Goal: Task Accomplishment & Management: Manage account settings

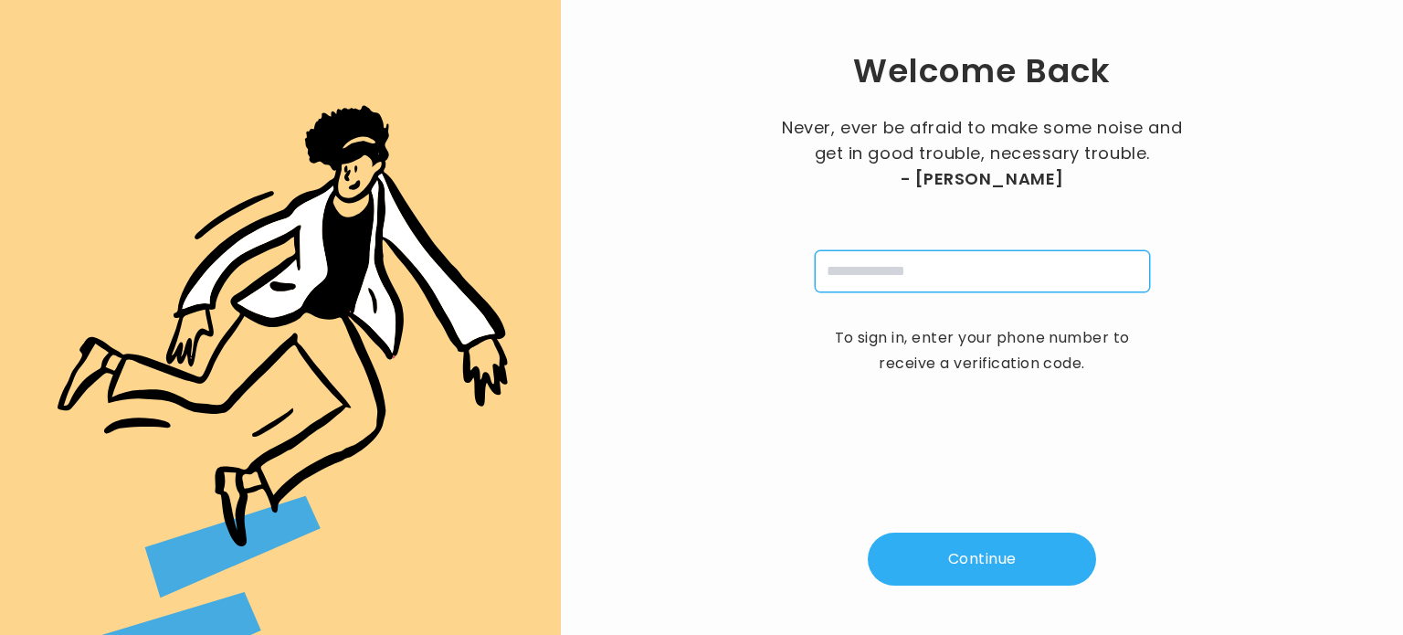
click at [879, 266] on input "tel" at bounding box center [982, 271] width 335 height 42
type input "**********"
click at [989, 560] on button "Continue" at bounding box center [982, 559] width 228 height 53
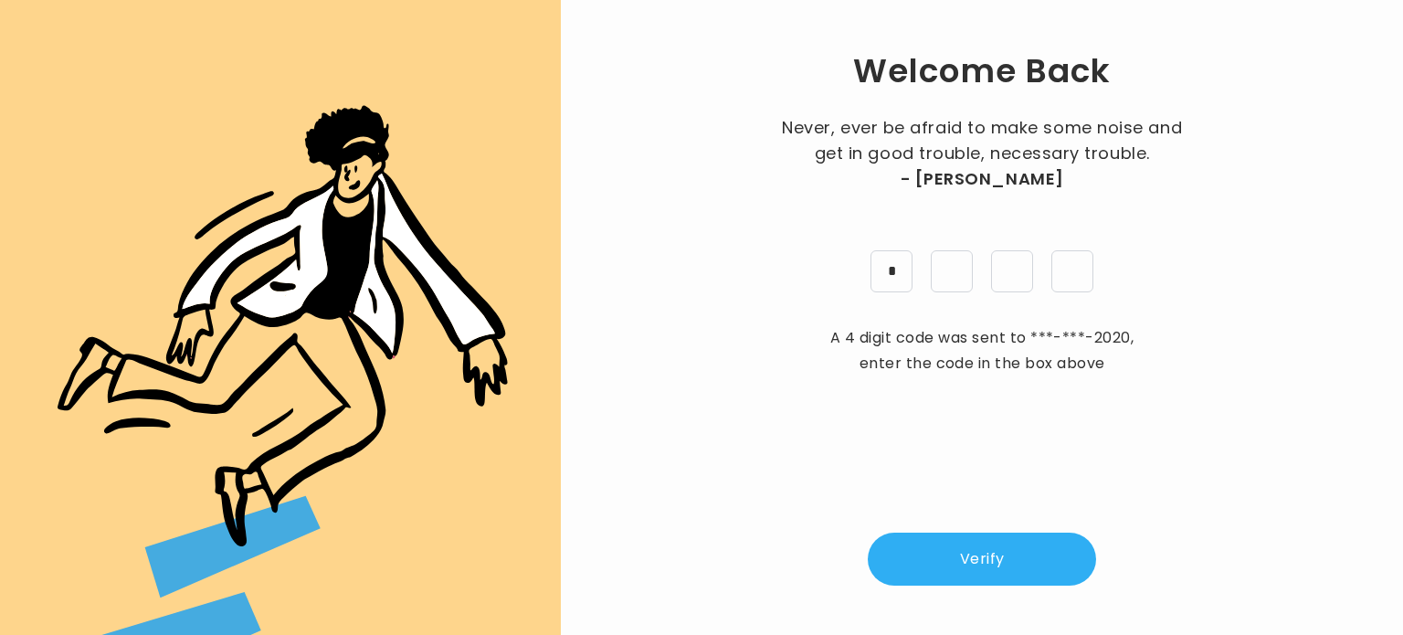
type input "*"
click at [1009, 558] on button "Verify" at bounding box center [982, 559] width 228 height 53
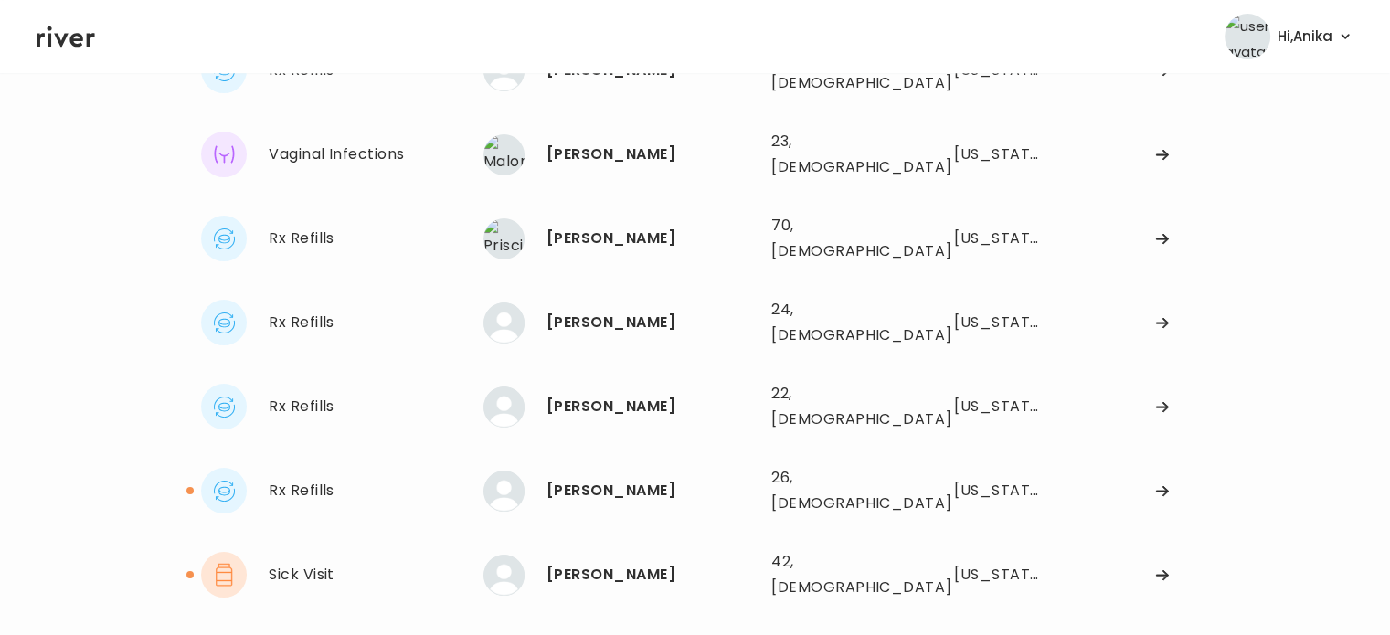
scroll to position [196, 0]
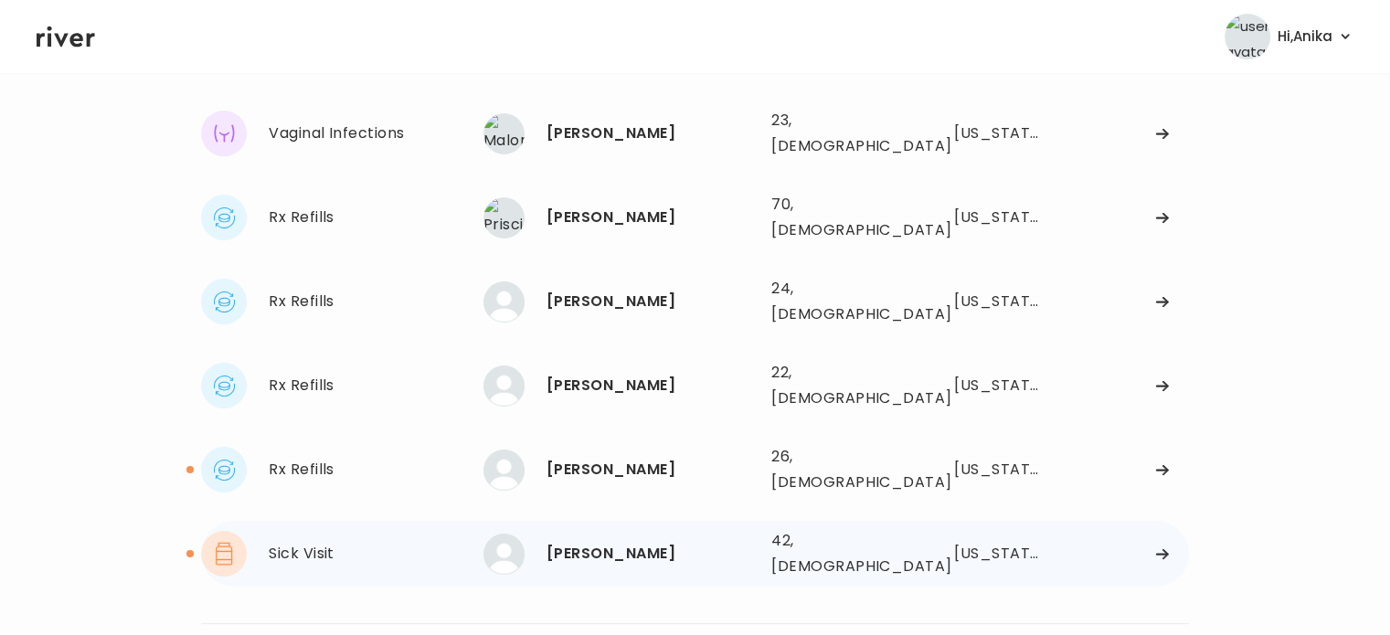
click at [647, 541] on div "Ashley Riegel" at bounding box center [651, 554] width 210 height 26
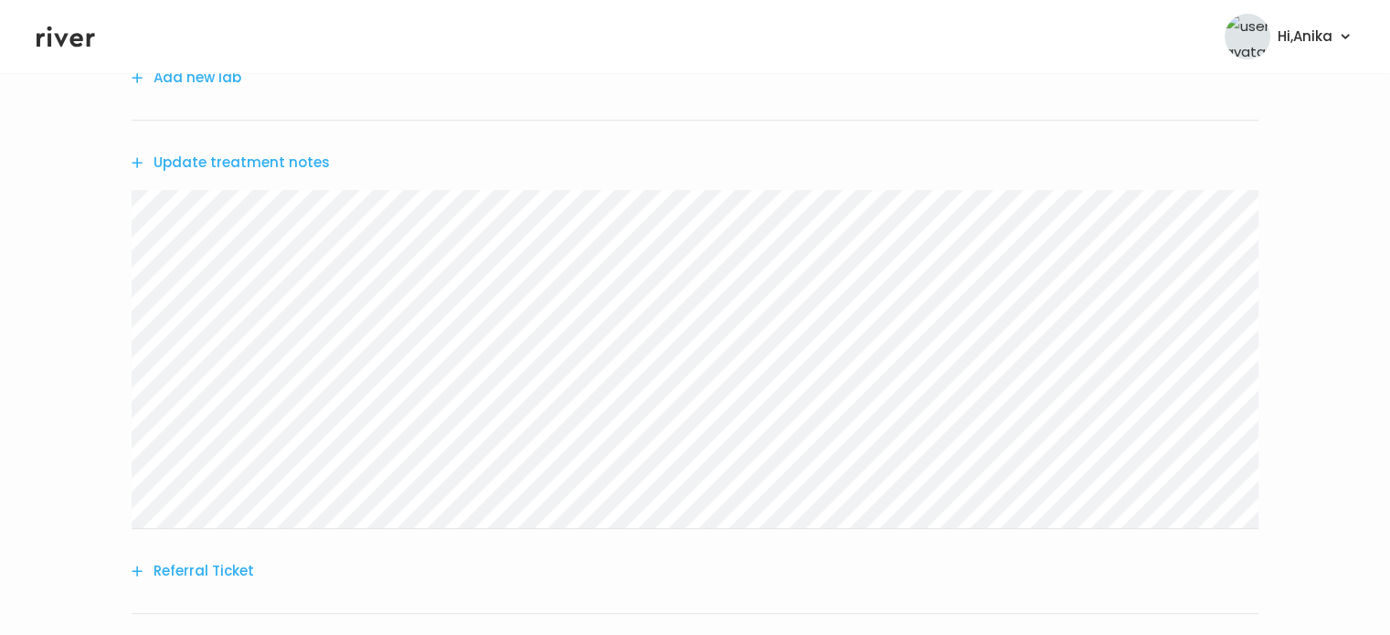
scroll to position [497, 0]
click at [300, 173] on button "Update treatment notes" at bounding box center [231, 169] width 198 height 26
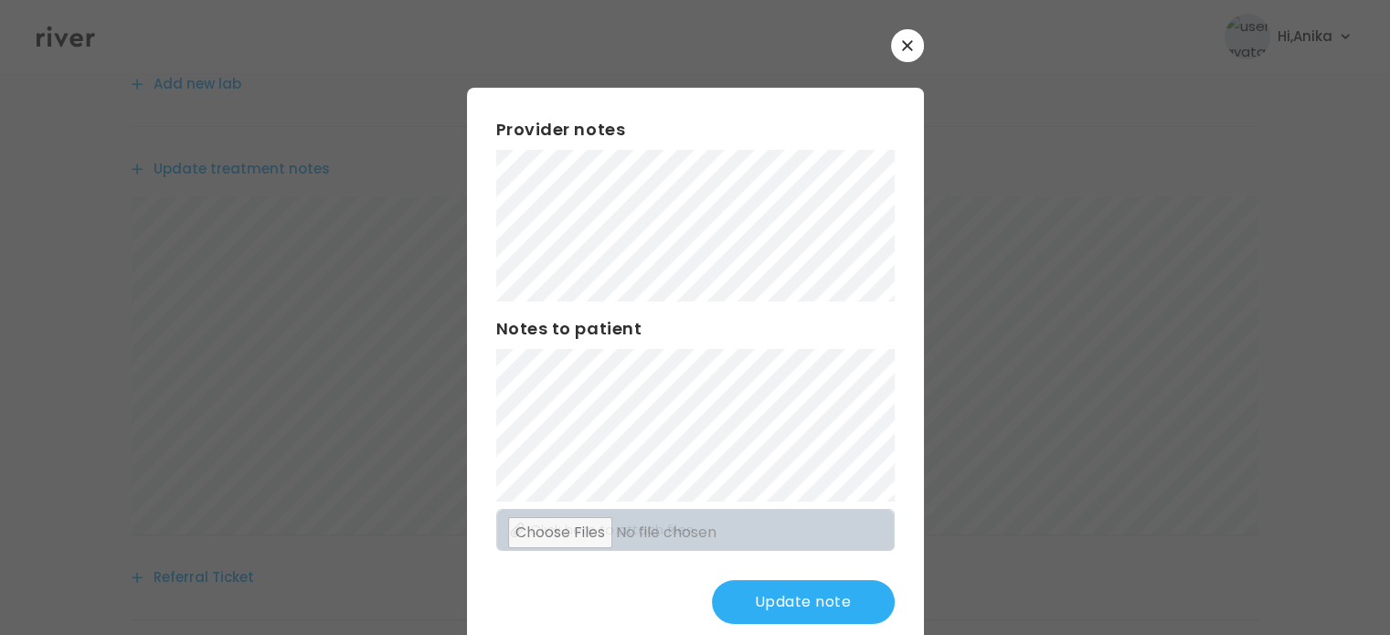
click at [765, 587] on button "Update note" at bounding box center [803, 602] width 183 height 44
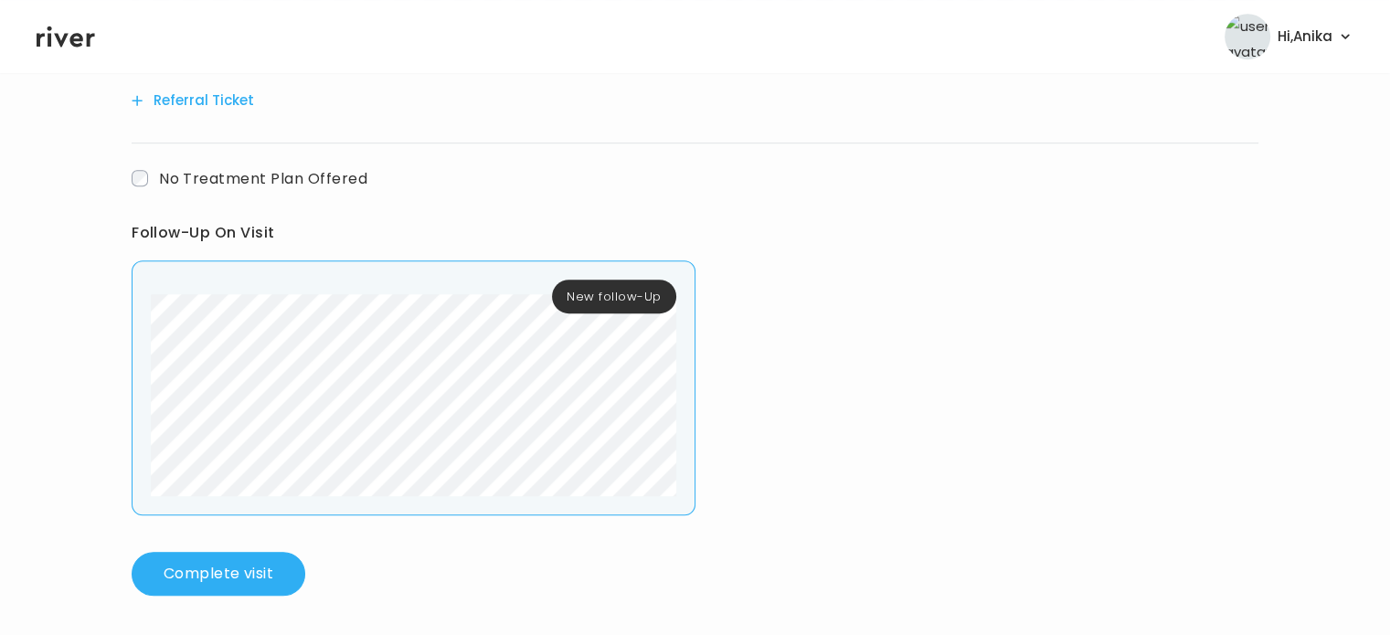
scroll to position [978, 0]
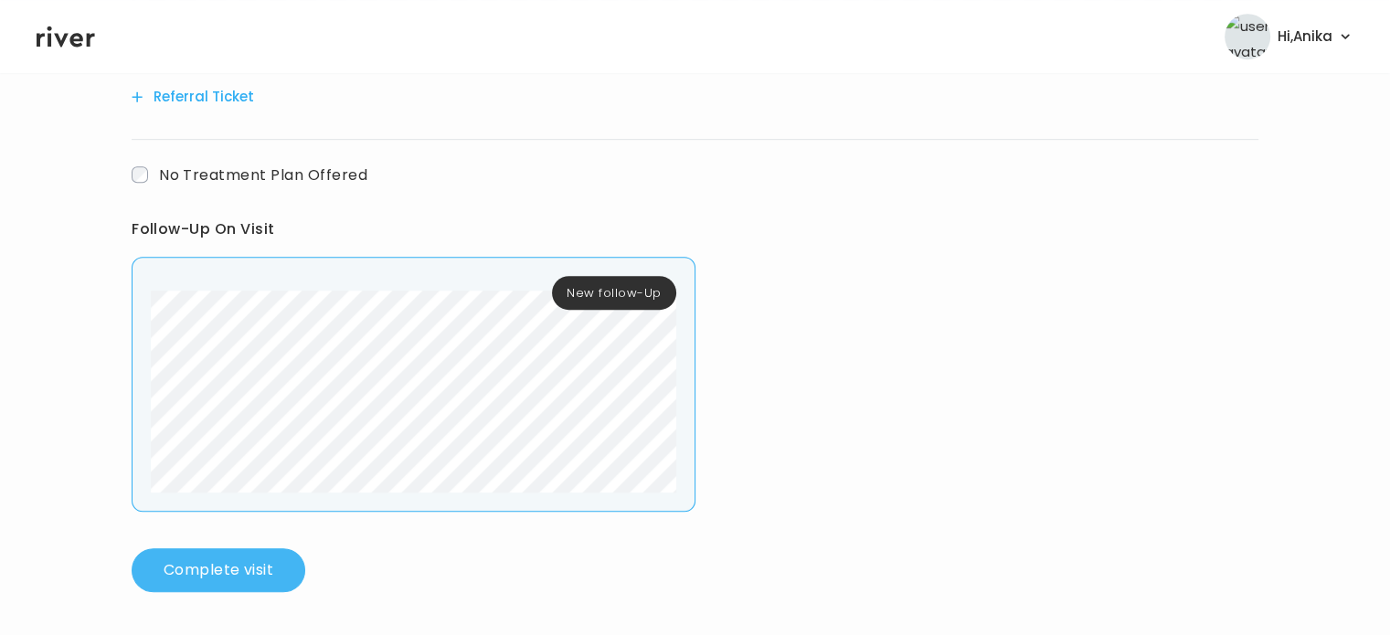
click at [262, 562] on button "Complete visit" at bounding box center [219, 570] width 174 height 44
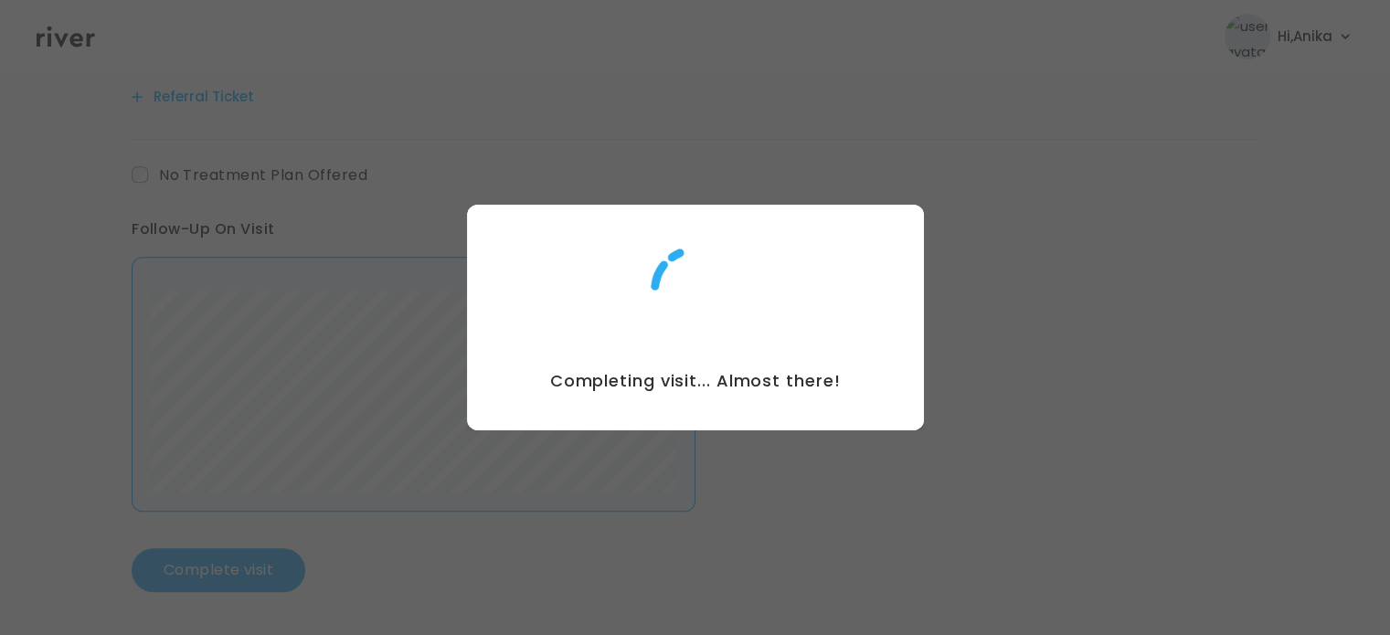
click at [771, 67] on div at bounding box center [695, 317] width 1390 height 635
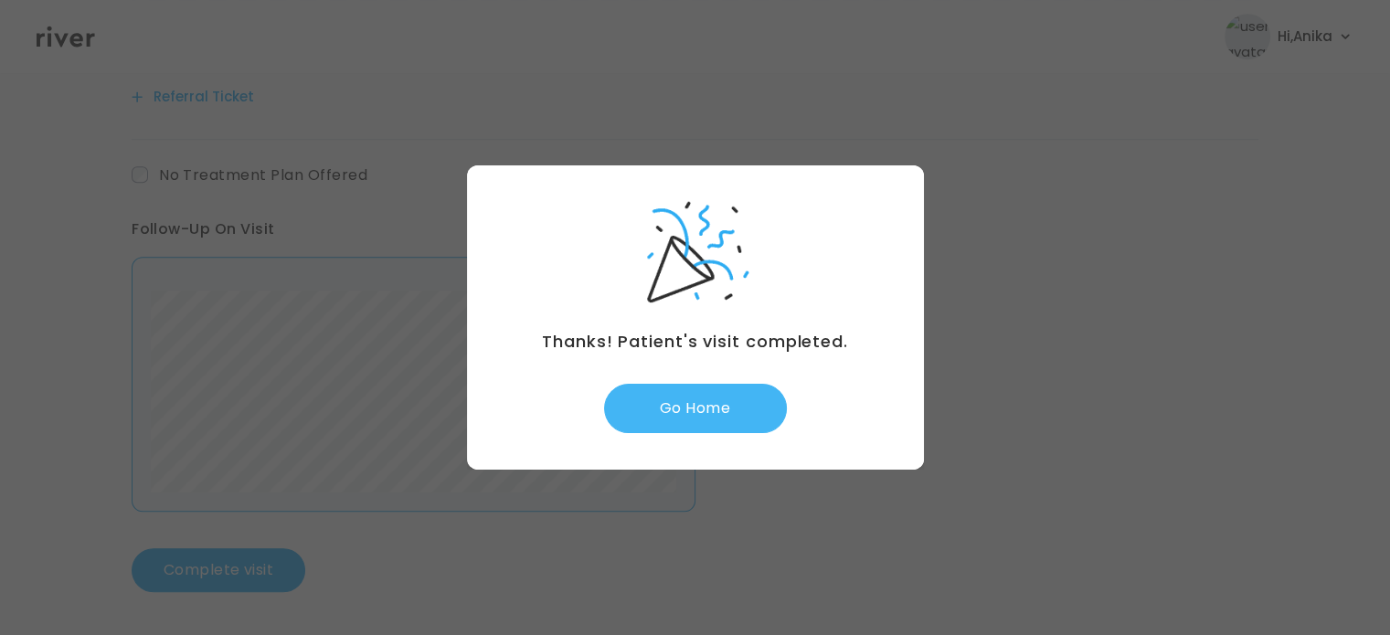
click at [676, 417] on button "Go Home" at bounding box center [695, 408] width 183 height 49
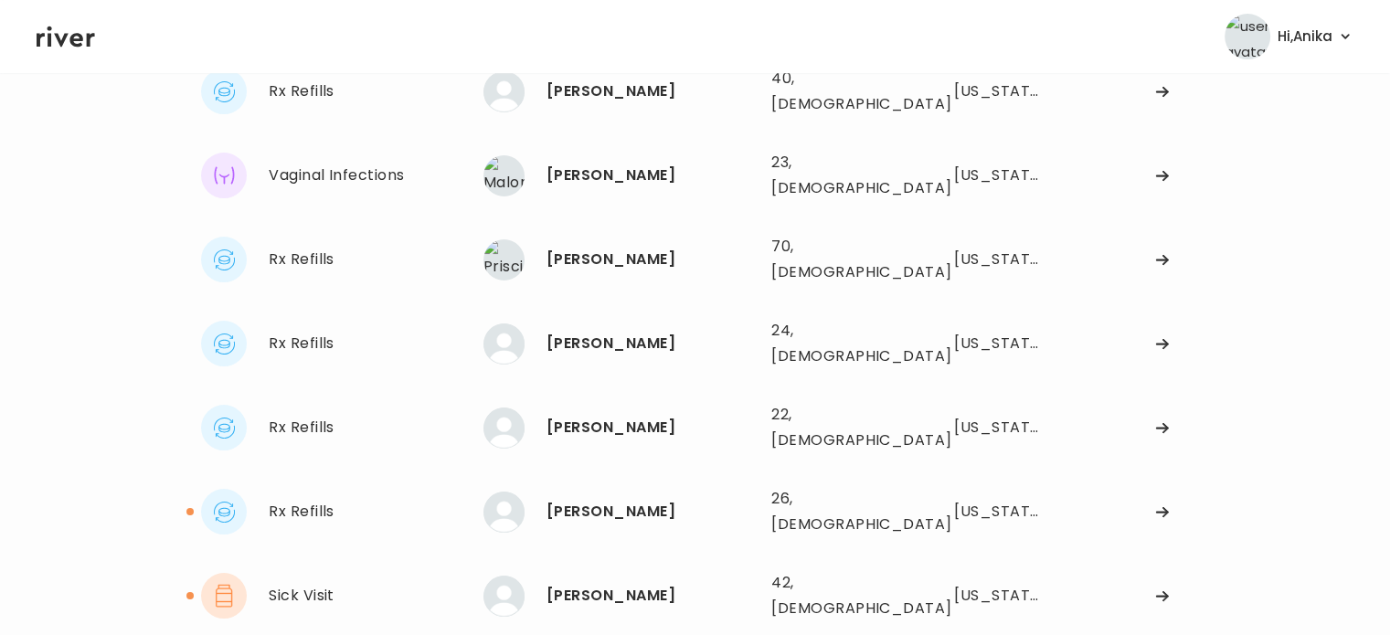
scroll to position [168, 0]
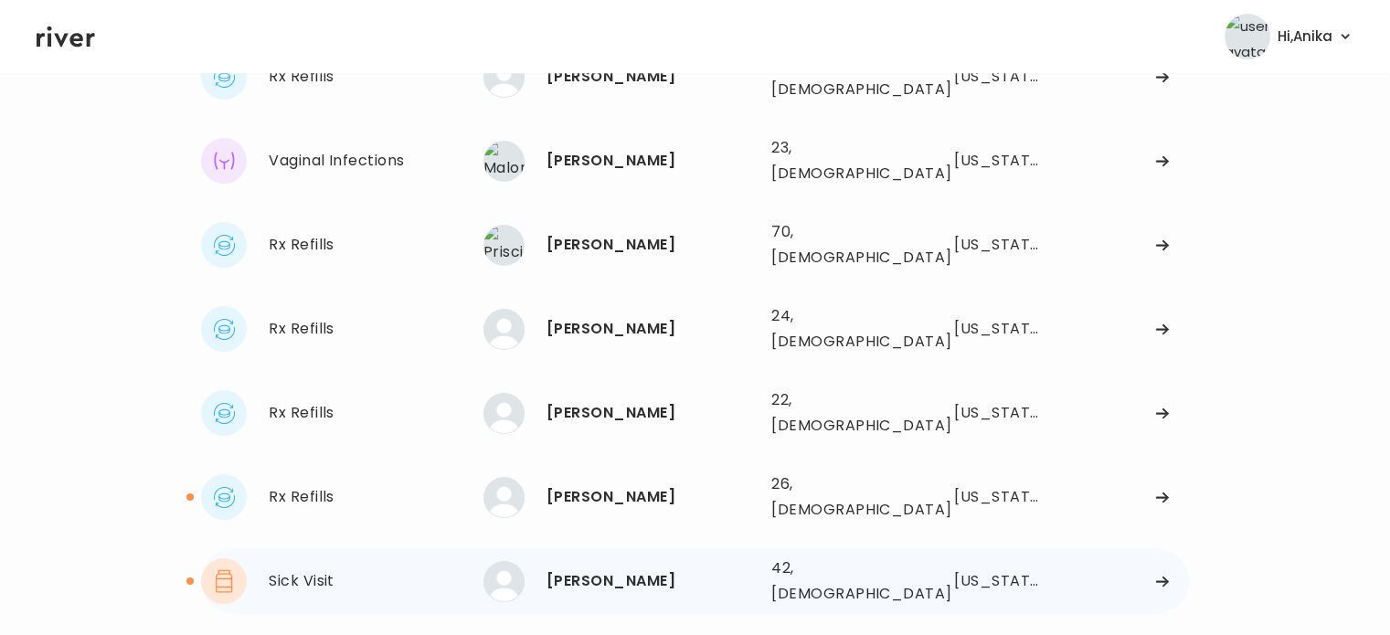
click at [625, 568] on div "[PERSON_NAME]" at bounding box center [651, 581] width 210 height 26
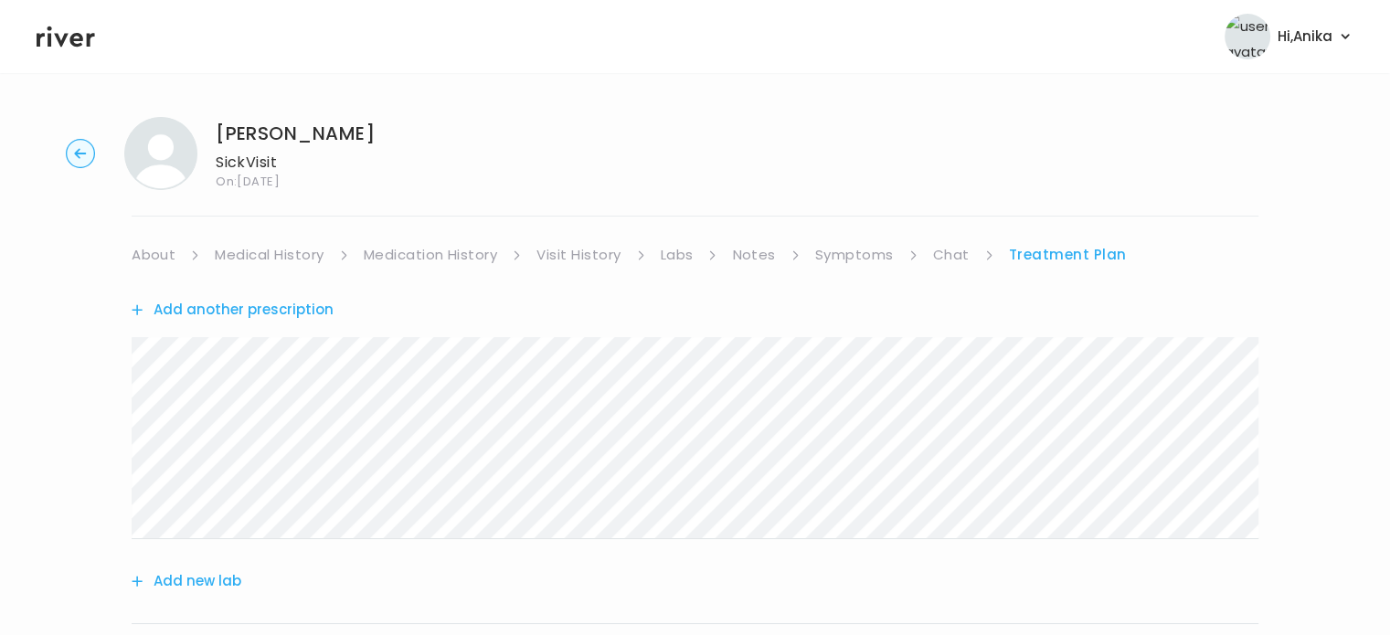
click at [157, 249] on link "About" at bounding box center [154, 255] width 44 height 26
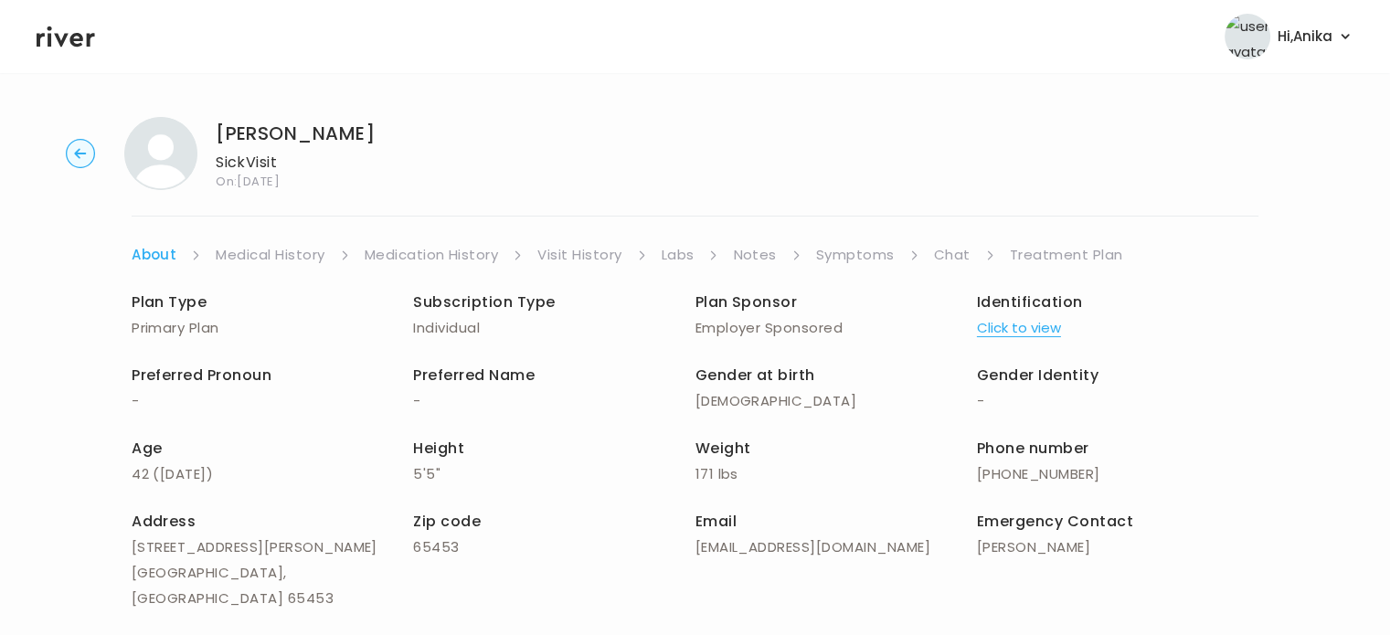
click at [256, 255] on link "Medical History" at bounding box center [270, 255] width 109 height 26
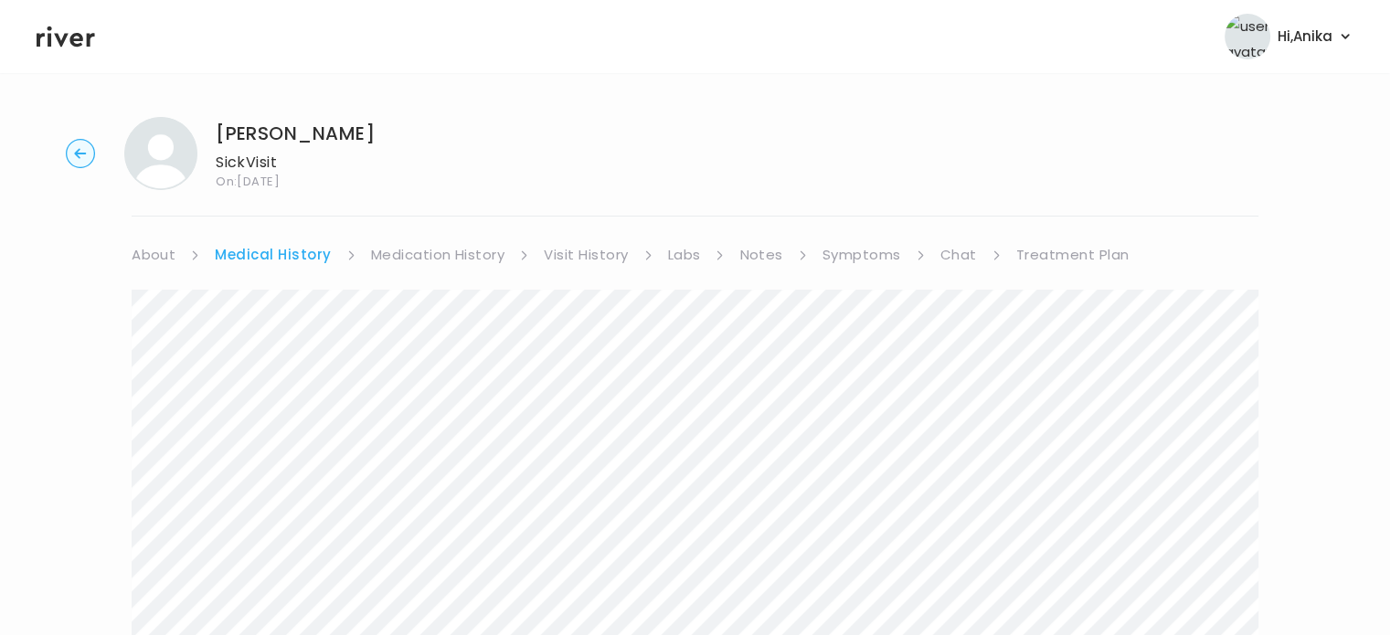
click at [424, 251] on link "Medication History" at bounding box center [438, 255] width 134 height 26
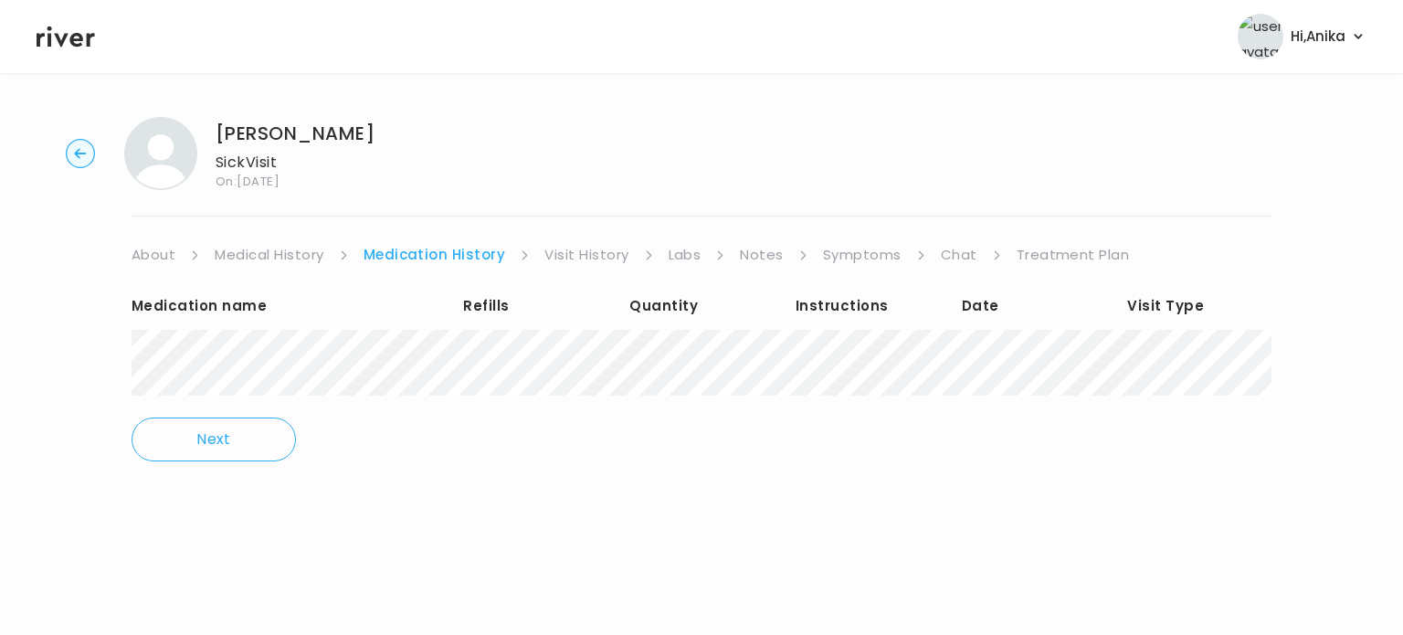
click at [544, 249] on link "Visit History" at bounding box center [586, 255] width 84 height 26
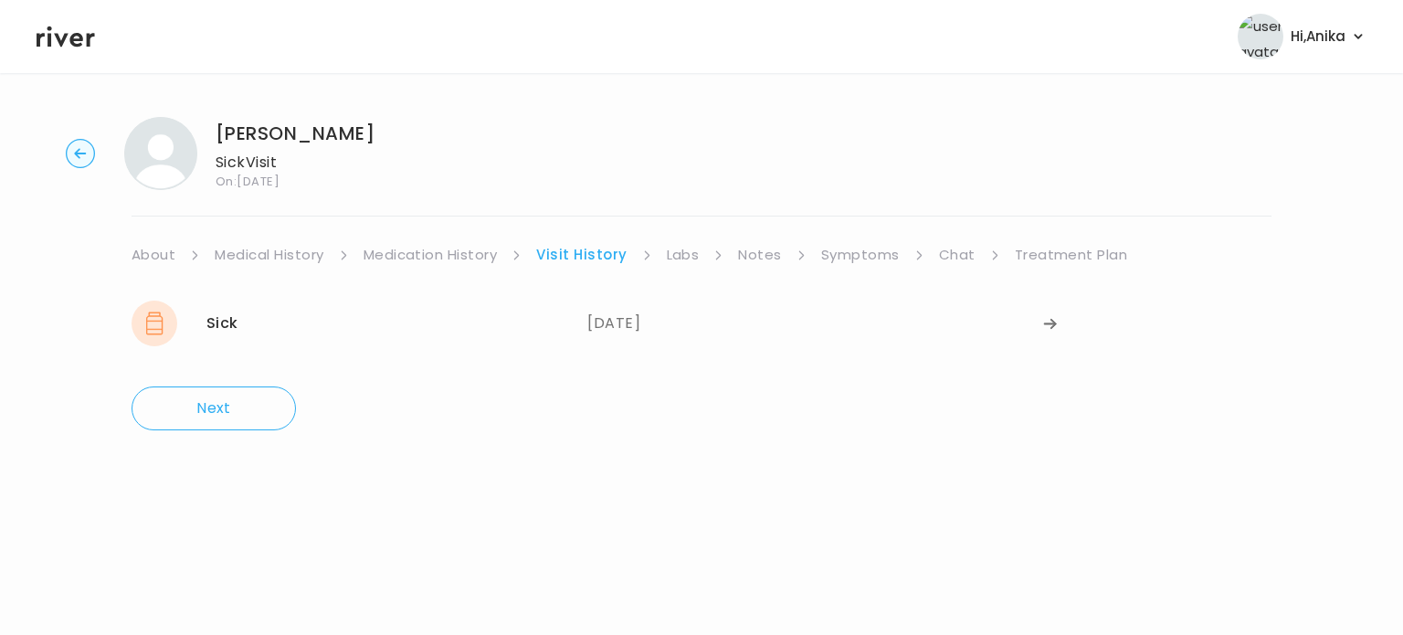
click at [683, 255] on link "Labs" at bounding box center [683, 255] width 33 height 26
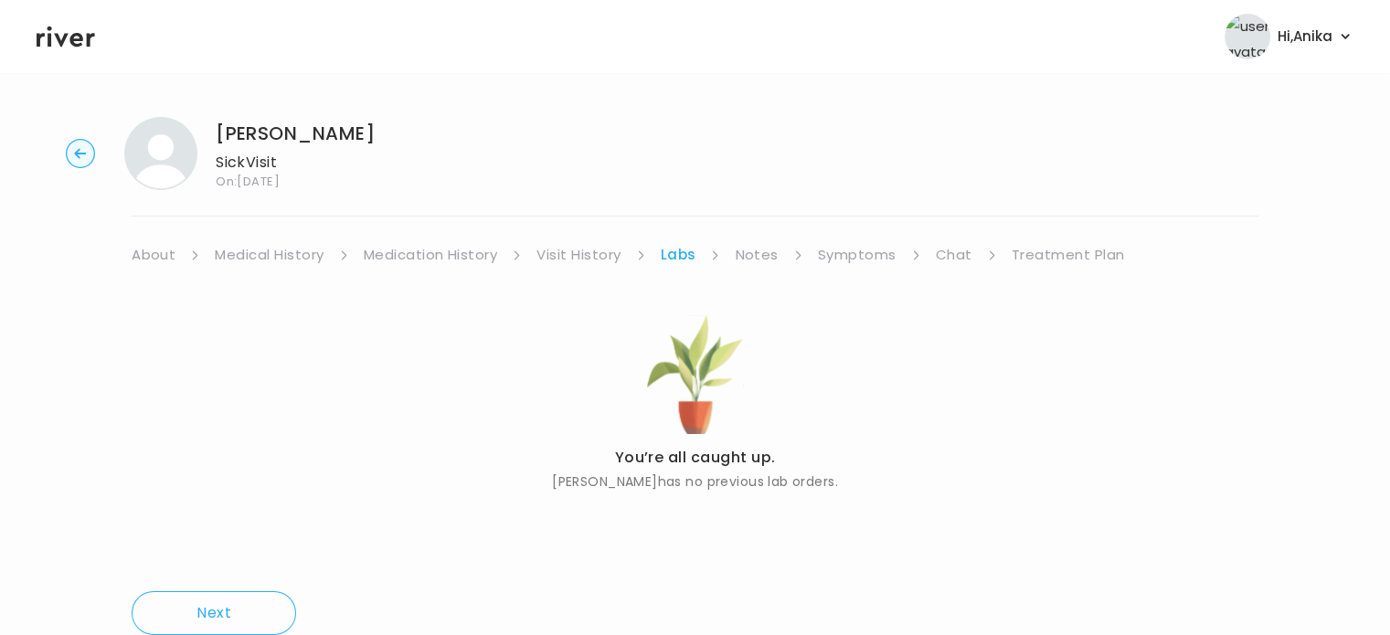
click at [745, 259] on link "Notes" at bounding box center [756, 255] width 43 height 26
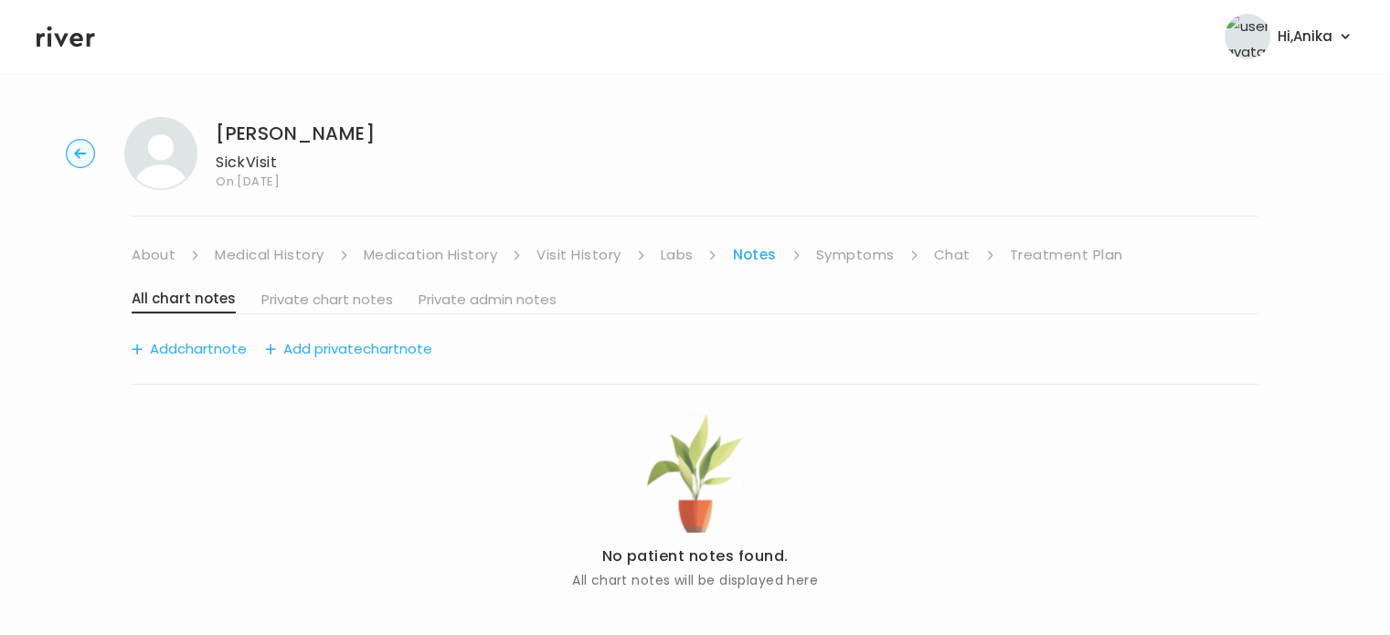
click at [833, 256] on link "Symptoms" at bounding box center [855, 255] width 79 height 26
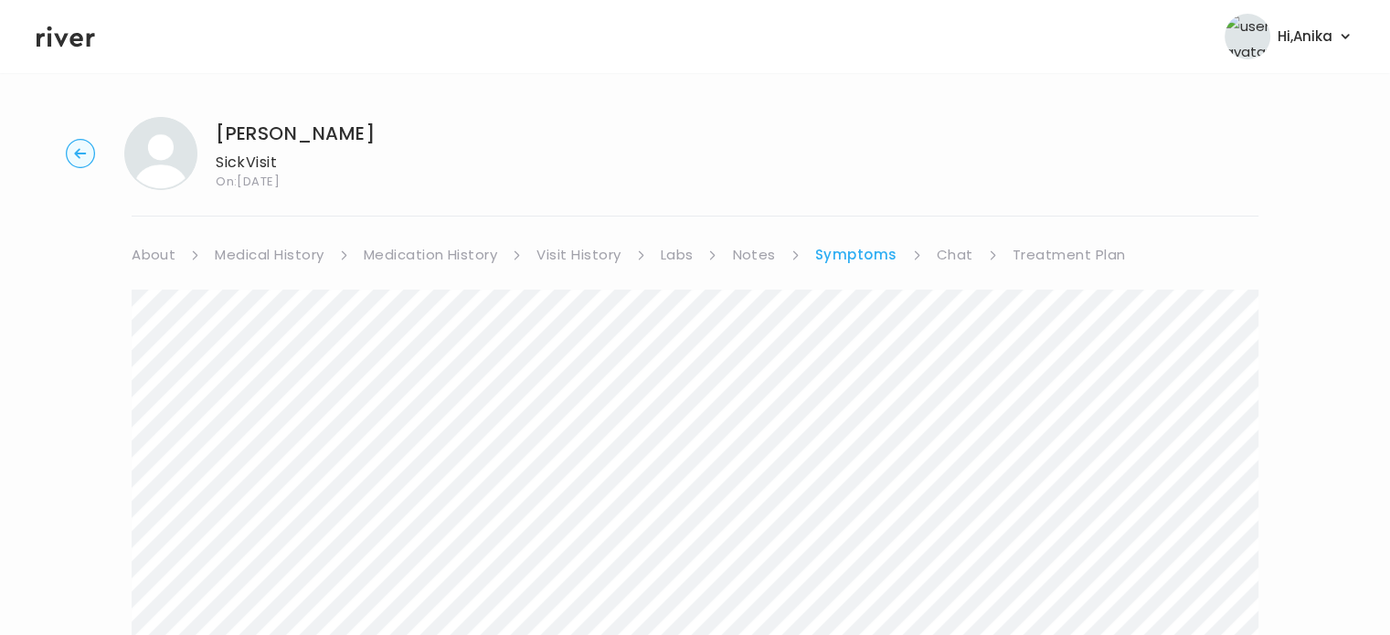
click at [947, 253] on link "Chat" at bounding box center [954, 255] width 37 height 26
click at [1034, 257] on link "Treatment Plan" at bounding box center [1066, 255] width 113 height 26
click at [146, 252] on link "About" at bounding box center [154, 255] width 44 height 26
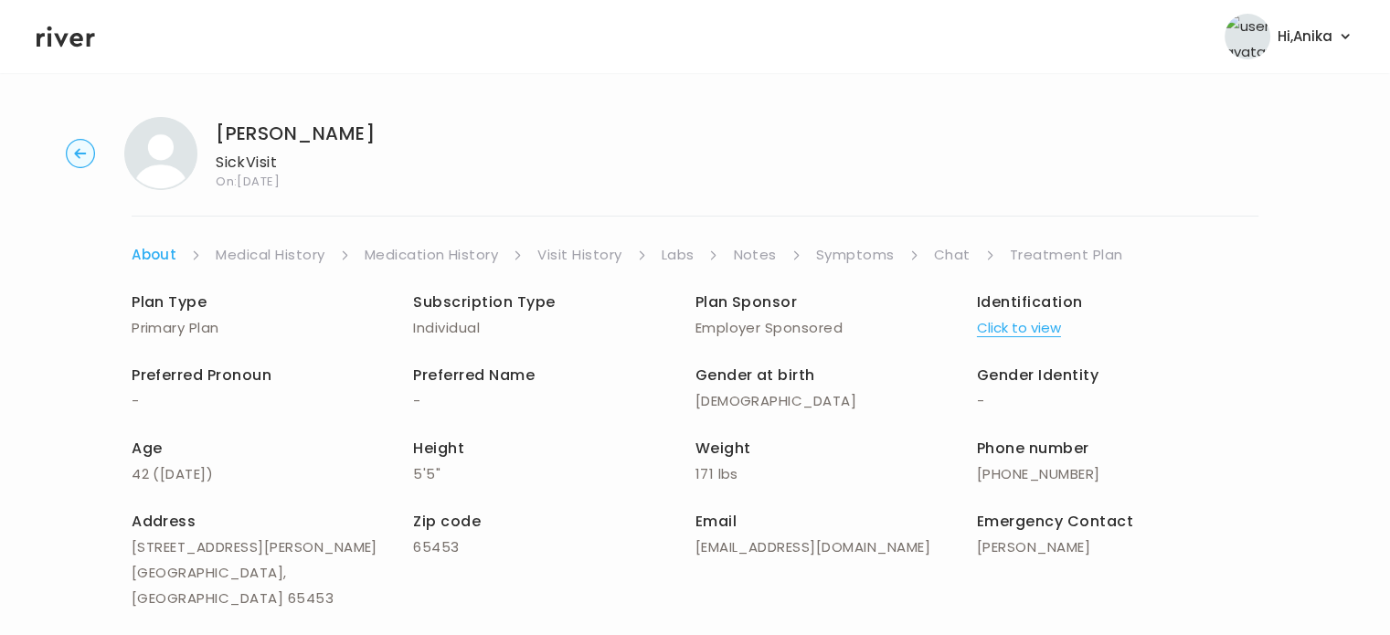
click at [89, 149] on circle "button" at bounding box center [81, 154] width 28 height 28
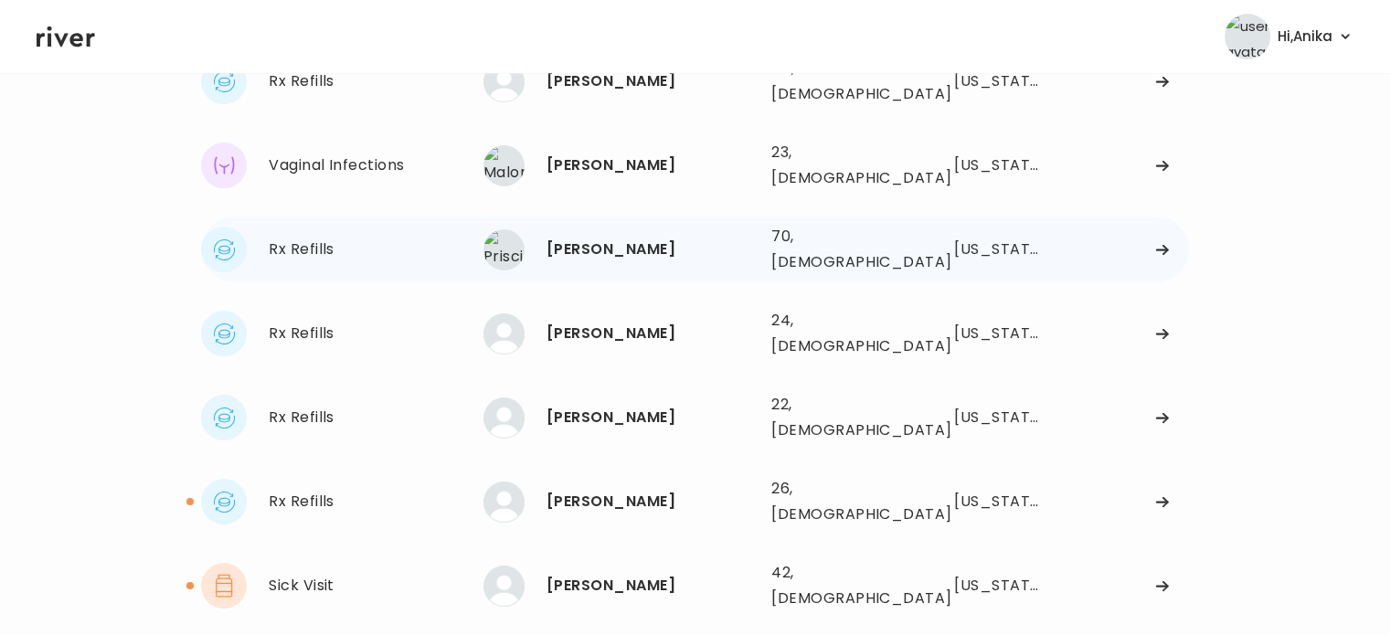
scroll to position [216, 0]
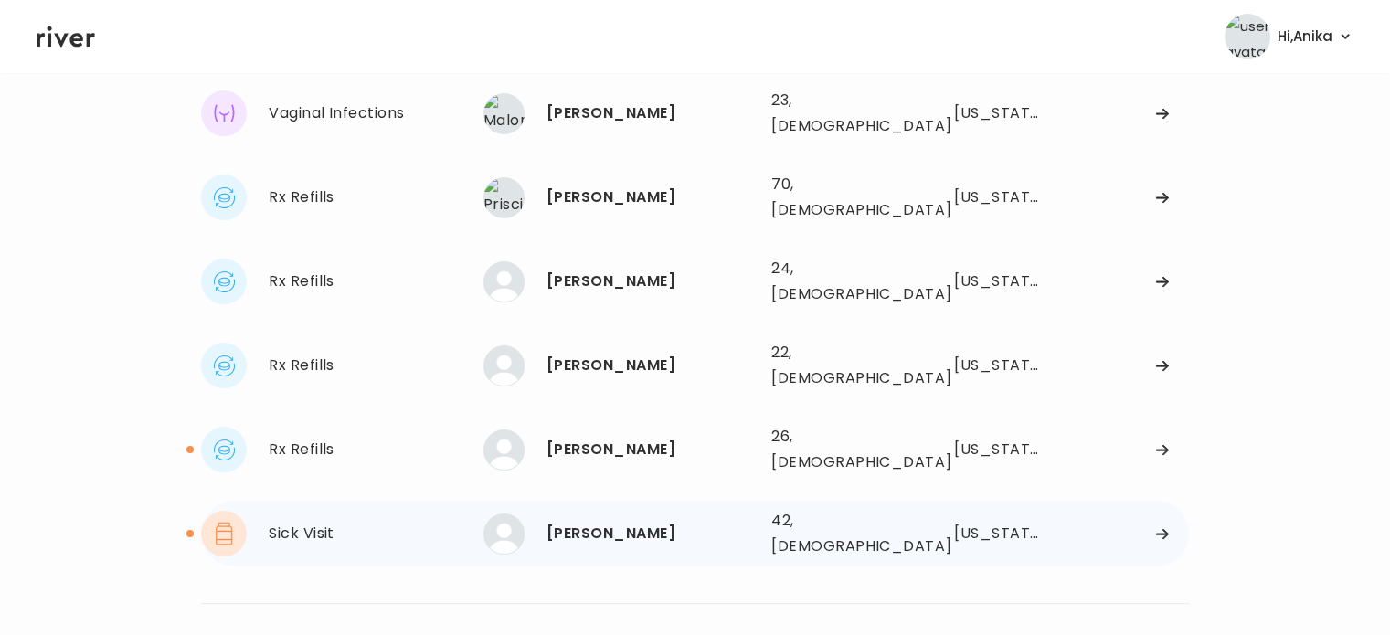
click at [585, 513] on div "Ashley Riegel 42, Female See more" at bounding box center [619, 533] width 273 height 41
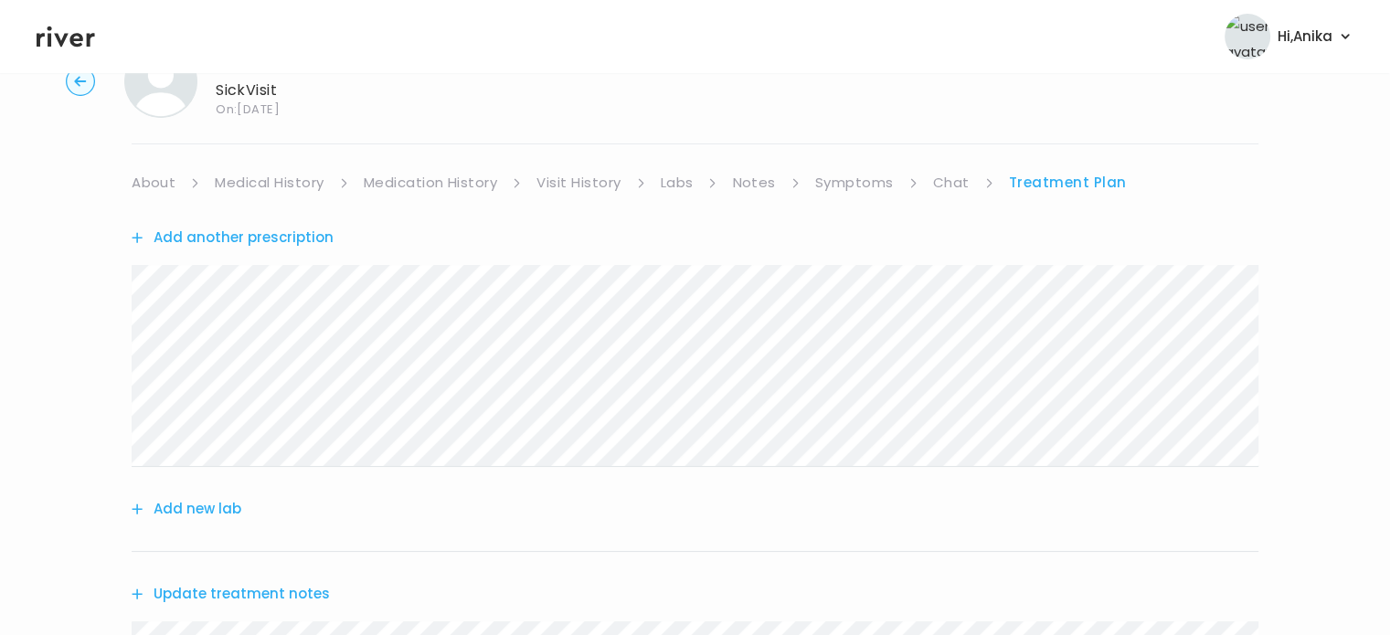
scroll to position [62, 0]
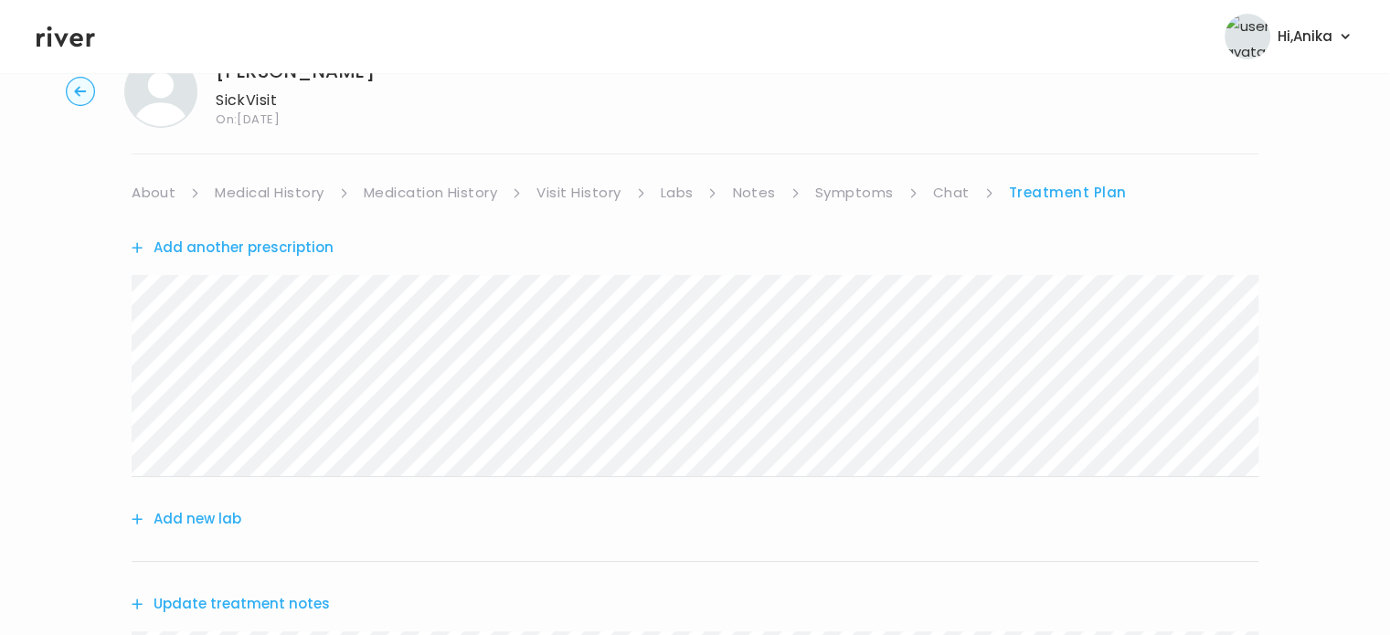
click at [260, 188] on link "Medical History" at bounding box center [269, 193] width 109 height 26
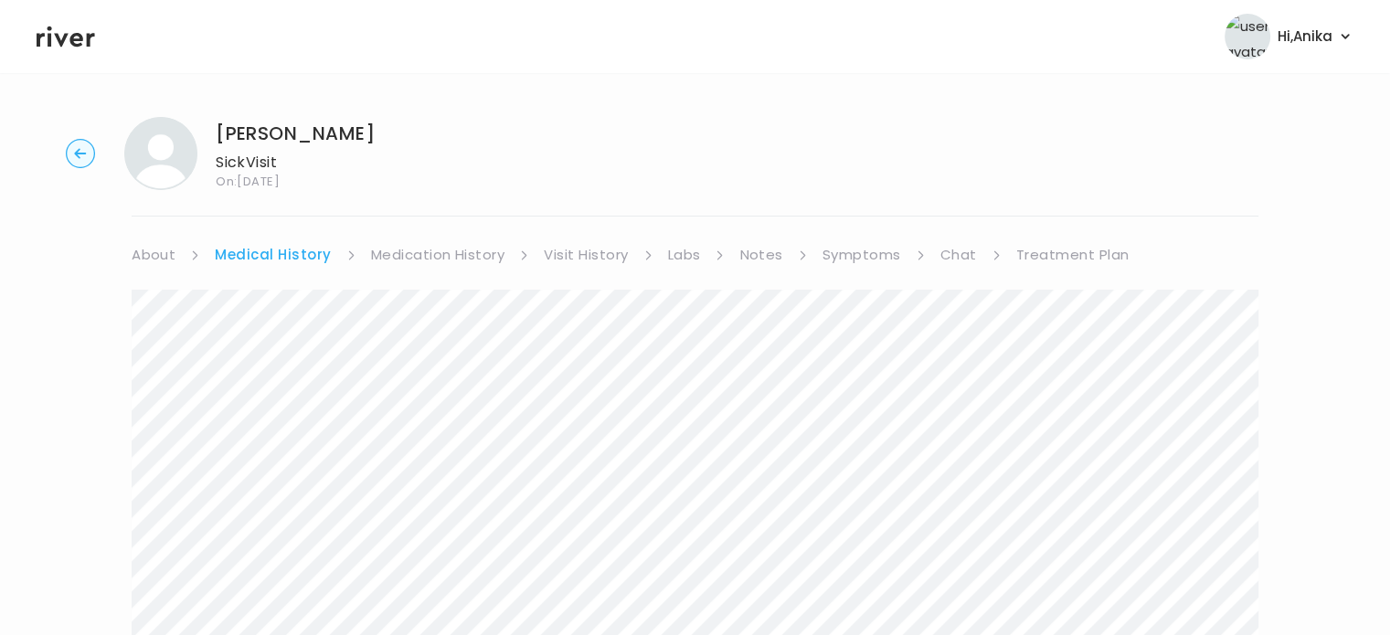
click at [430, 256] on link "Medication History" at bounding box center [438, 255] width 134 height 26
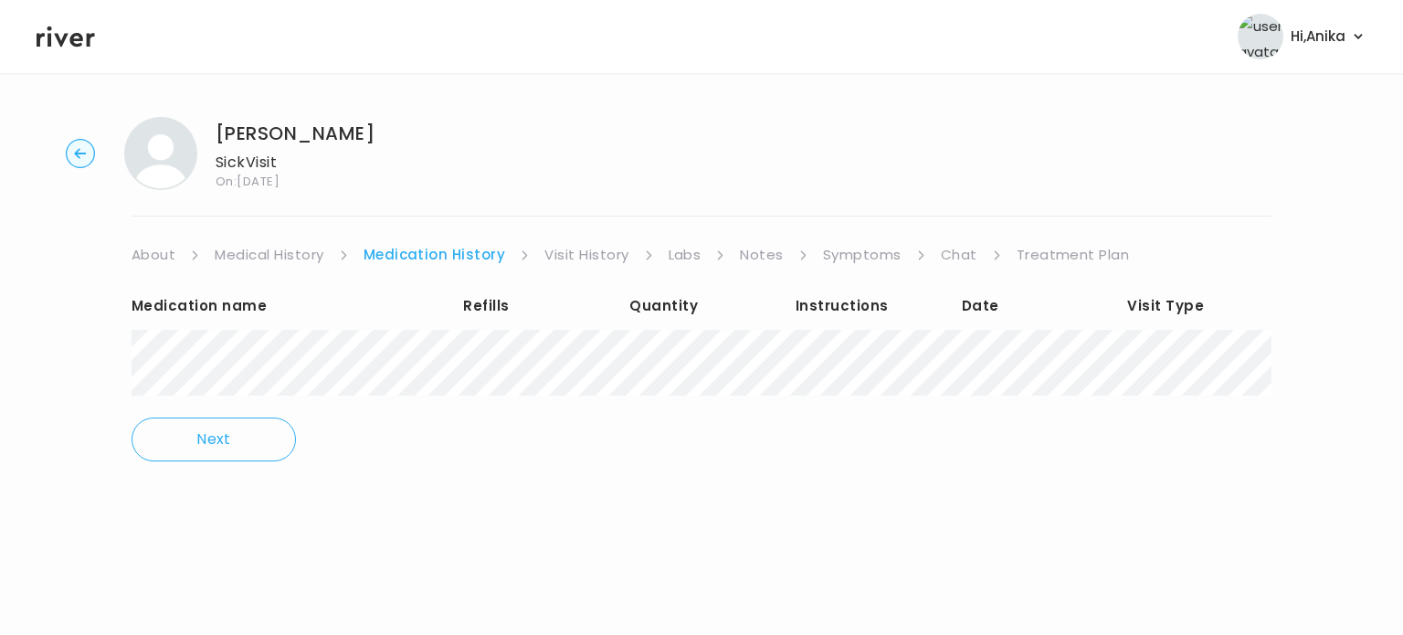
click at [69, 40] on icon at bounding box center [66, 36] width 58 height 27
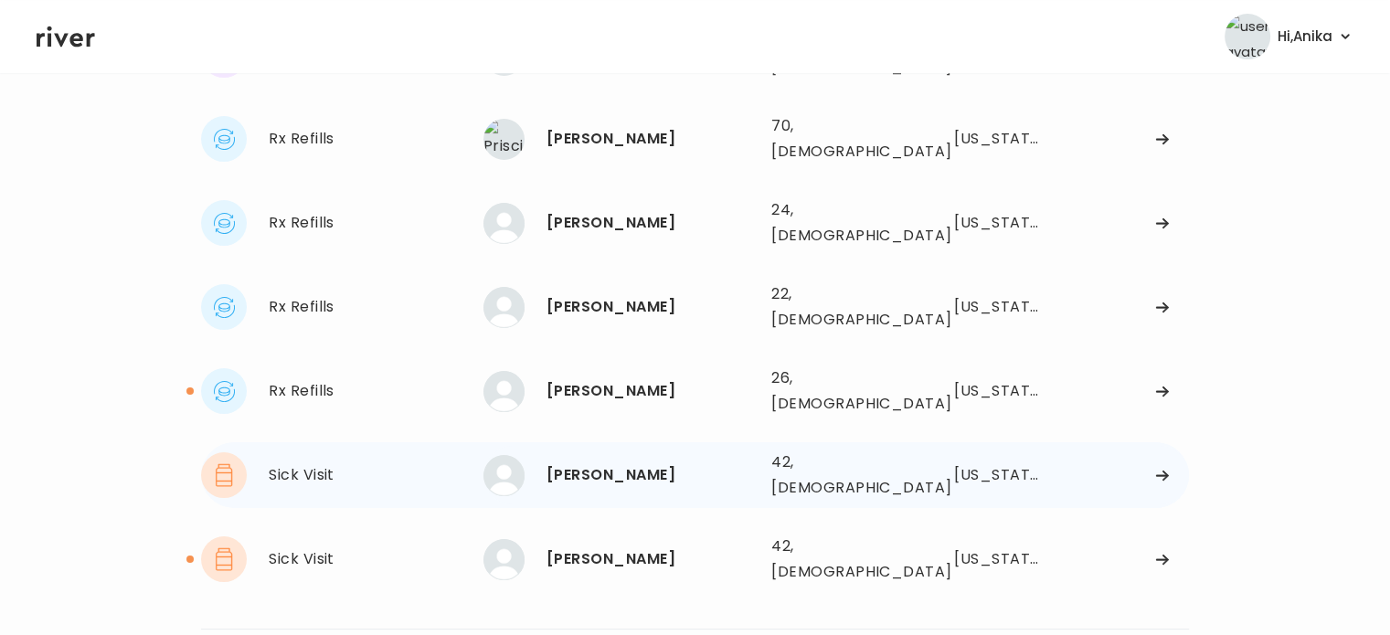
click at [614, 462] on div "Ashley Riegel" at bounding box center [651, 475] width 210 height 26
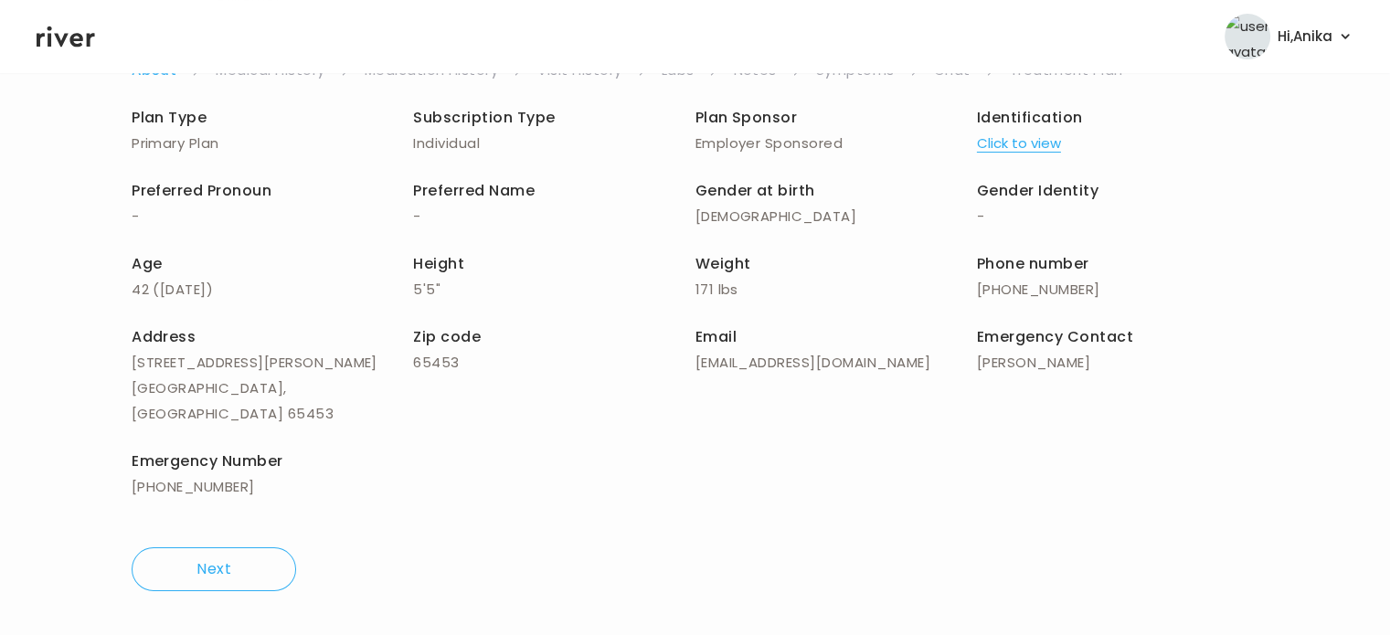
scroll to position [158, 0]
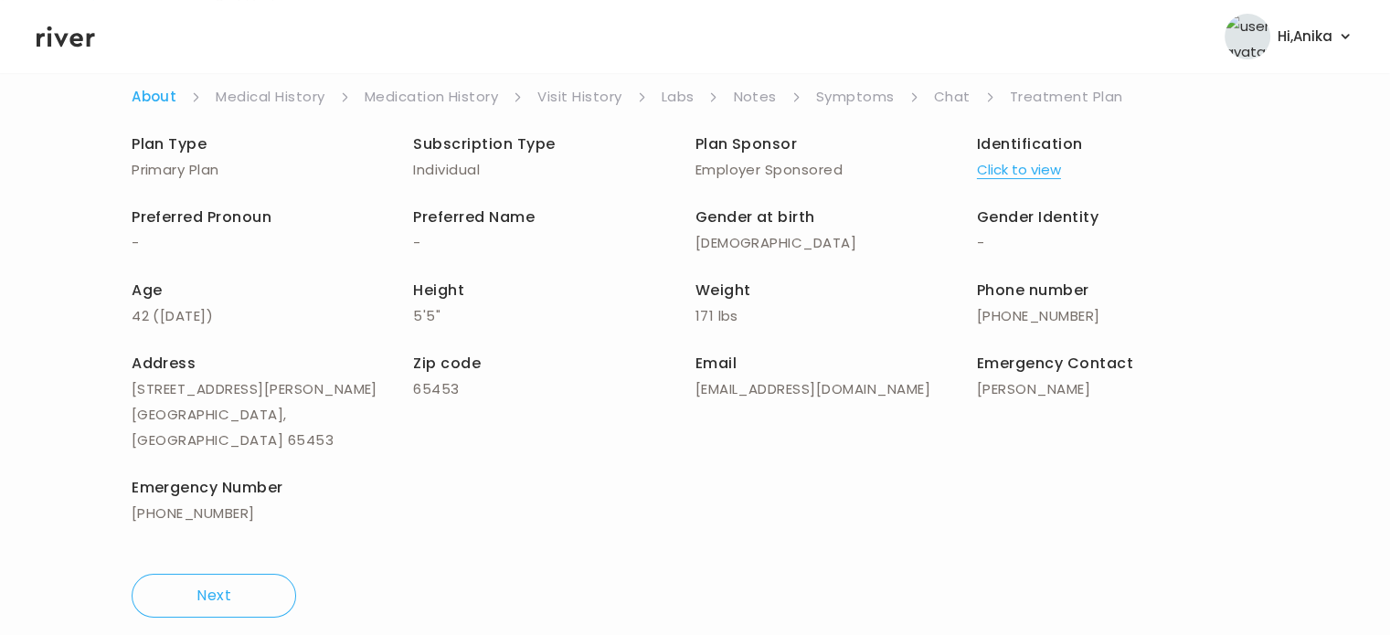
click at [1041, 87] on link "Treatment Plan" at bounding box center [1066, 97] width 113 height 26
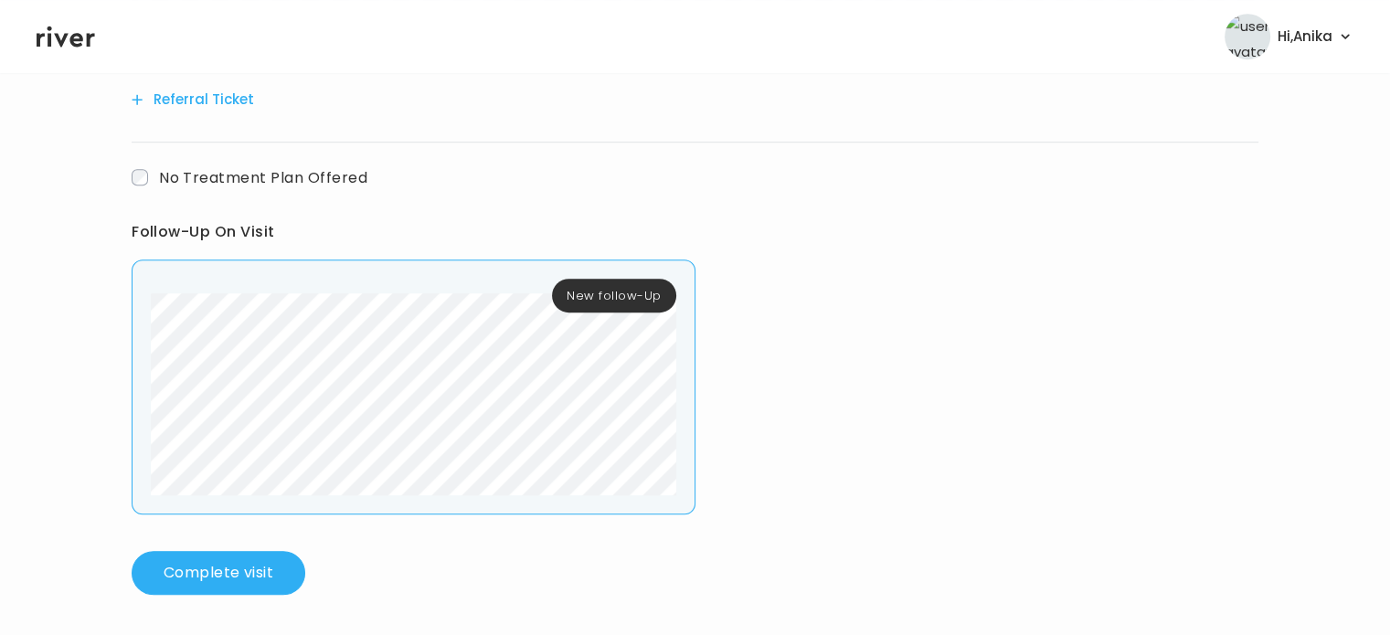
scroll to position [978, 0]
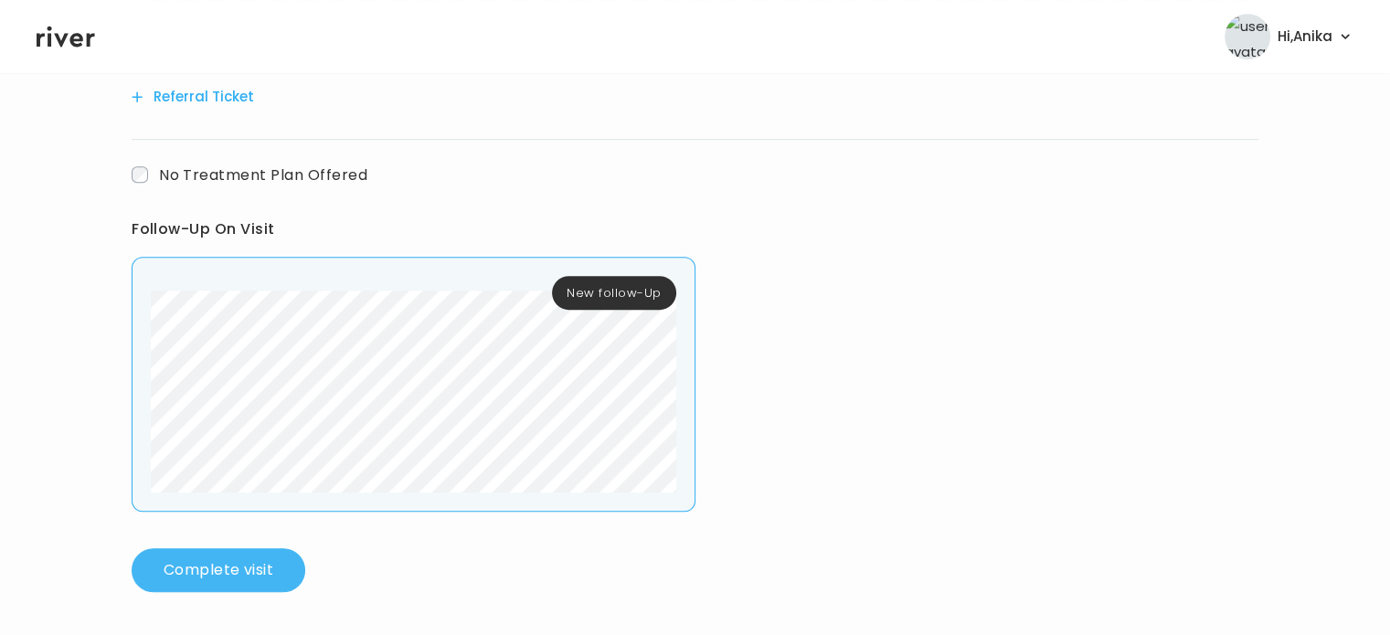
click at [252, 555] on button "Complete visit" at bounding box center [219, 570] width 174 height 44
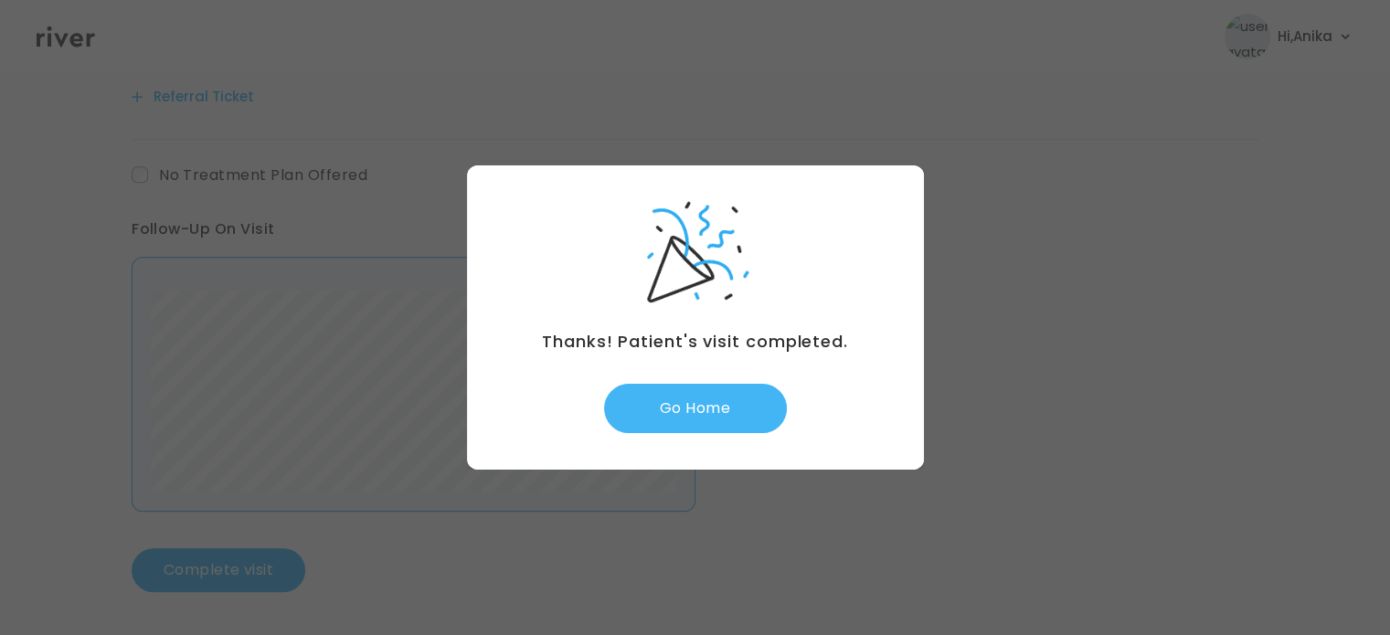
click at [690, 407] on button "Go Home" at bounding box center [695, 408] width 183 height 49
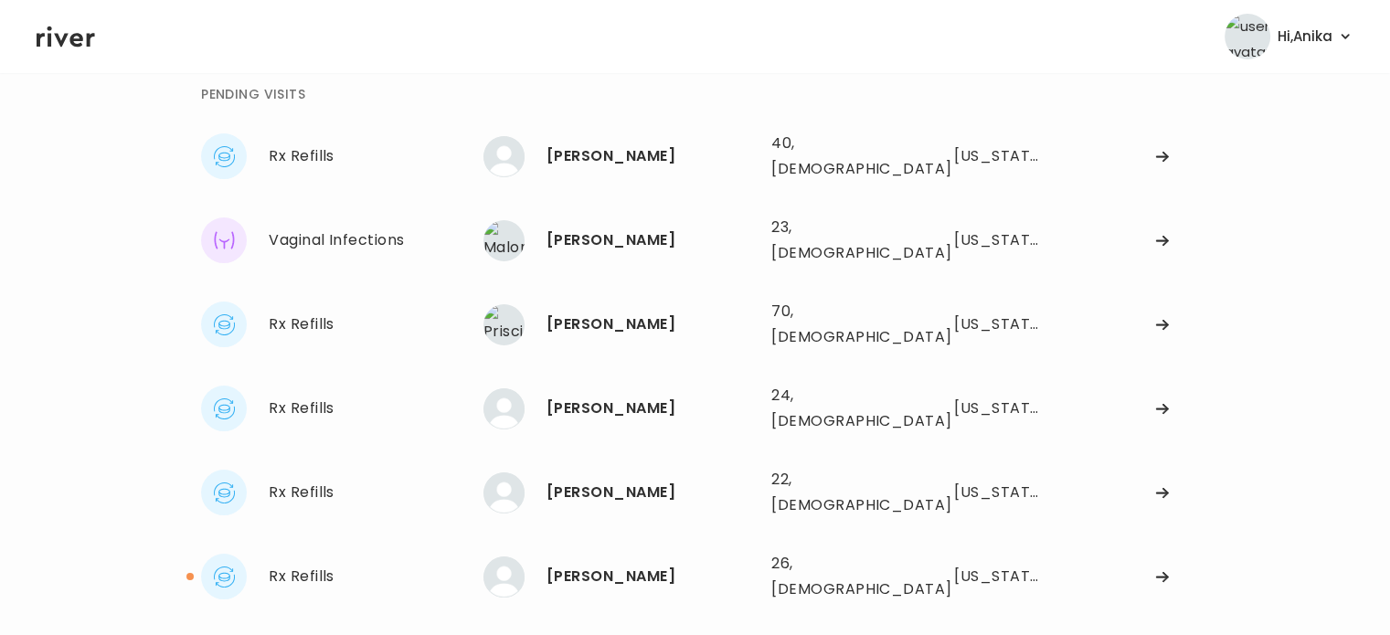
scroll to position [161, 0]
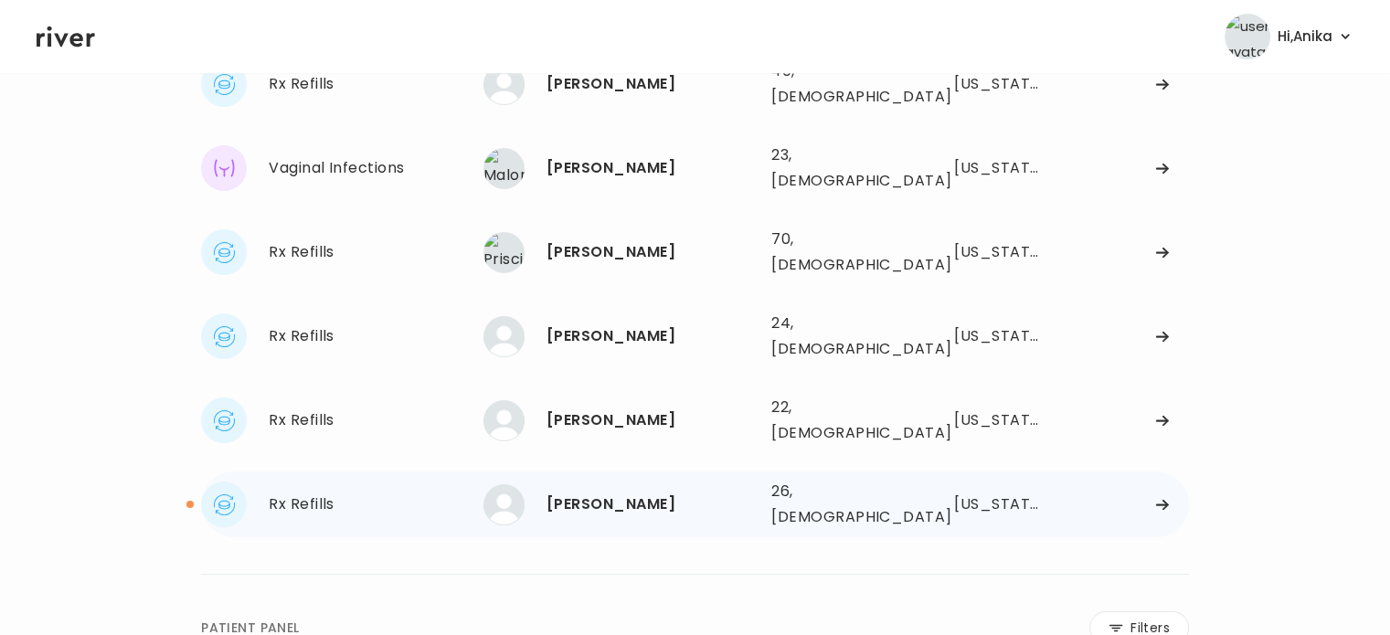
click at [631, 492] on div "[PERSON_NAME]" at bounding box center [651, 505] width 210 height 26
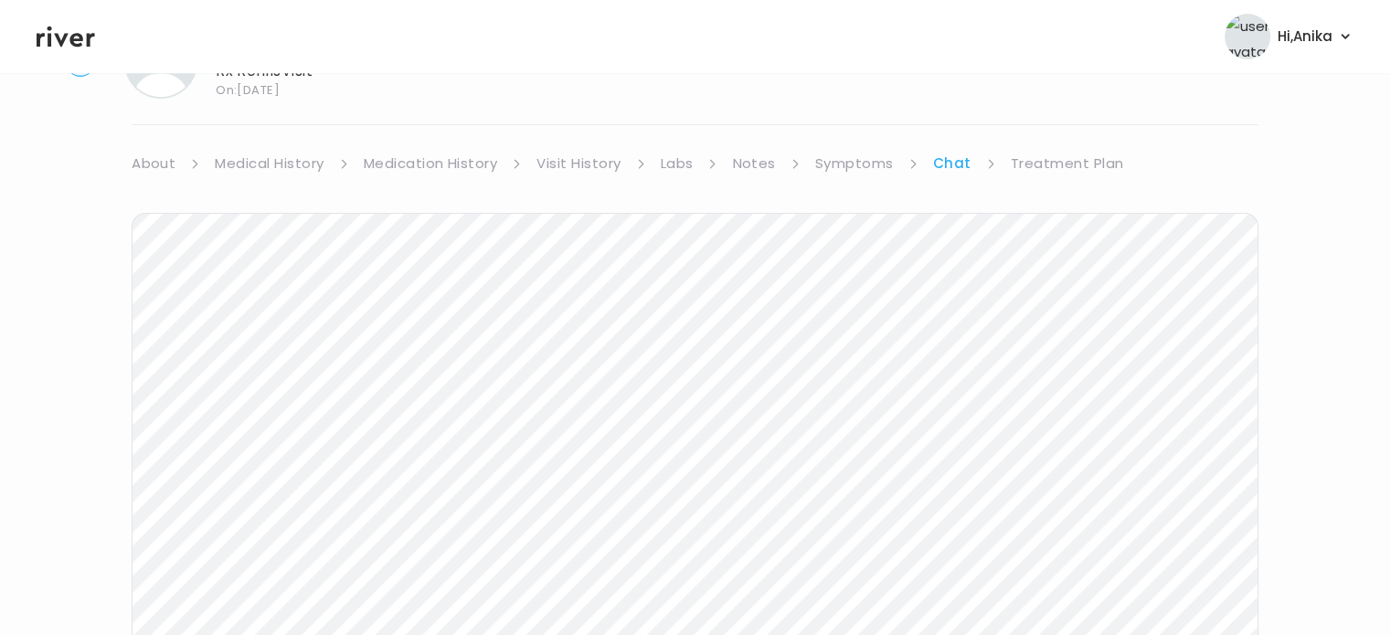
scroll to position [83, 0]
click at [1089, 172] on link "Treatment Plan" at bounding box center [1066, 172] width 113 height 26
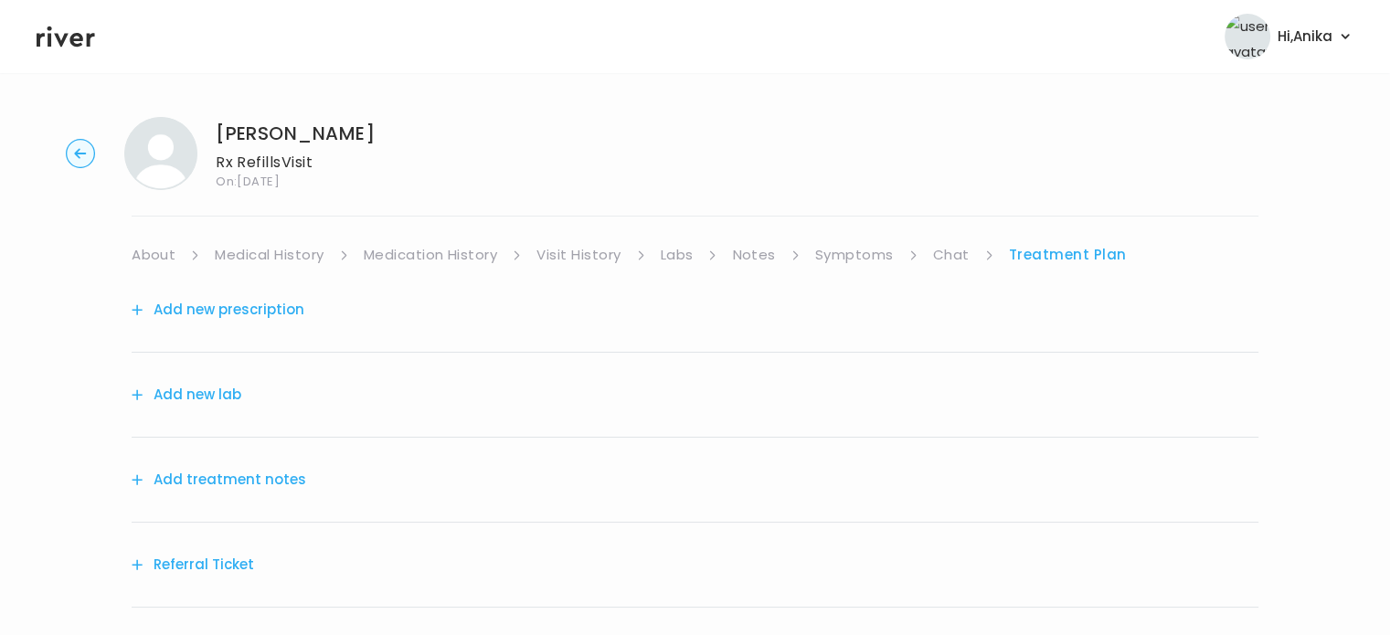
click at [238, 484] on button "Add treatment notes" at bounding box center [219, 480] width 174 height 26
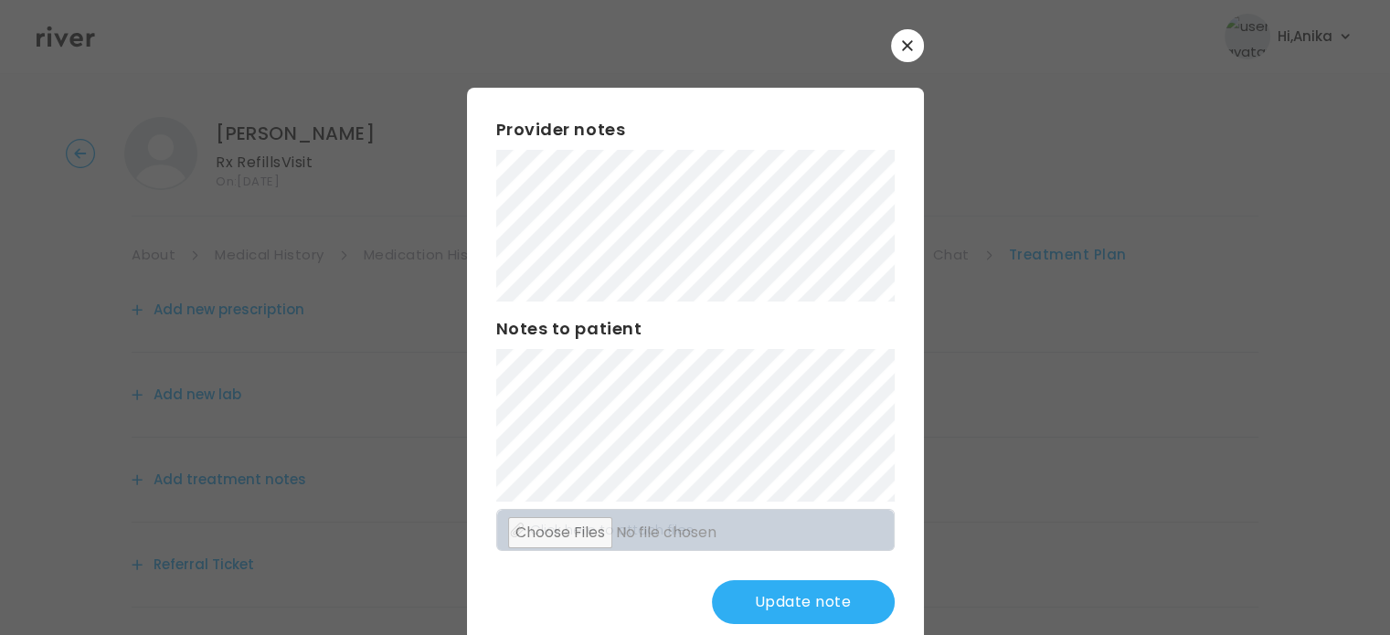
click at [776, 597] on button "Update note" at bounding box center [803, 602] width 183 height 44
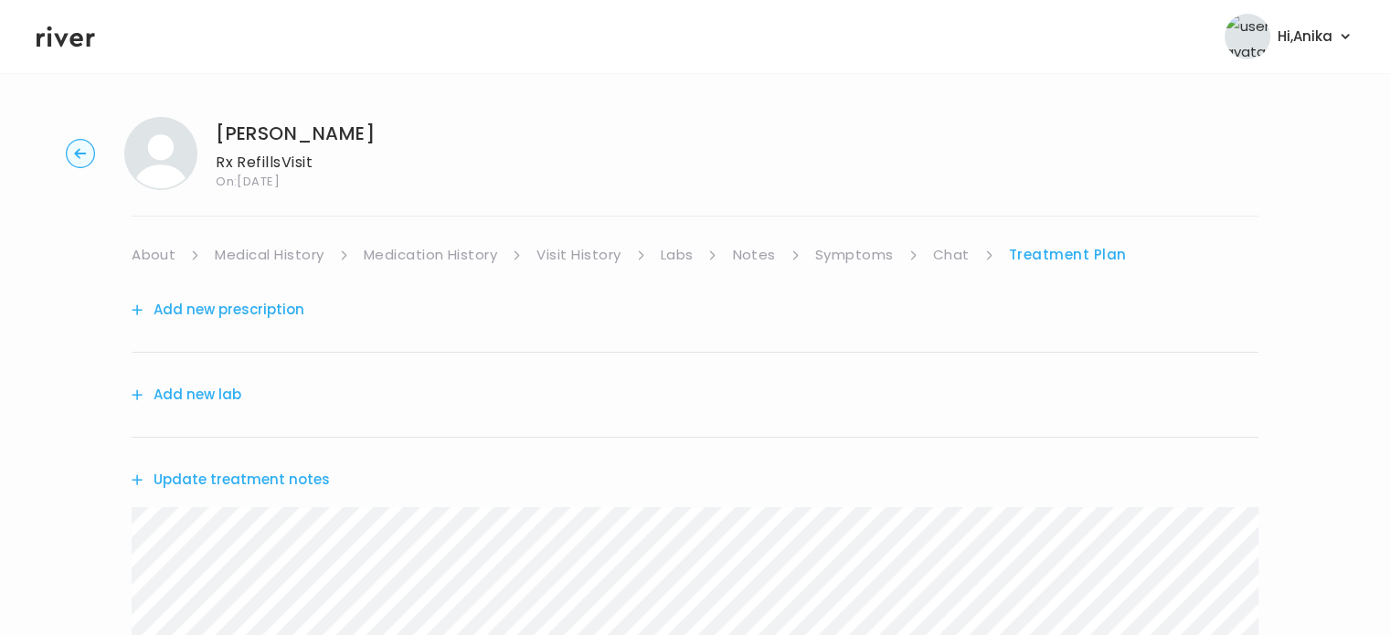
click at [464, 262] on link "Medication History" at bounding box center [431, 255] width 134 height 26
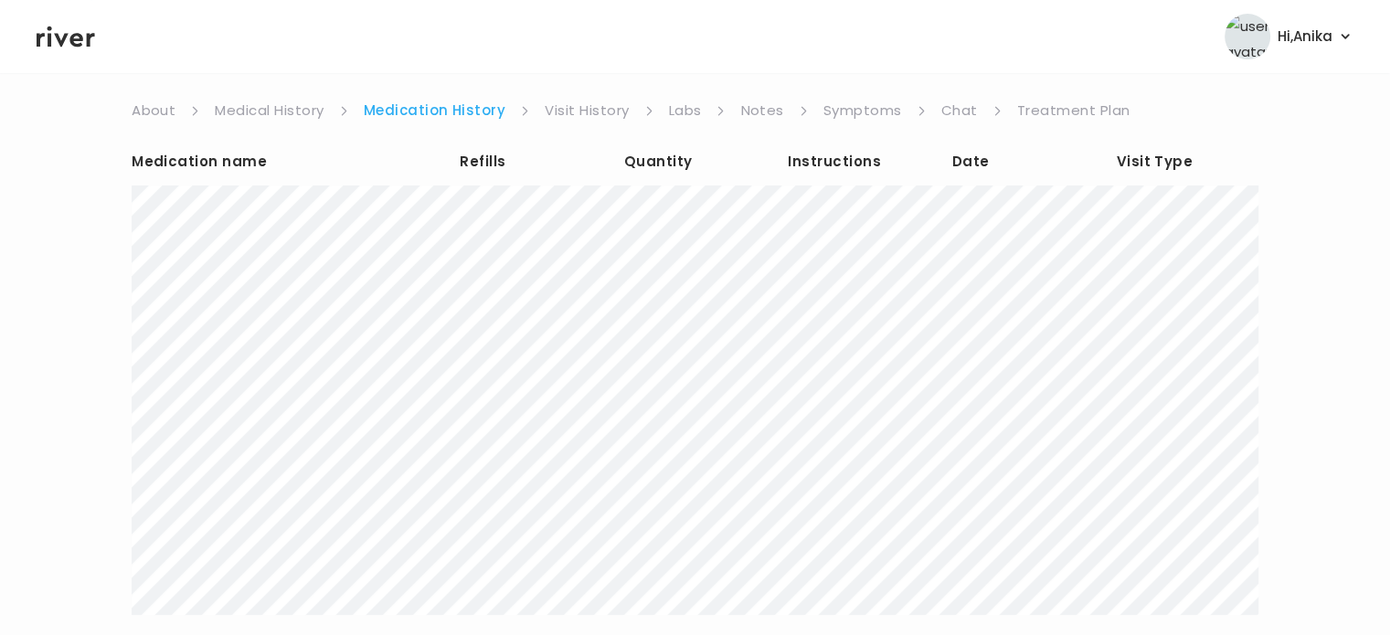
scroll to position [153, 0]
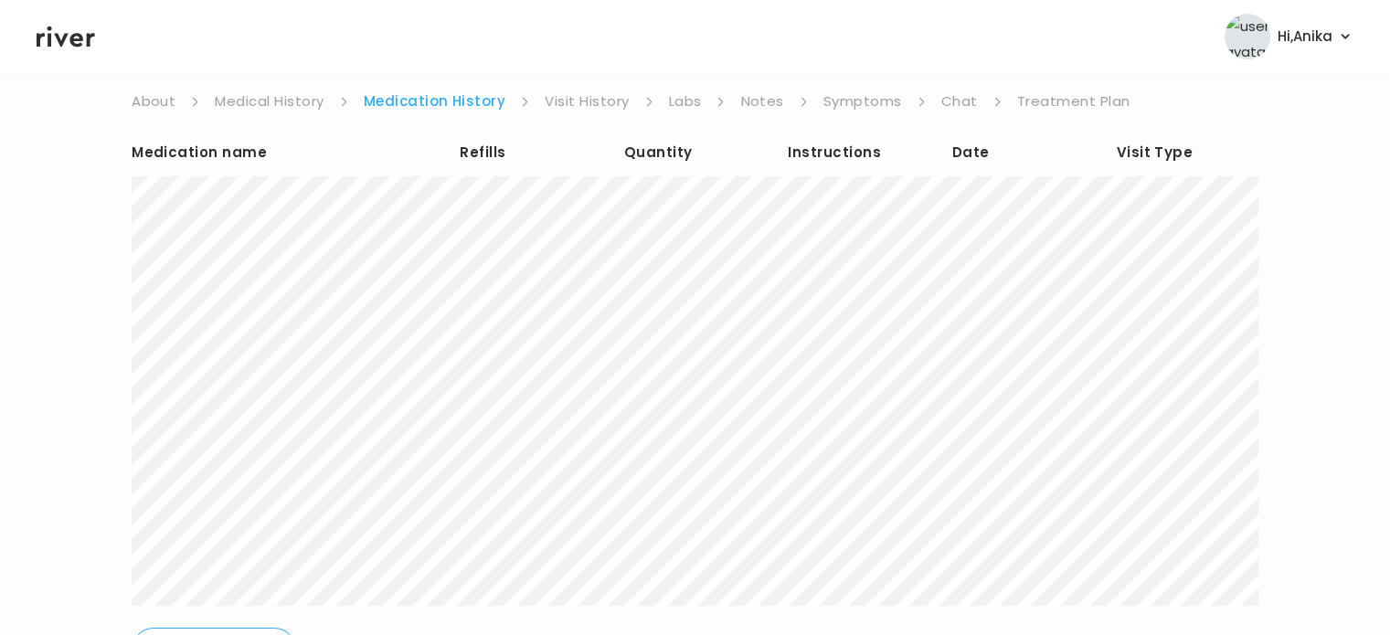
click at [1061, 92] on link "Treatment Plan" at bounding box center [1073, 102] width 113 height 26
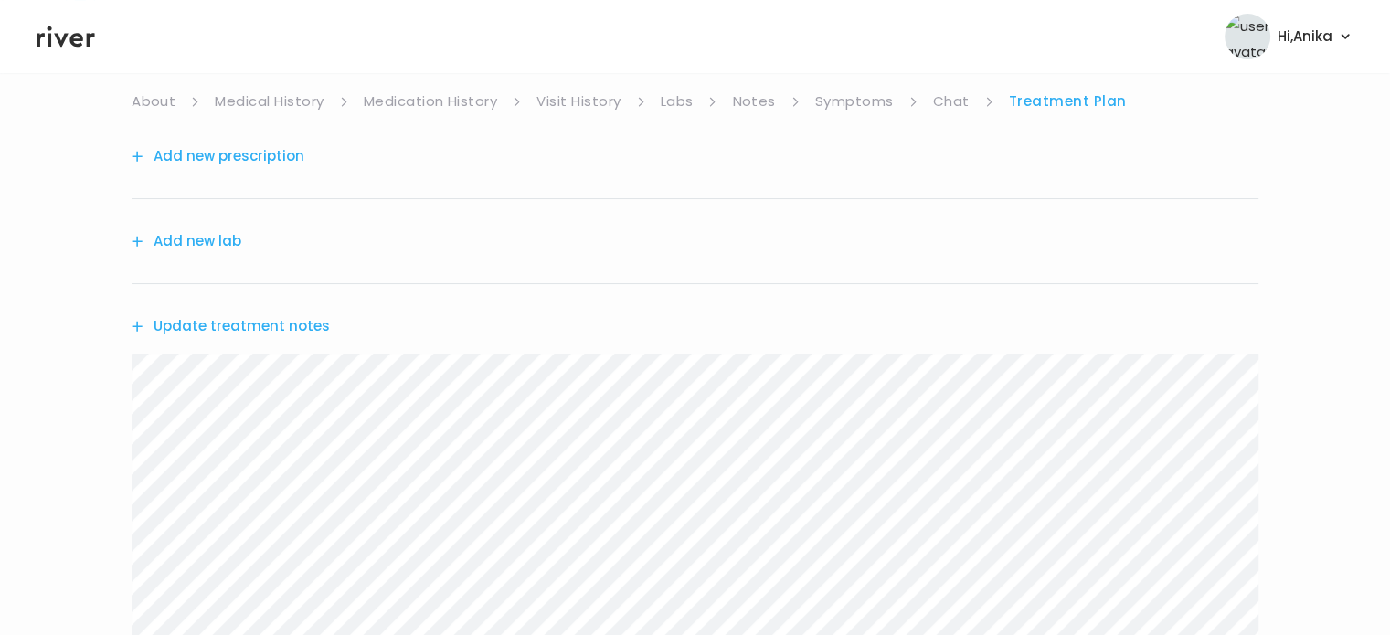
click at [300, 318] on button "Update treatment notes" at bounding box center [231, 326] width 198 height 26
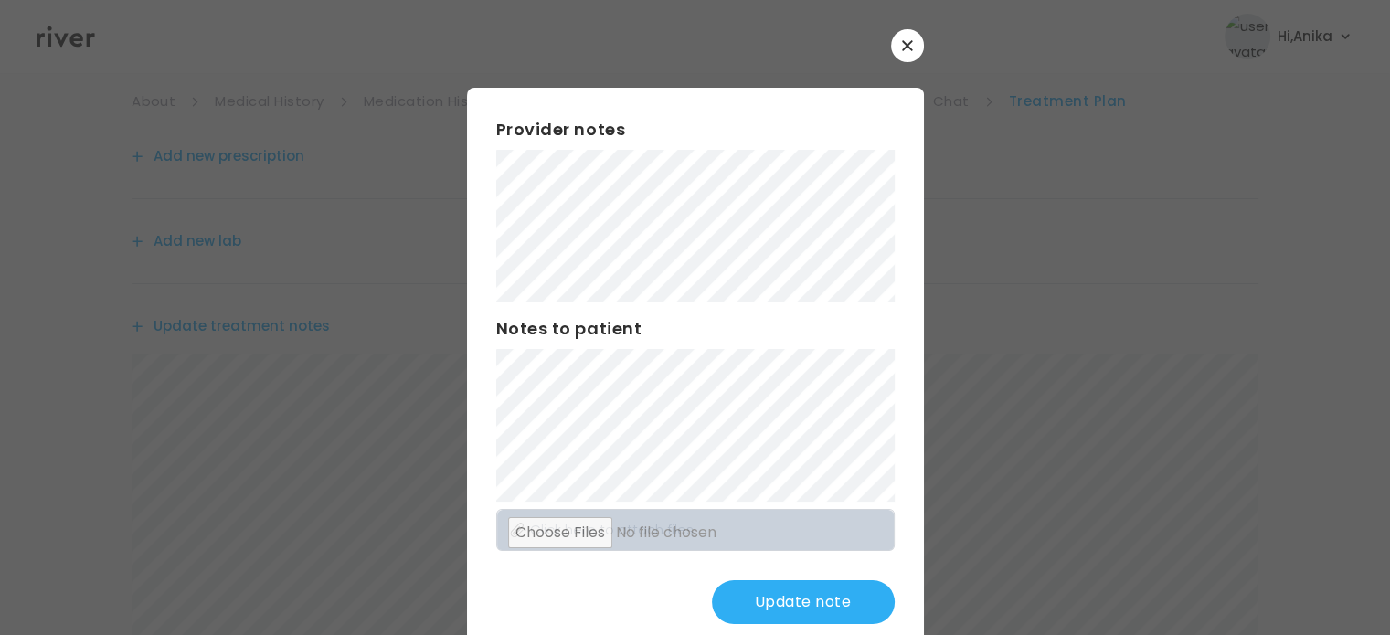
click at [789, 612] on button "Update note" at bounding box center [803, 602] width 183 height 44
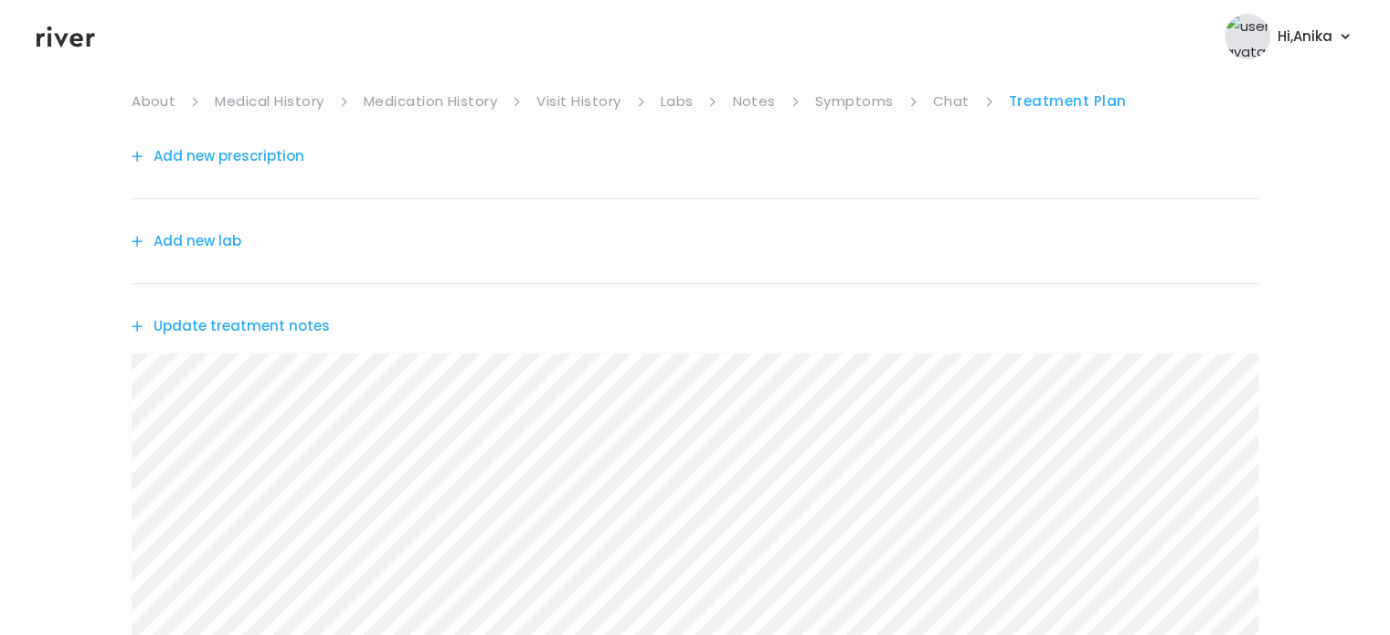
click at [470, 106] on link "Medication History" at bounding box center [431, 102] width 134 height 26
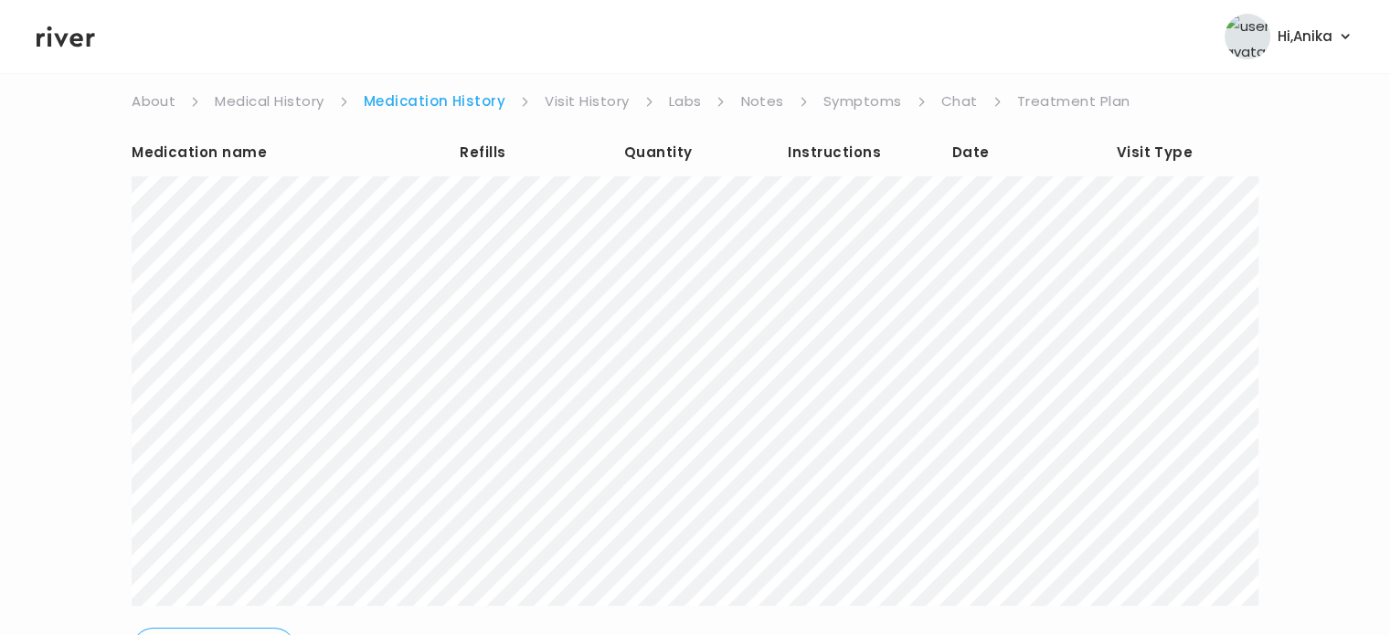
click at [1040, 96] on link "Treatment Plan" at bounding box center [1073, 102] width 113 height 26
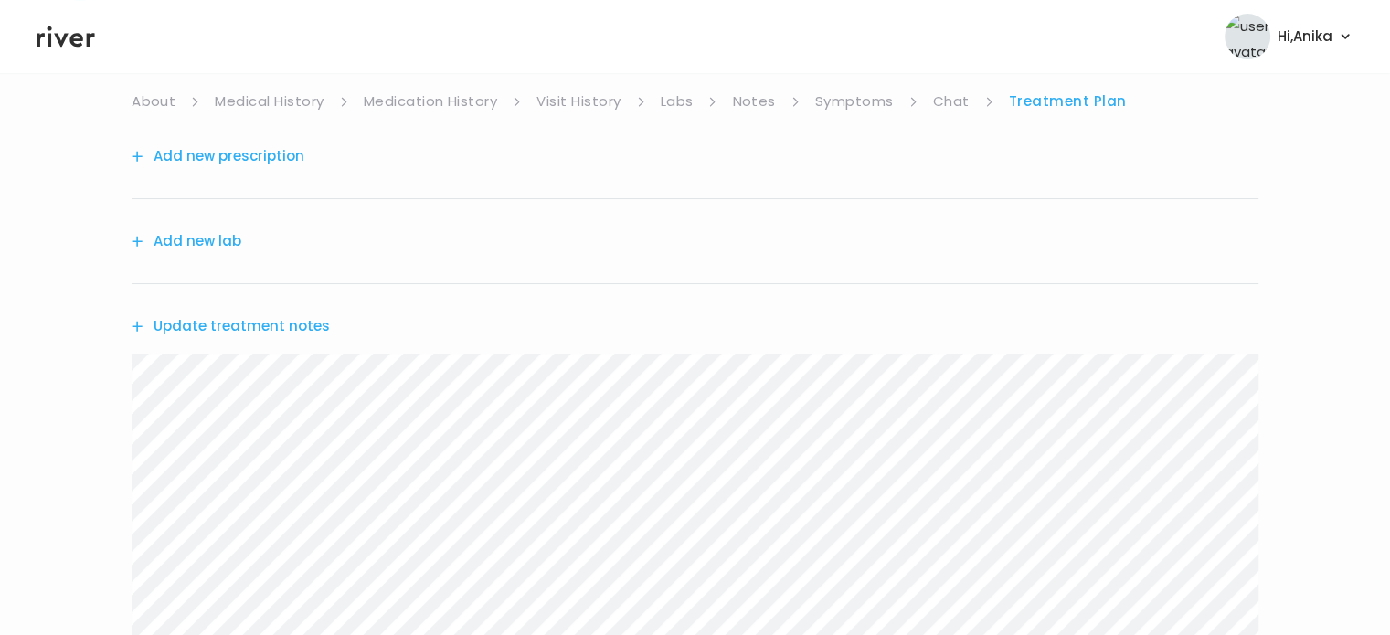
click at [294, 321] on button "Update treatment notes" at bounding box center [231, 326] width 198 height 26
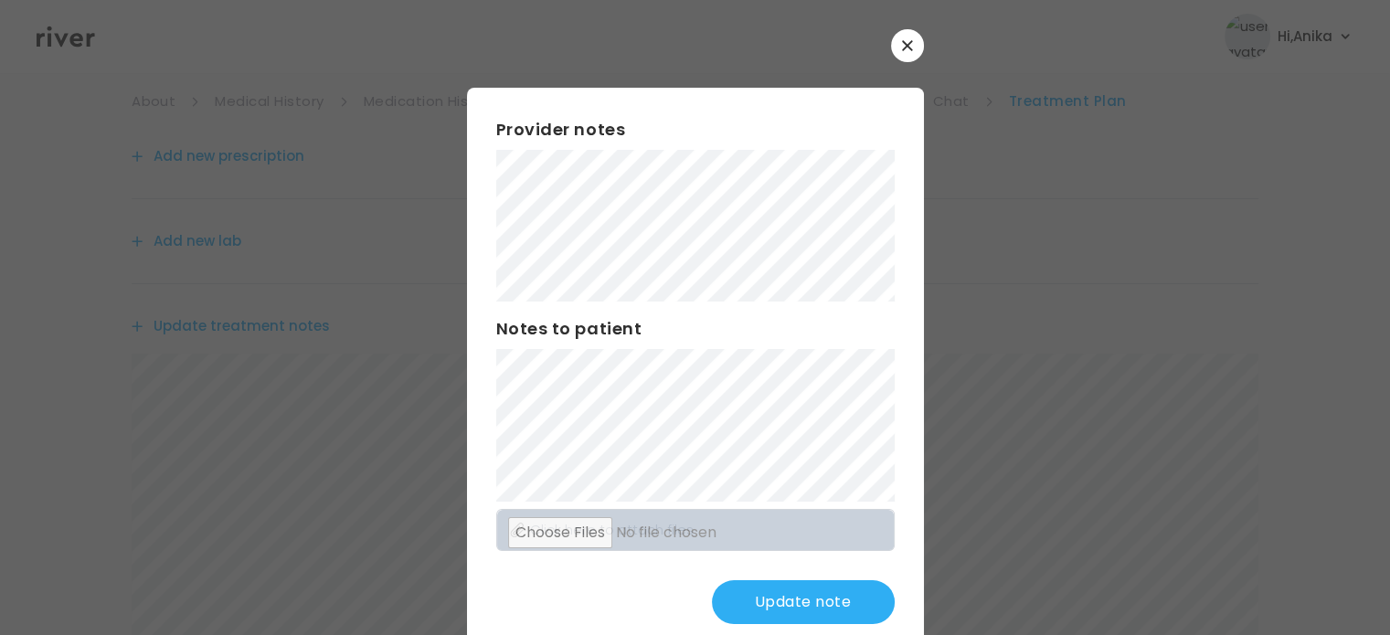
click at [785, 603] on button "Update note" at bounding box center [803, 602] width 183 height 44
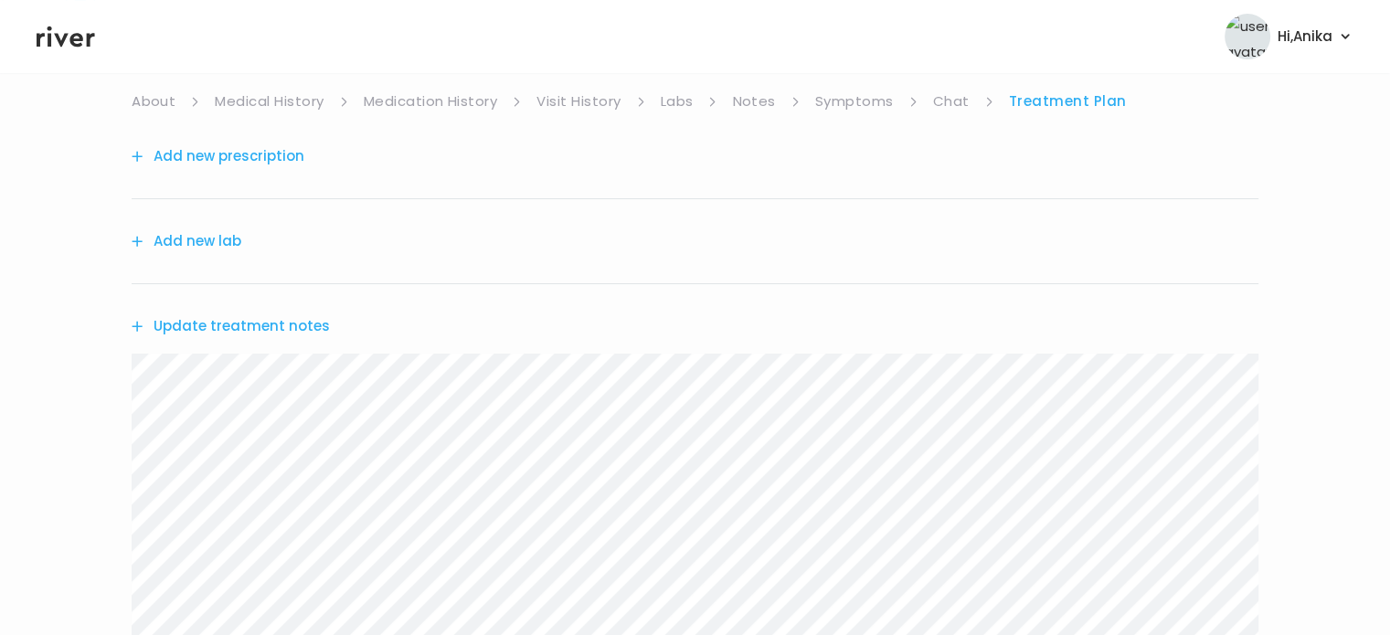
click at [227, 161] on button "Add new prescription" at bounding box center [218, 156] width 173 height 26
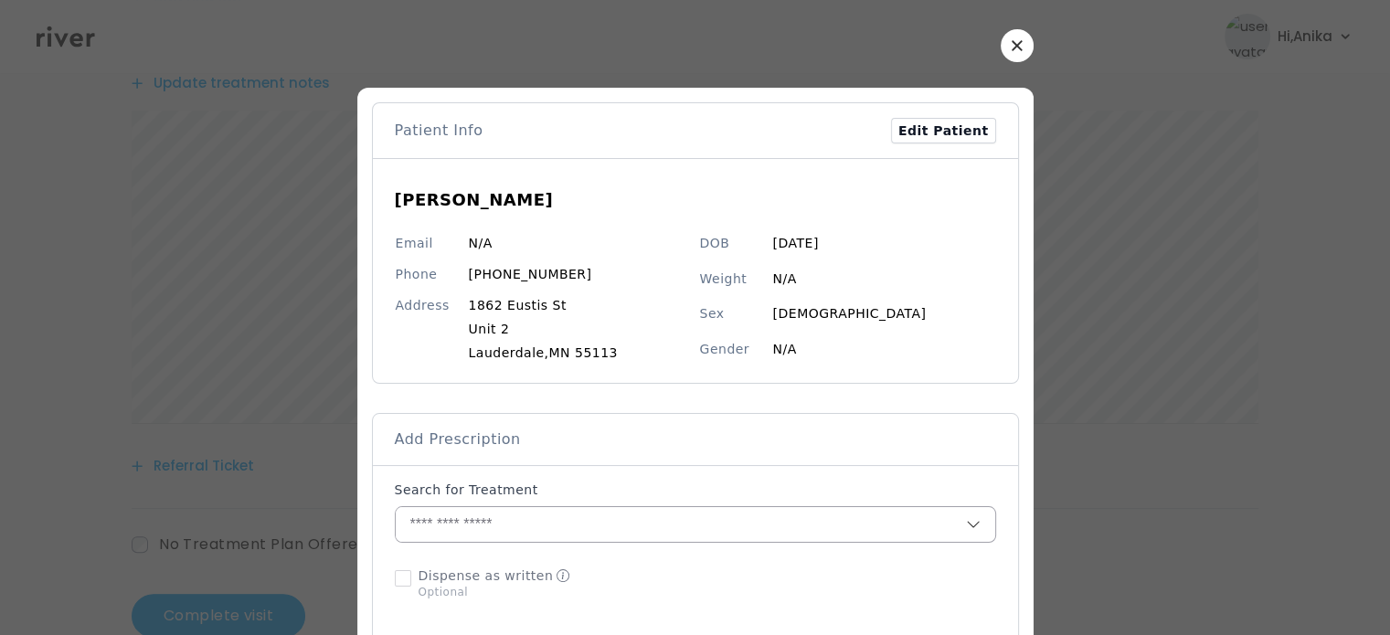
scroll to position [403, 0]
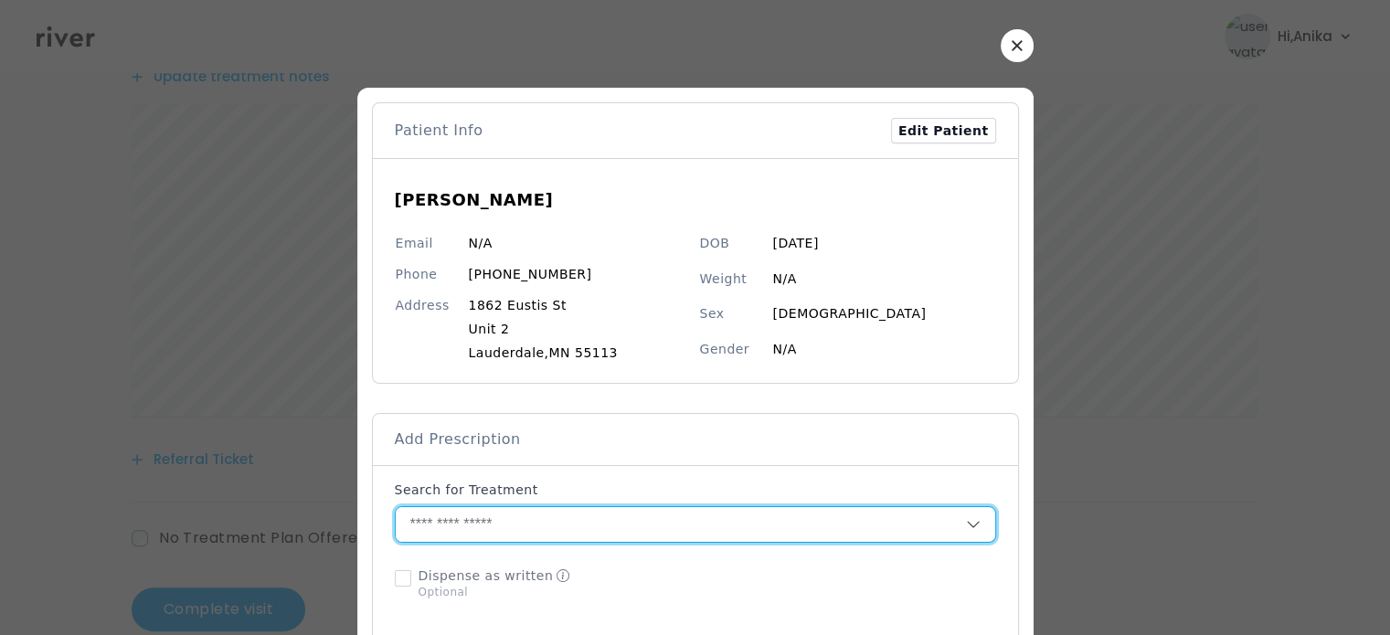
click at [530, 528] on input "text" at bounding box center [681, 524] width 570 height 35
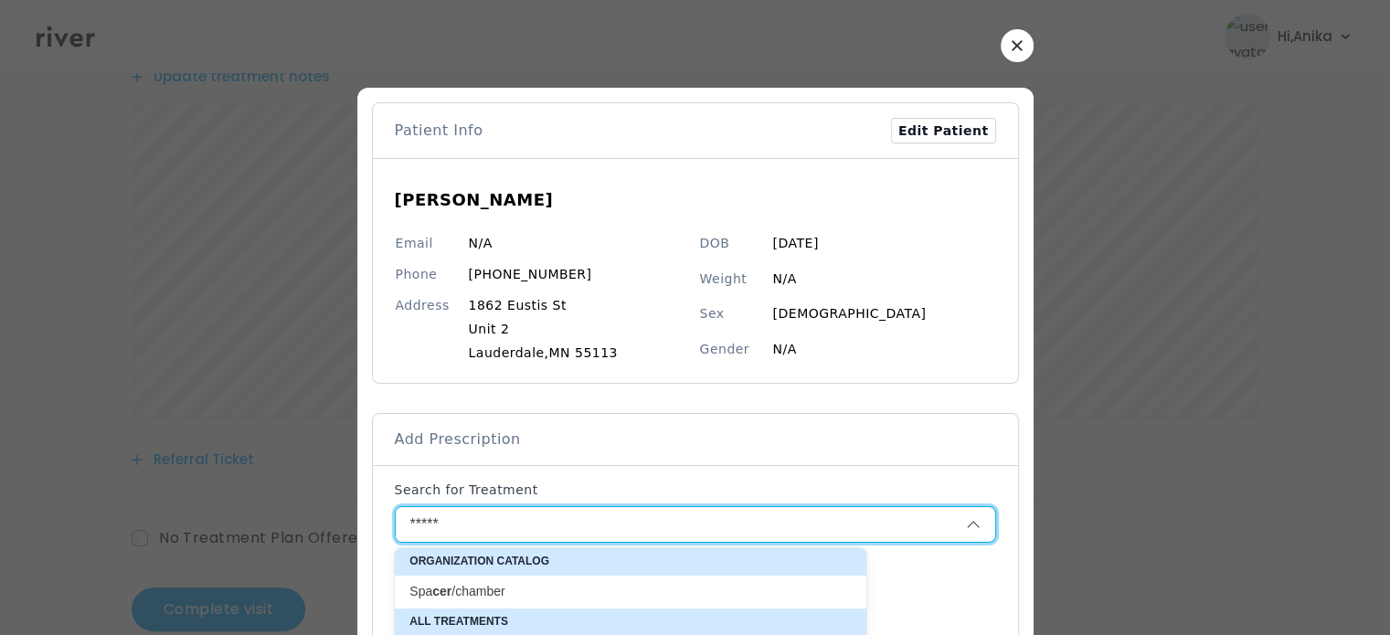
type input "******"
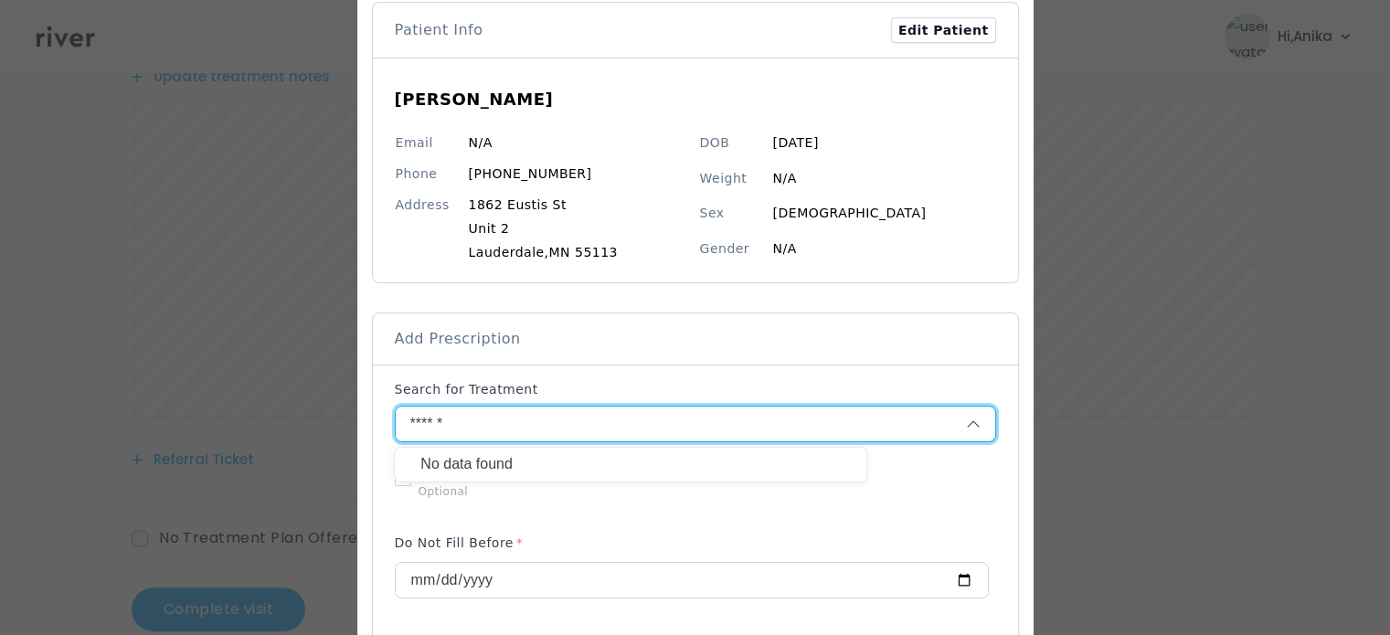
scroll to position [185, 0]
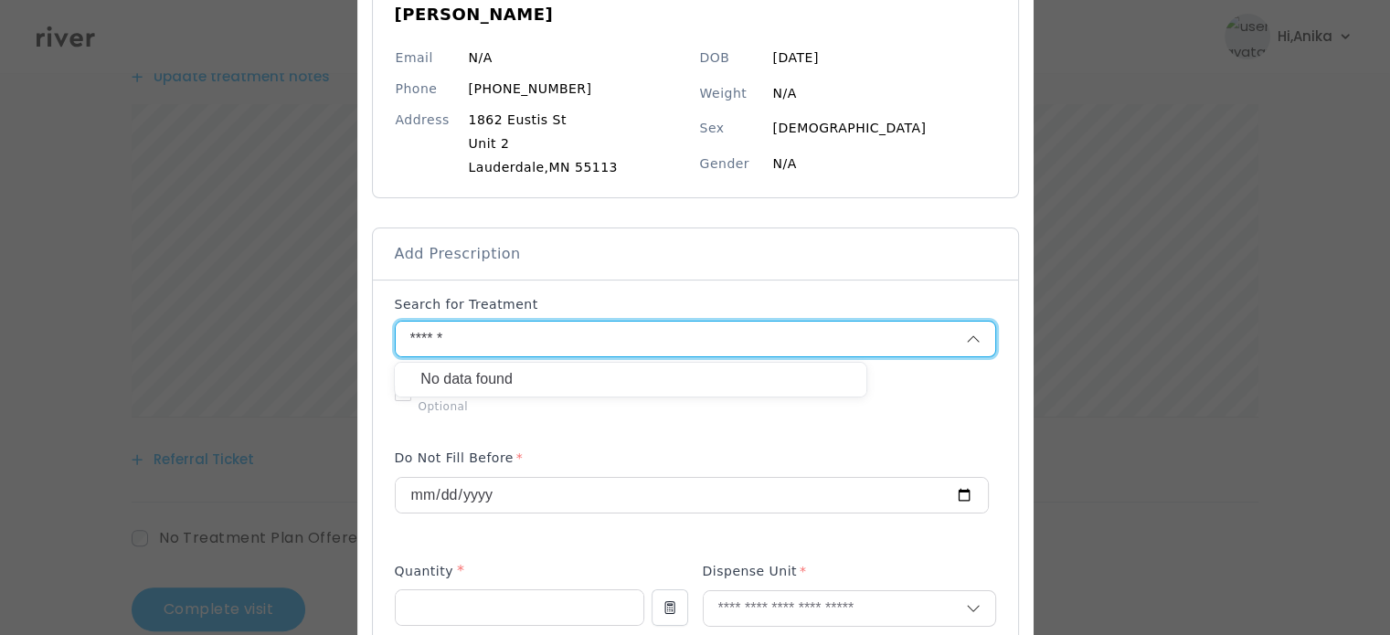
click at [591, 322] on input "******" at bounding box center [659, 339] width 526 height 35
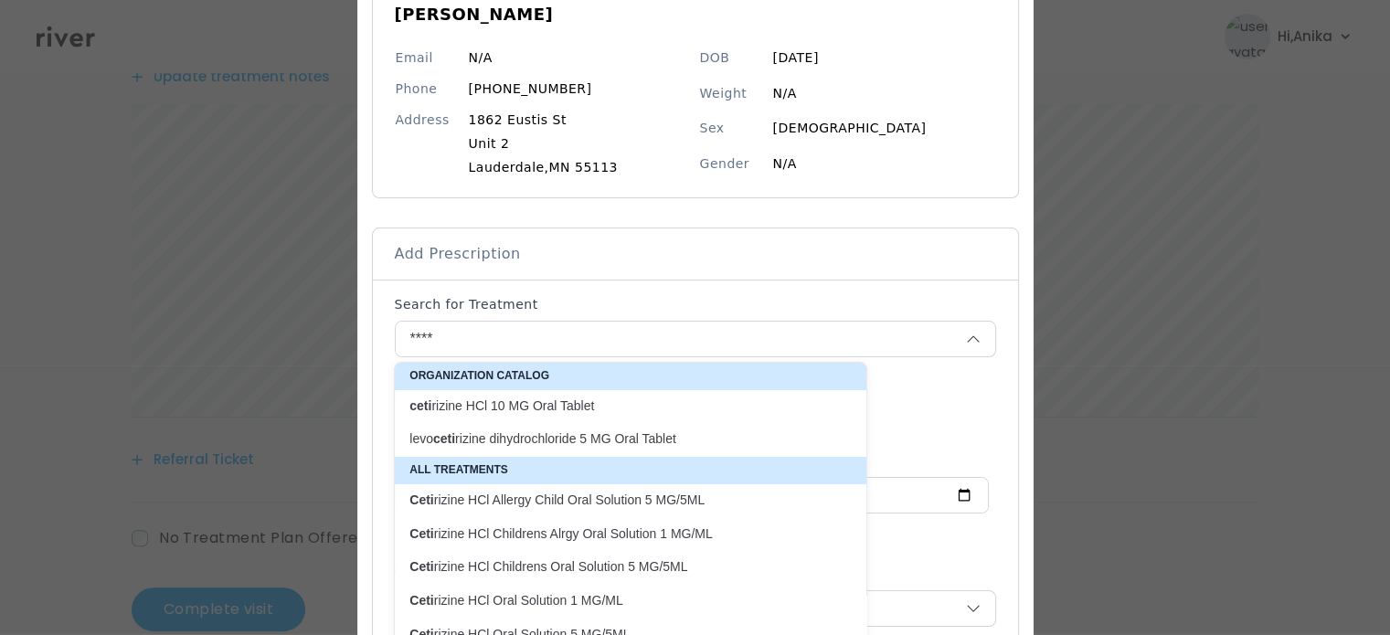
click at [545, 406] on p "ceti rizine HCl 10 MG Oral Tablet" at bounding box center [619, 405] width 420 height 17
type input "**********"
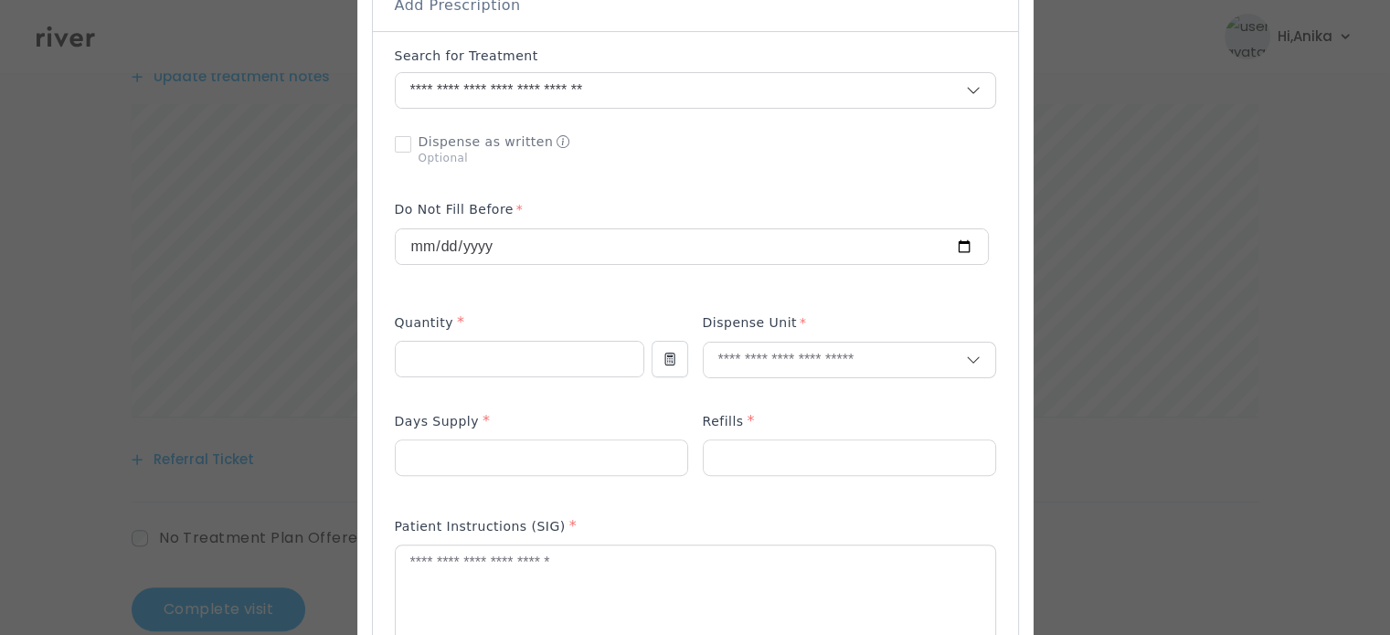
scroll to position [435, 0]
click at [506, 366] on input "number" at bounding box center [520, 358] width 248 height 35
type input "**"
click at [788, 361] on input "text" at bounding box center [834, 359] width 262 height 35
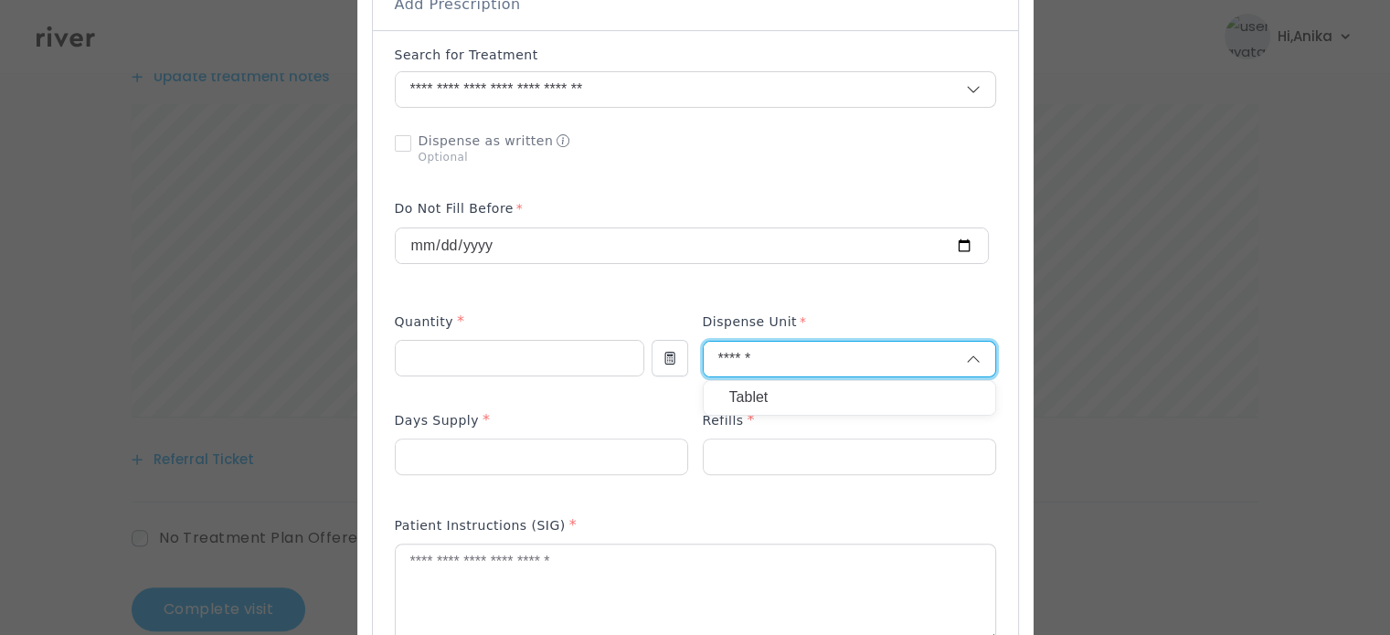
type input "******"
click at [777, 395] on p "Tablet" at bounding box center [849, 398] width 240 height 26
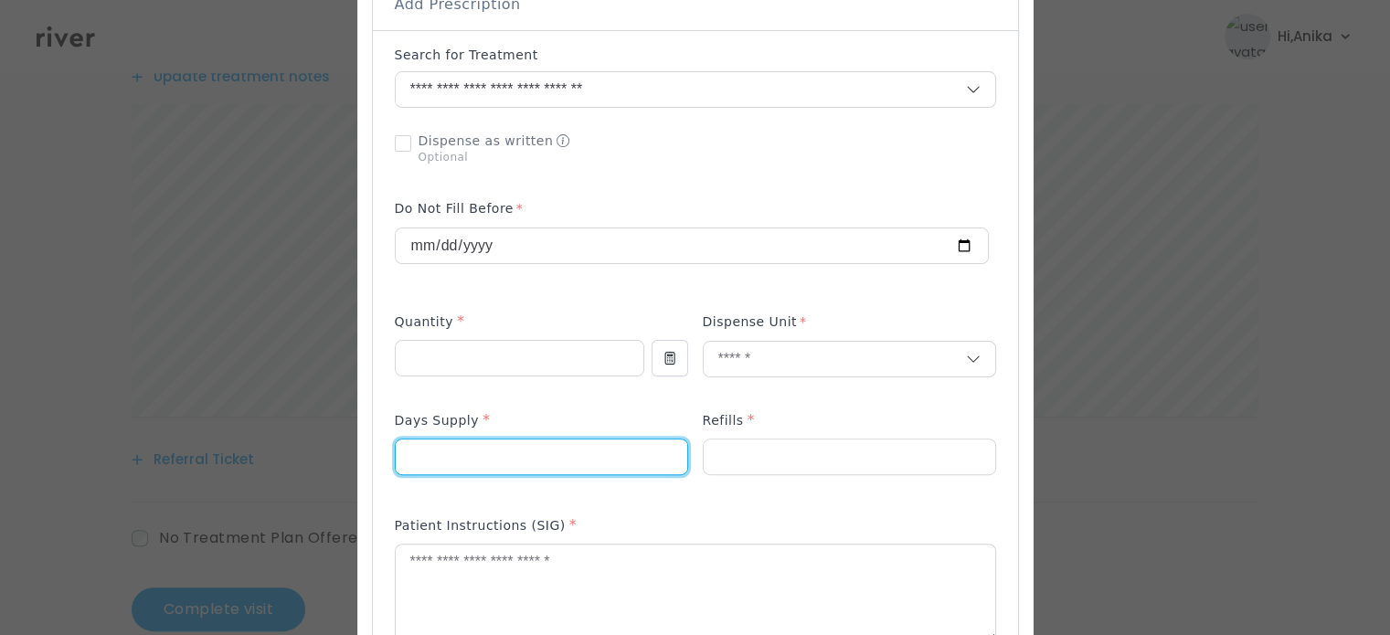
click at [621, 461] on input "number" at bounding box center [541, 456] width 291 height 35
type input "**"
click at [760, 456] on input "number" at bounding box center [848, 456] width 291 height 35
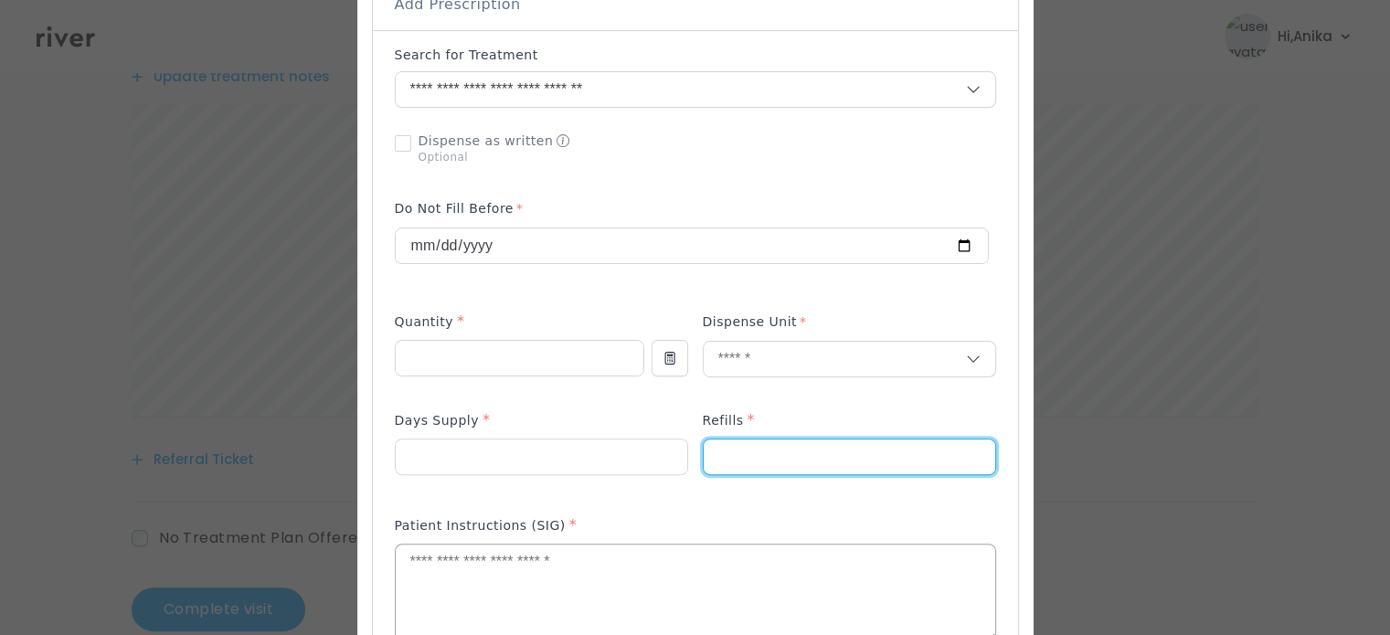
type input "*"
click at [640, 544] on textarea at bounding box center [695, 592] width 599 height 97
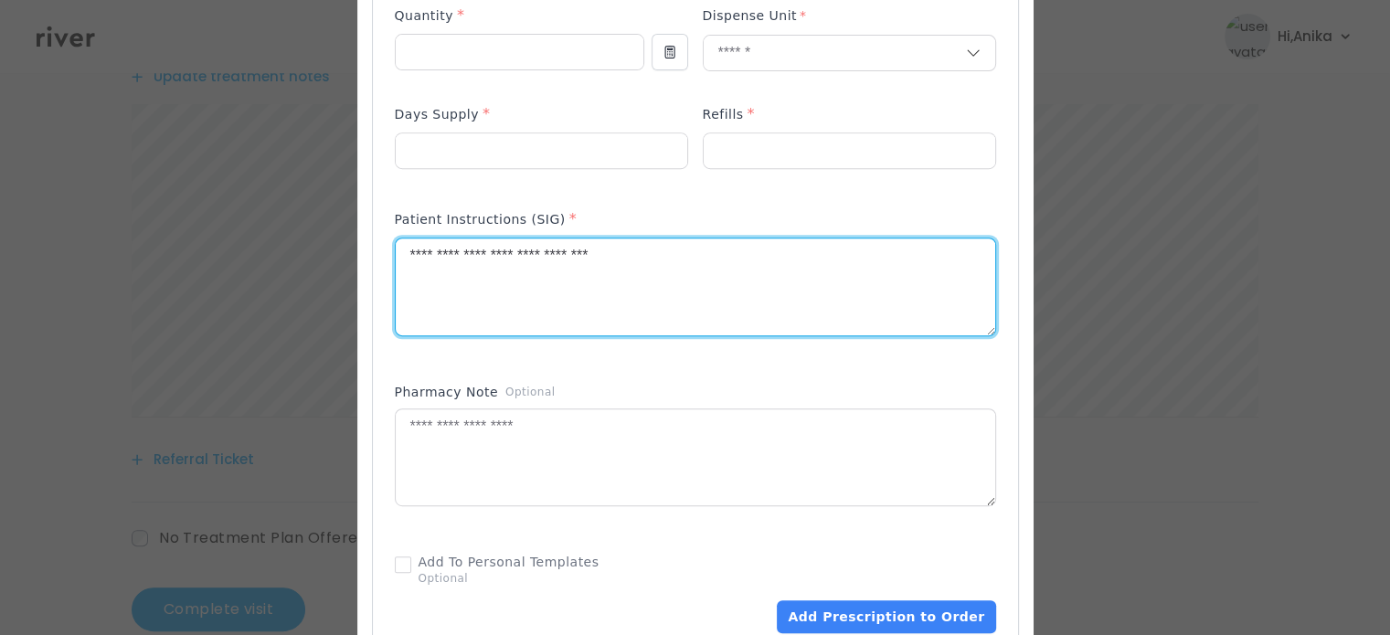
scroll to position [854, 0]
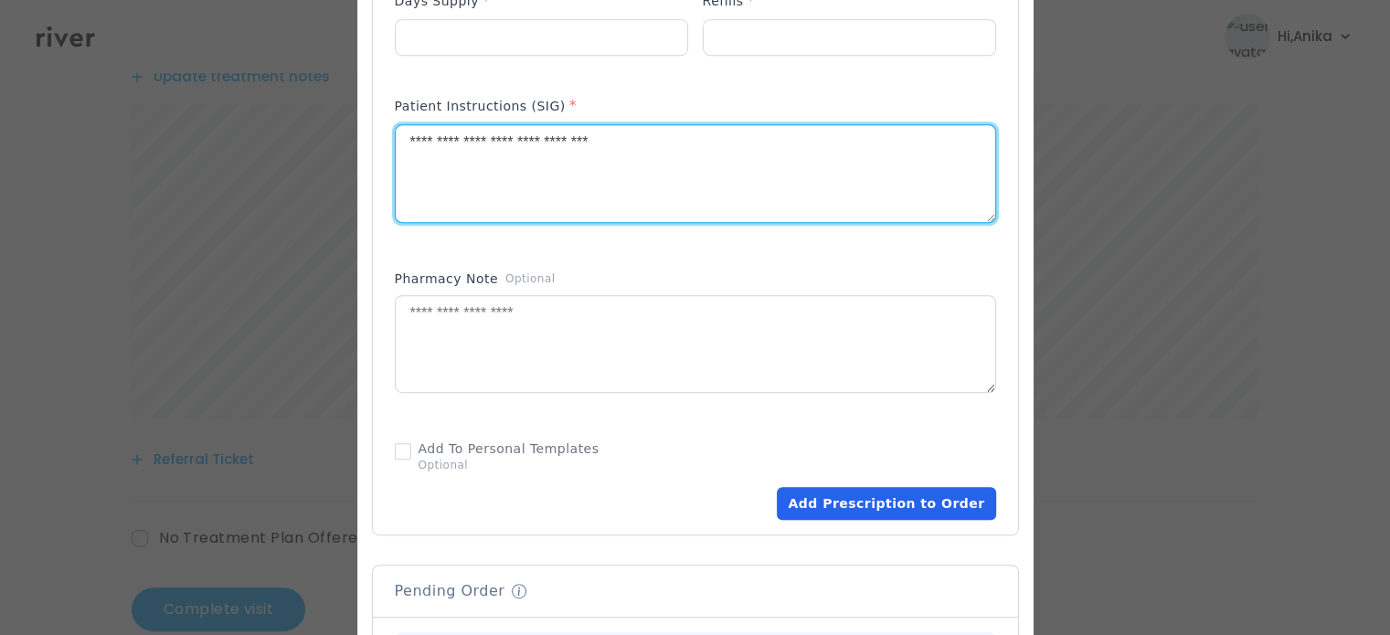
type textarea "**********"
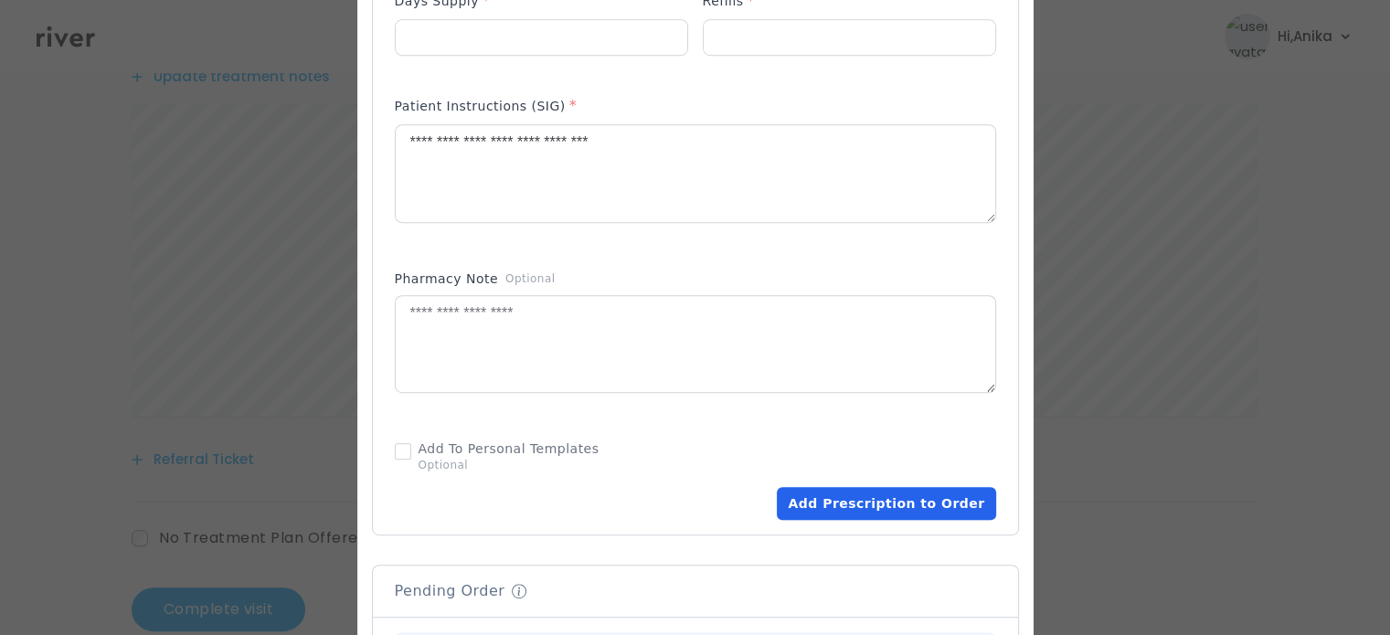
click at [849, 518] on button "Add Prescription to Order" at bounding box center [886, 503] width 218 height 33
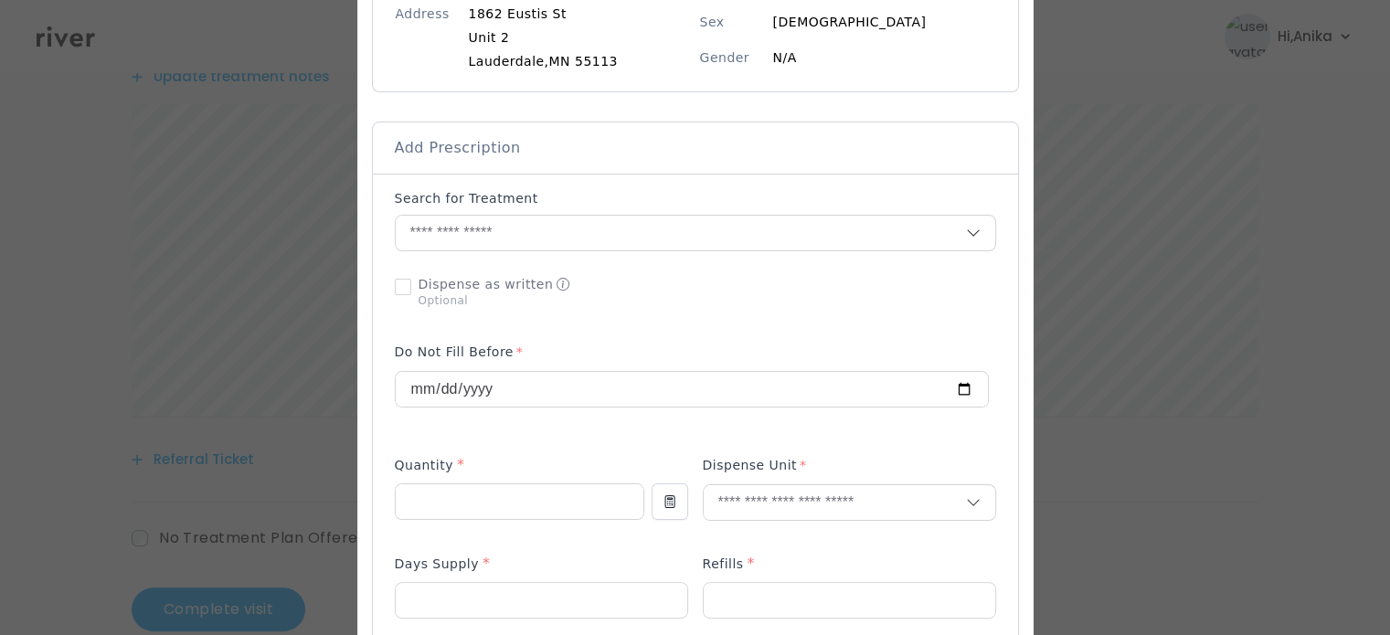
scroll to position [259, 0]
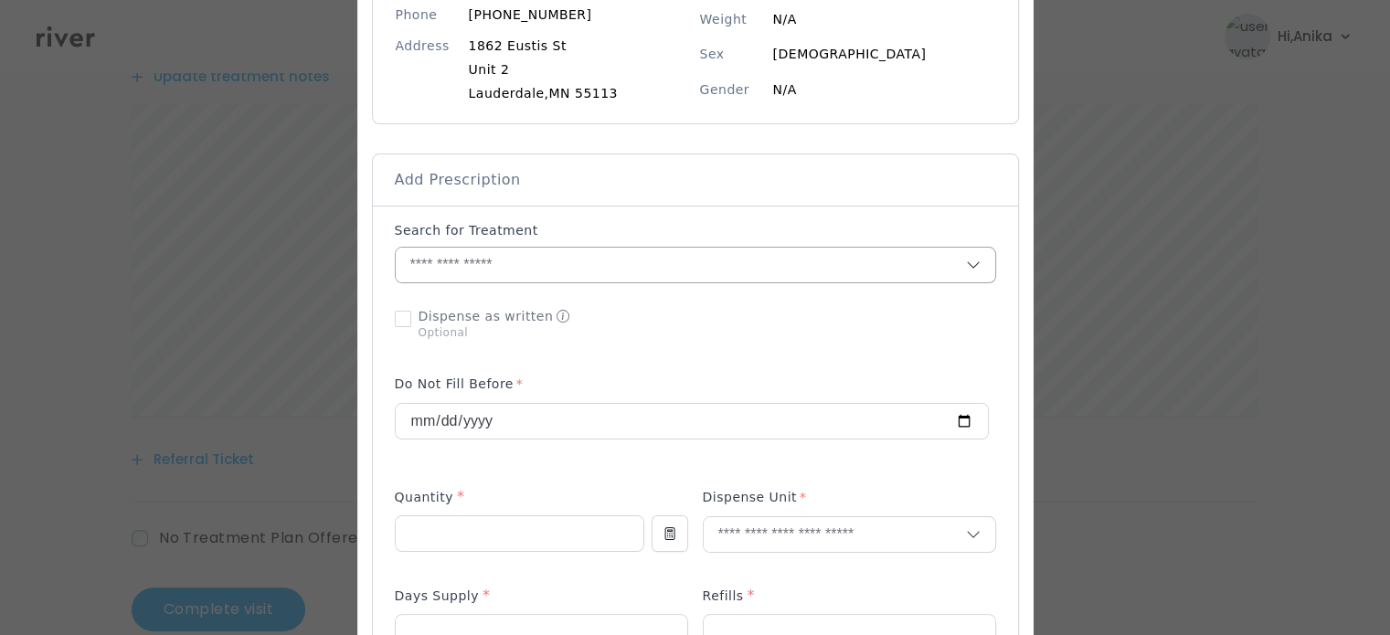
click at [498, 258] on input "text" at bounding box center [681, 265] width 570 height 35
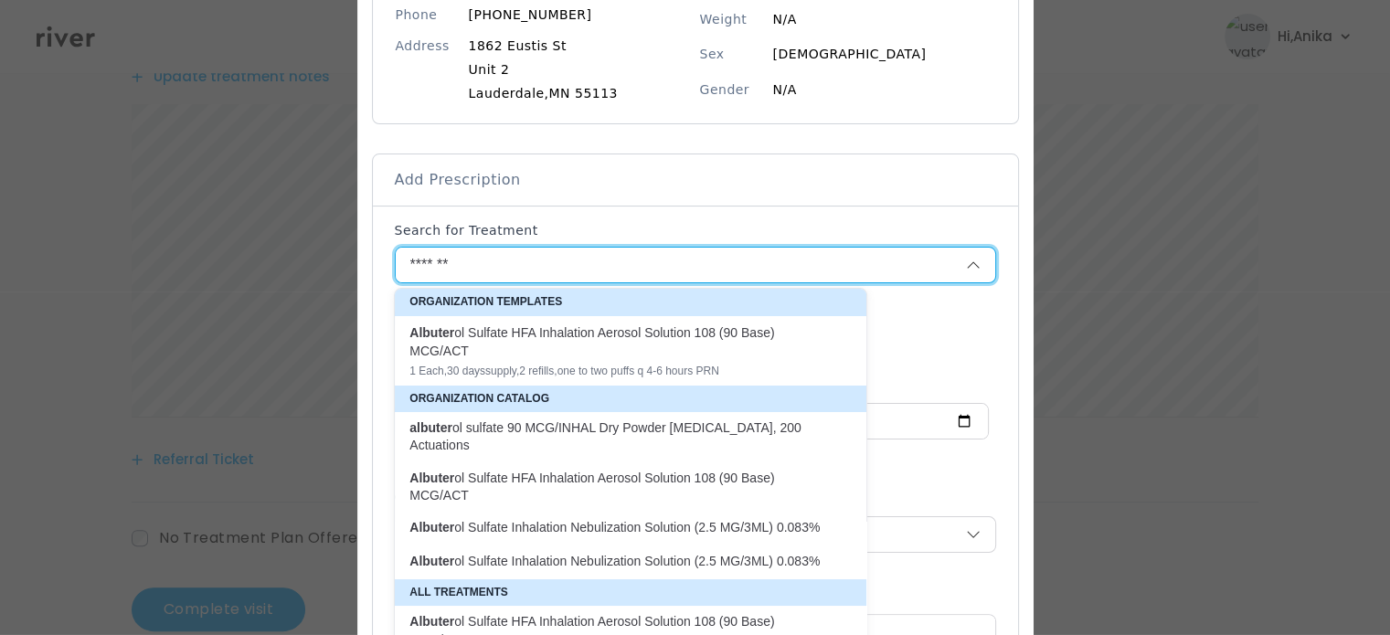
click at [549, 352] on div "Albuter ol Sulfate HFA Inhalation Aerosol Solution 108 (90 Base) MCG/ACT" at bounding box center [619, 341] width 420 height 37
type input "**********"
type input "*"
type input "**"
type input "*"
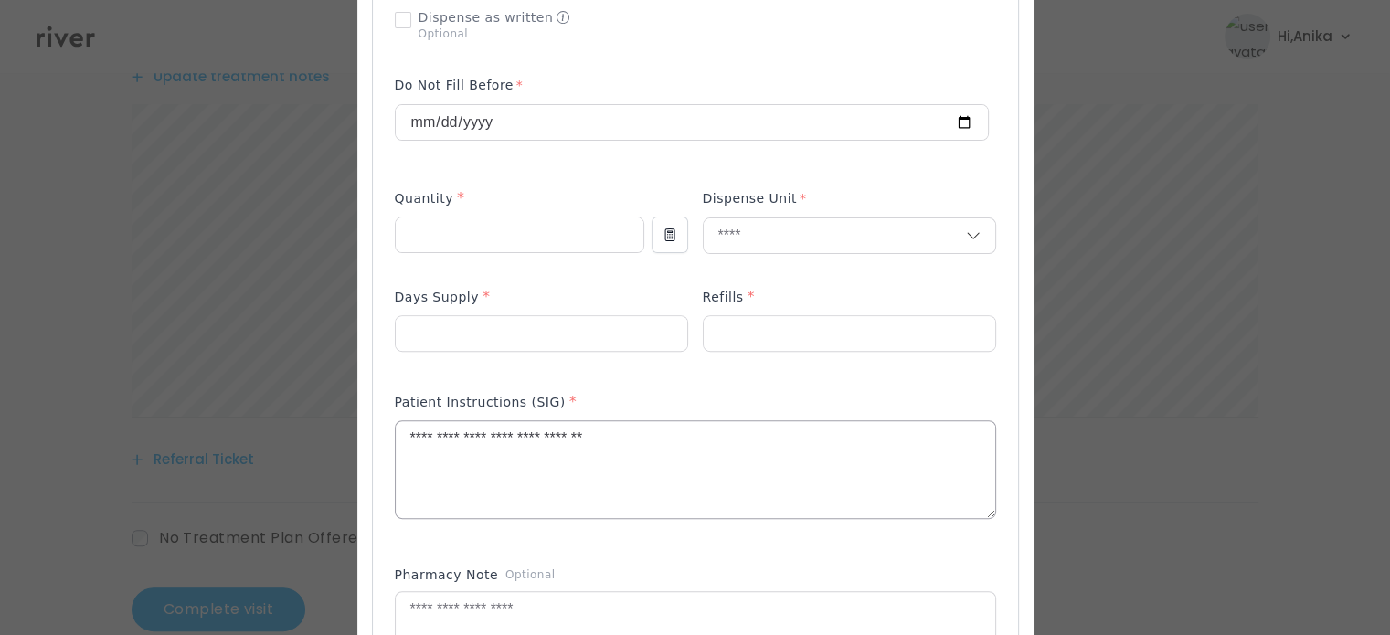
scroll to position [564, 0]
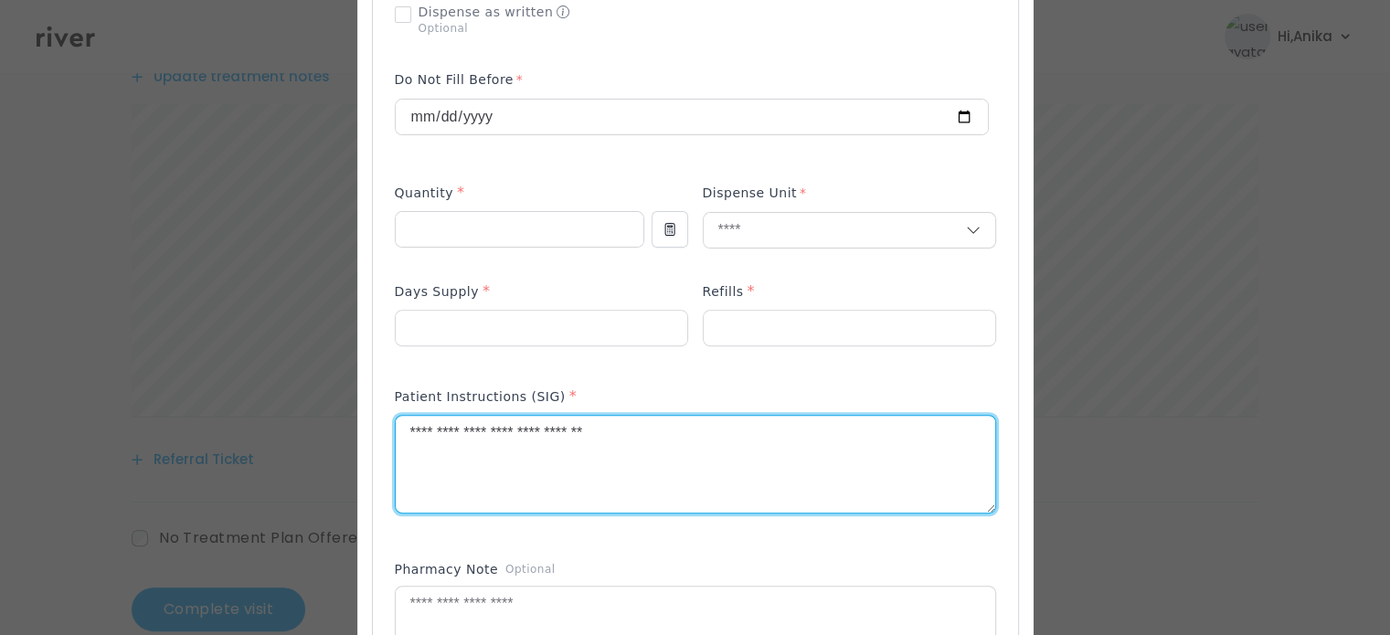
drag, startPoint x: 406, startPoint y: 439, endPoint x: 475, endPoint y: 436, distance: 69.5
click at [475, 436] on textarea "**********" at bounding box center [695, 464] width 599 height 97
click at [458, 434] on textarea "**********" at bounding box center [695, 464] width 599 height 97
drag, startPoint x: 553, startPoint y: 434, endPoint x: 587, endPoint y: 434, distance: 34.7
click at [587, 434] on textarea "**********" at bounding box center [695, 464] width 599 height 97
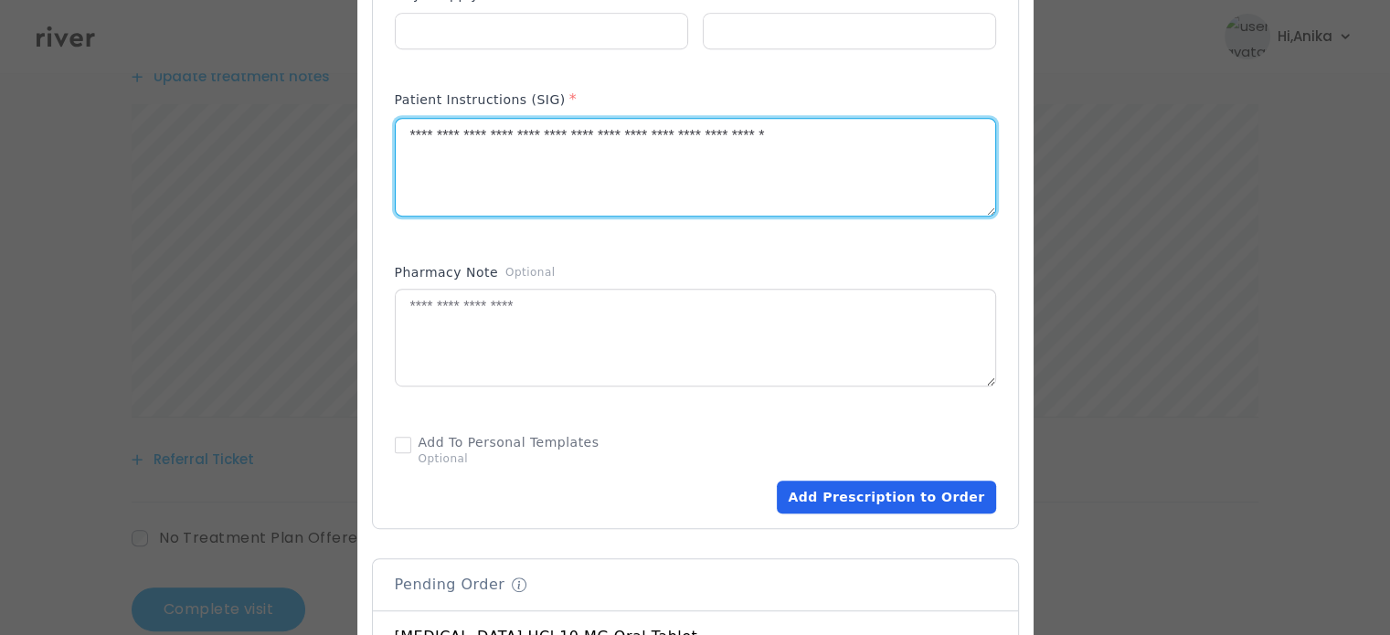
scroll to position [863, 0]
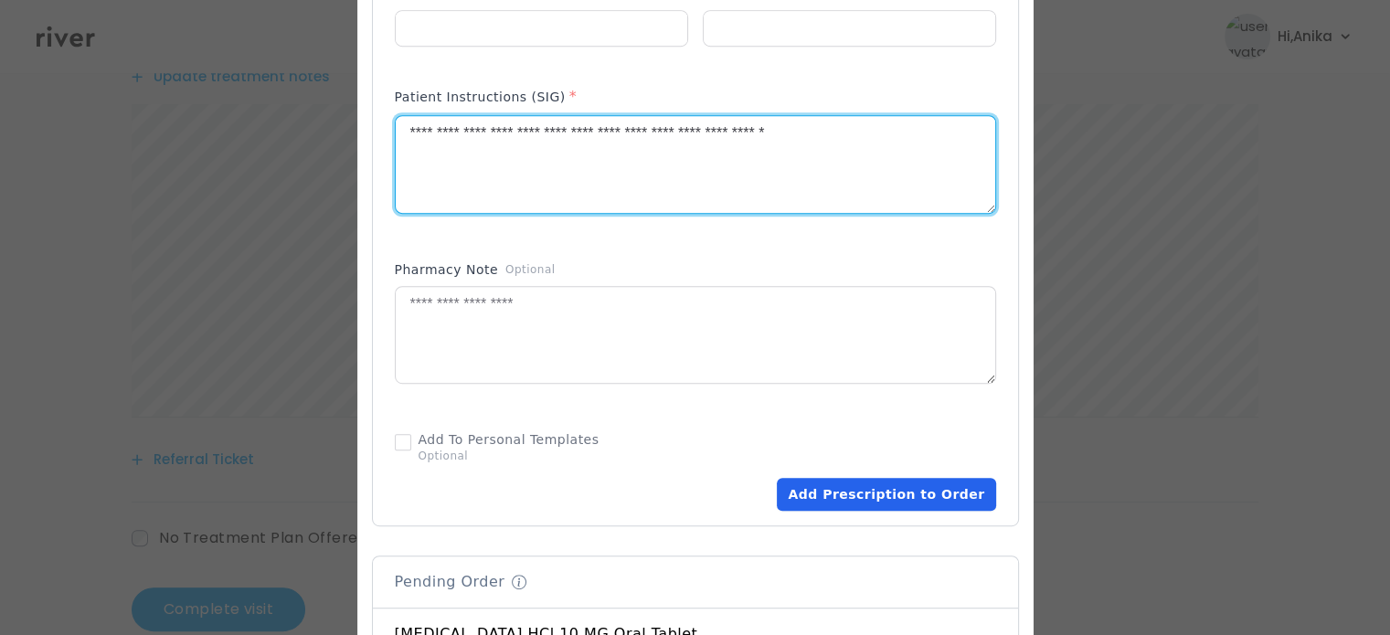
type textarea "**********"
click at [831, 494] on button "Add Prescription to Order" at bounding box center [886, 494] width 218 height 33
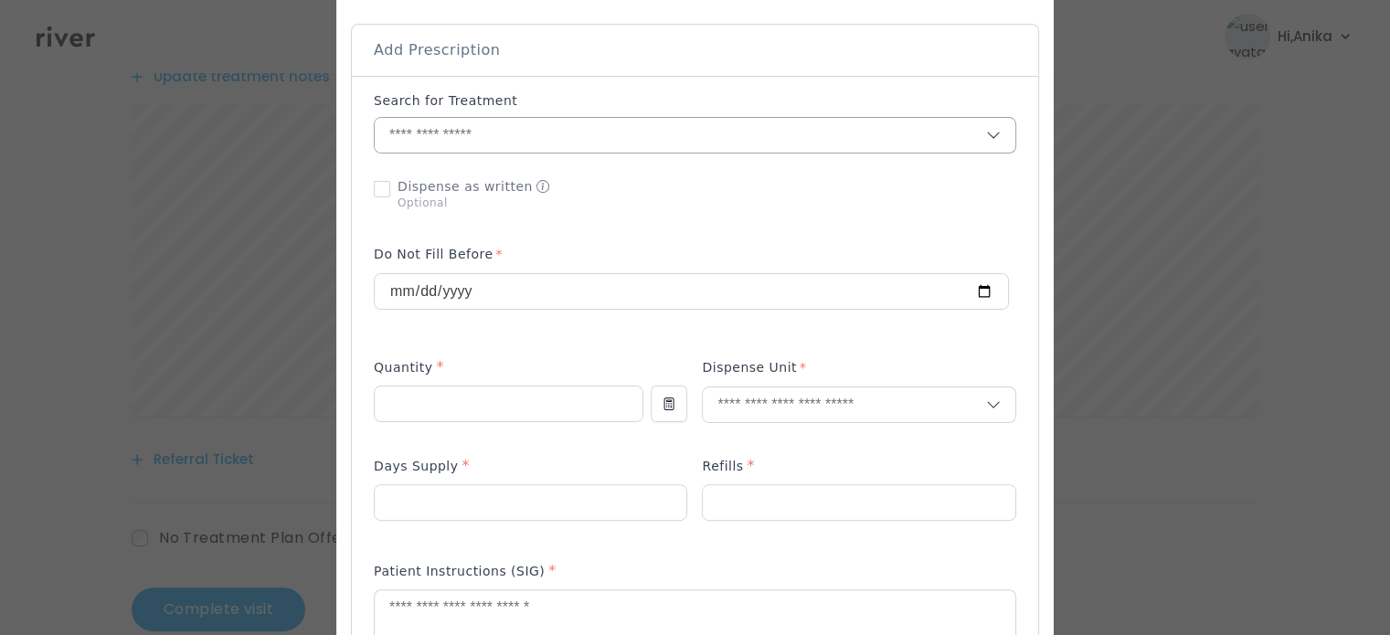
scroll to position [358, 0]
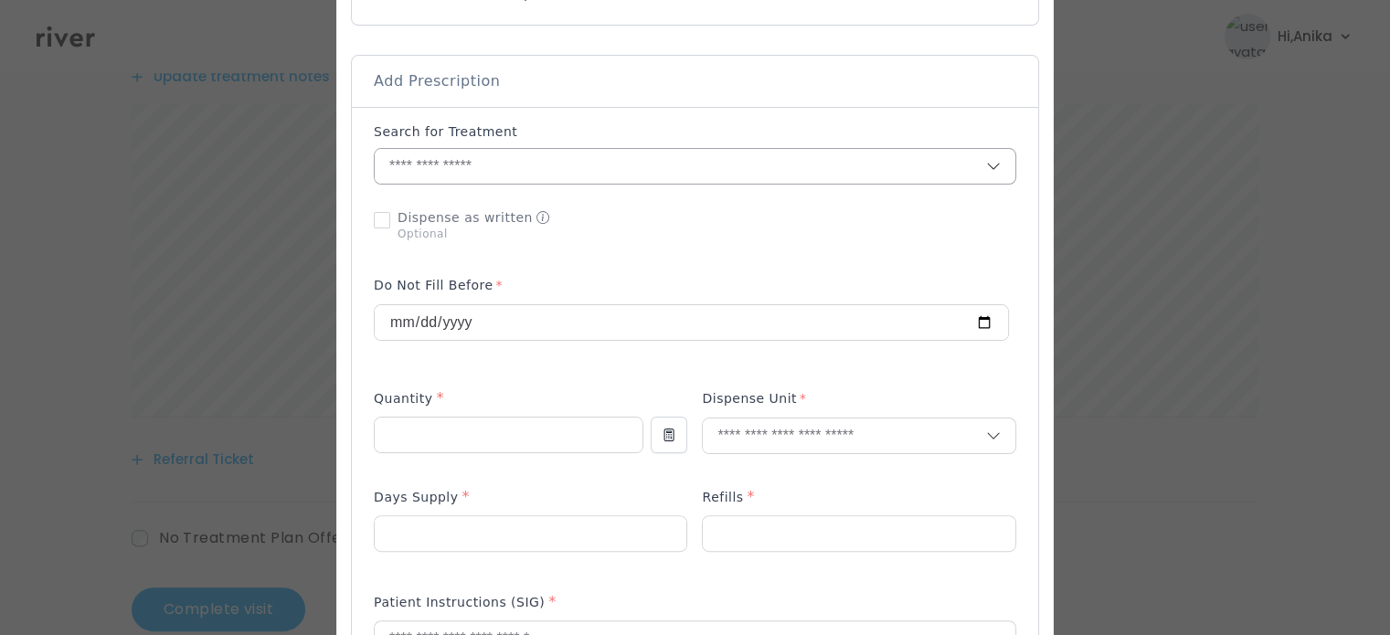
click at [545, 172] on input "text" at bounding box center [680, 166] width 611 height 35
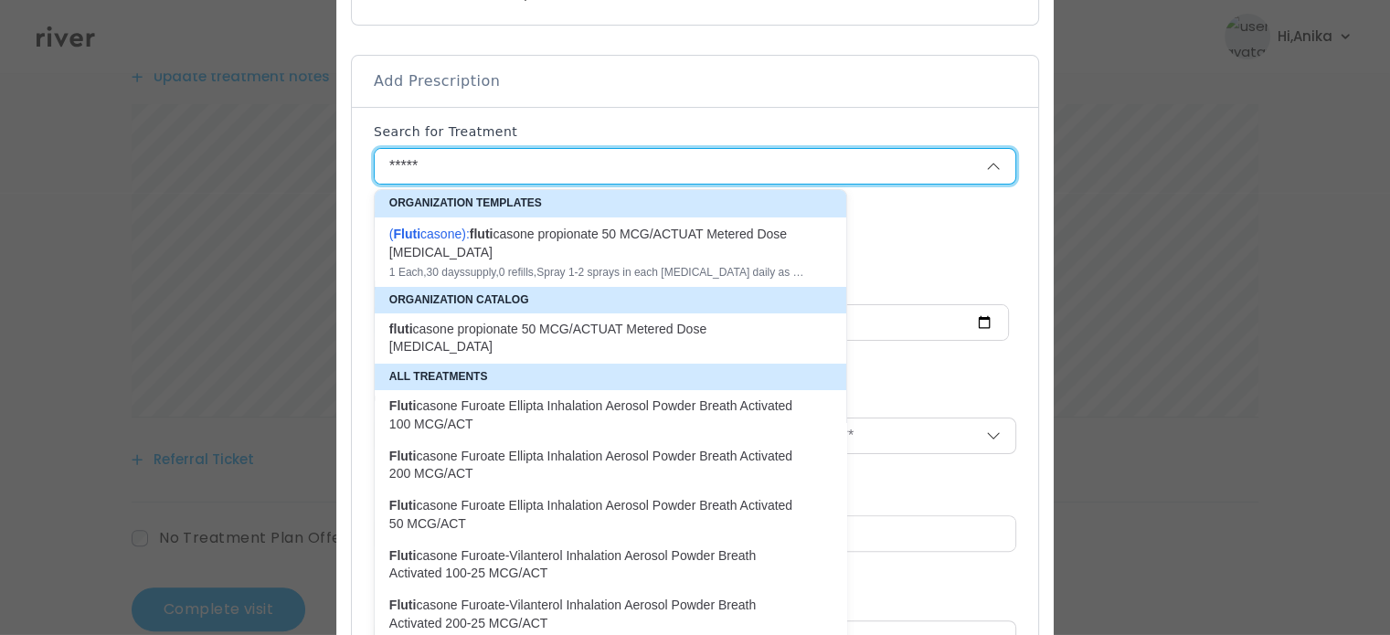
click at [569, 265] on div "1 Each , 30 days supply, 0 refills , Spray 1-2 sprays in each nostril daily as …" at bounding box center [599, 272] width 420 height 15
type input "**********"
type input "*"
type input "**"
type input "*"
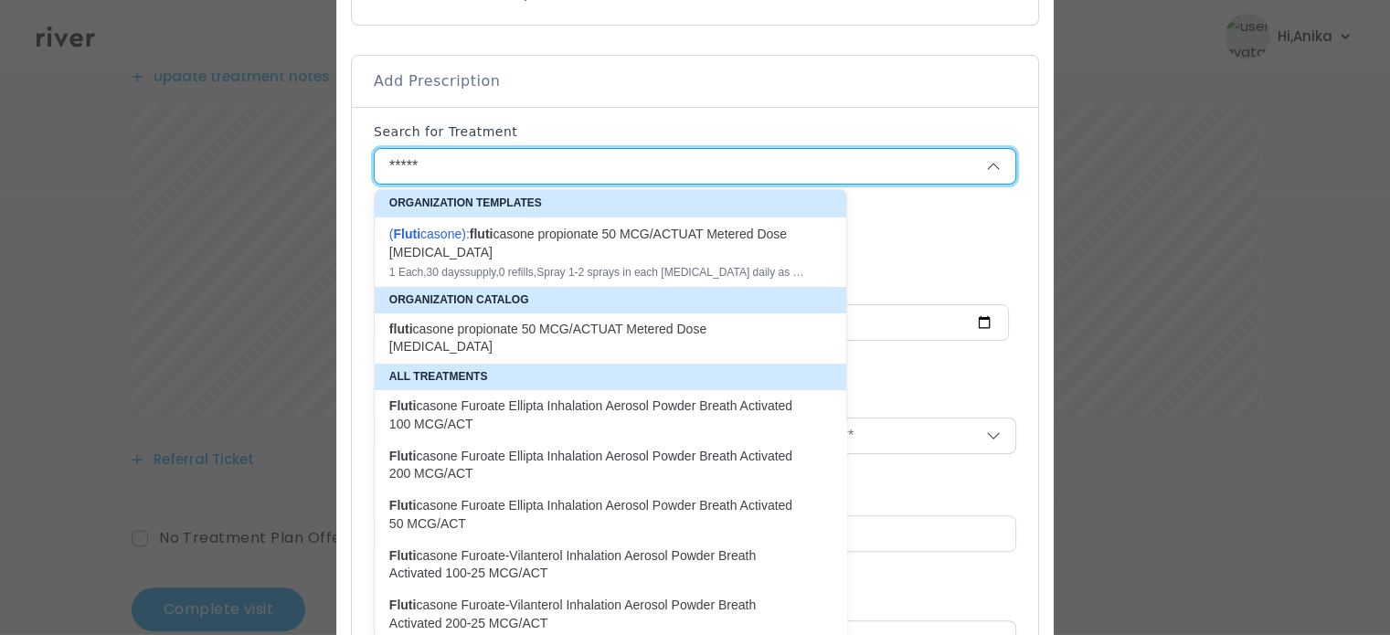
type textarea "**********"
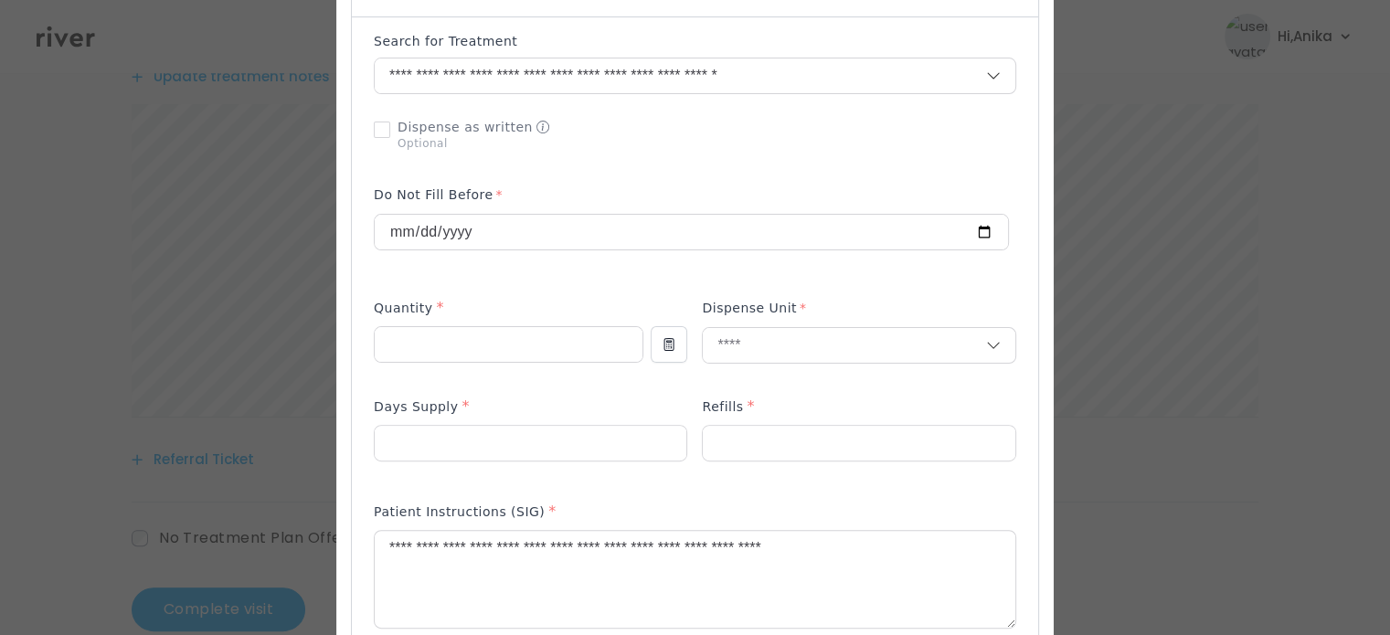
scroll to position [481, 0]
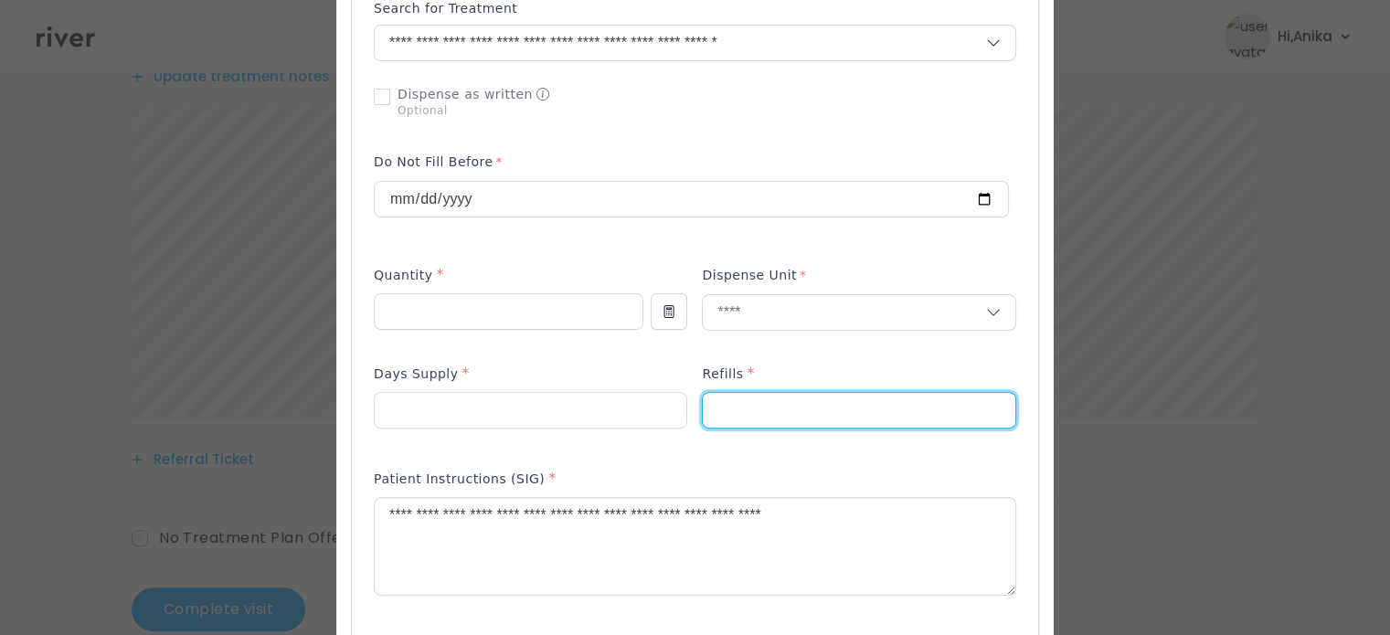
drag, startPoint x: 718, startPoint y: 398, endPoint x: 694, endPoint y: 407, distance: 25.1
click at [702, 407] on div "*" at bounding box center [858, 410] width 313 height 37
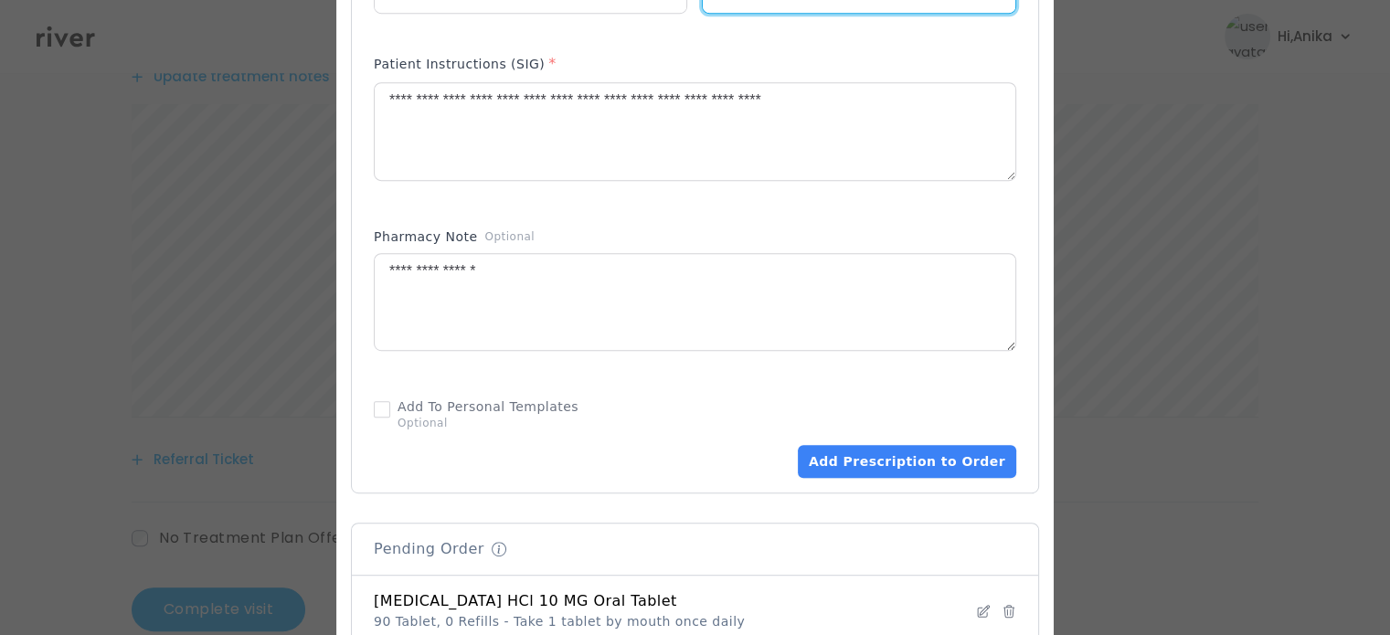
scroll to position [943, 0]
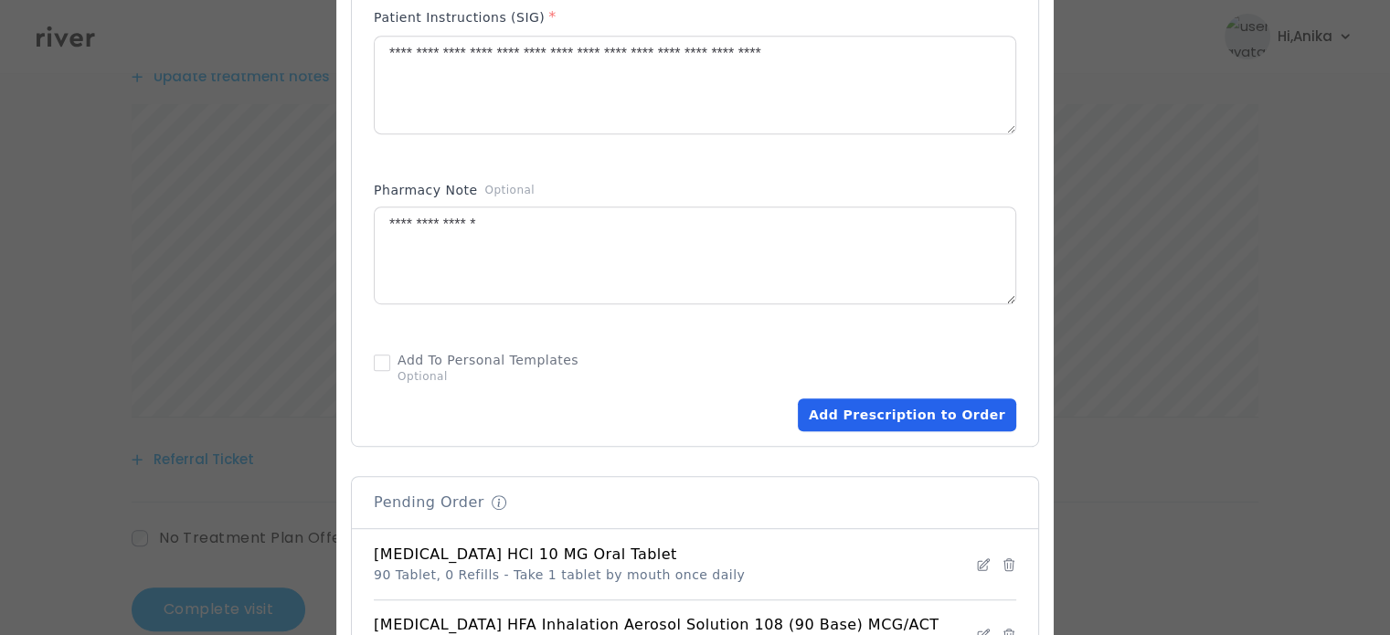
type input "*"
click at [872, 428] on button "Add Prescription to Order" at bounding box center [907, 414] width 218 height 33
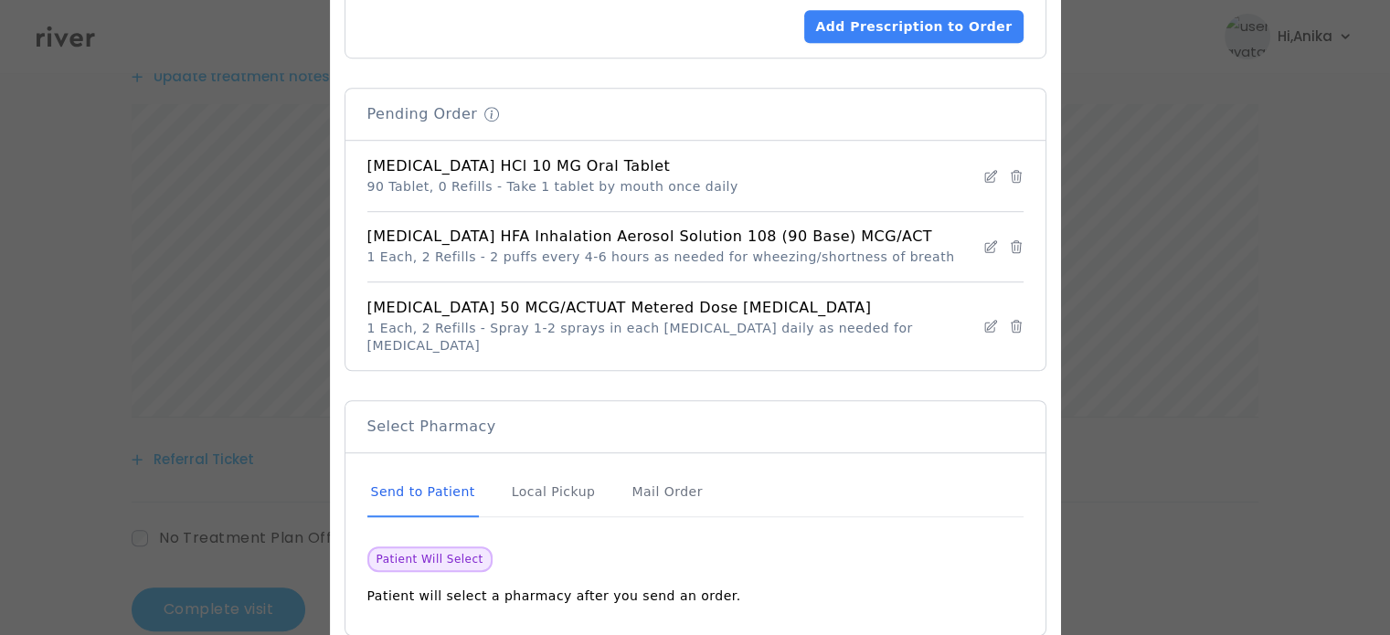
scroll to position [1418, 0]
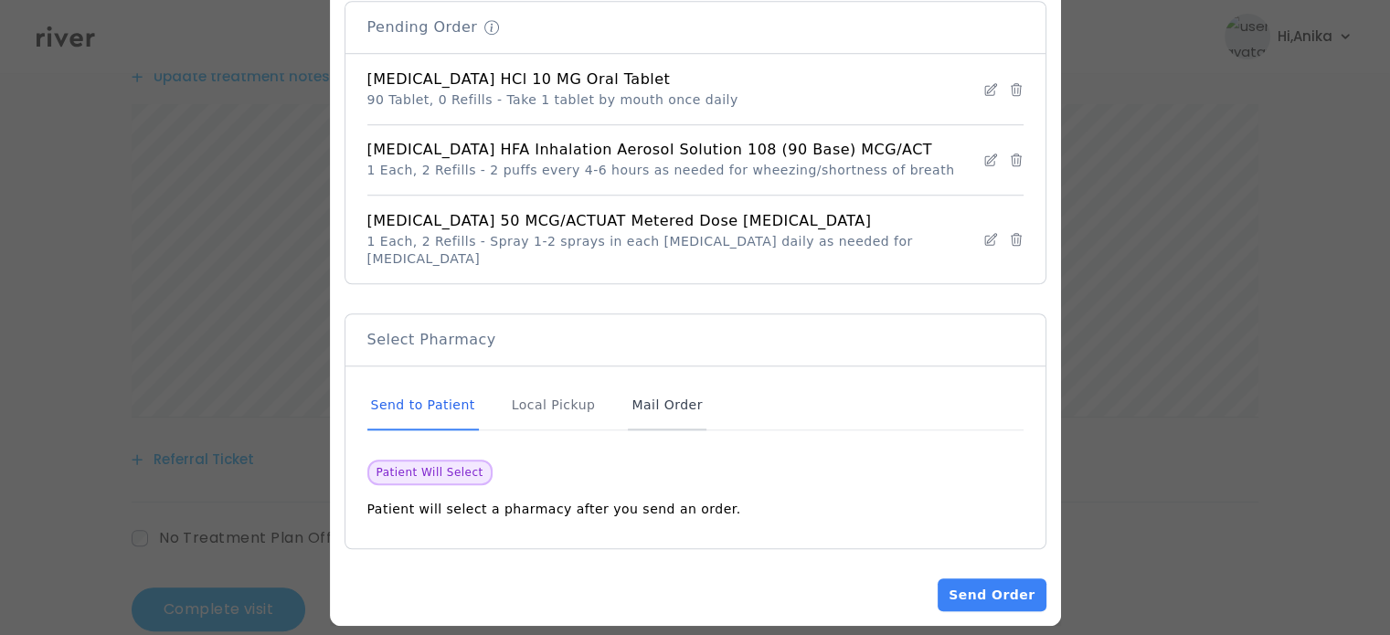
click at [700, 405] on div "Mail Order" at bounding box center [667, 405] width 78 height 49
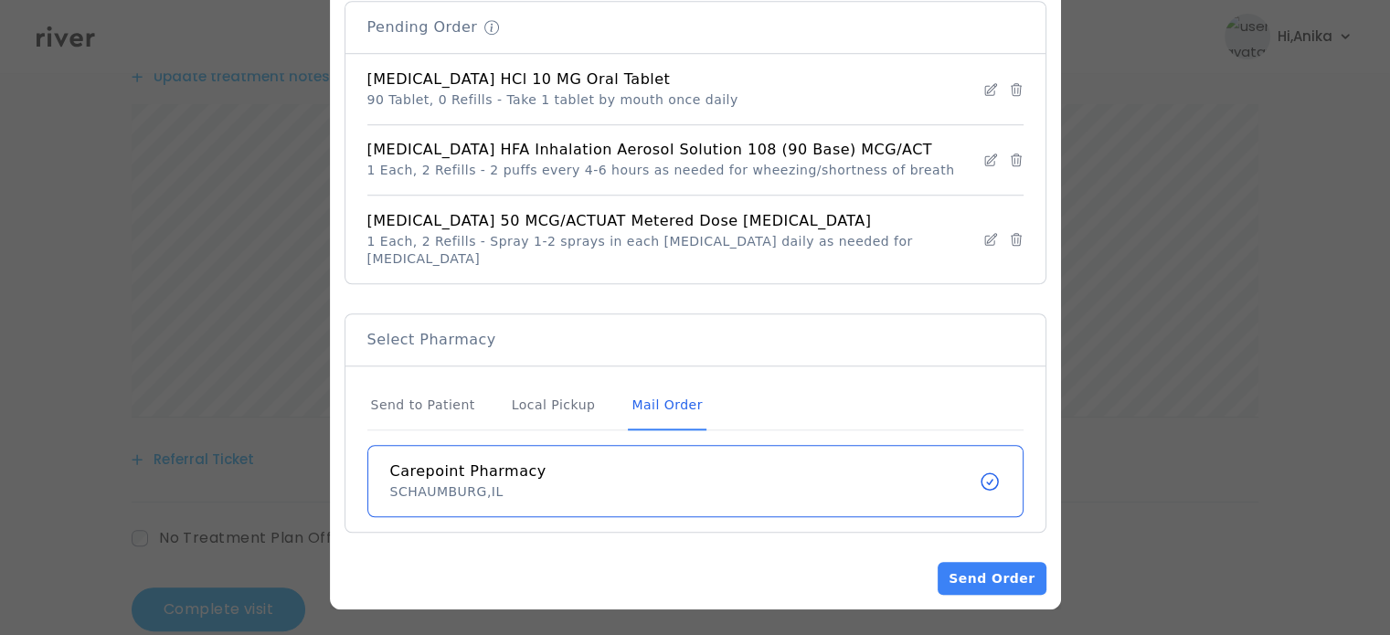
scroll to position [1401, 0]
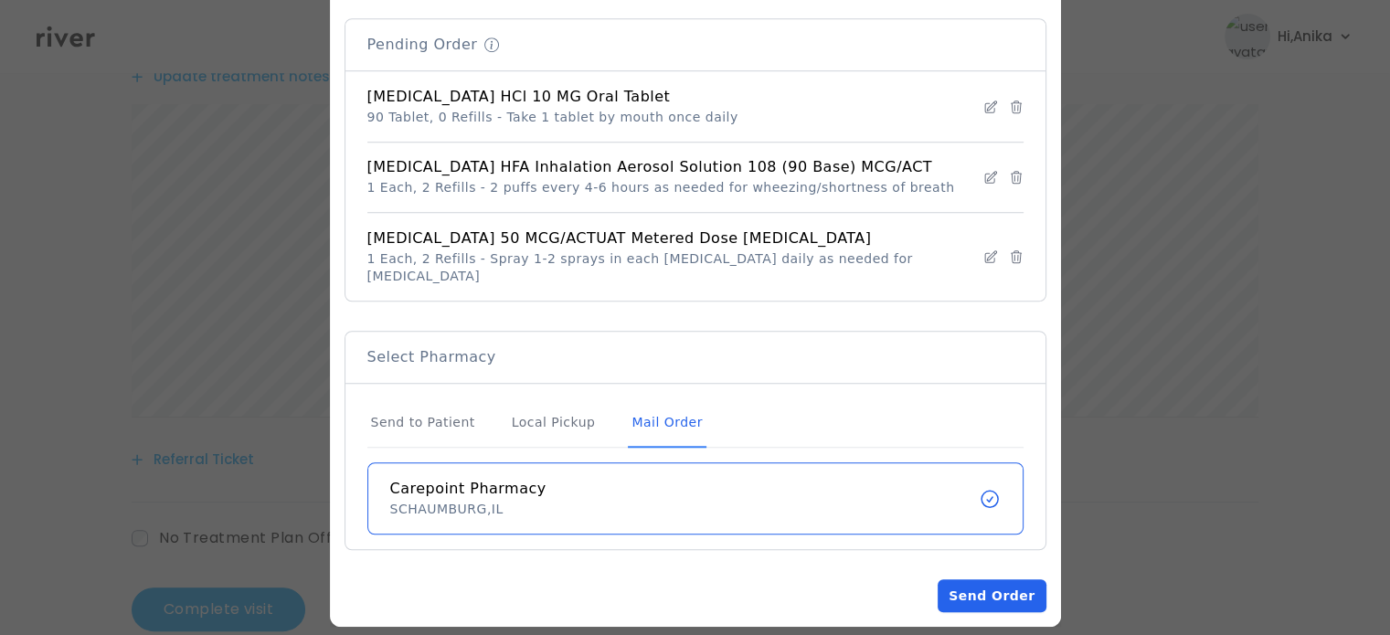
click at [958, 579] on button "Send Order" at bounding box center [991, 595] width 108 height 33
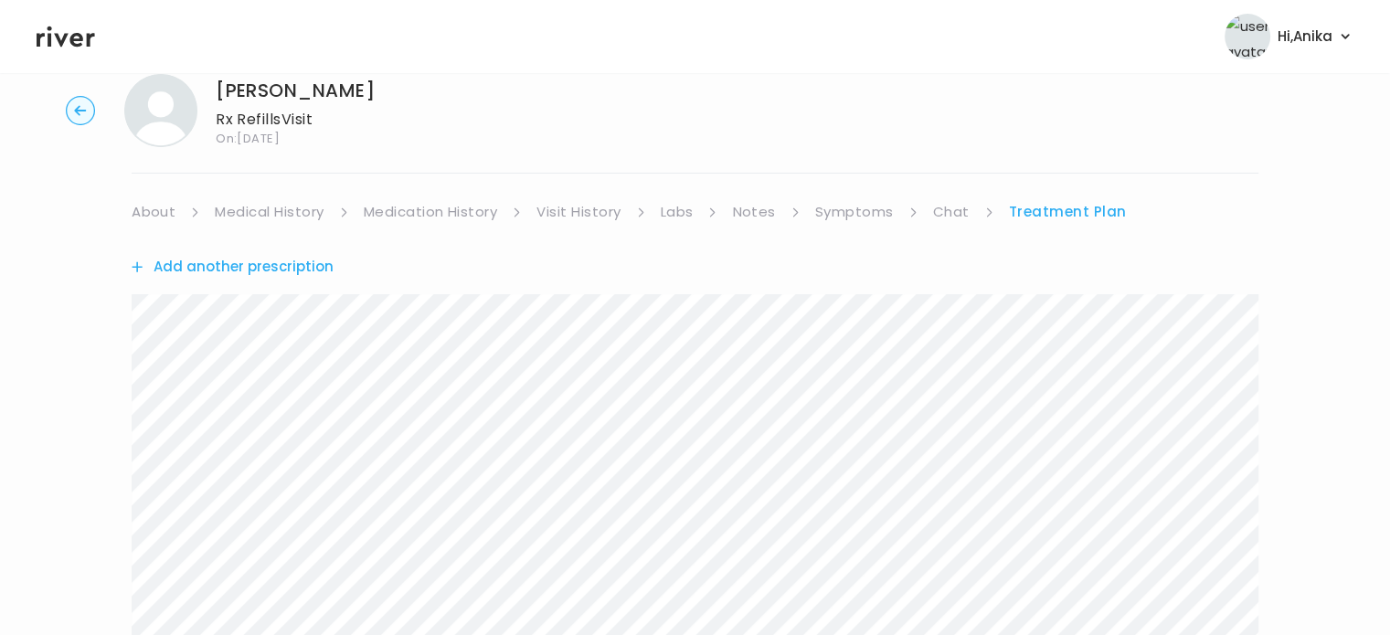
scroll to position [40, 0]
click at [851, 225] on link "Symptoms" at bounding box center [854, 215] width 79 height 26
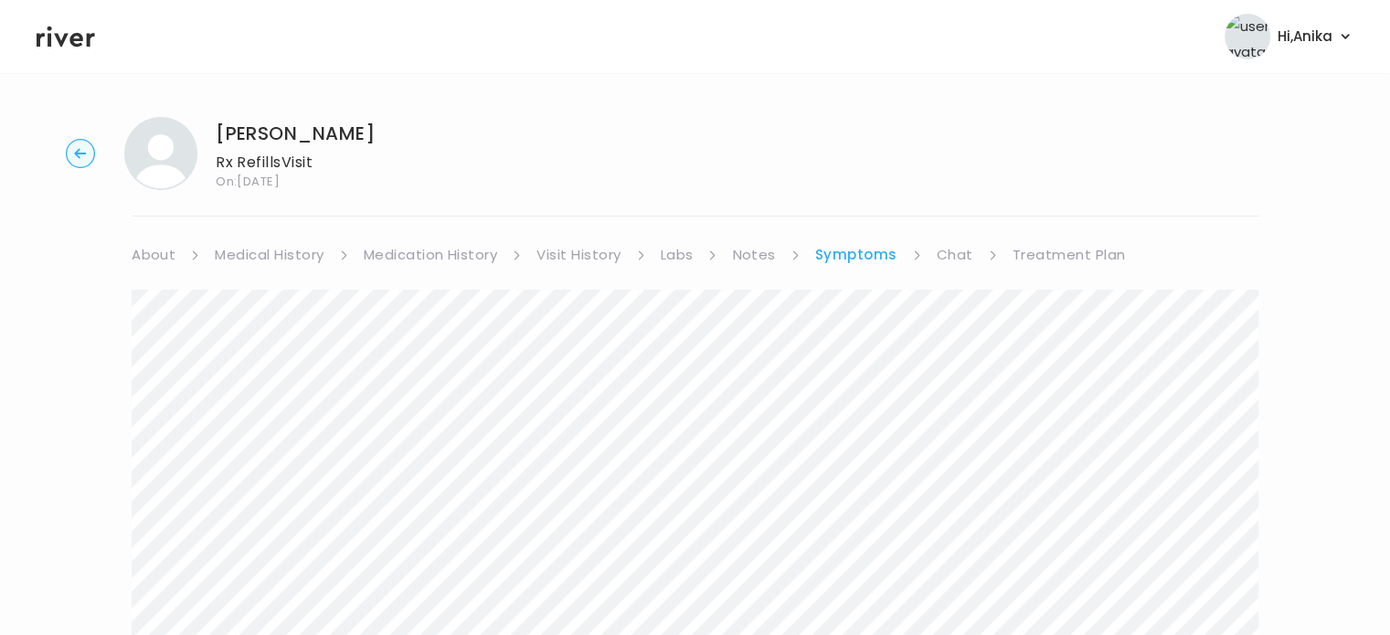
click at [949, 246] on link "Chat" at bounding box center [954, 255] width 37 height 26
click at [1071, 259] on link "Treatment Plan" at bounding box center [1066, 255] width 113 height 26
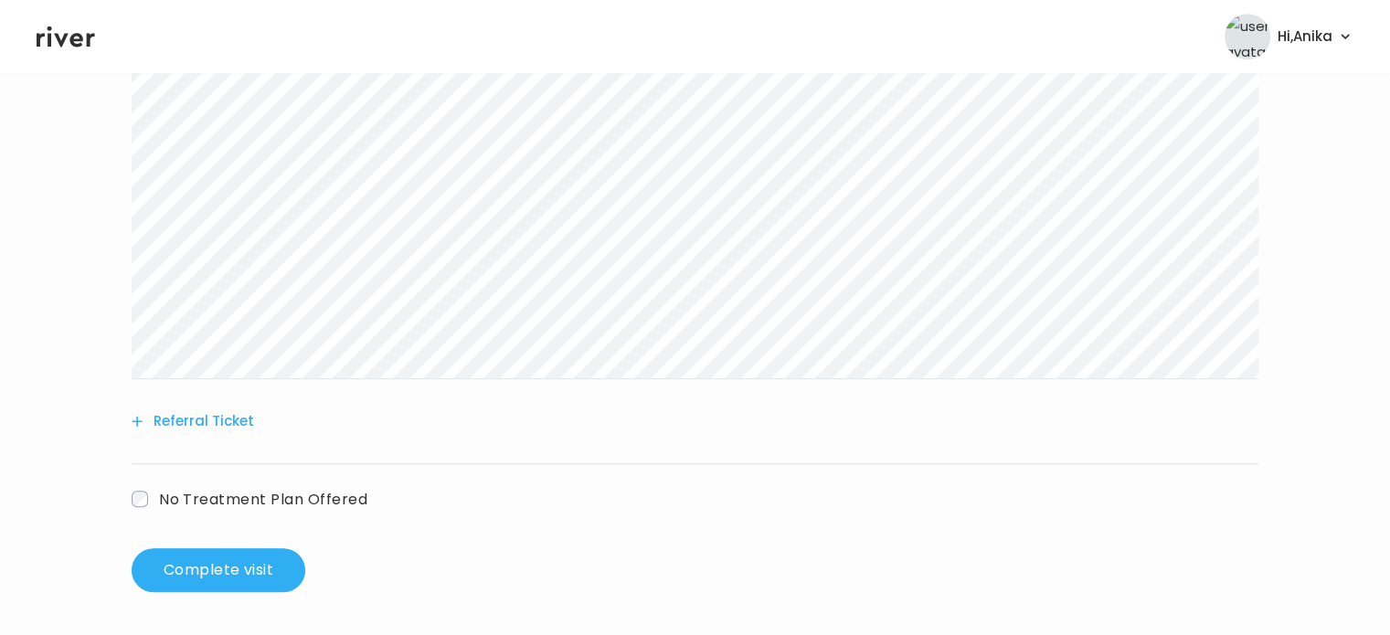
scroll to position [1045, 0]
click at [227, 568] on button "Complete visit" at bounding box center [219, 569] width 174 height 44
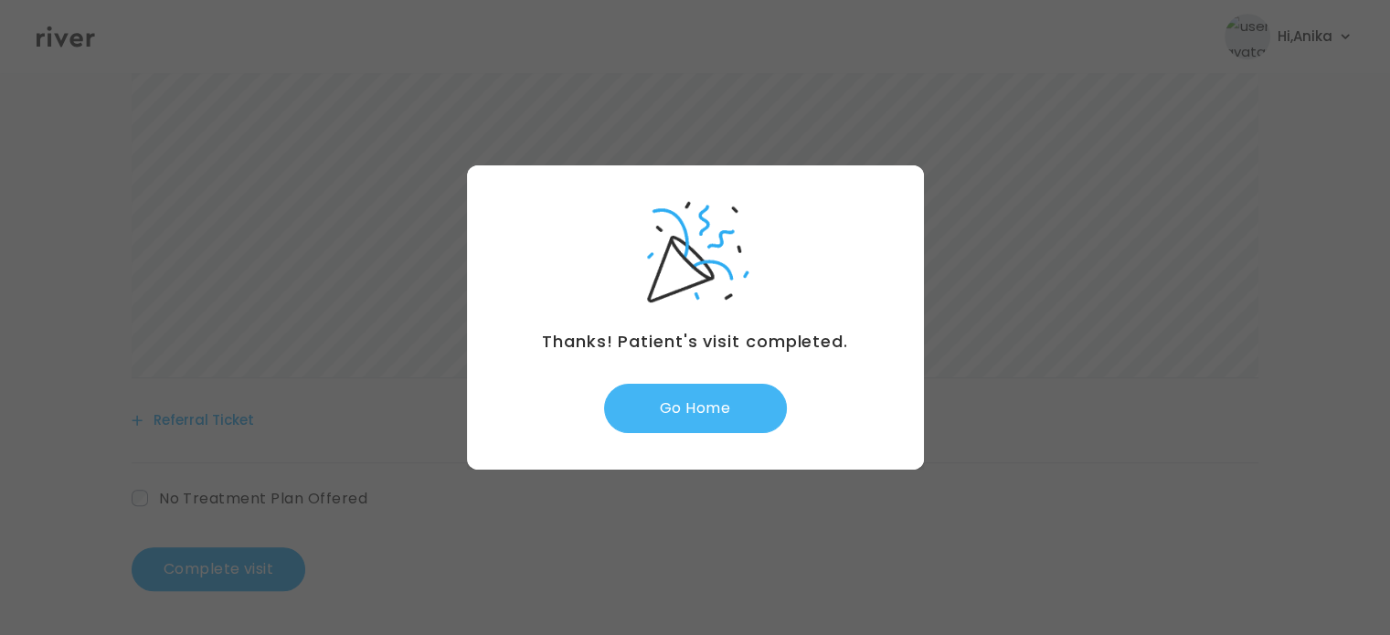
click at [716, 396] on button "Go Home" at bounding box center [695, 408] width 183 height 49
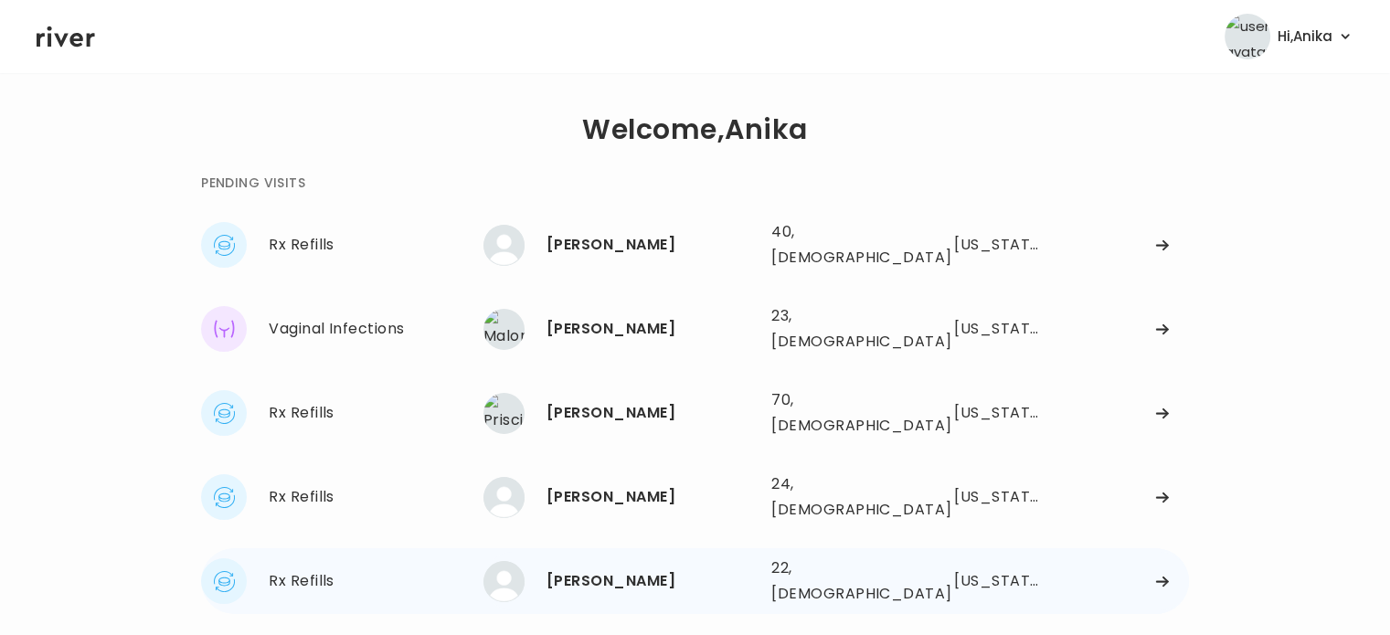
click at [590, 568] on div "[PERSON_NAME]" at bounding box center [651, 581] width 210 height 26
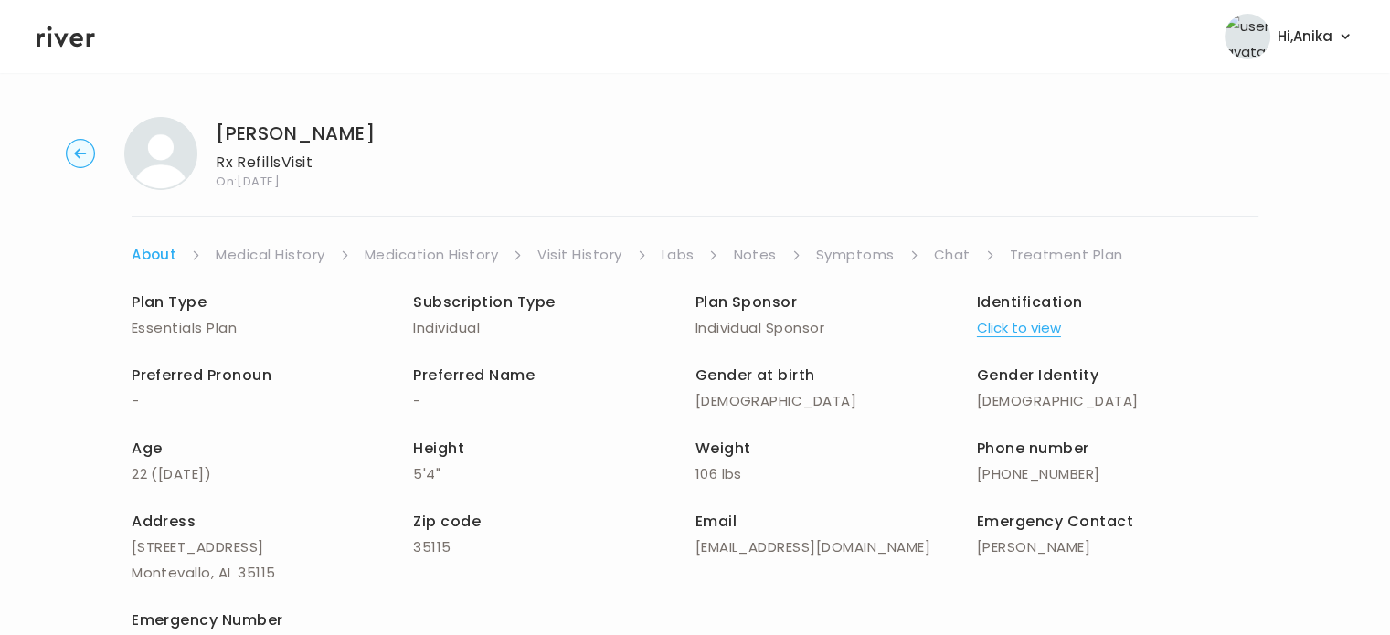
click at [1010, 315] on button "Click to view" at bounding box center [1019, 328] width 84 height 26
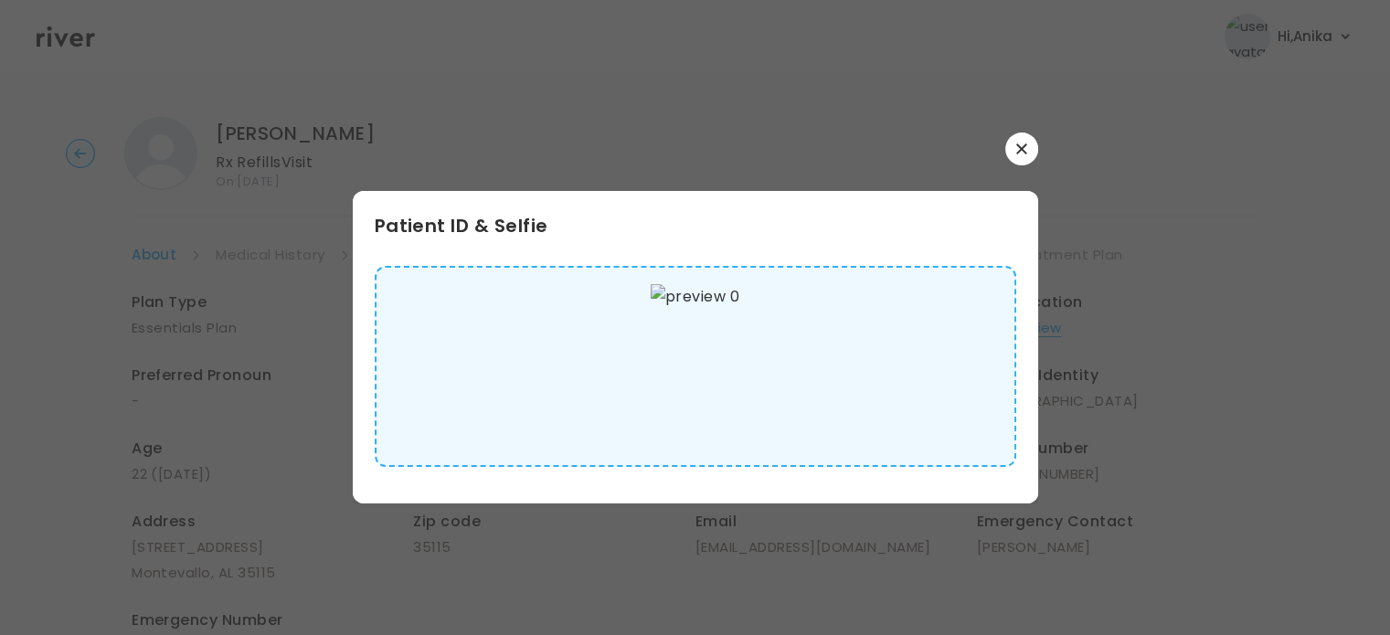
click at [1028, 167] on div "Patient ID & Selfie" at bounding box center [695, 317] width 685 height 371
click at [1025, 158] on button "button" at bounding box center [1021, 148] width 33 height 33
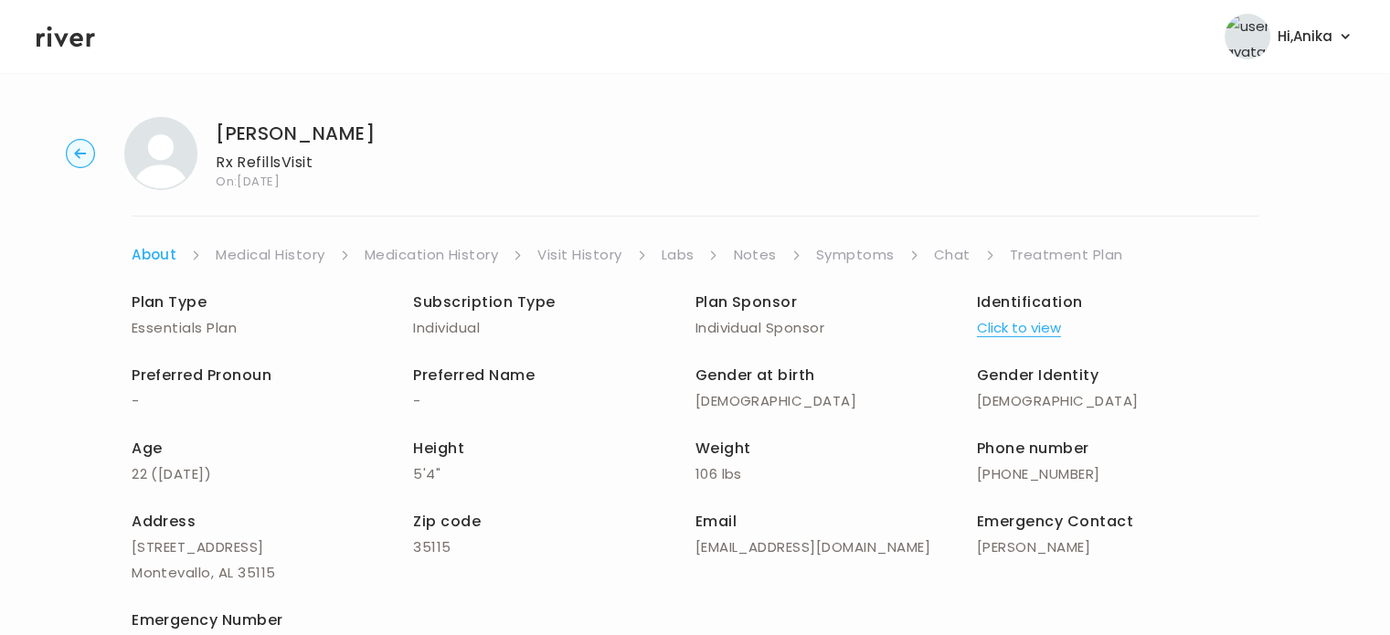
click at [842, 262] on link "Symptoms" at bounding box center [855, 255] width 79 height 26
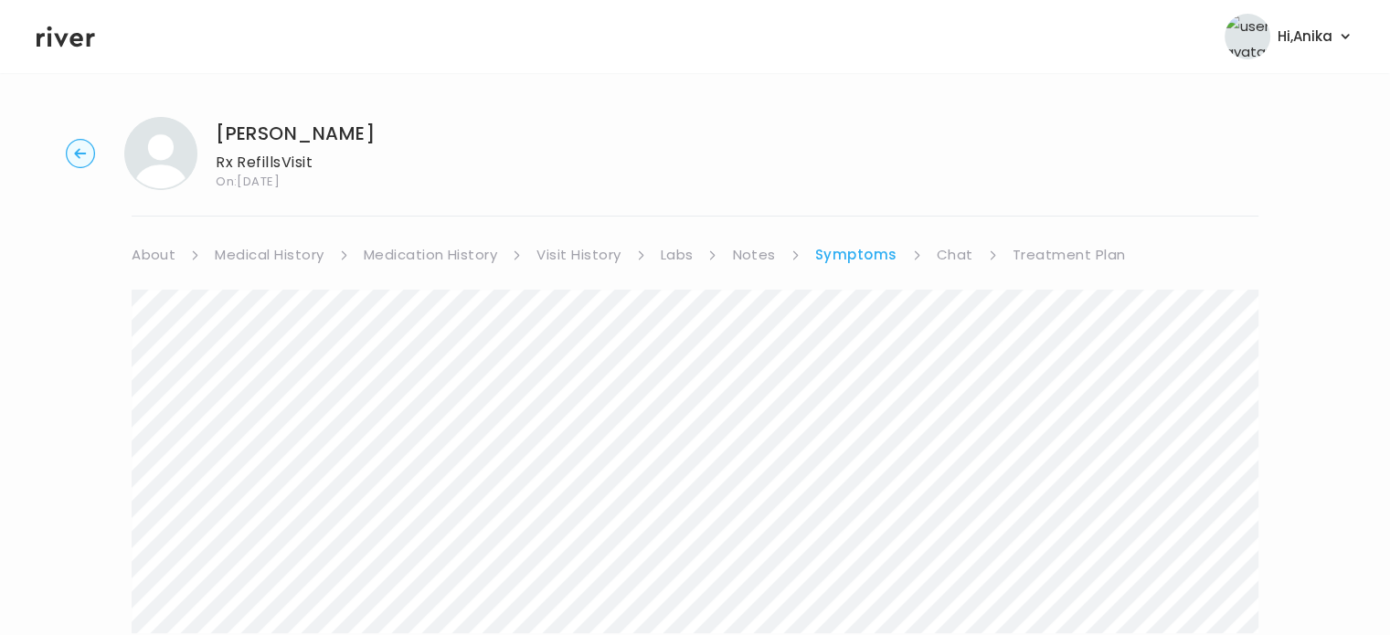
click at [961, 256] on link "Chat" at bounding box center [954, 255] width 37 height 26
click at [460, 259] on link "Medication History" at bounding box center [431, 255] width 134 height 26
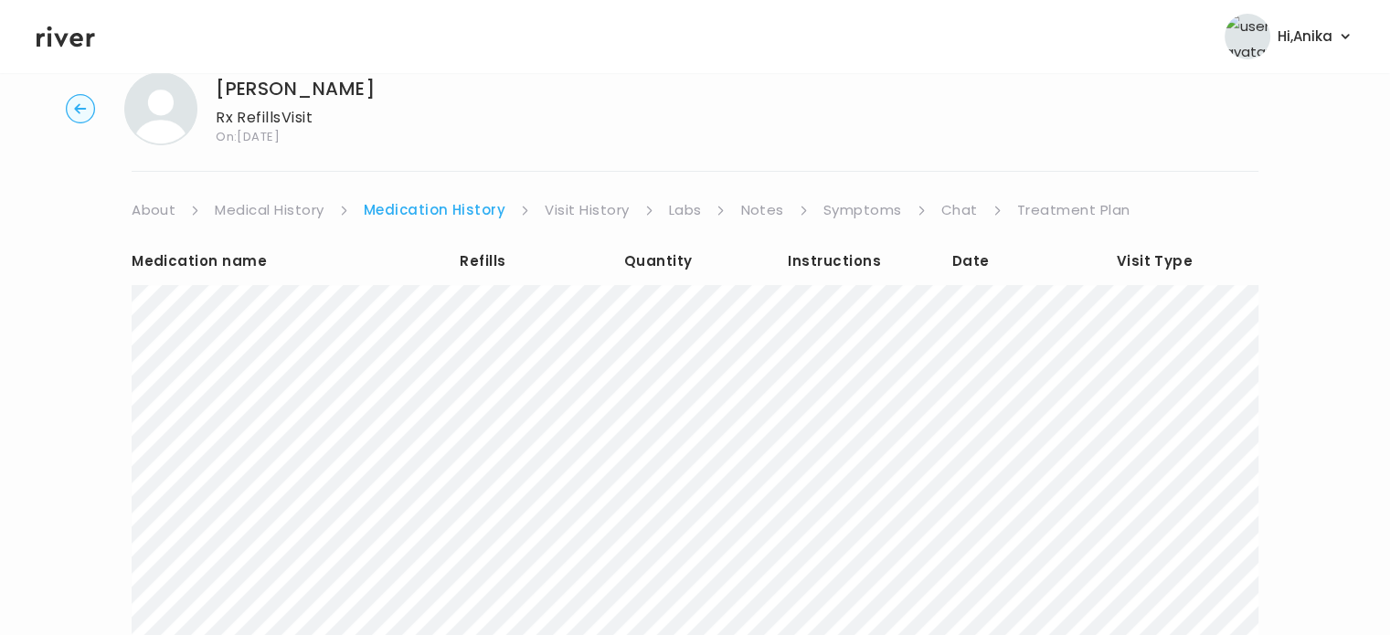
scroll to position [60, 0]
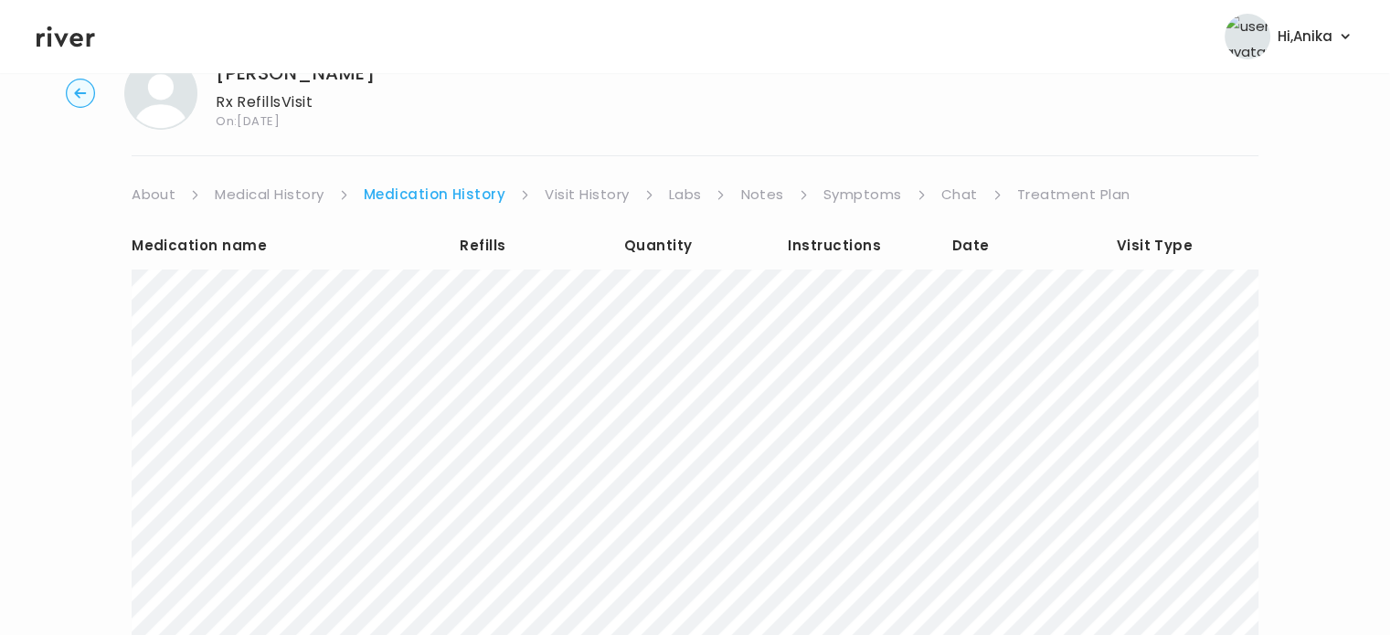
click at [572, 198] on link "Visit History" at bounding box center [586, 195] width 84 height 26
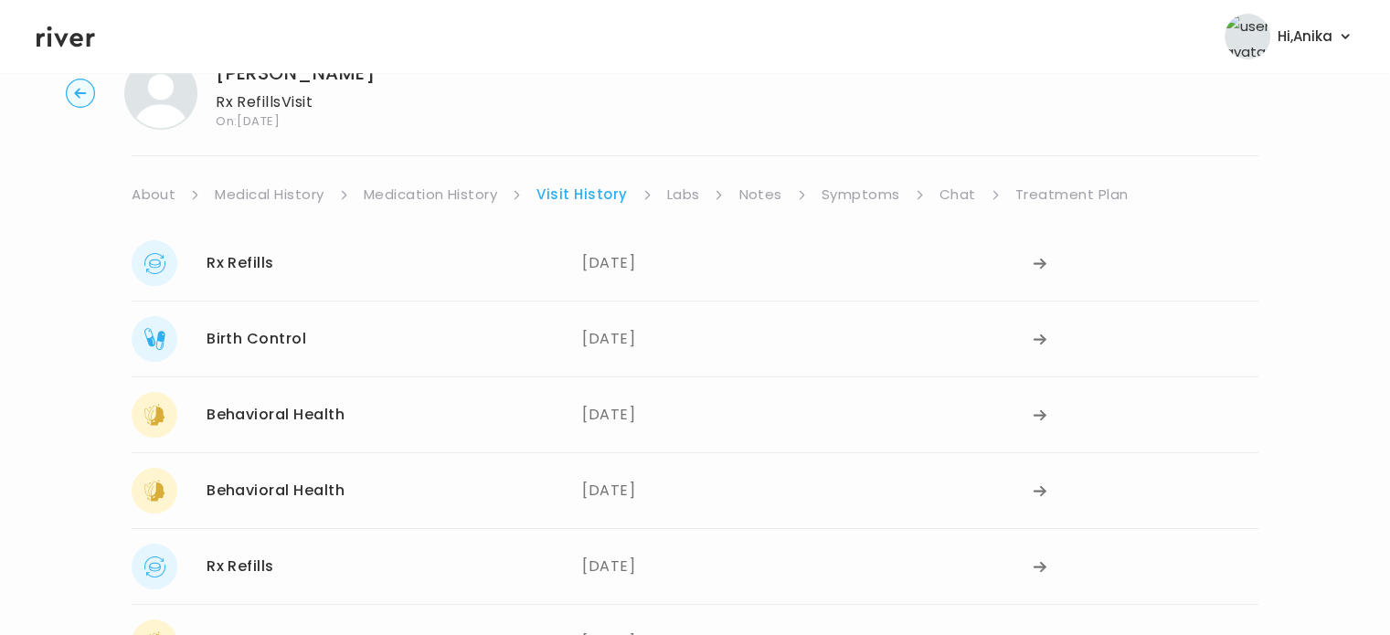
click at [951, 196] on link "Chat" at bounding box center [957, 195] width 37 height 26
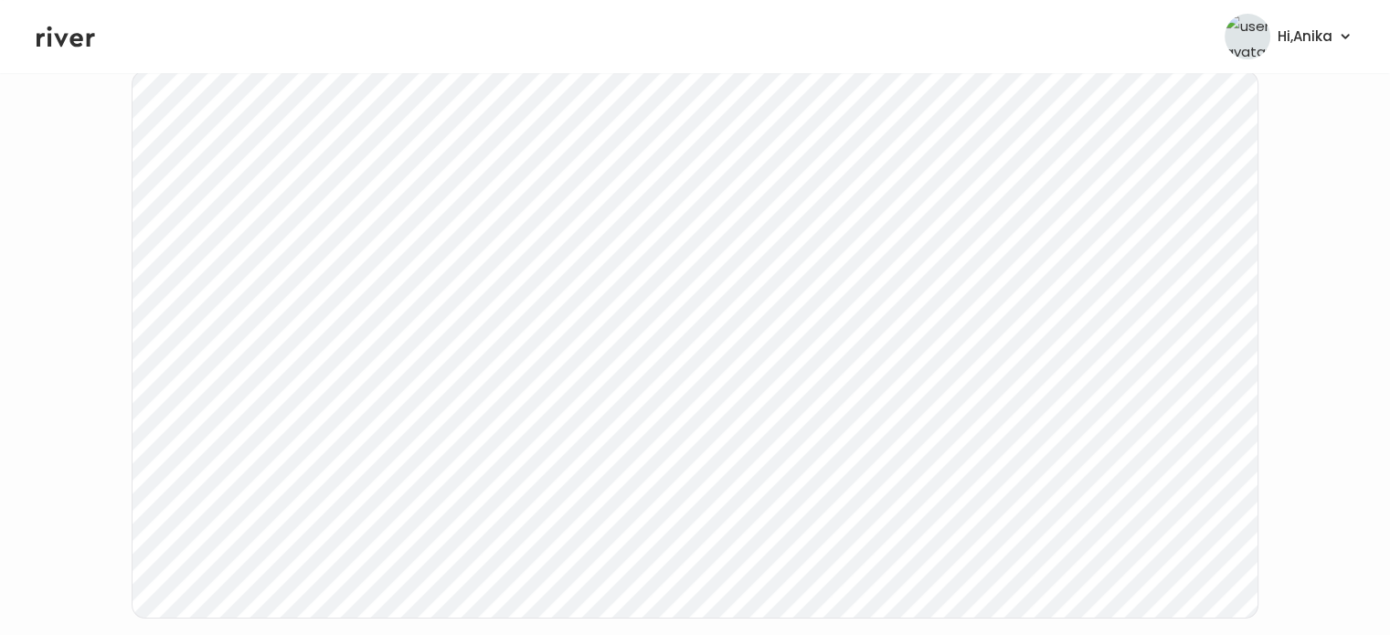
scroll to position [230, 0]
click at [100, 509] on div "Amanda Boothe Rx Refills Visit On: 01 Oct 2025 About Medical History Medication…" at bounding box center [695, 313] width 1390 height 883
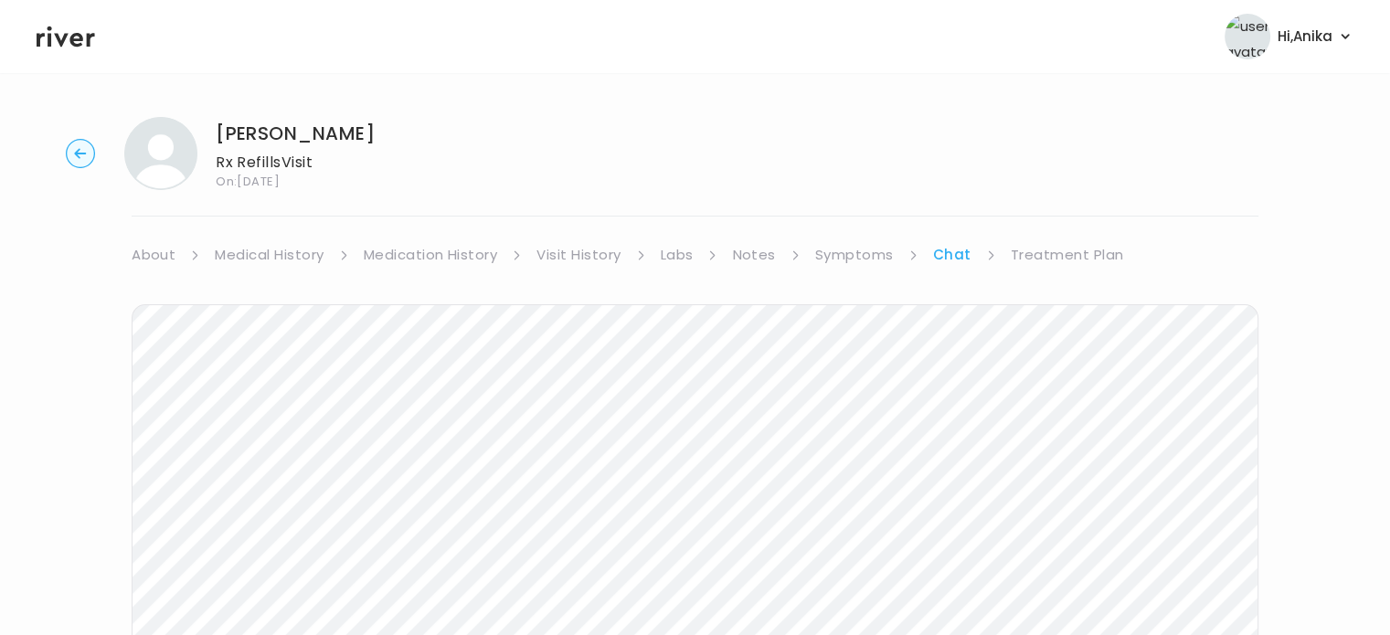
click at [877, 254] on link "Symptoms" at bounding box center [854, 255] width 79 height 26
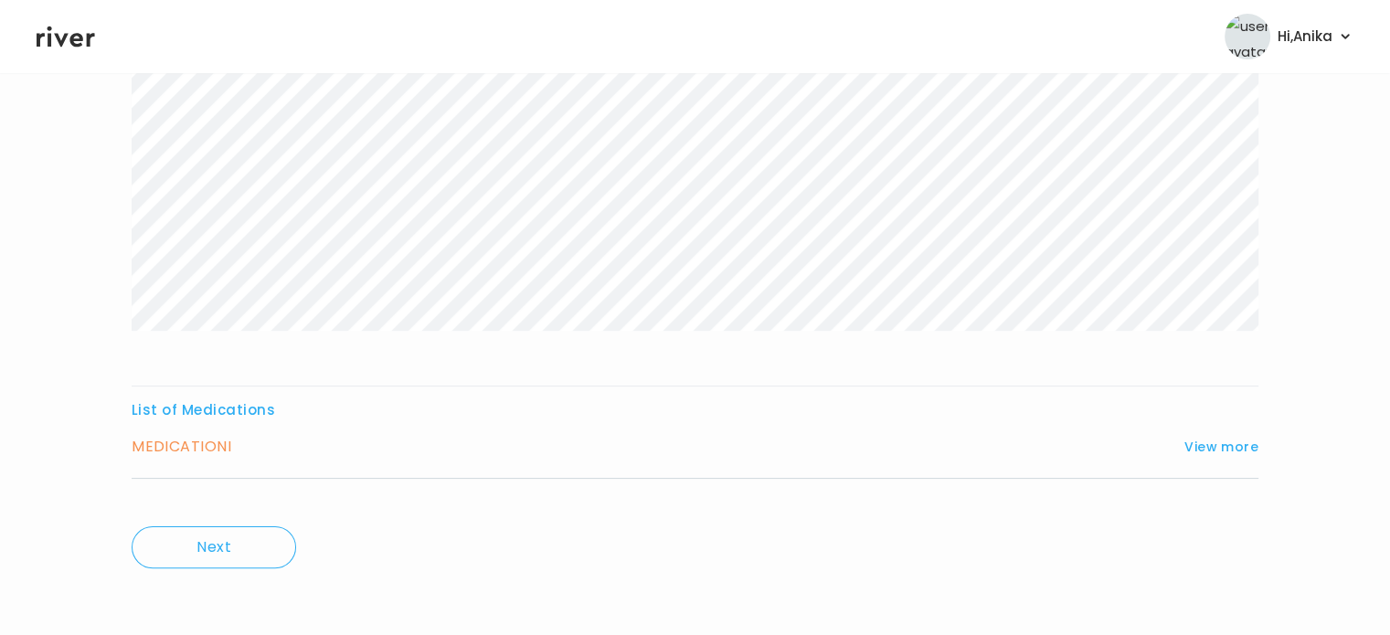
scroll to position [303, 0]
click at [1233, 439] on button "View more" at bounding box center [1221, 446] width 74 height 22
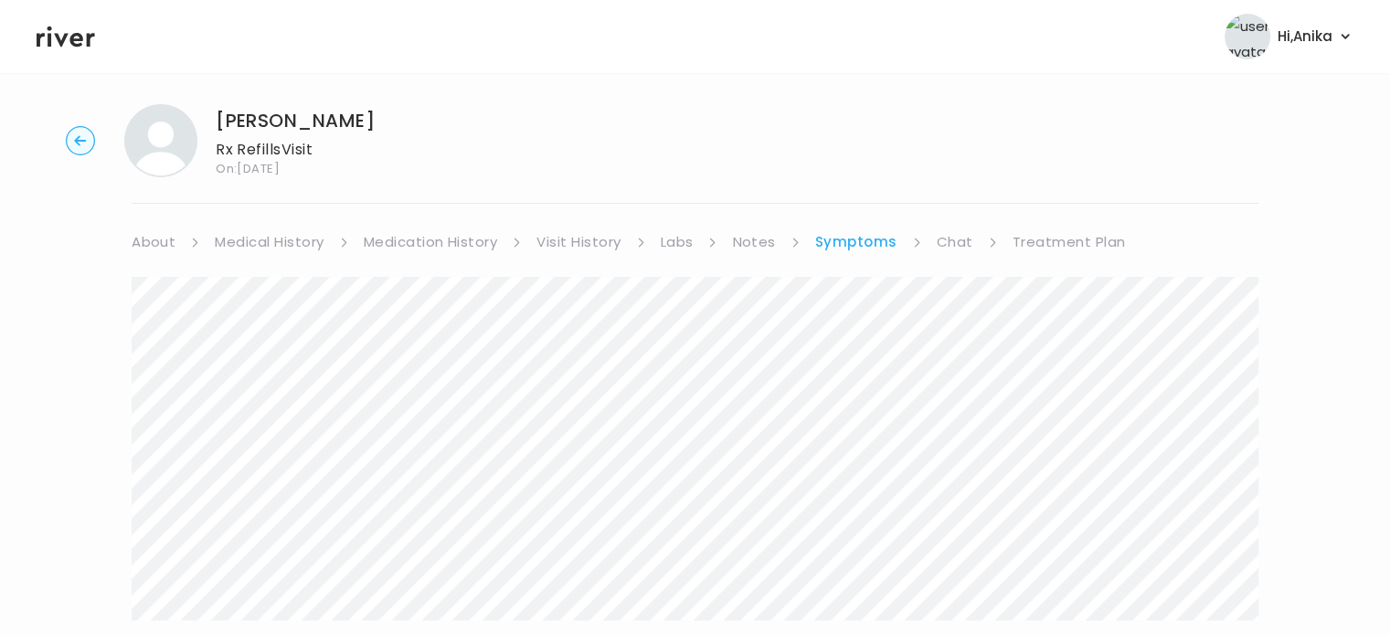
scroll to position [0, 0]
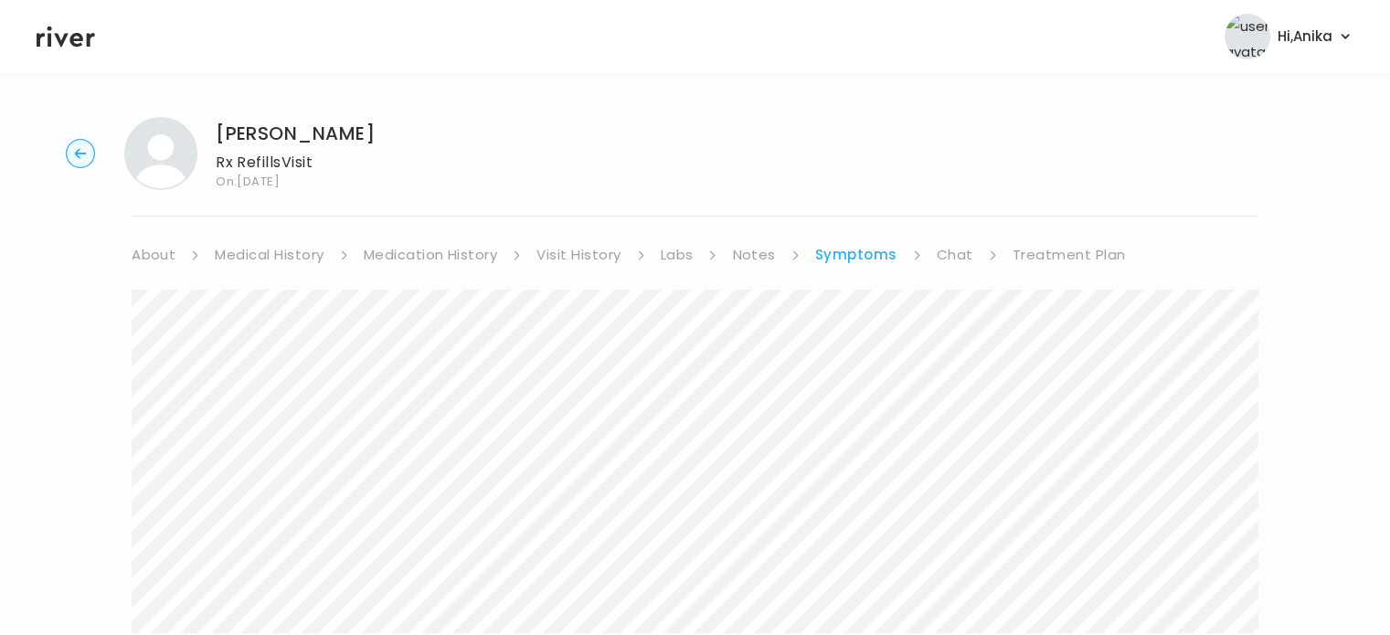
click at [952, 259] on link "Chat" at bounding box center [954, 255] width 37 height 26
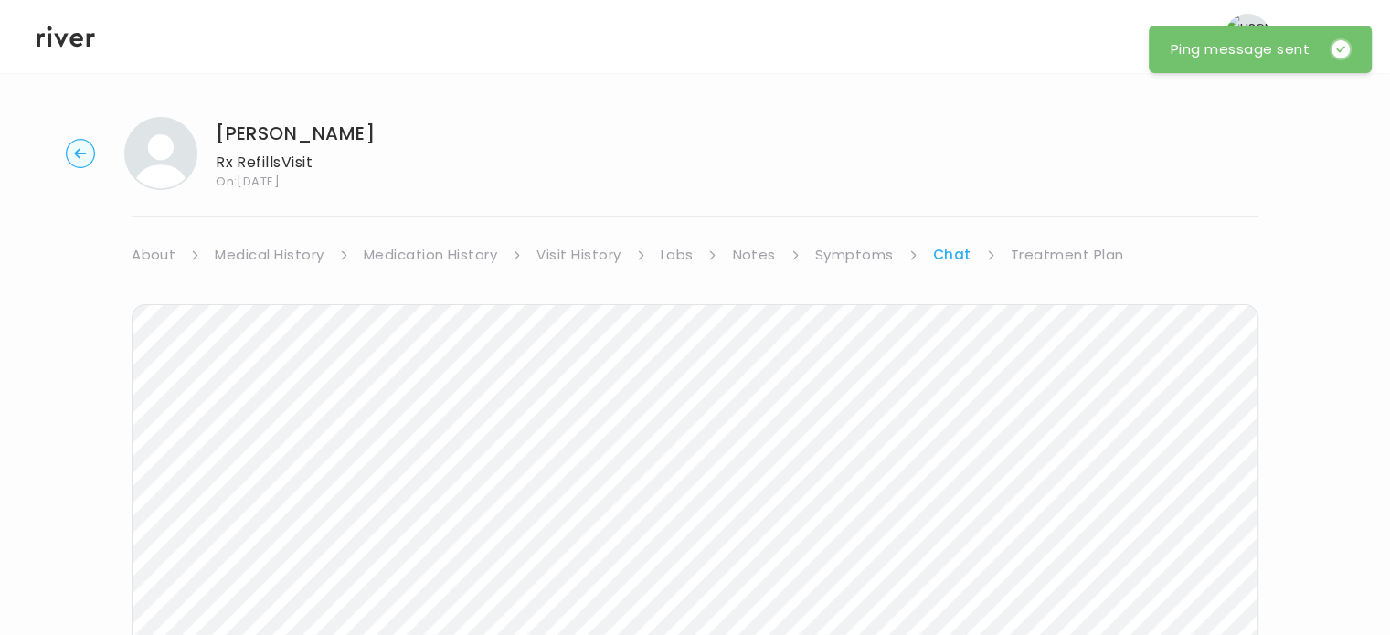
click at [84, 153] on icon "button" at bounding box center [80, 153] width 12 height 10
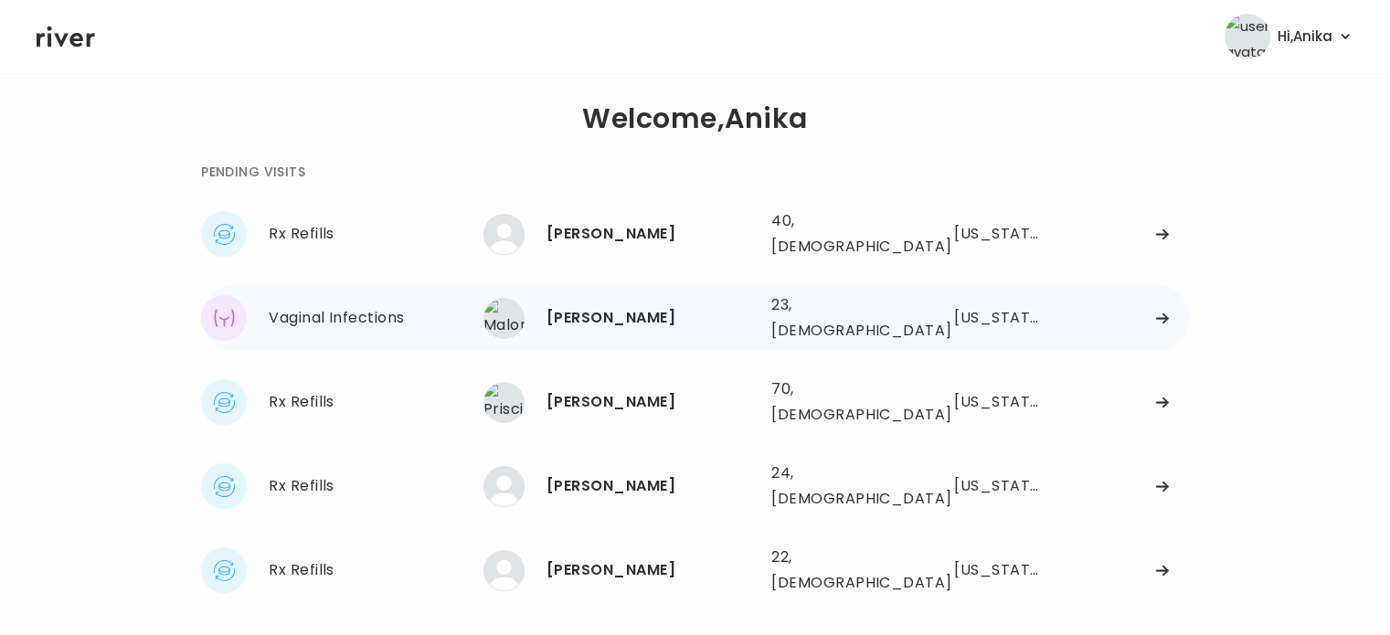
scroll to position [51, 0]
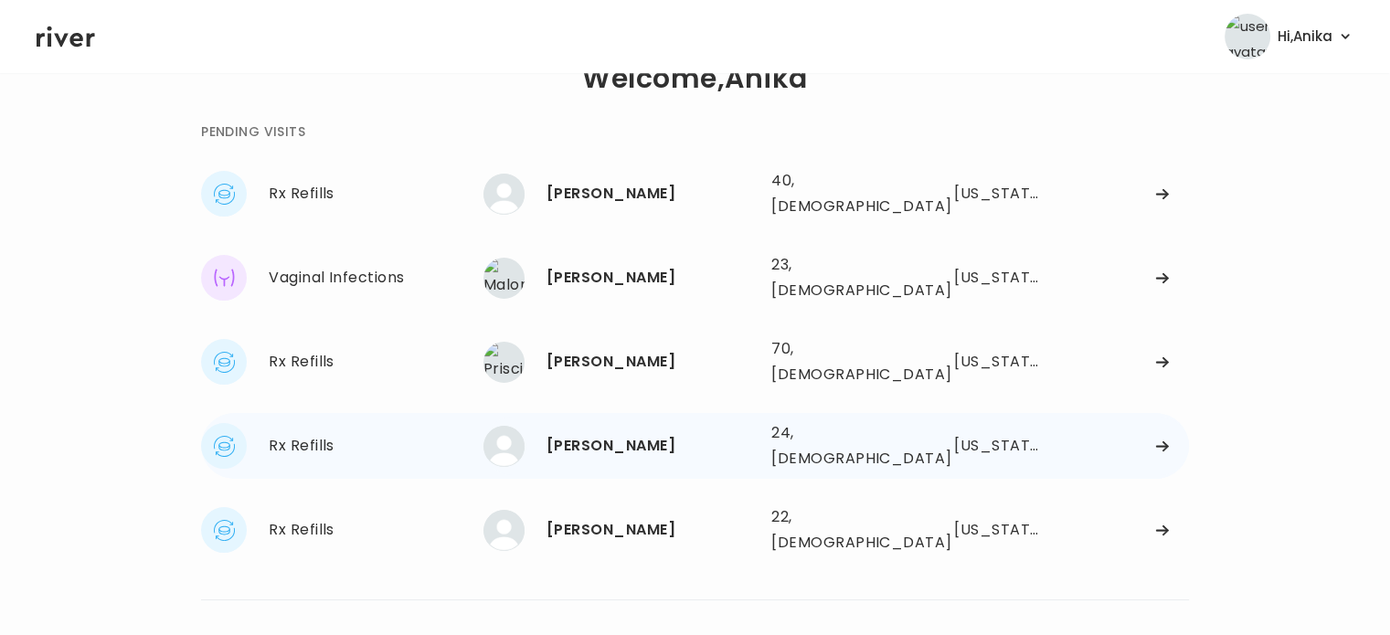
click at [632, 433] on div "[PERSON_NAME]" at bounding box center [651, 446] width 210 height 26
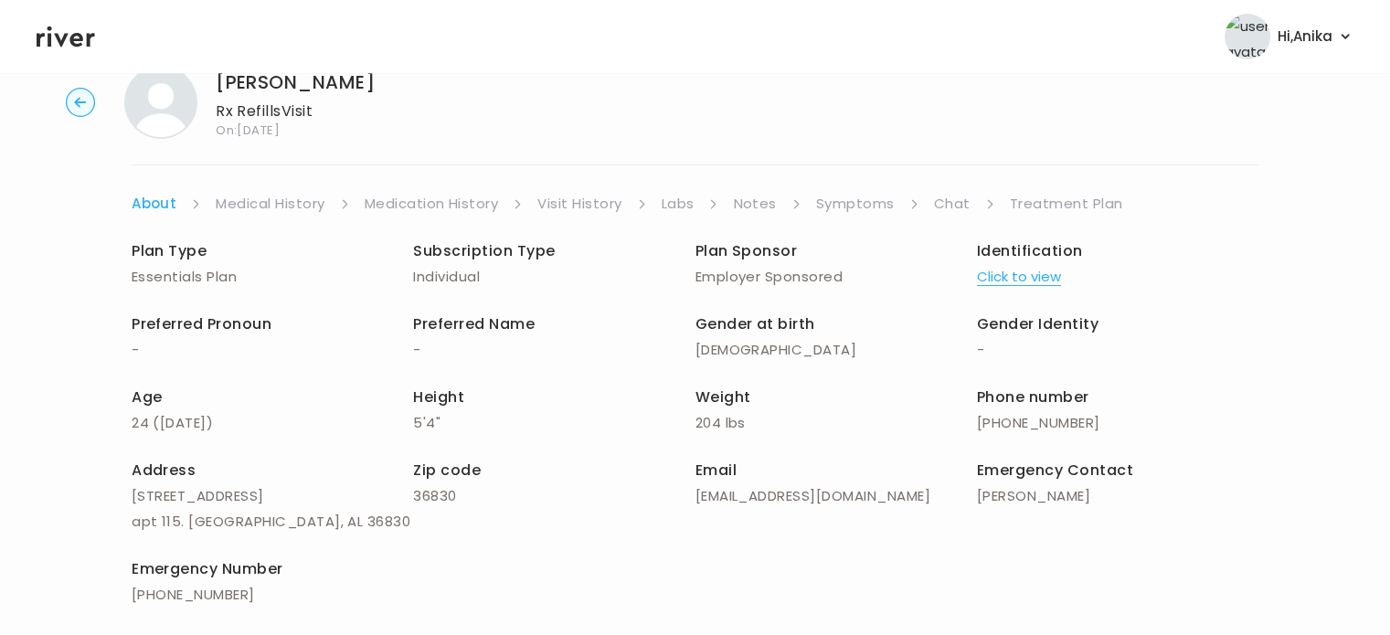
click at [1020, 278] on button "Click to view" at bounding box center [1019, 277] width 84 height 26
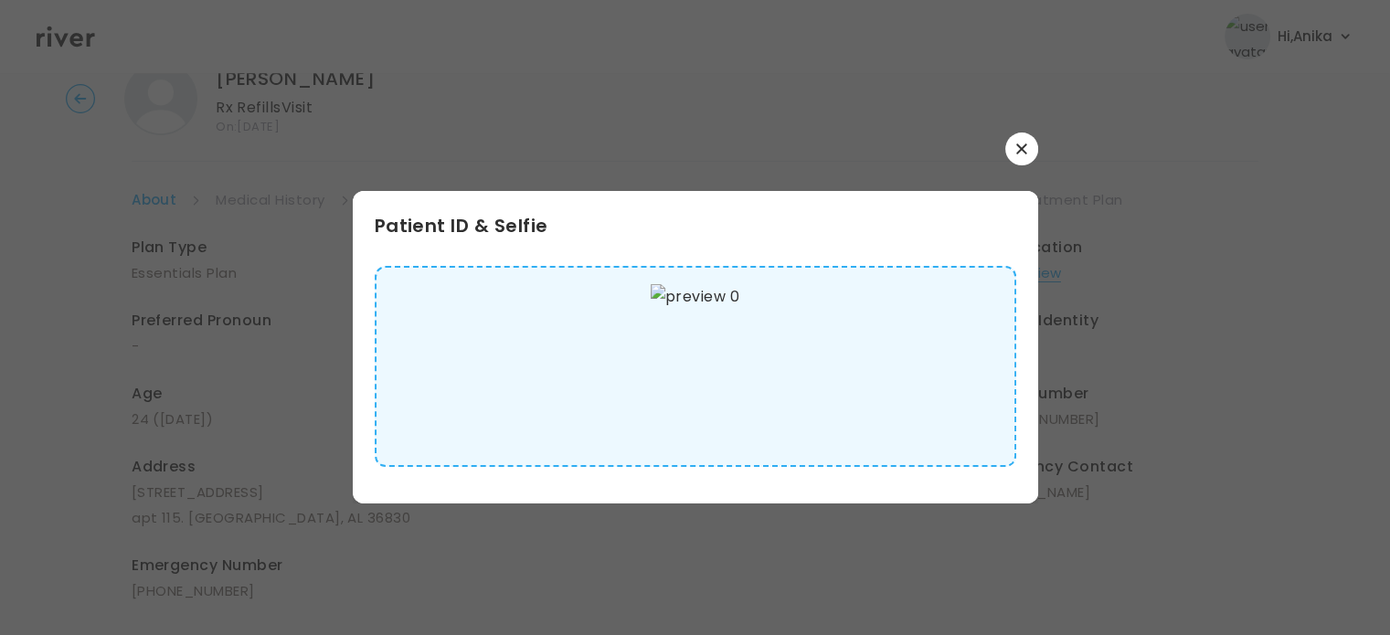
scroll to position [56, 0]
click at [1012, 144] on button "button" at bounding box center [1021, 148] width 33 height 33
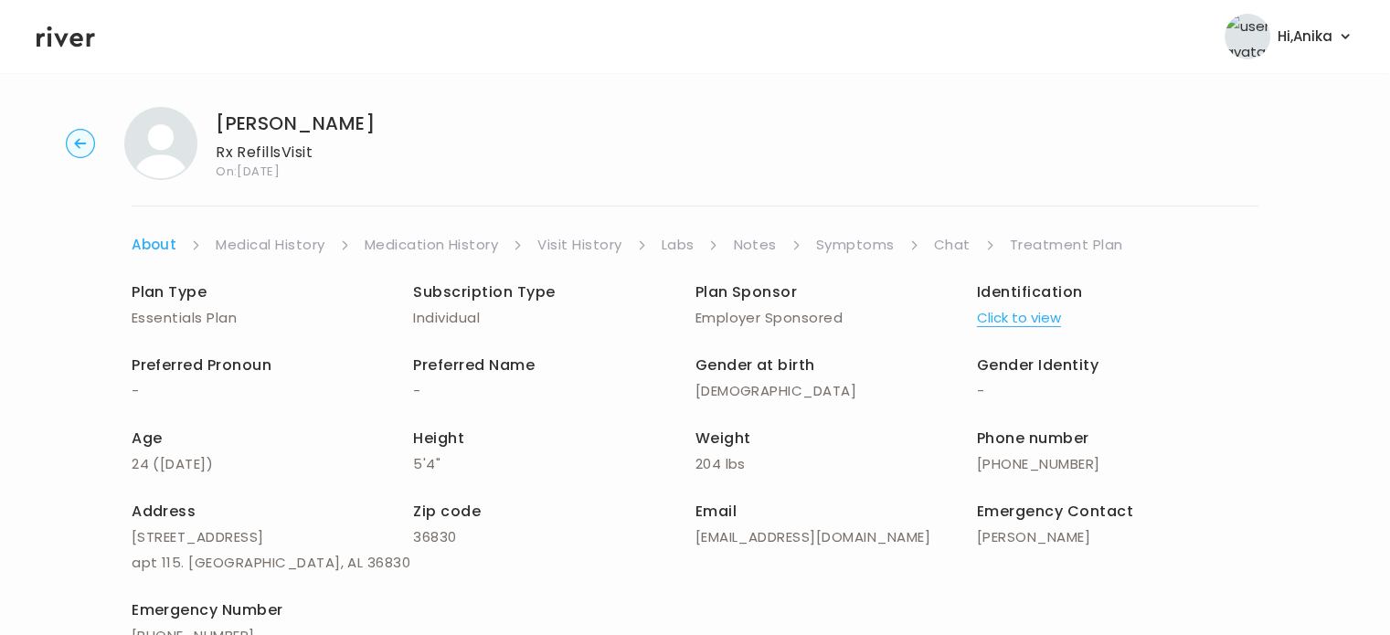
scroll to position [0, 0]
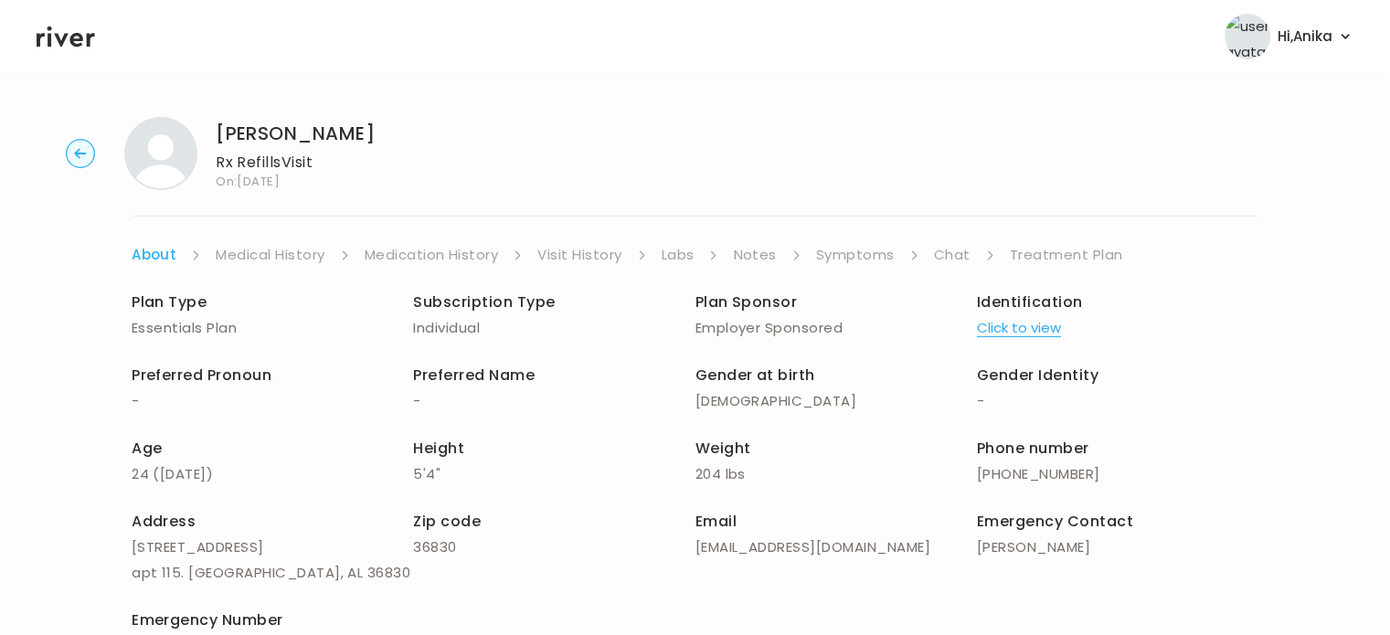
click at [282, 255] on link "Medical History" at bounding box center [270, 255] width 109 height 26
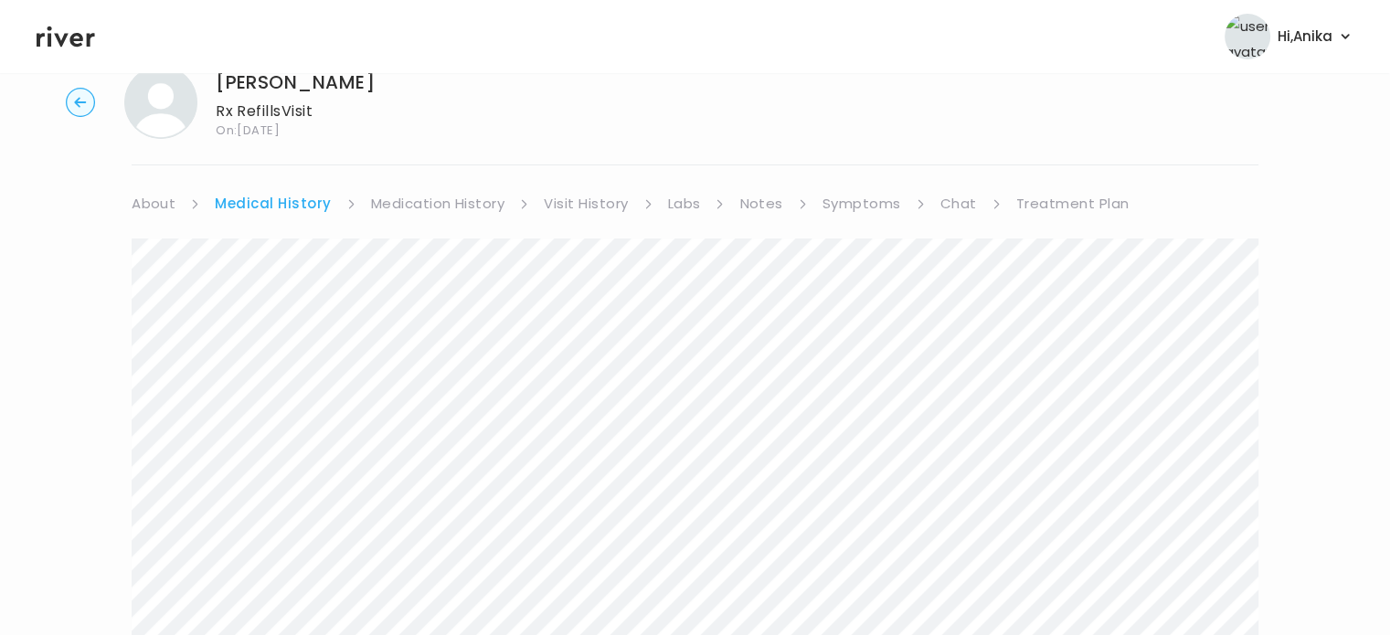
scroll to position [50, 0]
click at [411, 211] on link "Medication History" at bounding box center [438, 205] width 134 height 26
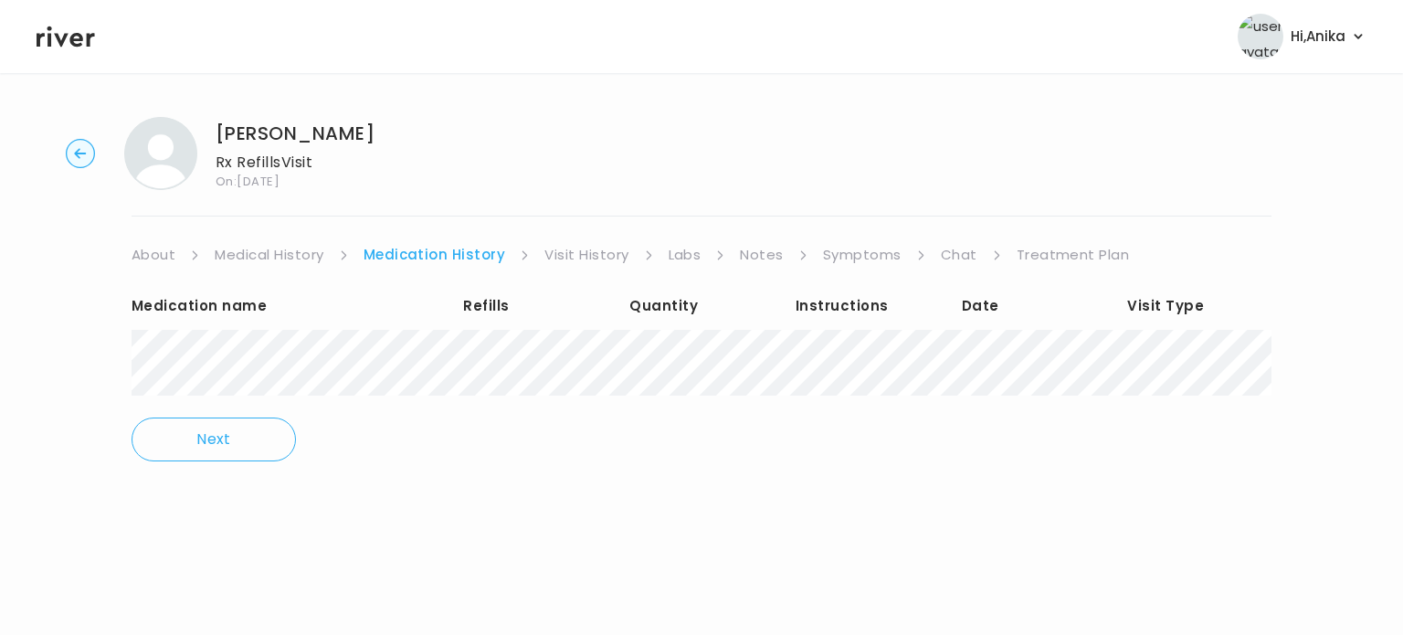
click at [557, 248] on link "Visit History" at bounding box center [586, 255] width 84 height 26
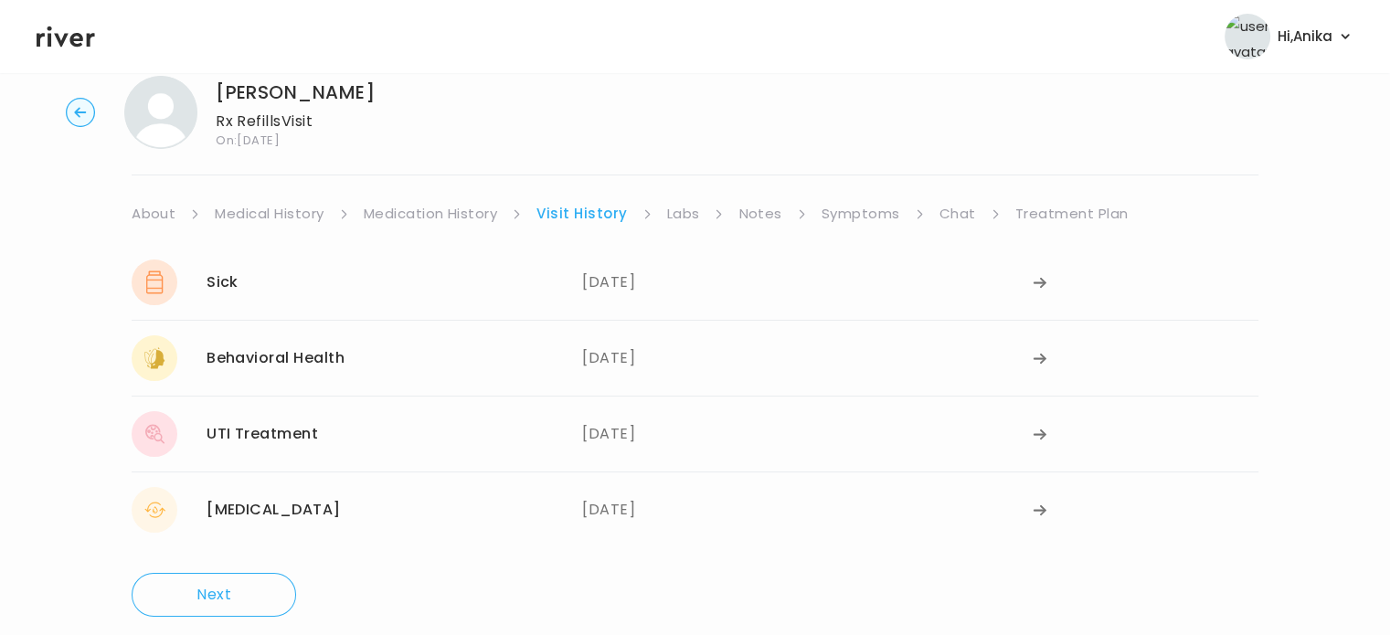
scroll to position [66, 0]
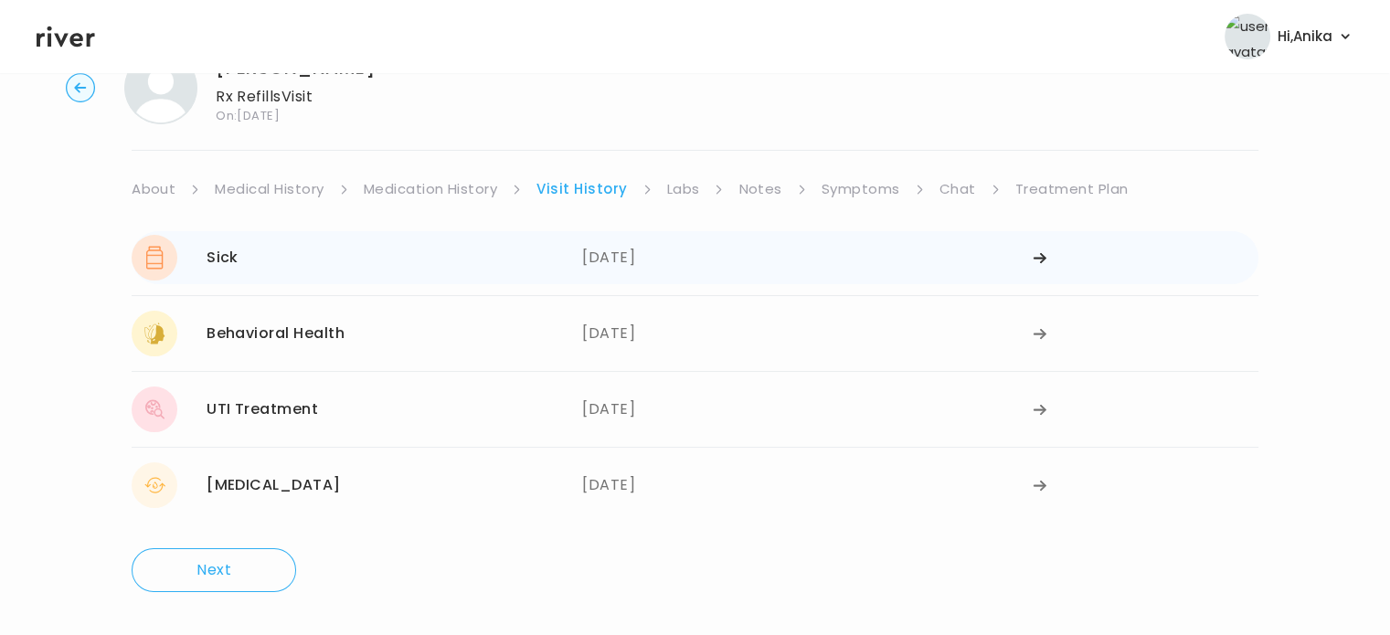
click at [610, 262] on div "[DATE]" at bounding box center [807, 258] width 450 height 46
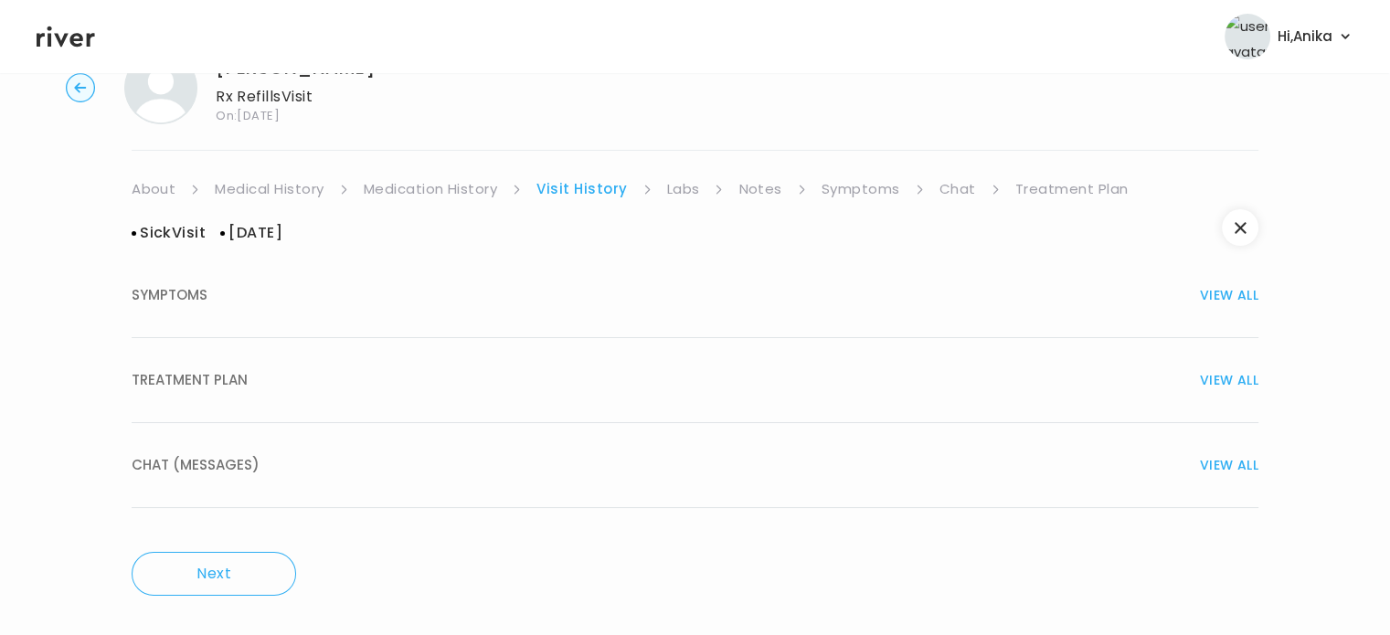
scroll to position [0, 0]
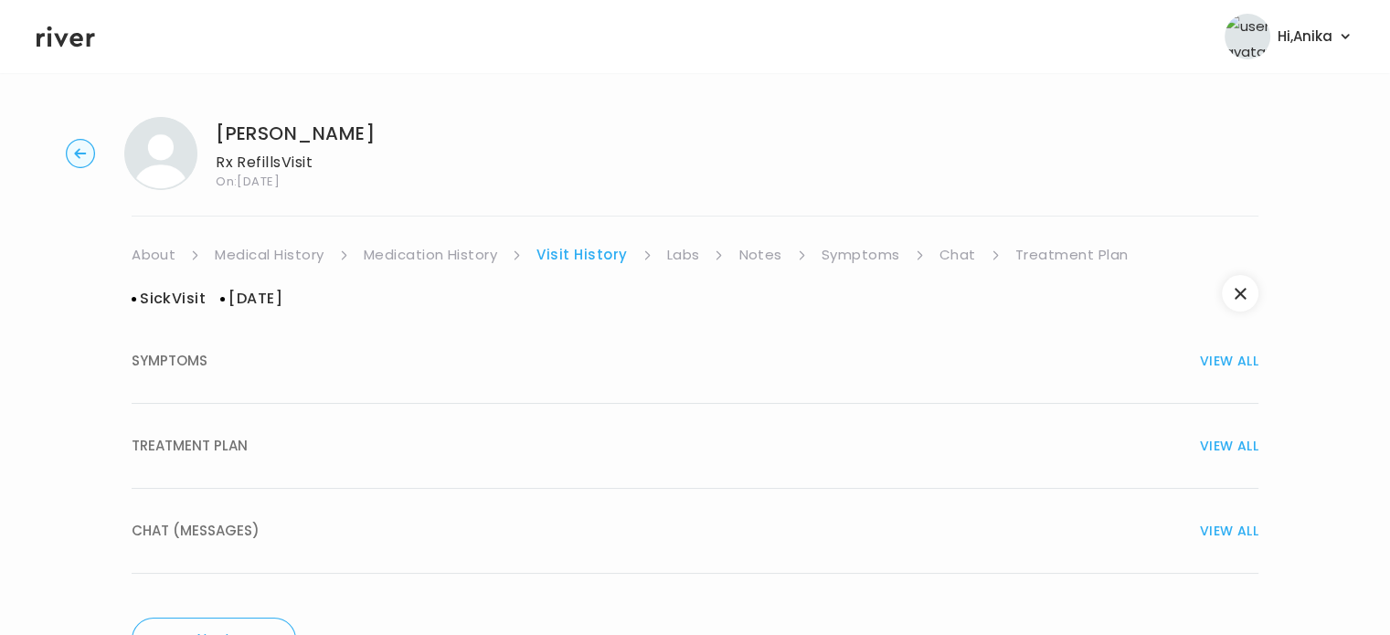
click at [609, 412] on button "TREATMENT PLAN VIEW ALL" at bounding box center [695, 446] width 1126 height 85
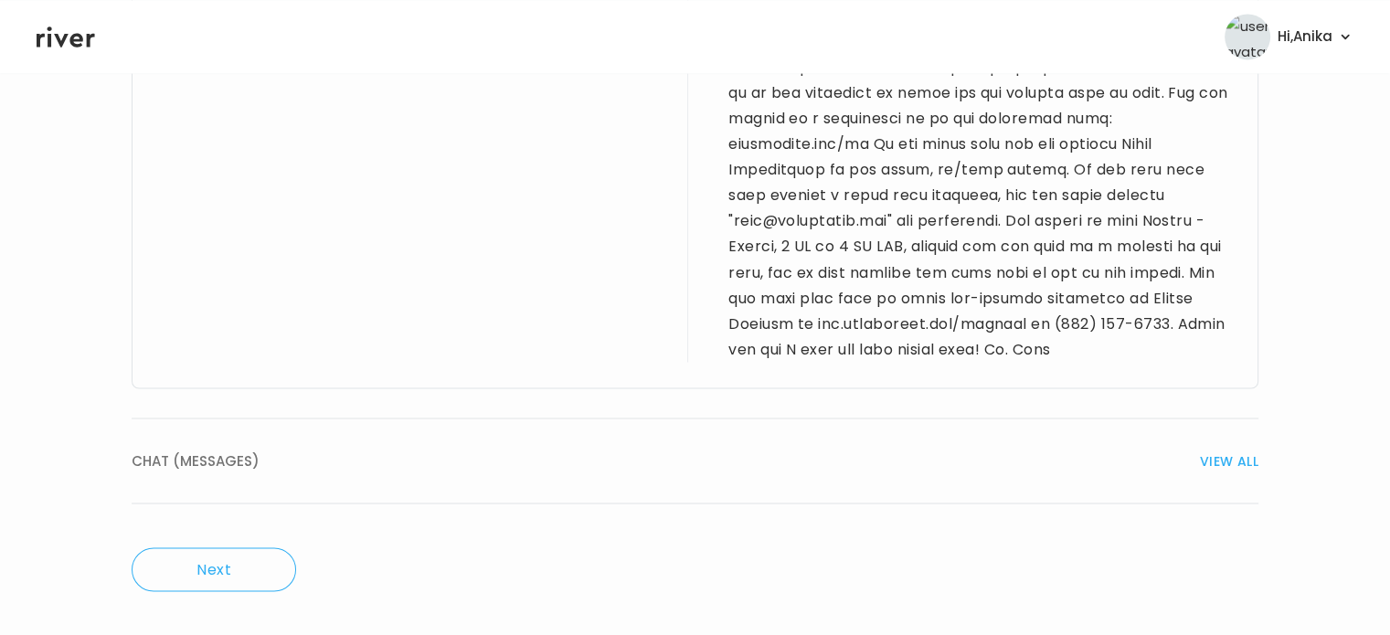
scroll to position [3273, 0]
click at [1202, 455] on span "VIEW ALL" at bounding box center [1229, 461] width 58 height 26
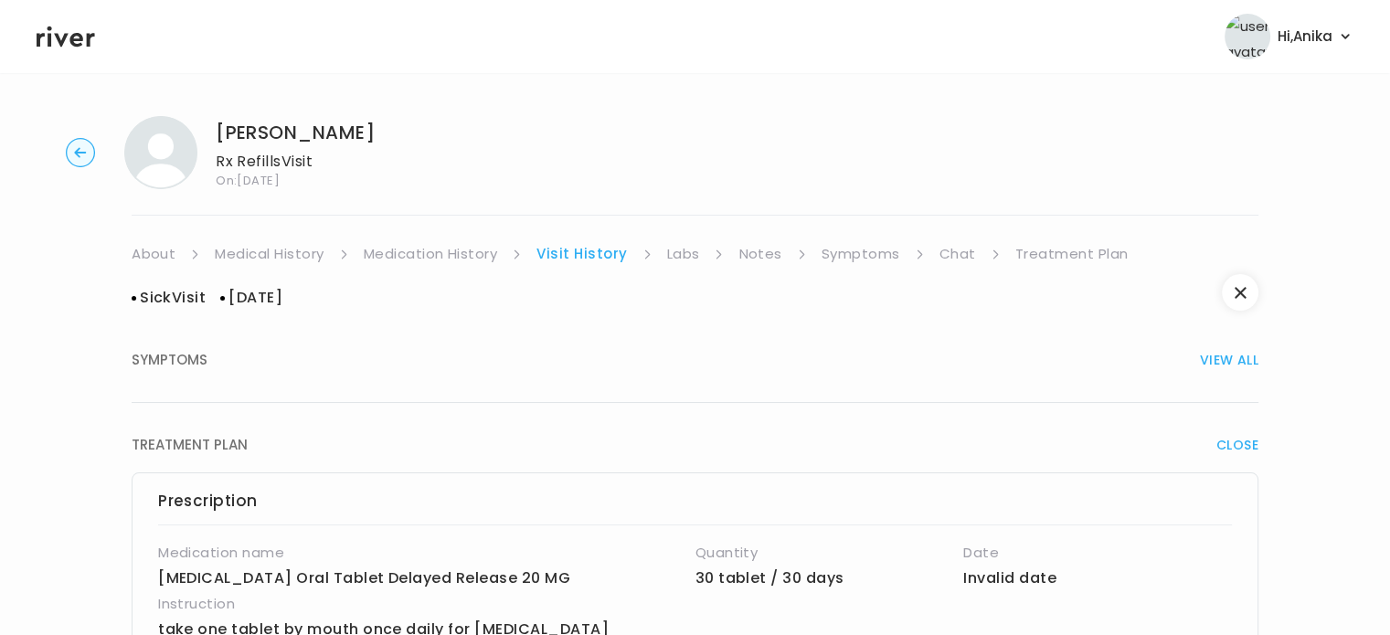
scroll to position [0, 0]
click at [687, 266] on link "Labs" at bounding box center [683, 255] width 33 height 26
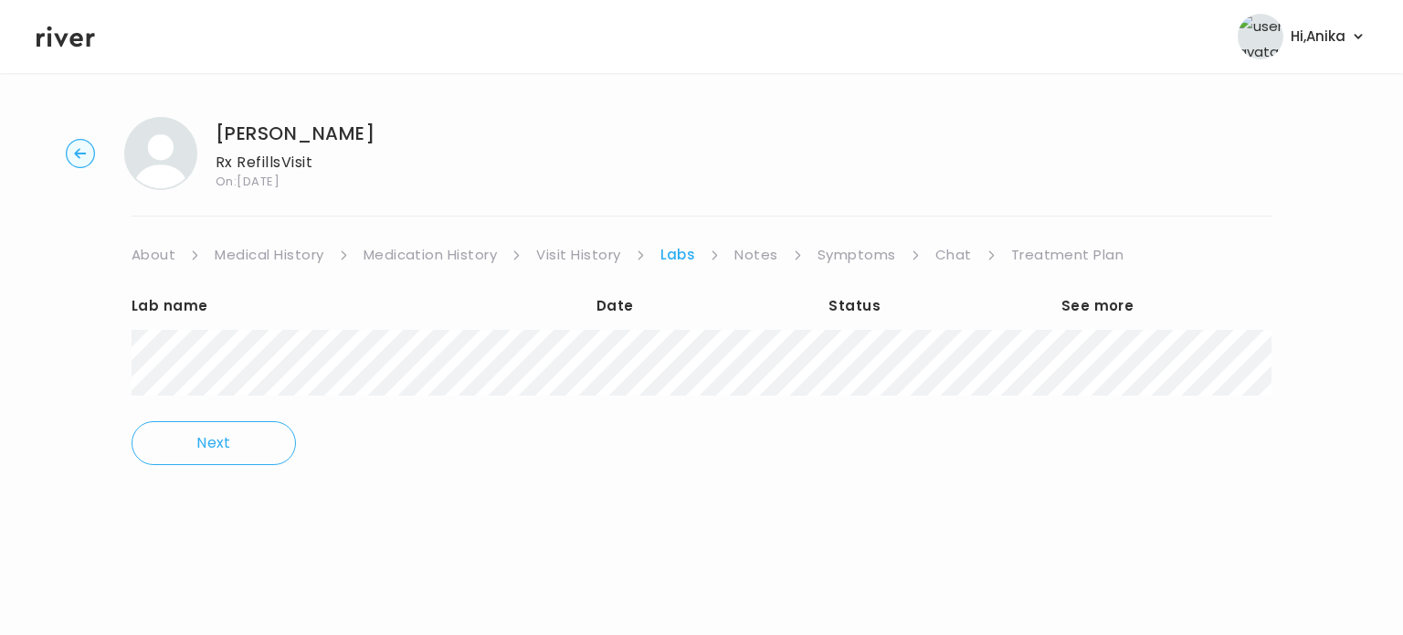
click at [758, 264] on link "Notes" at bounding box center [756, 255] width 43 height 26
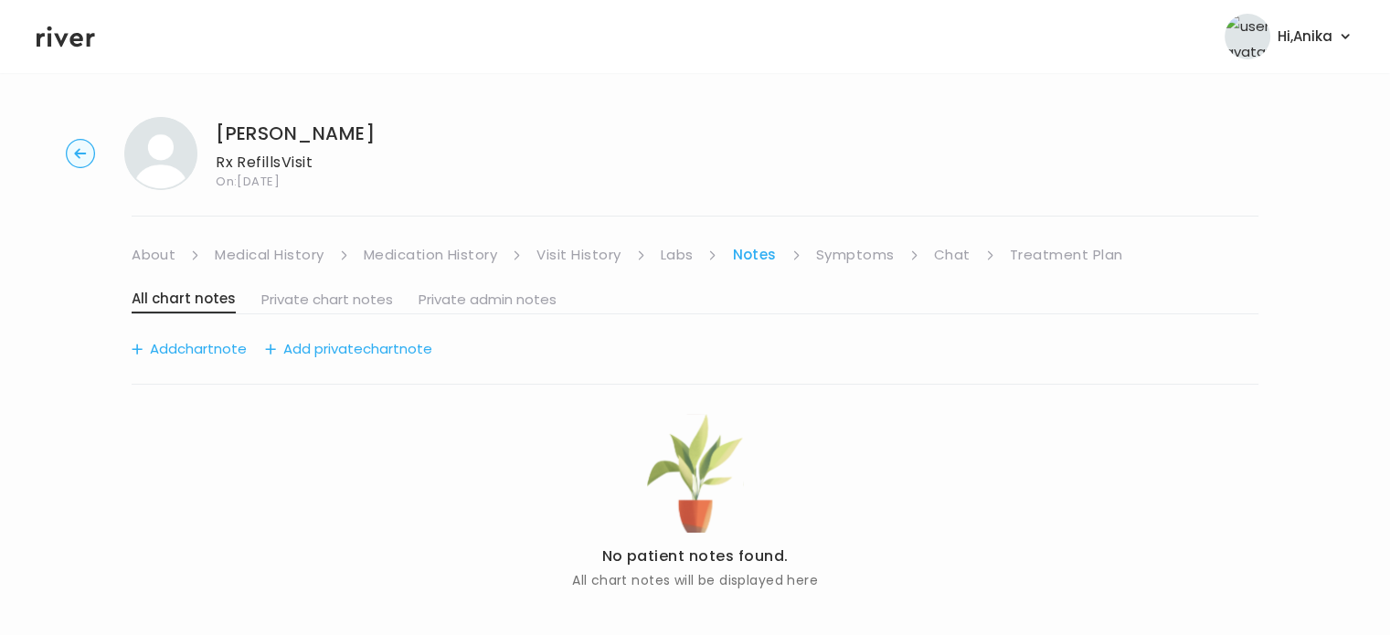
click at [844, 259] on link "Symptoms" at bounding box center [855, 255] width 79 height 26
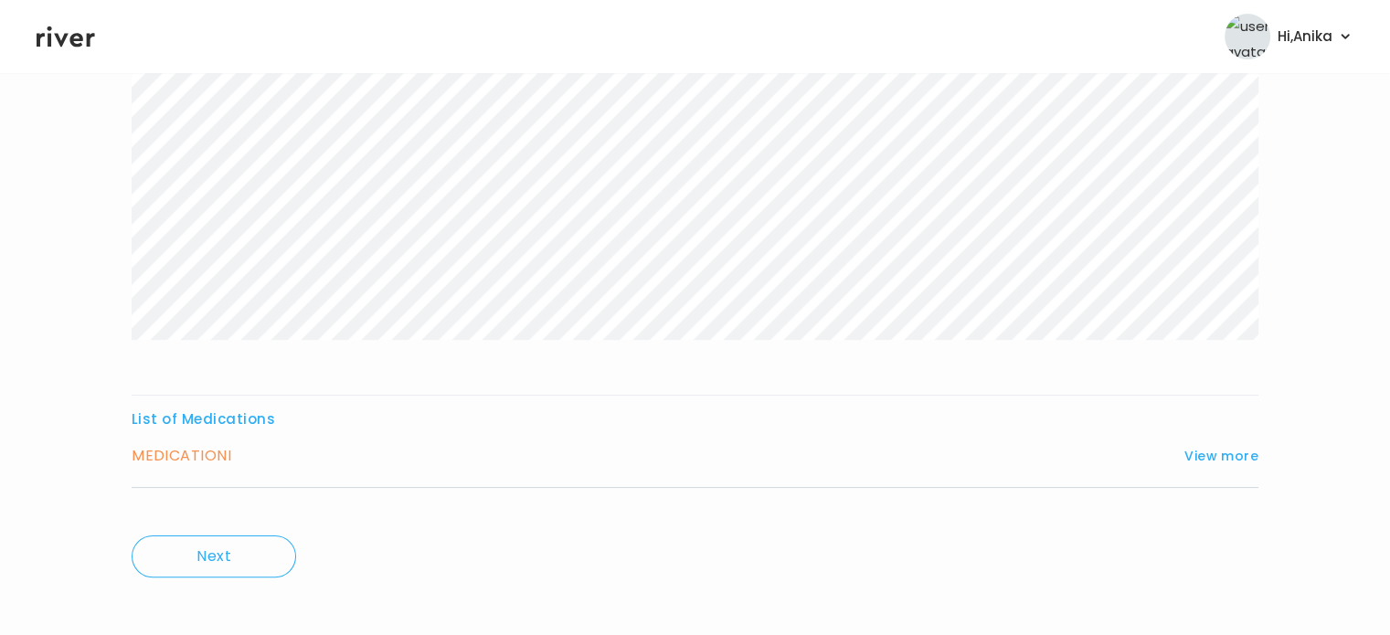
scroll to position [303, 0]
click at [1234, 439] on button "View more" at bounding box center [1221, 446] width 74 height 22
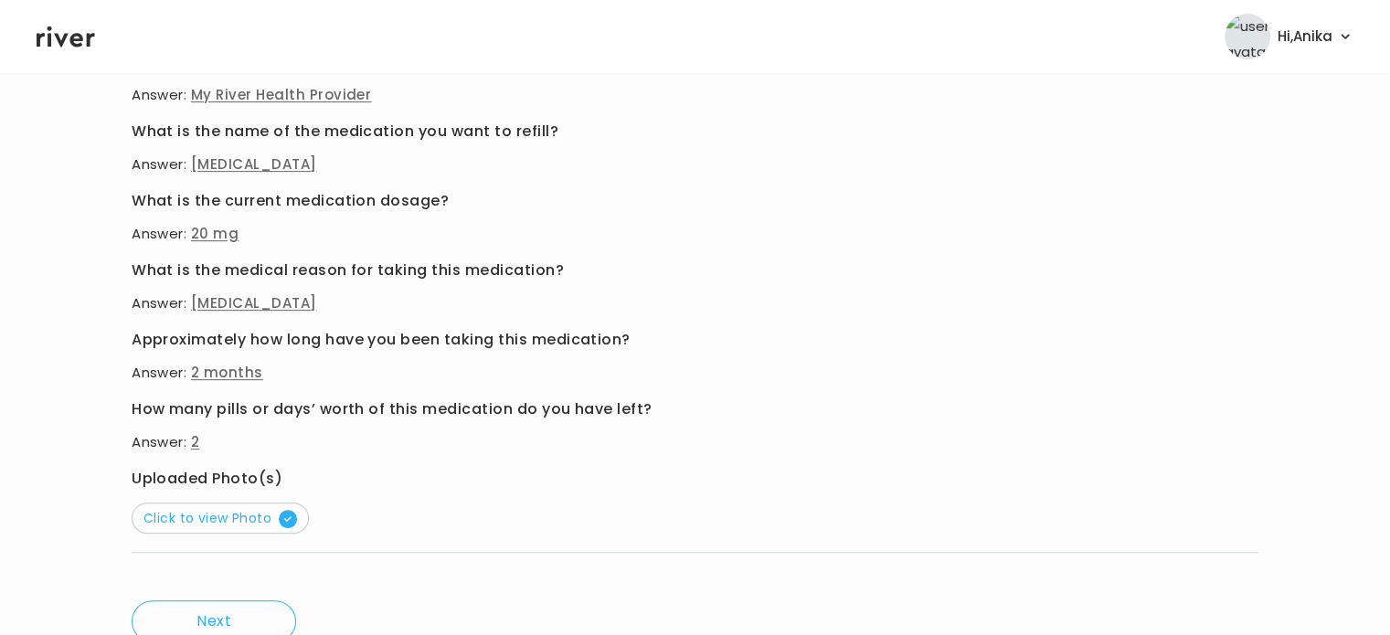
scroll to position [729, 0]
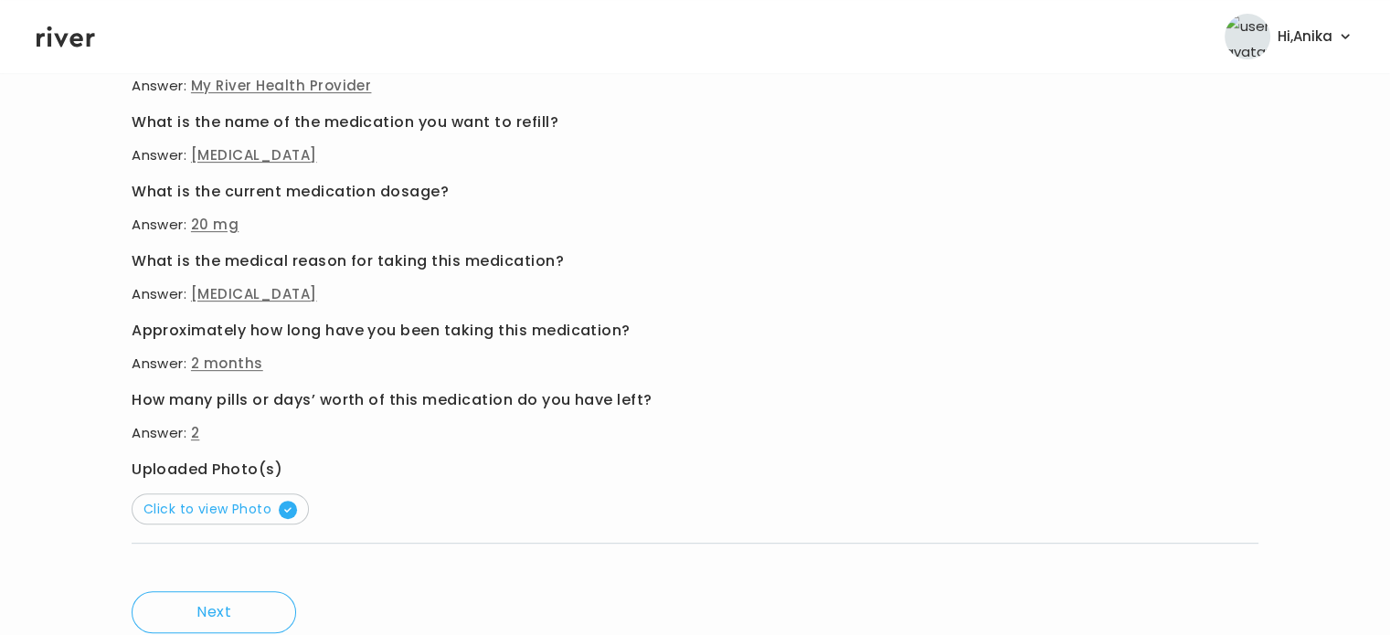
click at [238, 493] on button "Click to view Photo" at bounding box center [220, 508] width 177 height 31
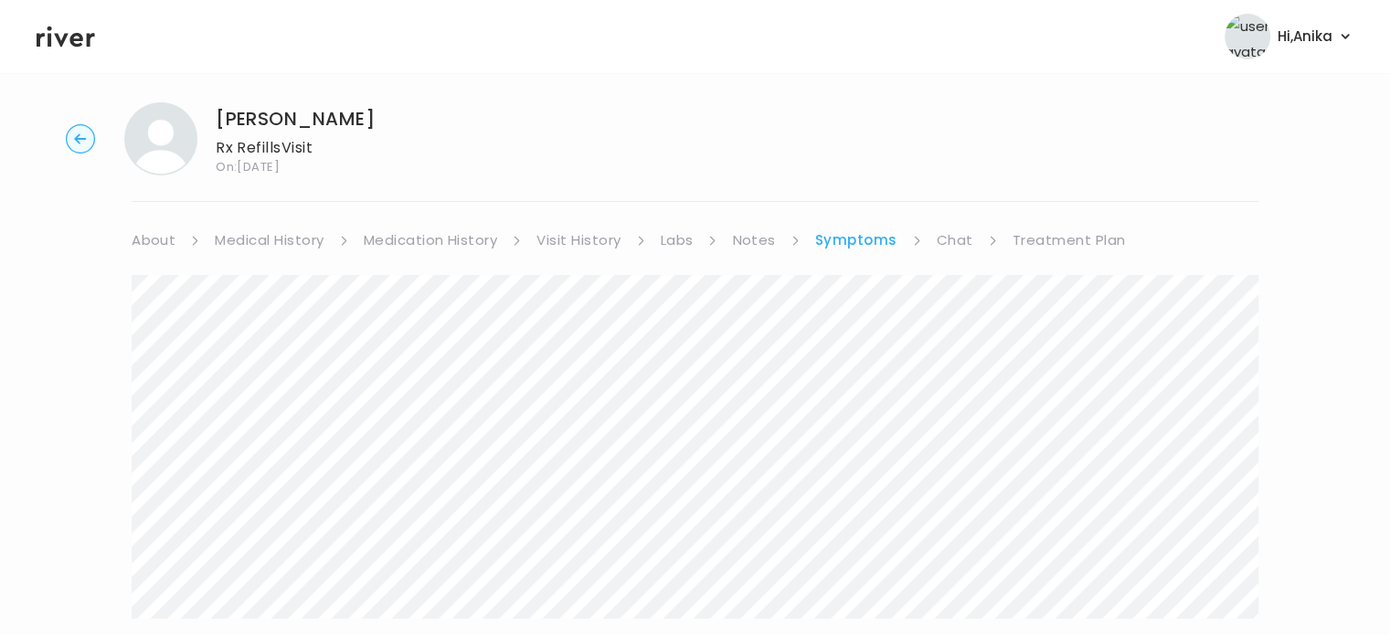
scroll to position [0, 0]
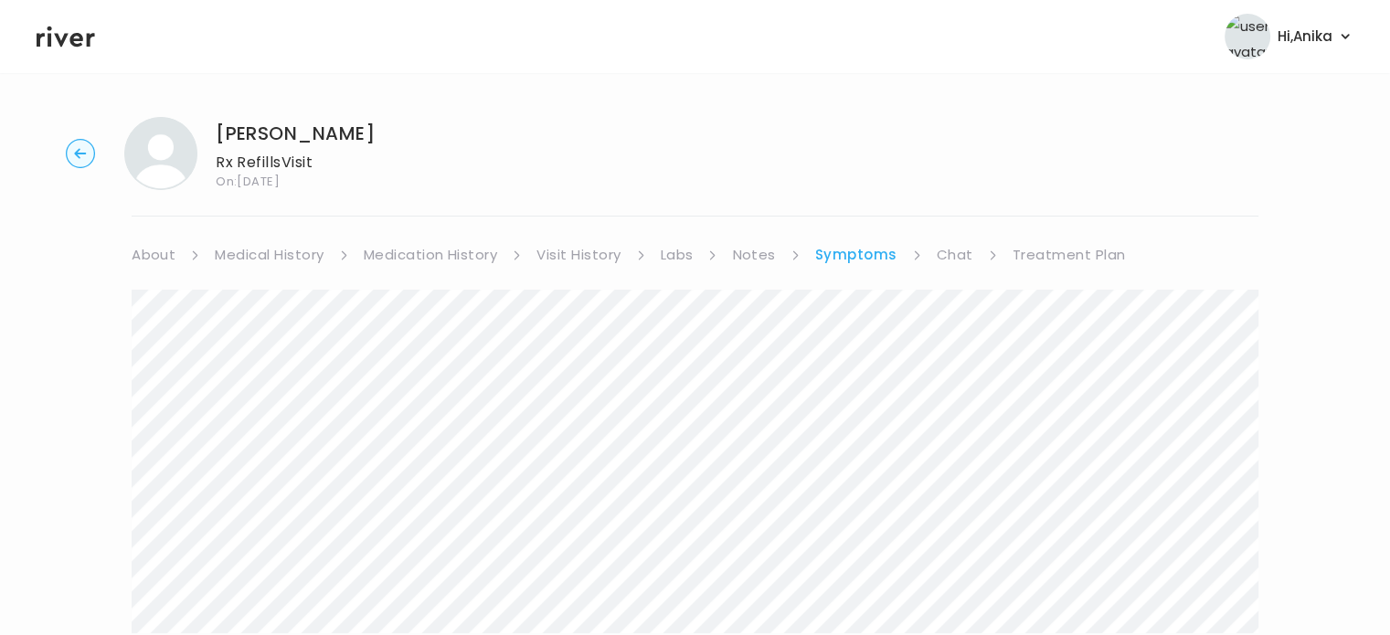
click at [466, 247] on link "Medication History" at bounding box center [431, 255] width 134 height 26
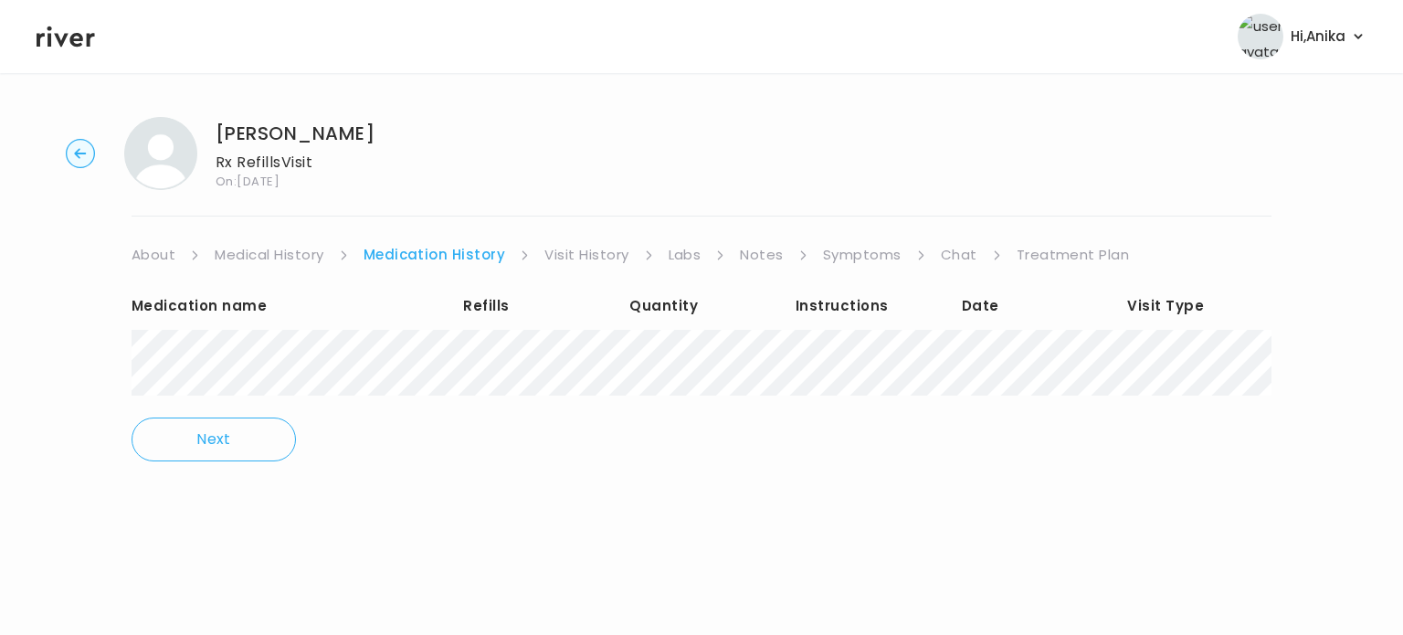
click at [859, 259] on link "Symptoms" at bounding box center [862, 255] width 79 height 26
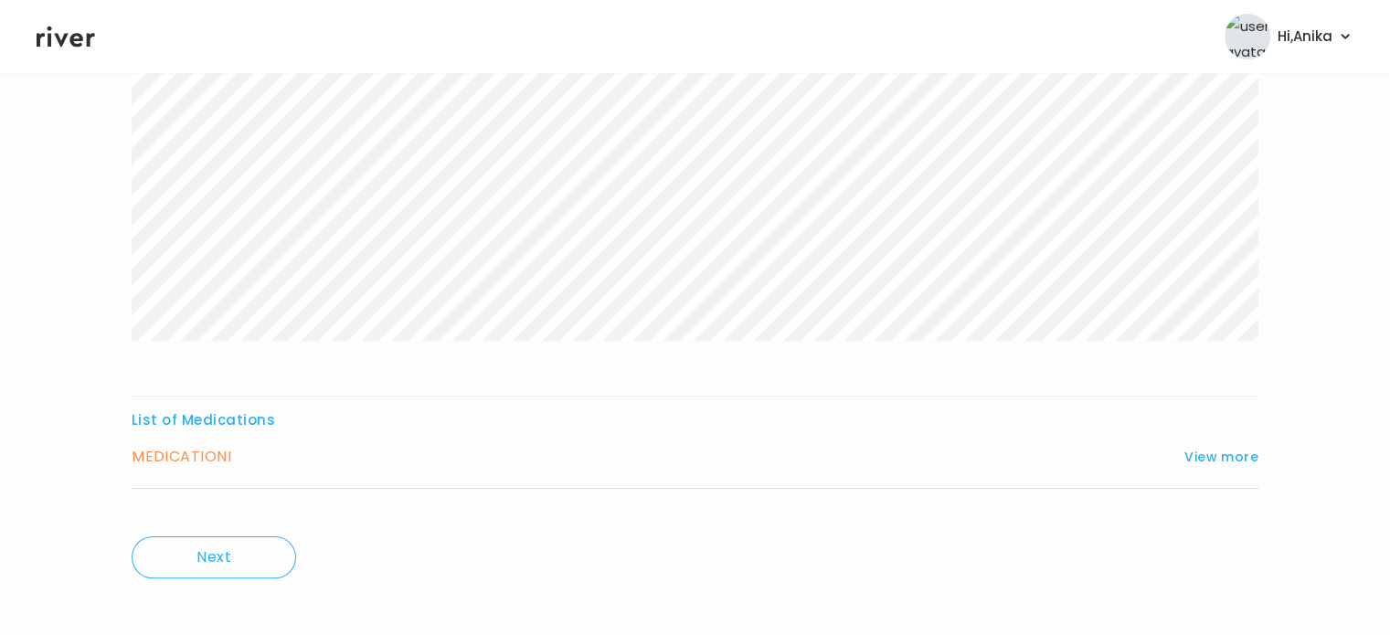
scroll to position [291, 0]
click at [1233, 449] on button "View more" at bounding box center [1221, 458] width 74 height 22
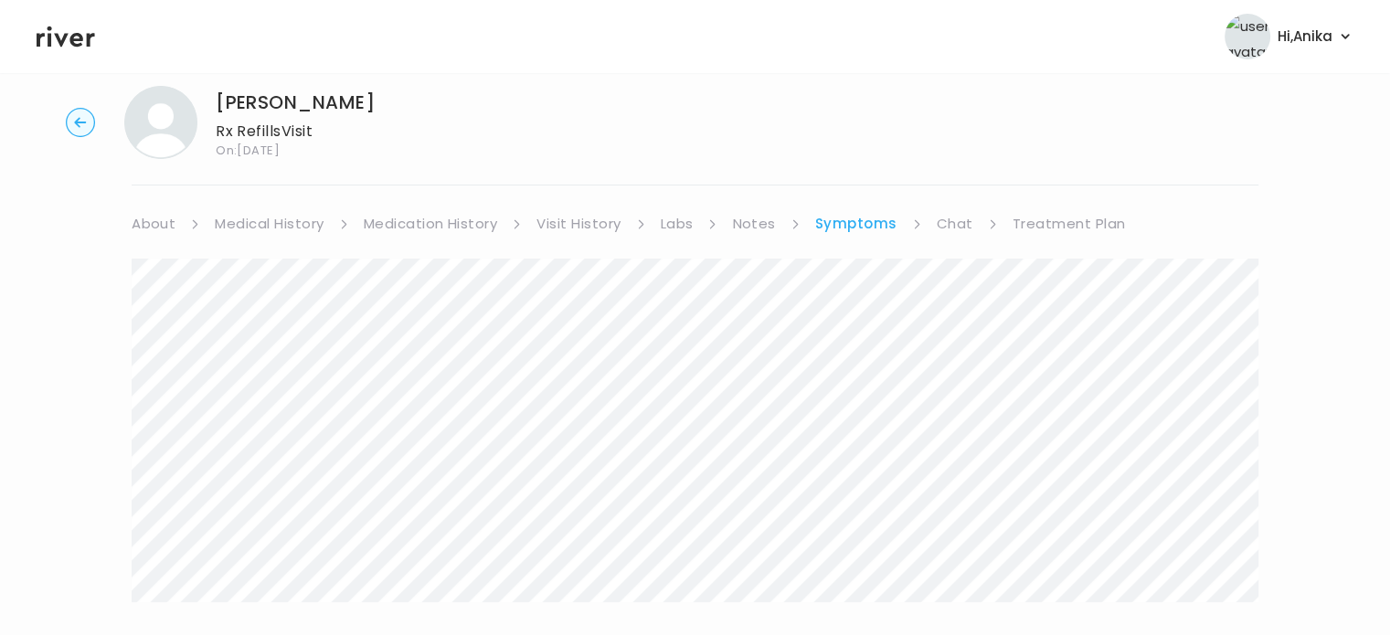
scroll to position [0, 0]
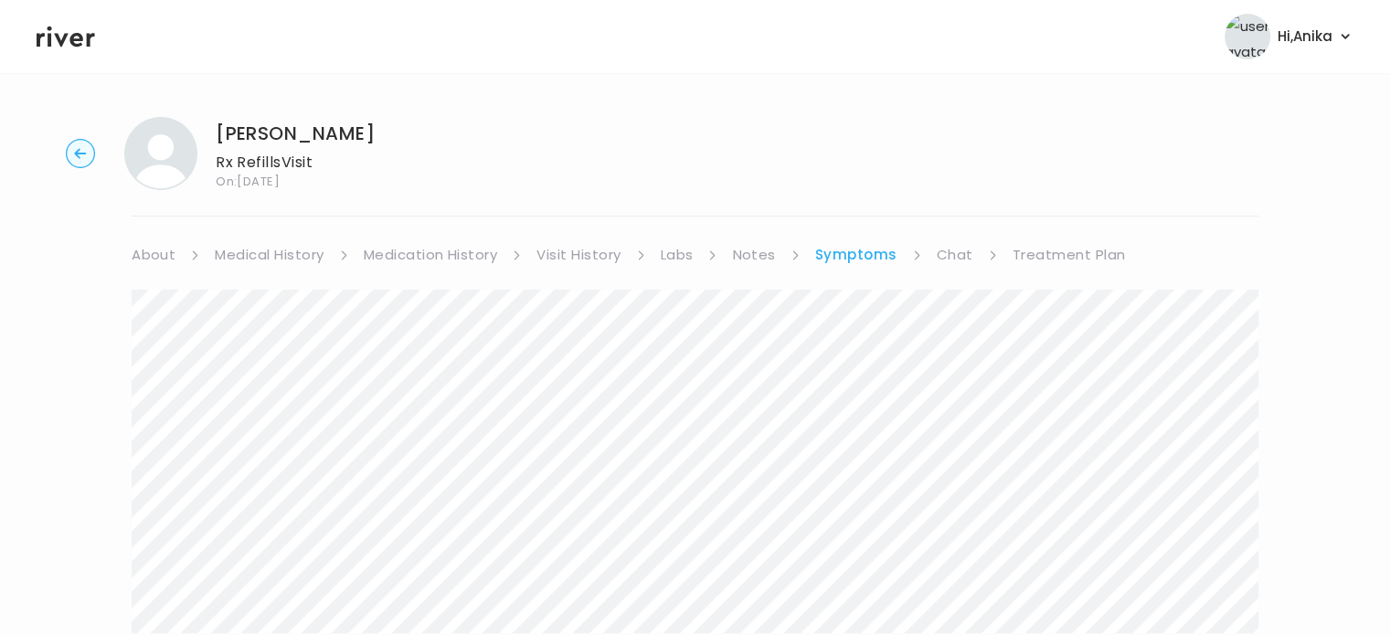
click at [957, 242] on link "Chat" at bounding box center [954, 255] width 37 height 26
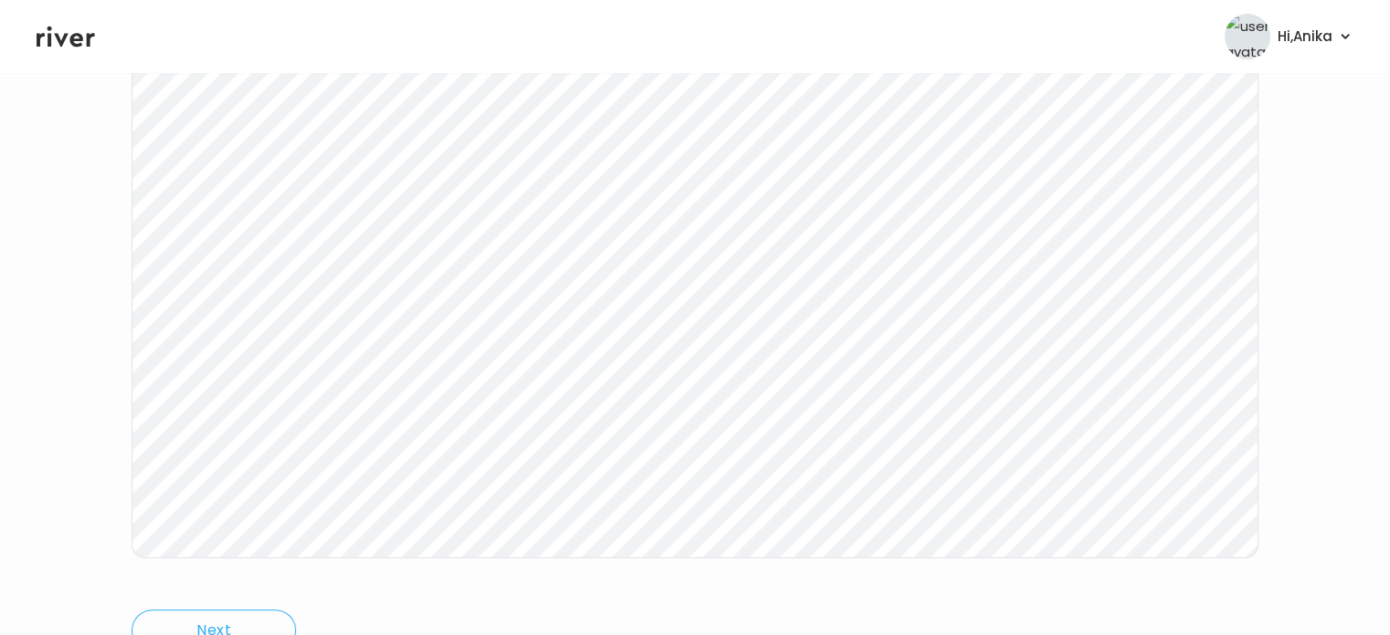
scroll to position [355, 0]
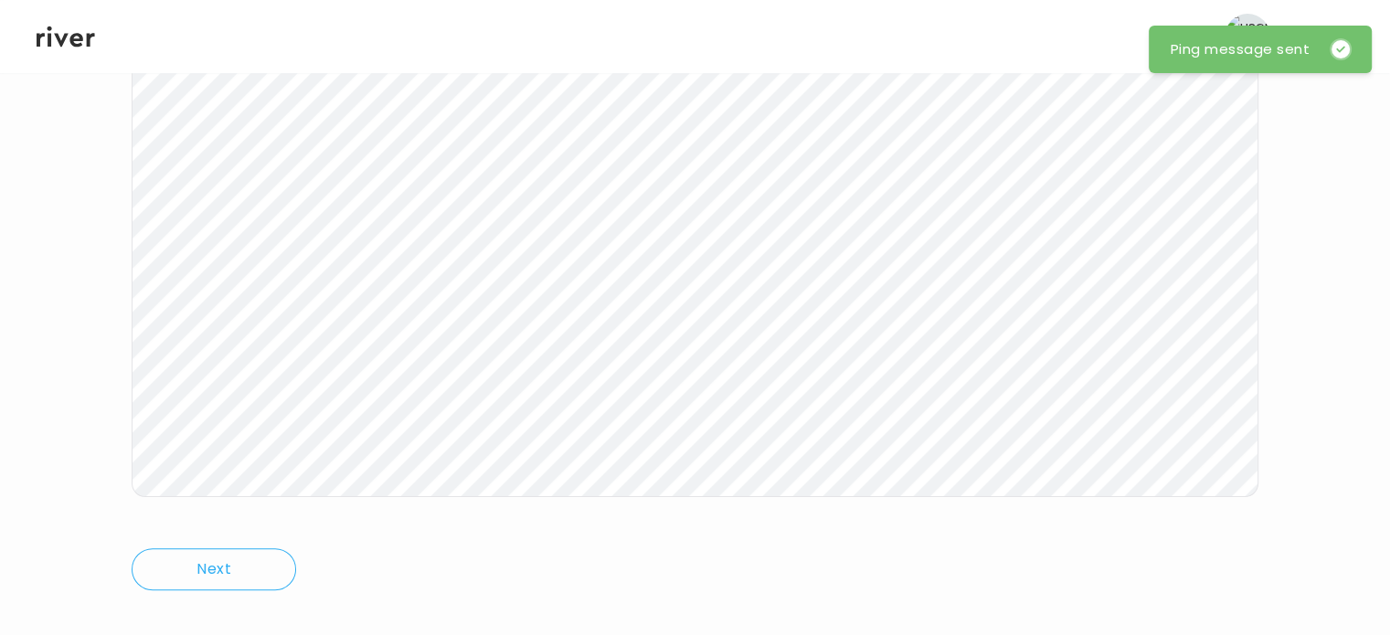
click at [66, 34] on icon at bounding box center [66, 36] width 58 height 21
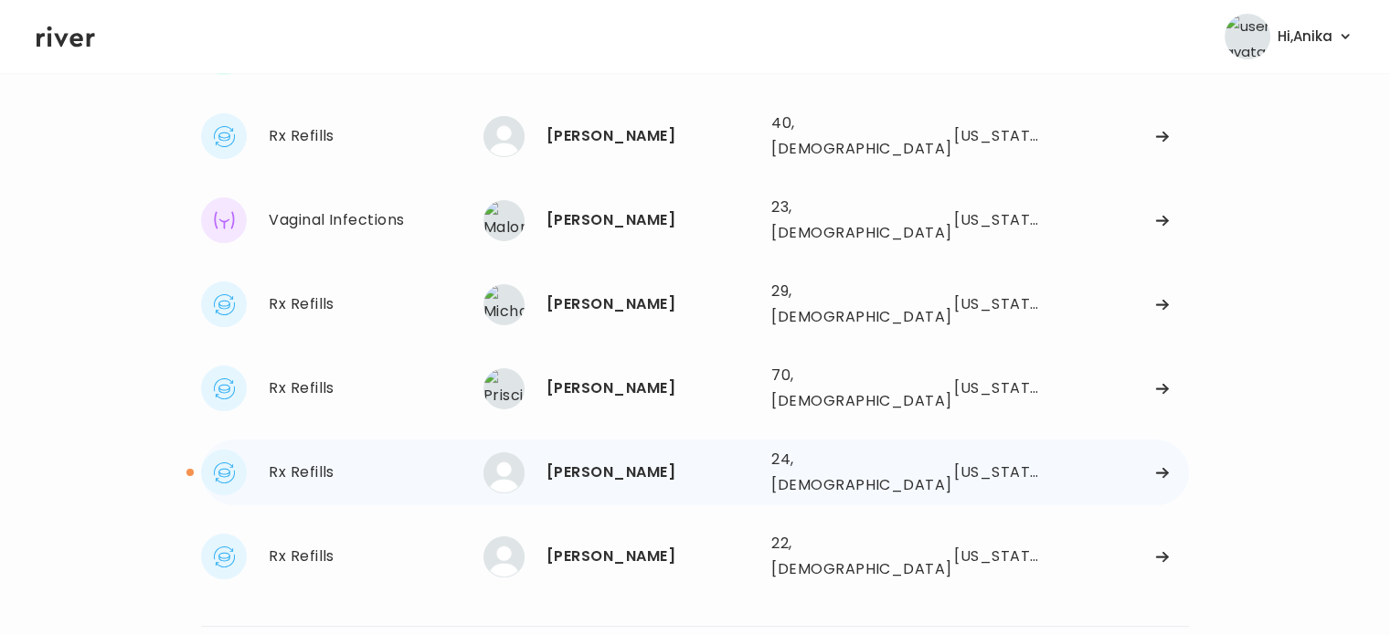
scroll to position [195, 0]
click at [628, 458] on div "Sarah Bowman" at bounding box center [651, 471] width 210 height 26
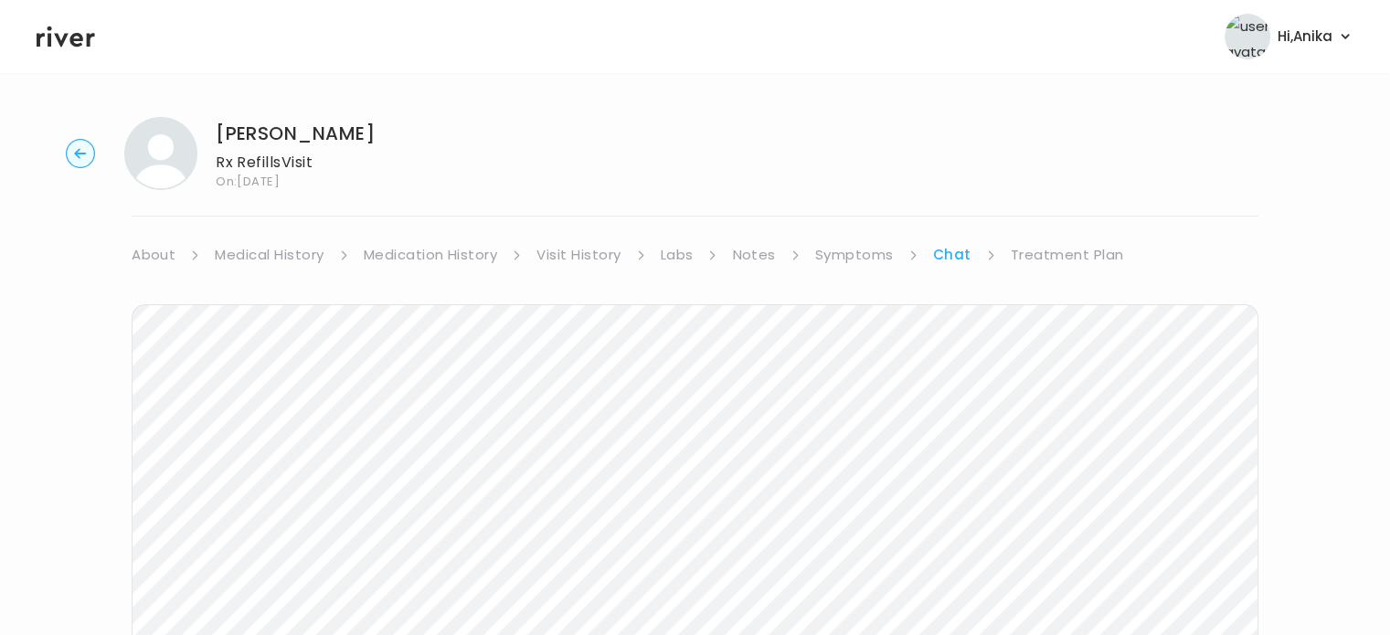
click at [1088, 260] on link "Treatment Plan" at bounding box center [1066, 255] width 113 height 26
click at [247, 484] on button "Add treatment notes" at bounding box center [219, 480] width 174 height 26
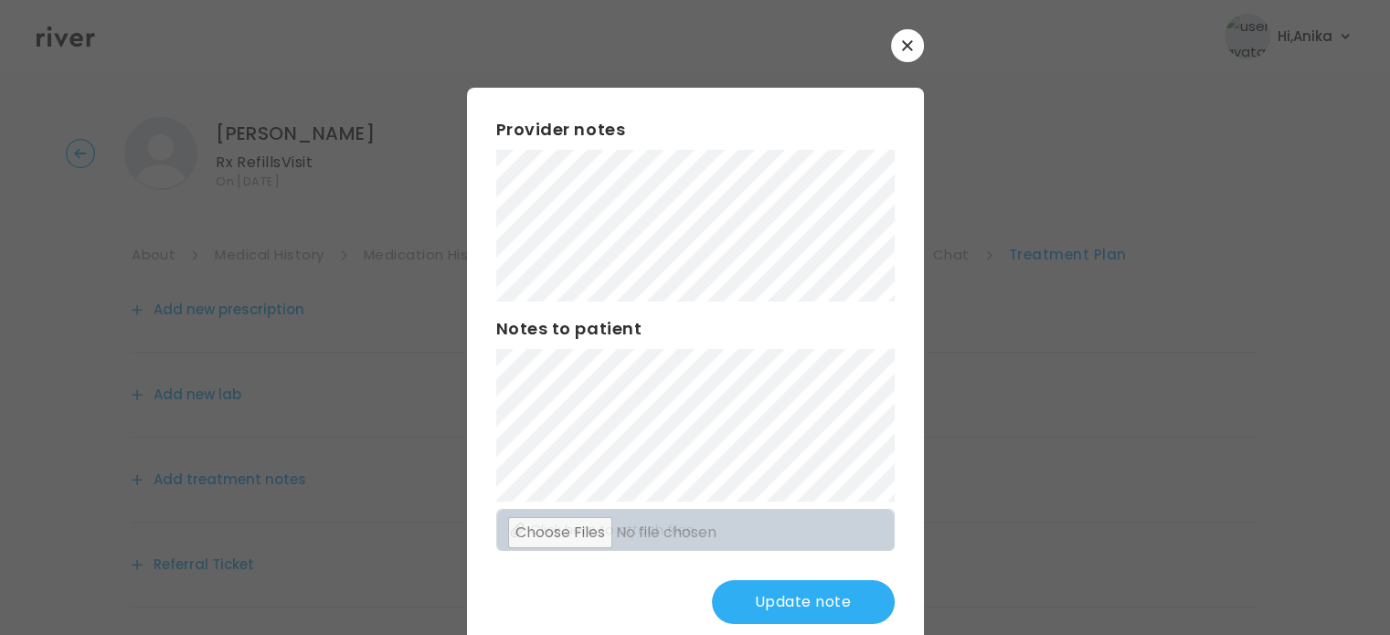
click at [740, 608] on button "Update note" at bounding box center [803, 602] width 183 height 44
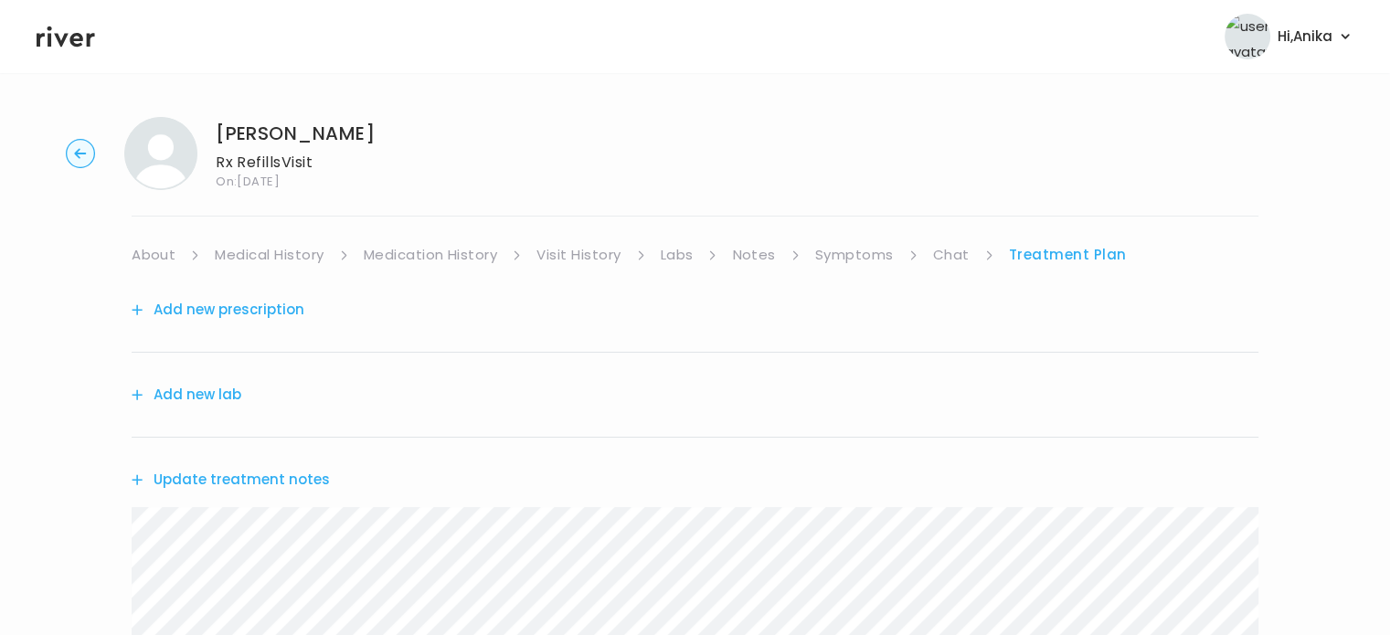
click at [849, 262] on link "Symptoms" at bounding box center [854, 255] width 79 height 26
click at [943, 251] on link "Chat" at bounding box center [954, 255] width 37 height 26
click at [1101, 265] on link "Treatment Plan" at bounding box center [1066, 255] width 113 height 26
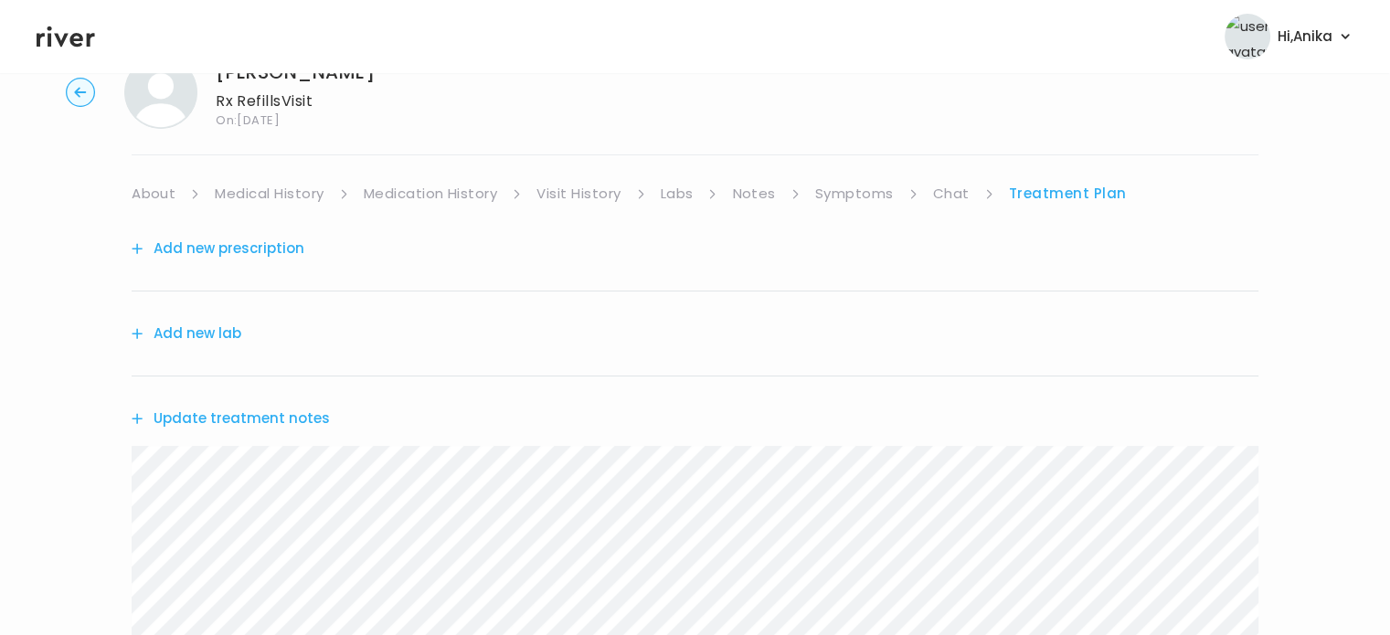
scroll to position [10, 0]
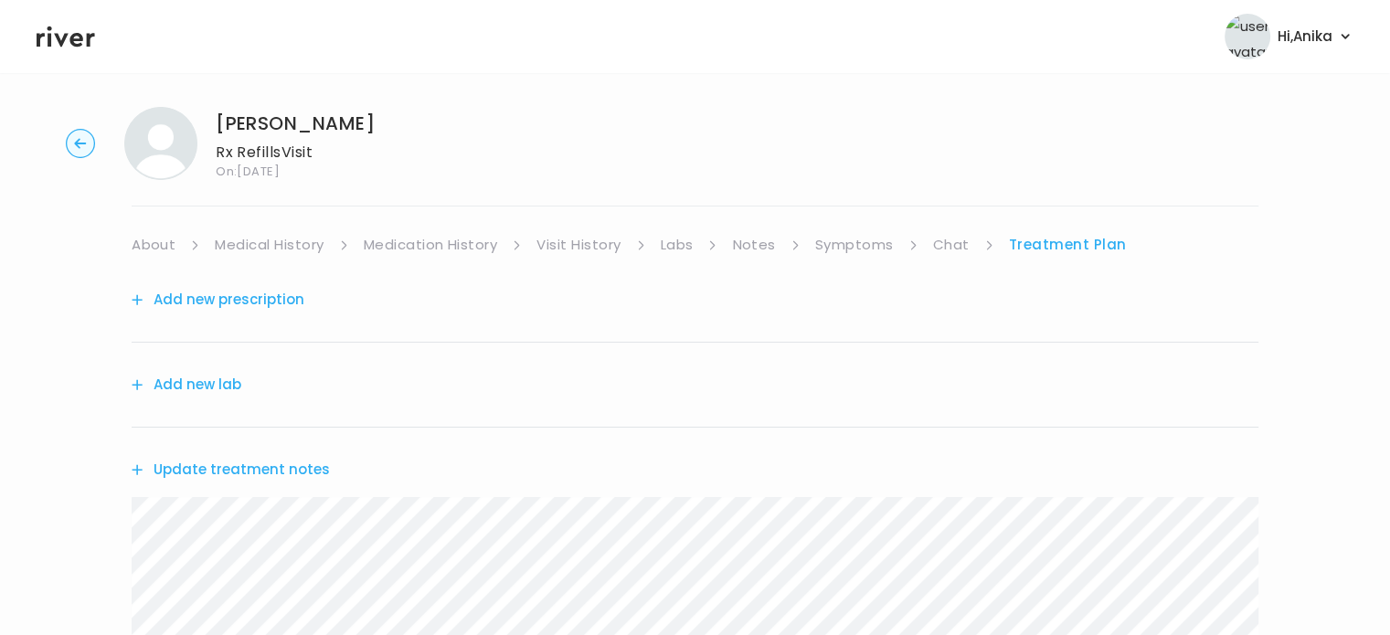
click at [450, 246] on link "Medication History" at bounding box center [431, 245] width 134 height 26
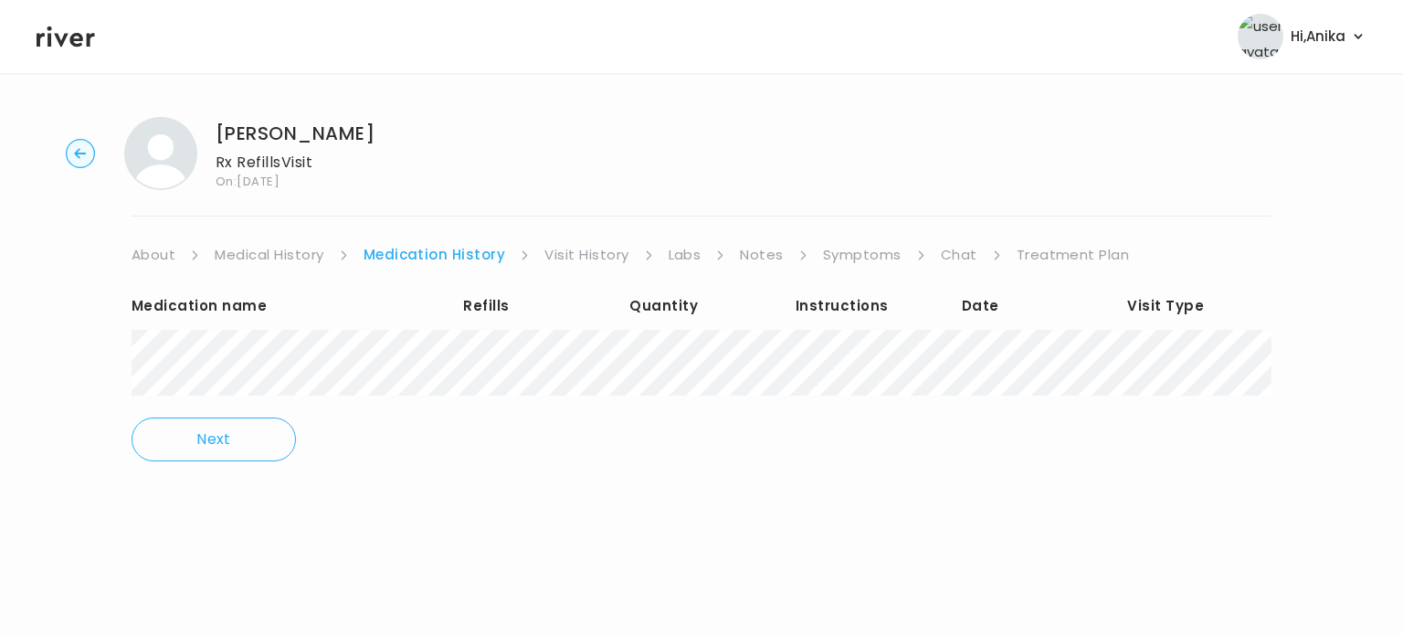
click at [1050, 259] on link "Treatment Plan" at bounding box center [1073, 255] width 113 height 26
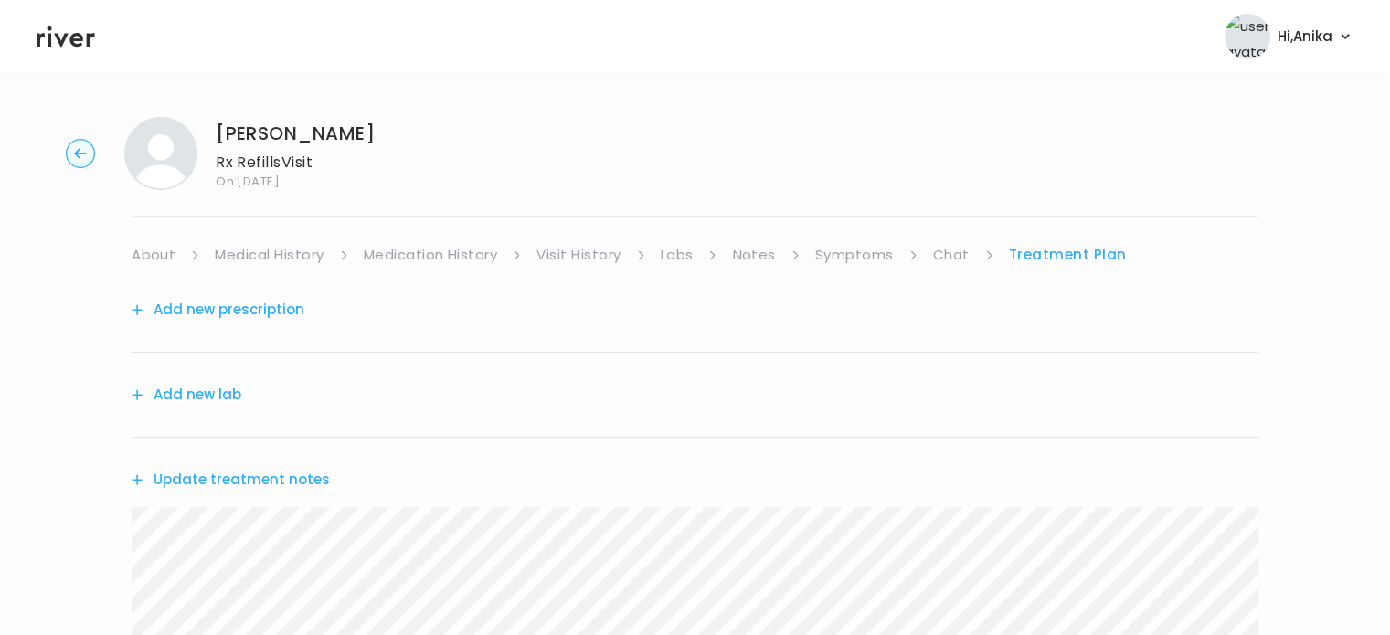
click at [265, 474] on button "Update treatment notes" at bounding box center [231, 480] width 198 height 26
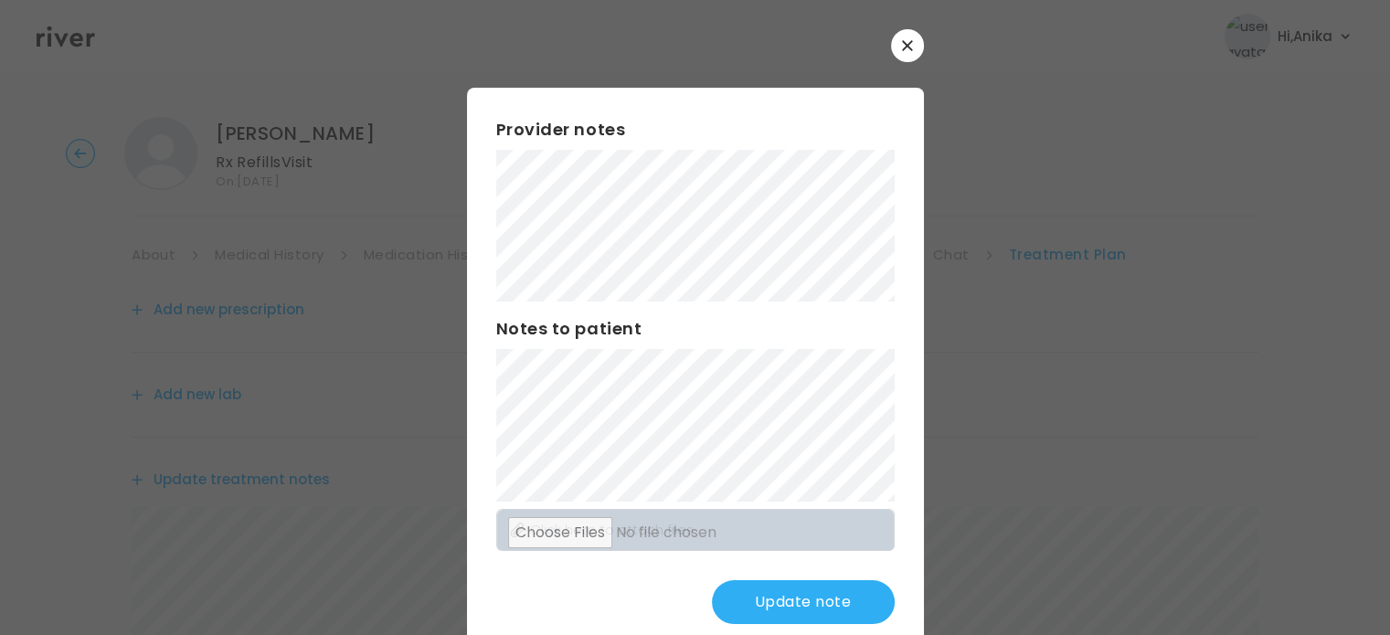
click at [803, 613] on button "Update note" at bounding box center [803, 602] width 183 height 44
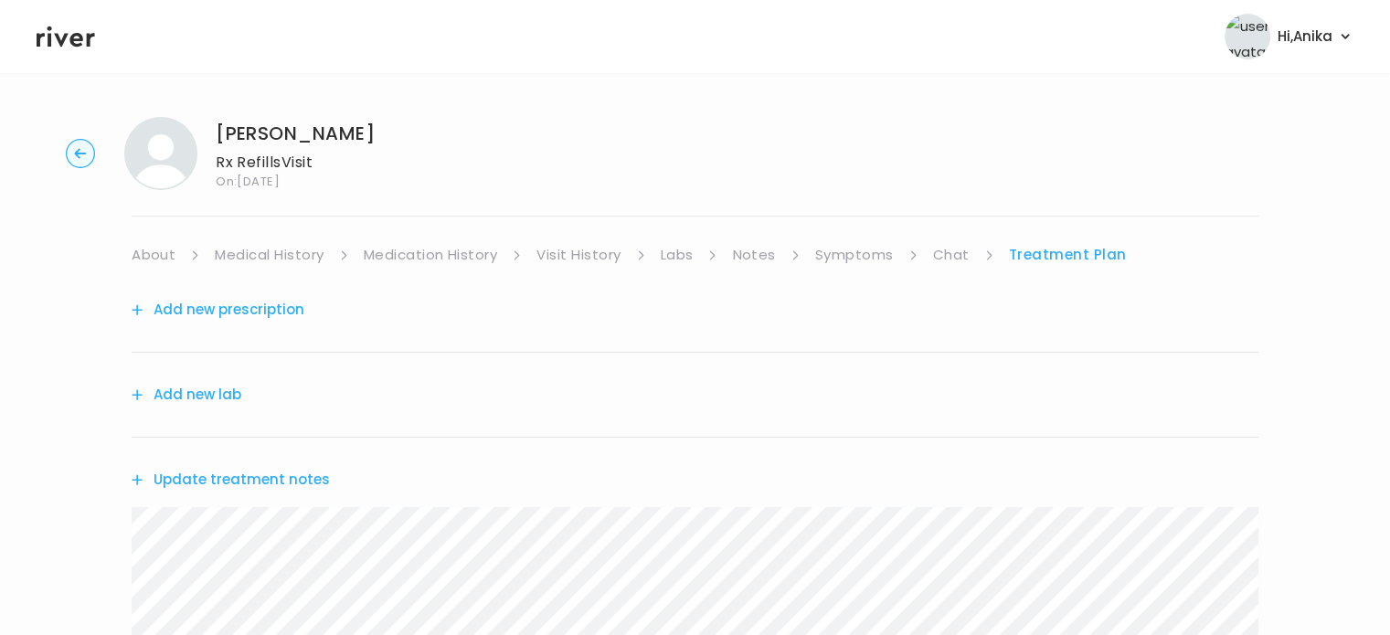
click at [1053, 253] on link "Treatment Plan" at bounding box center [1068, 255] width 118 height 26
click at [288, 288] on div "Add new prescription" at bounding box center [695, 310] width 1126 height 85
click at [283, 313] on button "Add new prescription" at bounding box center [218, 310] width 173 height 26
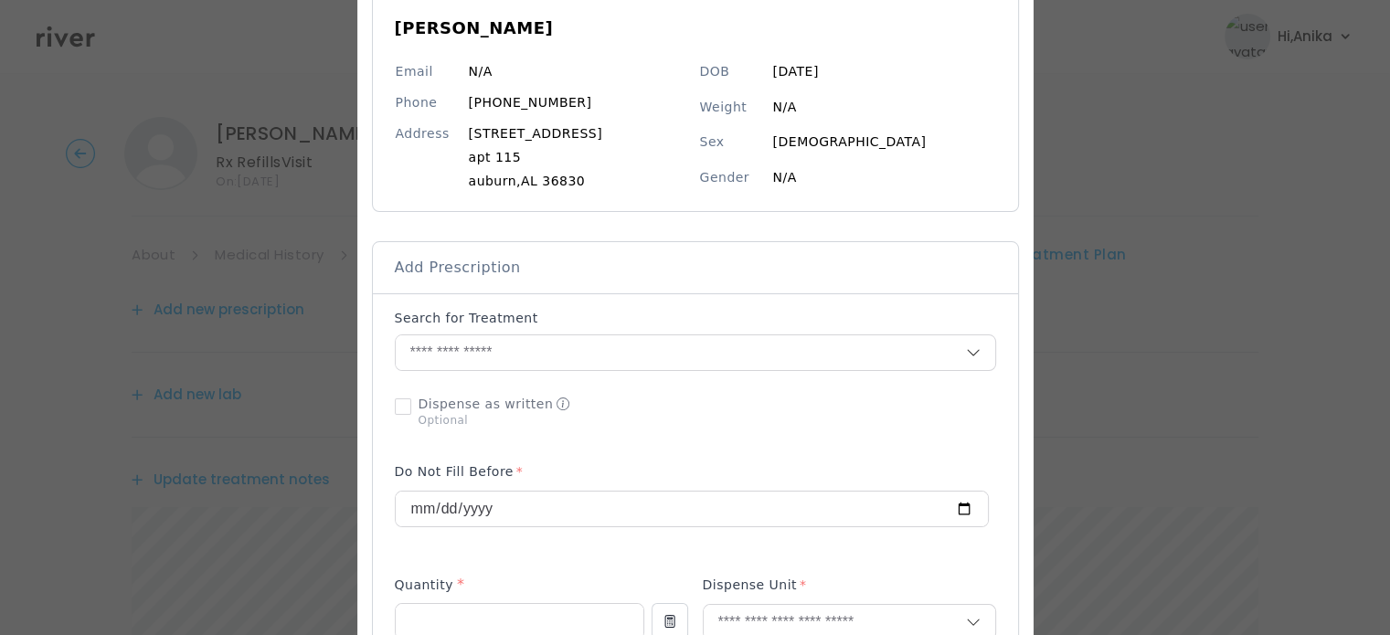
scroll to position [199, 0]
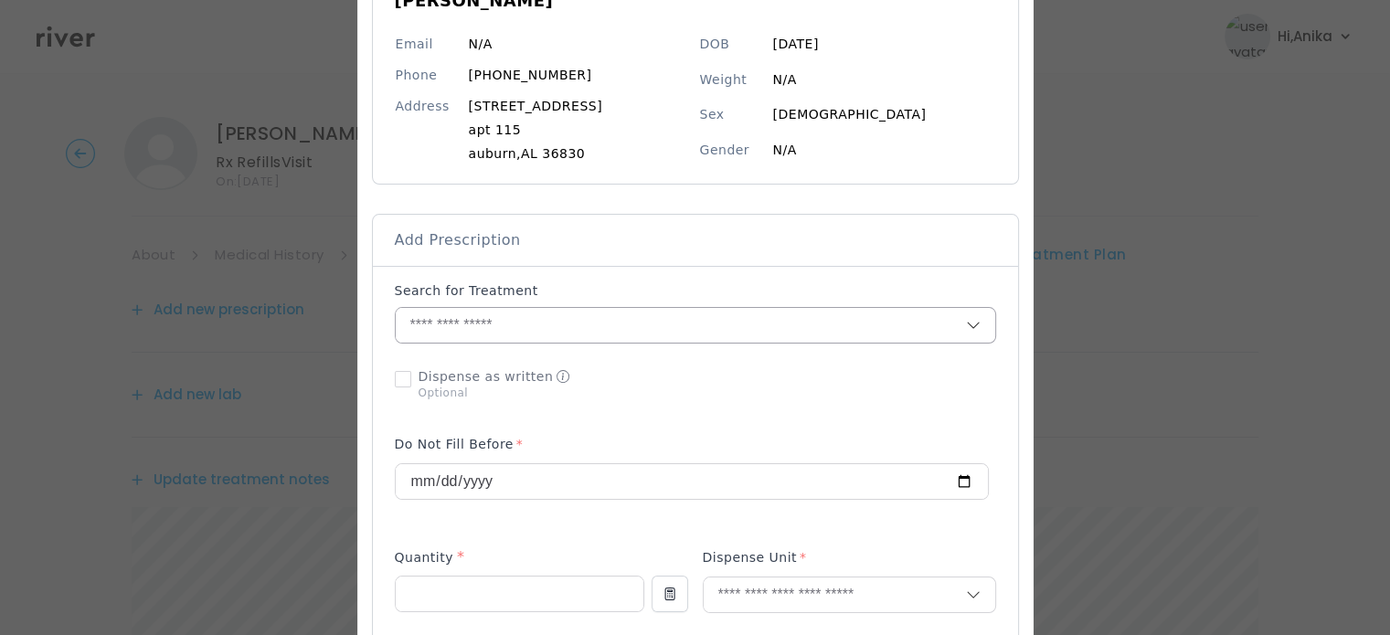
click at [534, 334] on input "text" at bounding box center [681, 325] width 570 height 35
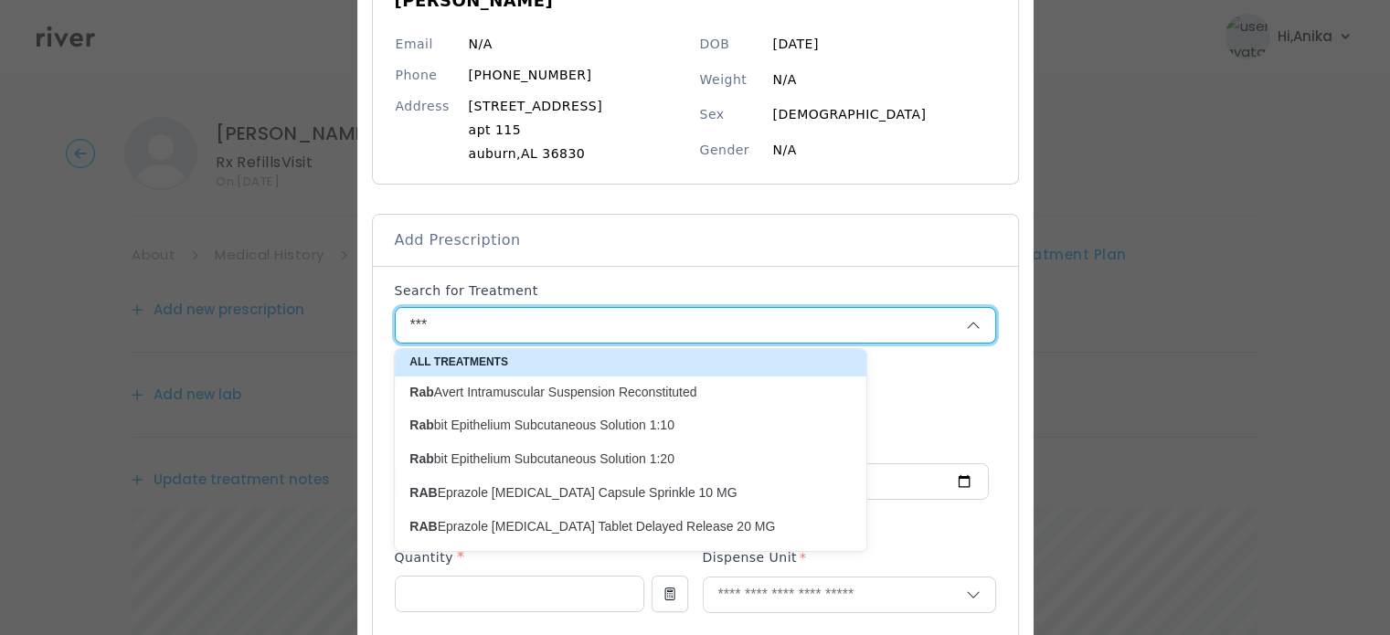
click at [597, 529] on p "RAB Eprazole Sodium Oral Tablet Delayed Release 20 MG" at bounding box center [619, 526] width 420 height 17
type input "**********"
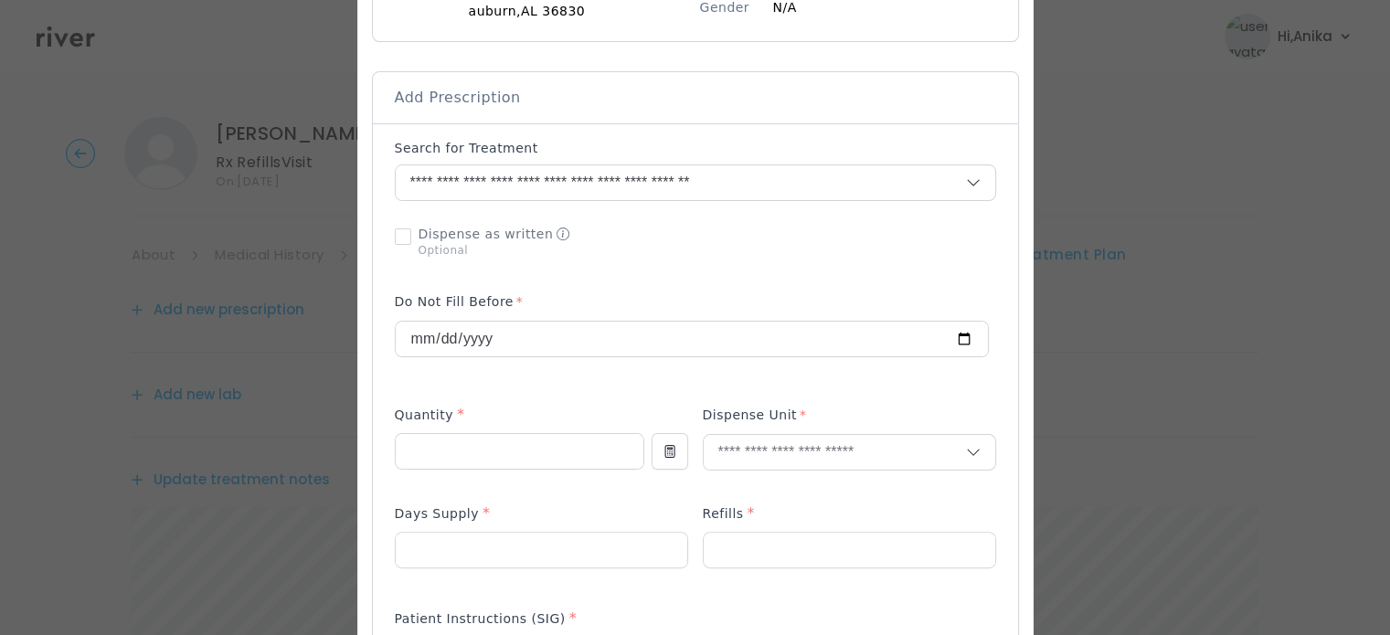
scroll to position [357, 0]
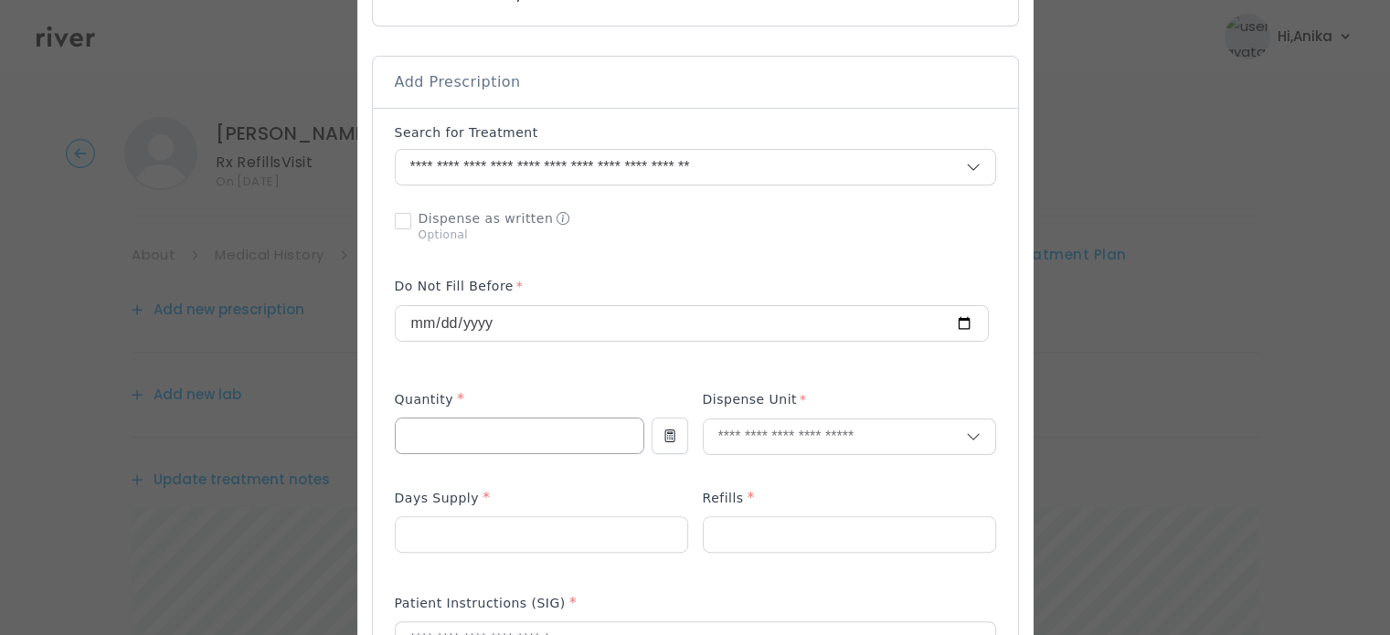
click at [544, 430] on input "number" at bounding box center [520, 435] width 248 height 35
type input "**"
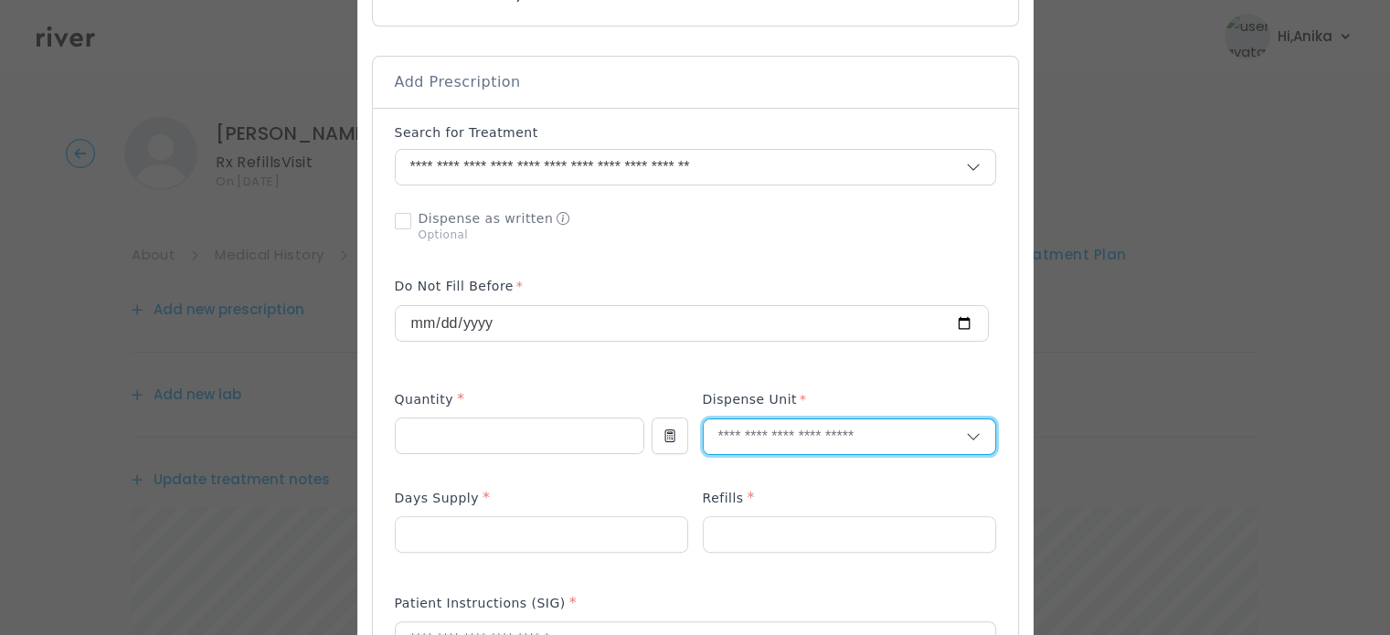
click at [769, 433] on input "text" at bounding box center [834, 436] width 262 height 35
type input "******"
click at [752, 480] on p "Tablet" at bounding box center [849, 475] width 240 height 26
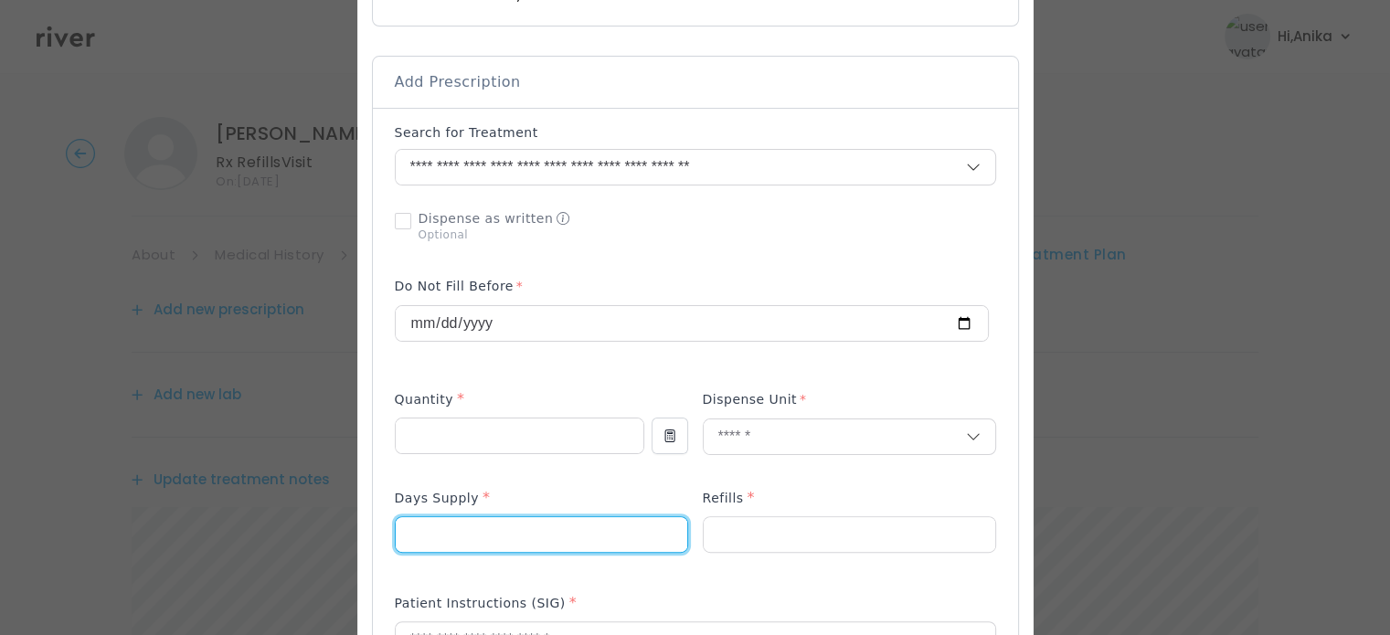
click at [534, 522] on input "number" at bounding box center [541, 534] width 291 height 35
type input "**"
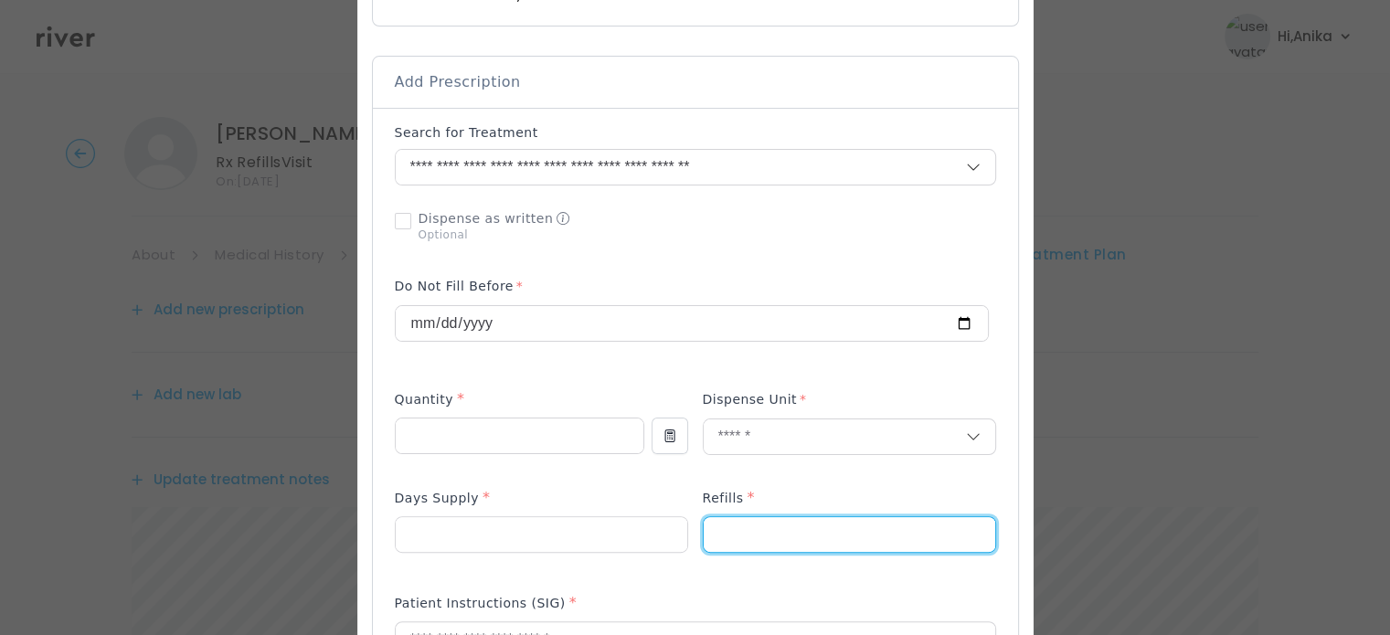
click at [725, 541] on input "number" at bounding box center [848, 534] width 291 height 35
type input "*"
click at [686, 581] on div "Add Prescription to Order" at bounding box center [695, 569] width 601 height 893
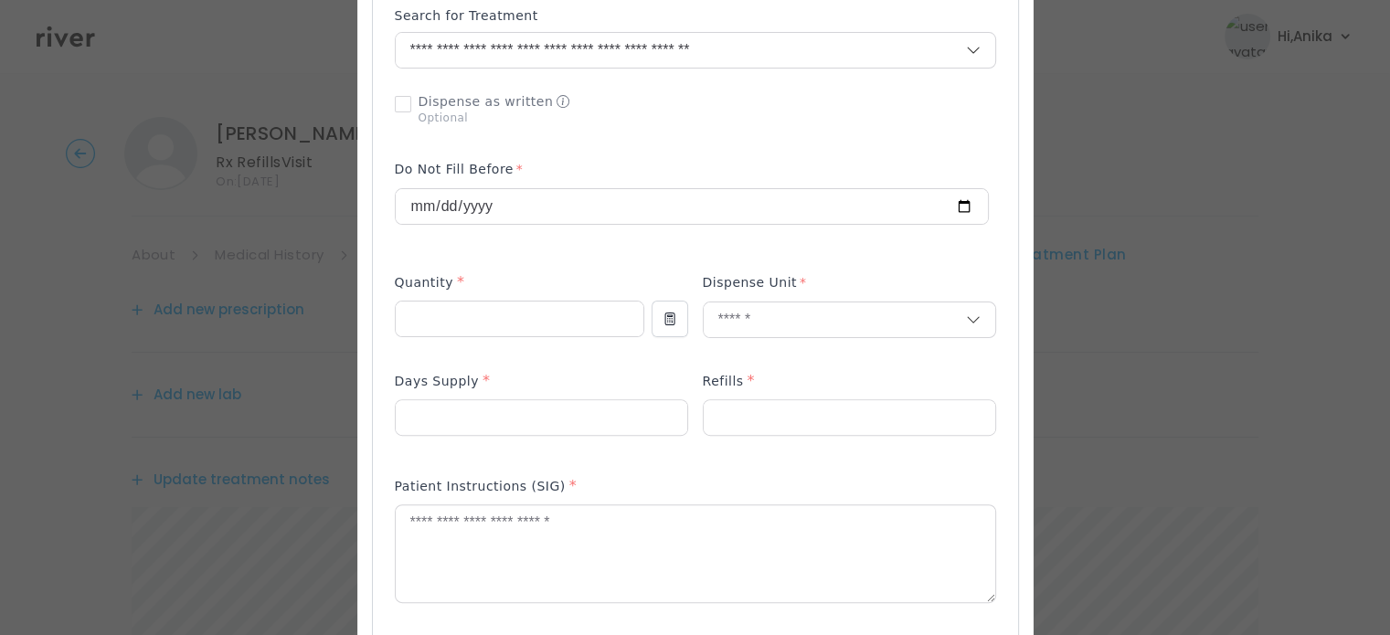
scroll to position [519, 0]
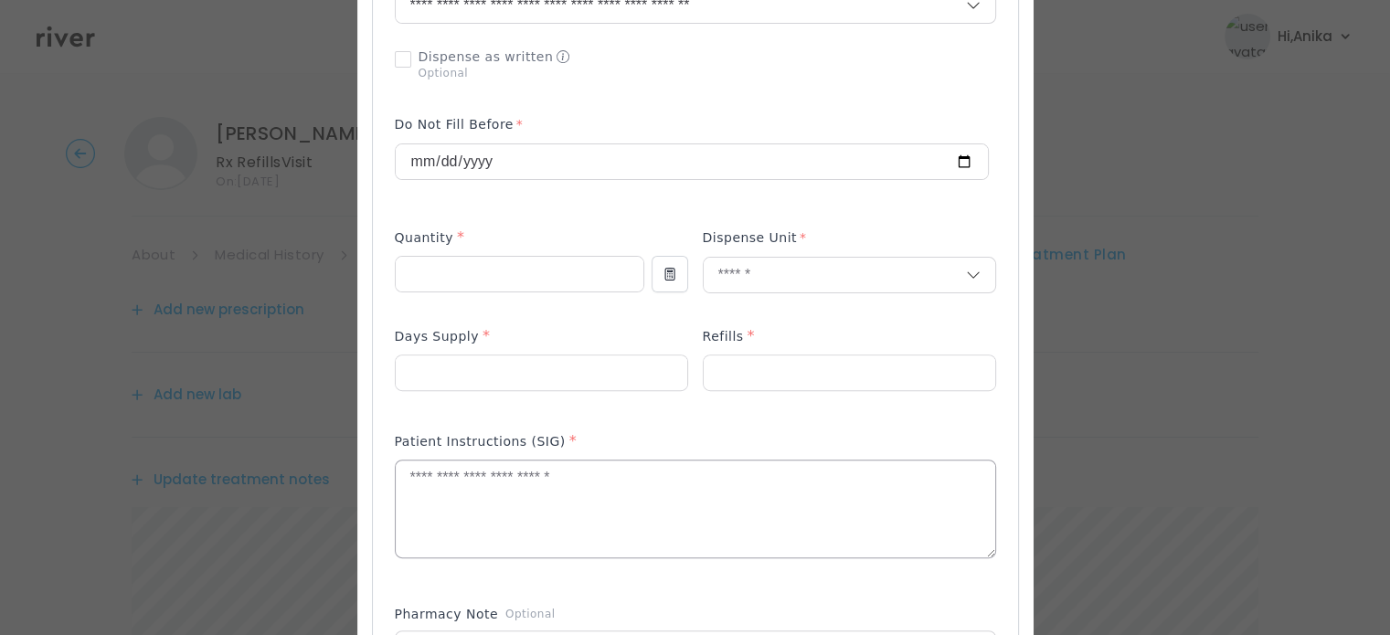
click at [639, 475] on textarea at bounding box center [695, 508] width 599 height 97
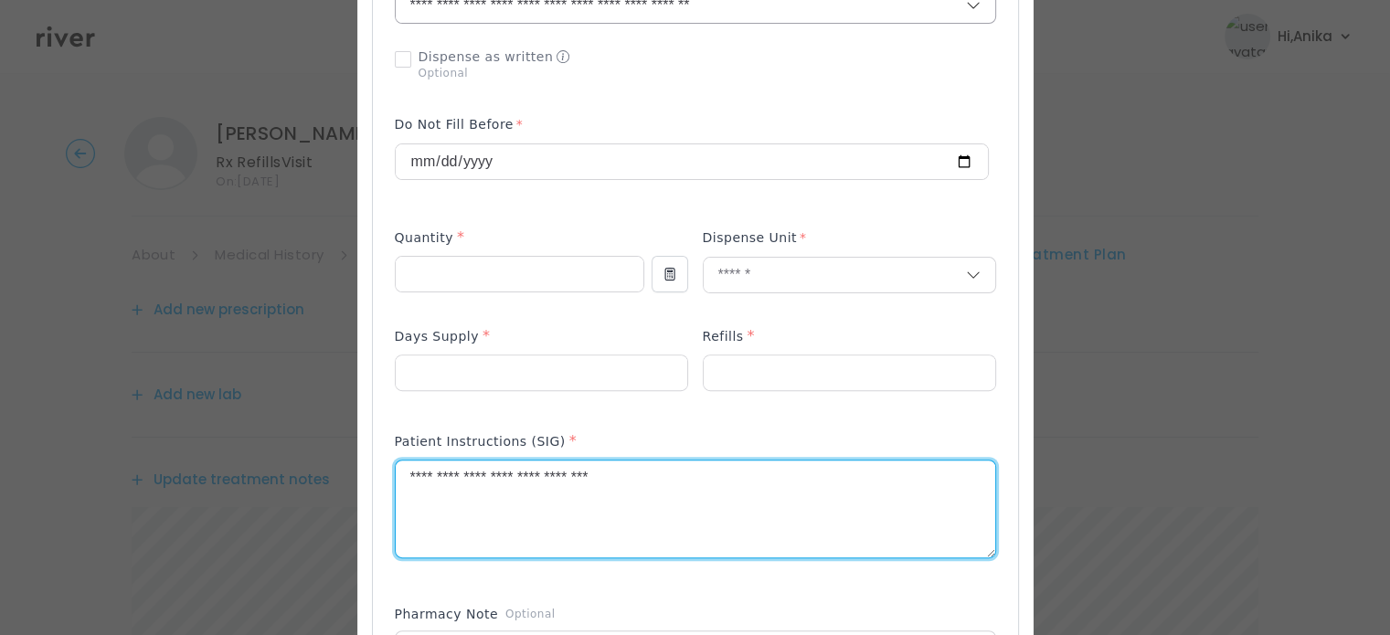
type textarea "**********"
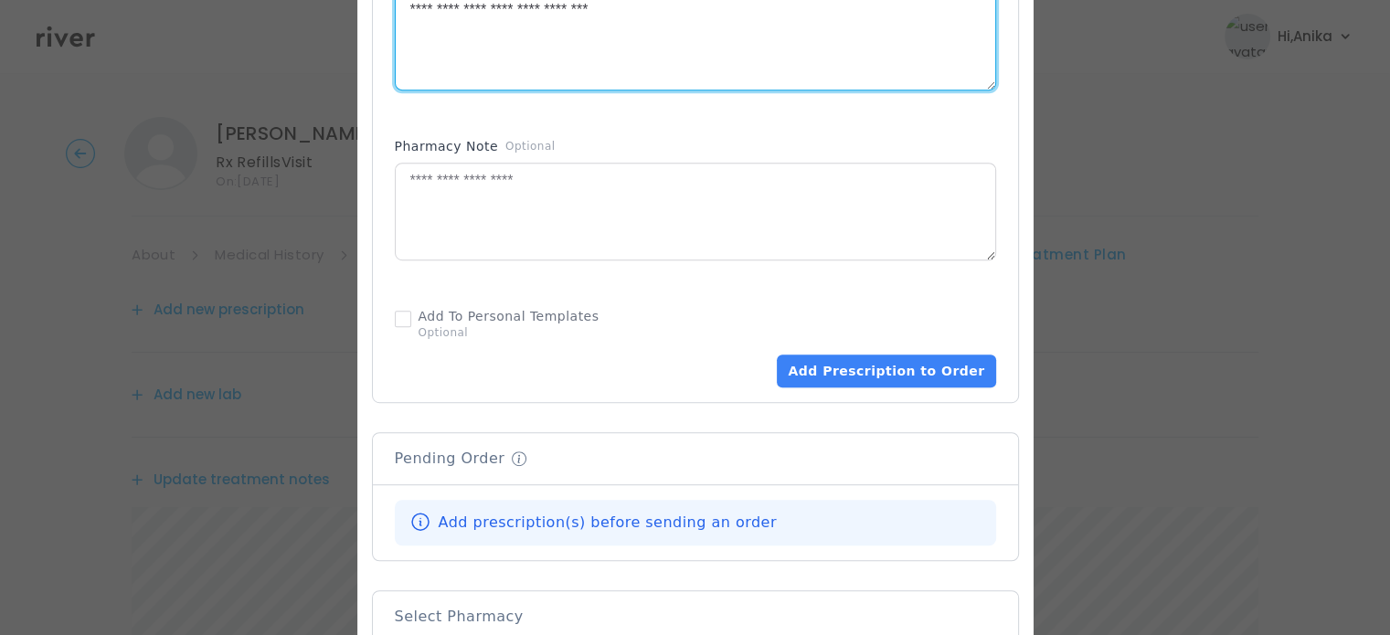
scroll to position [1011, 0]
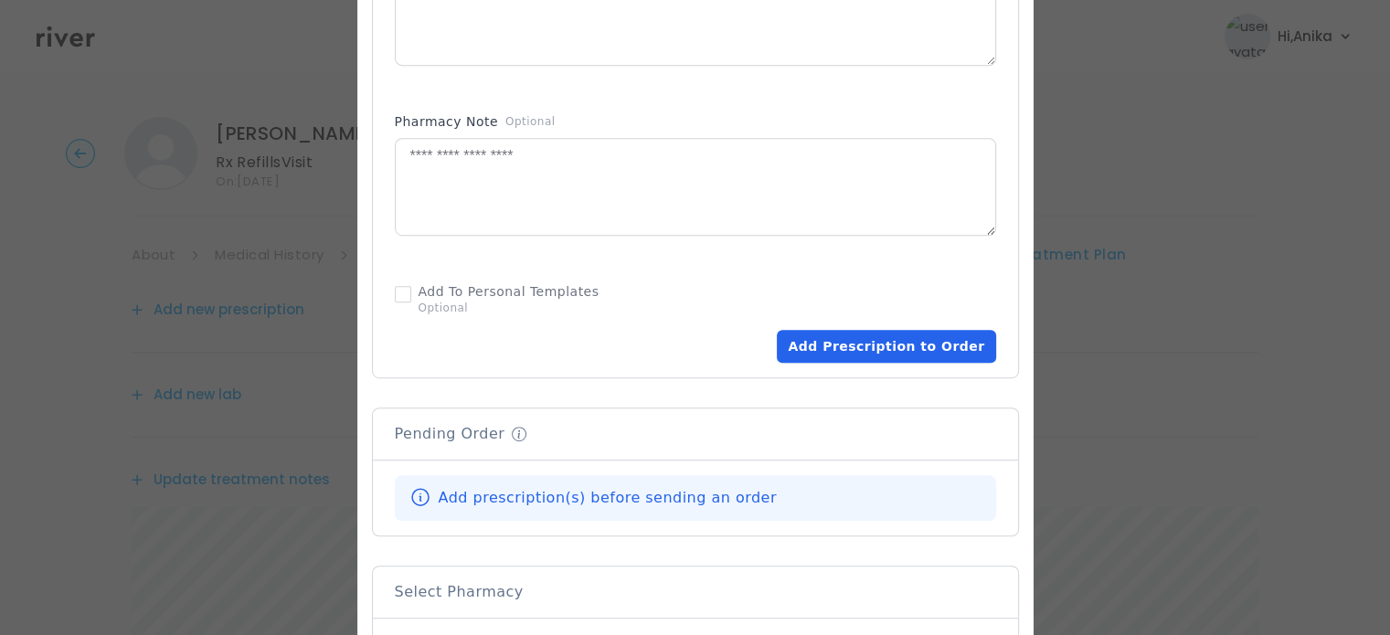
click at [866, 354] on button "Add Prescription to Order" at bounding box center [886, 346] width 218 height 33
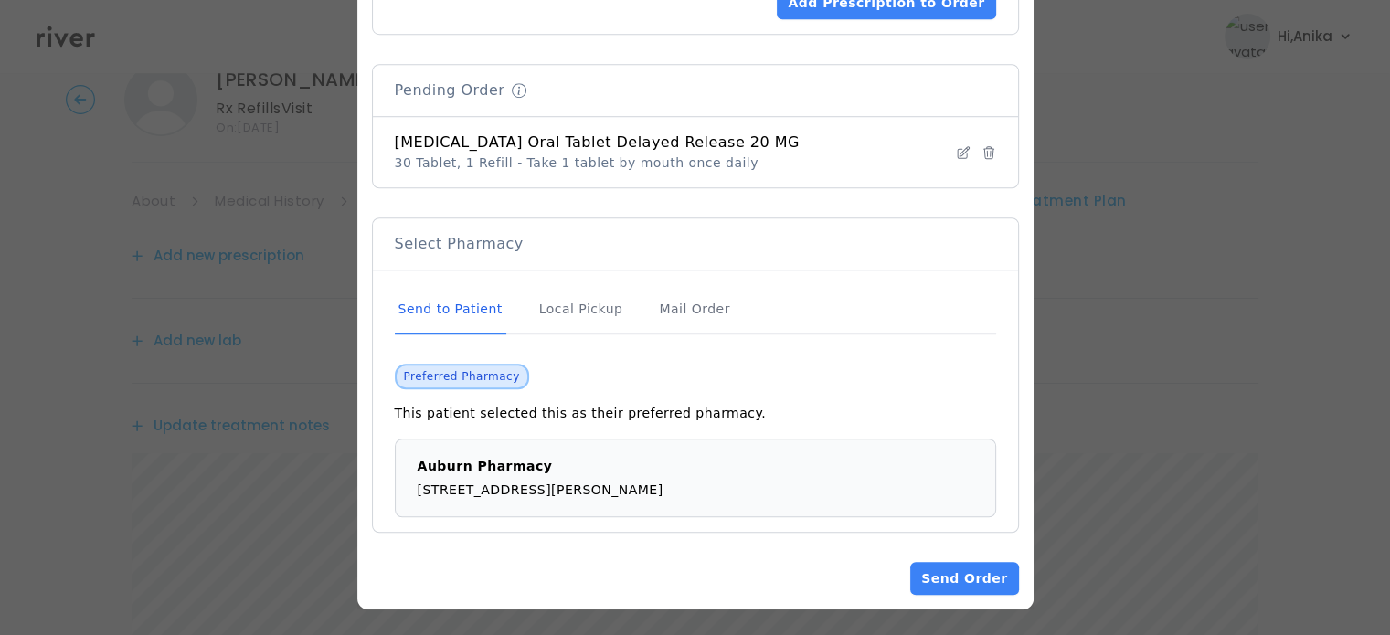
scroll to position [91, 0]
click at [936, 570] on button "Send Order" at bounding box center [964, 578] width 108 height 33
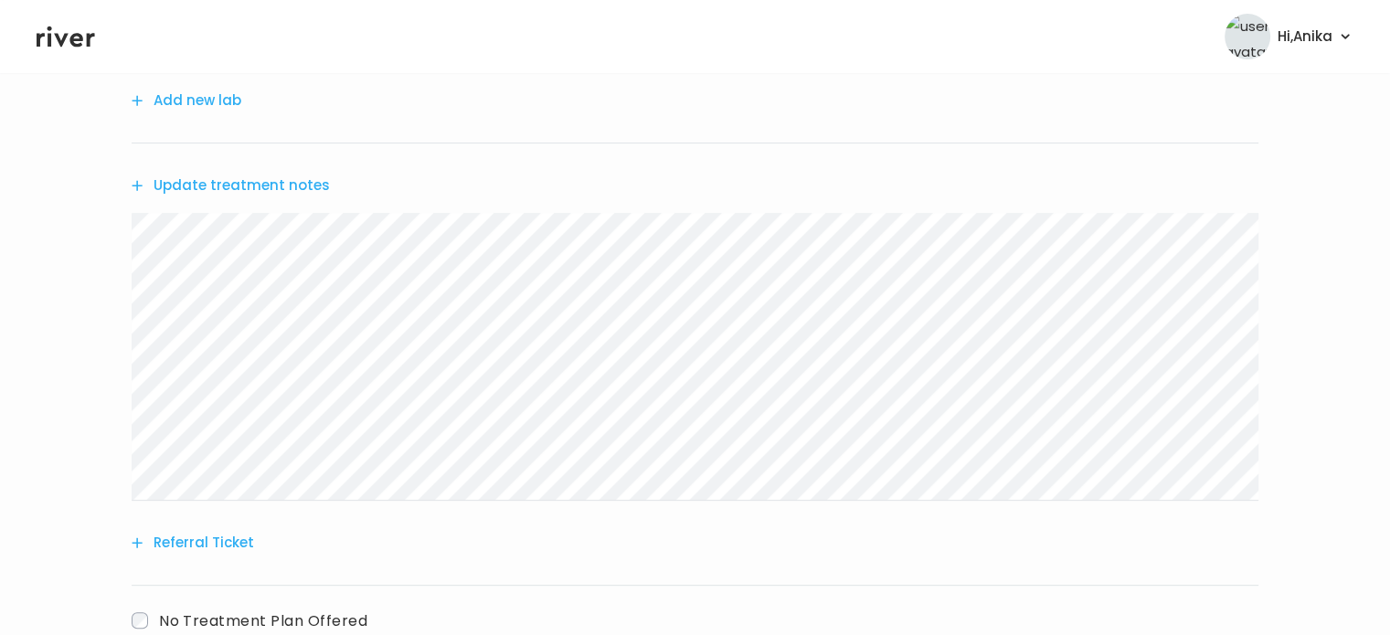
scroll to position [492, 0]
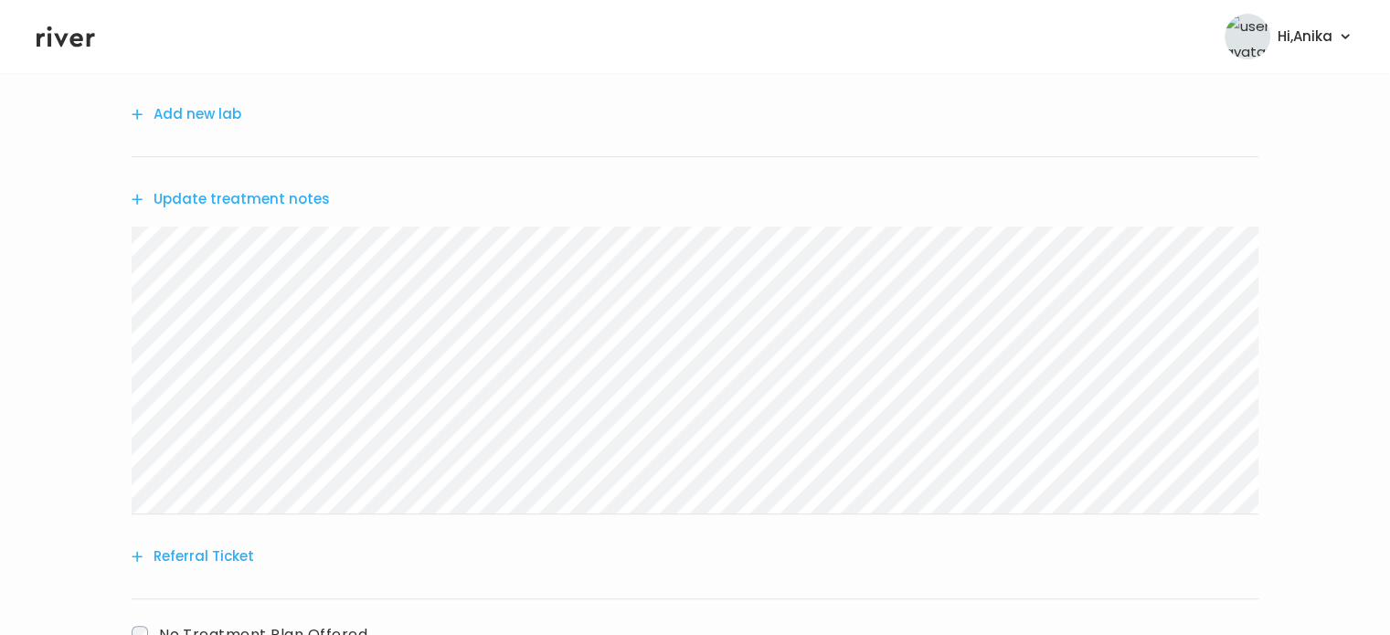
click at [225, 193] on button "Update treatment notes" at bounding box center [231, 199] width 198 height 26
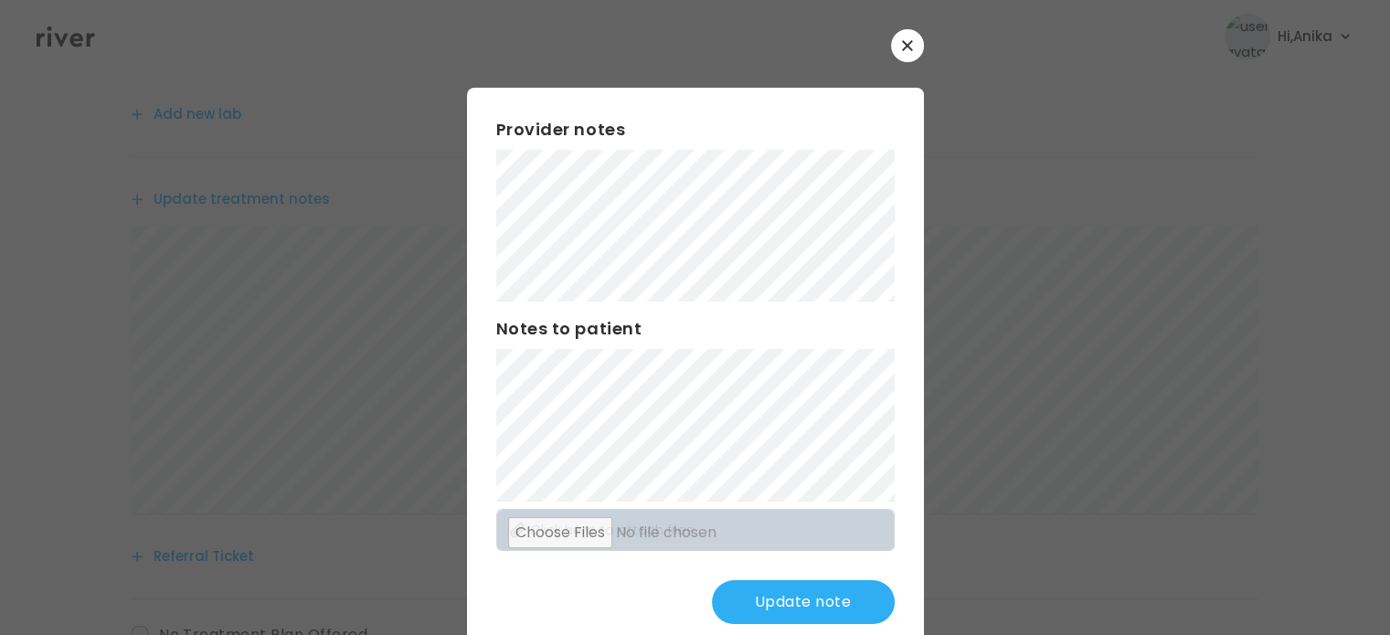
click at [769, 598] on button "Update note" at bounding box center [803, 602] width 183 height 44
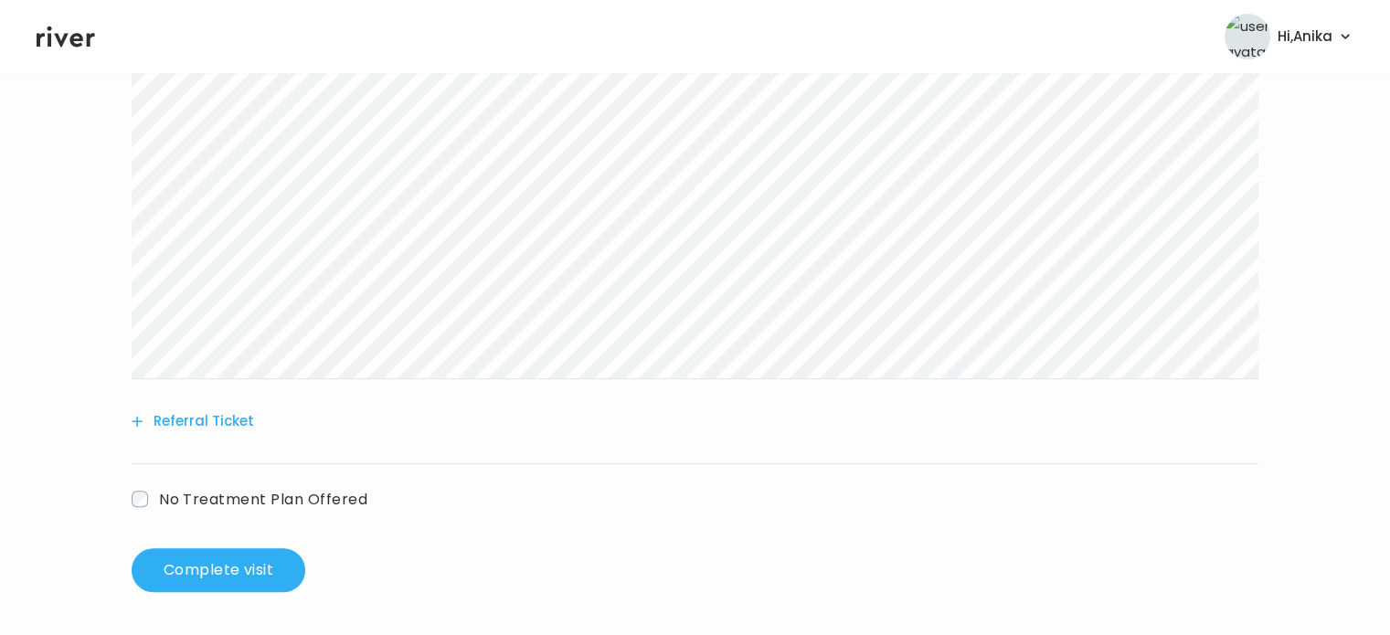
scroll to position [680, 0]
click at [217, 572] on button "Complete visit" at bounding box center [219, 569] width 174 height 44
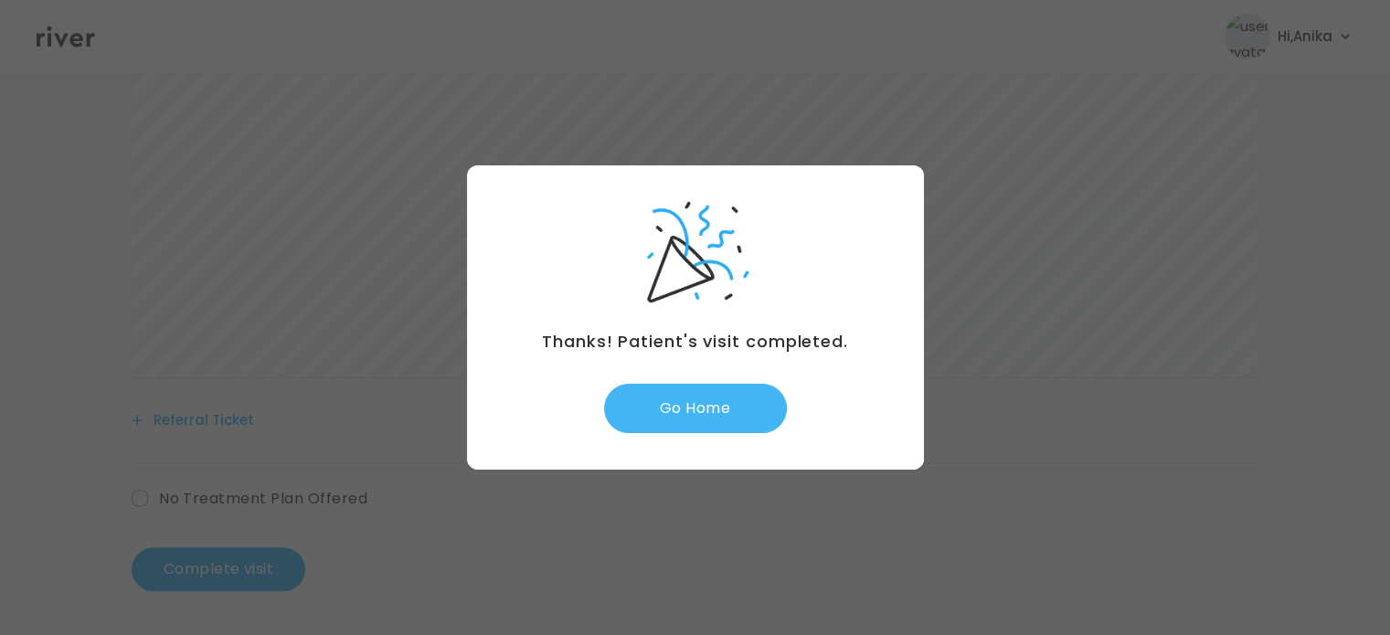
click at [701, 399] on button "Go Home" at bounding box center [695, 408] width 183 height 49
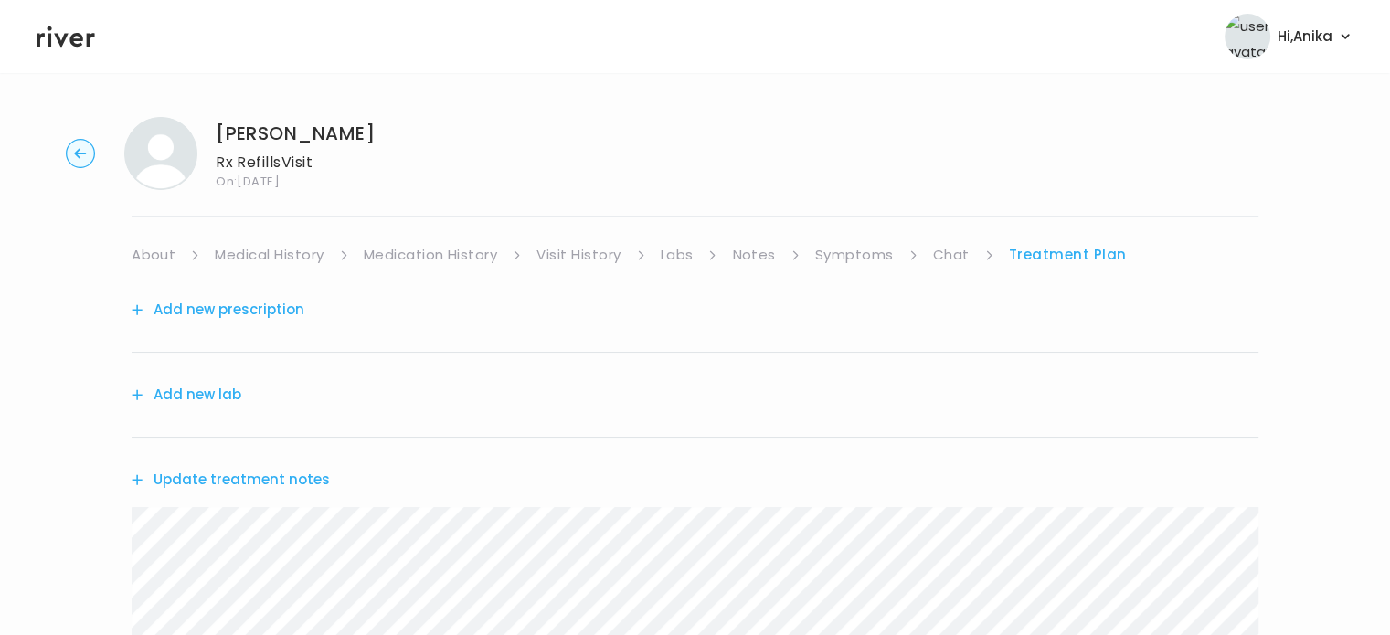
click at [576, 258] on link "Visit History" at bounding box center [578, 255] width 84 height 26
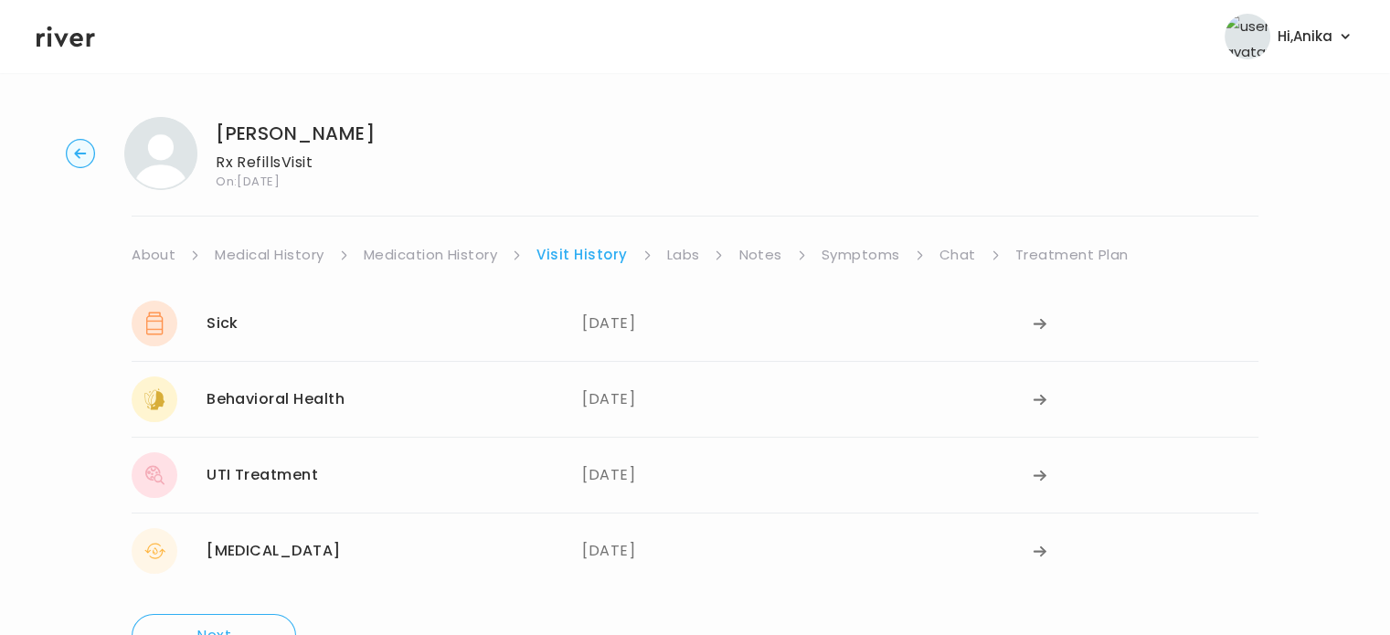
click at [477, 251] on link "Medication History" at bounding box center [431, 255] width 134 height 26
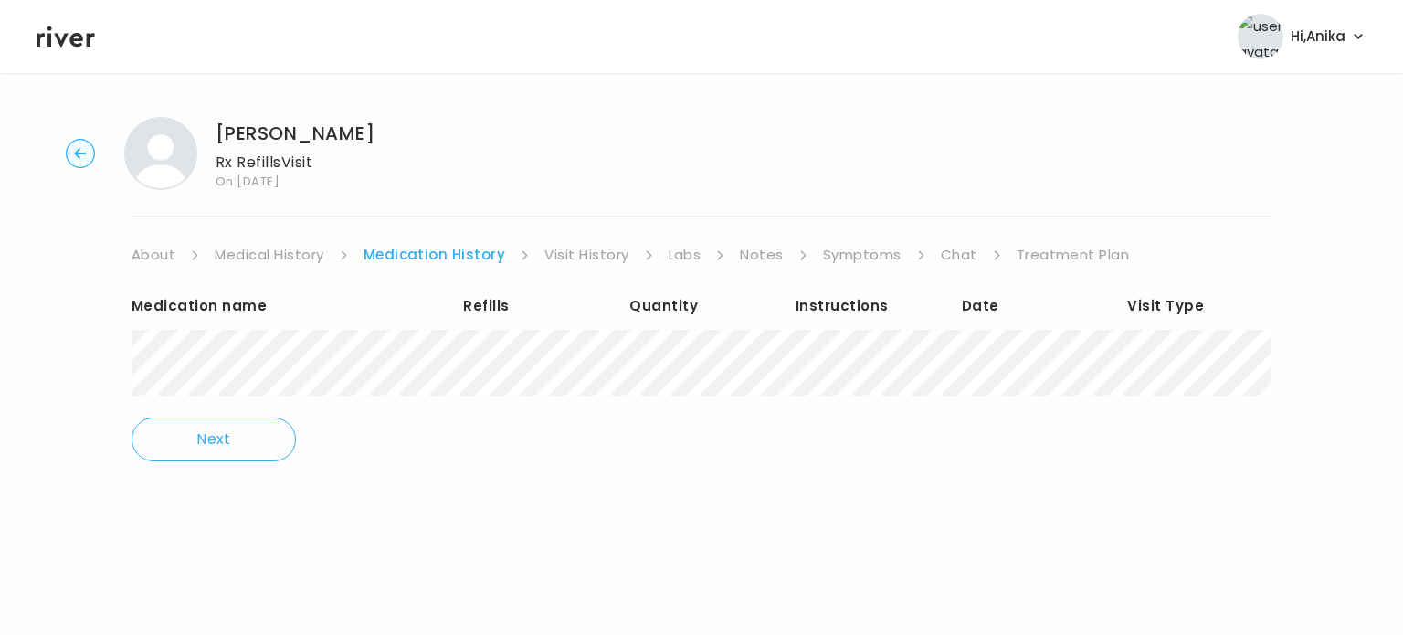
click at [947, 256] on link "Chat" at bounding box center [959, 255] width 37 height 26
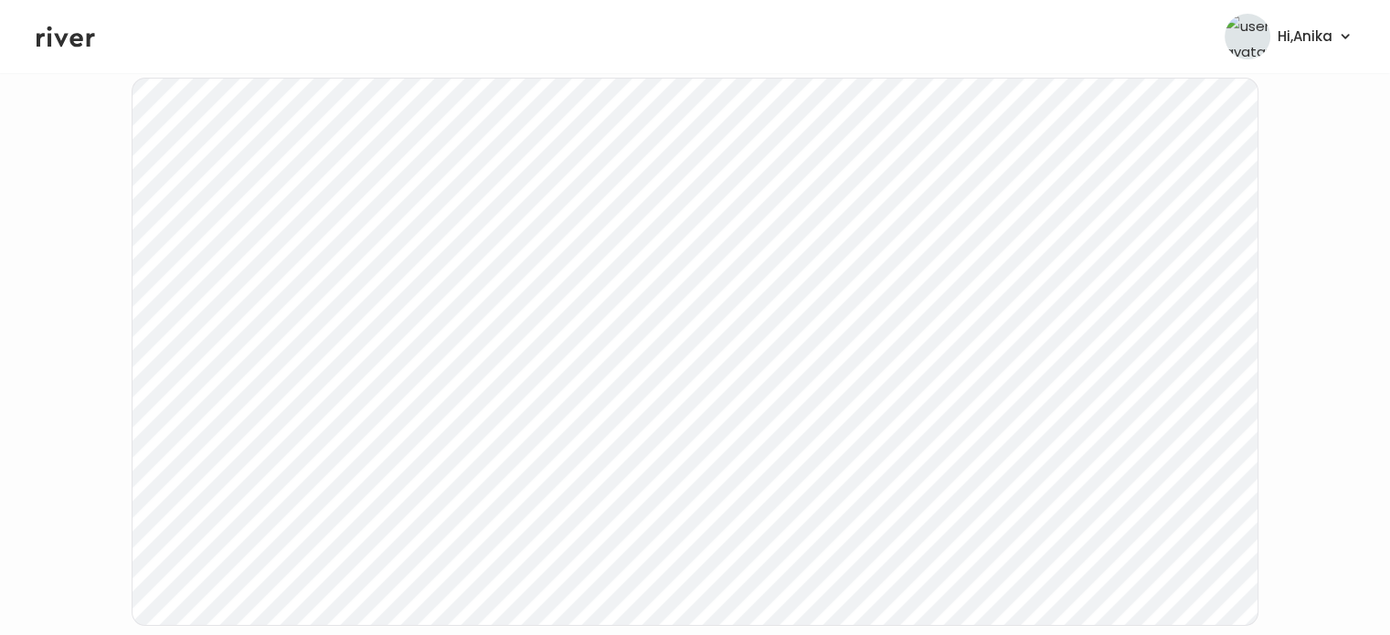
scroll to position [263, 0]
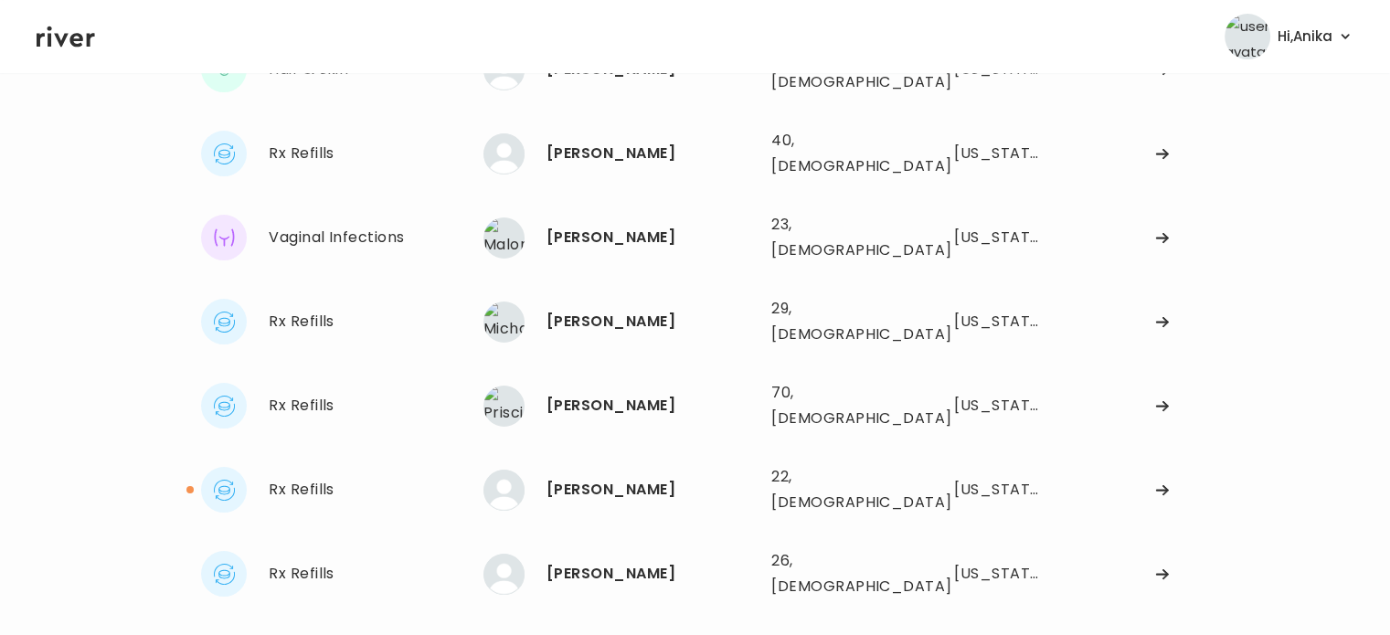
scroll to position [179, 0]
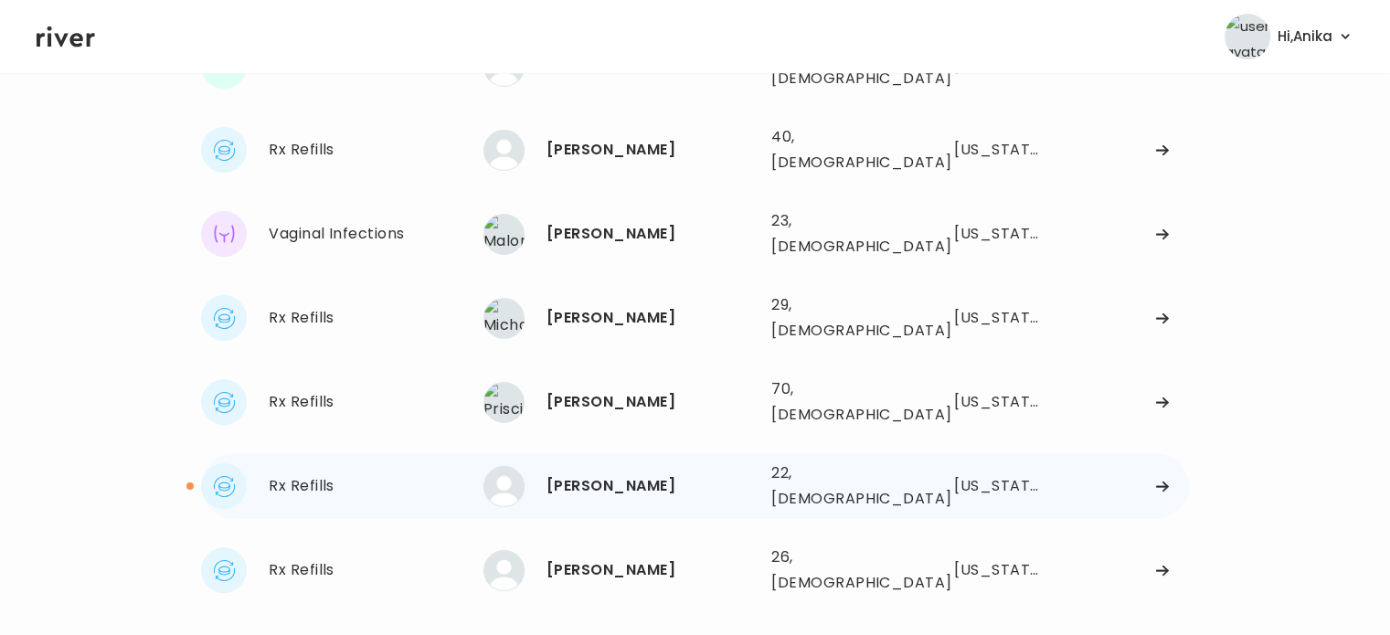
click at [623, 473] on div "[PERSON_NAME]" at bounding box center [651, 486] width 210 height 26
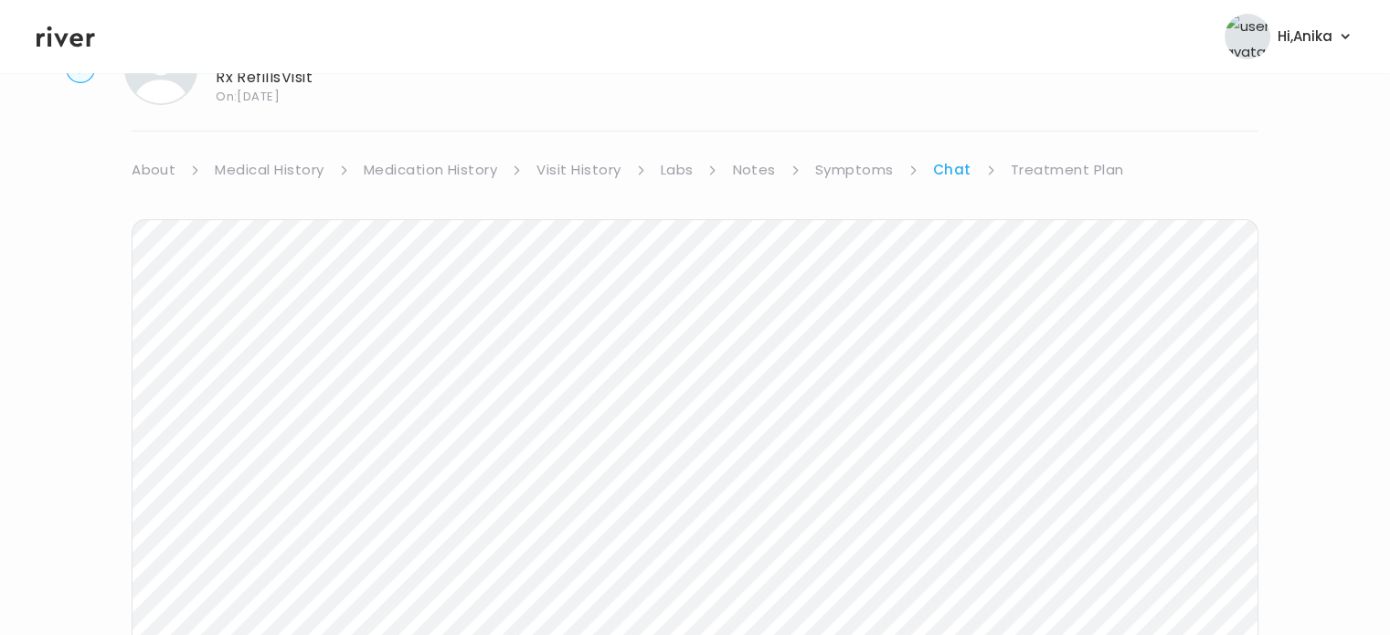
scroll to position [15, 0]
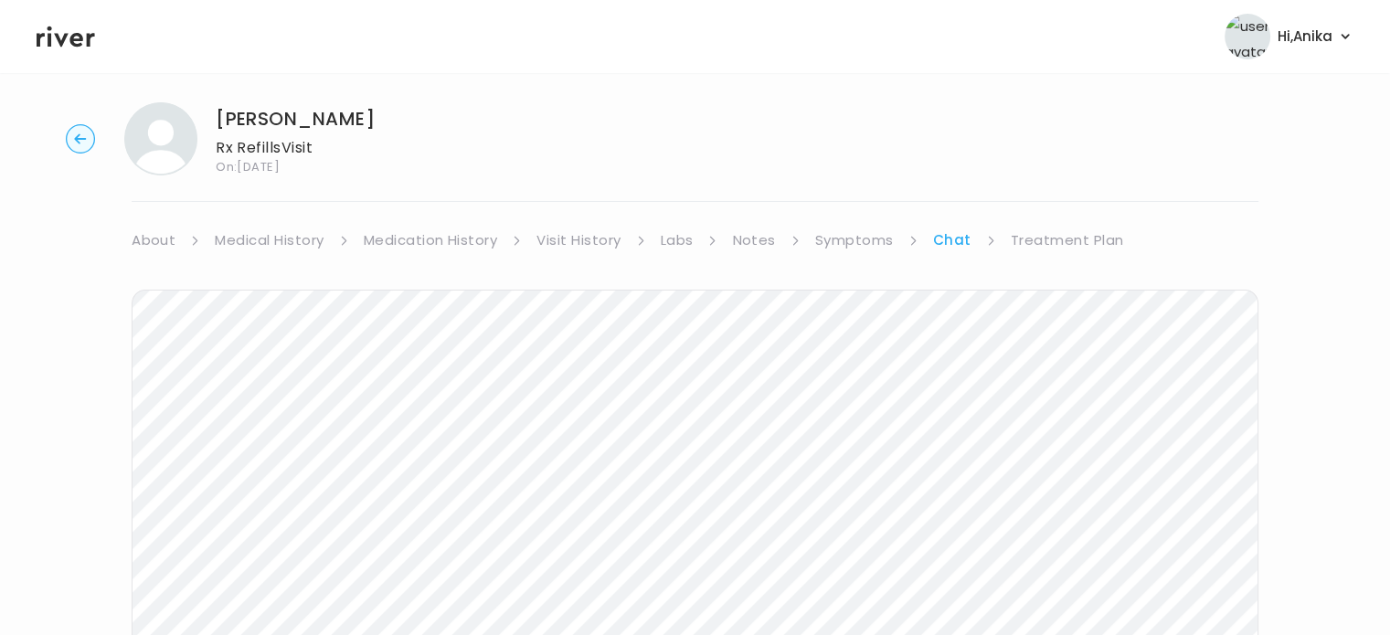
click at [459, 237] on link "Medication History" at bounding box center [431, 240] width 134 height 26
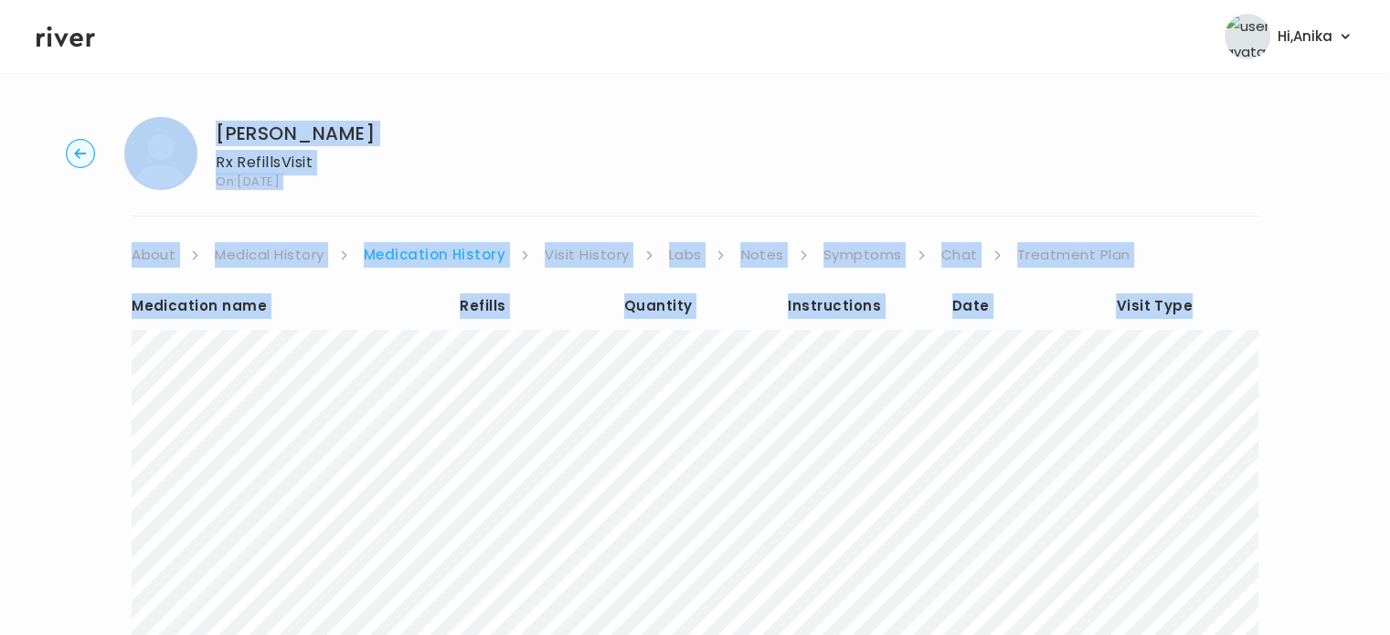
click at [361, 440] on div "[PERSON_NAME] Rx Refills Visit On: [DATE] About Medical History Medication Hist…" at bounding box center [695, 521] width 1390 height 838
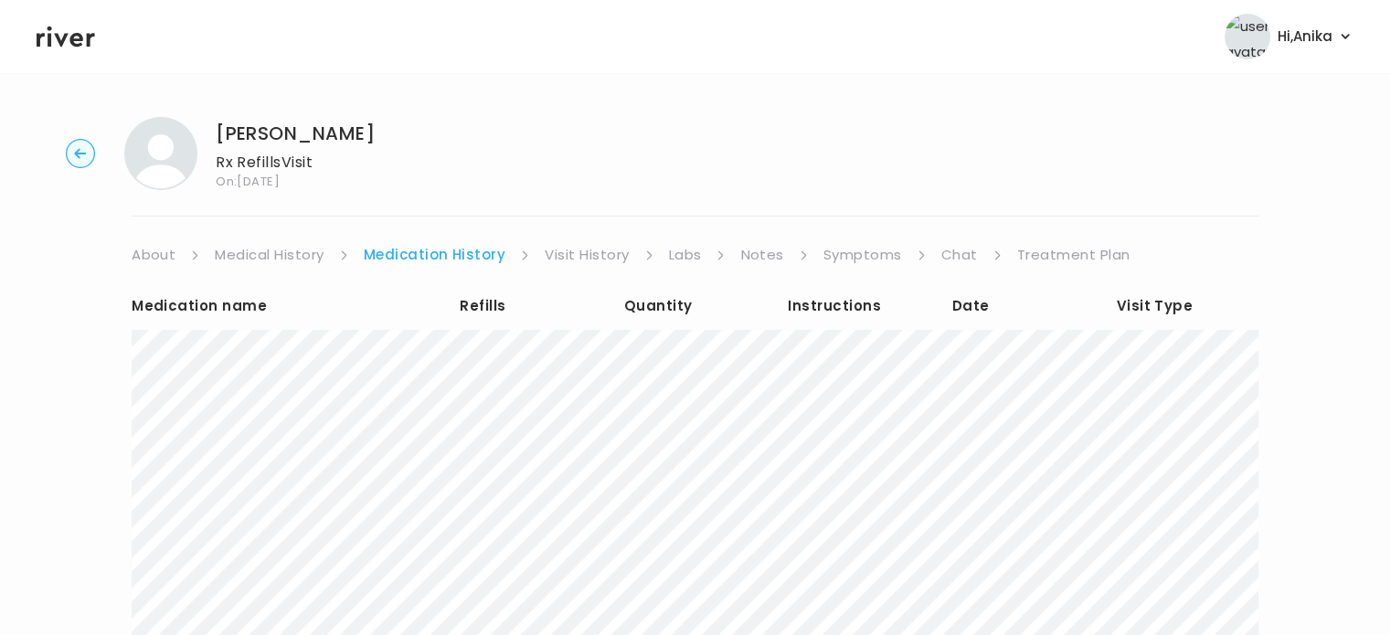
click at [948, 254] on link "Chat" at bounding box center [959, 255] width 37 height 26
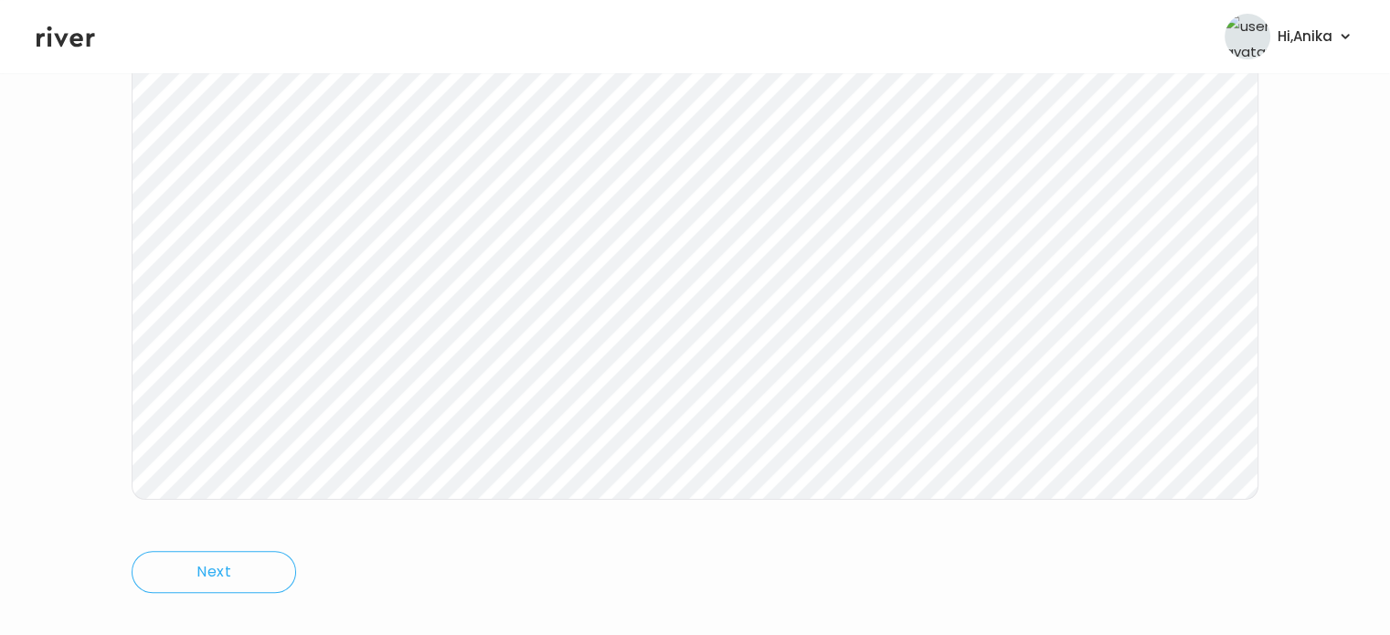
scroll to position [379, 0]
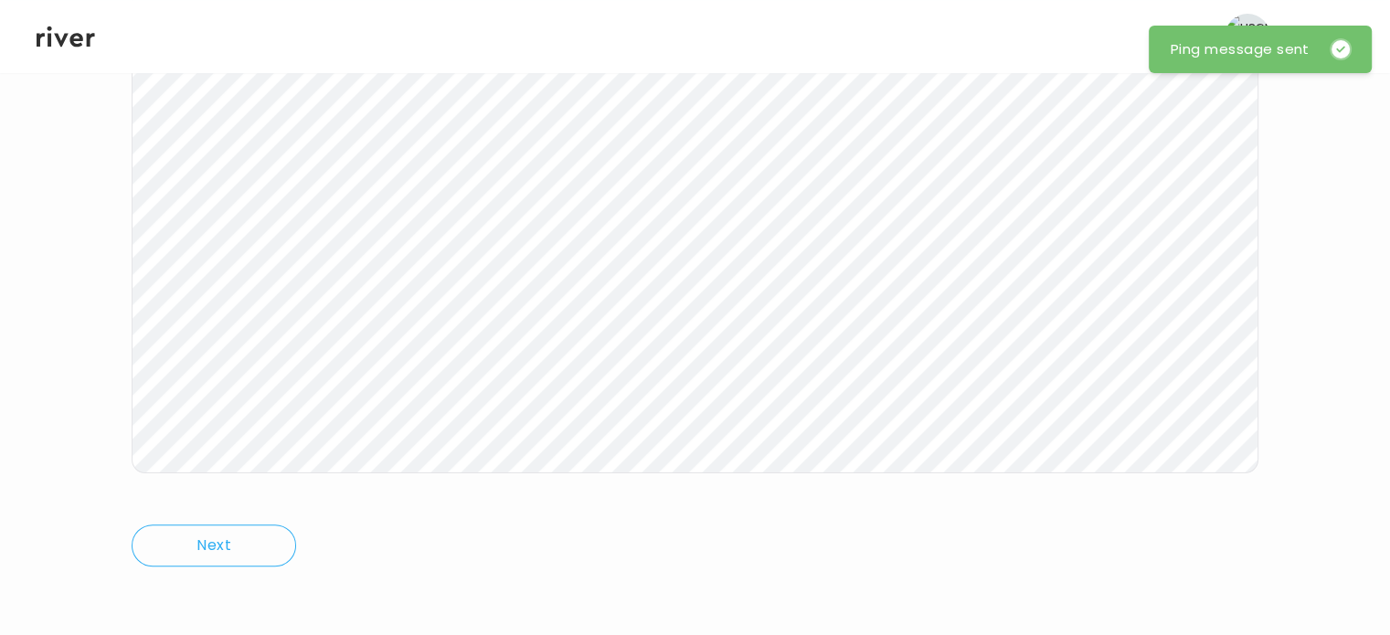
click at [62, 45] on icon at bounding box center [66, 36] width 58 height 27
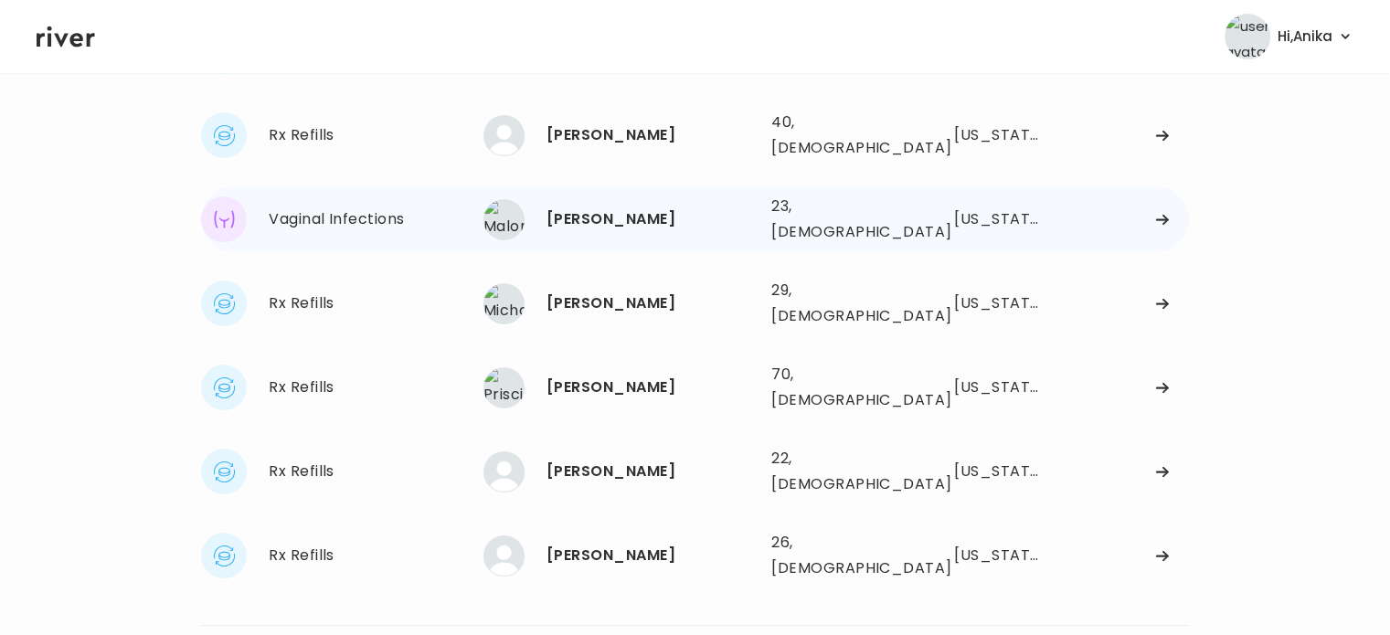
scroll to position [194, 0]
click at [631, 543] on div "Gaozong Khang" at bounding box center [651, 556] width 210 height 26
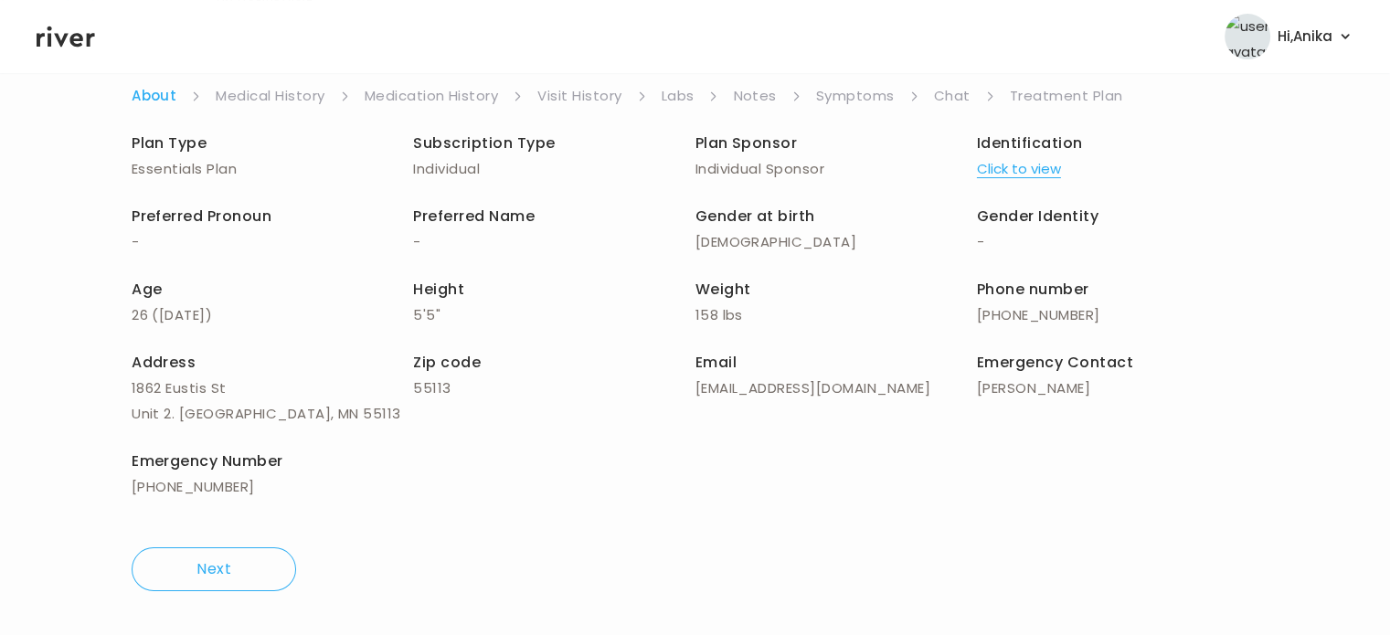
scroll to position [158, 0]
click at [1028, 100] on link "Treatment Plan" at bounding box center [1066, 97] width 113 height 26
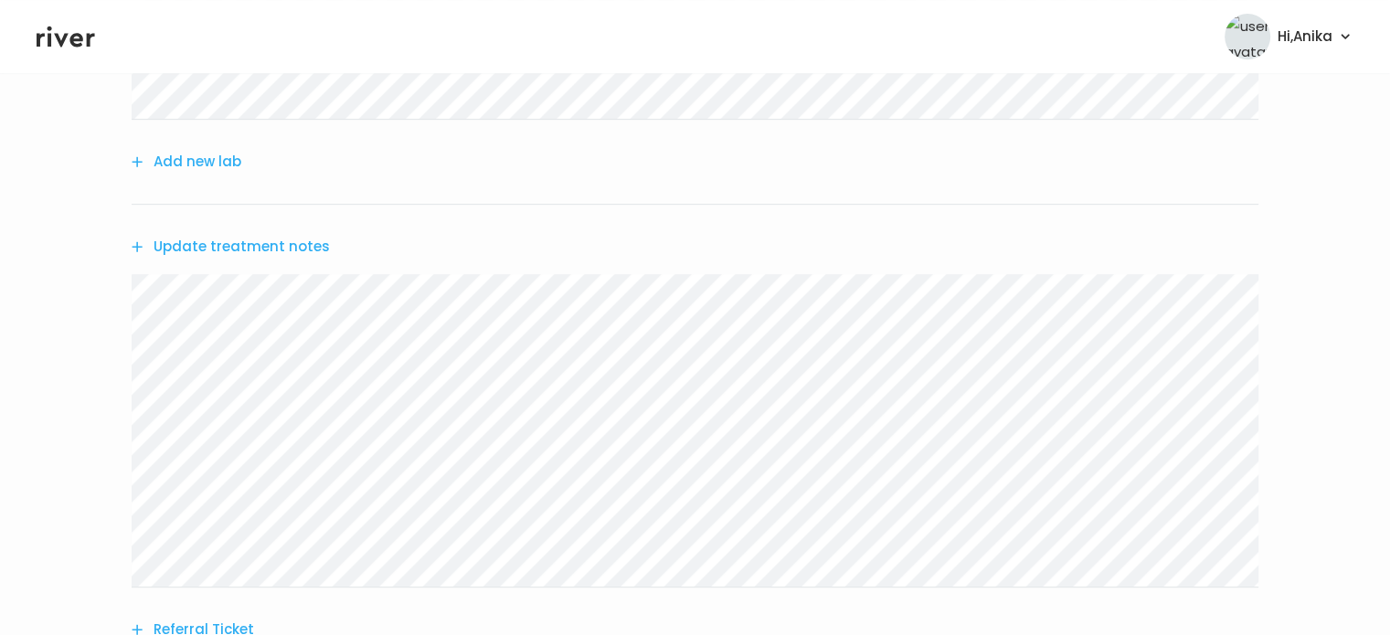
scroll to position [857, 0]
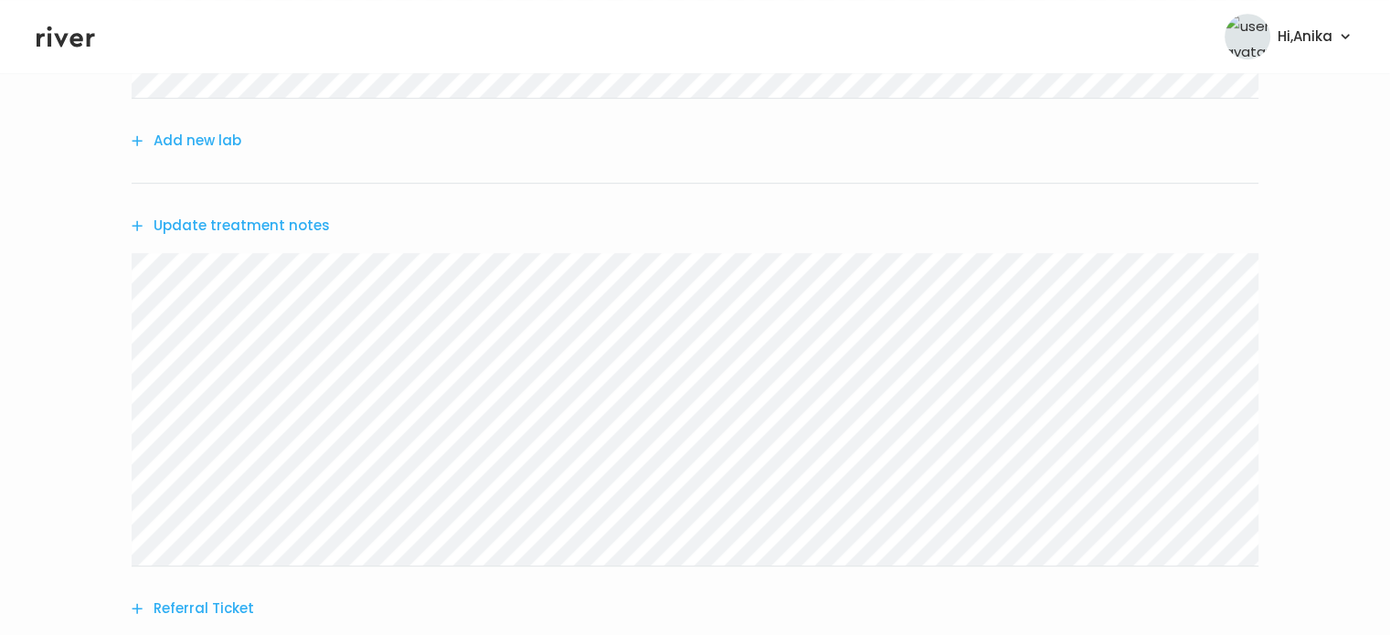
click at [270, 230] on button "Update treatment notes" at bounding box center [231, 226] width 198 height 26
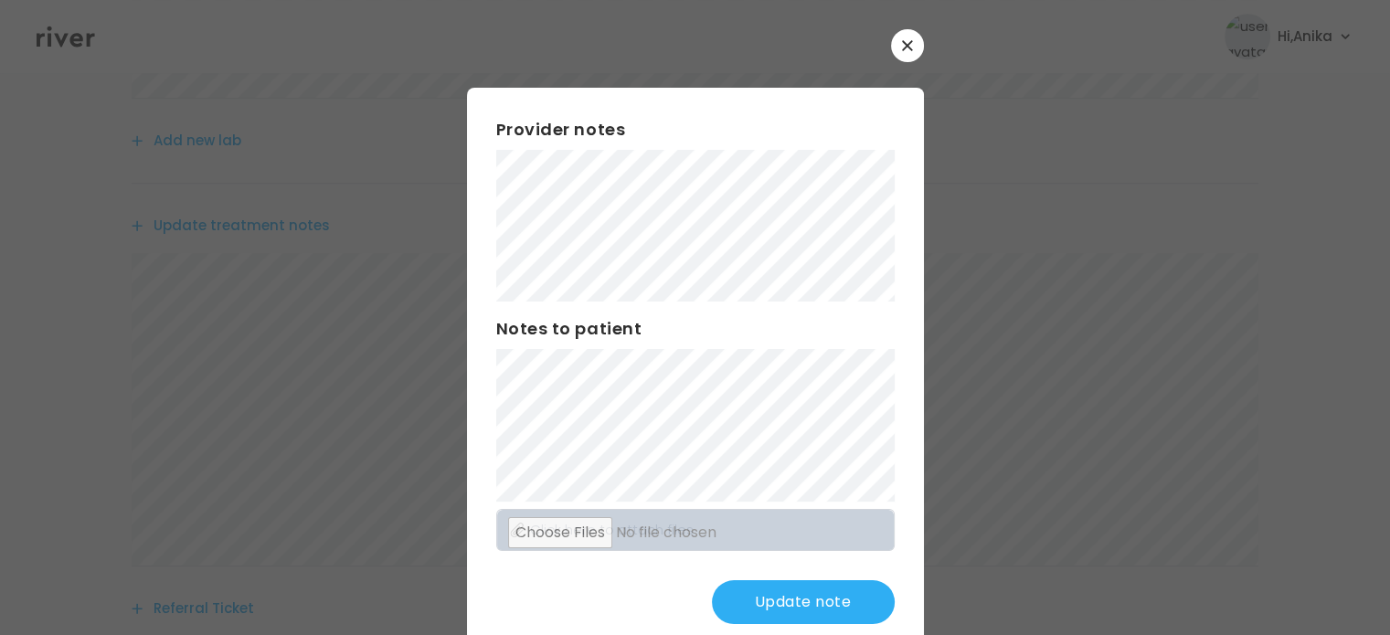
click at [736, 589] on button "Update note" at bounding box center [803, 602] width 183 height 44
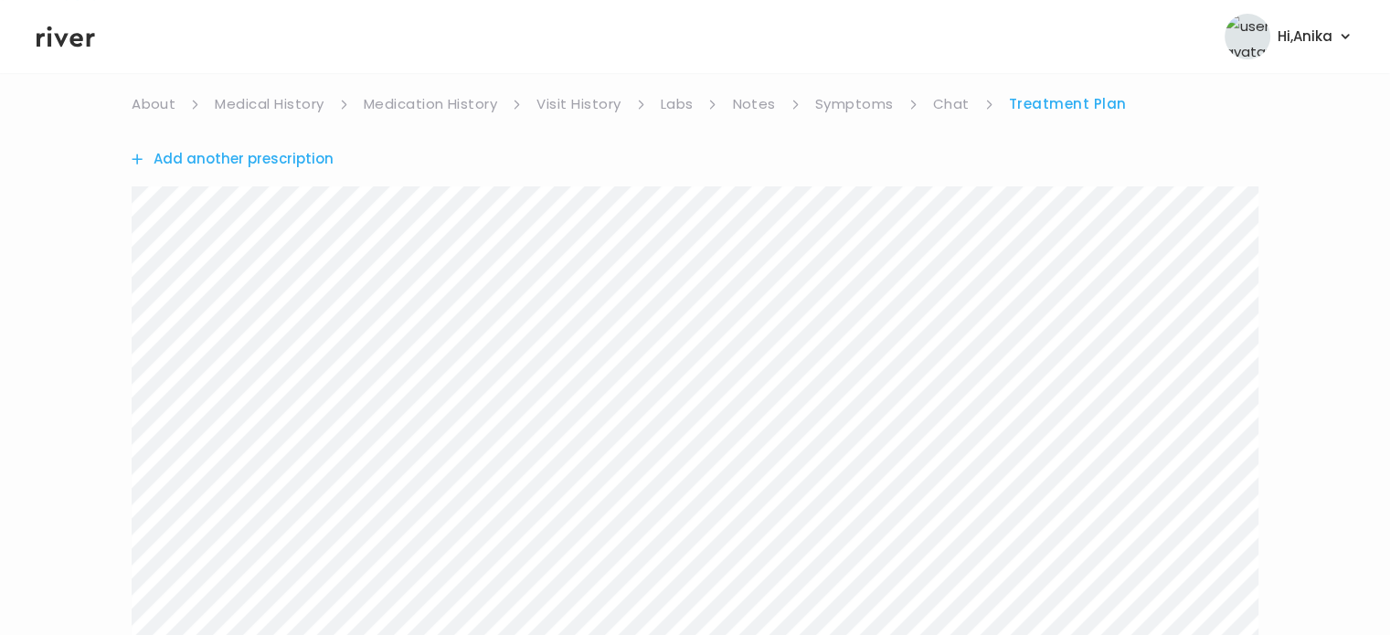
scroll to position [136, 0]
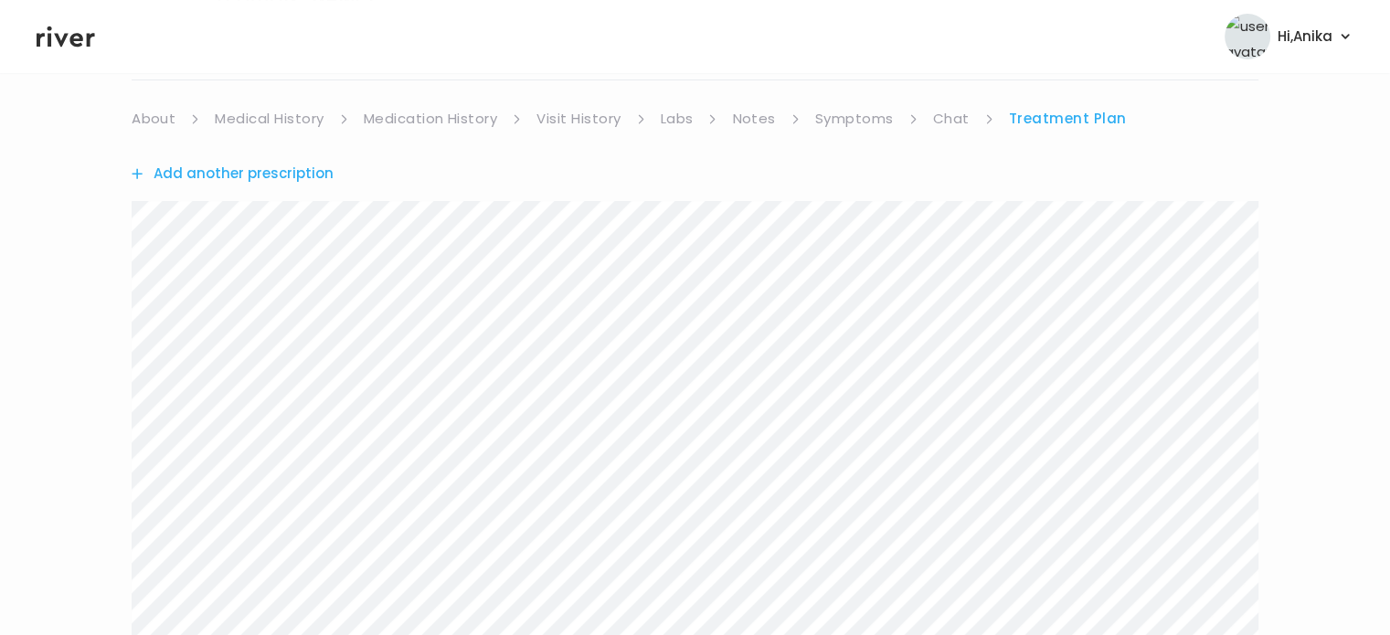
click at [1040, 116] on link "Treatment Plan" at bounding box center [1068, 119] width 118 height 26
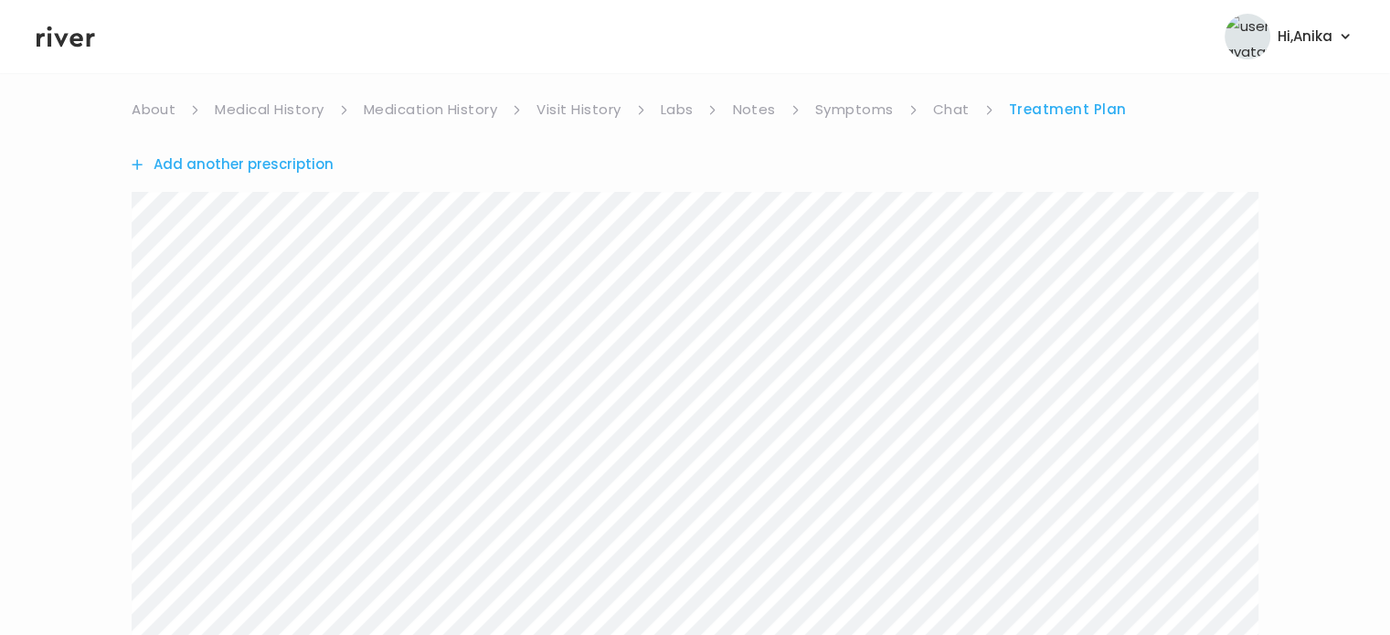
scroll to position [127, 0]
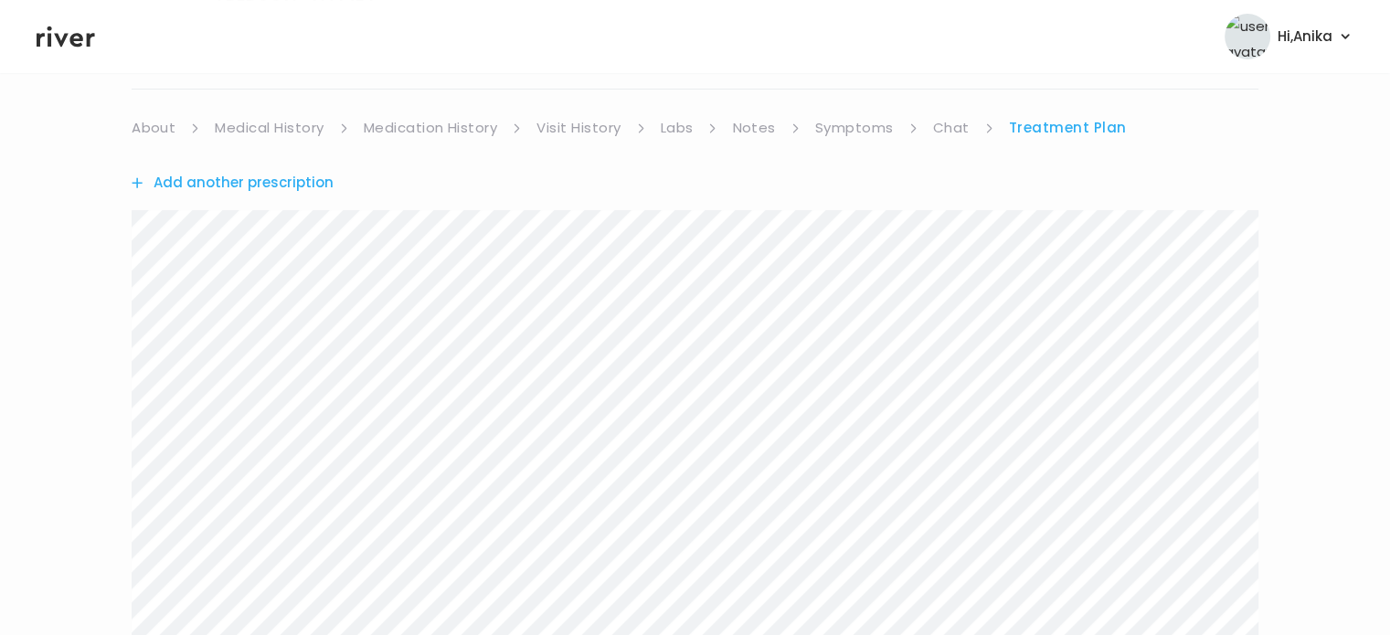
click at [274, 198] on div "Add another prescription" at bounding box center [695, 183] width 1126 height 84
click at [274, 184] on button "Add another prescription" at bounding box center [233, 183] width 202 height 26
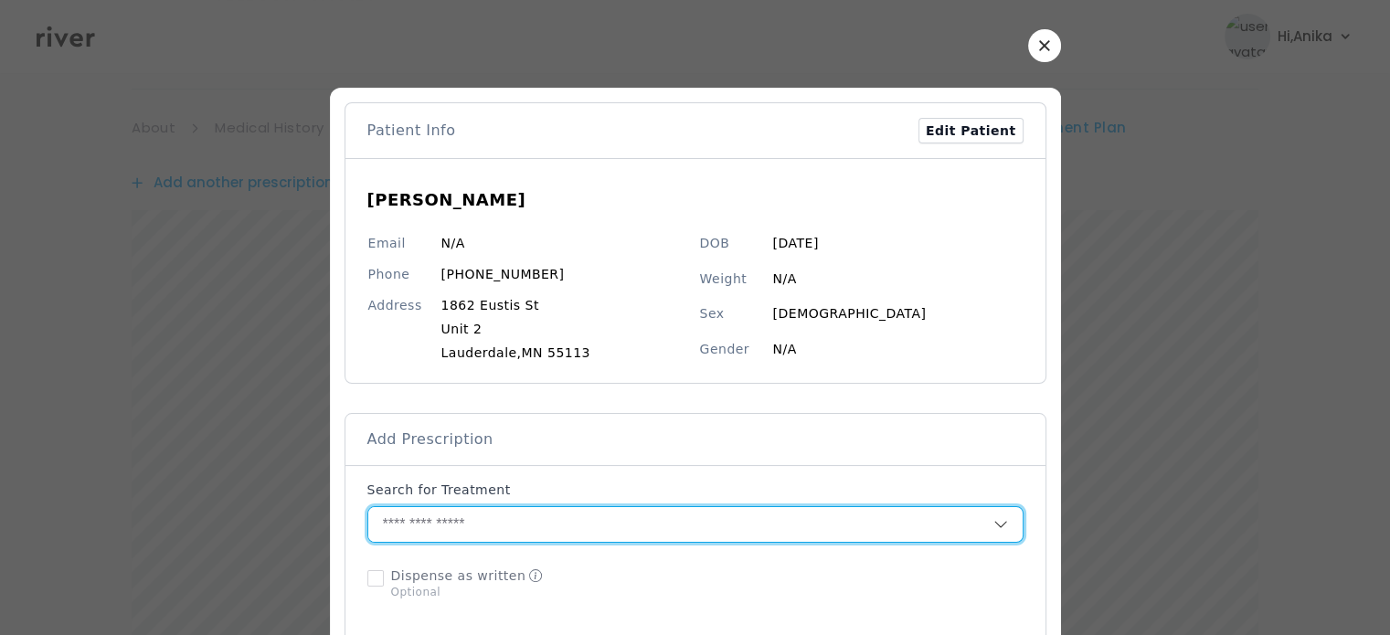
click at [597, 529] on input "text" at bounding box center [680, 524] width 625 height 35
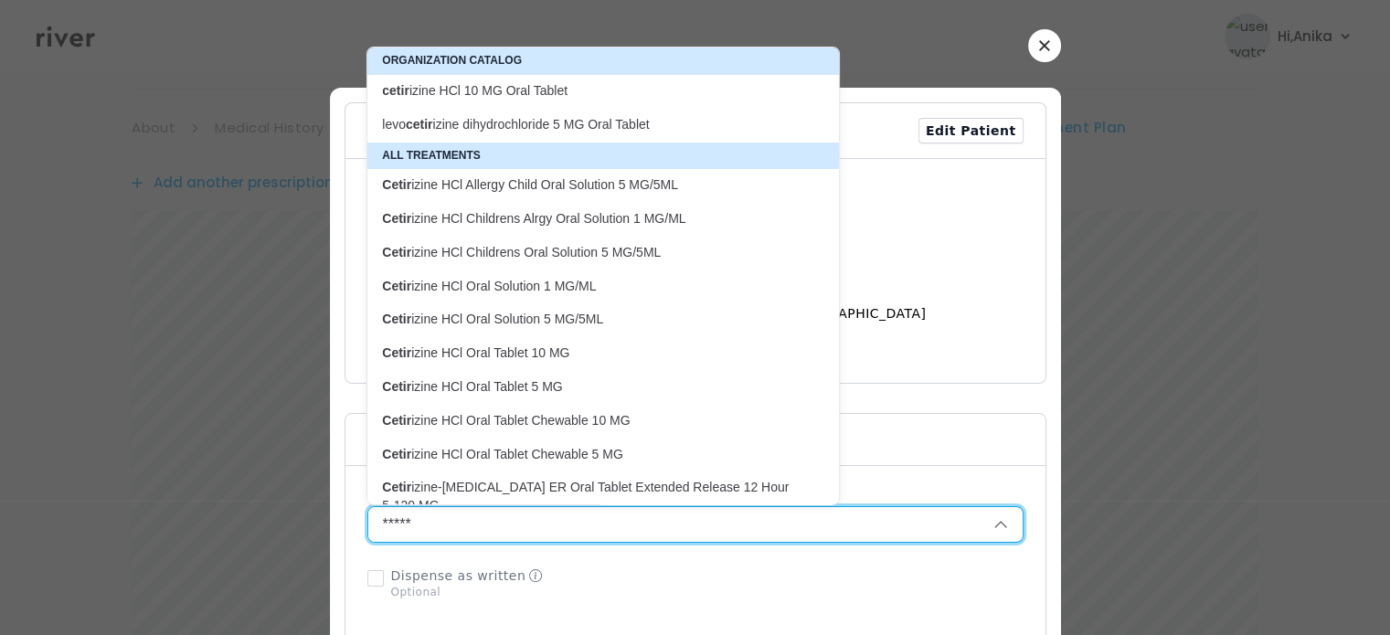
click at [597, 96] on p "cetir izine HCl 10 MG Oral Tablet" at bounding box center [592, 90] width 420 height 17
type input "**********"
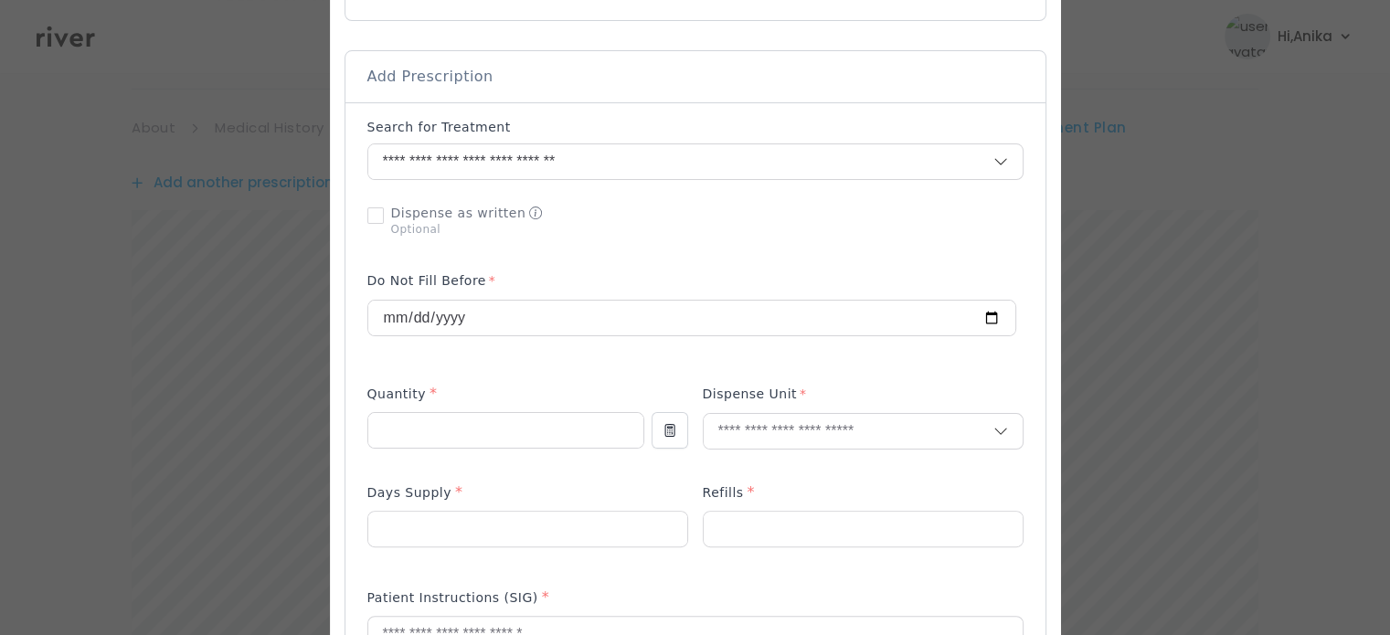
scroll to position [368, 0]
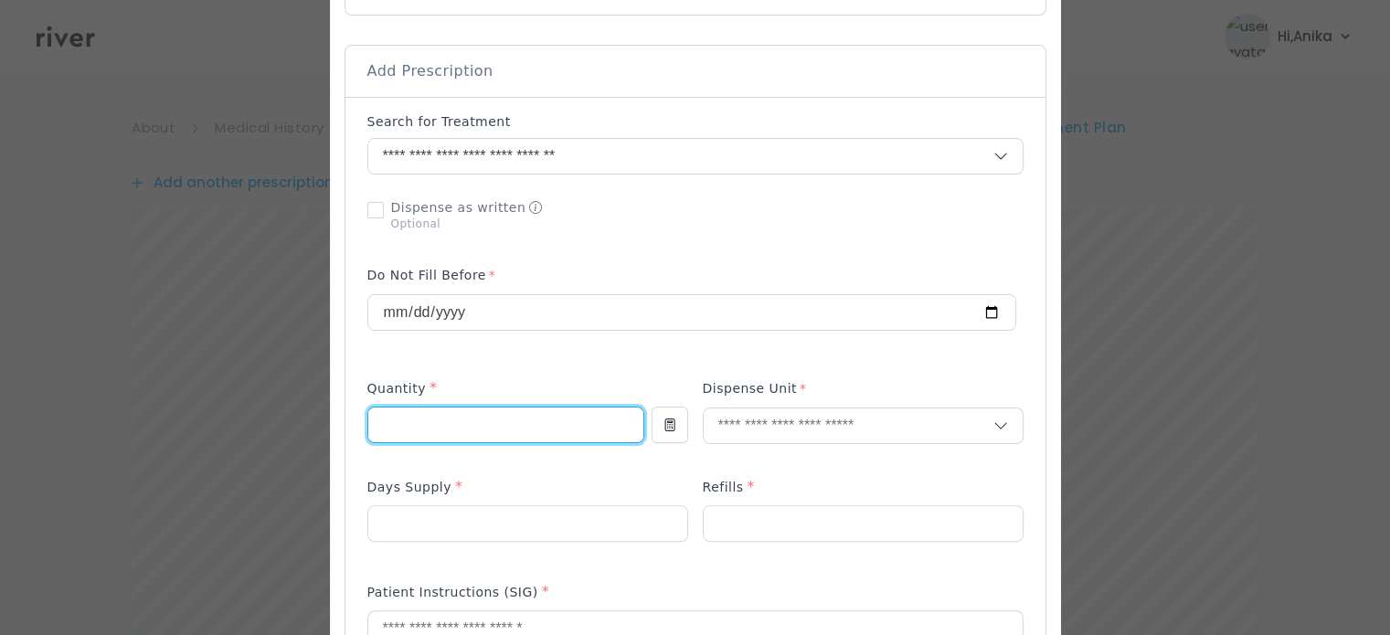
click at [534, 429] on input "number" at bounding box center [505, 424] width 275 height 35
type input "**"
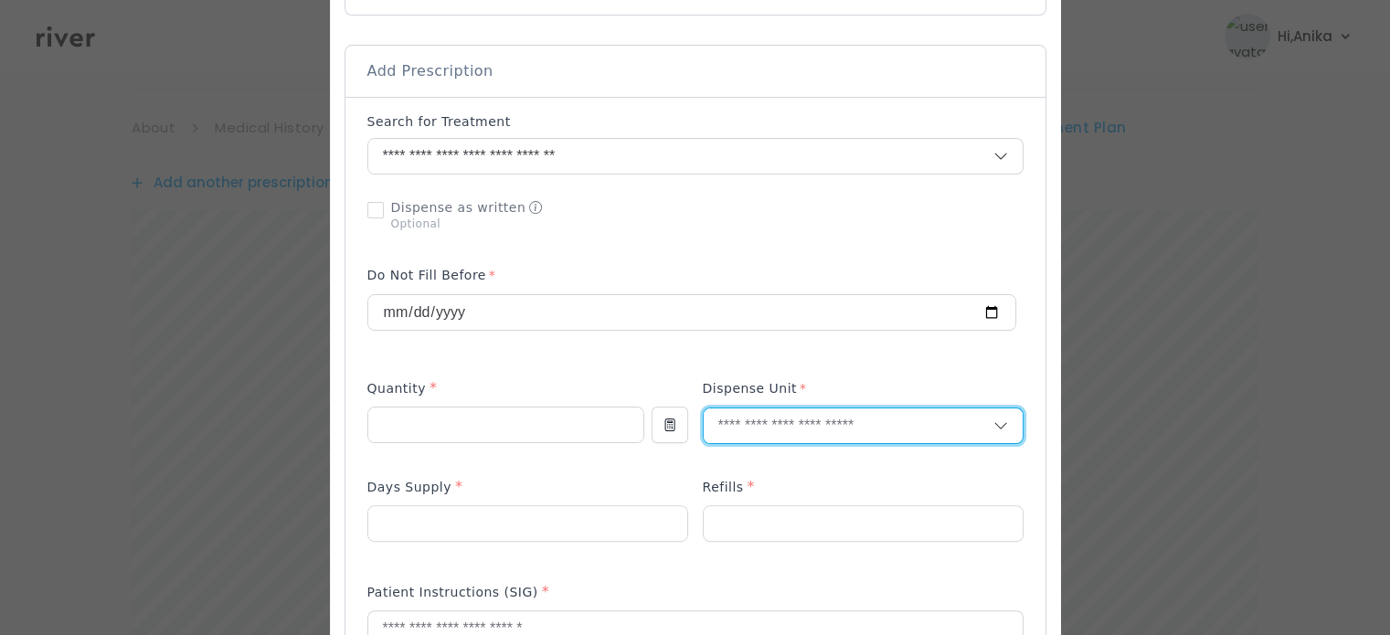
click at [766, 418] on input "text" at bounding box center [848, 425] width 290 height 35
type input "*"
type input "******"
click at [582, 520] on input "number" at bounding box center [527, 523] width 319 height 35
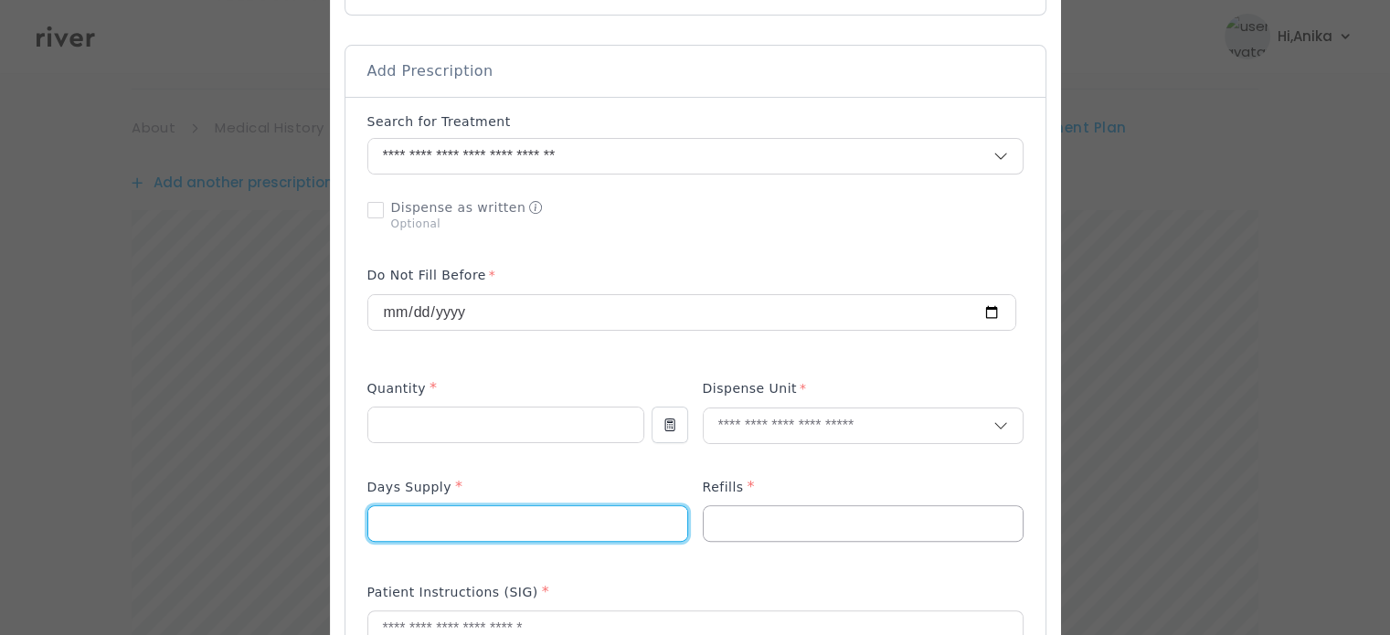
type input "**"
click at [724, 527] on input "number" at bounding box center [862, 523] width 319 height 35
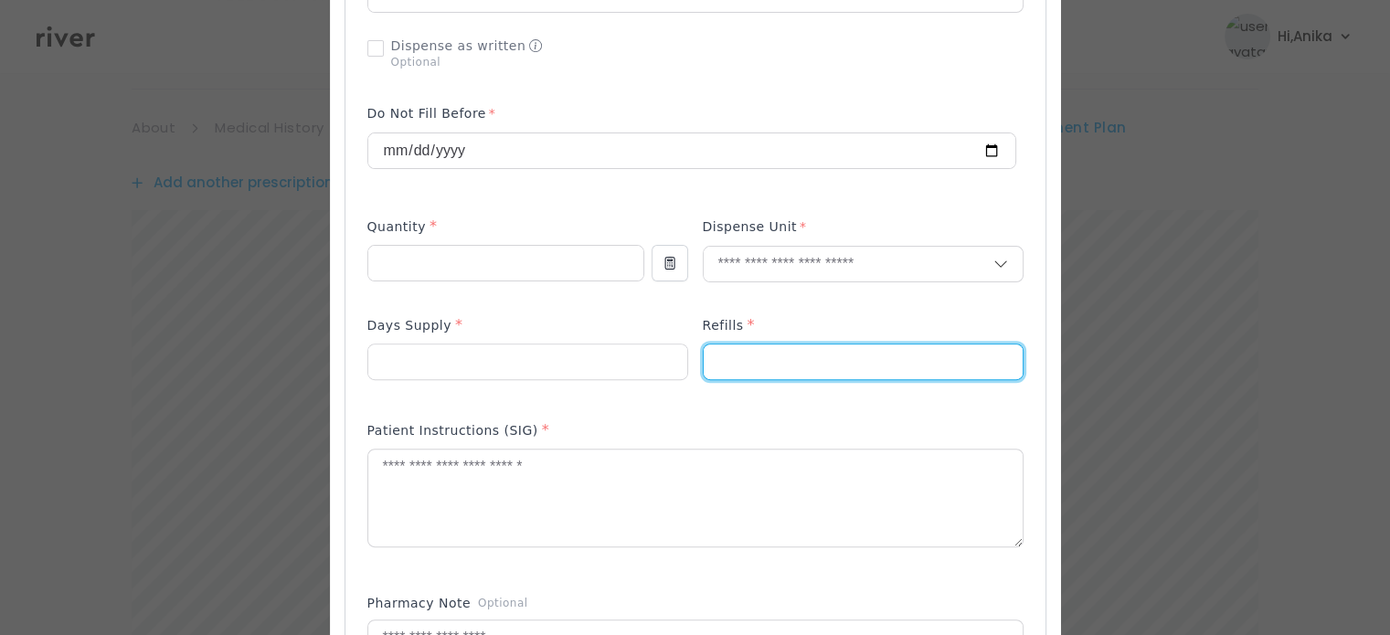
scroll to position [580, 0]
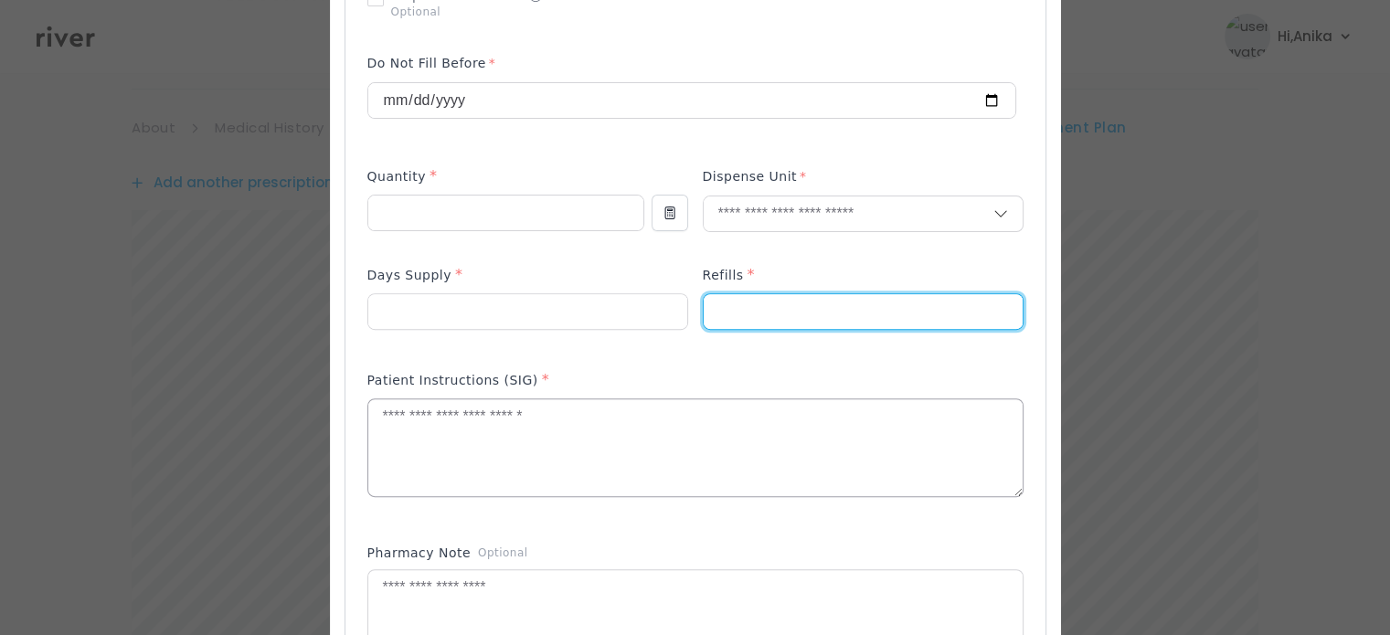
type input "*"
click at [585, 455] on textarea at bounding box center [695, 447] width 654 height 97
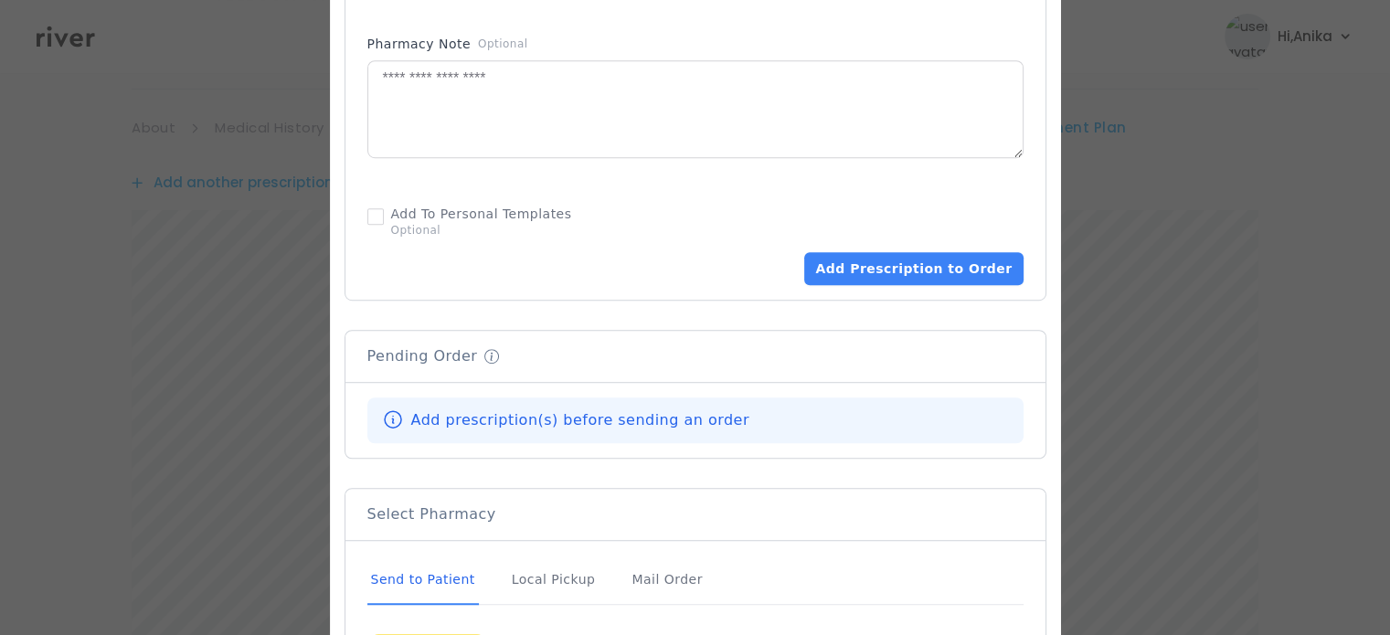
scroll to position [1093, 0]
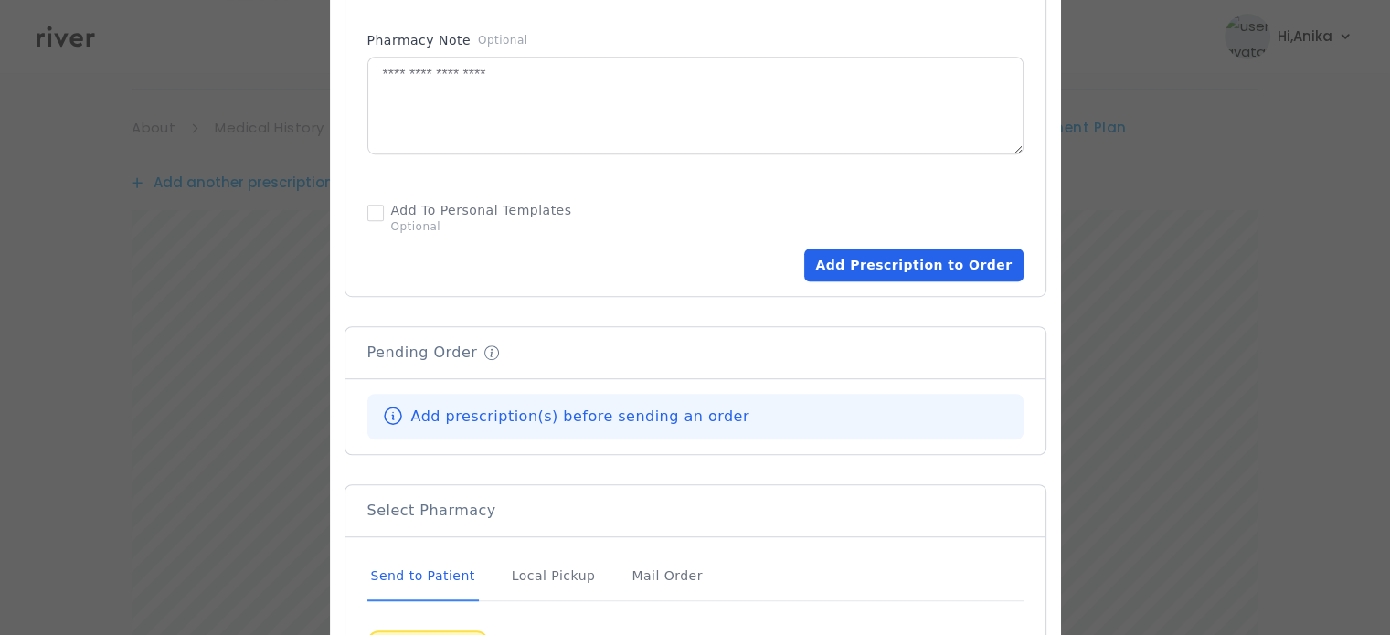
type textarea "**********"
click at [886, 276] on button "Add Prescription to Order" at bounding box center [913, 264] width 218 height 33
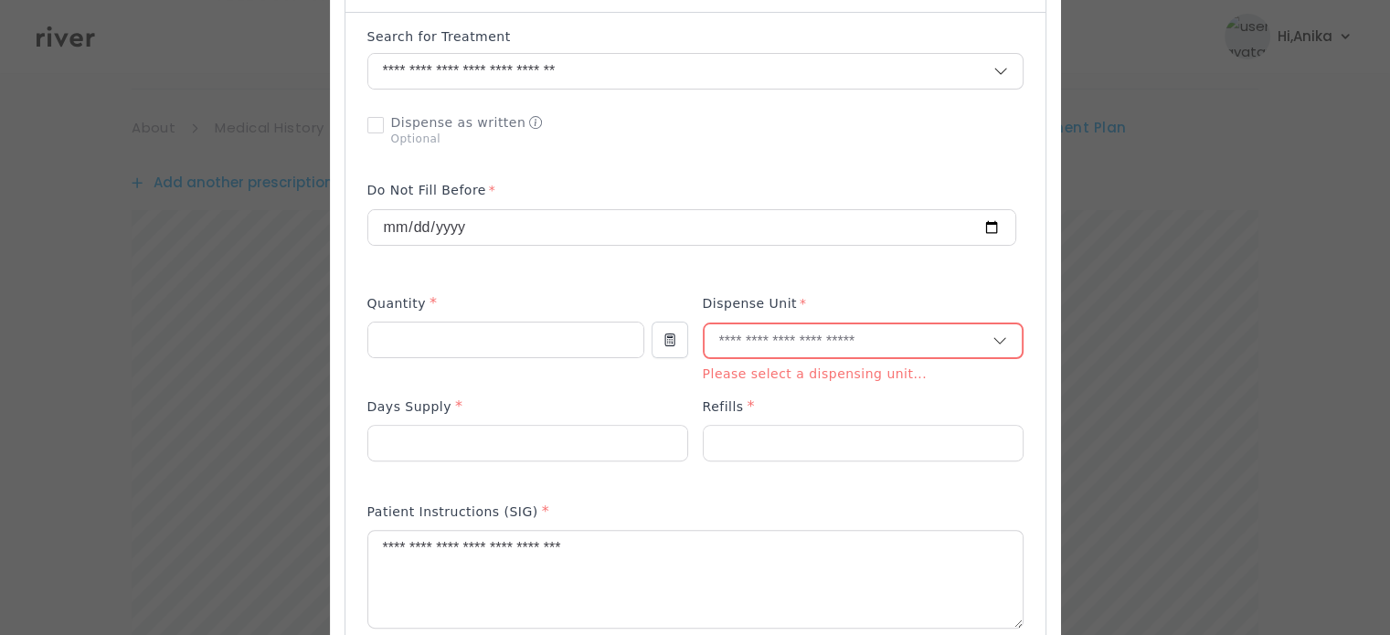
scroll to position [439, 0]
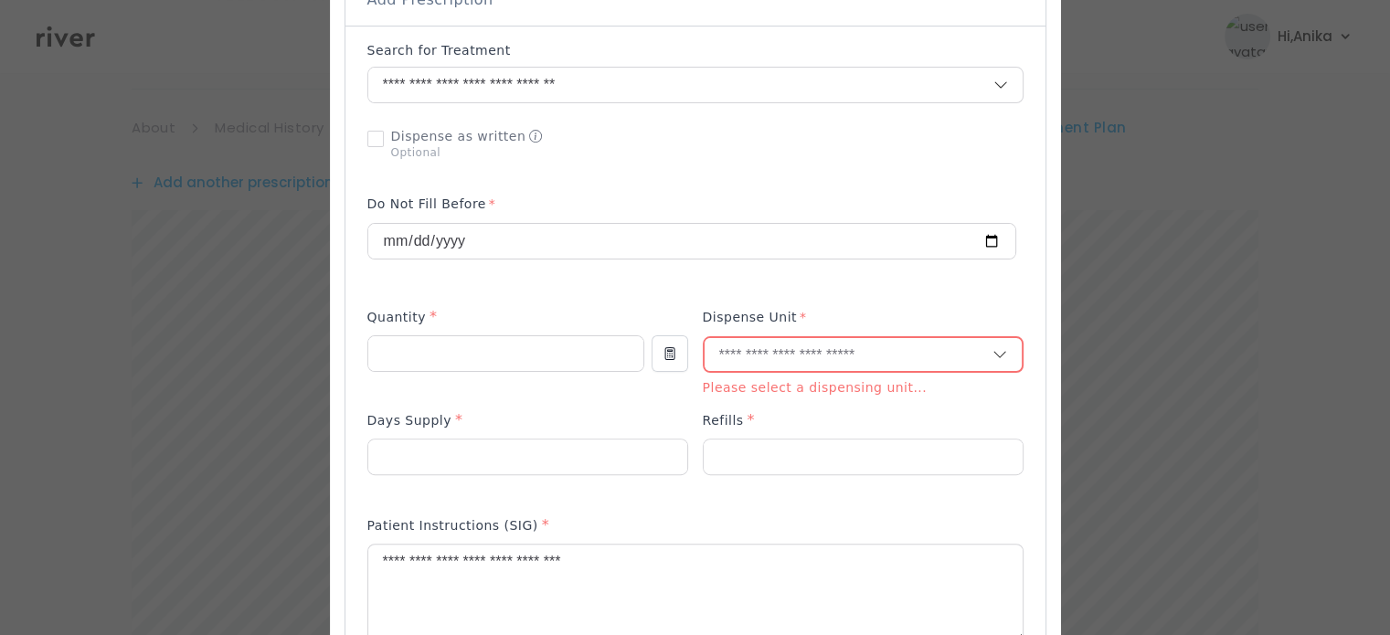
click at [738, 340] on input "text" at bounding box center [848, 355] width 288 height 35
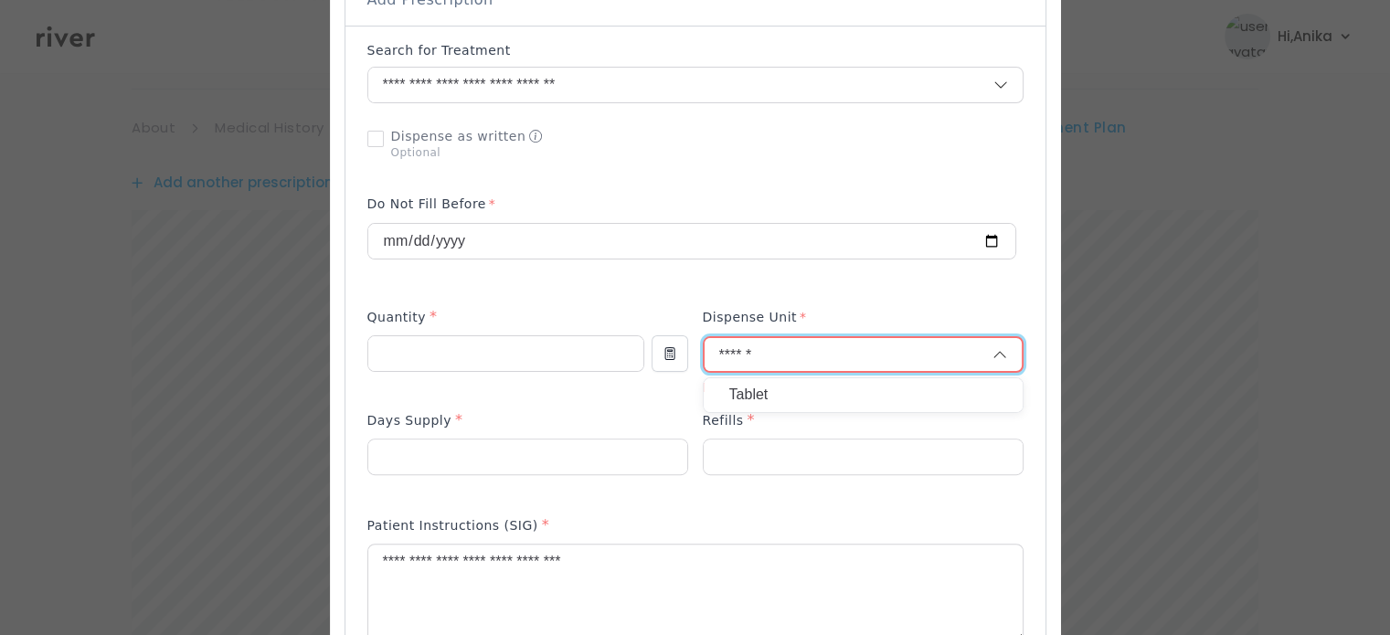
type input "******"
click at [744, 397] on p "Tablet" at bounding box center [863, 395] width 268 height 26
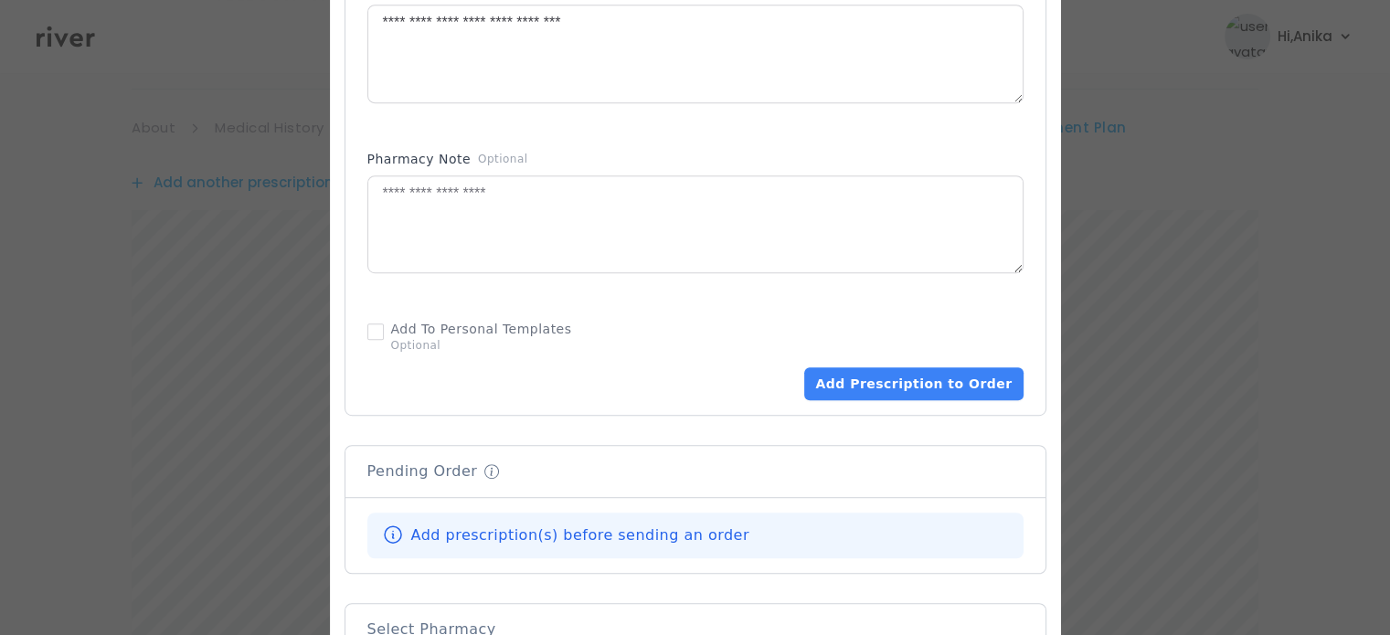
scroll to position [1001, 0]
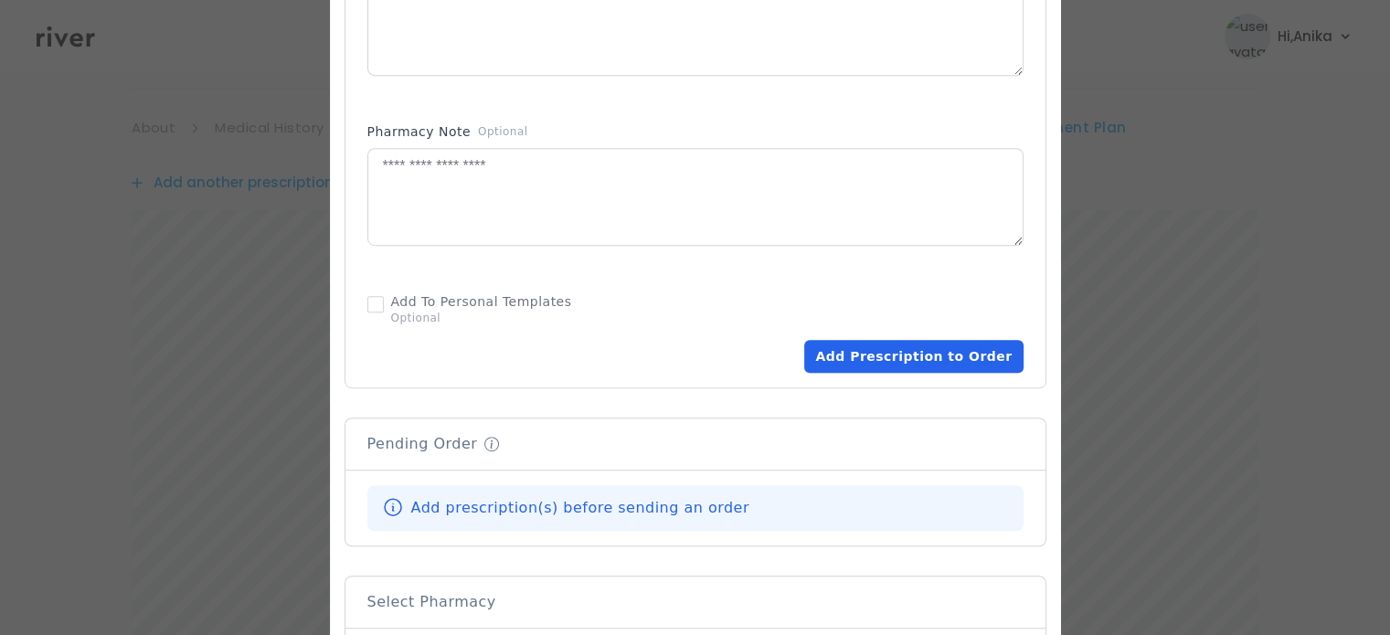
click at [879, 350] on button "Add Prescription to Order" at bounding box center [913, 356] width 218 height 33
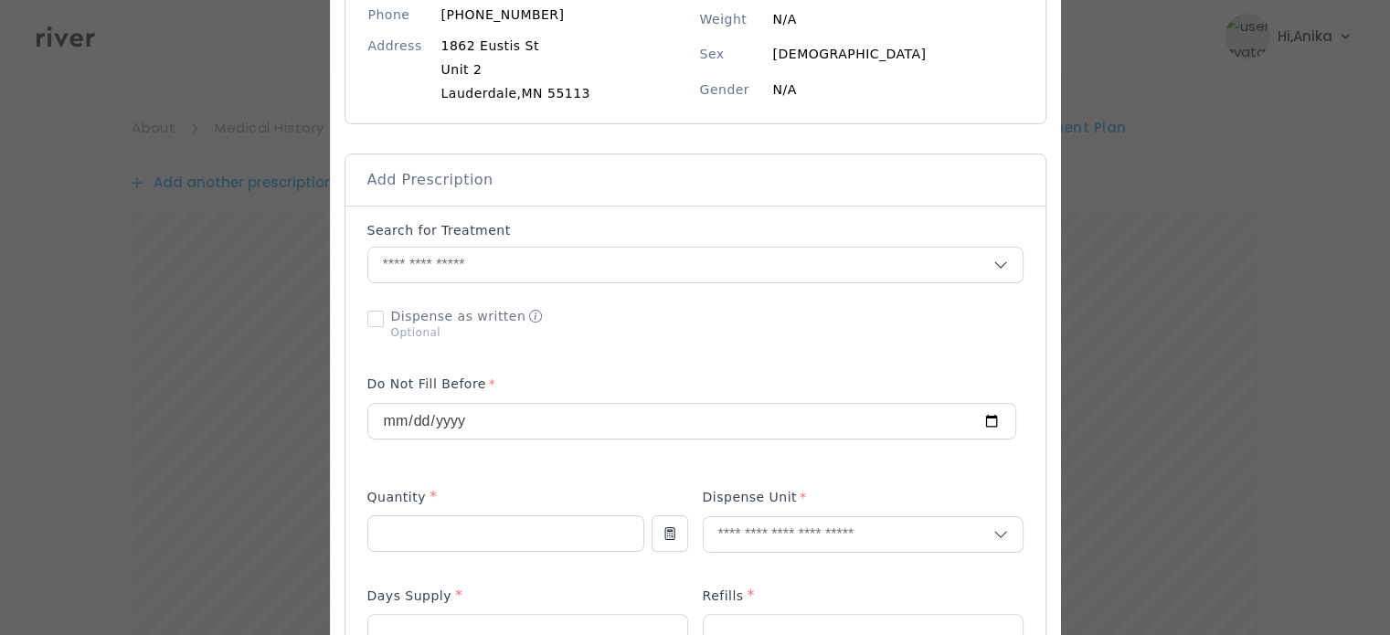
scroll to position [222, 0]
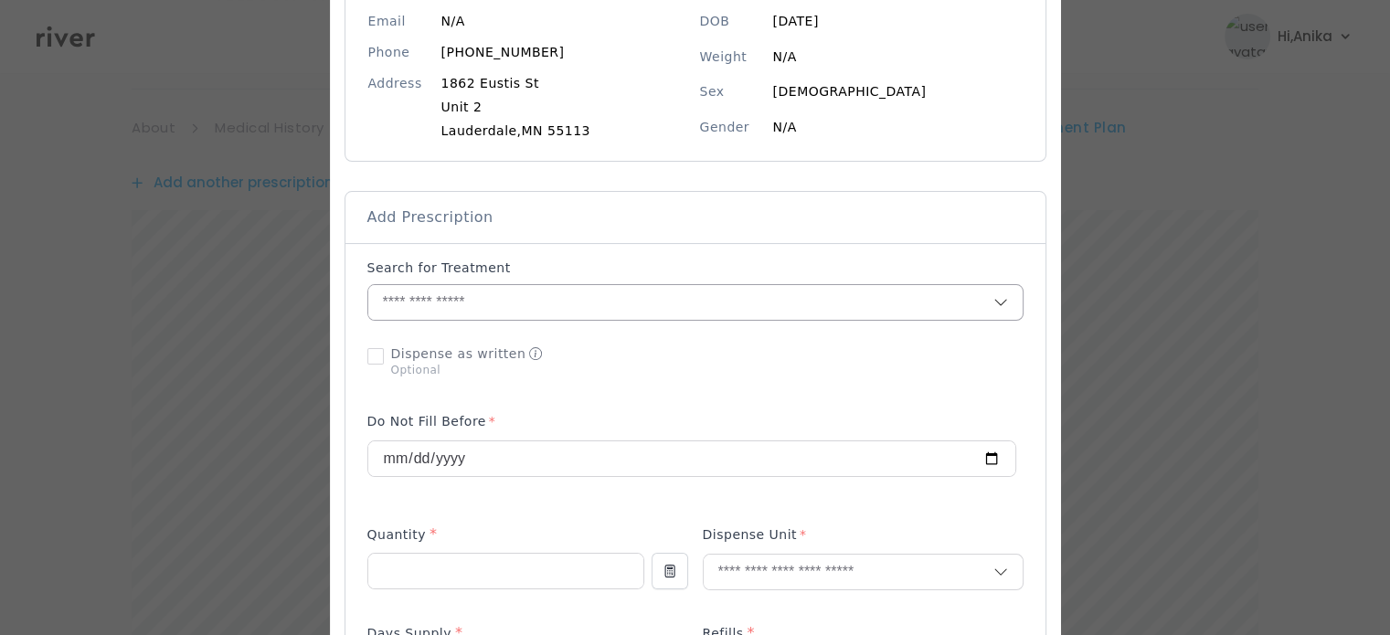
click at [495, 298] on input "text" at bounding box center [680, 302] width 625 height 35
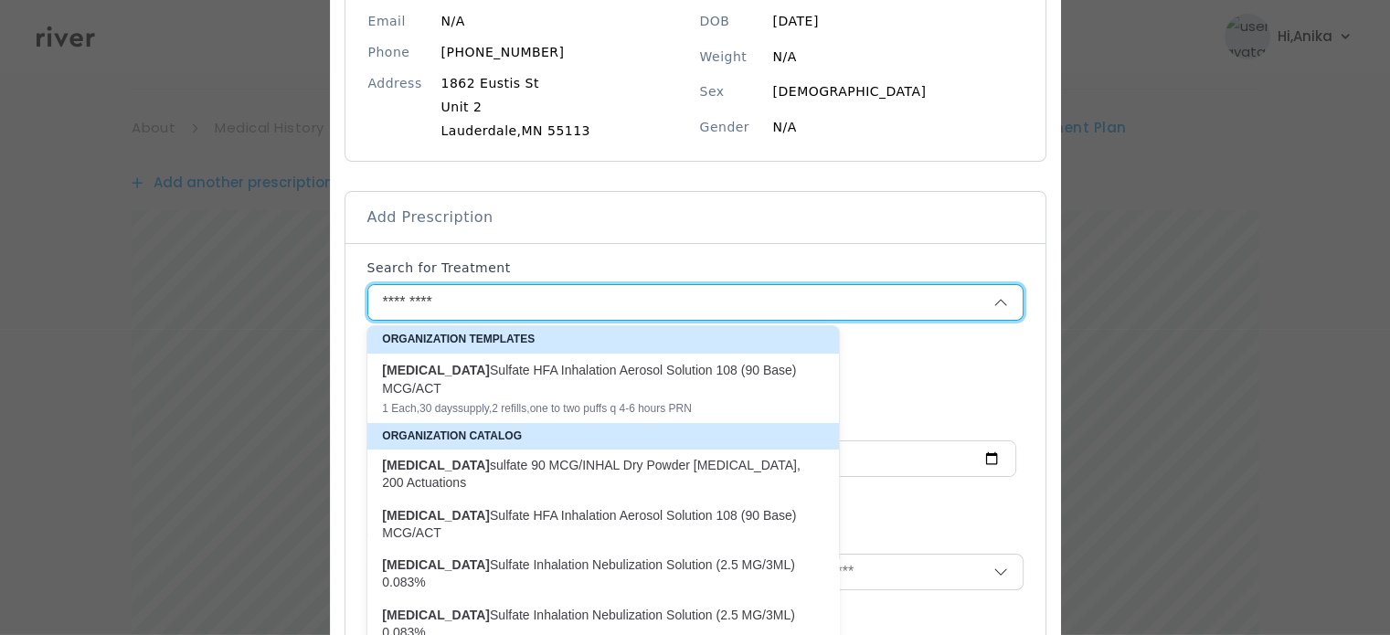
click at [531, 391] on div "Albuterol Sulfate HFA Inhalation Aerosol Solution 108 (90 Base) MCG/ACT" at bounding box center [592, 379] width 420 height 37
type input "**********"
type input "*"
type input "**"
type input "*"
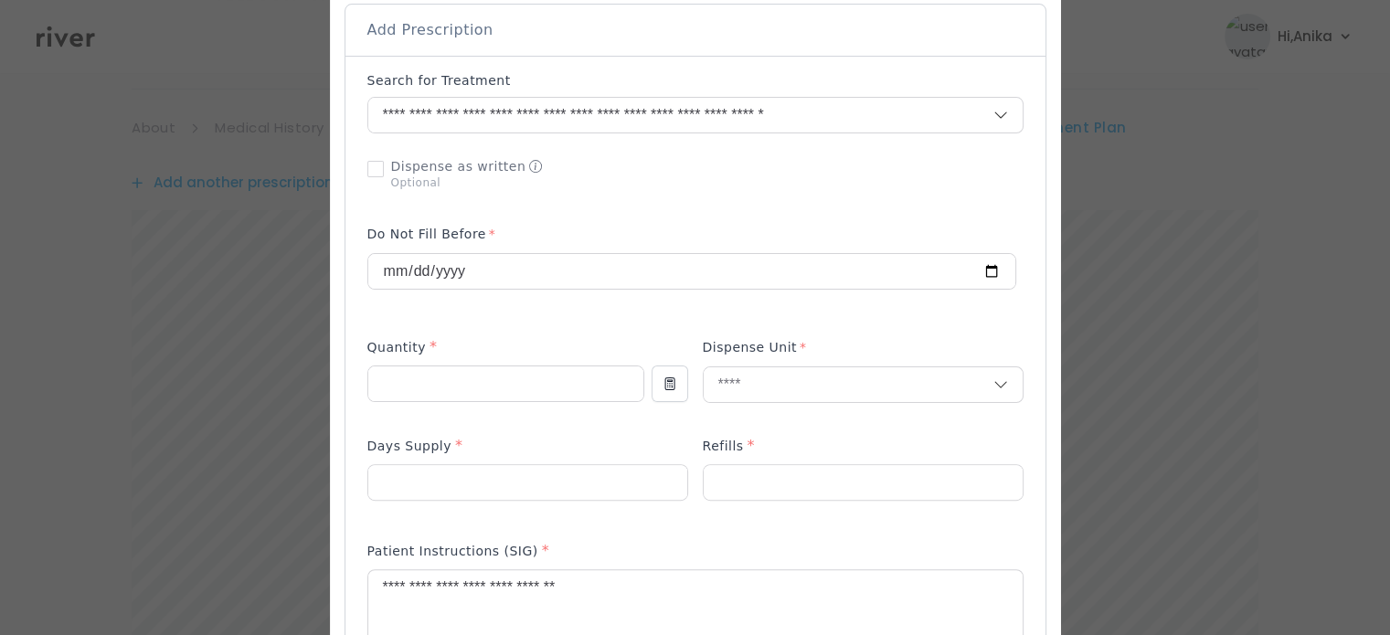
scroll to position [500, 0]
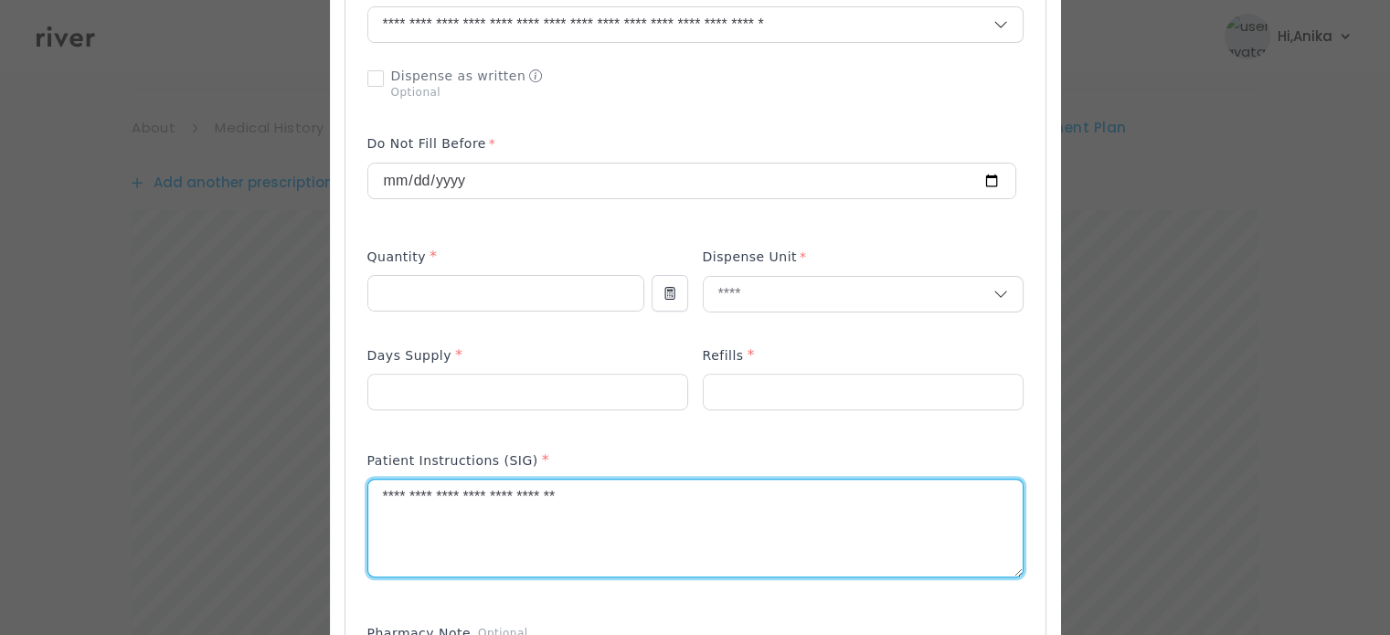
drag, startPoint x: 445, startPoint y: 495, endPoint x: 354, endPoint y: 499, distance: 91.4
click at [354, 499] on div "Add Prescription to Order" at bounding box center [695, 427] width 700 height 924
click at [425, 497] on textarea "**********" at bounding box center [695, 528] width 654 height 97
drag, startPoint x: 551, startPoint y: 498, endPoint x: 530, endPoint y: 499, distance: 21.0
click at [530, 499] on textarea "**********" at bounding box center [695, 528] width 654 height 97
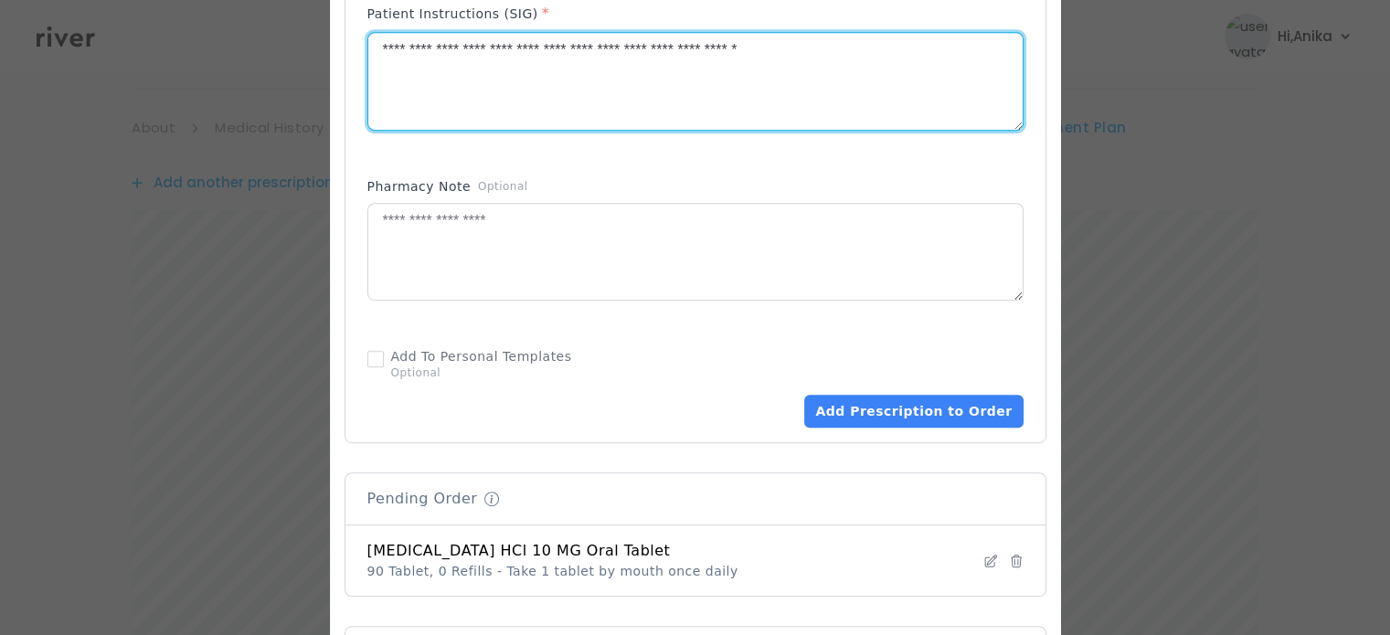
scroll to position [947, 0]
type textarea "**********"
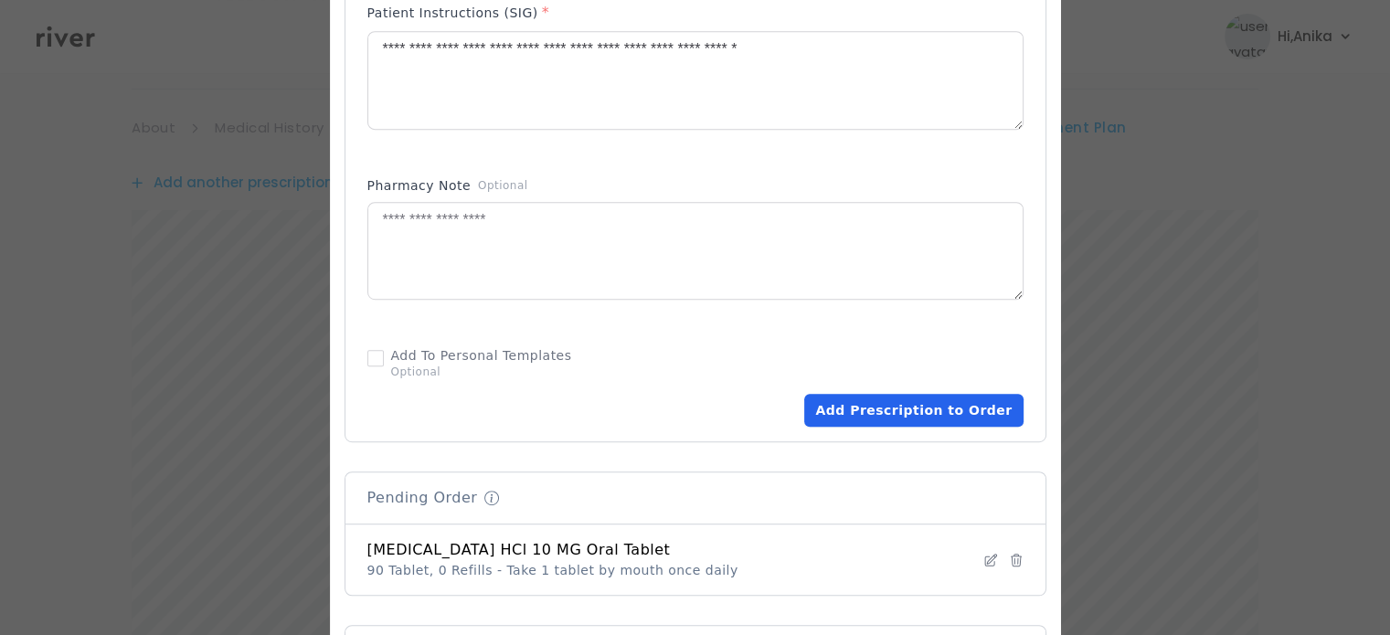
click at [866, 416] on button "Add Prescription to Order" at bounding box center [913, 410] width 218 height 33
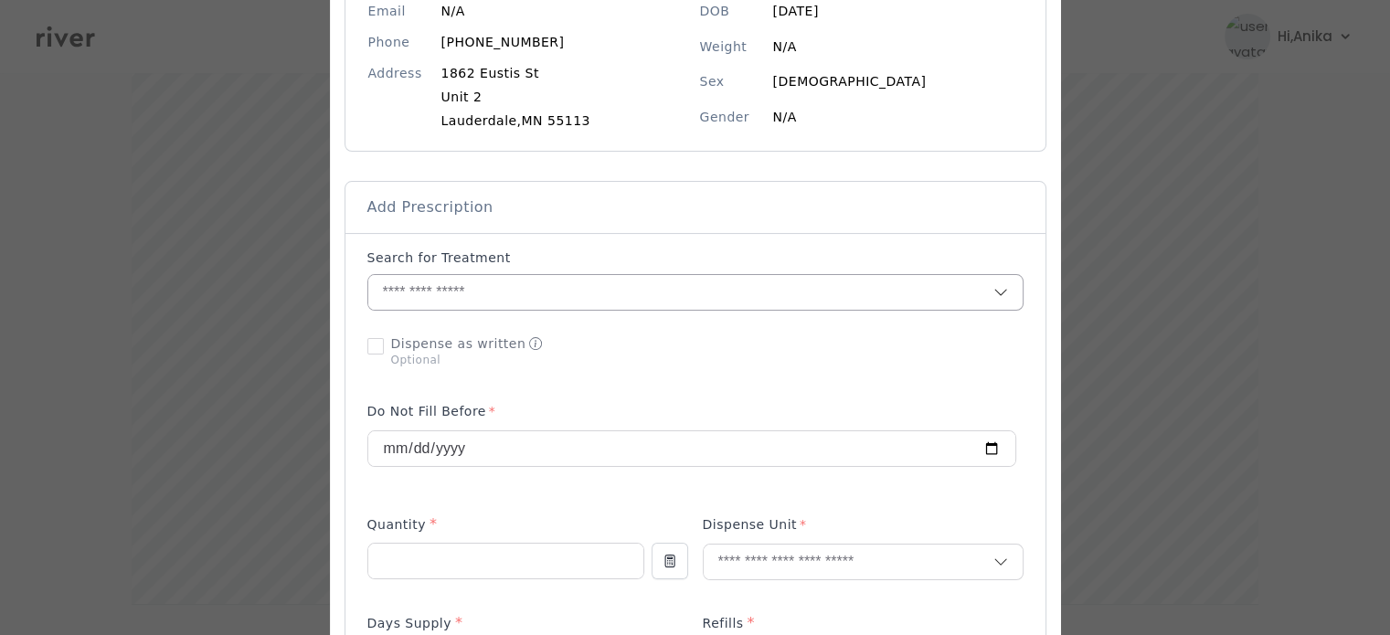
scroll to position [231, 0]
click at [535, 293] on input "text" at bounding box center [680, 293] width 625 height 35
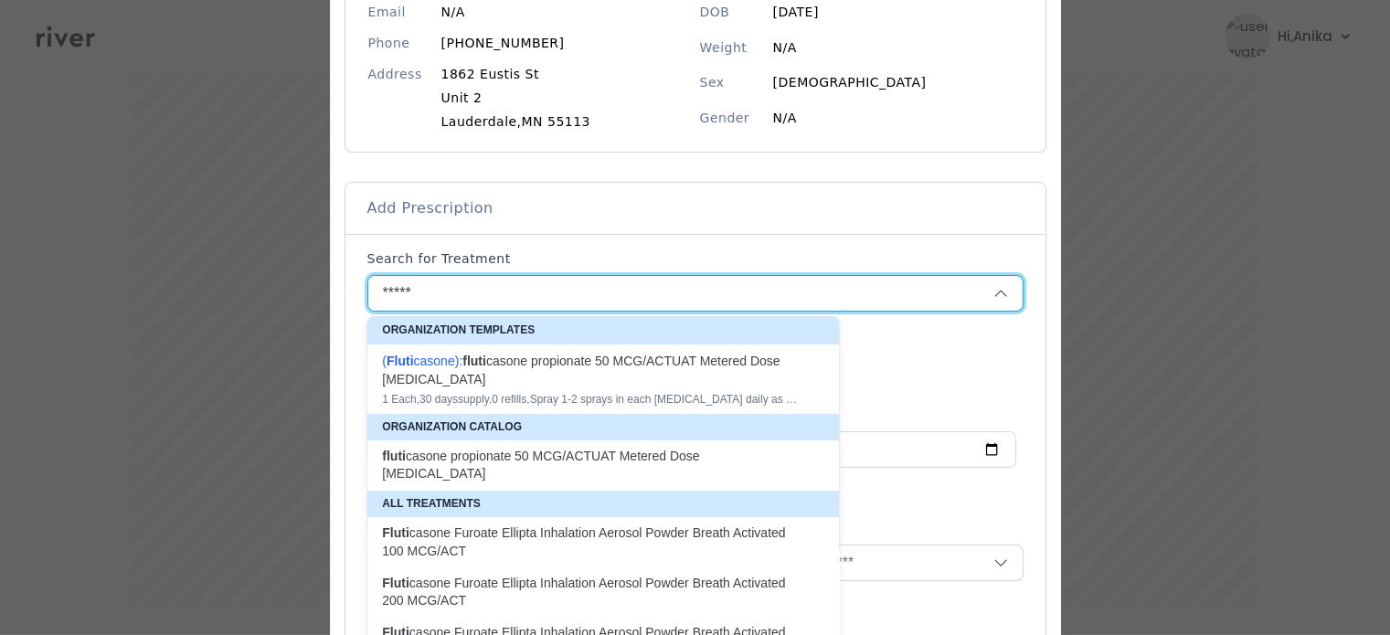
click at [567, 371] on div "( Fluti casone ): fluti casone propionate 50 MCG/ACTUAT Metered Dose Nasal Spray" at bounding box center [592, 370] width 420 height 37
type input "**********"
type input "*"
type input "**"
type input "*"
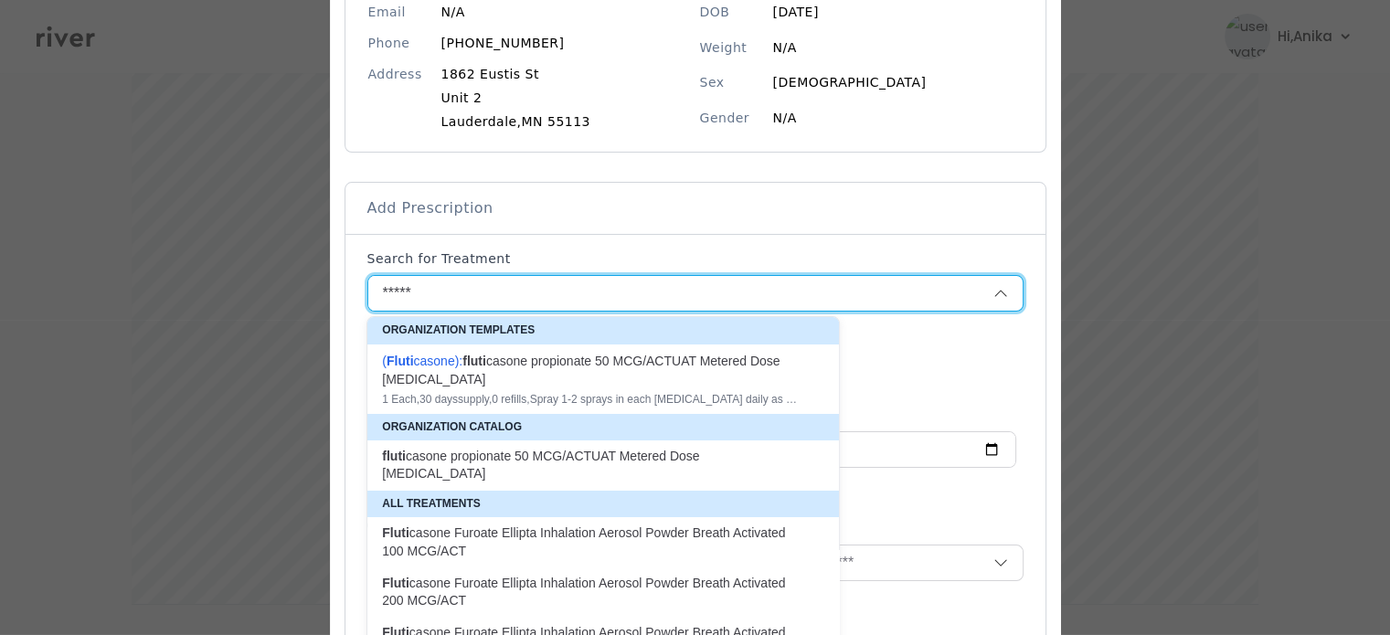
type textarea "**********"
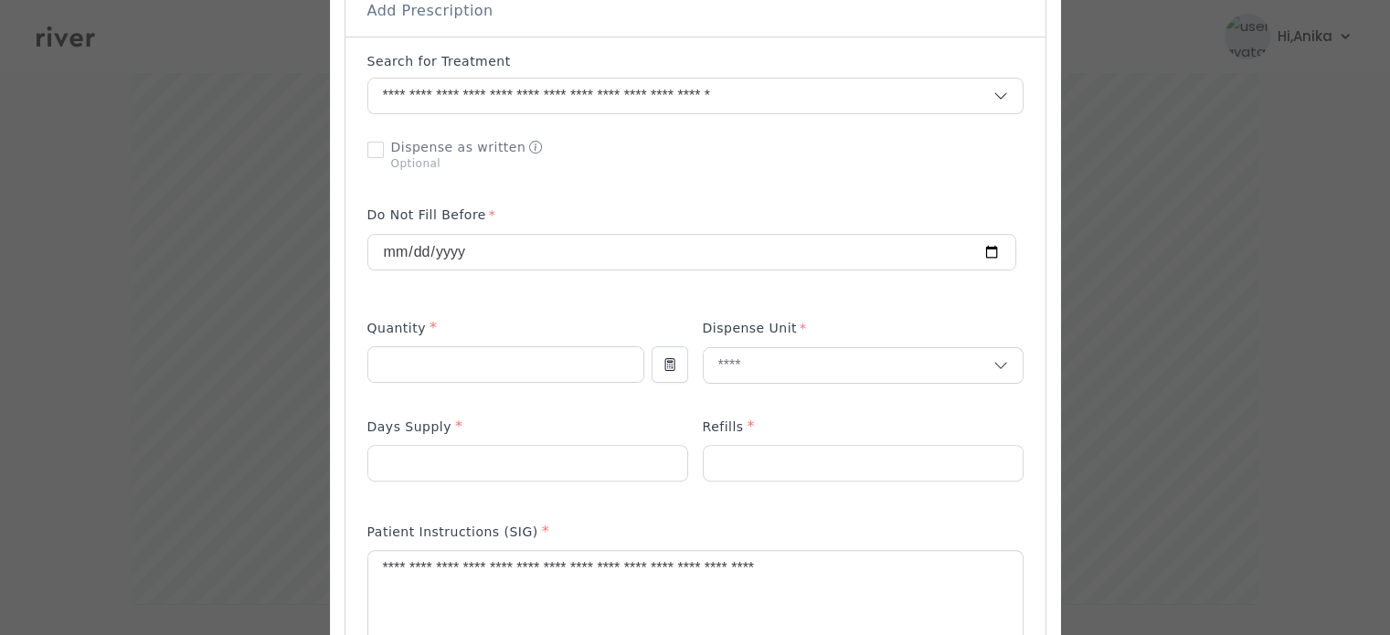
scroll to position [445, 0]
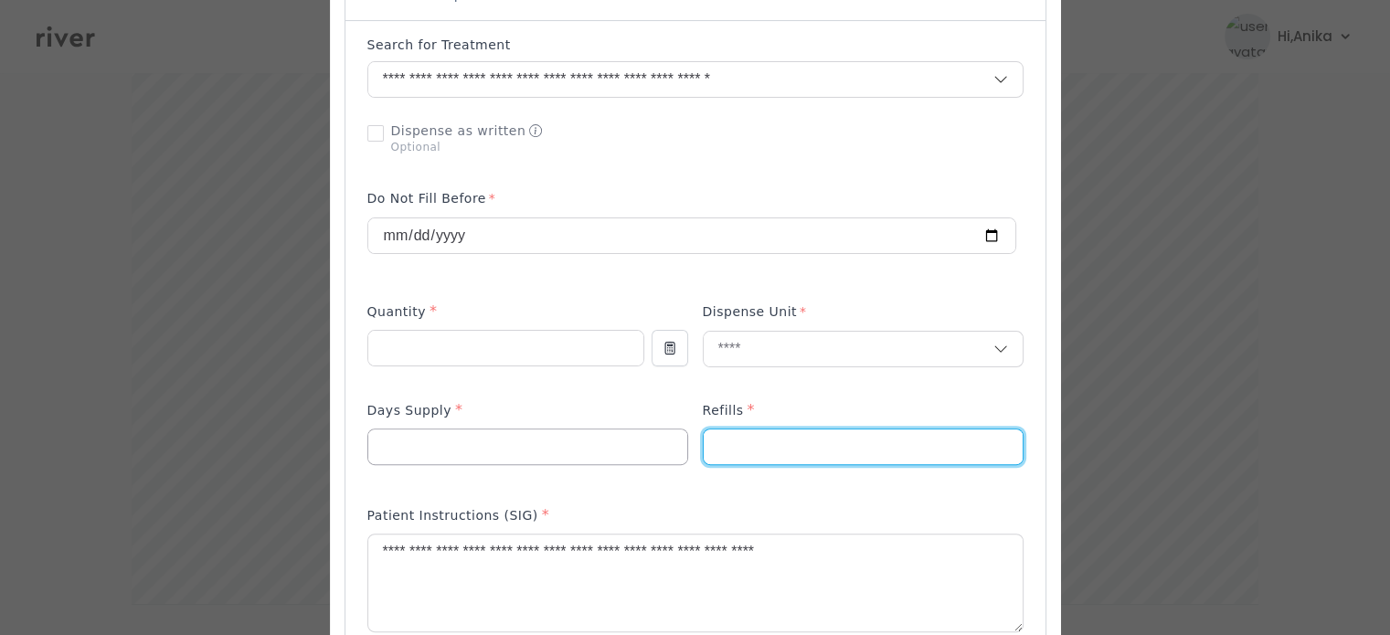
click at [662, 449] on div at bounding box center [695, 442] width 656 height 87
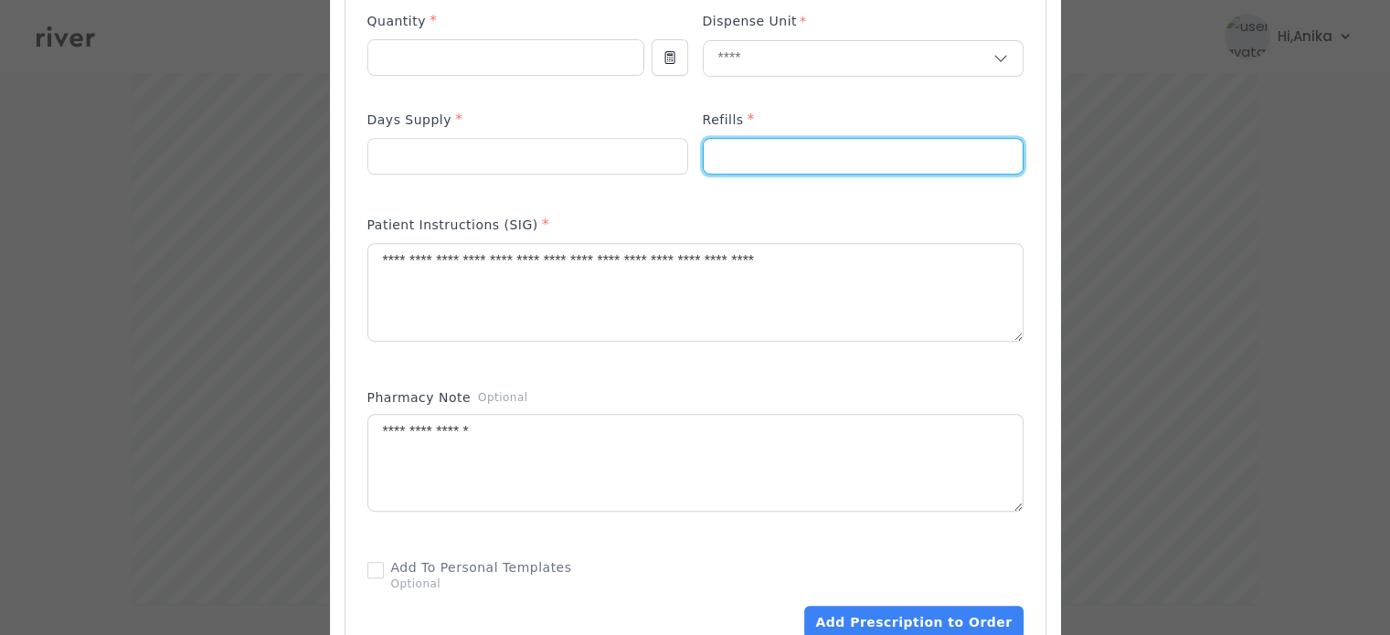
scroll to position [767, 0]
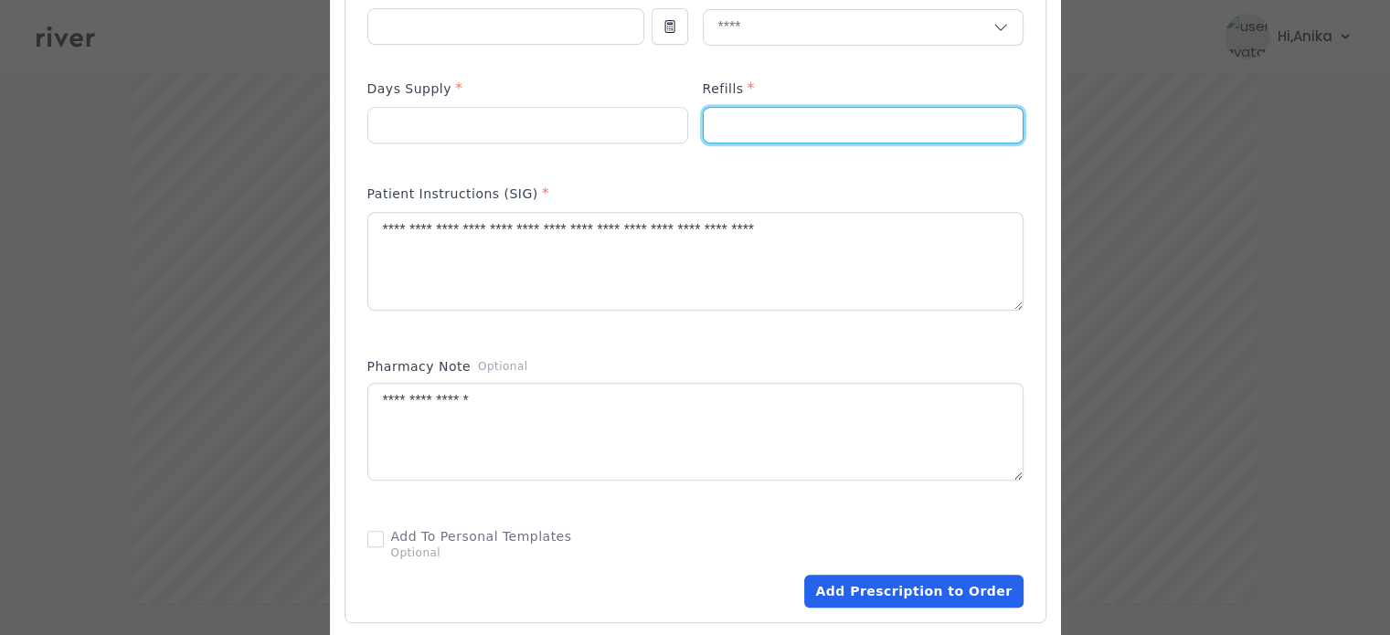
type input "*"
click at [855, 595] on button "Add Prescription to Order" at bounding box center [913, 591] width 218 height 33
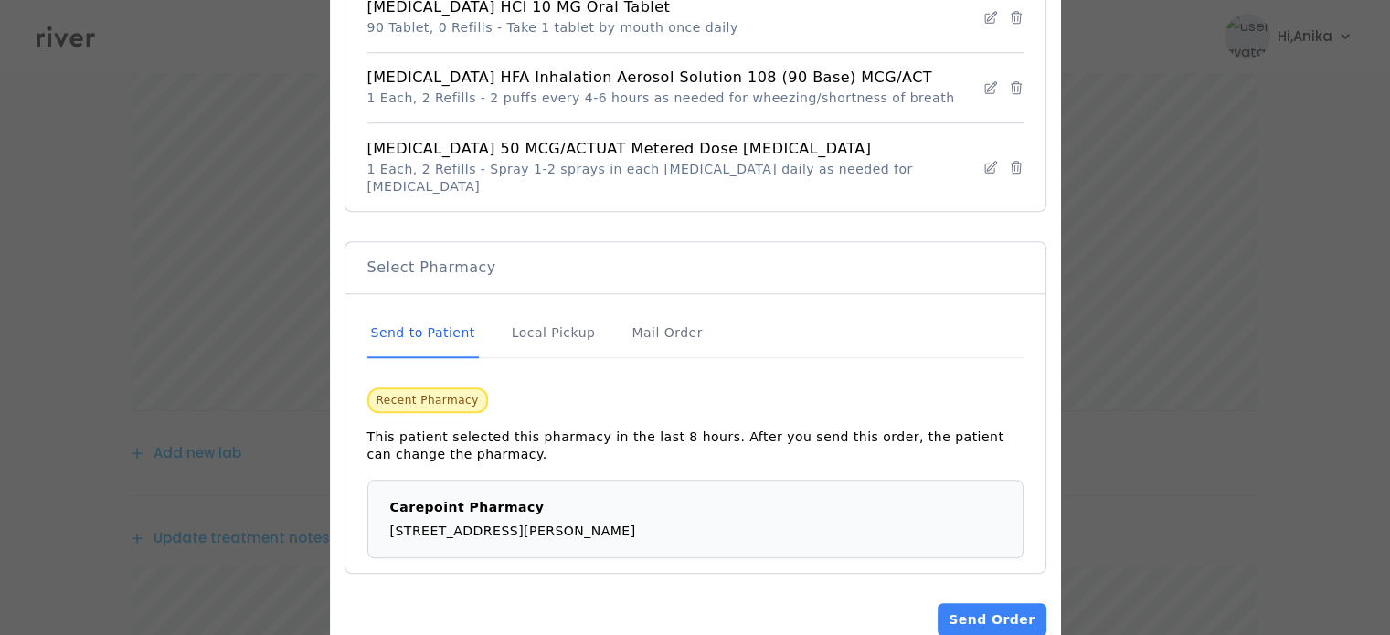
scroll to position [1513, 0]
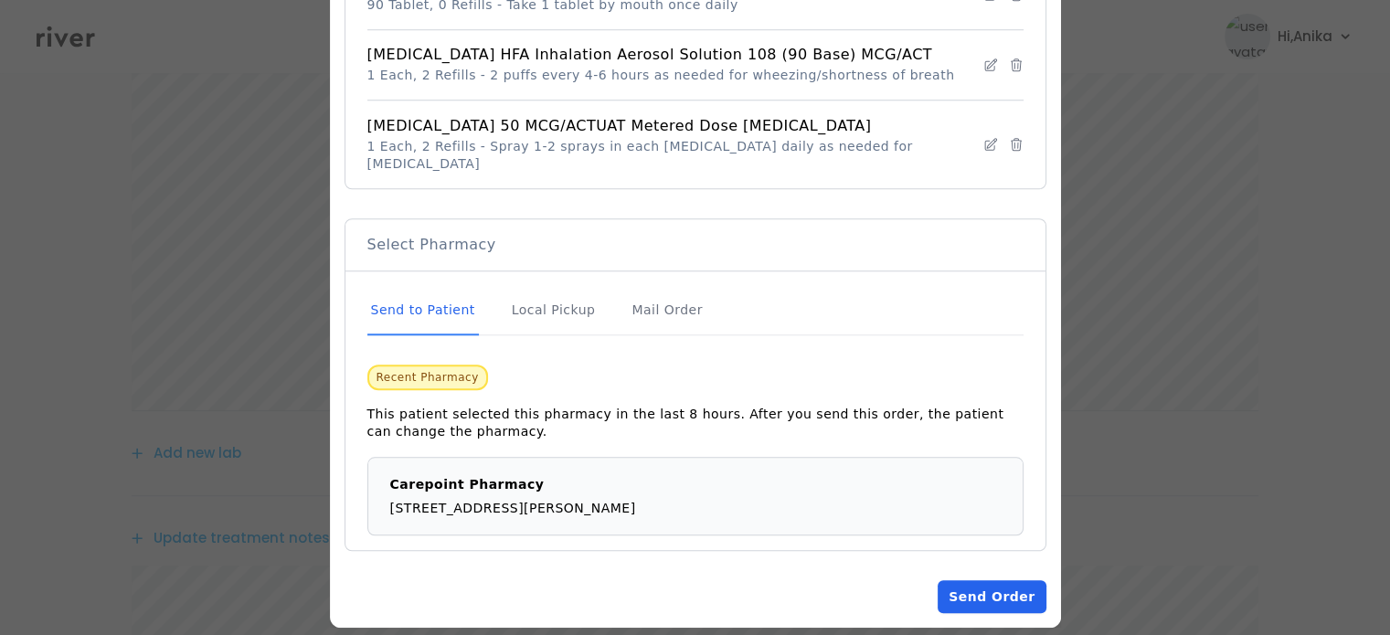
click at [998, 580] on button "Send Order" at bounding box center [991, 596] width 108 height 33
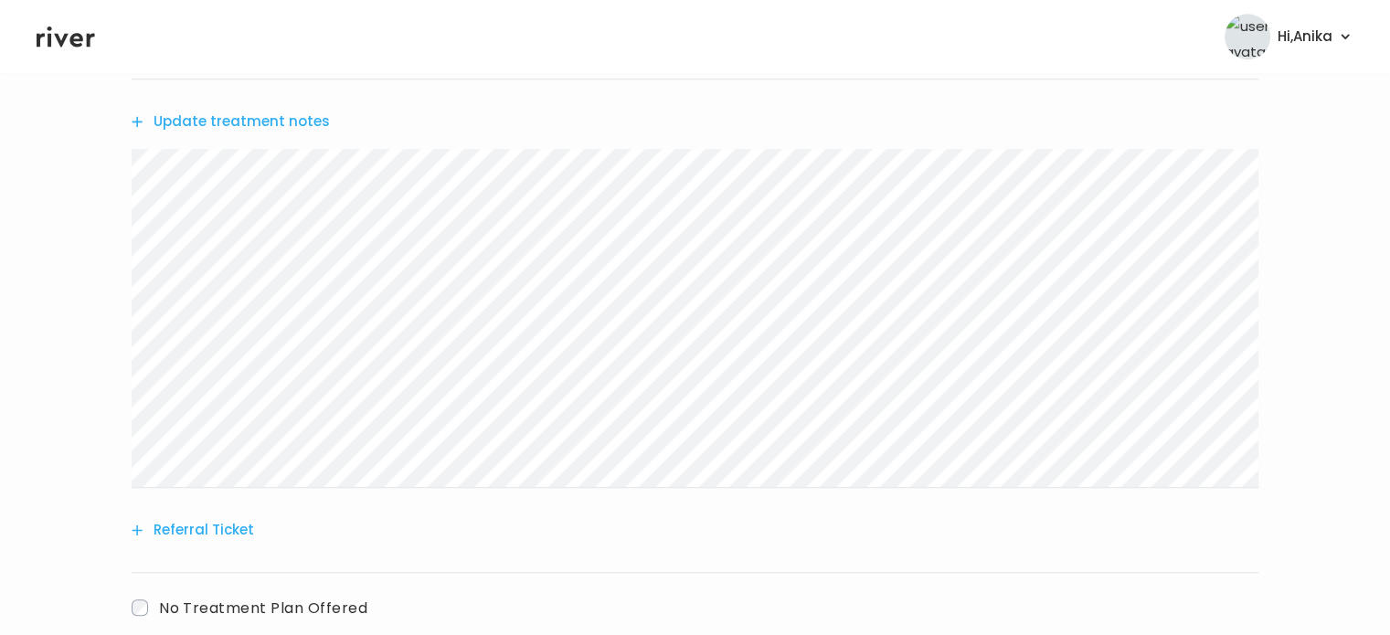
scroll to position [1670, 0]
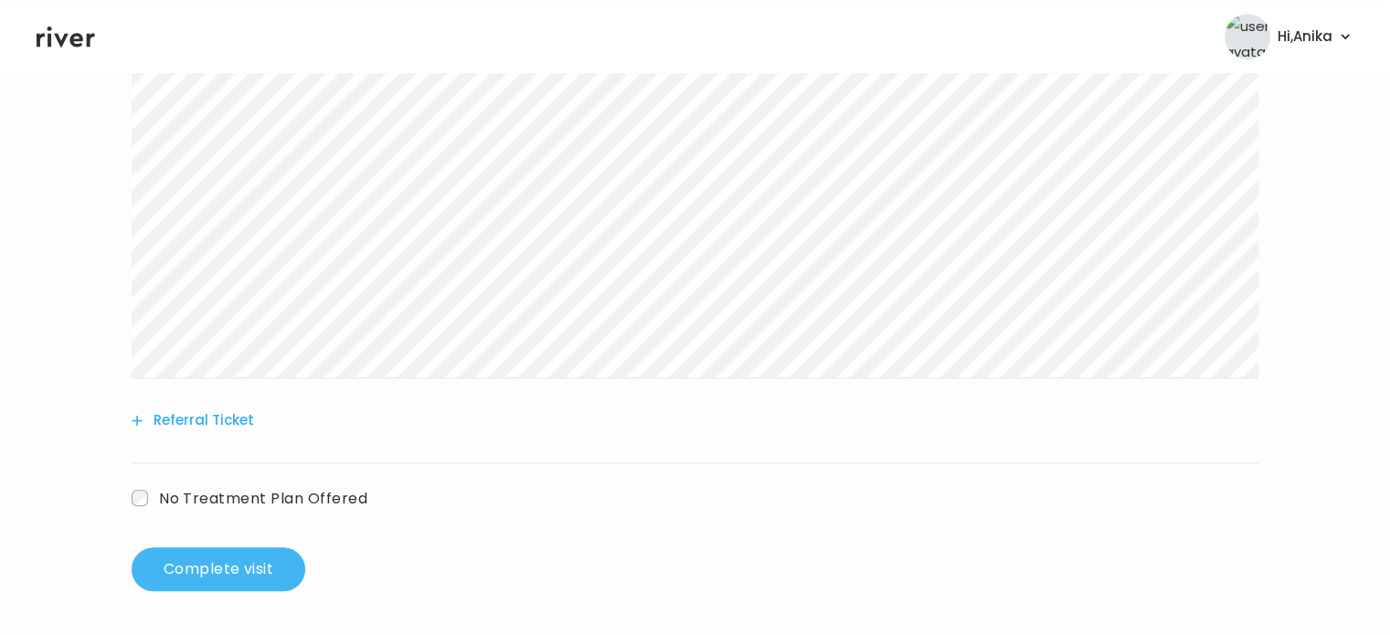
click at [238, 576] on button "Complete visit" at bounding box center [219, 569] width 174 height 44
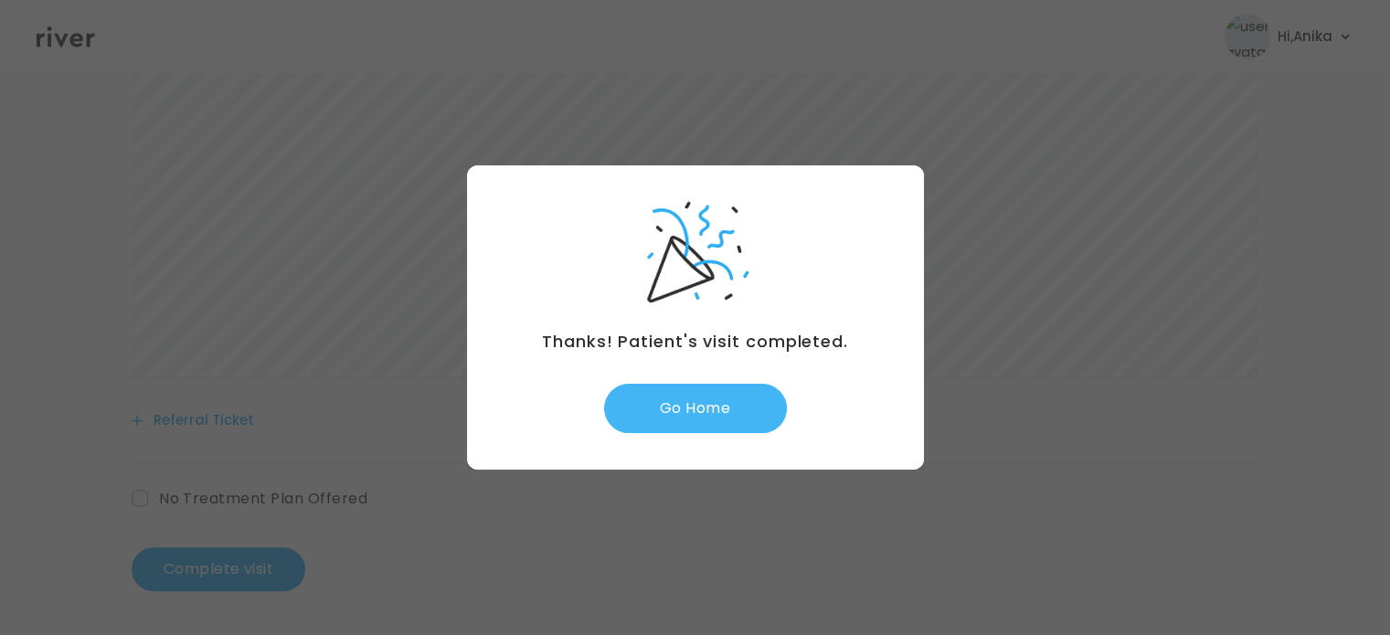
click at [711, 423] on button "Go Home" at bounding box center [695, 408] width 183 height 49
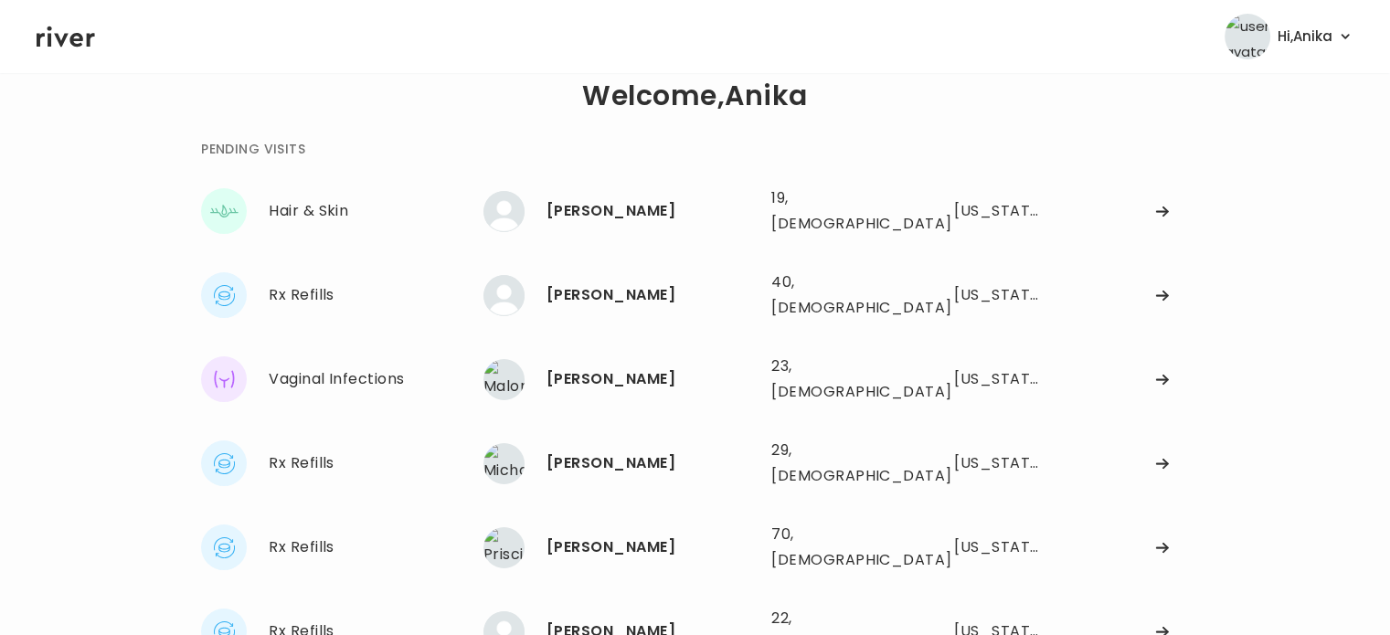
scroll to position [32, 0]
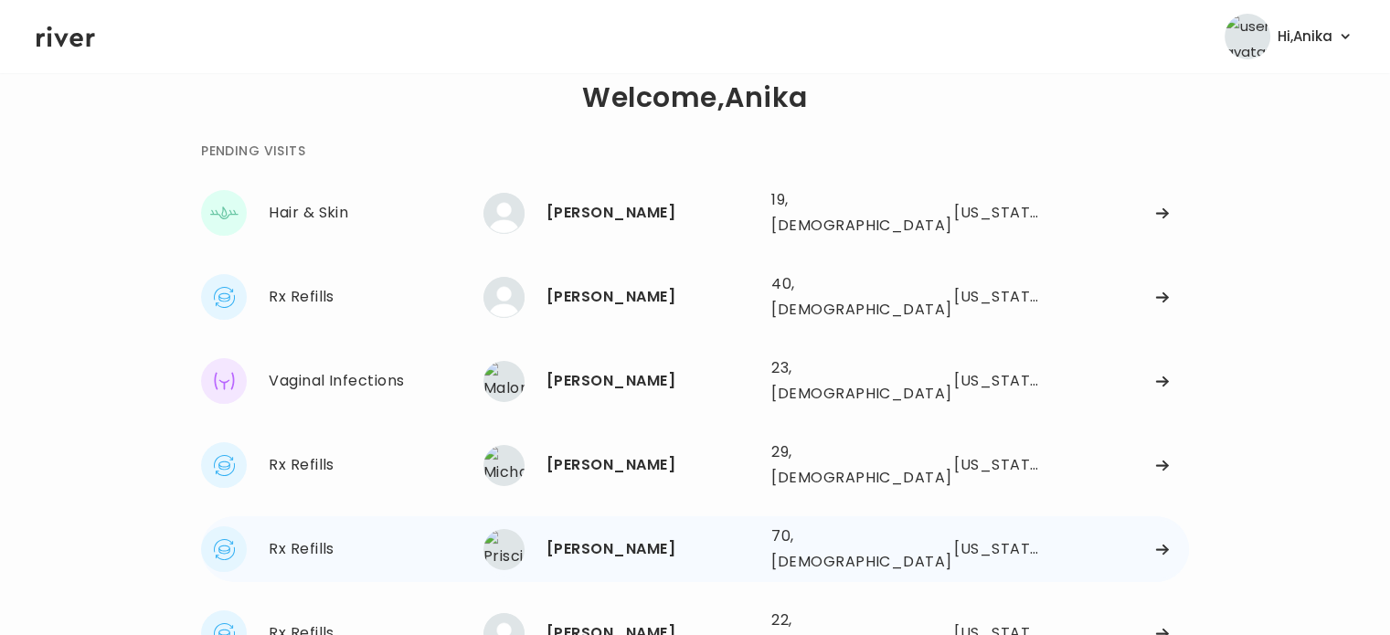
click at [588, 536] on div "[PERSON_NAME]" at bounding box center [651, 549] width 210 height 26
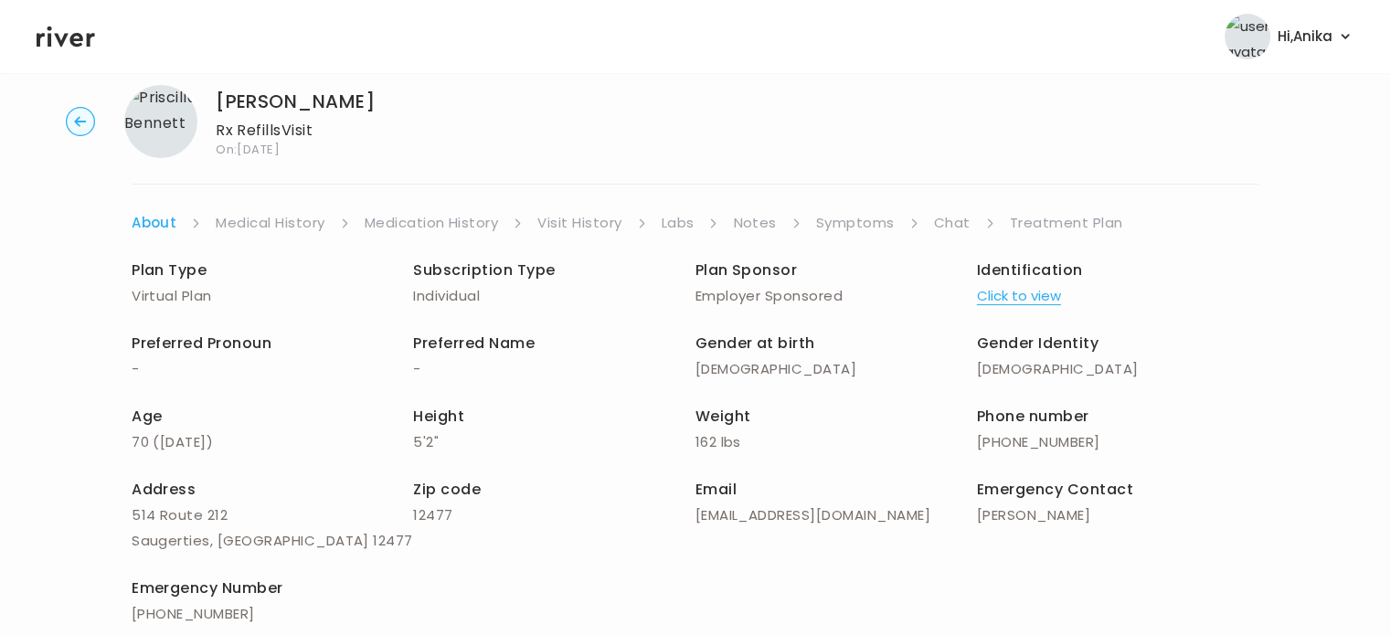
click at [1024, 287] on button "Click to view" at bounding box center [1019, 296] width 84 height 26
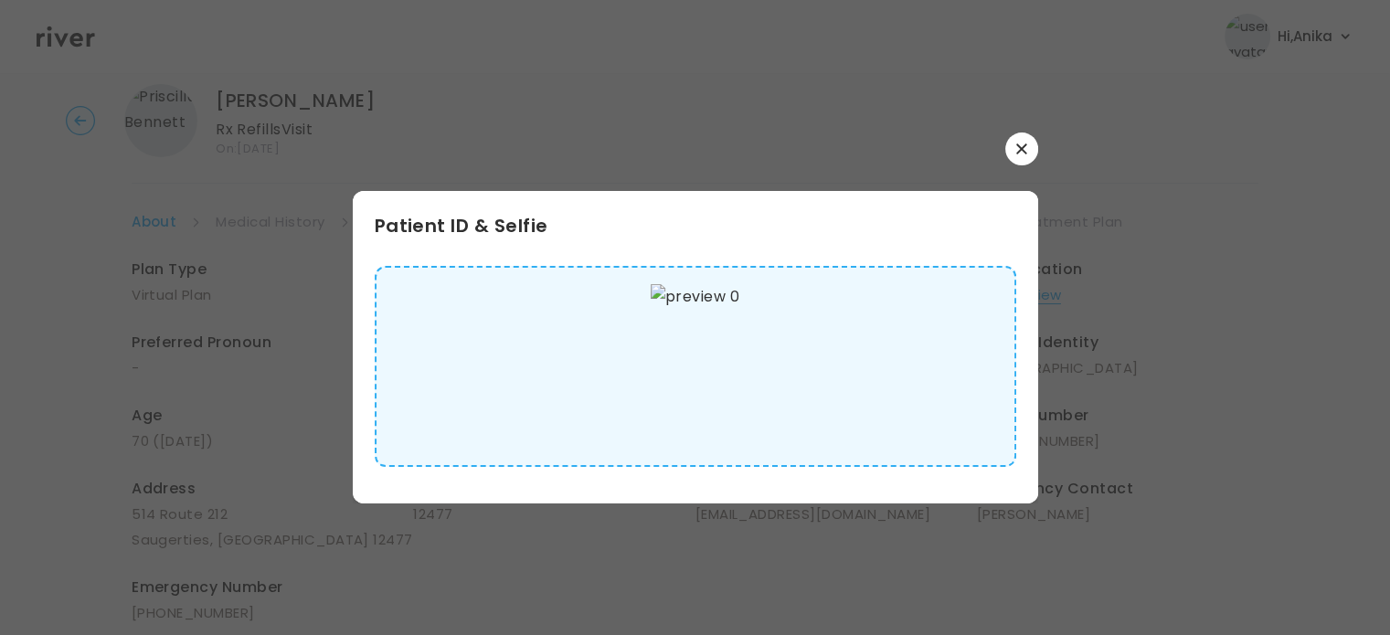
scroll to position [32, 0]
click at [1020, 161] on button "button" at bounding box center [1021, 148] width 33 height 33
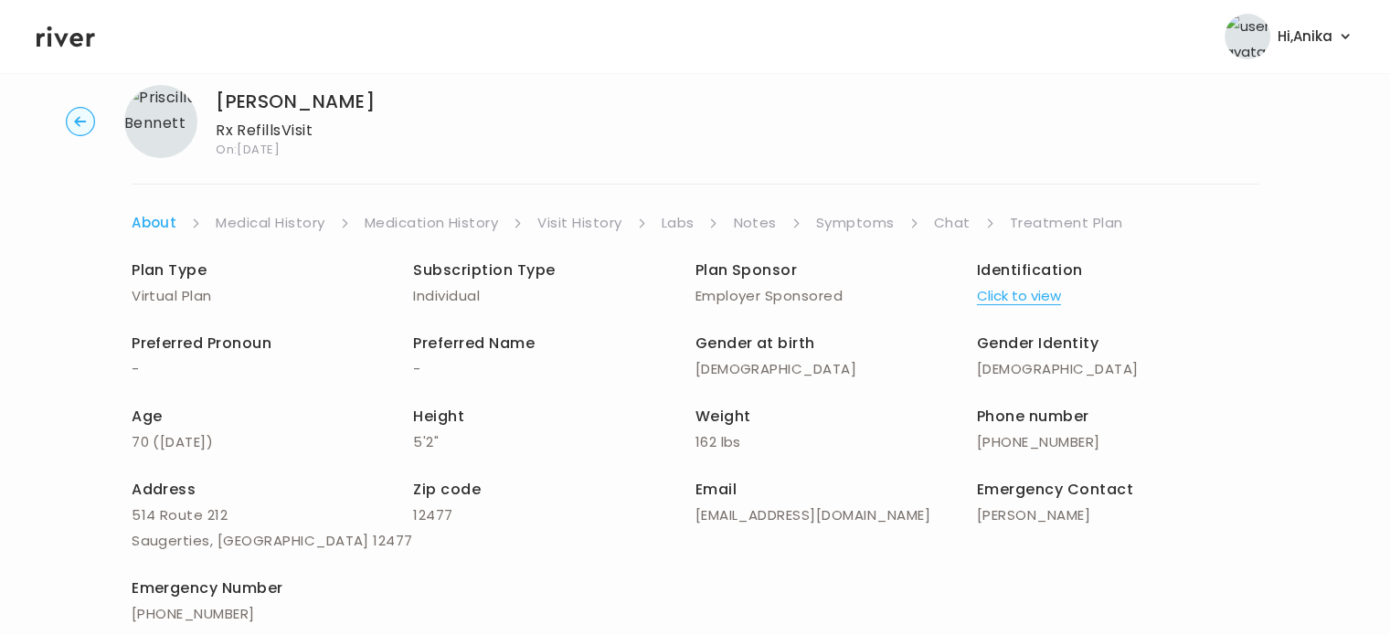
click at [1020, 161] on div "[PERSON_NAME] Rx Refills Visit On: [DATE] About Medical History Medication Hist…" at bounding box center [695, 401] width 1390 height 662
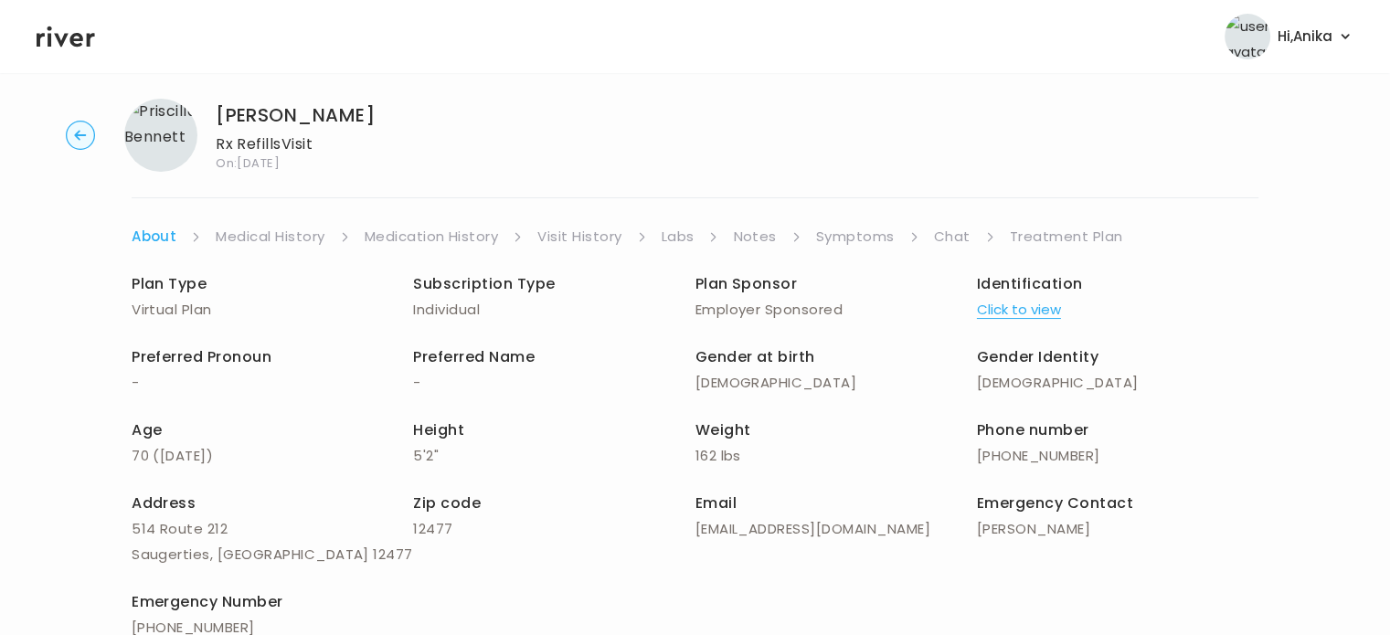
scroll to position [0, 0]
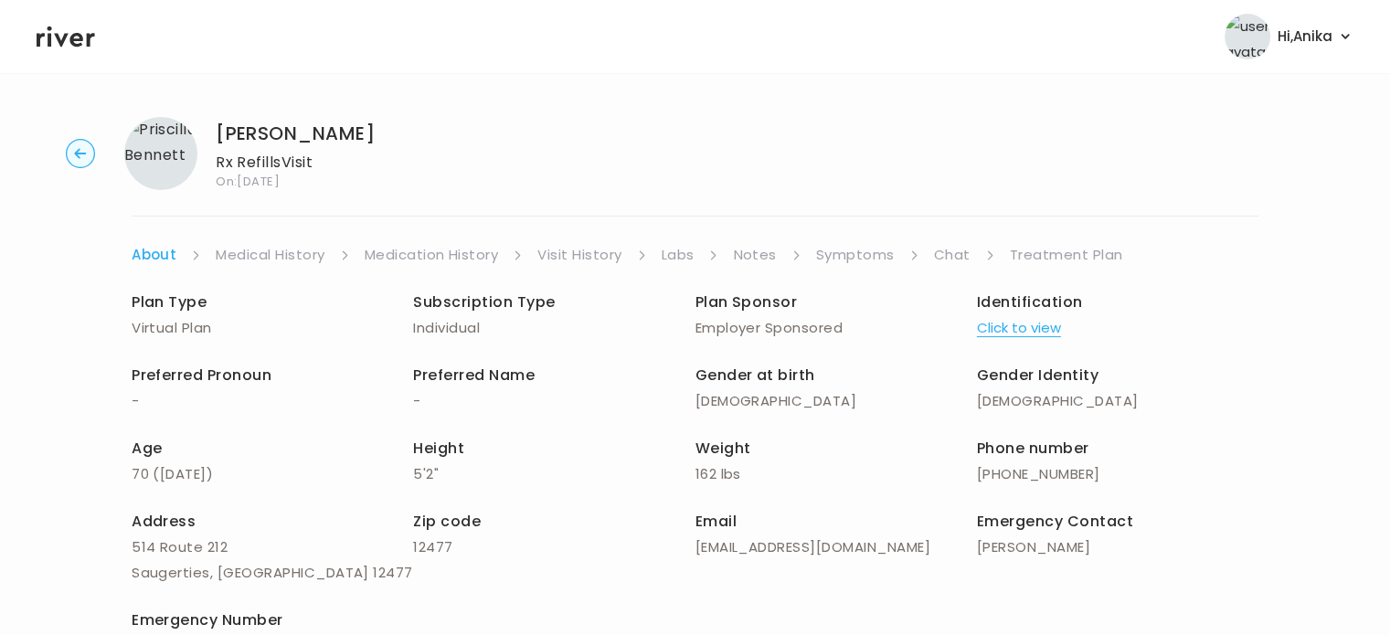
click at [292, 253] on link "Medical History" at bounding box center [270, 255] width 109 height 26
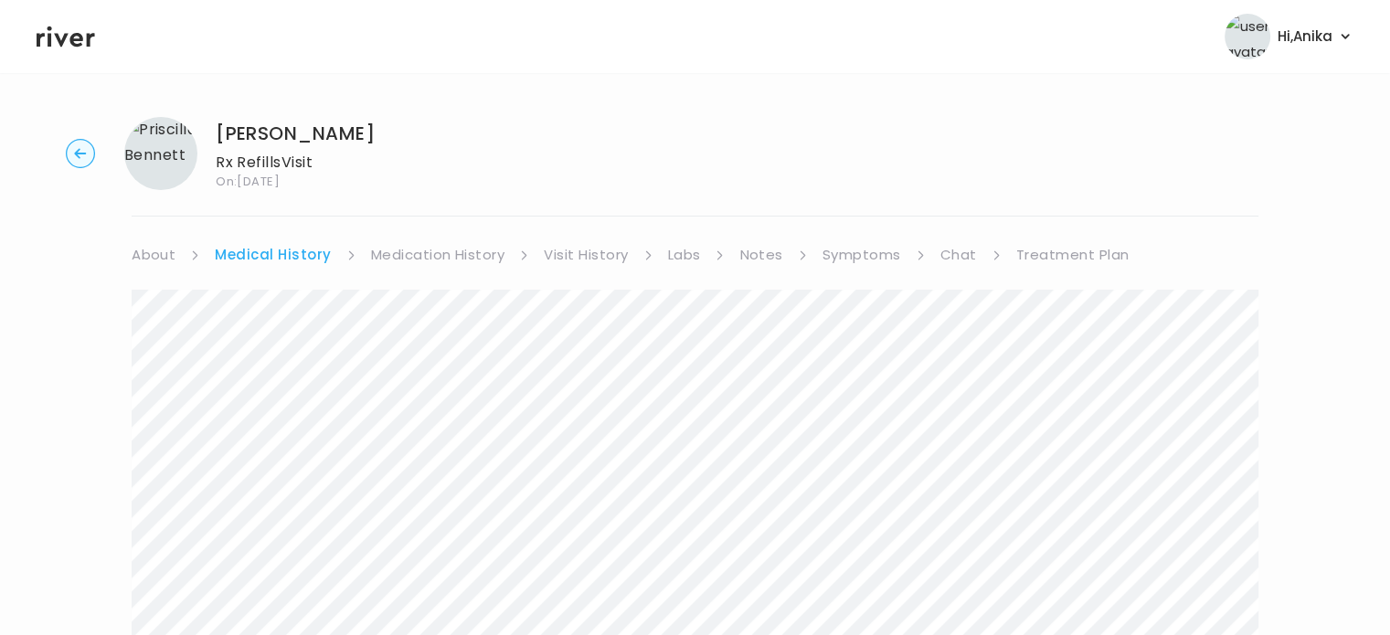
click at [449, 248] on link "Medication History" at bounding box center [438, 255] width 134 height 26
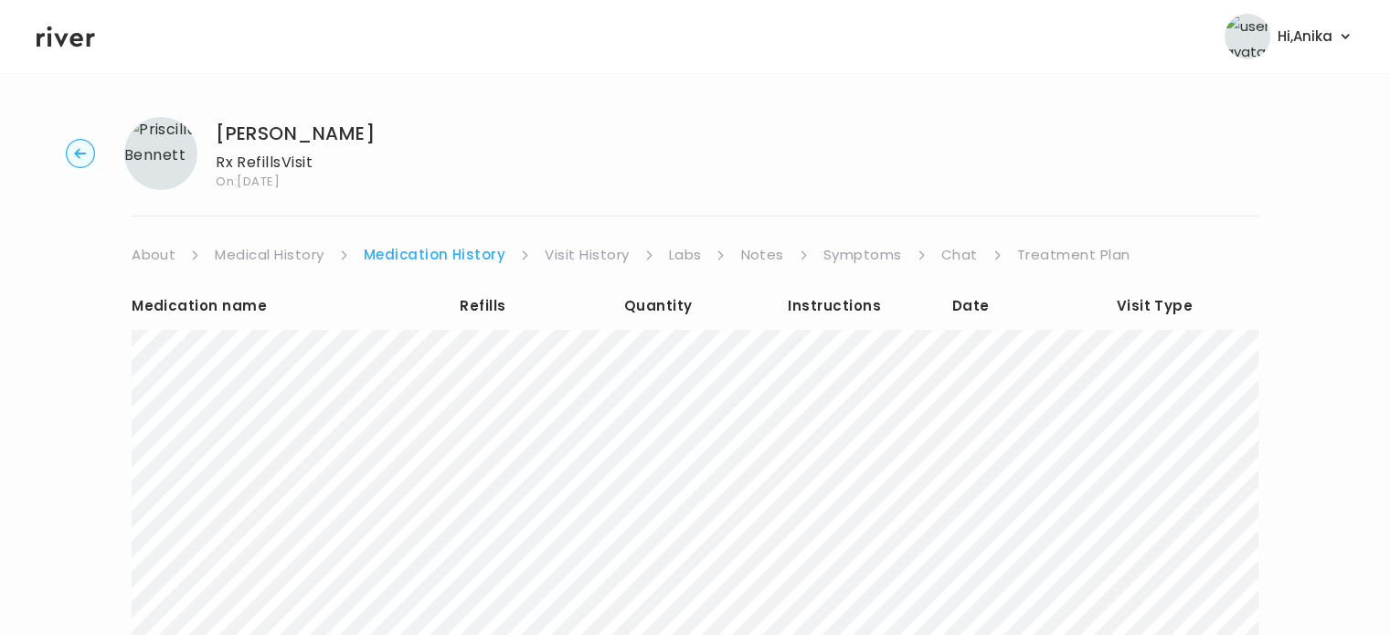
click at [572, 248] on link "Visit History" at bounding box center [586, 255] width 84 height 26
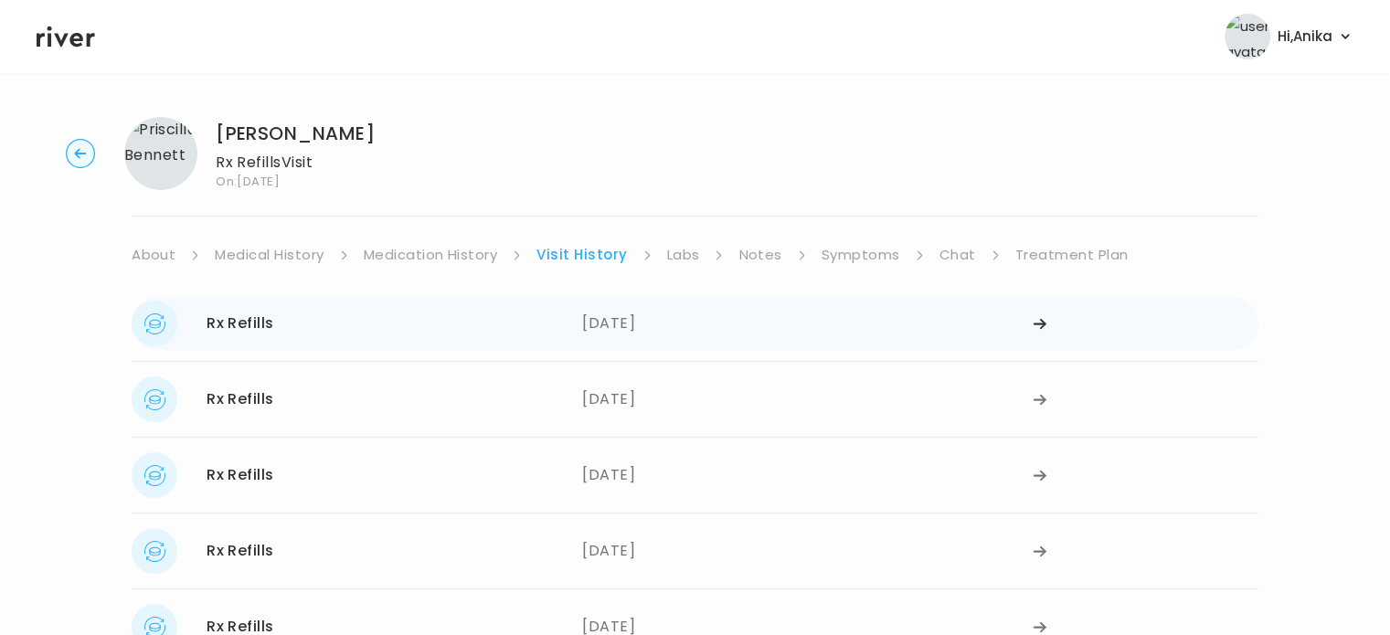
click at [627, 310] on div "[DATE]" at bounding box center [807, 324] width 450 height 46
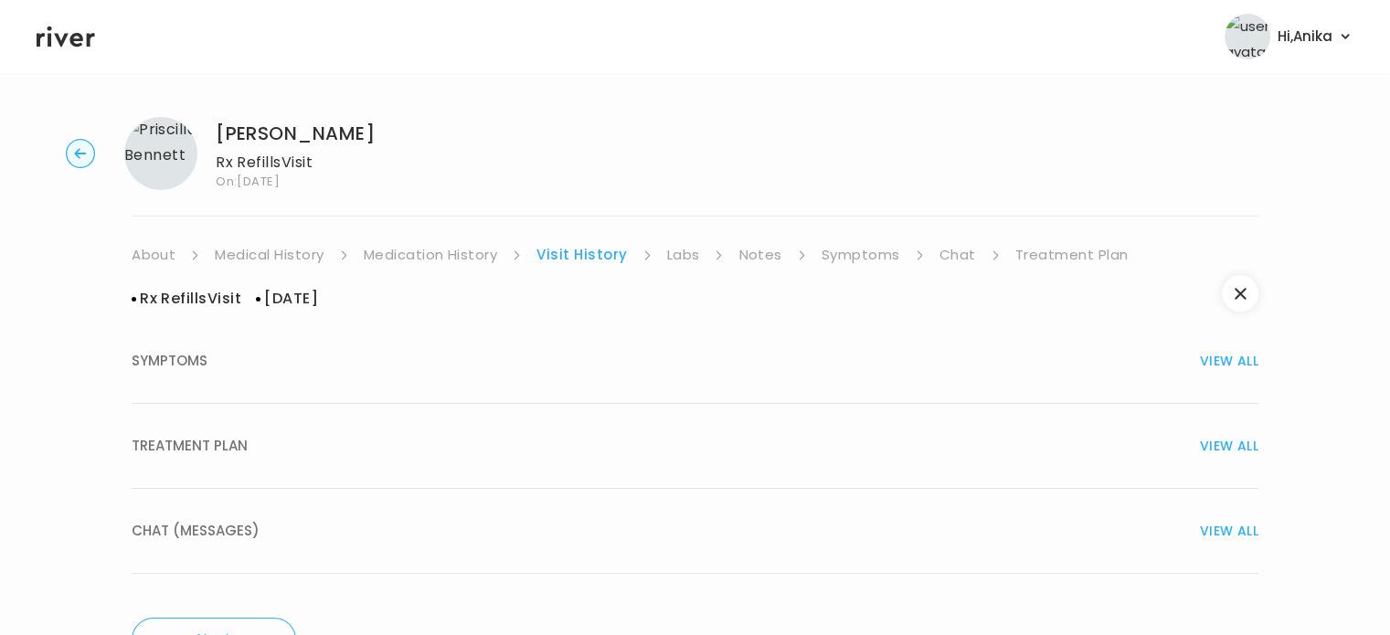
click at [643, 449] on div "TREATMENT PLAN VIEW ALL" at bounding box center [695, 446] width 1126 height 26
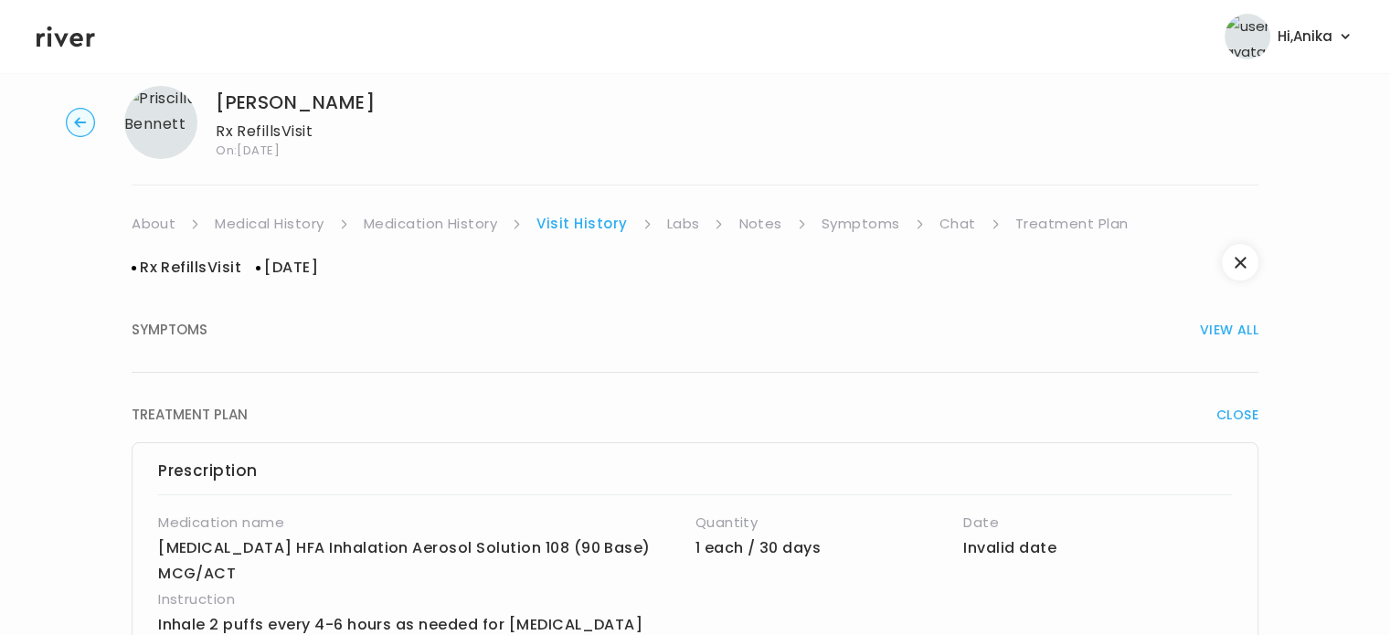
scroll to position [17, 0]
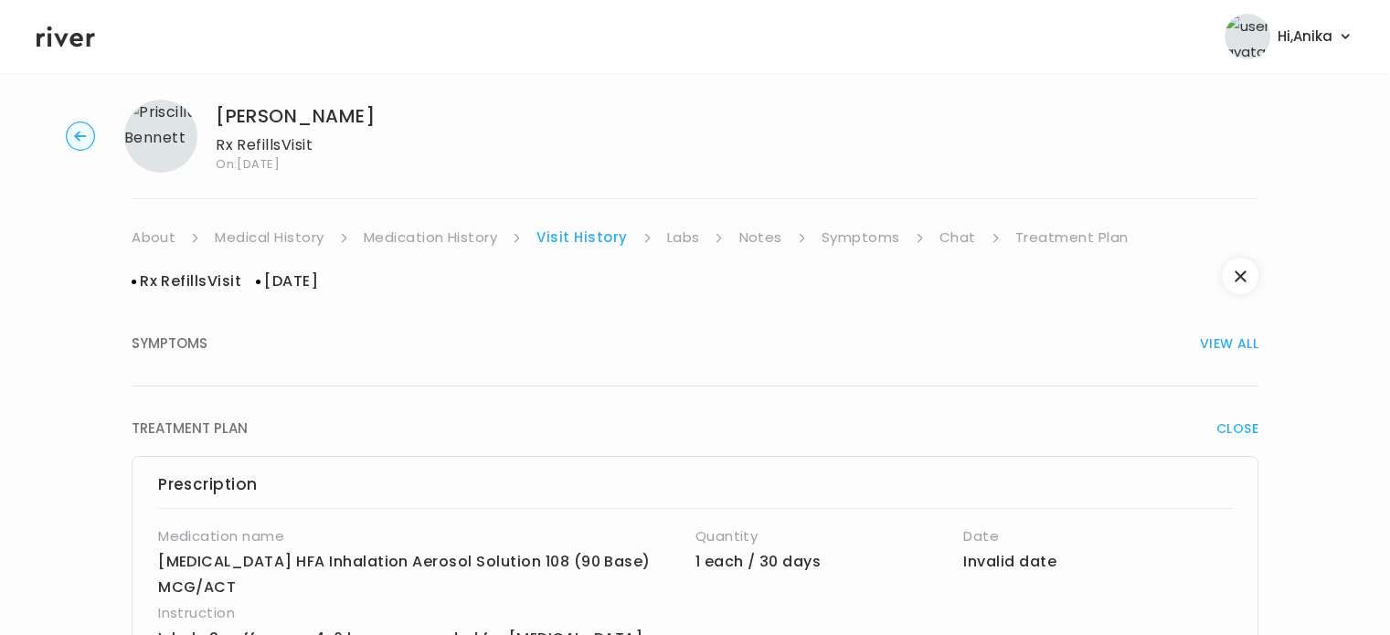
click at [686, 233] on link "Labs" at bounding box center [683, 238] width 33 height 26
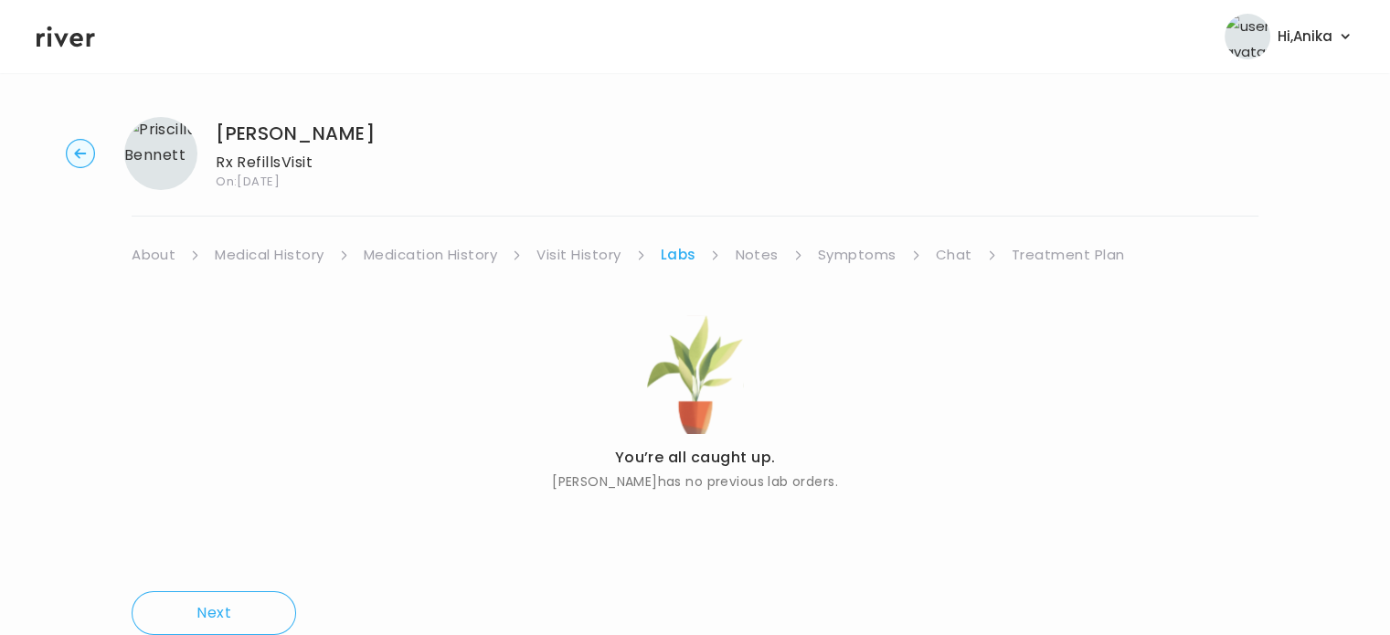
click at [748, 249] on link "Notes" at bounding box center [756, 255] width 43 height 26
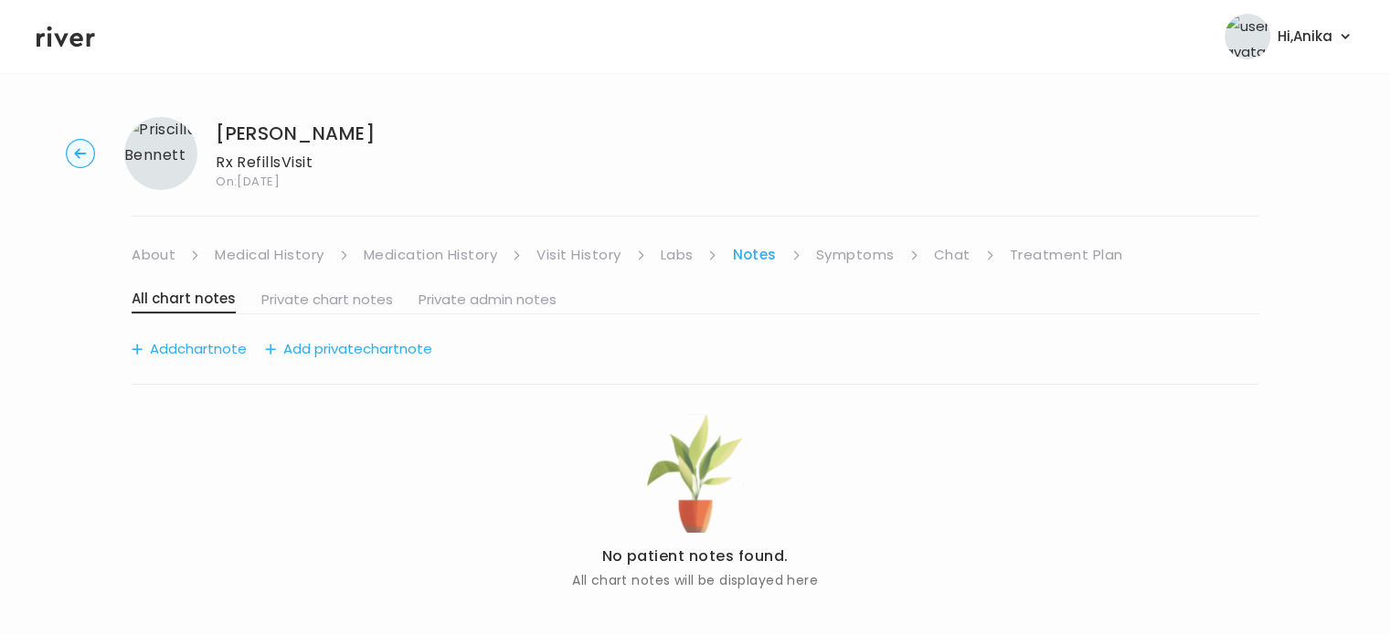
click at [835, 248] on link "Symptoms" at bounding box center [855, 255] width 79 height 26
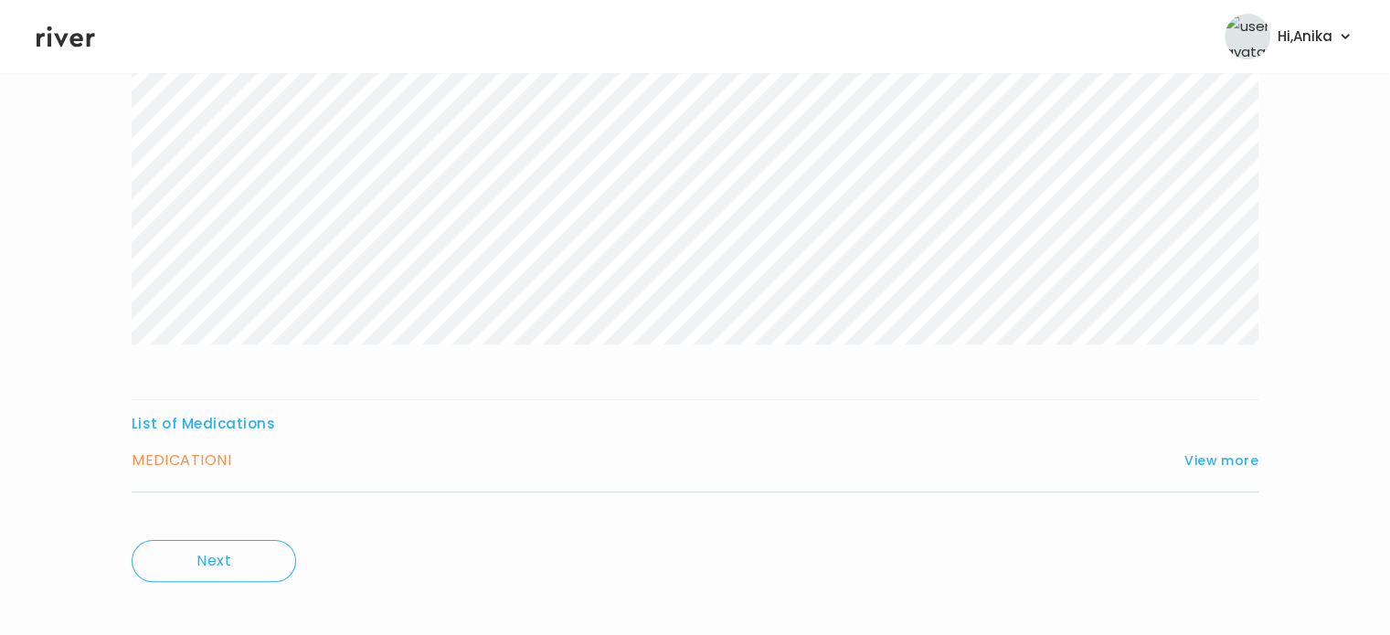
scroll to position [303, 0]
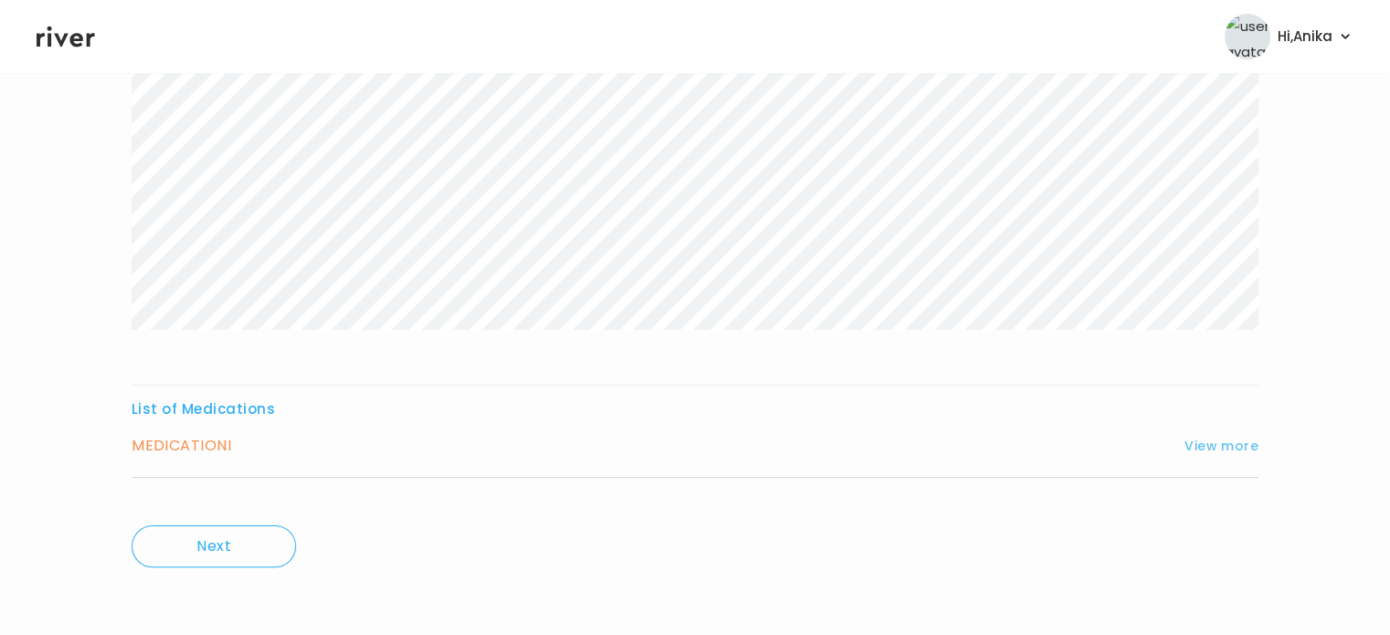
click at [1213, 448] on button "View more" at bounding box center [1221, 446] width 74 height 22
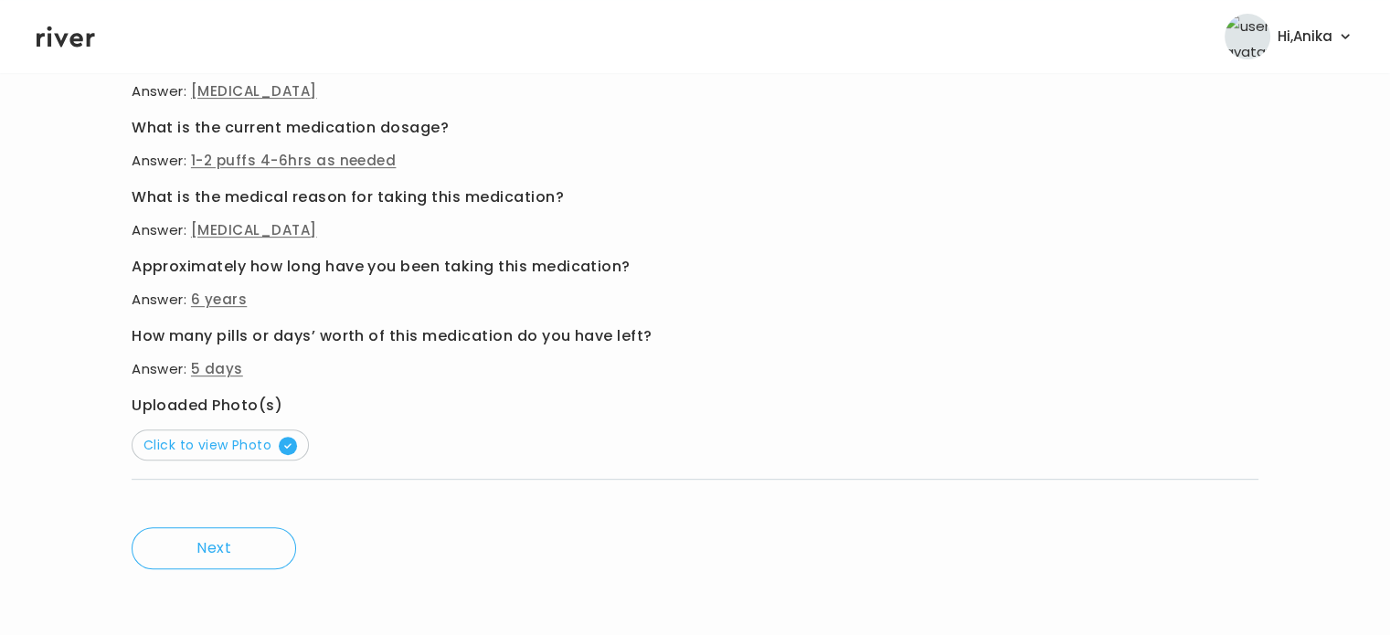
scroll to position [794, 0]
click at [245, 436] on span "Click to view Photo" at bounding box center [219, 444] width 153 height 18
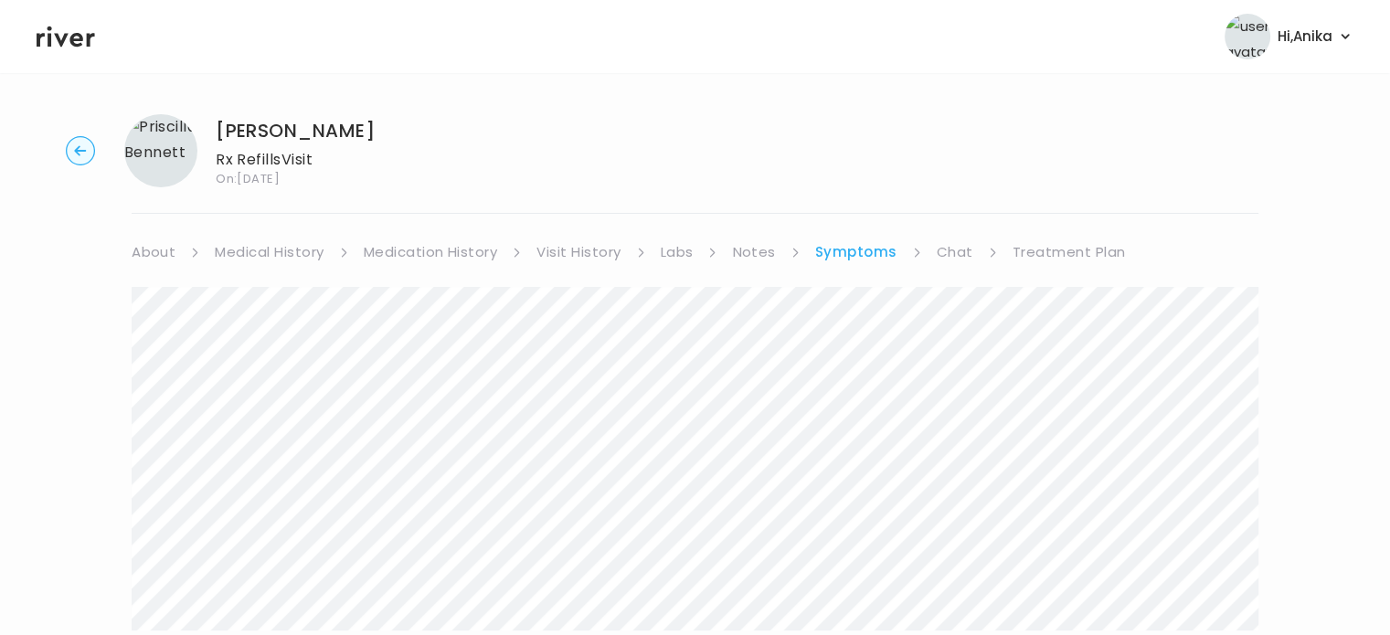
scroll to position [0, 0]
click at [590, 251] on link "Visit History" at bounding box center [578, 255] width 84 height 26
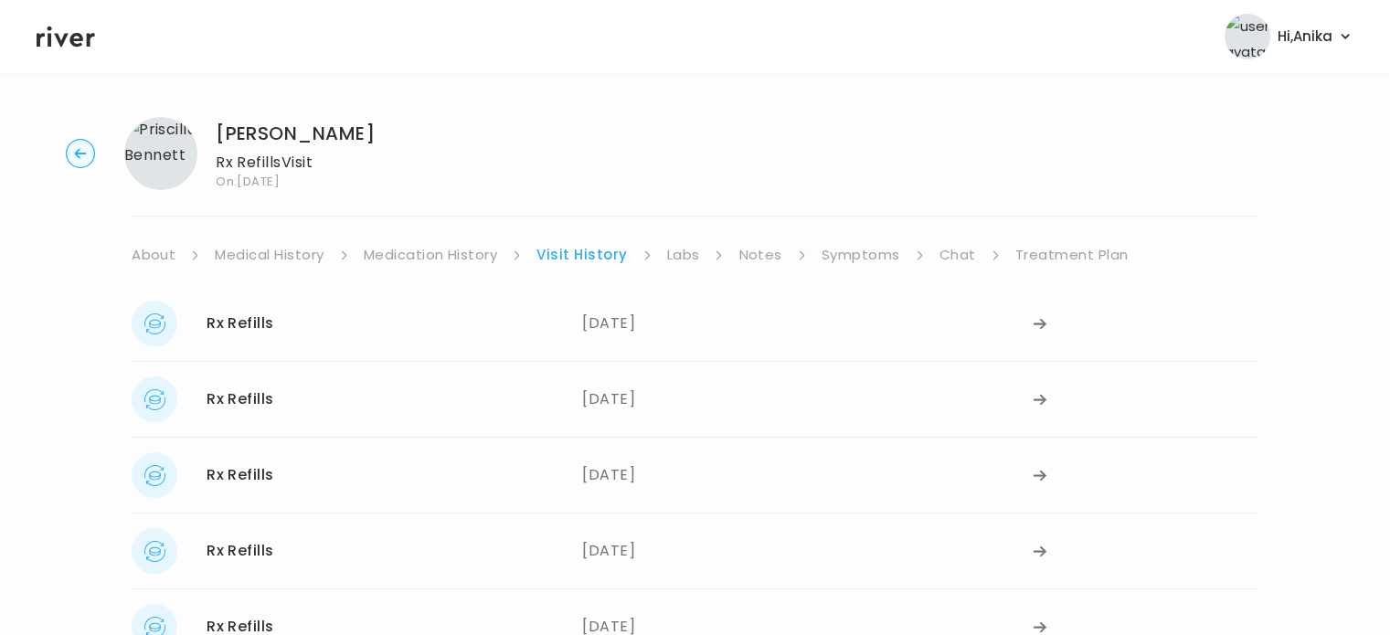
click at [417, 263] on link "Medication History" at bounding box center [431, 255] width 134 height 26
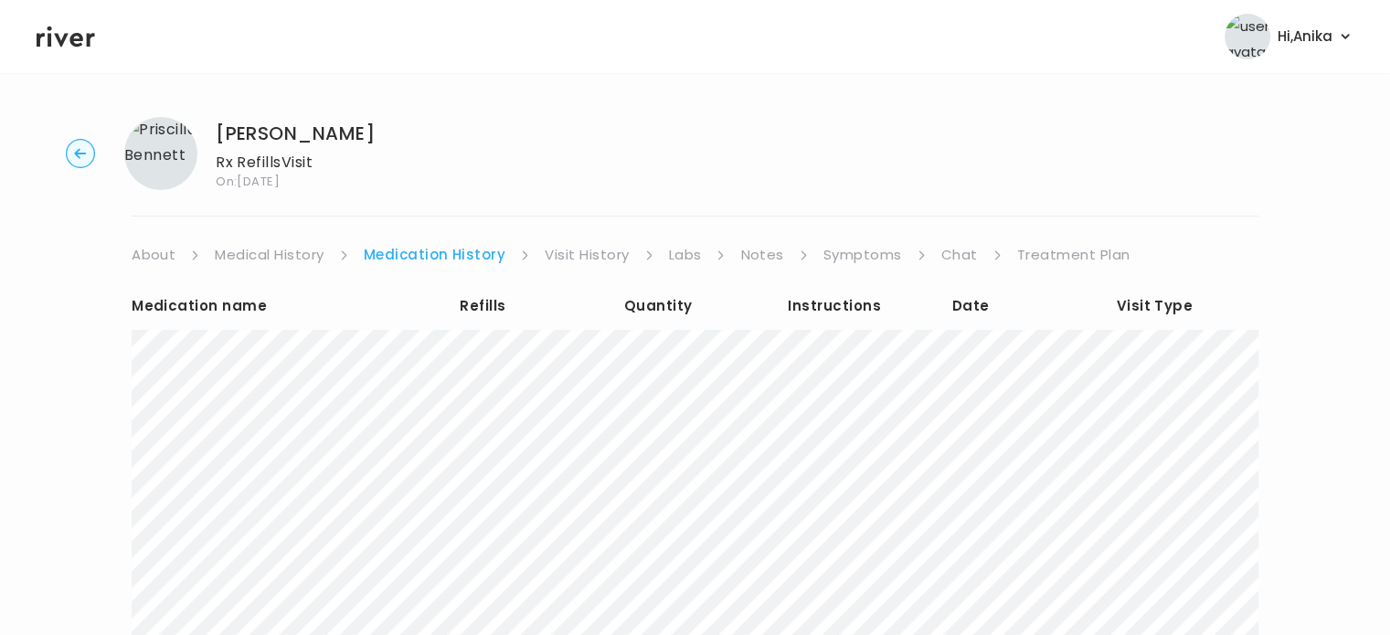
click at [588, 257] on link "Visit History" at bounding box center [586, 255] width 84 height 26
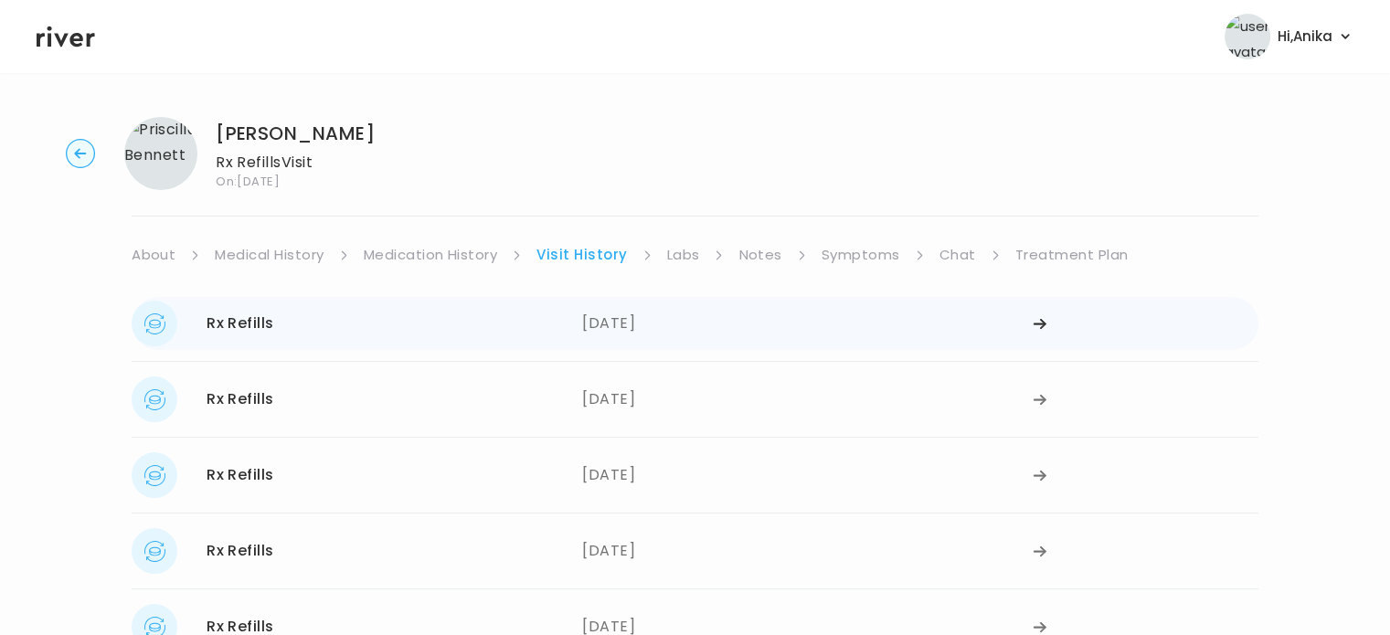
click at [634, 334] on div "[DATE]" at bounding box center [807, 324] width 450 height 46
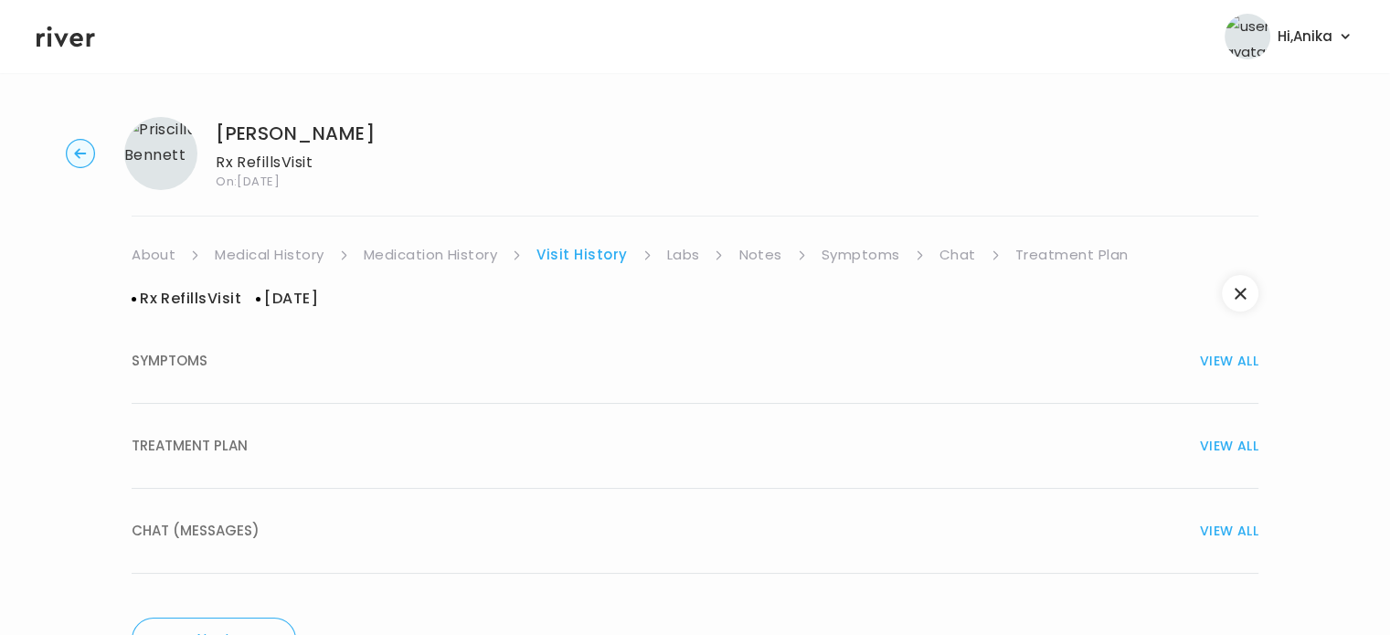
click at [576, 452] on div "TREATMENT PLAN VIEW ALL" at bounding box center [695, 446] width 1126 height 26
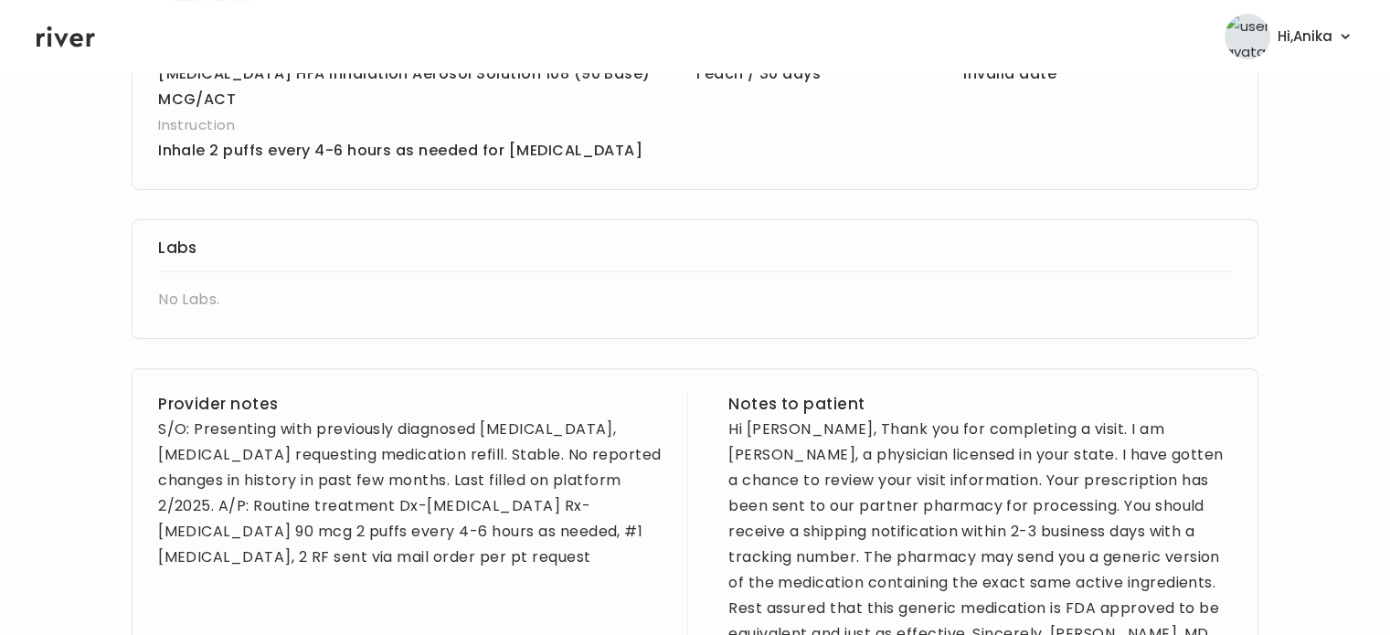
scroll to position [516, 0]
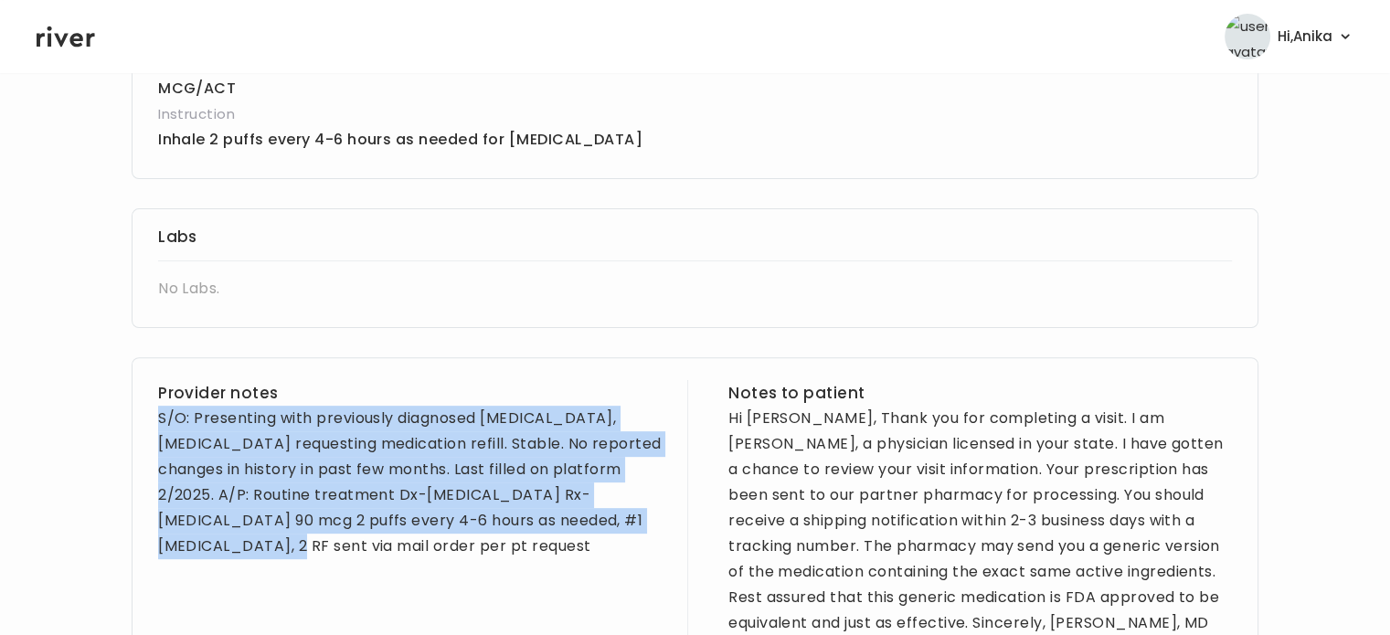
drag, startPoint x: 251, startPoint y: 544, endPoint x: 157, endPoint y: 412, distance: 161.7
click at [157, 412] on div "Provider notes S/O: Presenting with previously diagnosed [MEDICAL_DATA], [MEDIC…" at bounding box center [695, 509] width 1126 height 305
copy div "S/O: Presenting with previously diagnosed [MEDICAL_DATA], [MEDICAL_DATA] reques…"
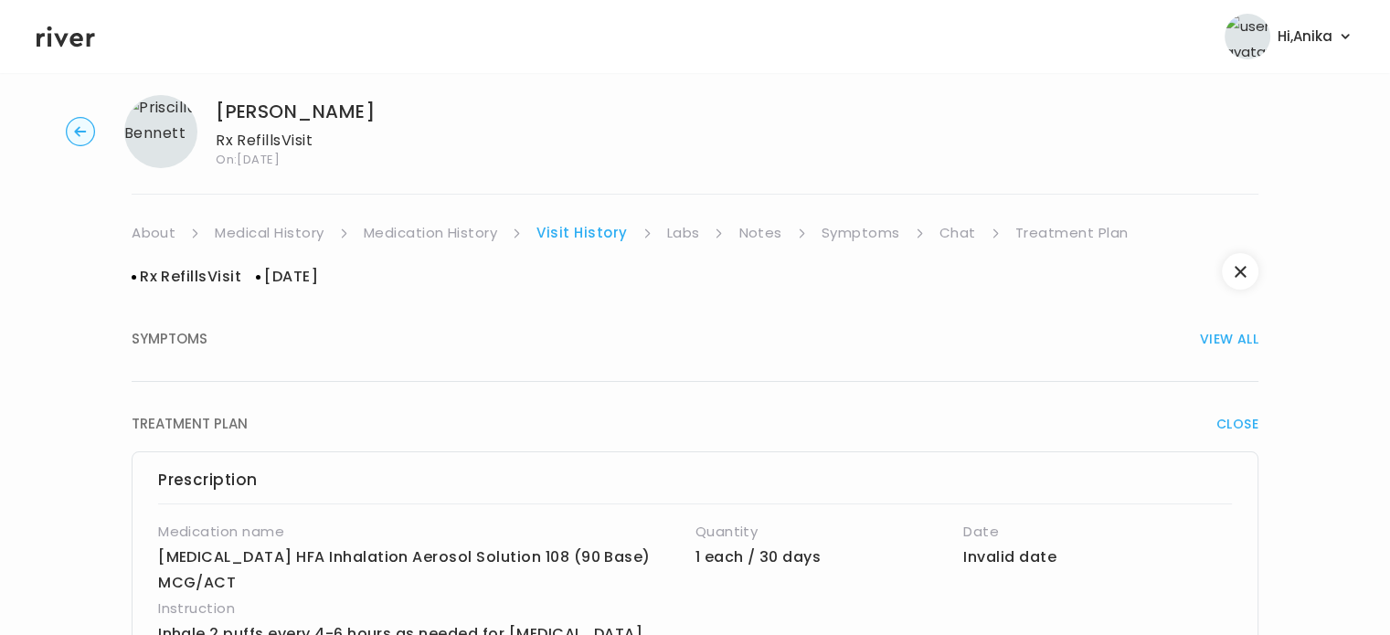
scroll to position [22, 0]
click at [1082, 233] on link "Treatment Plan" at bounding box center [1071, 233] width 113 height 26
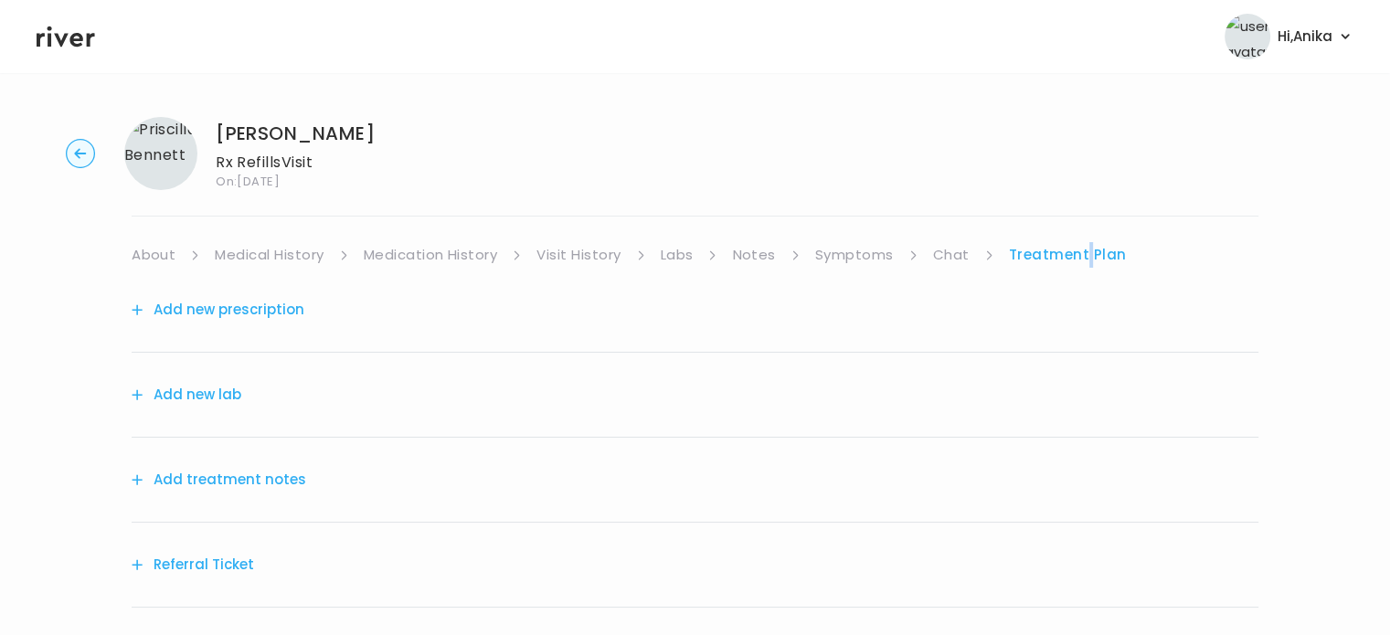
click at [247, 479] on button "Add treatment notes" at bounding box center [219, 480] width 174 height 26
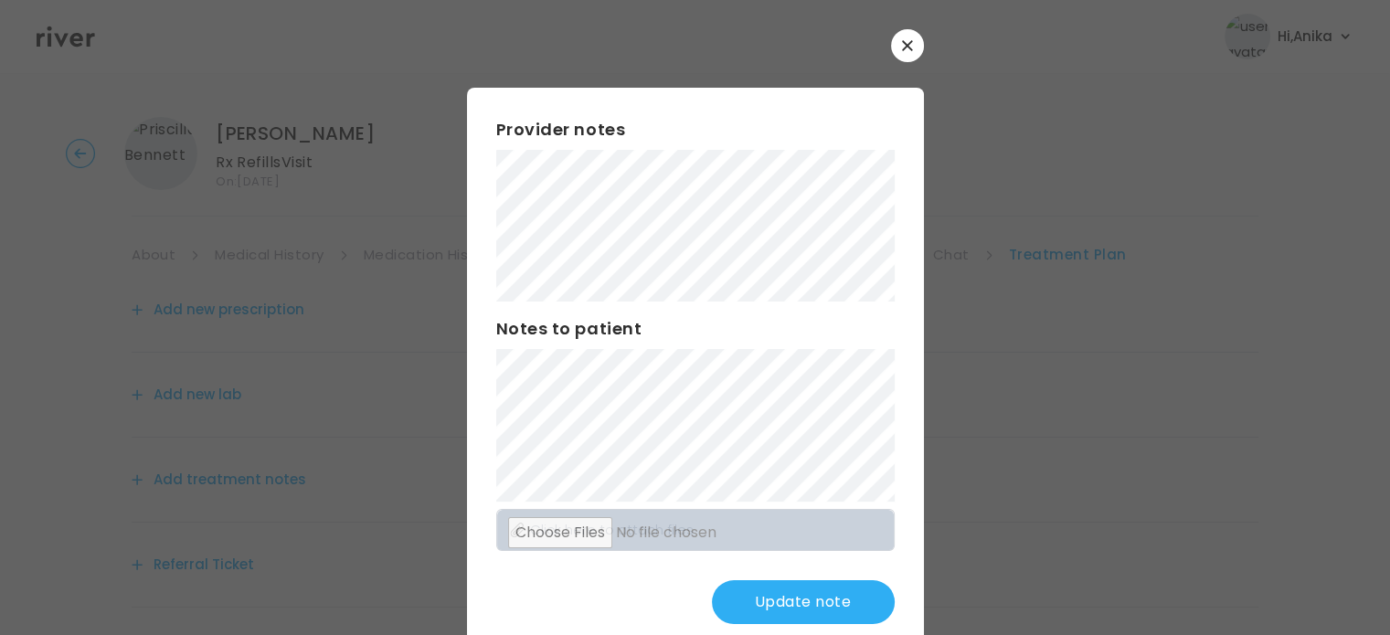
click at [756, 593] on button "Update note" at bounding box center [803, 602] width 183 height 44
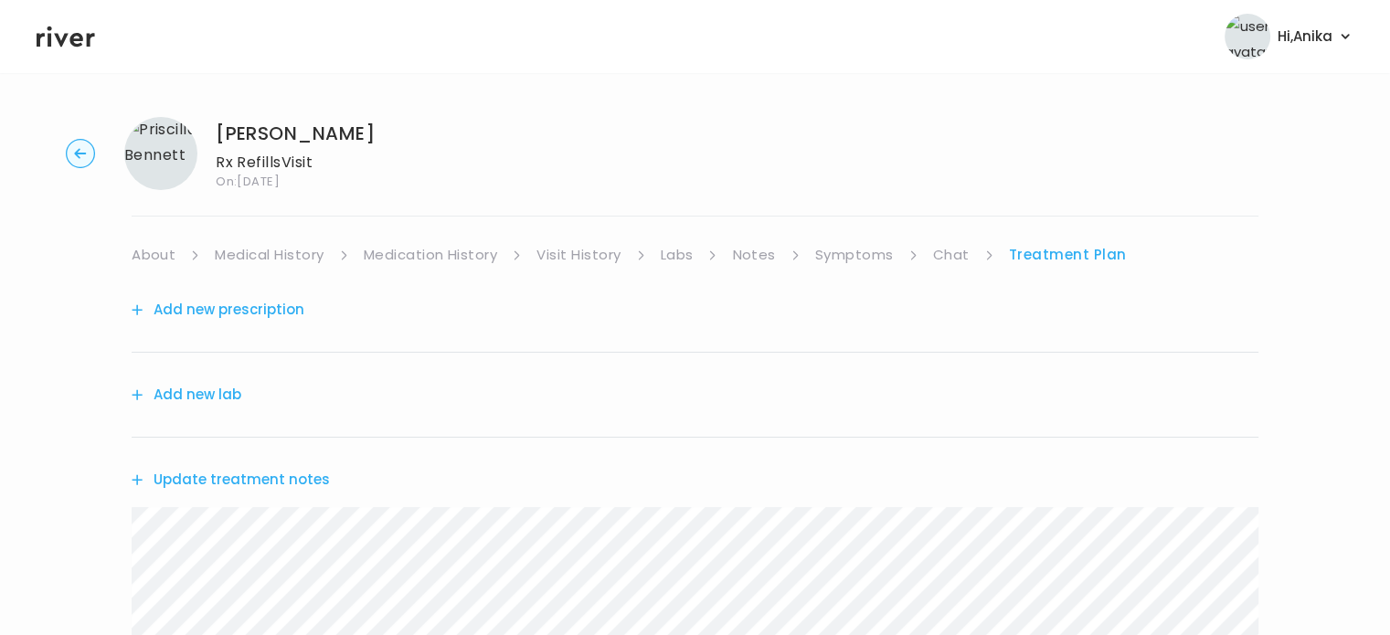
click at [301, 311] on div "Add new prescription" at bounding box center [695, 310] width 1126 height 85
click at [285, 306] on button "Add new prescription" at bounding box center [218, 310] width 173 height 26
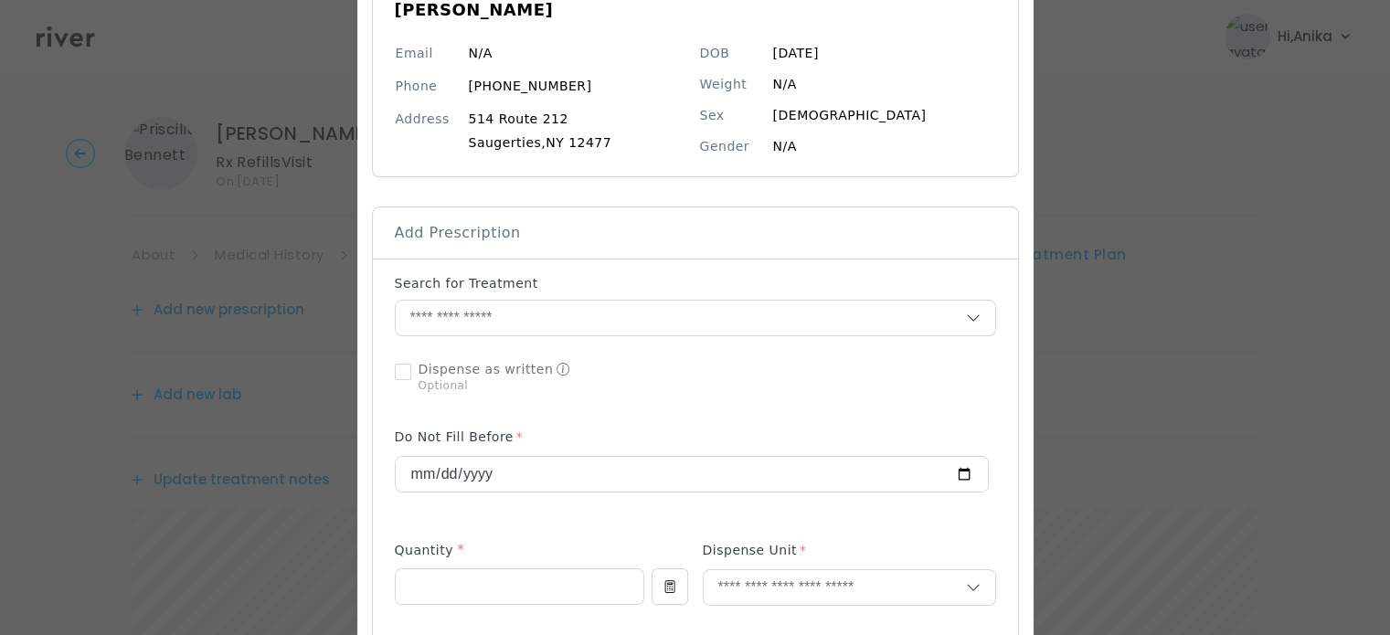
scroll to position [270, 0]
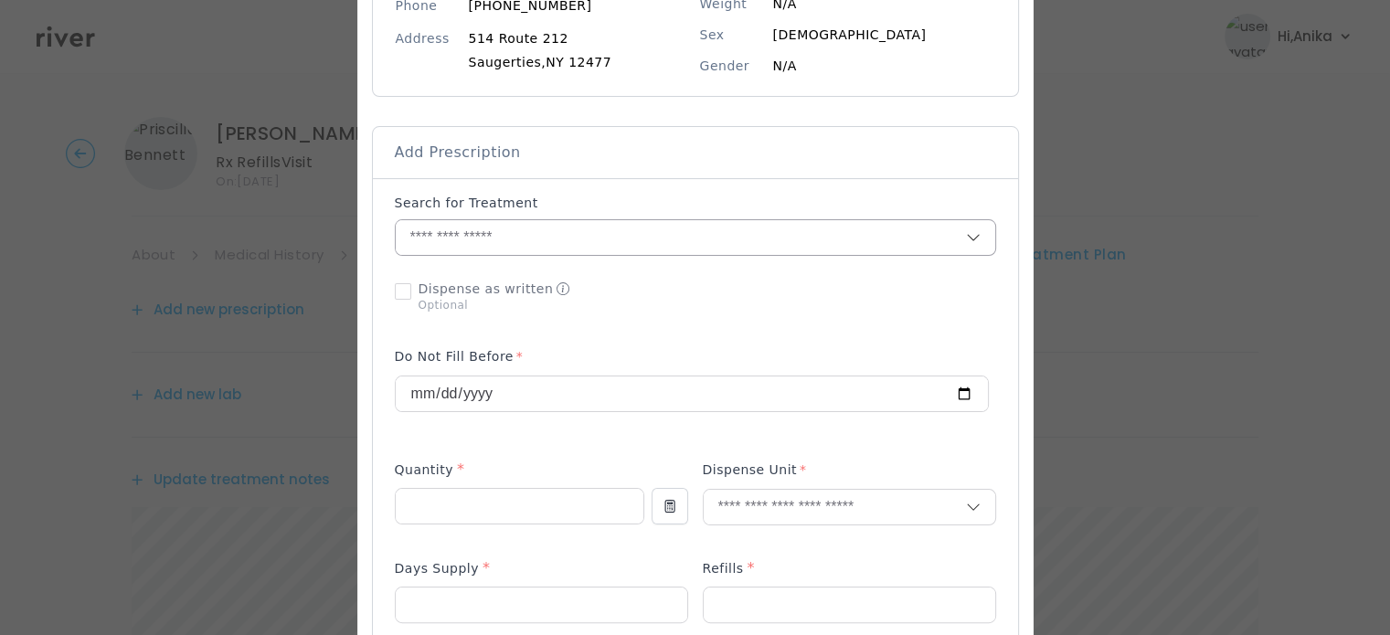
click at [541, 232] on input "text" at bounding box center [681, 237] width 570 height 35
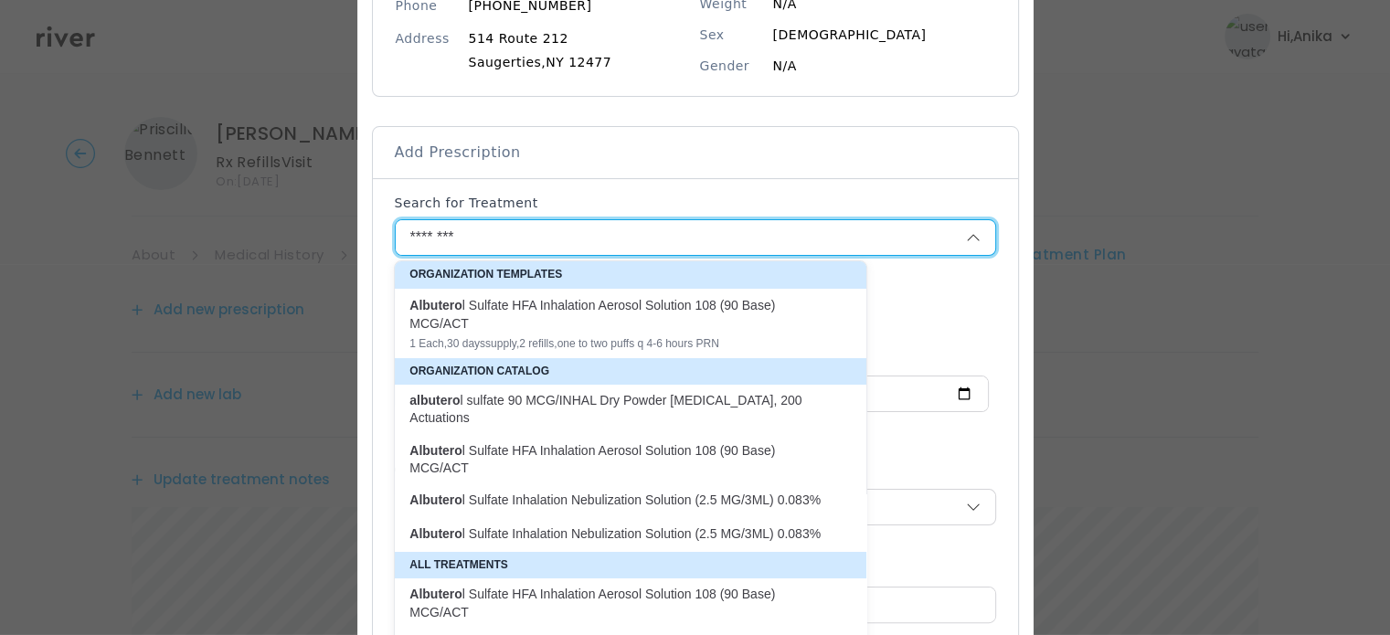
click at [552, 358] on div "Organization Catalog" at bounding box center [630, 371] width 471 height 27
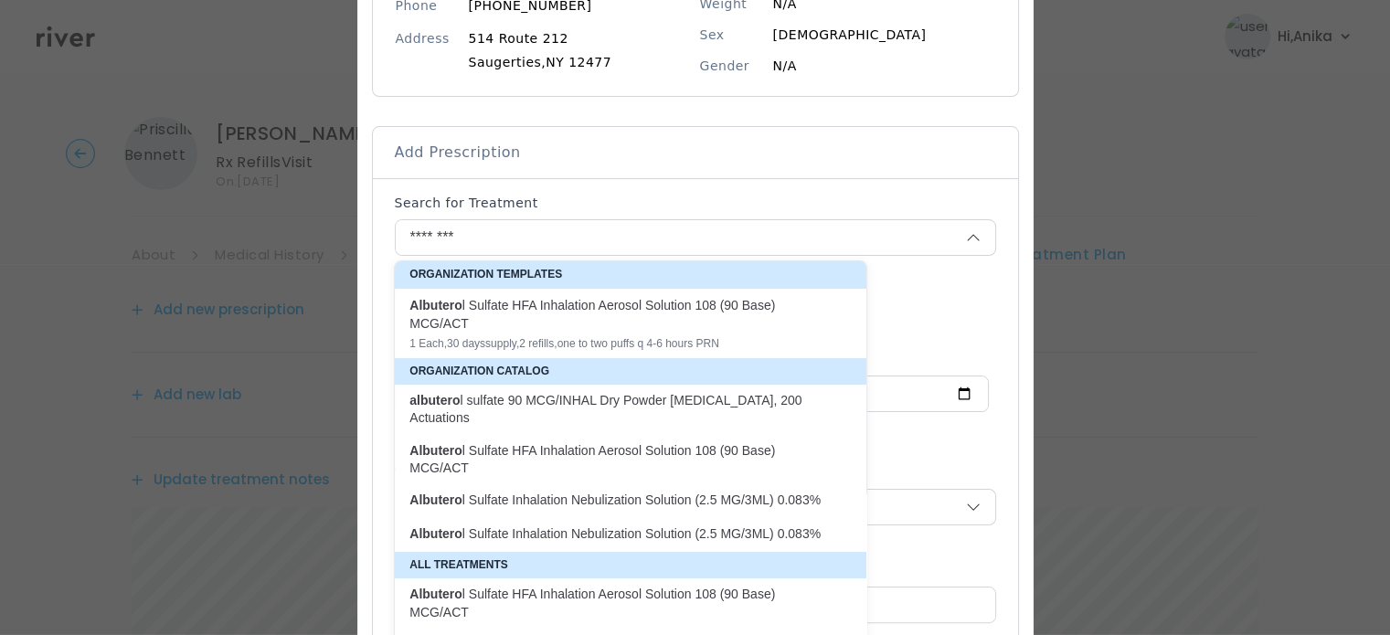
click at [551, 339] on div "1 Each , 30 days supply, 2 refills , one to two puffs q 4-6 hours PRN" at bounding box center [619, 343] width 420 height 15
type input "**********"
type input "*"
type input "**"
type input "*"
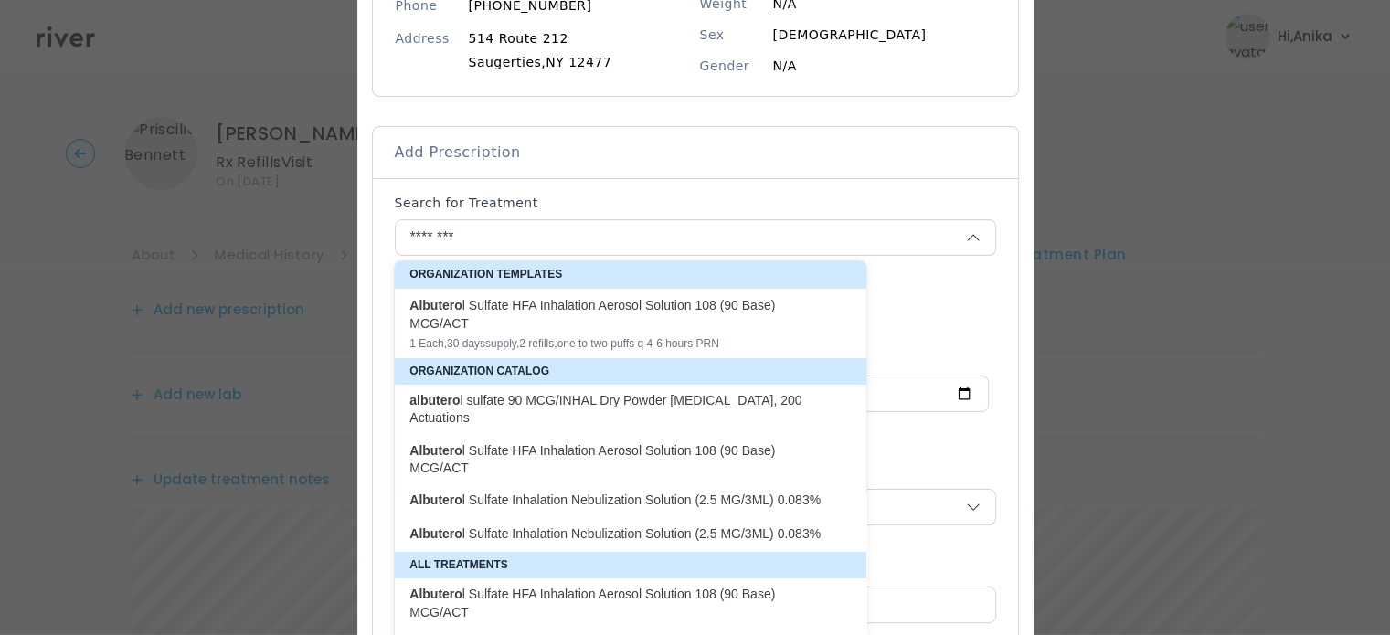
type textarea "**********"
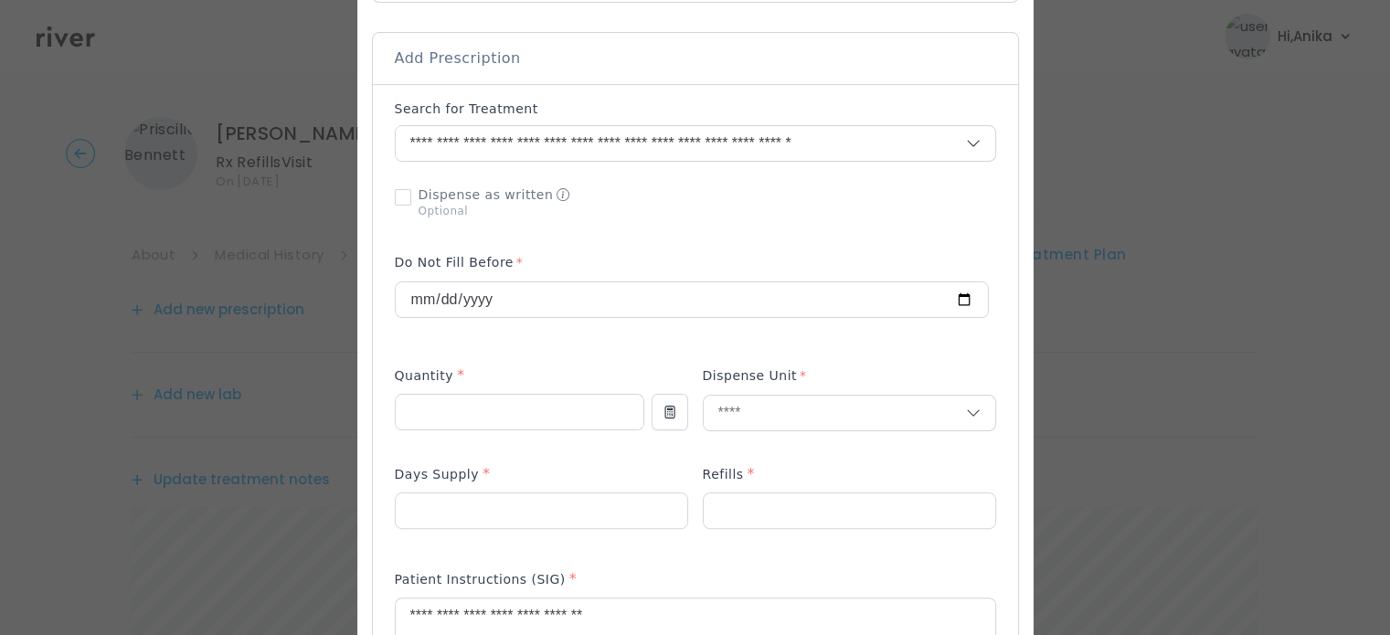
scroll to position [402, 0]
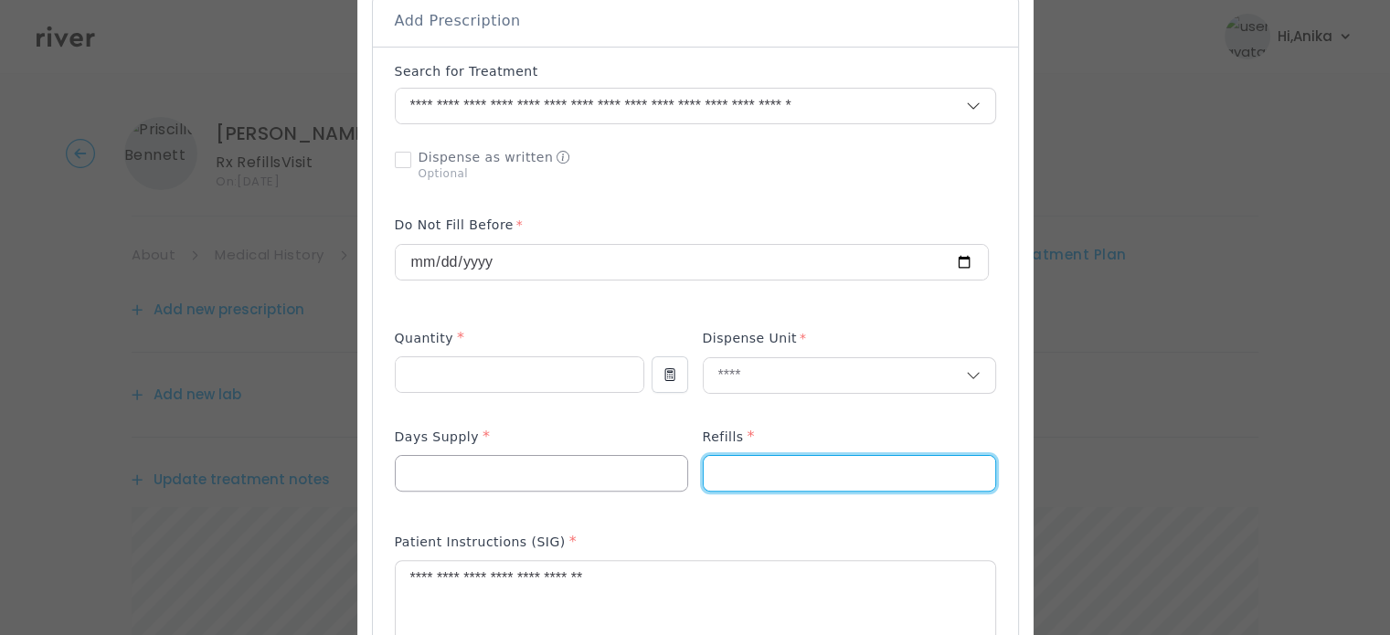
drag, startPoint x: 685, startPoint y: 470, endPoint x: 637, endPoint y: 455, distance: 50.6
click at [637, 455] on div at bounding box center [695, 469] width 601 height 87
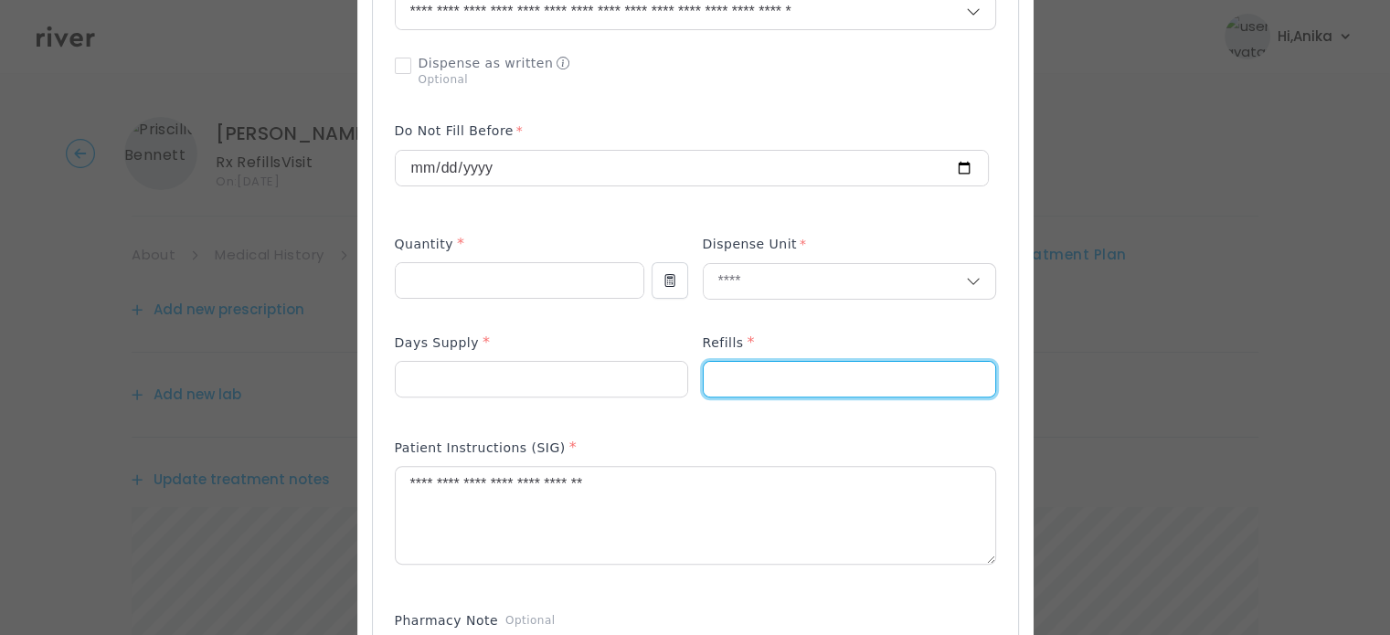
scroll to position [534, 0]
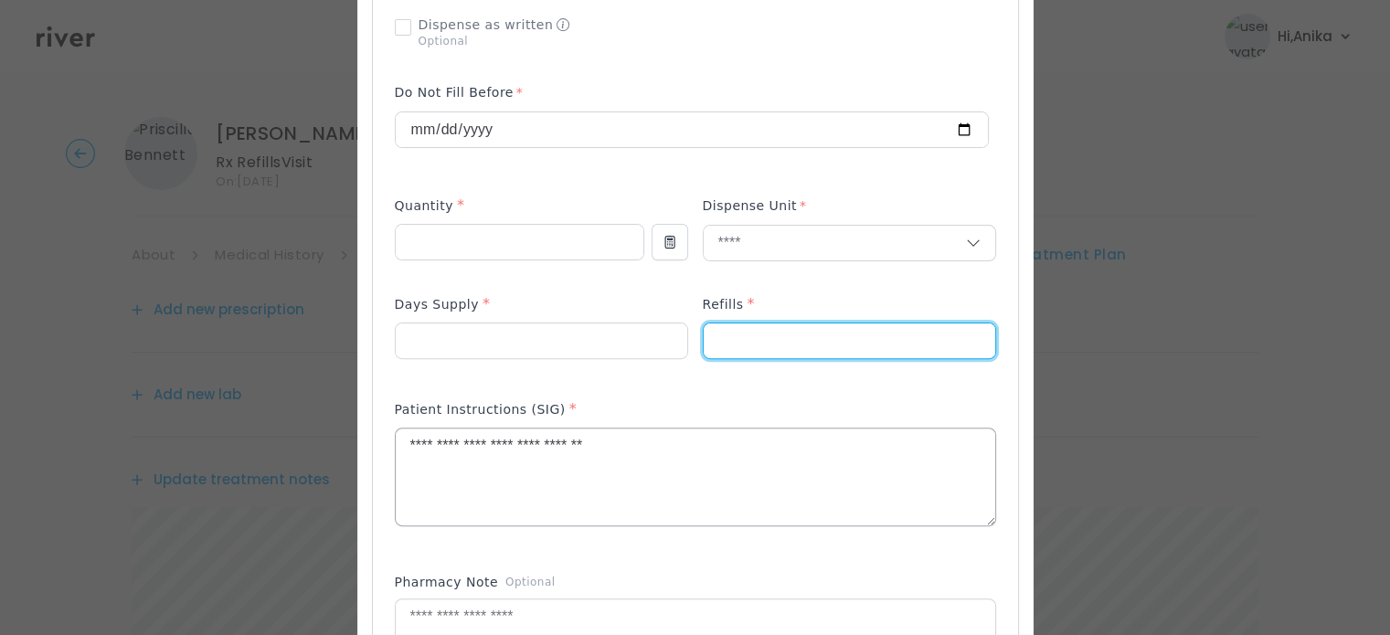
type input "*"
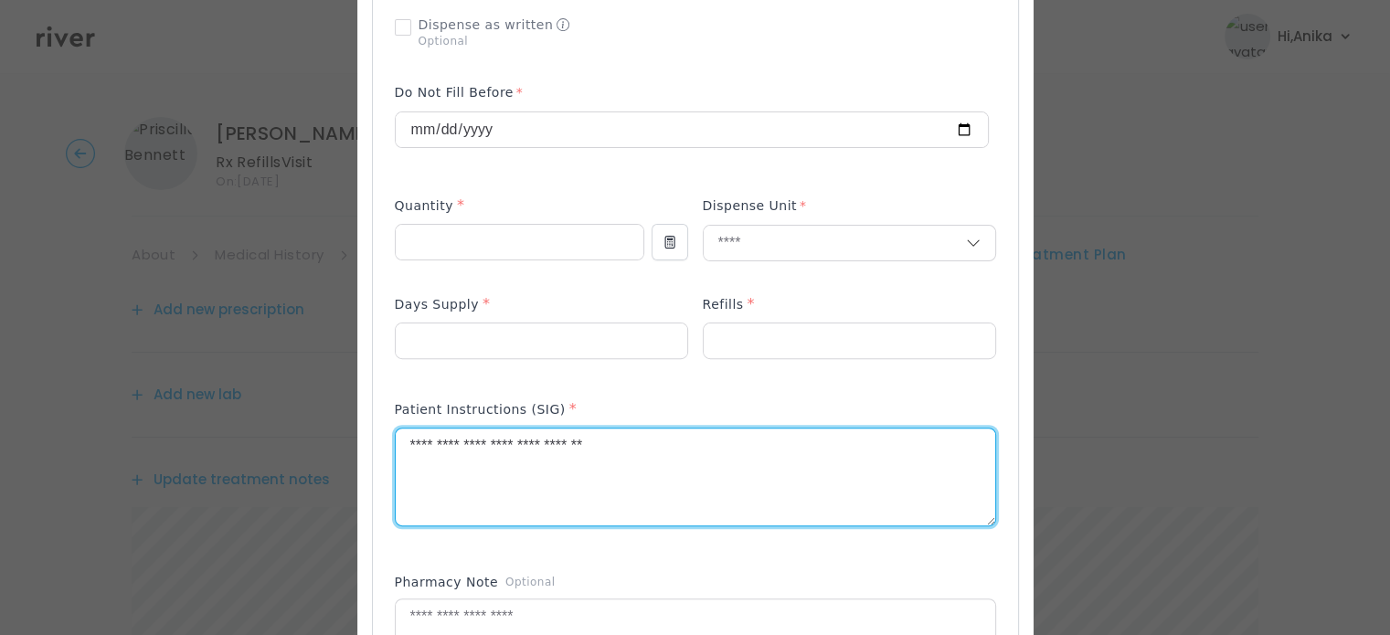
drag, startPoint x: 474, startPoint y: 449, endPoint x: 339, endPoint y: 457, distance: 135.5
click at [339, 457] on div "​" at bounding box center [695, 417] width 1390 height 1902
click at [451, 445] on textarea "**********" at bounding box center [695, 476] width 599 height 97
drag, startPoint x: 542, startPoint y: 456, endPoint x: 555, endPoint y: 450, distance: 14.8
click at [555, 450] on textarea "**********" at bounding box center [695, 476] width 599 height 97
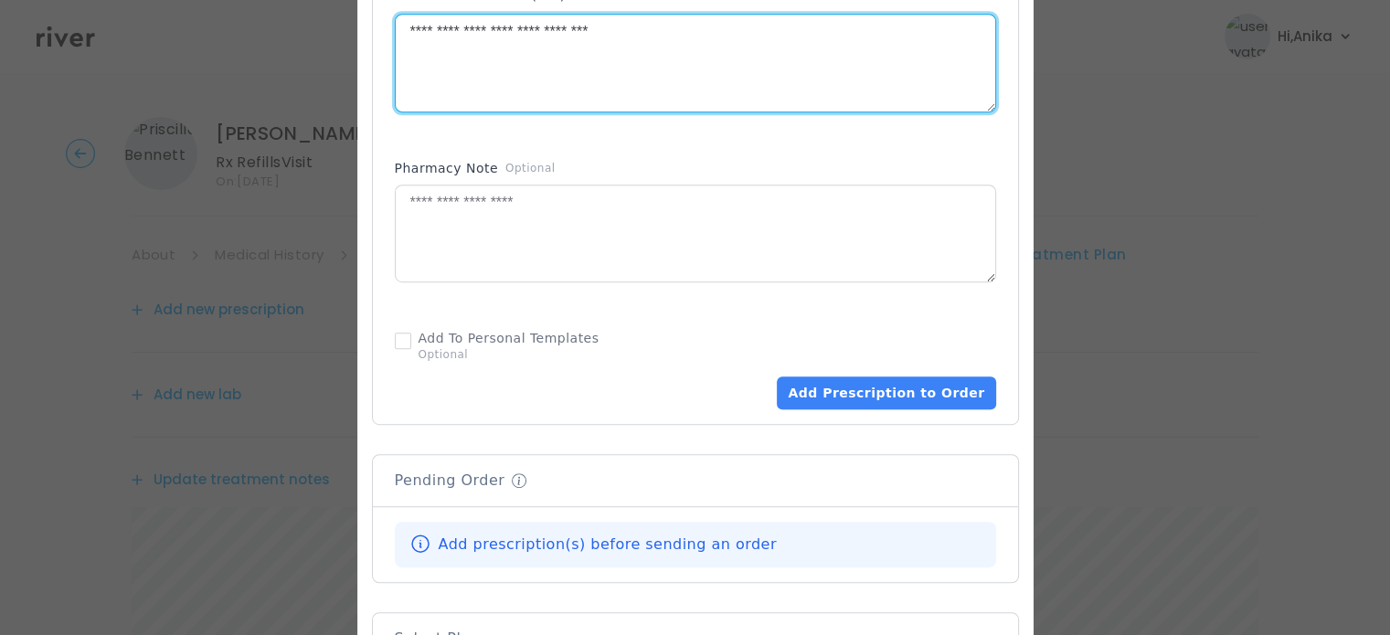
scroll to position [968, 0]
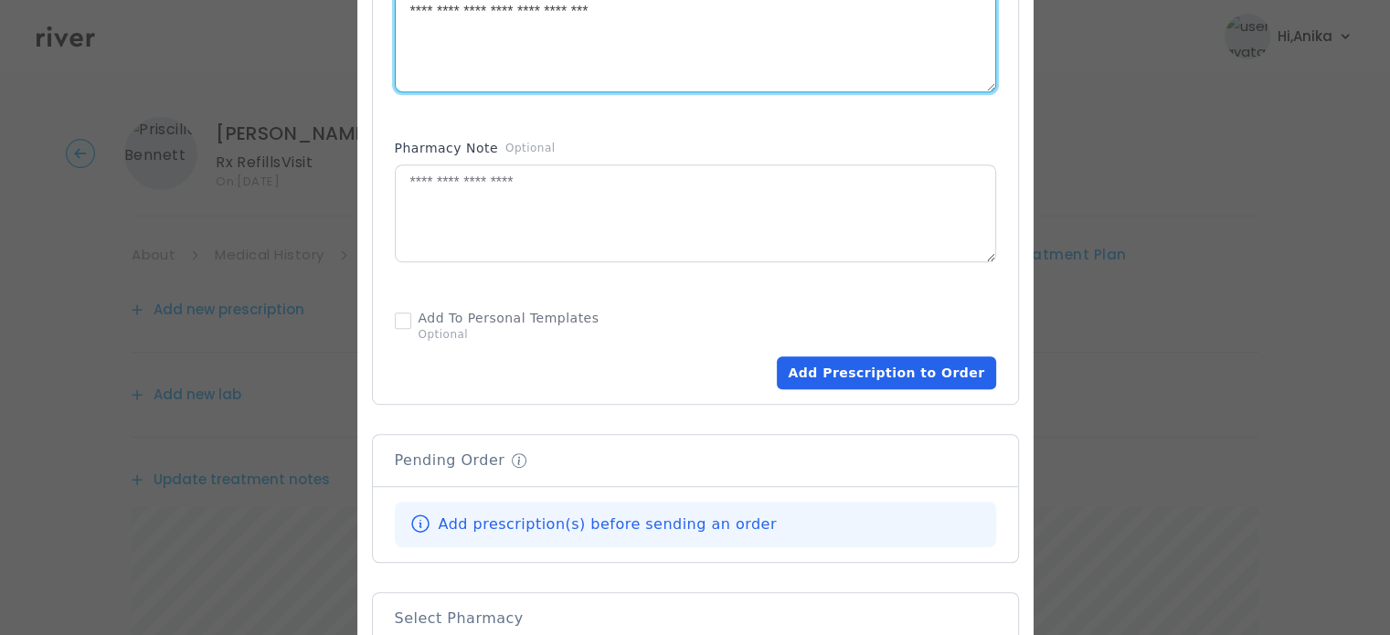
type textarea "**********"
click at [925, 364] on button "Add Prescription to Order" at bounding box center [886, 372] width 218 height 33
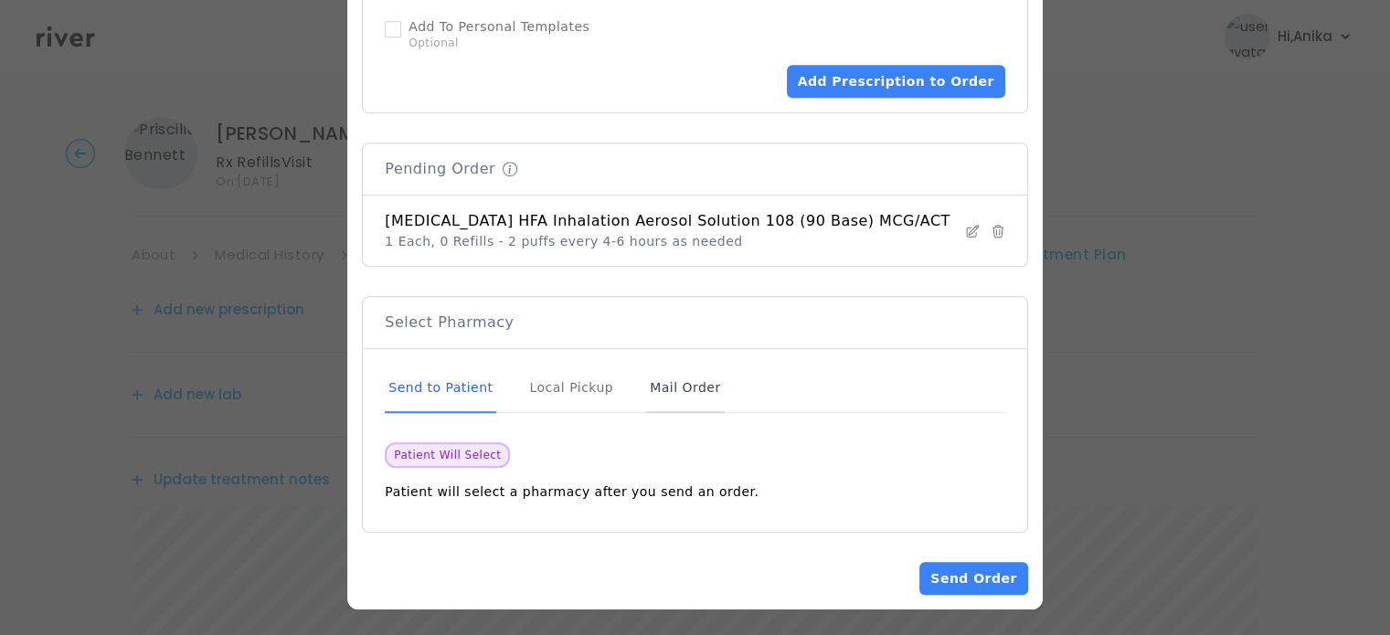
click at [678, 373] on div "Mail Order" at bounding box center [685, 388] width 78 height 49
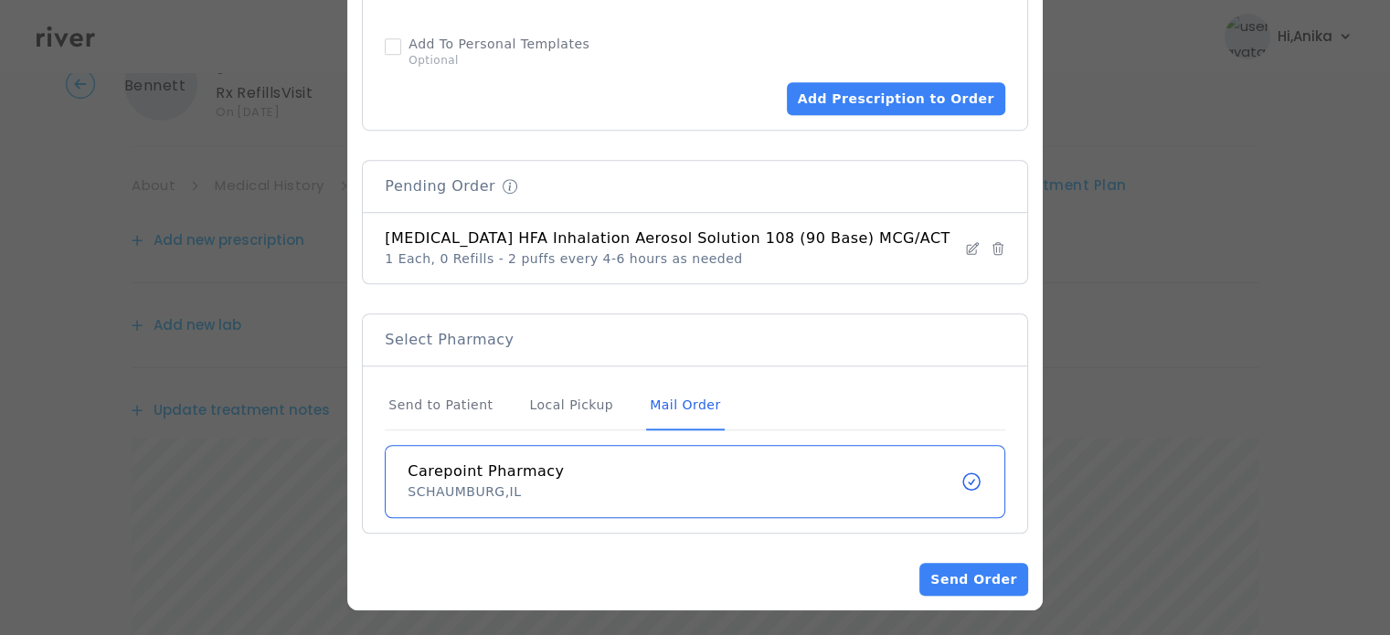
scroll to position [78, 0]
click at [938, 570] on button "Send Order" at bounding box center [973, 579] width 108 height 33
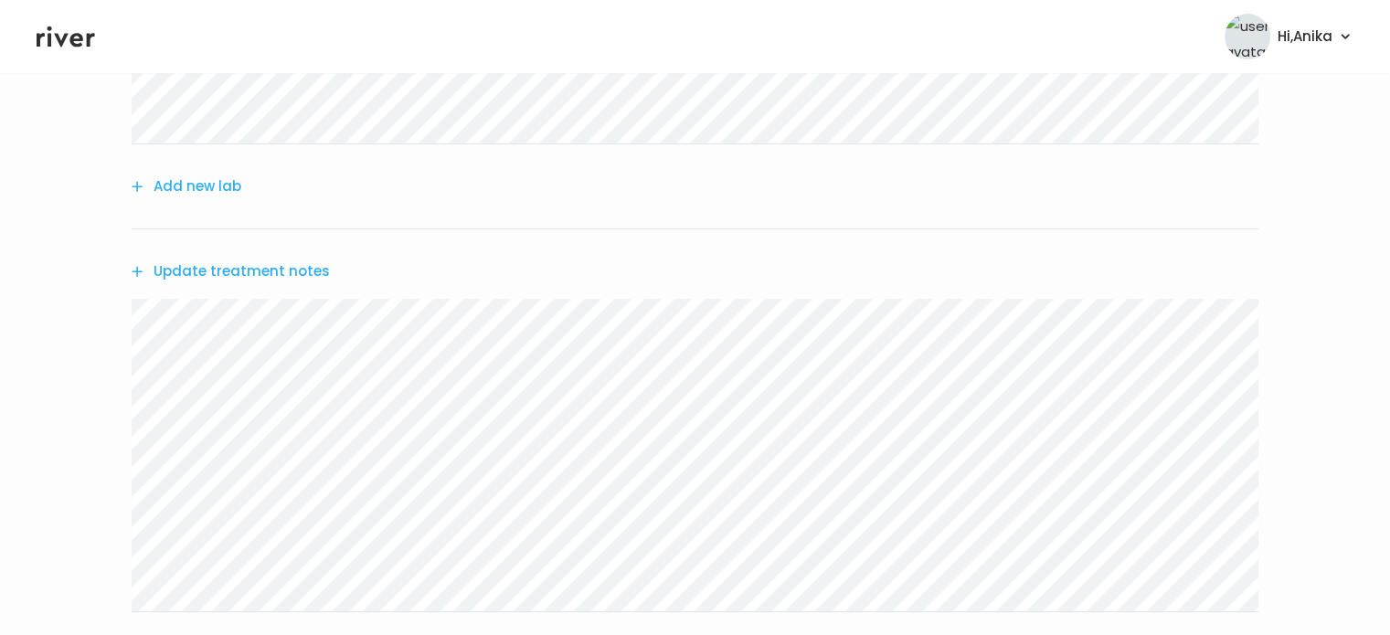
scroll to position [439, 0]
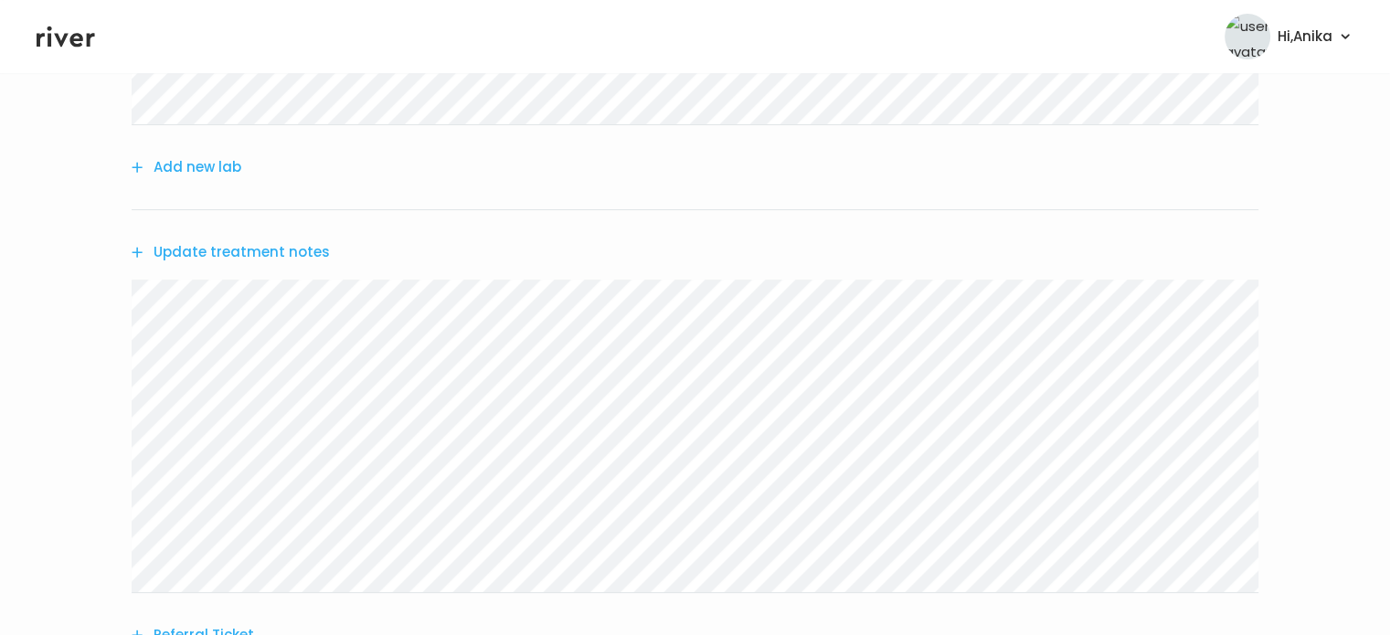
click at [277, 252] on button "Update treatment notes" at bounding box center [231, 252] width 198 height 26
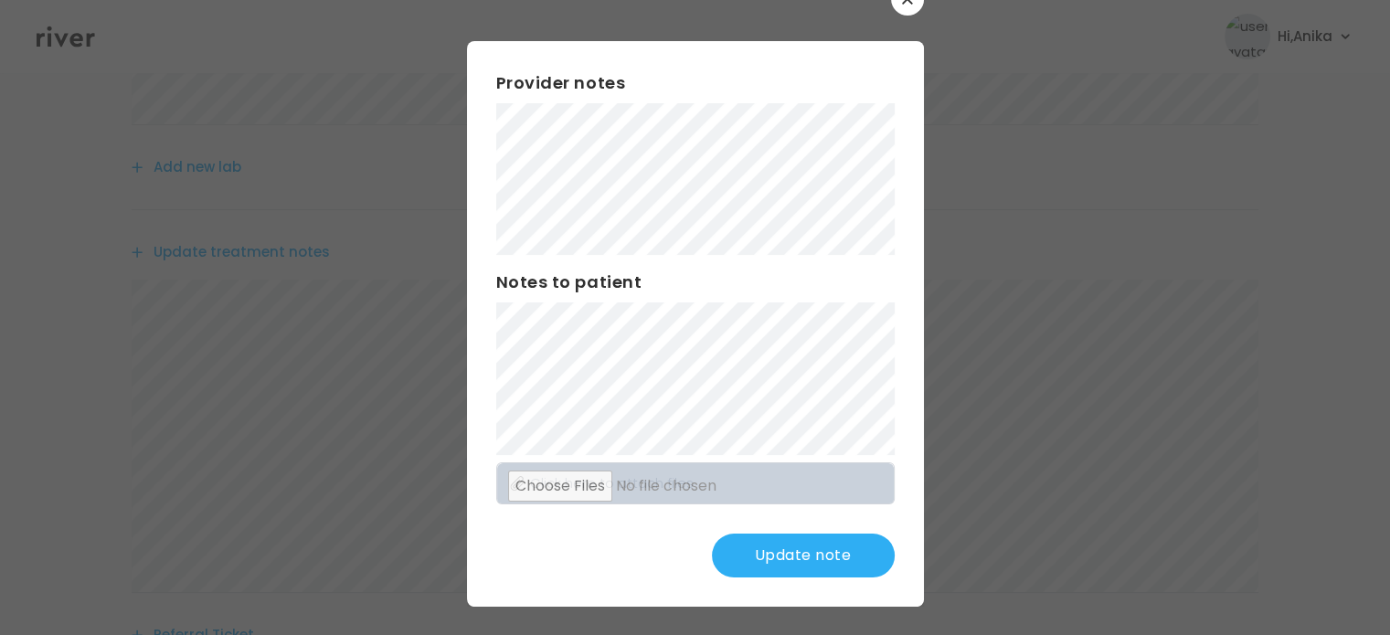
scroll to position [48, 0]
click at [752, 534] on button "Update note" at bounding box center [803, 555] width 183 height 44
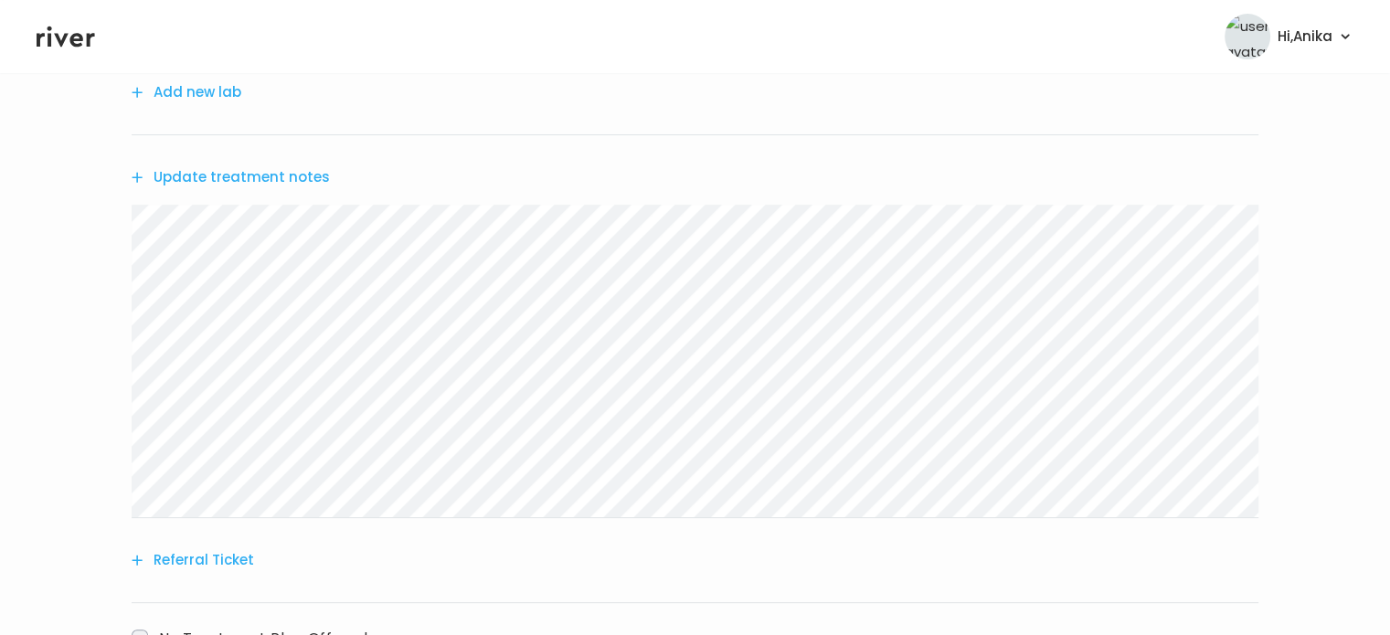
scroll to position [654, 0]
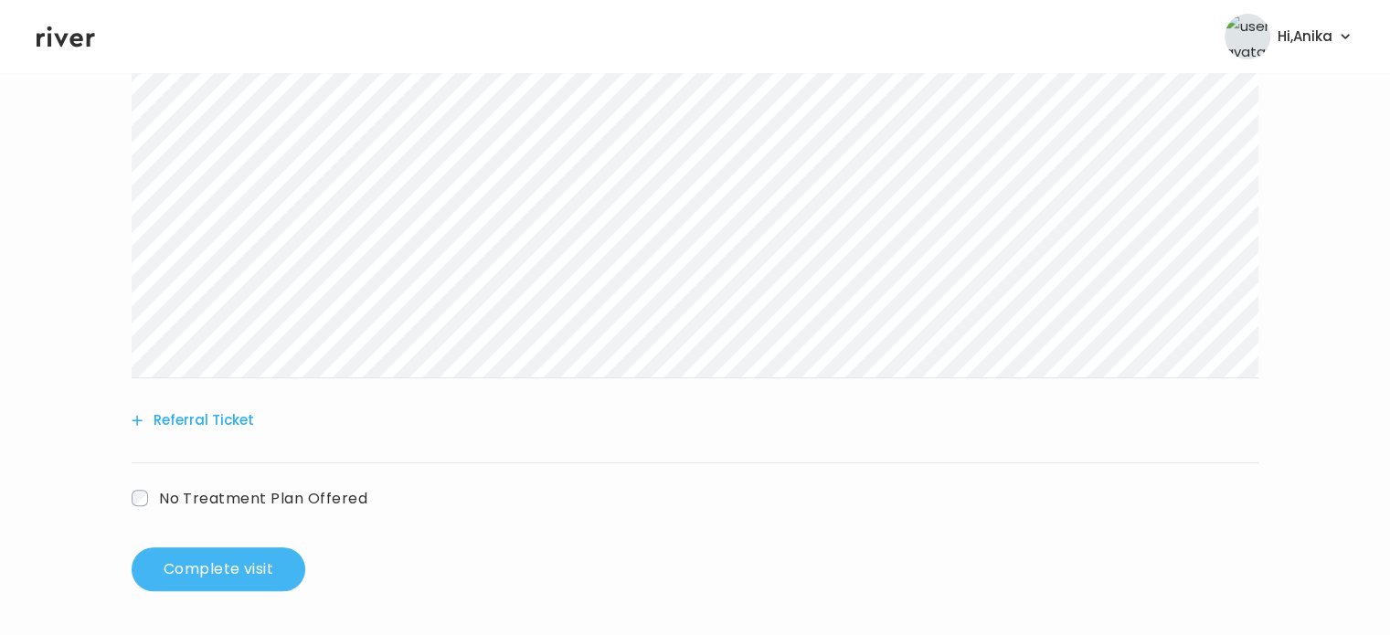
click at [228, 566] on button "Complete visit" at bounding box center [219, 569] width 174 height 44
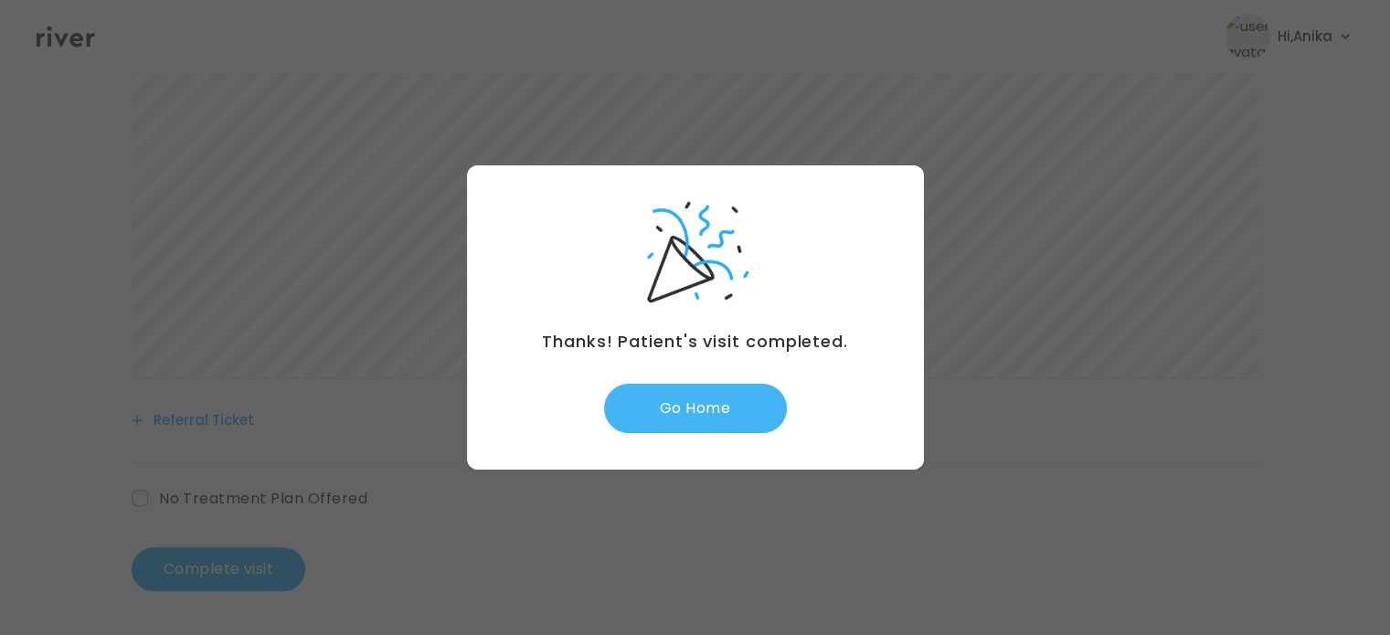
click at [702, 412] on button "Go Home" at bounding box center [695, 408] width 183 height 49
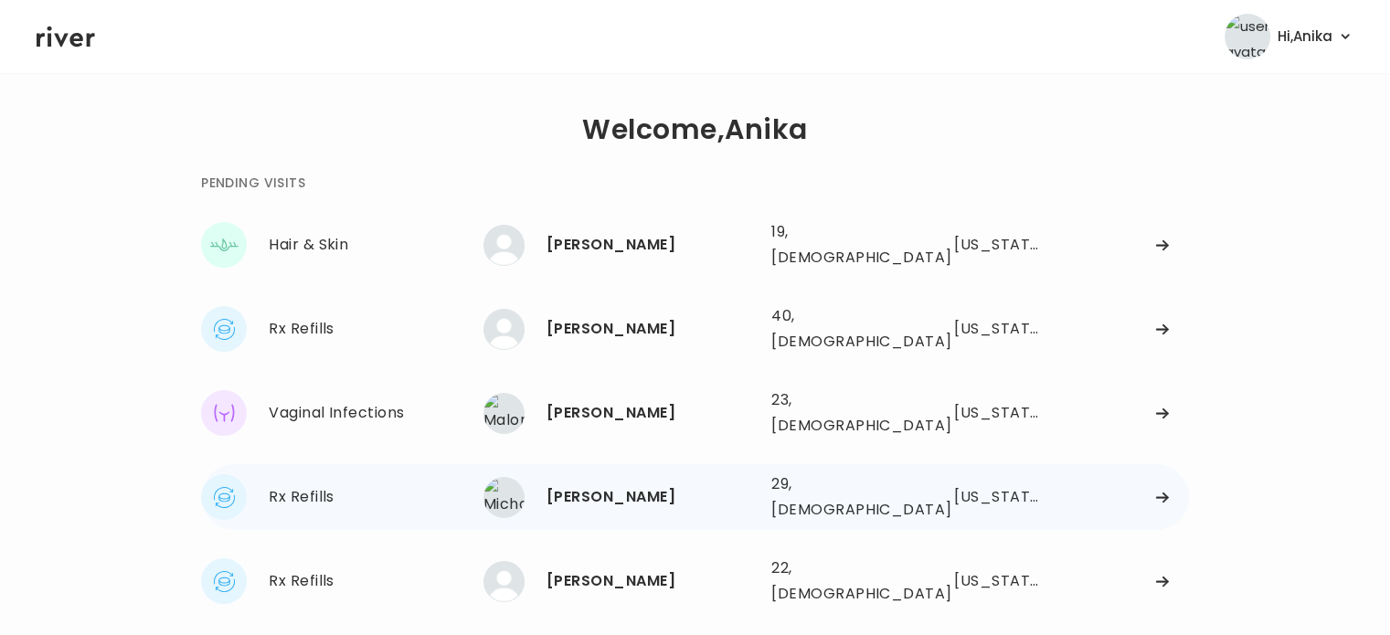
click at [631, 484] on div "[PERSON_NAME]" at bounding box center [651, 497] width 210 height 26
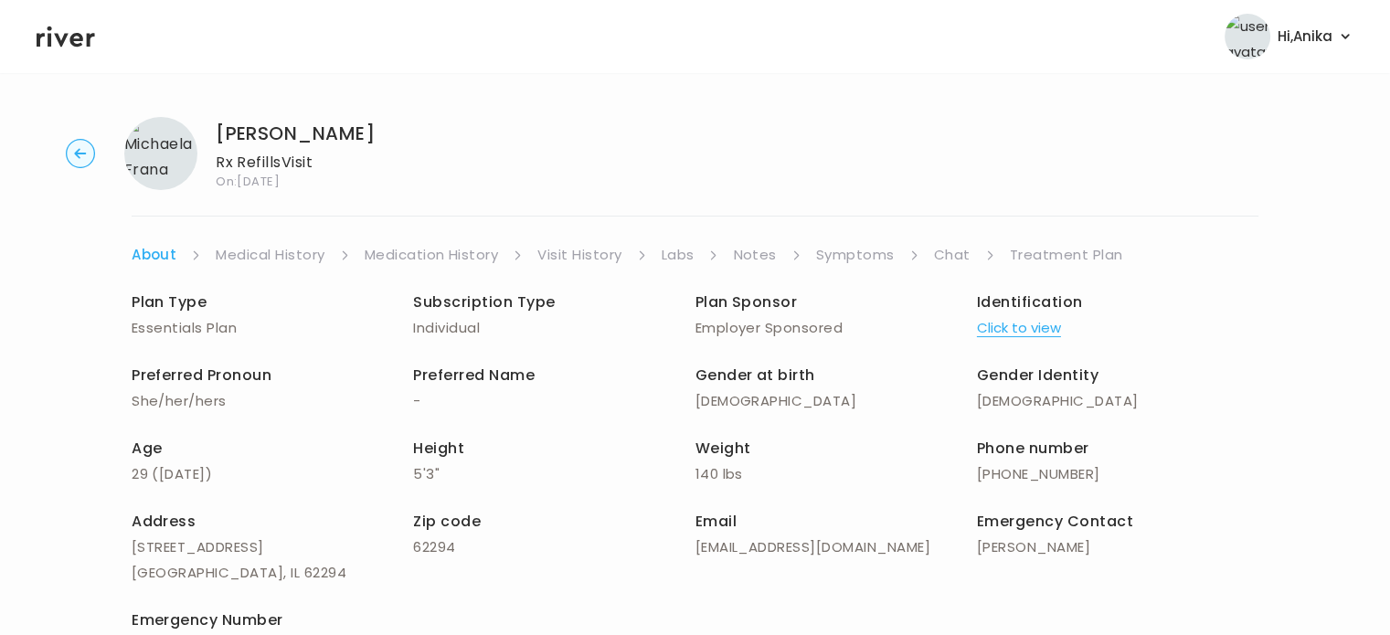
click at [1050, 306] on span "Identification" at bounding box center [1030, 301] width 106 height 21
click at [1038, 324] on button "Click to view" at bounding box center [1019, 328] width 84 height 26
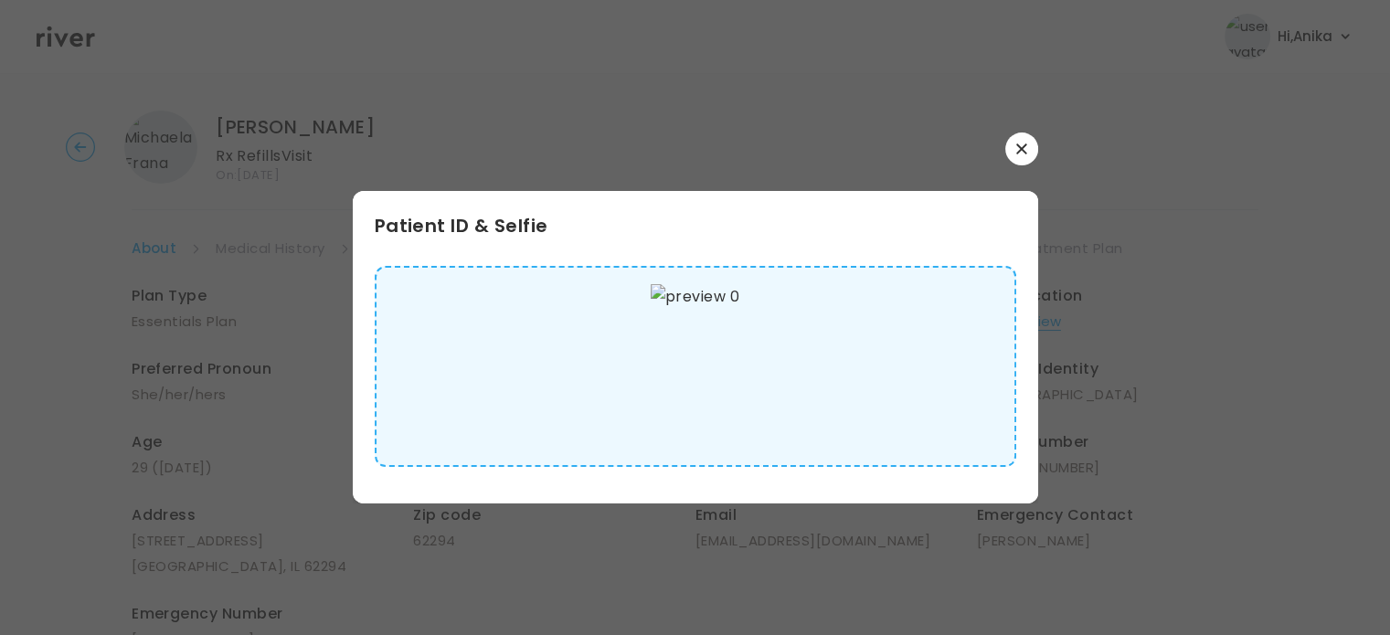
scroll to position [4, 0]
click at [1034, 156] on button "button" at bounding box center [1021, 148] width 33 height 33
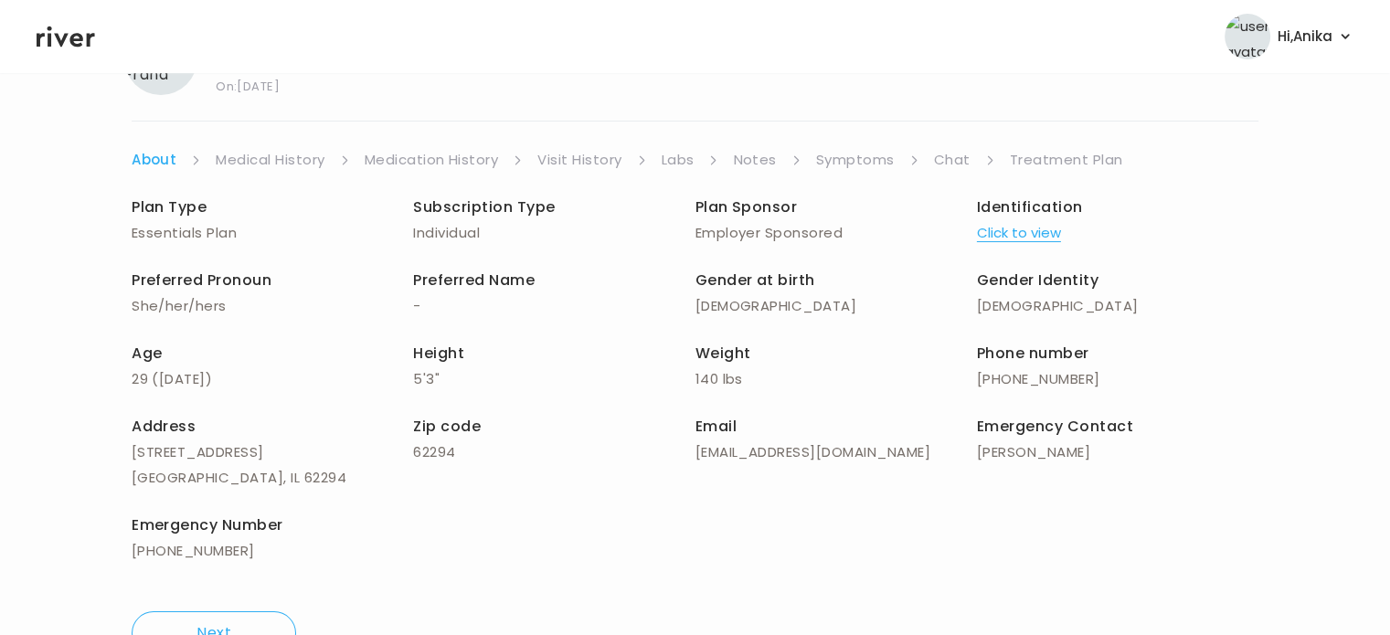
scroll to position [0, 0]
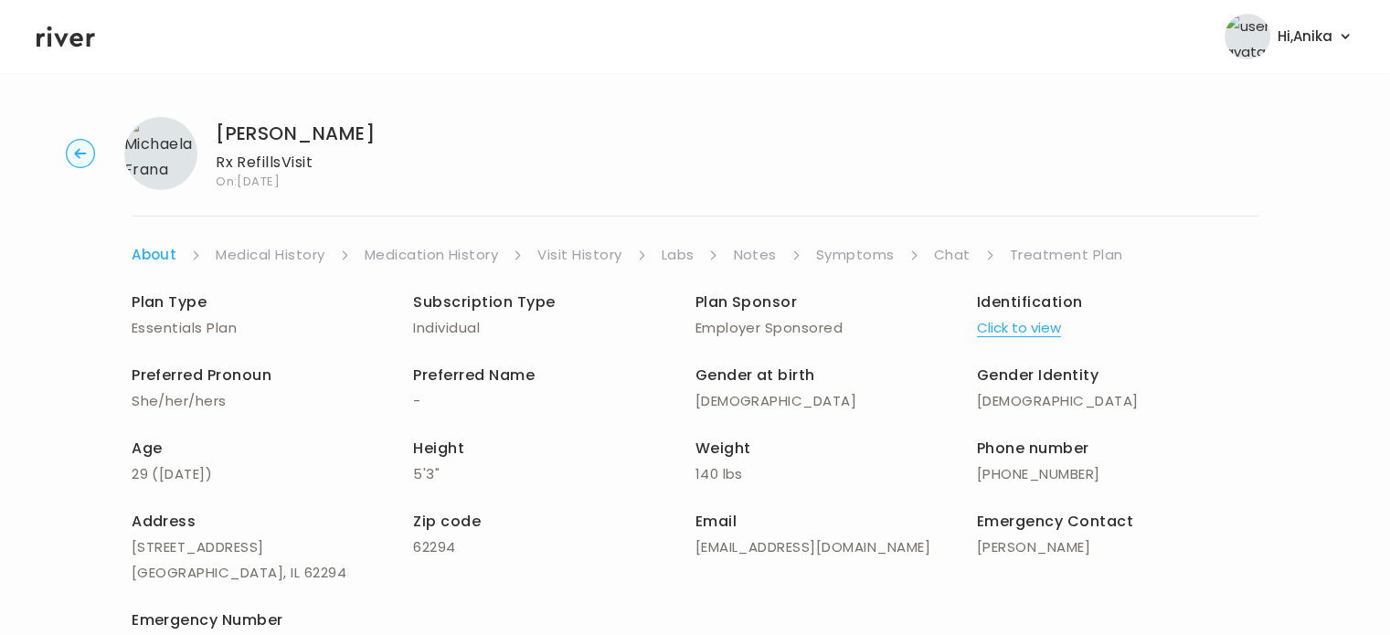
click at [322, 262] on link "Medical History" at bounding box center [270, 255] width 109 height 26
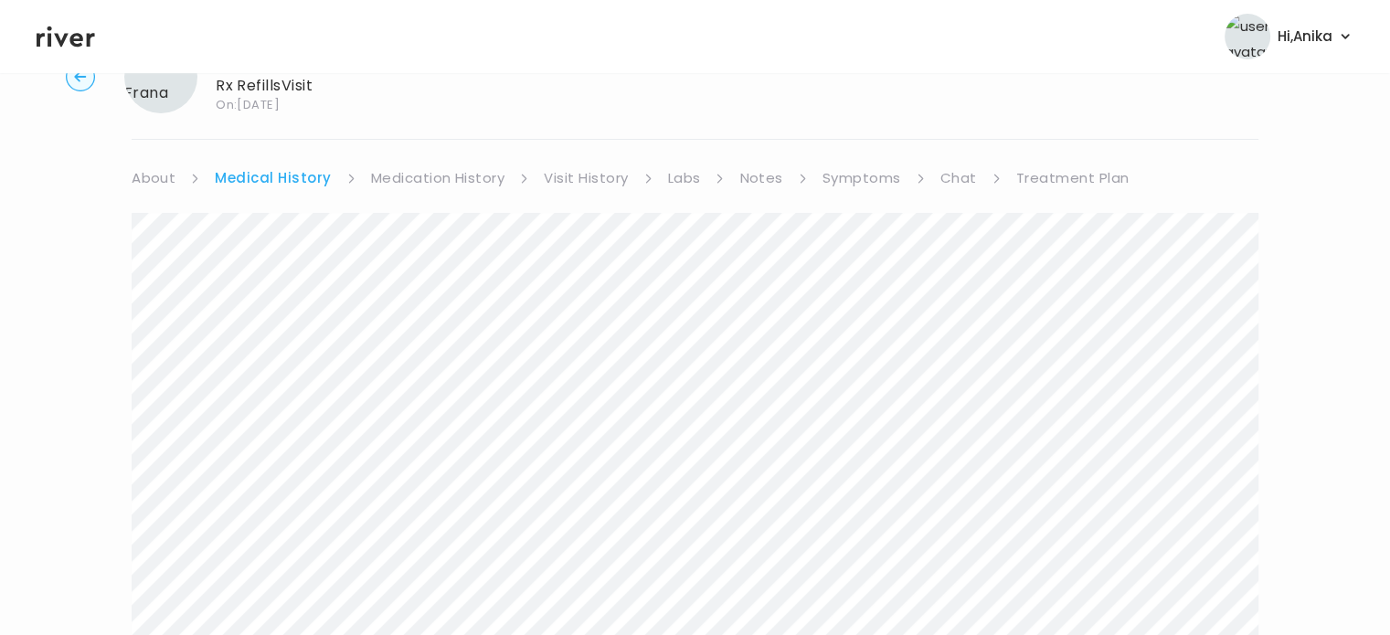
scroll to position [74, 0]
click at [428, 174] on link "Medication History" at bounding box center [438, 181] width 134 height 26
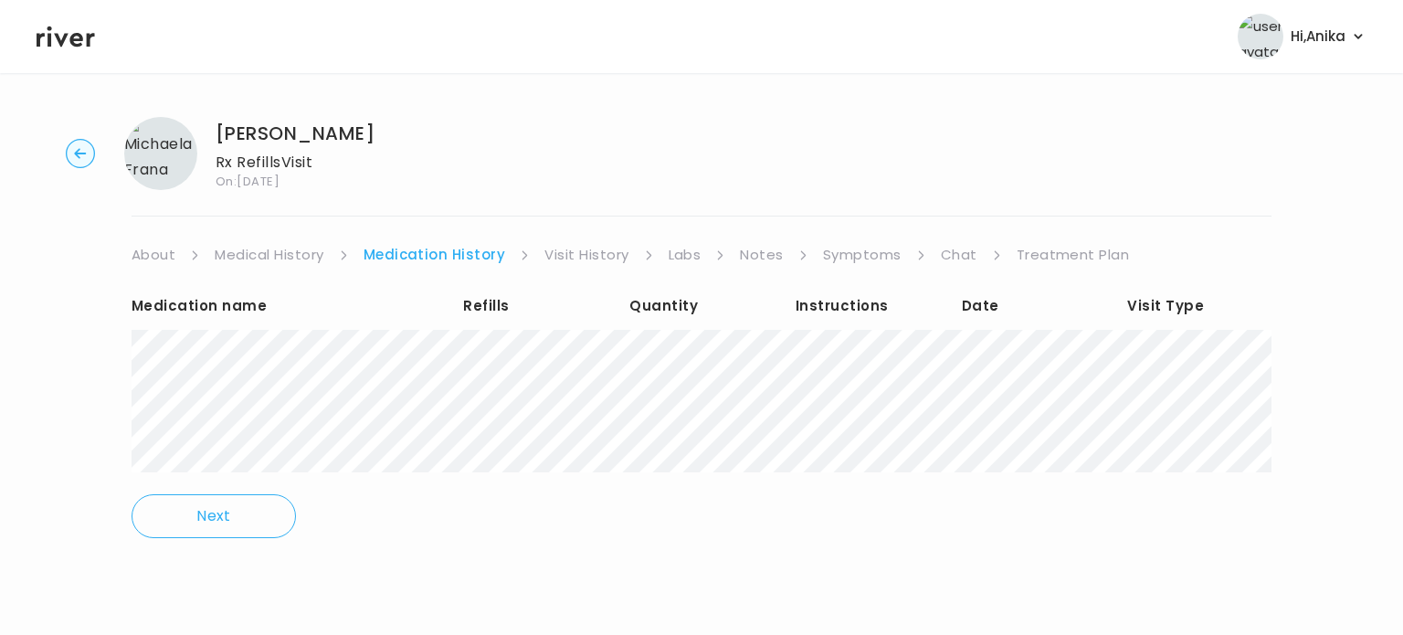
click at [587, 257] on link "Visit History" at bounding box center [586, 255] width 84 height 26
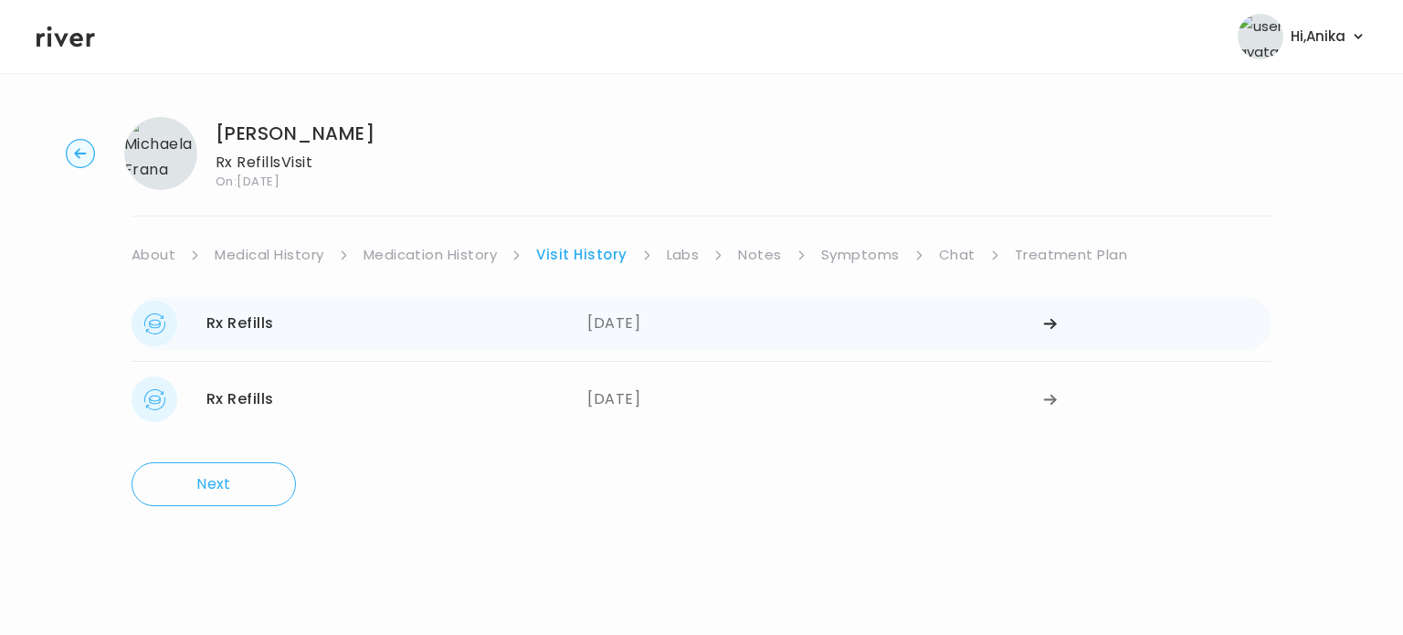
click at [603, 313] on div "[DATE]" at bounding box center [815, 324] width 456 height 46
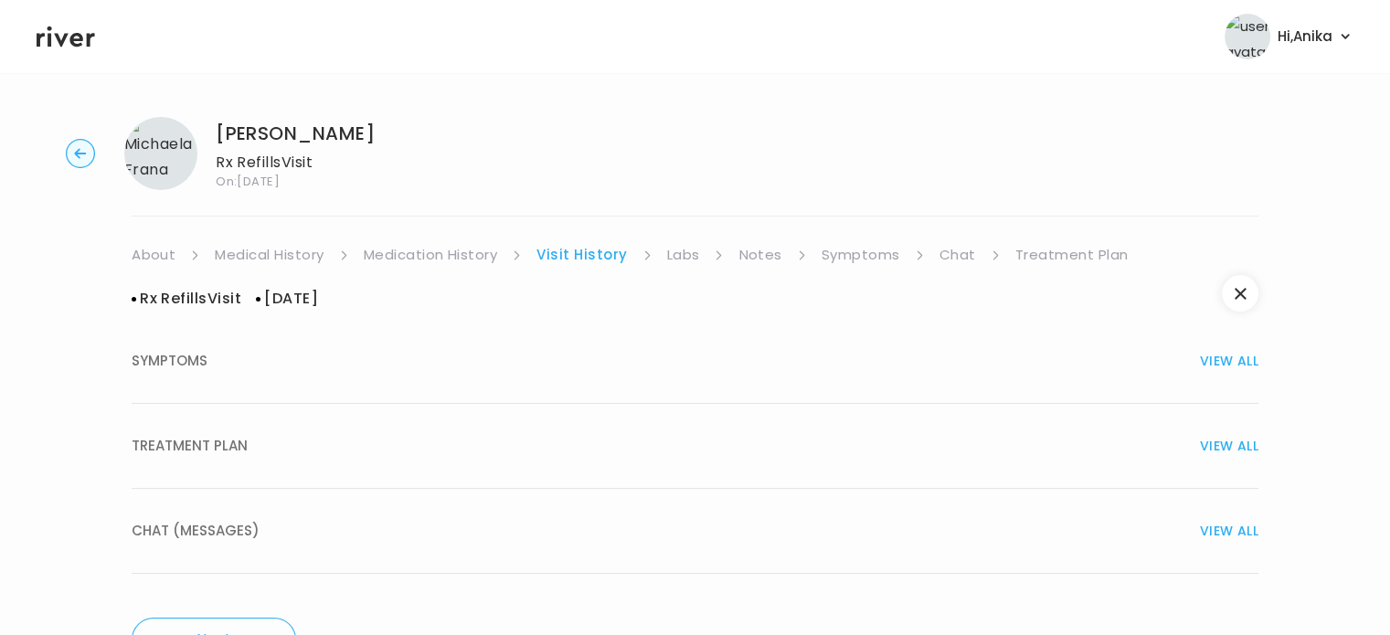
click at [411, 253] on link "Medication History" at bounding box center [431, 255] width 134 height 26
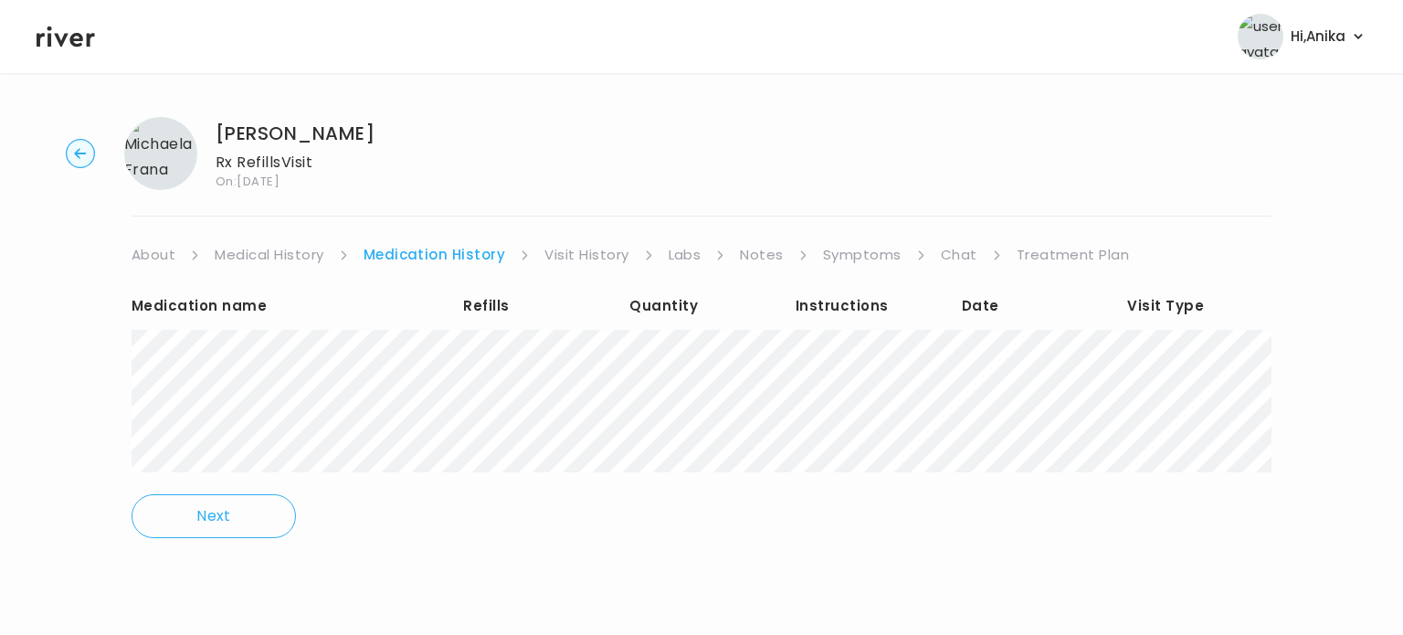
click at [548, 253] on link "Visit History" at bounding box center [586, 255] width 84 height 26
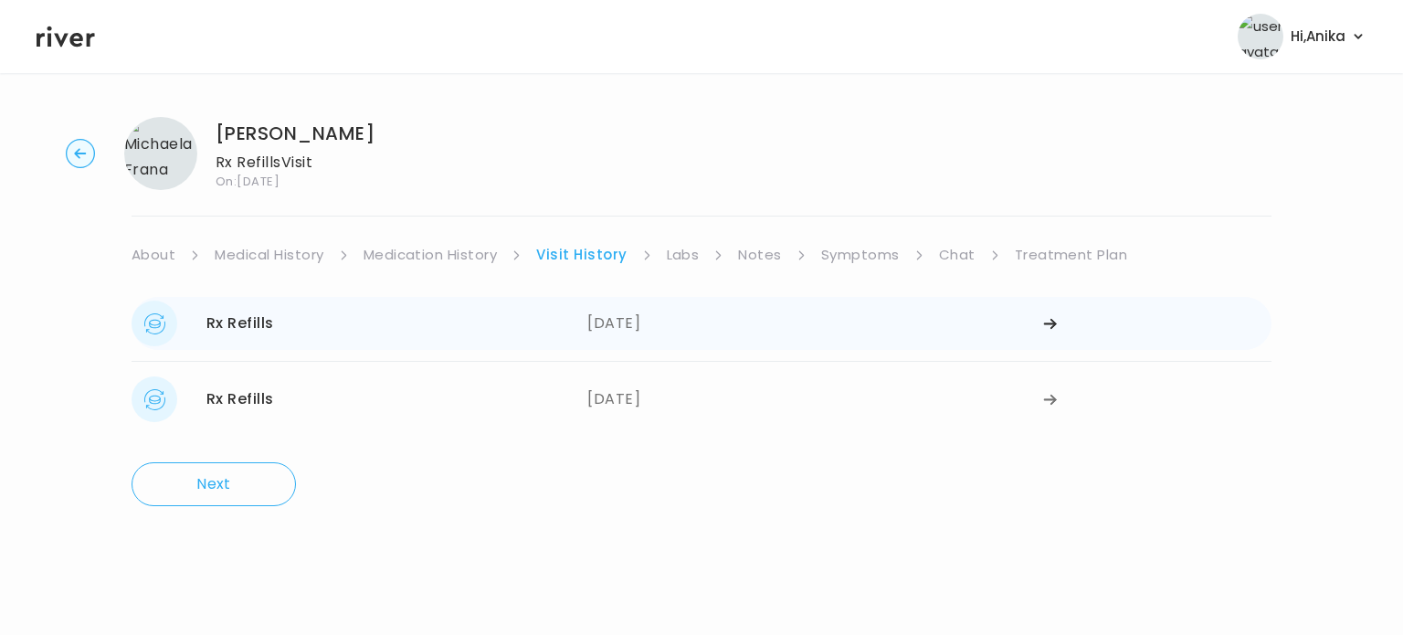
click at [629, 333] on div "[DATE]" at bounding box center [815, 324] width 456 height 46
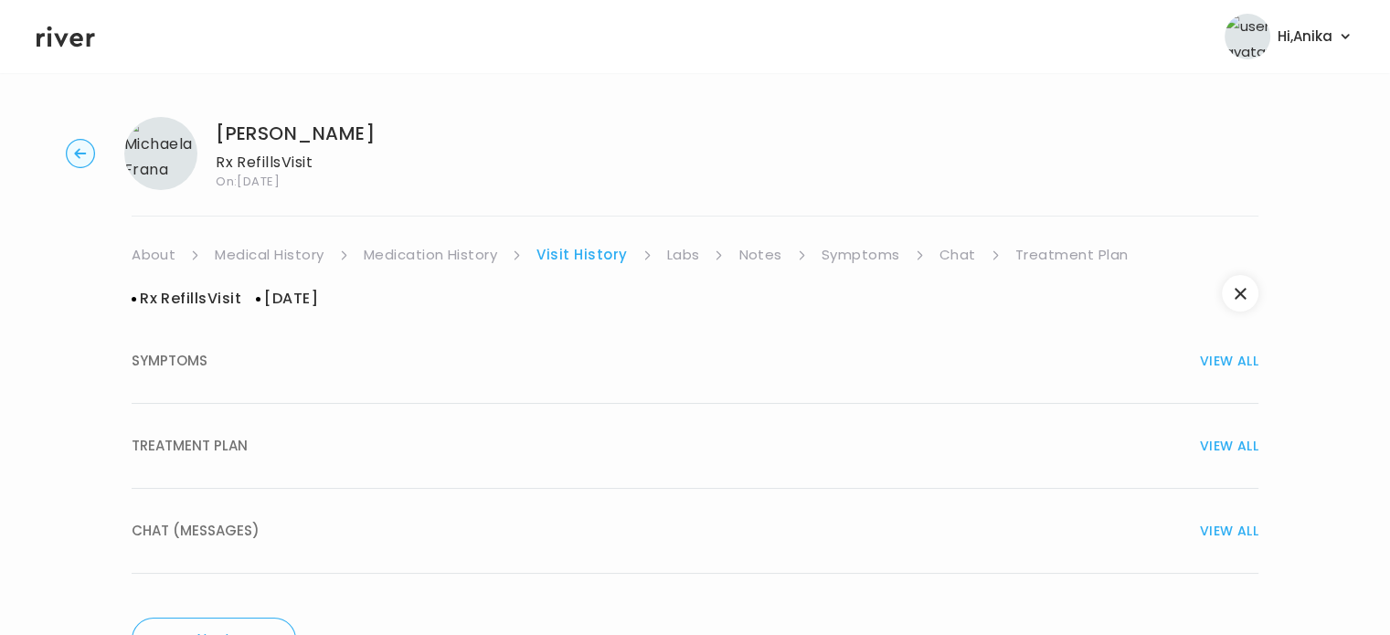
click at [643, 462] on button "TREATMENT PLAN VIEW ALL" at bounding box center [695, 446] width 1126 height 85
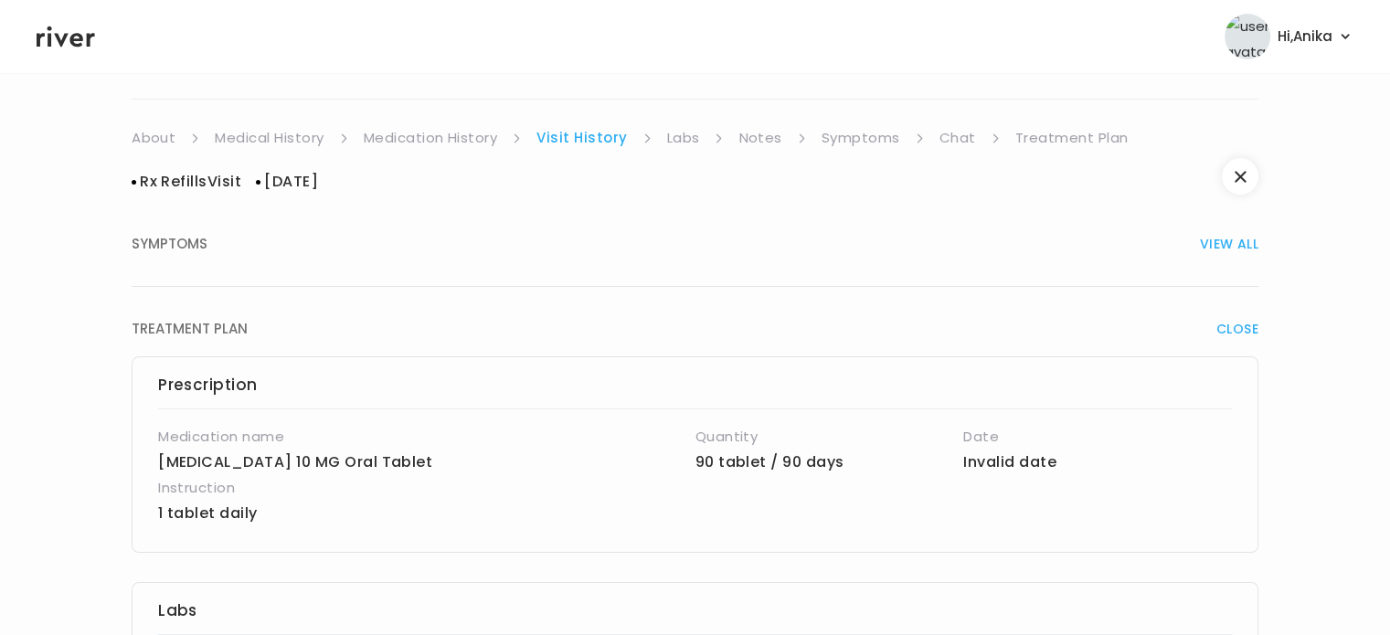
scroll to position [100, 0]
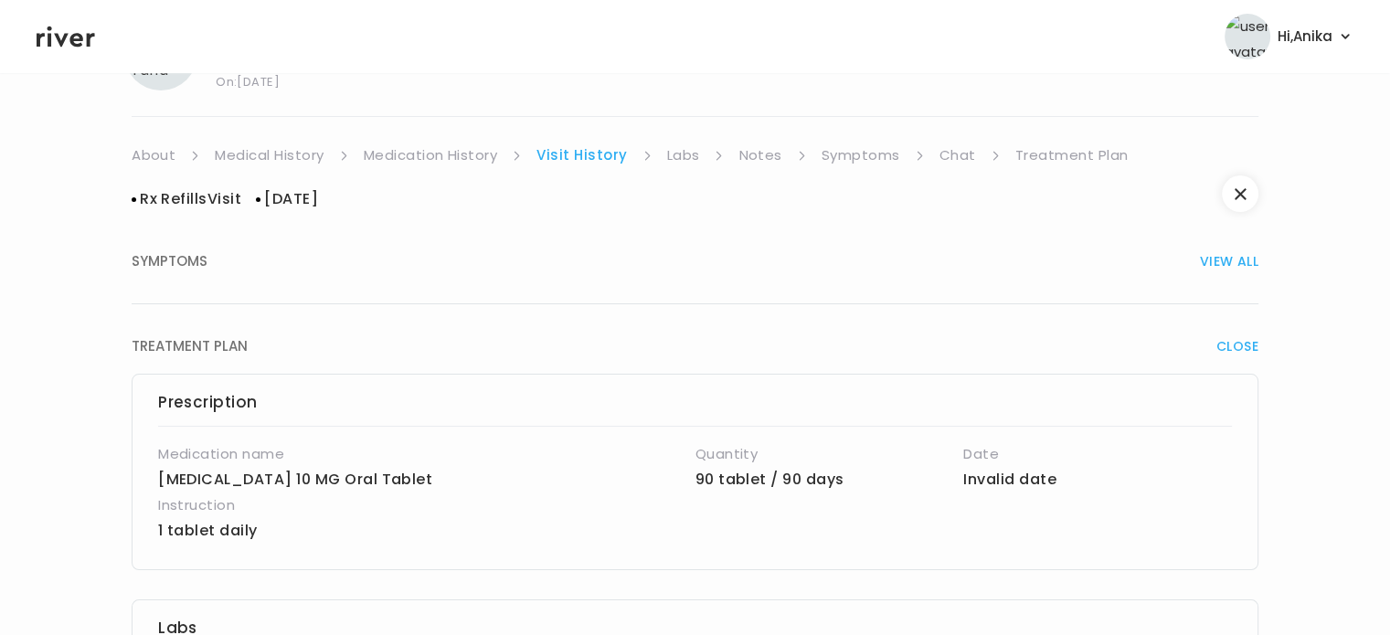
click at [673, 156] on link "Labs" at bounding box center [683, 156] width 33 height 26
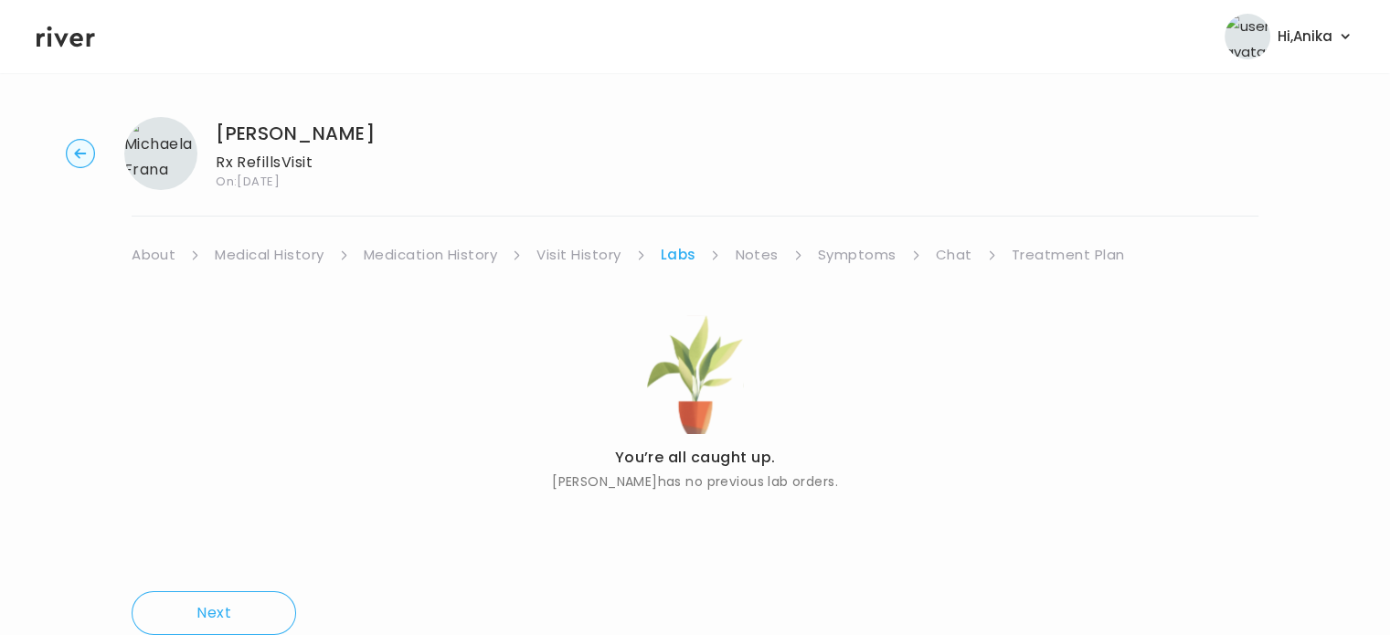
click at [776, 251] on li "Notes" at bounding box center [769, 255] width 68 height 26
click at [747, 250] on link "Notes" at bounding box center [756, 255] width 43 height 26
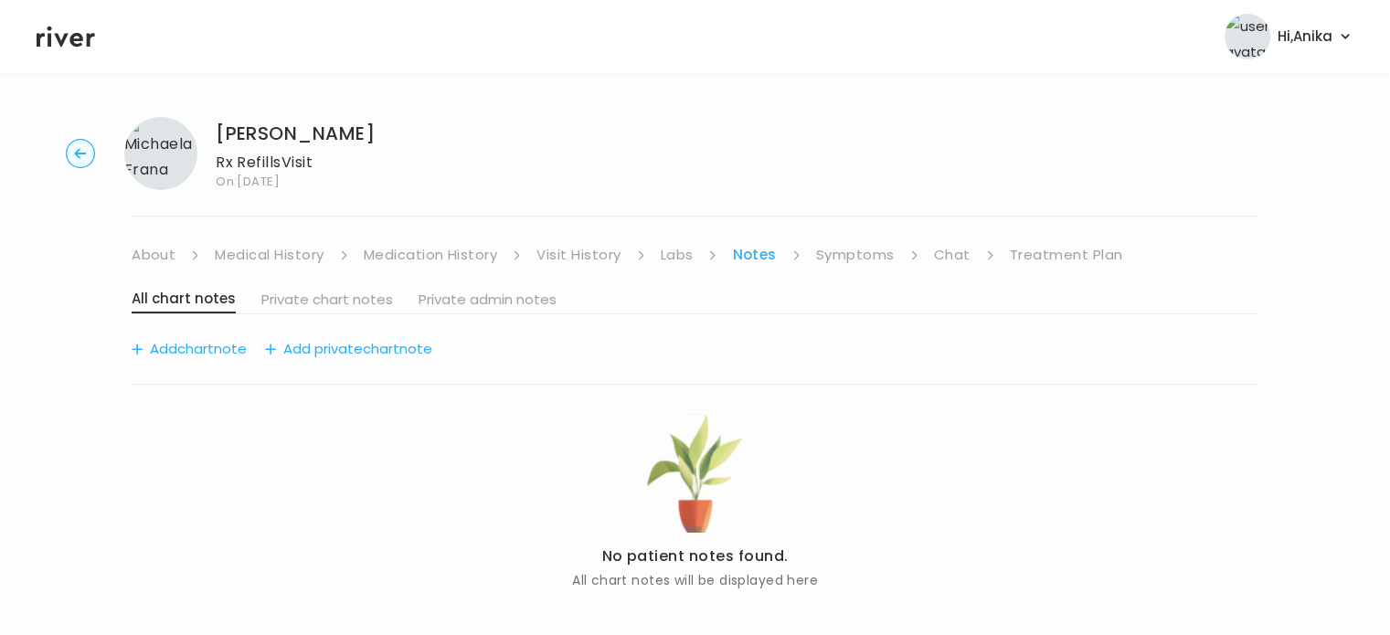
click at [866, 257] on link "Symptoms" at bounding box center [855, 255] width 79 height 26
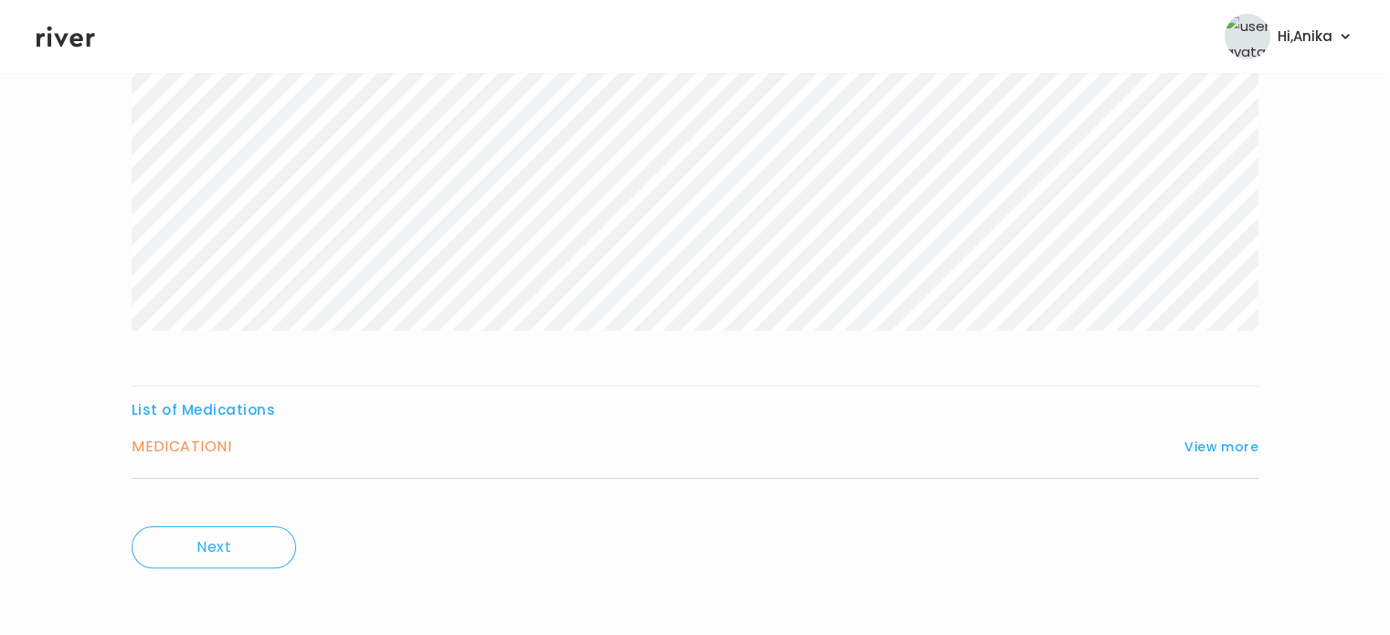
scroll to position [303, 0]
click at [1204, 426] on div "List of Medications MEDICATION I View more Who originally prescribed the medica…" at bounding box center [695, 436] width 1126 height 81
click at [1204, 440] on button "View more" at bounding box center [1221, 446] width 74 height 22
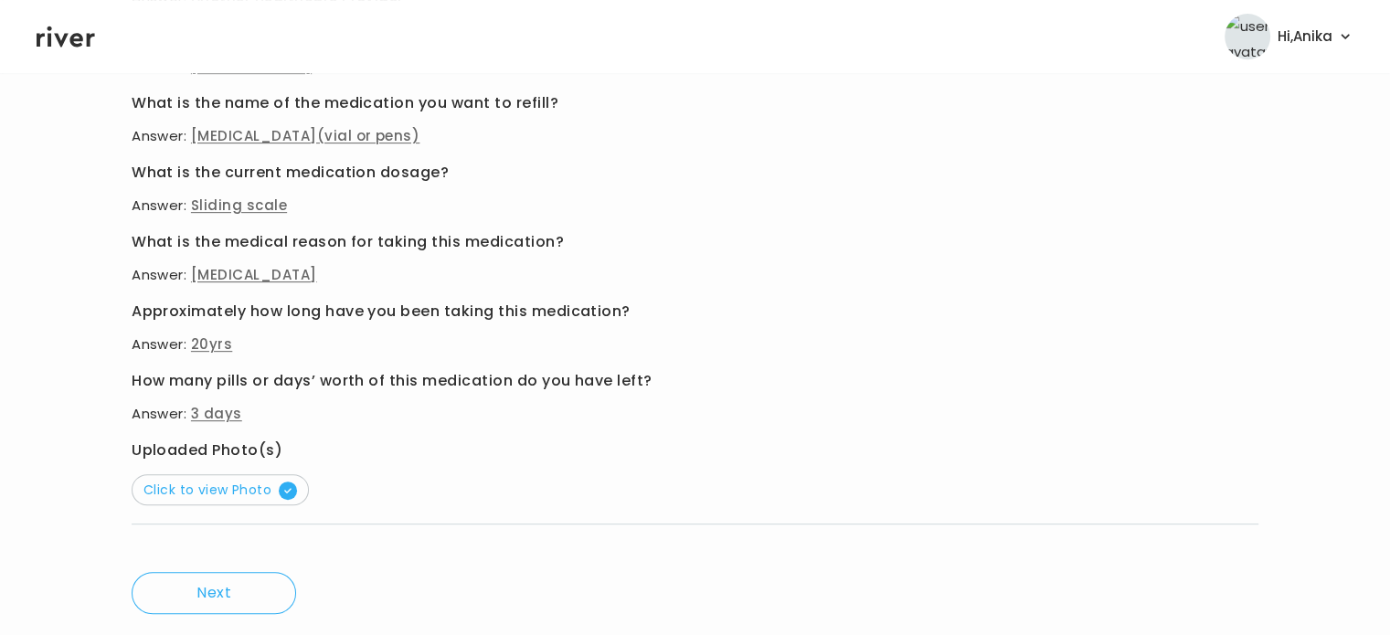
scroll to position [833, 0]
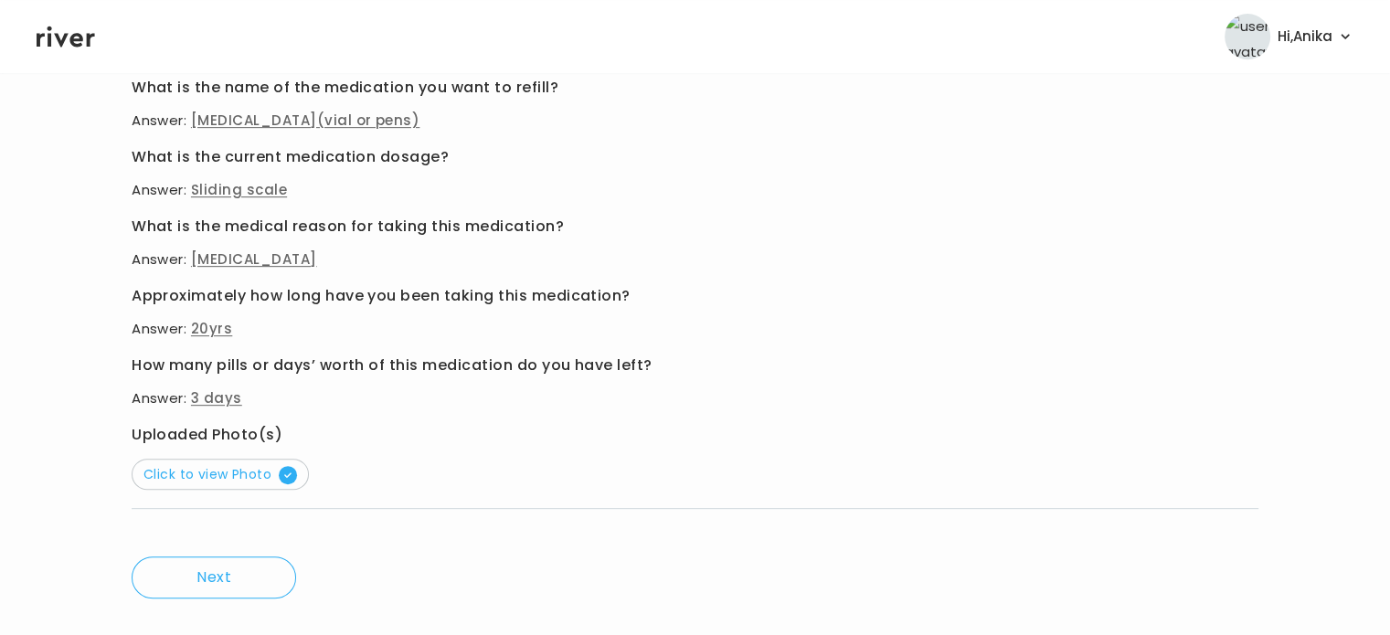
click at [241, 484] on button "Click to view Photo" at bounding box center [220, 474] width 177 height 31
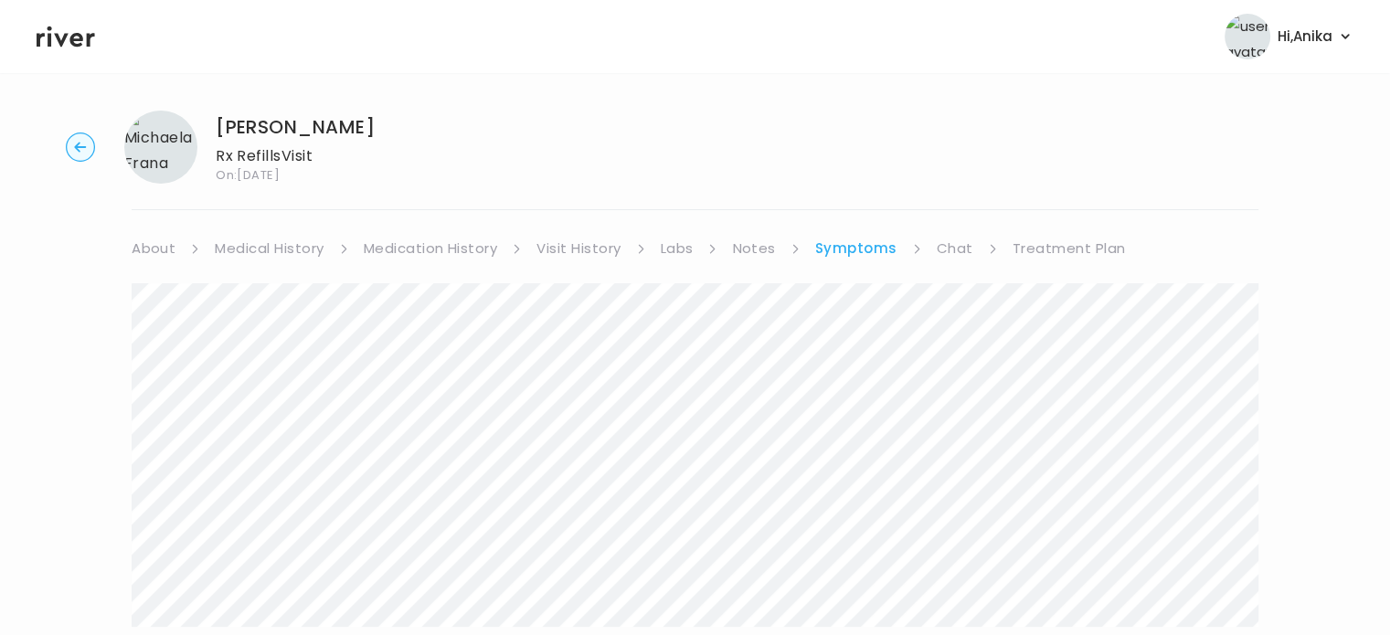
scroll to position [0, 0]
click at [953, 251] on link "Chat" at bounding box center [954, 255] width 37 height 26
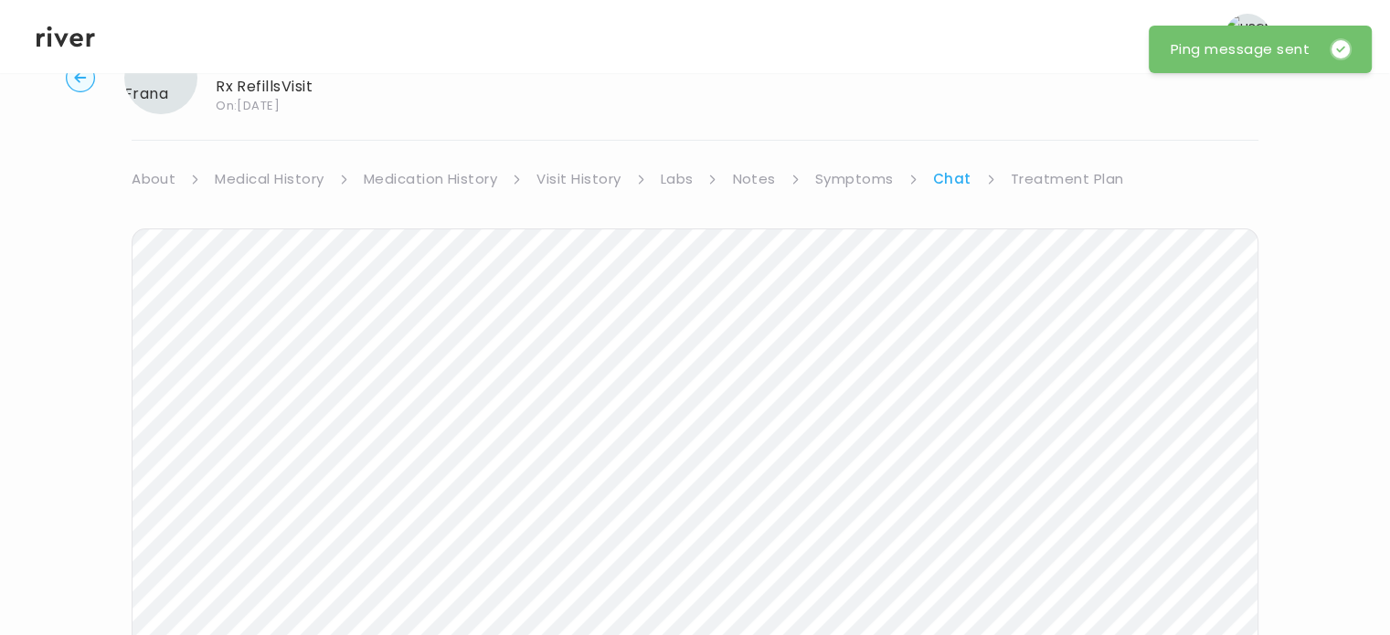
scroll to position [74, 0]
click at [67, 53] on header "Hi, Anika Profile Logout" at bounding box center [695, 36] width 1390 height 73
click at [68, 52] on header "Hi, Anika Profile Logout" at bounding box center [695, 36] width 1390 height 73
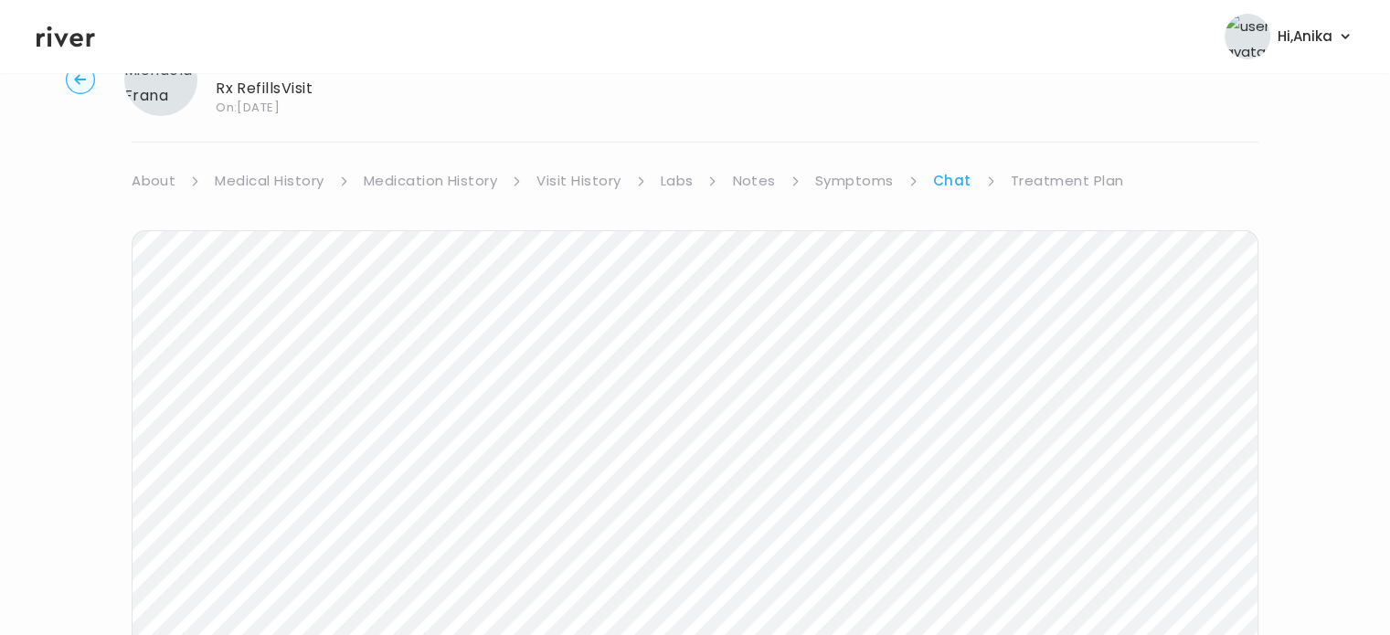
click at [68, 43] on icon at bounding box center [66, 36] width 58 height 27
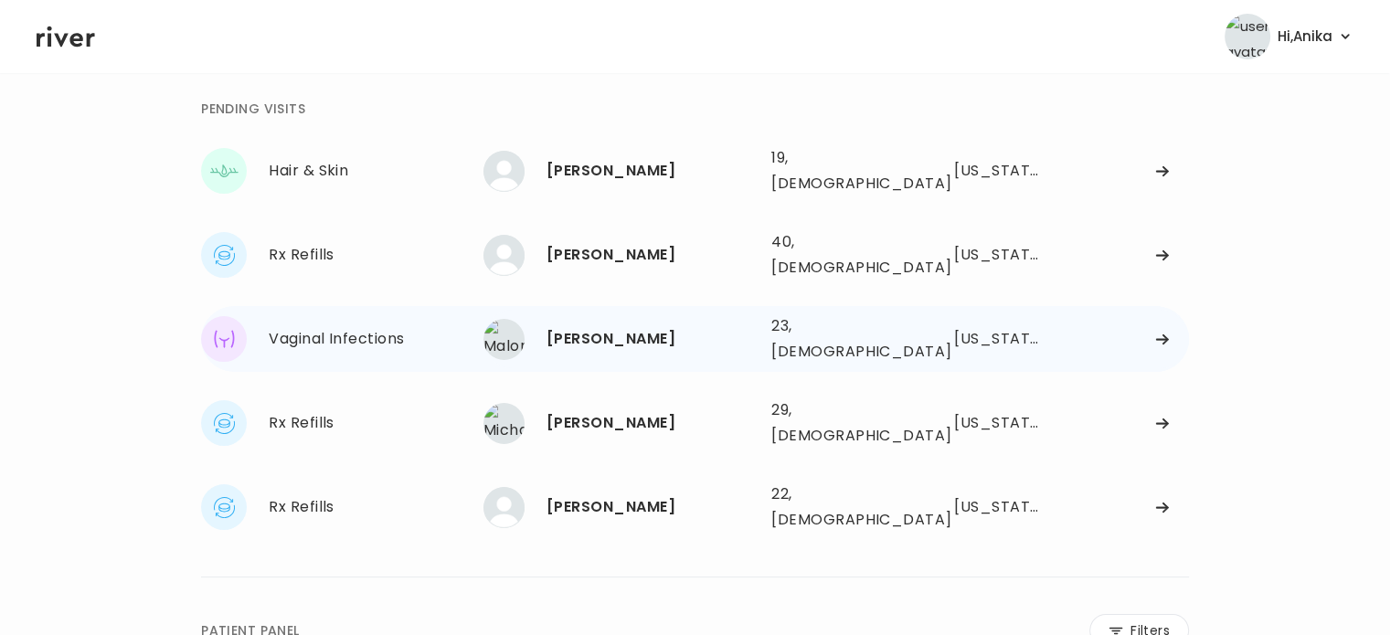
click at [581, 319] on div "Malory Raines 23, Female See more" at bounding box center [619, 339] width 273 height 41
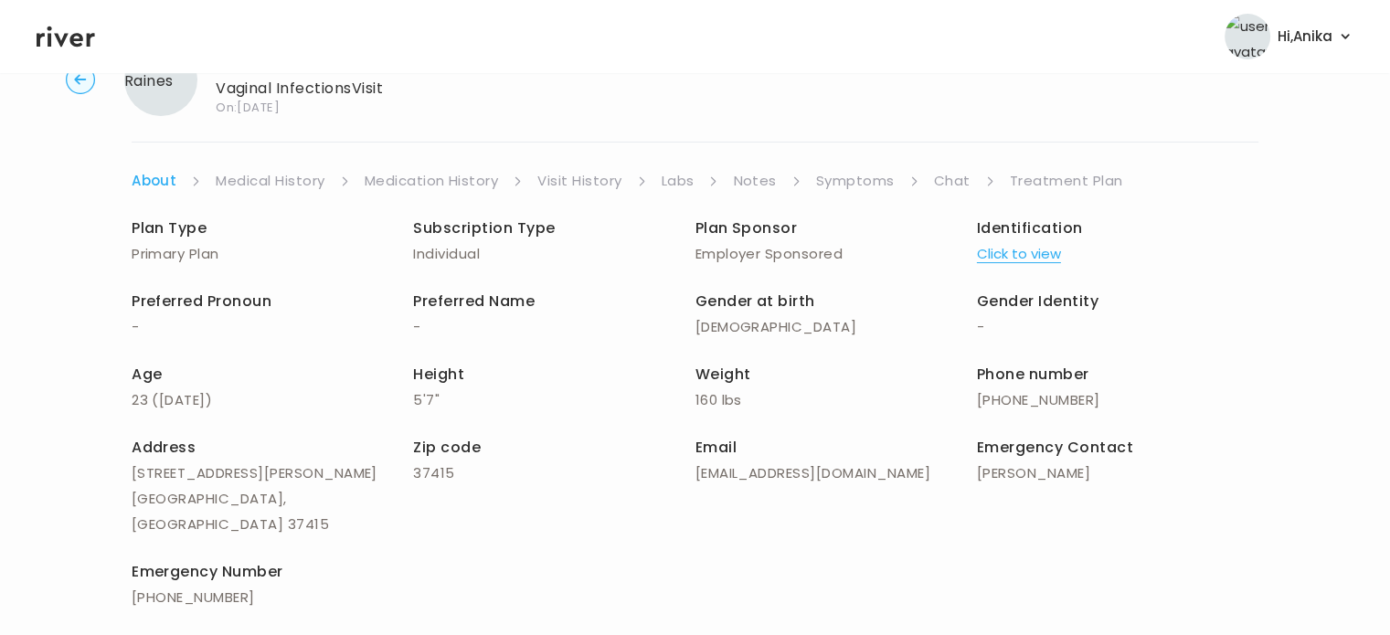
click at [1005, 244] on button "Click to view" at bounding box center [1019, 254] width 84 height 26
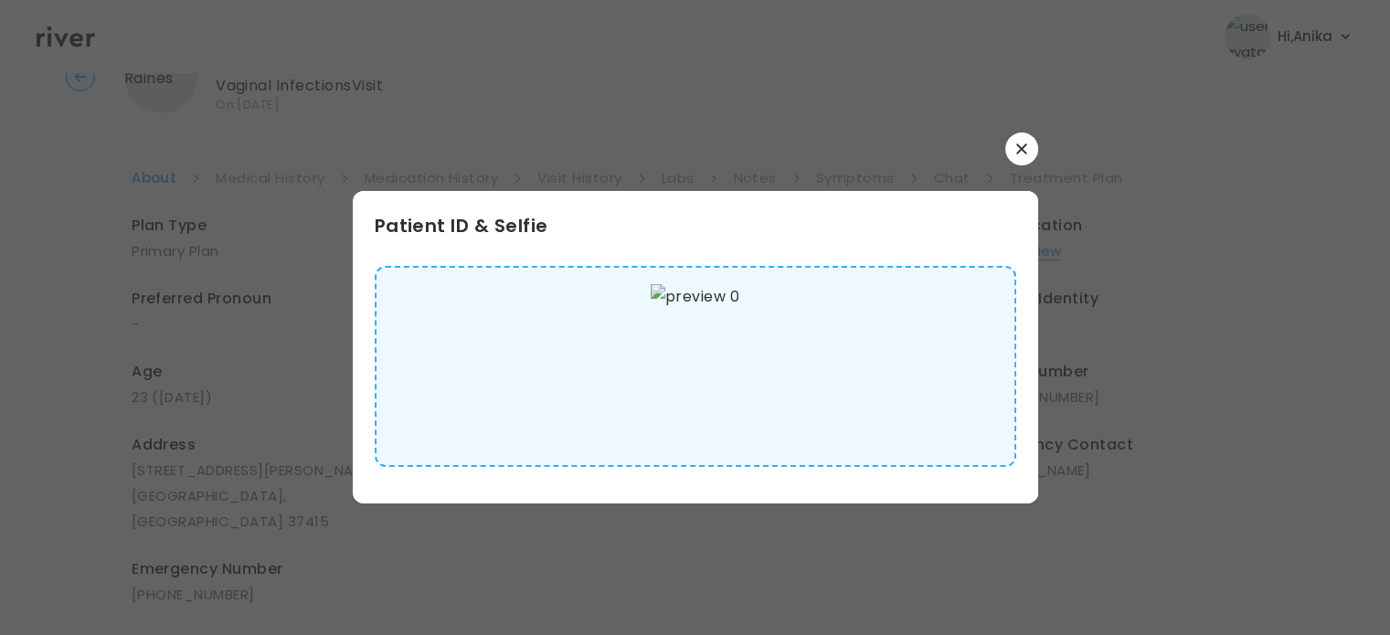
scroll to position [84, 0]
click at [1025, 162] on button "button" at bounding box center [1021, 148] width 33 height 33
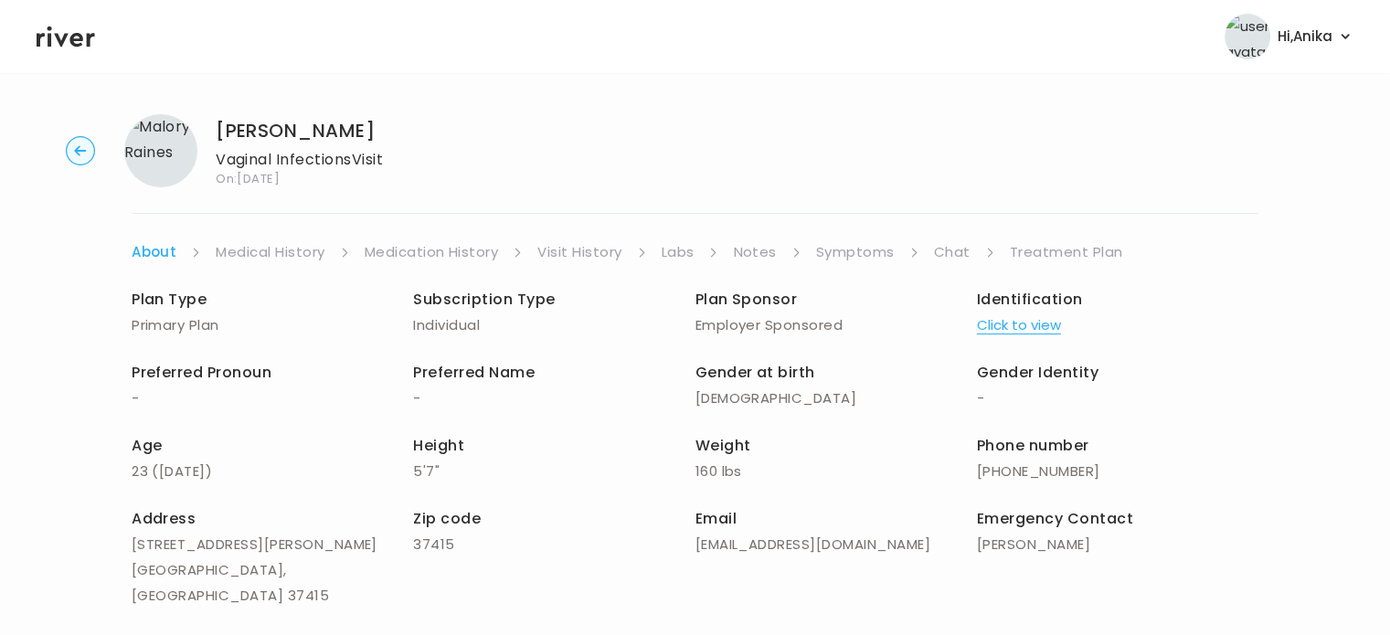
scroll to position [0, 0]
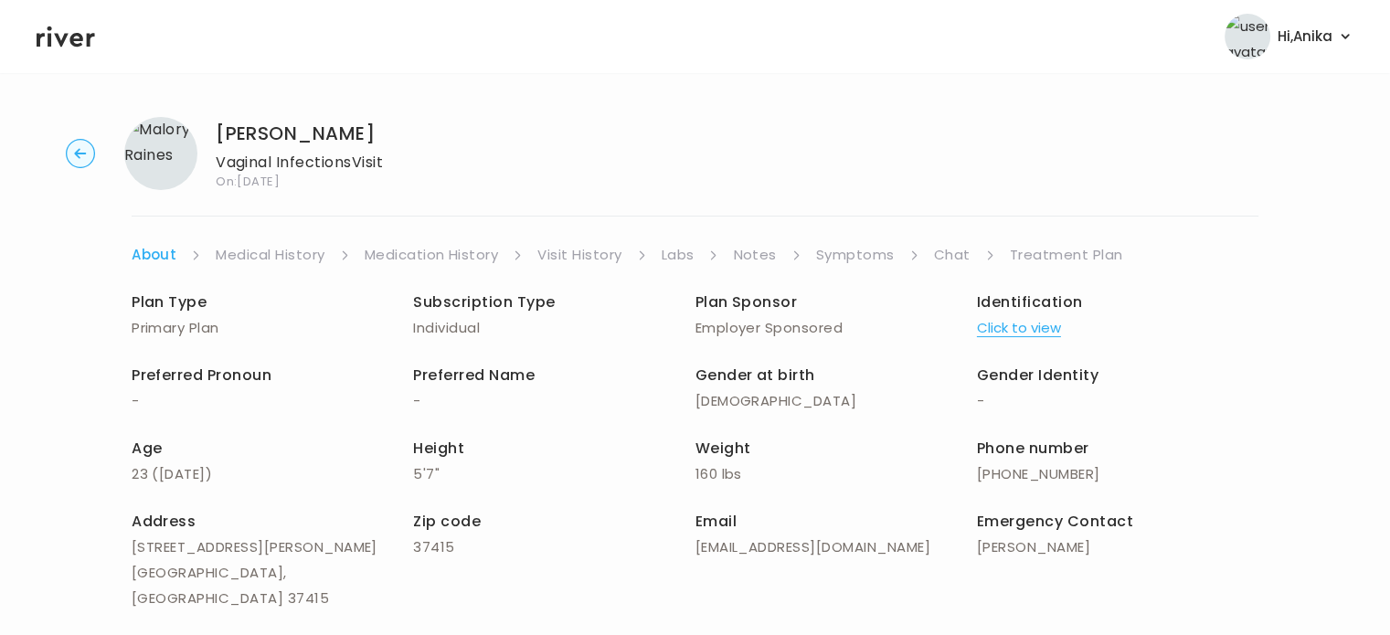
click at [300, 246] on link "Medical History" at bounding box center [270, 255] width 109 height 26
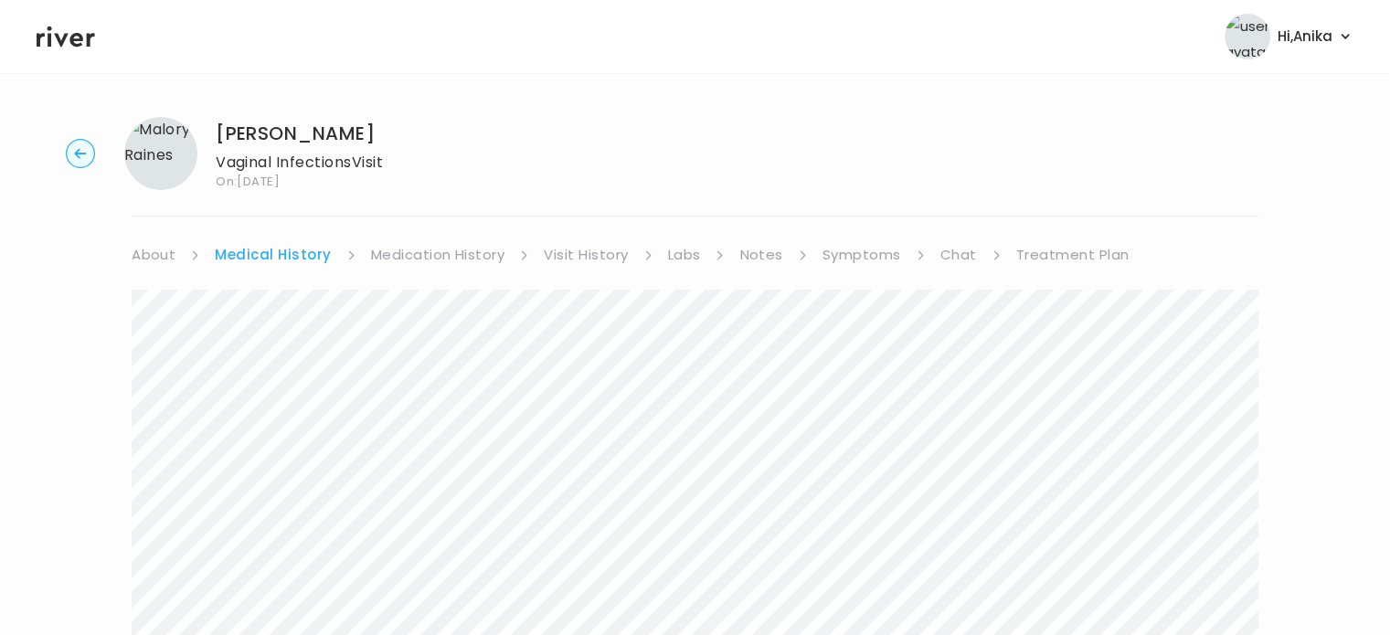
click at [422, 260] on link "Medication History" at bounding box center [438, 255] width 134 height 26
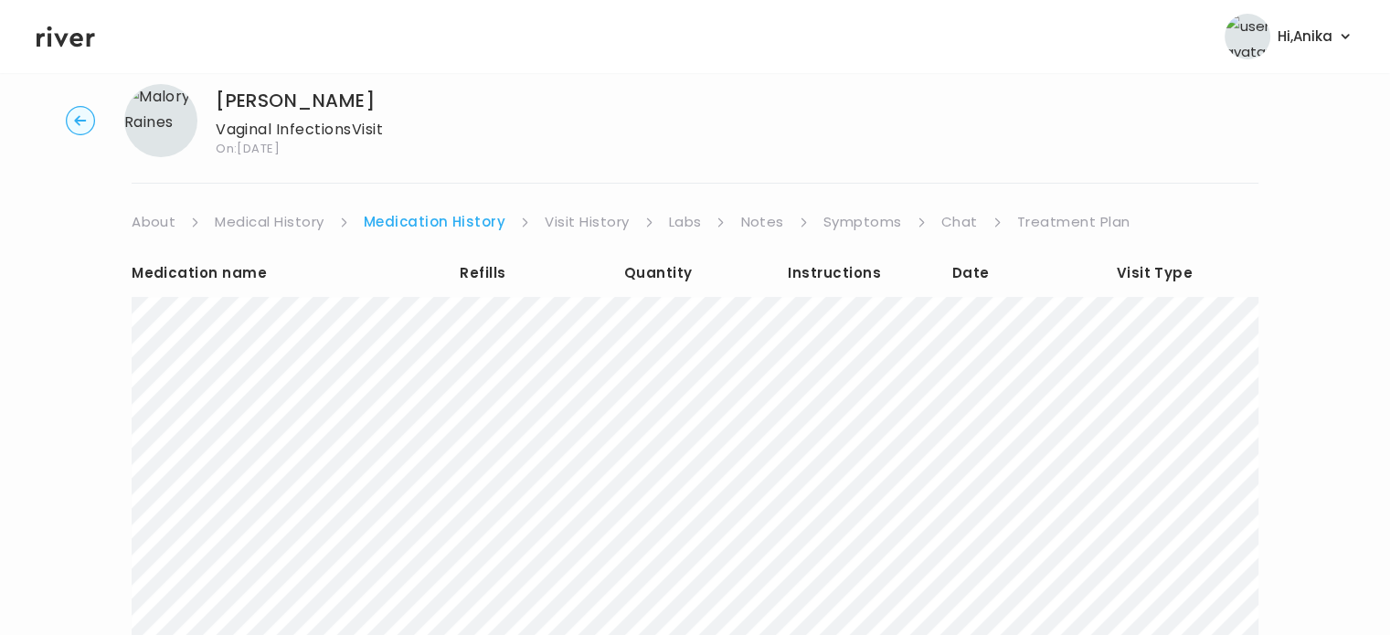
scroll to position [42, 0]
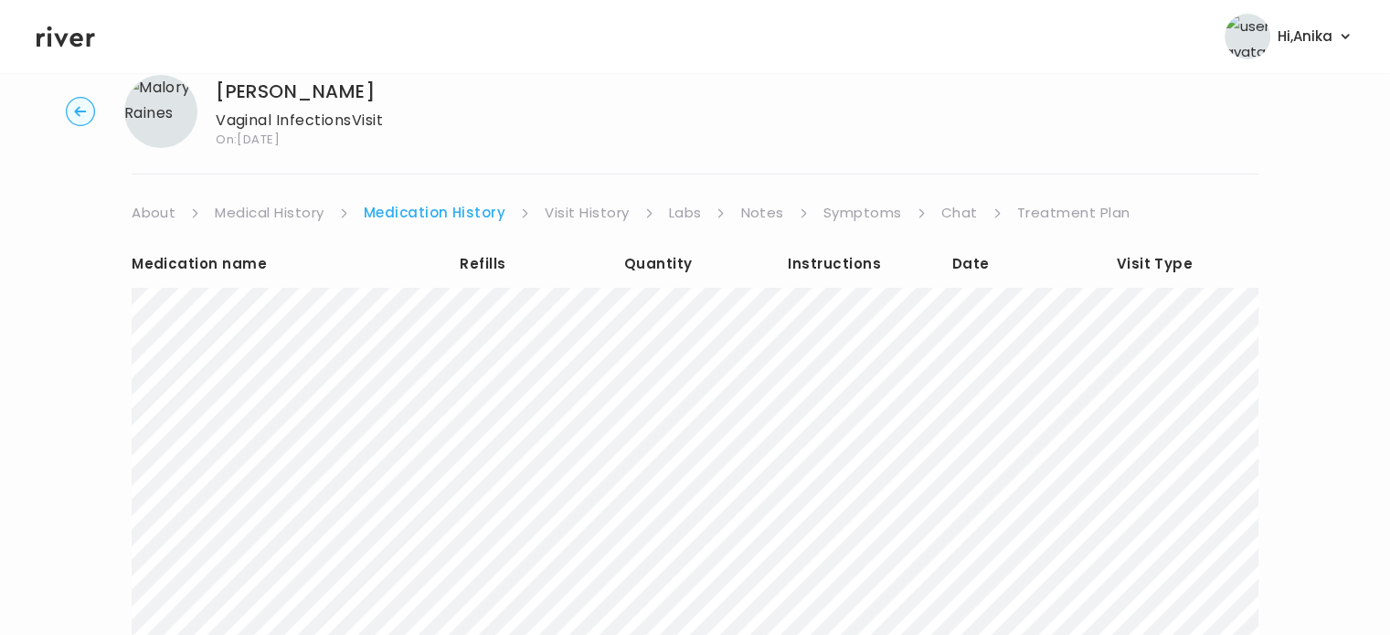
click at [574, 222] on link "Visit History" at bounding box center [586, 213] width 84 height 26
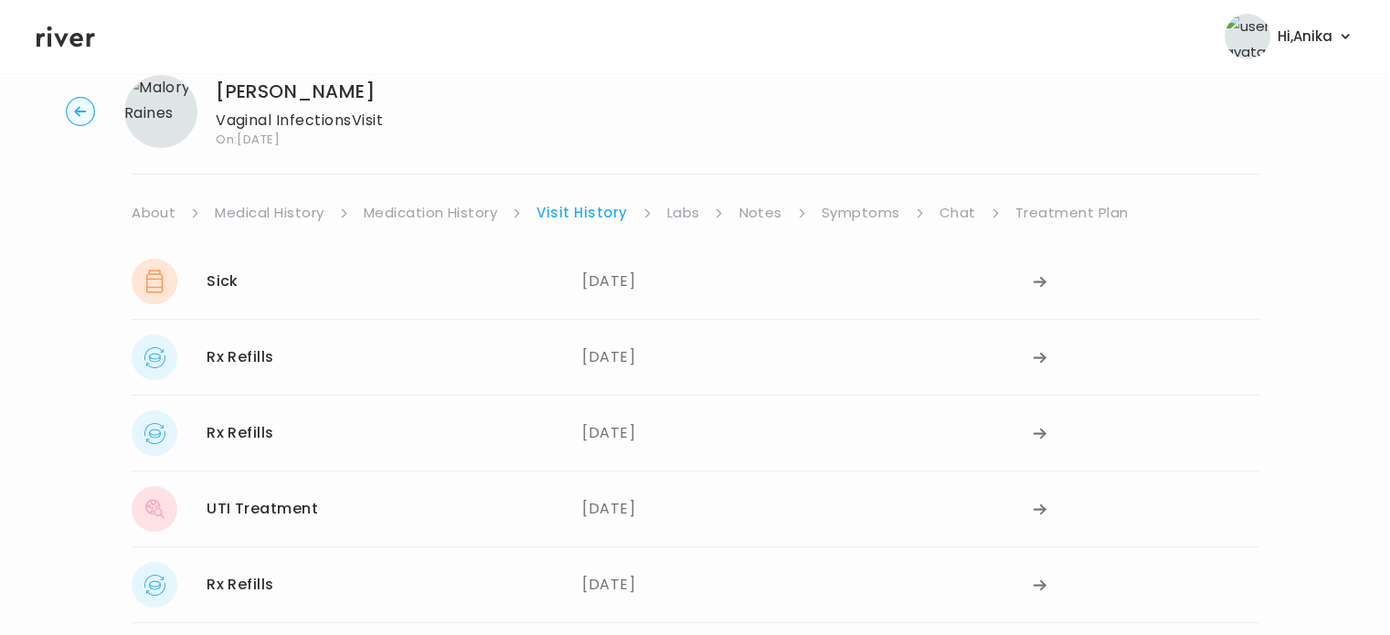
click at [687, 215] on link "Labs" at bounding box center [683, 213] width 33 height 26
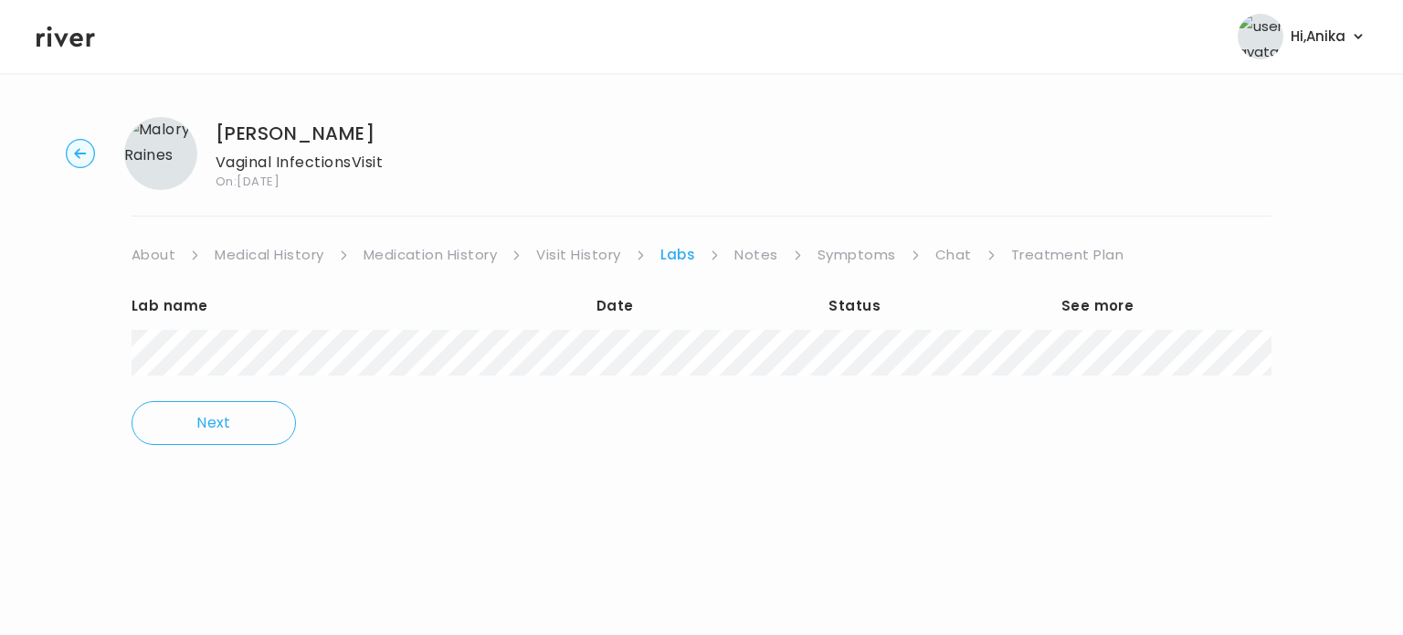
click at [752, 248] on link "Notes" at bounding box center [756, 255] width 43 height 26
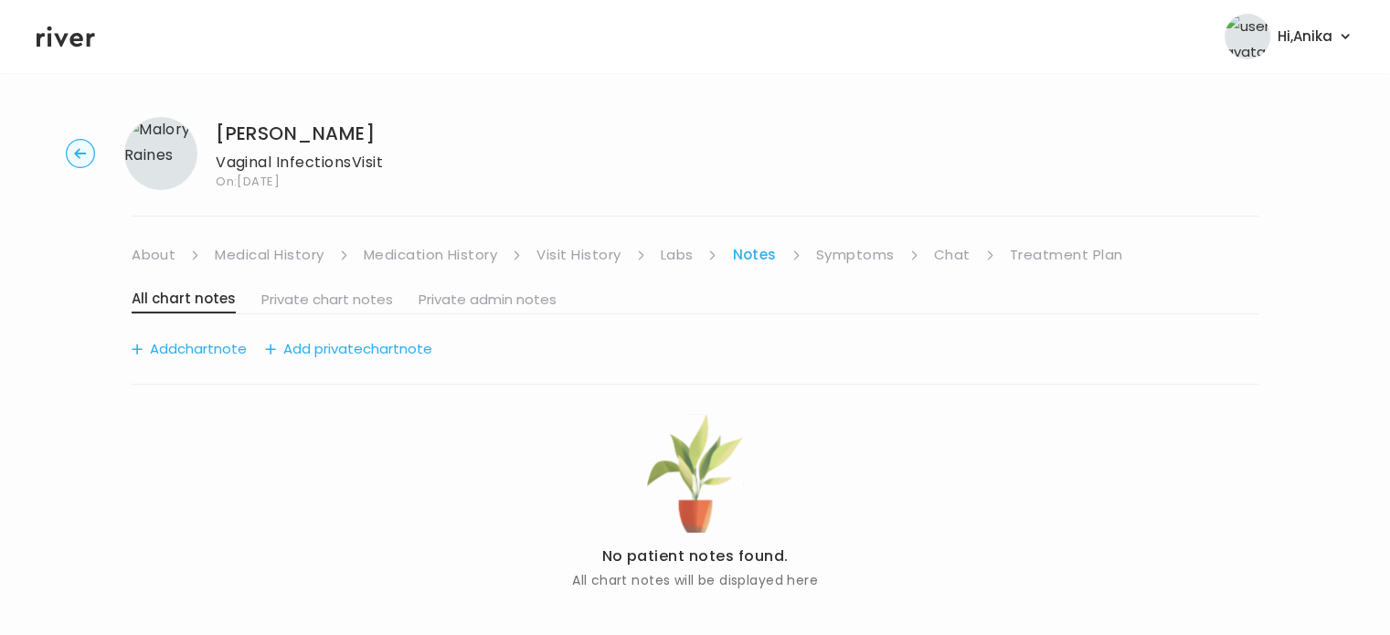
click at [830, 255] on link "Symptoms" at bounding box center [855, 255] width 79 height 26
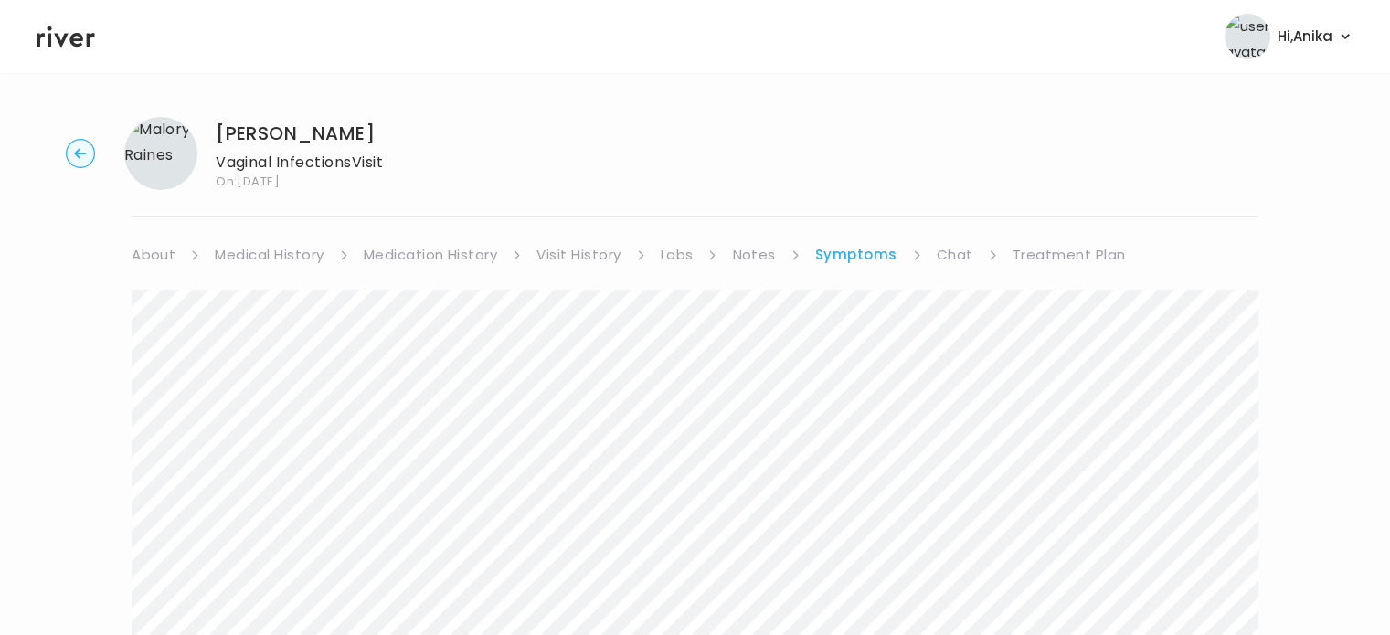
click at [936, 255] on link "Chat" at bounding box center [954, 255] width 37 height 26
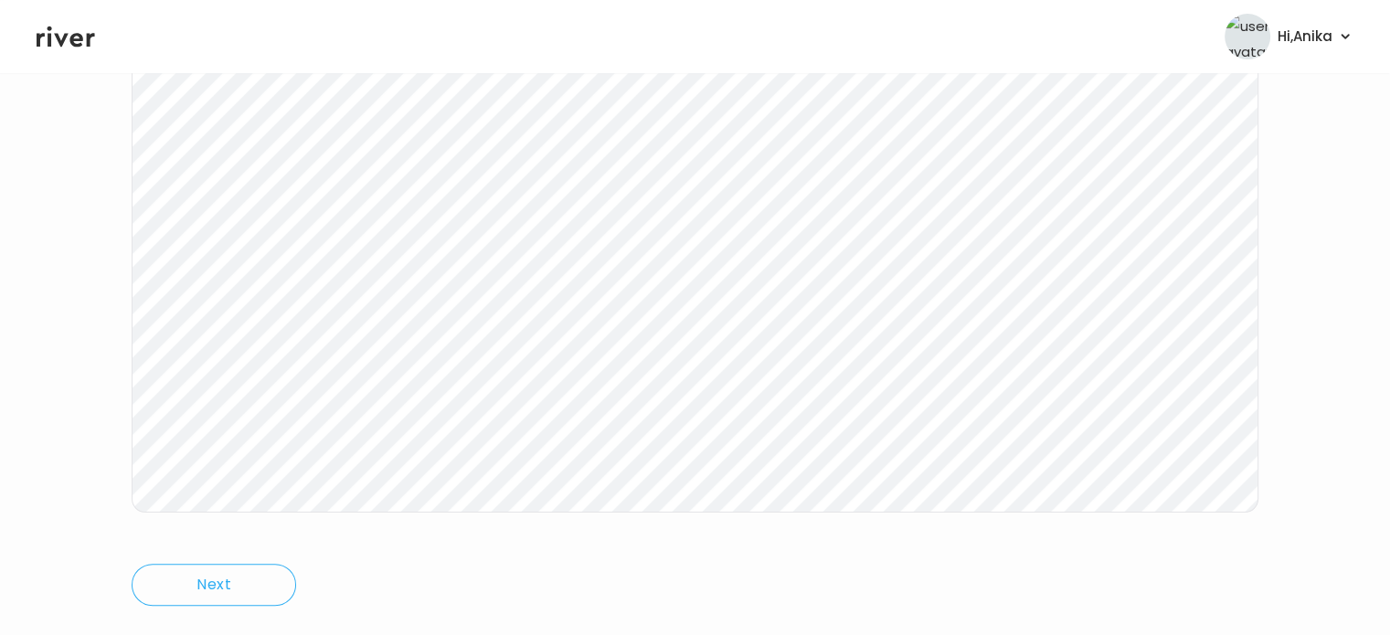
scroll to position [377, 0]
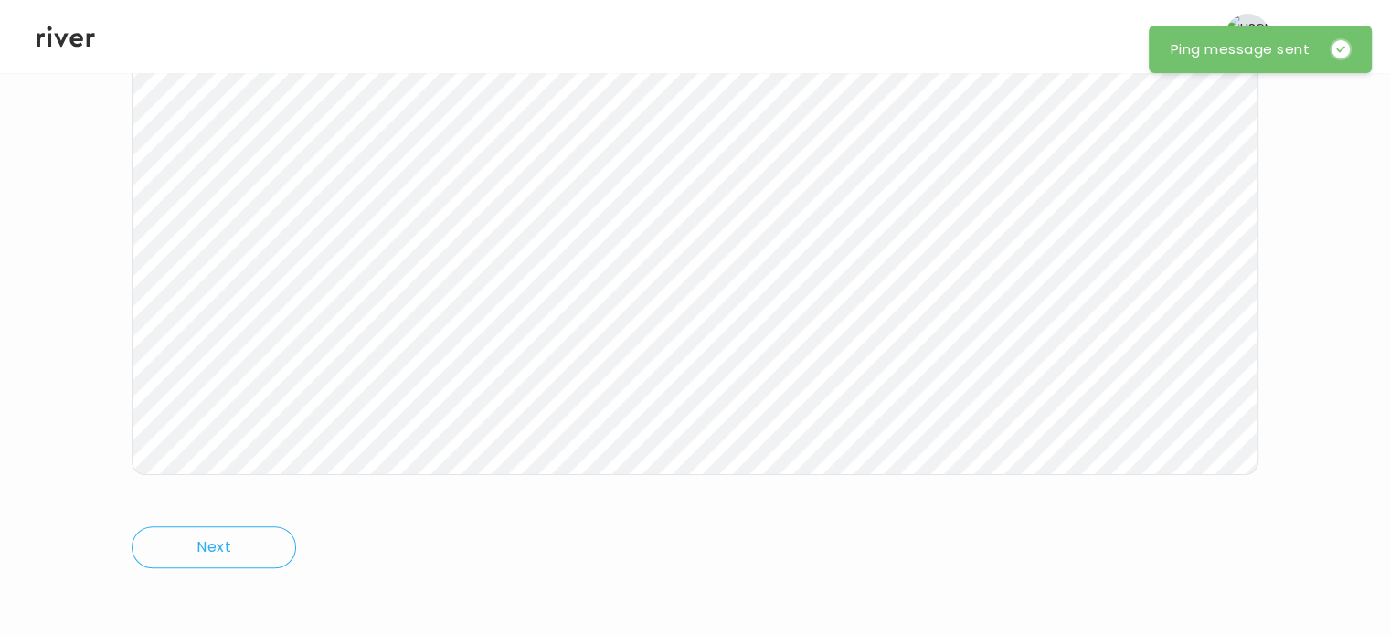
click at [78, 43] on icon at bounding box center [66, 36] width 58 height 21
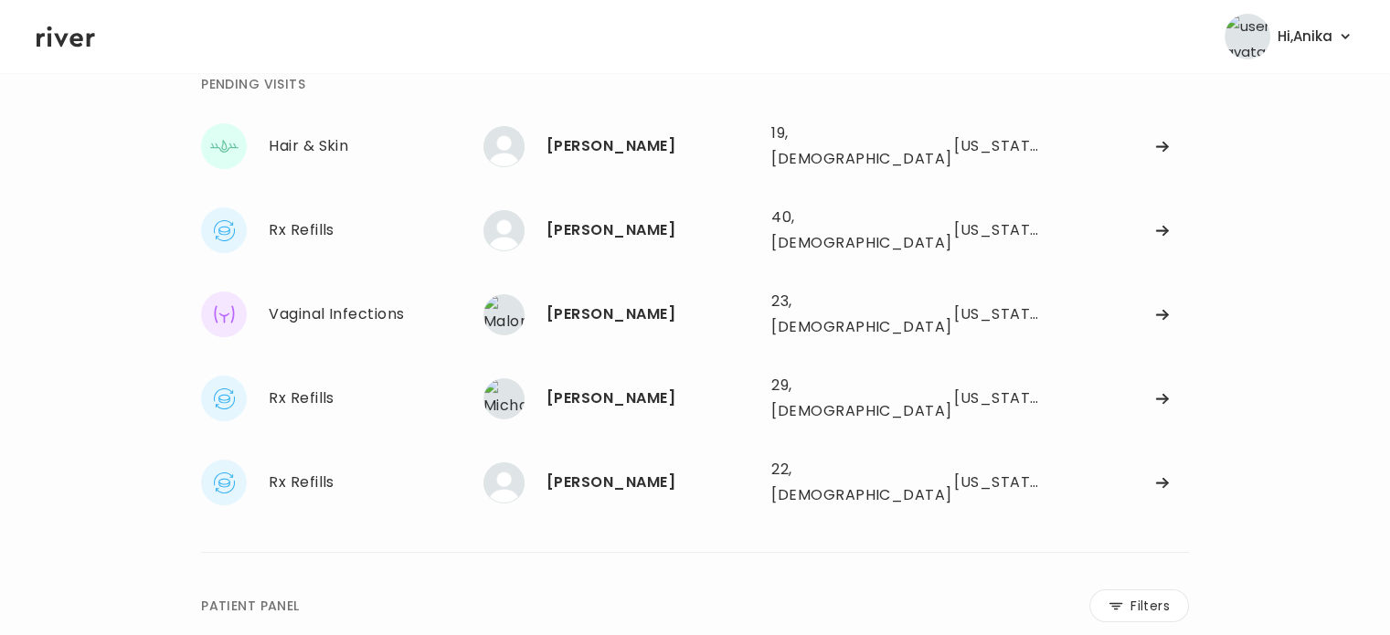
scroll to position [97, 0]
click at [614, 471] on div "[PERSON_NAME]" at bounding box center [651, 484] width 210 height 26
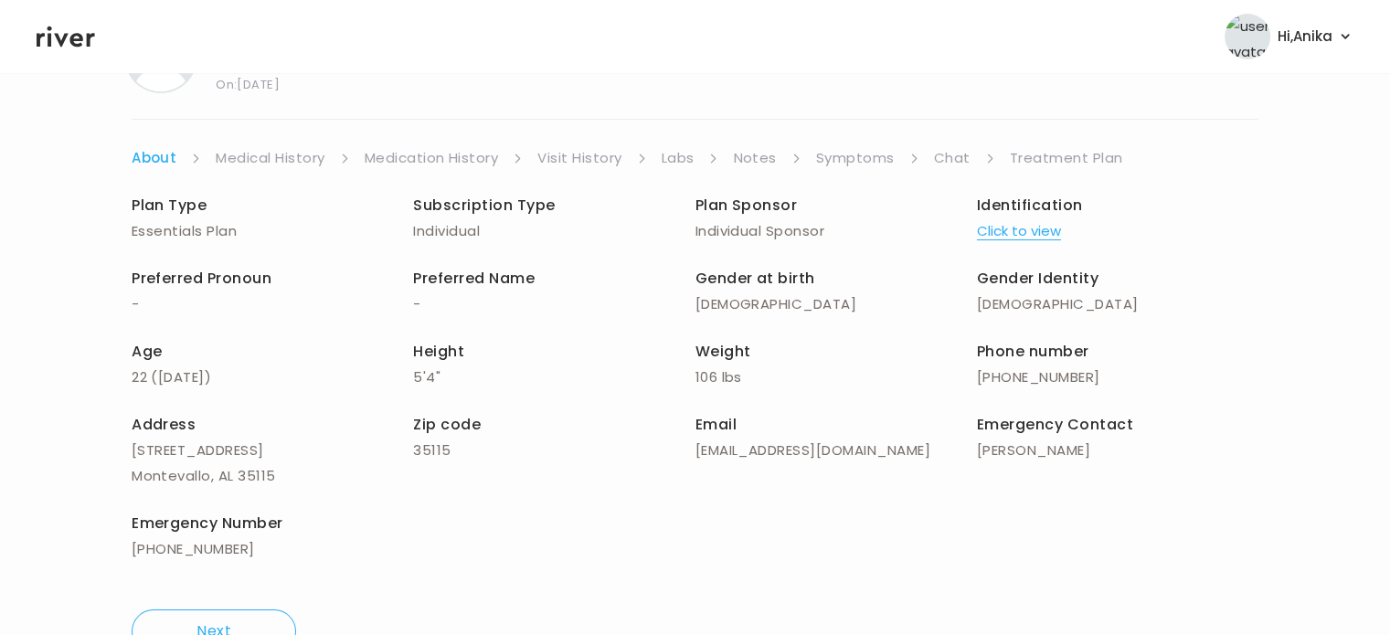
click at [862, 153] on link "Symptoms" at bounding box center [855, 158] width 79 height 26
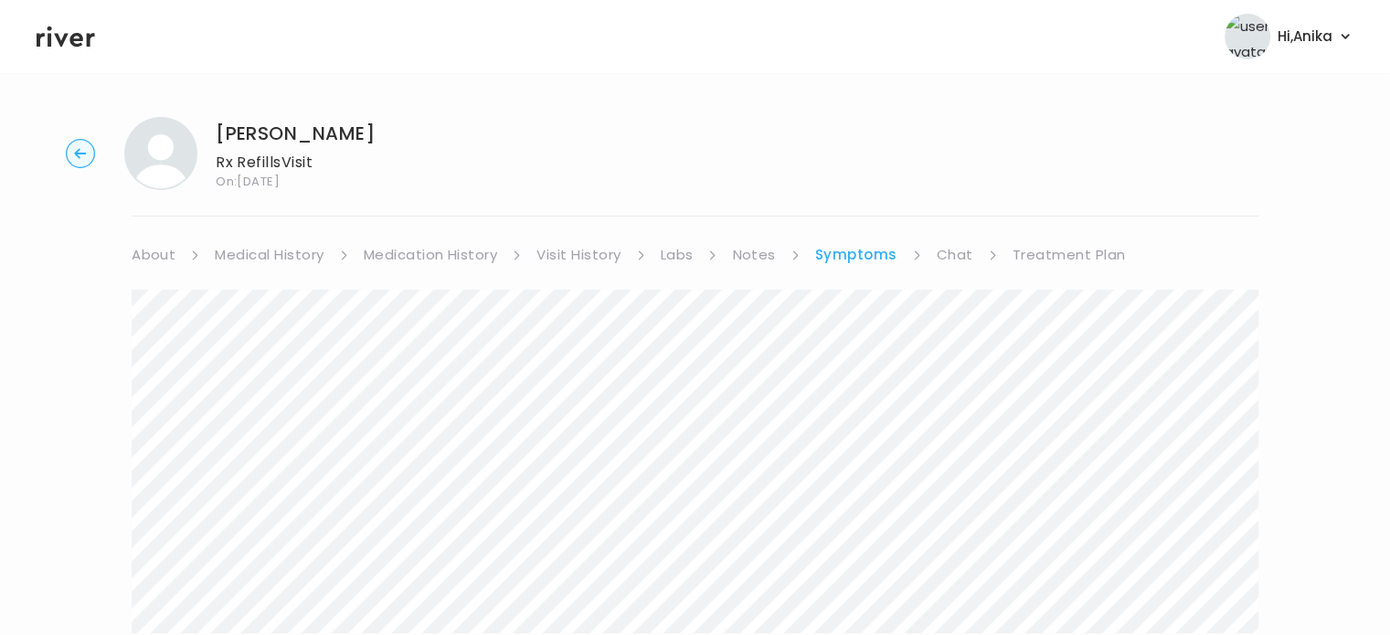
click at [171, 251] on link "About" at bounding box center [154, 255] width 44 height 26
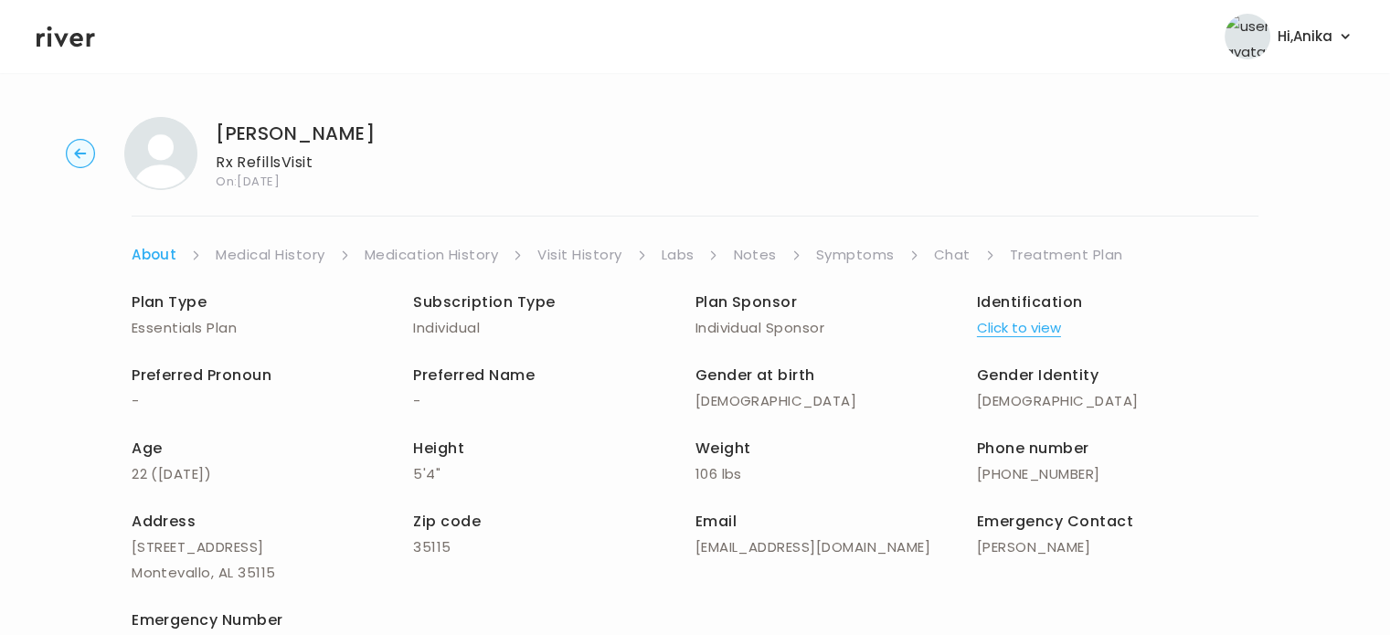
click at [76, 151] on circle "button" at bounding box center [81, 154] width 28 height 28
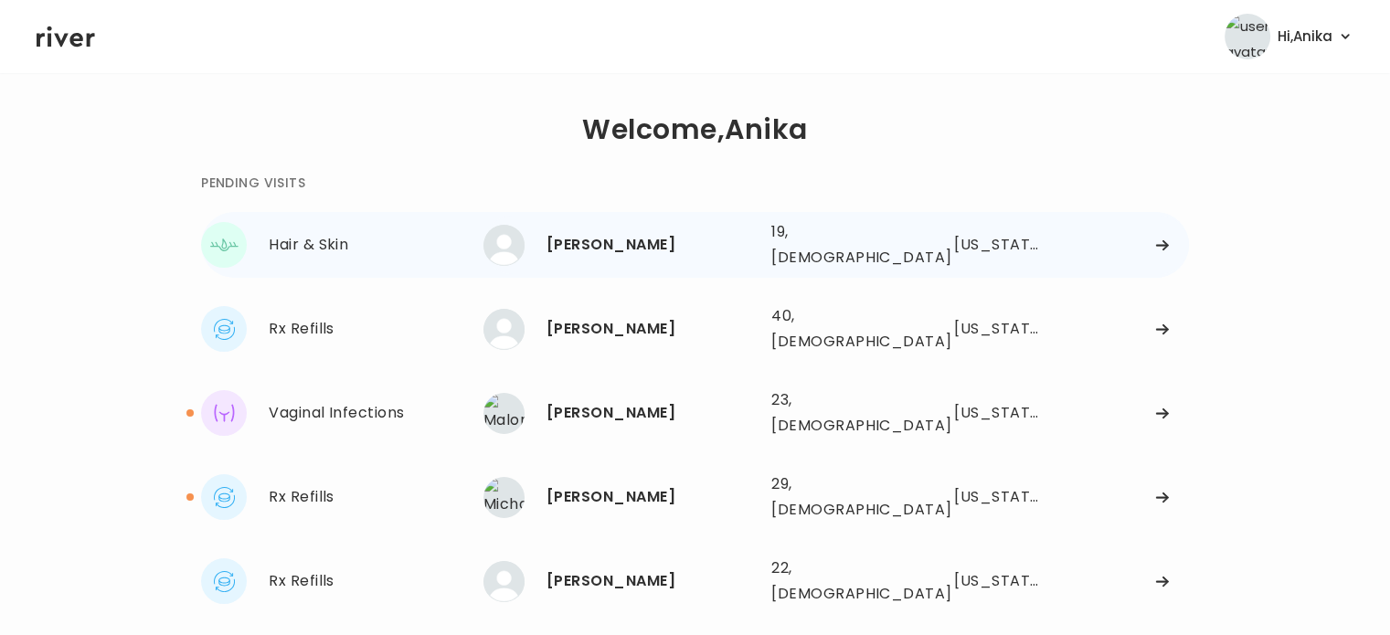
click at [670, 232] on div "[PERSON_NAME]" at bounding box center [651, 245] width 210 height 26
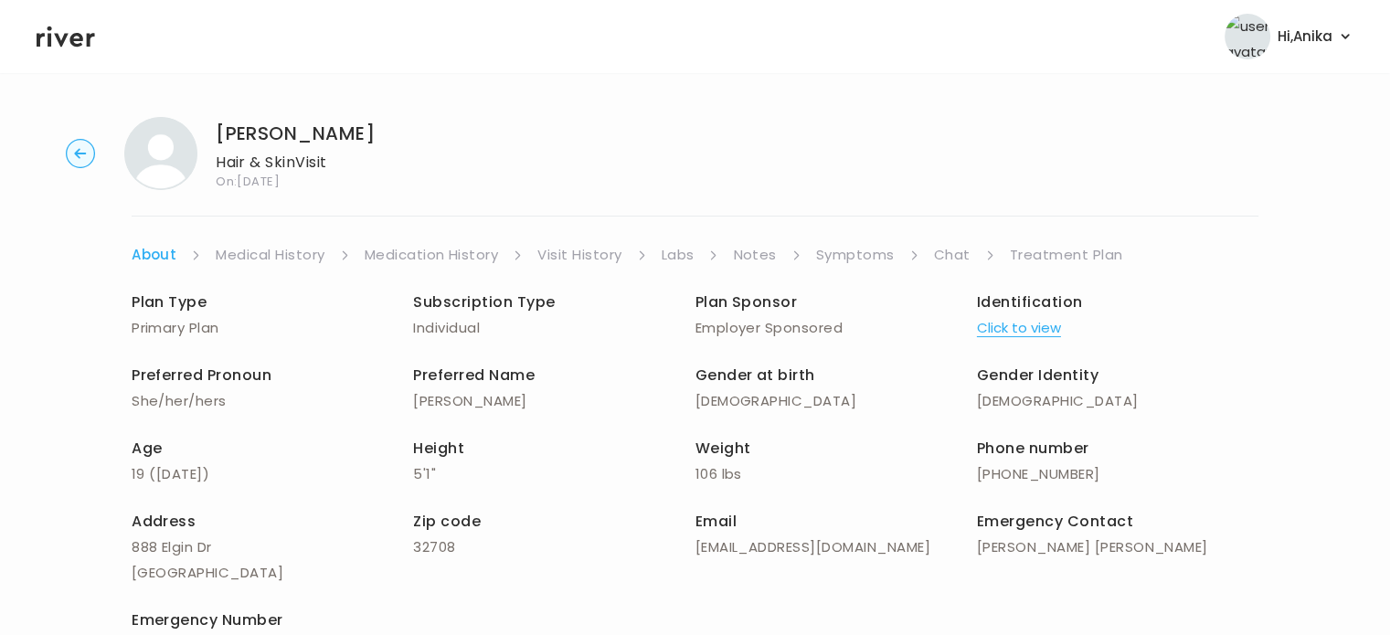
click at [79, 148] on circle "button" at bounding box center [81, 154] width 28 height 28
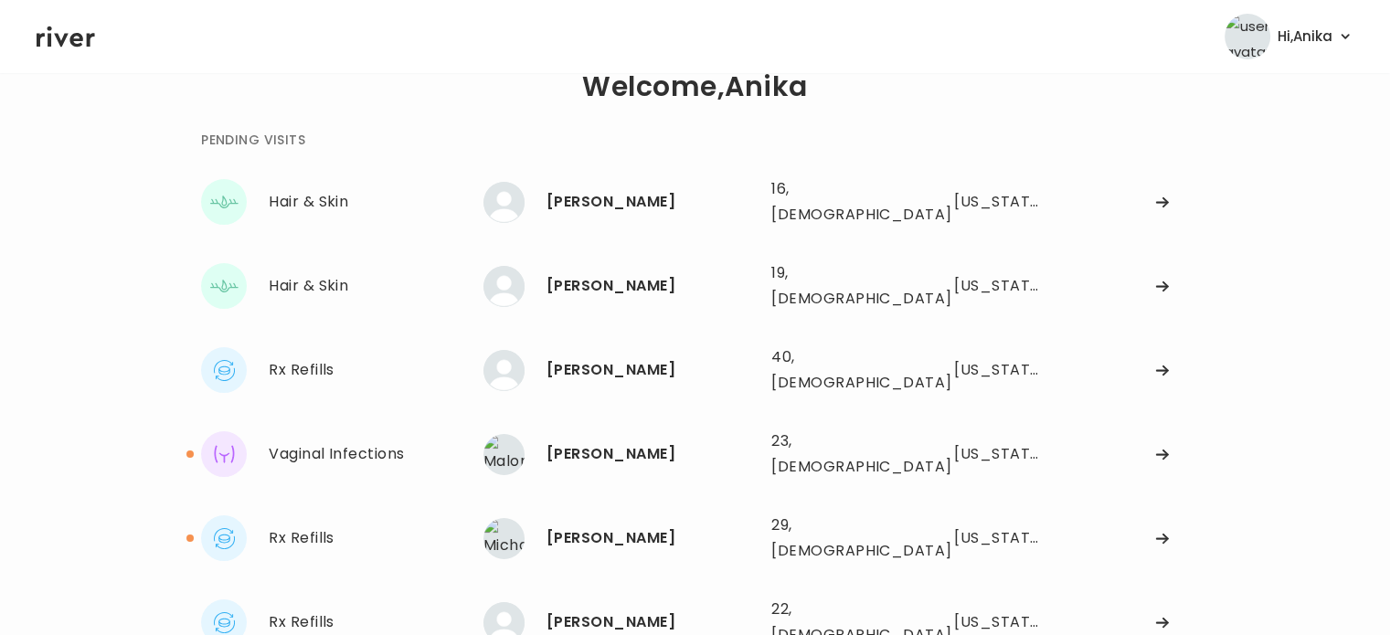
scroll to position [207, 0]
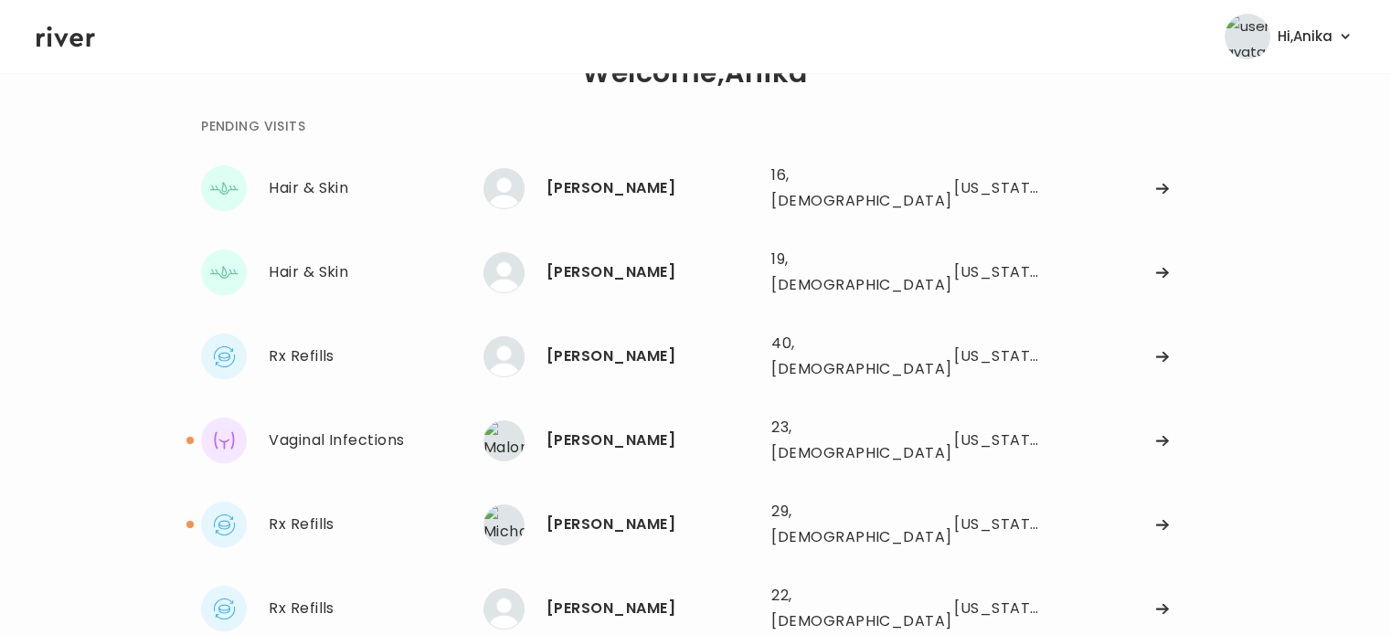
scroll to position [32, 0]
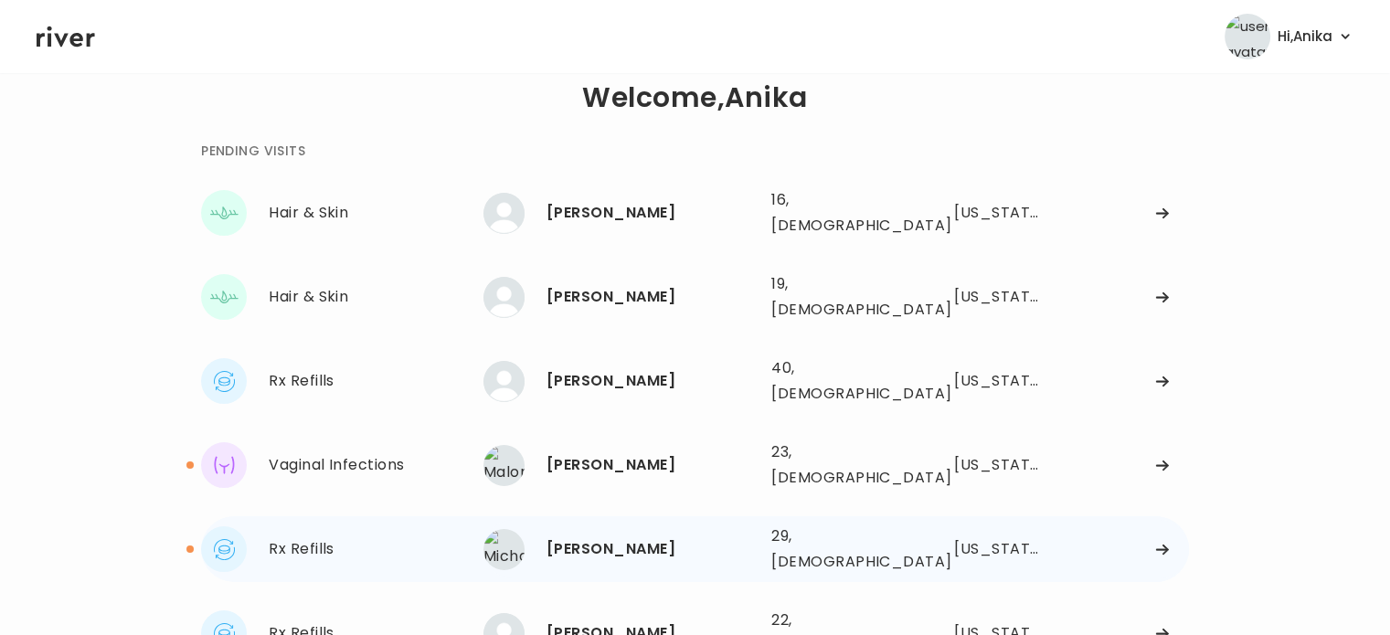
click at [607, 536] on div "[PERSON_NAME]" at bounding box center [651, 549] width 210 height 26
click at [618, 536] on div "[PERSON_NAME]" at bounding box center [651, 549] width 210 height 26
click at [610, 536] on div "[PERSON_NAME]" at bounding box center [651, 549] width 210 height 26
click at [625, 536] on div "[PERSON_NAME]" at bounding box center [651, 549] width 210 height 26
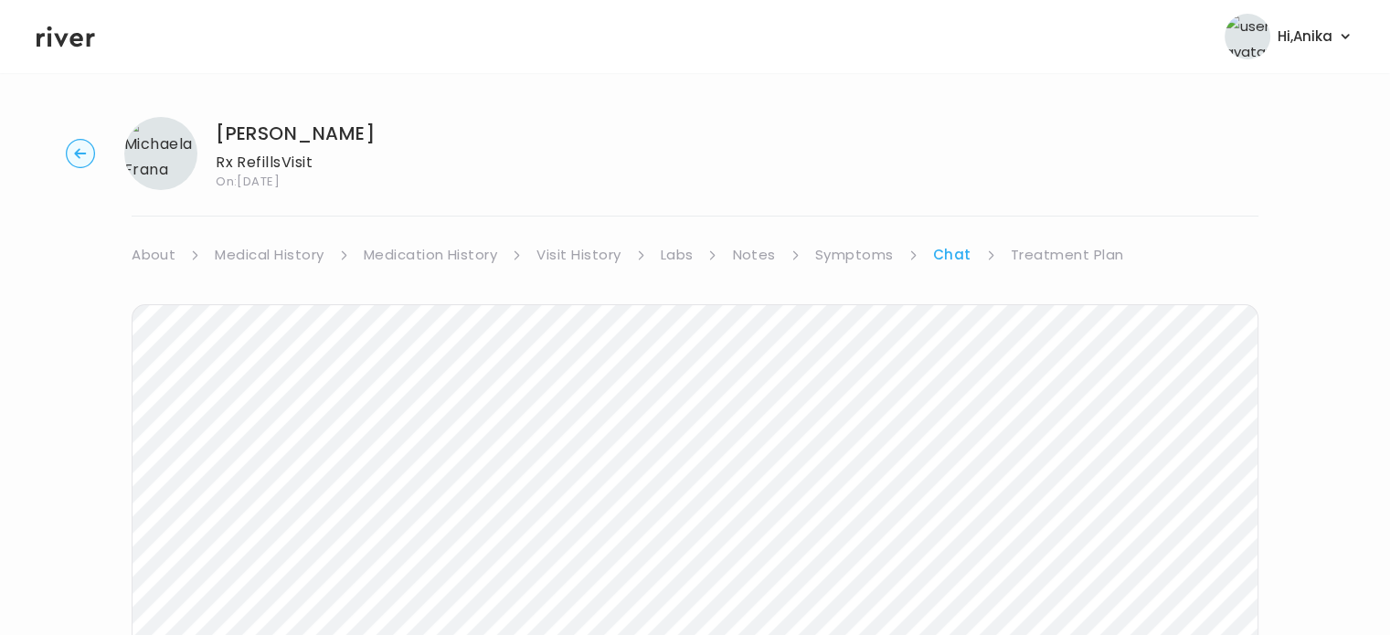
click at [850, 255] on link "Symptoms" at bounding box center [854, 255] width 79 height 26
click at [835, 265] on link "Symptoms" at bounding box center [854, 255] width 79 height 26
click at [854, 257] on link "Symptoms" at bounding box center [854, 255] width 79 height 26
click at [841, 253] on link "Symptoms" at bounding box center [854, 255] width 79 height 26
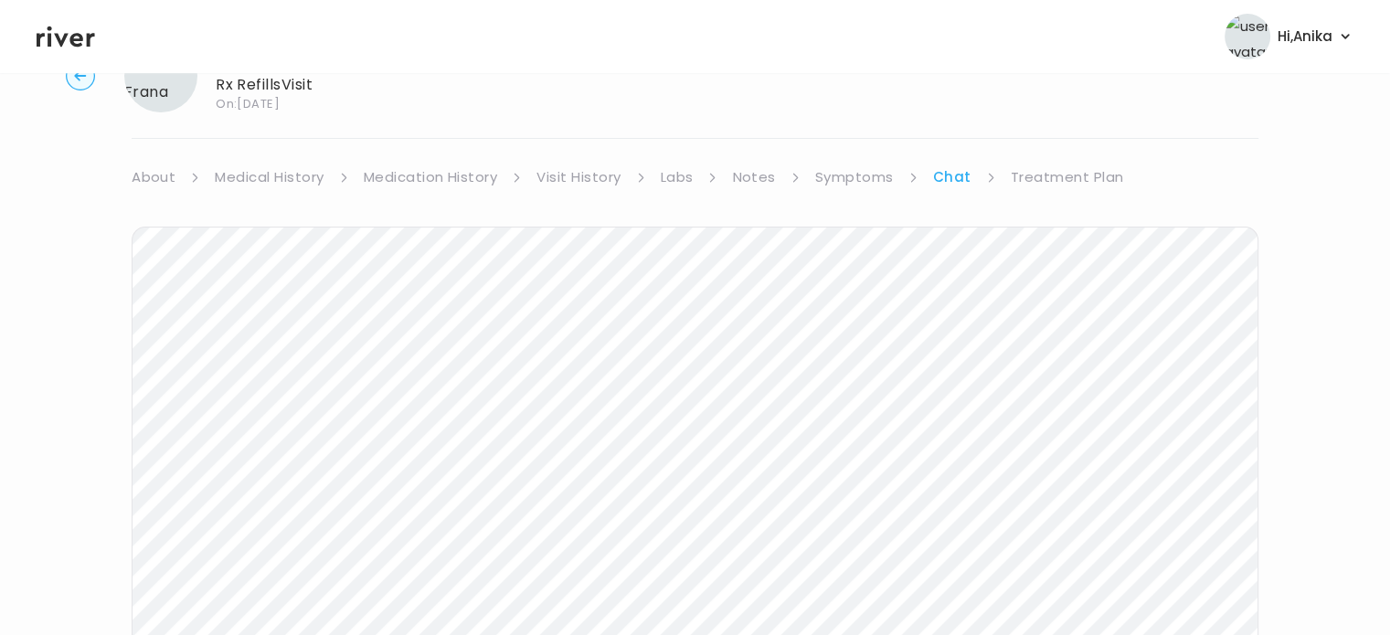
scroll to position [91, 0]
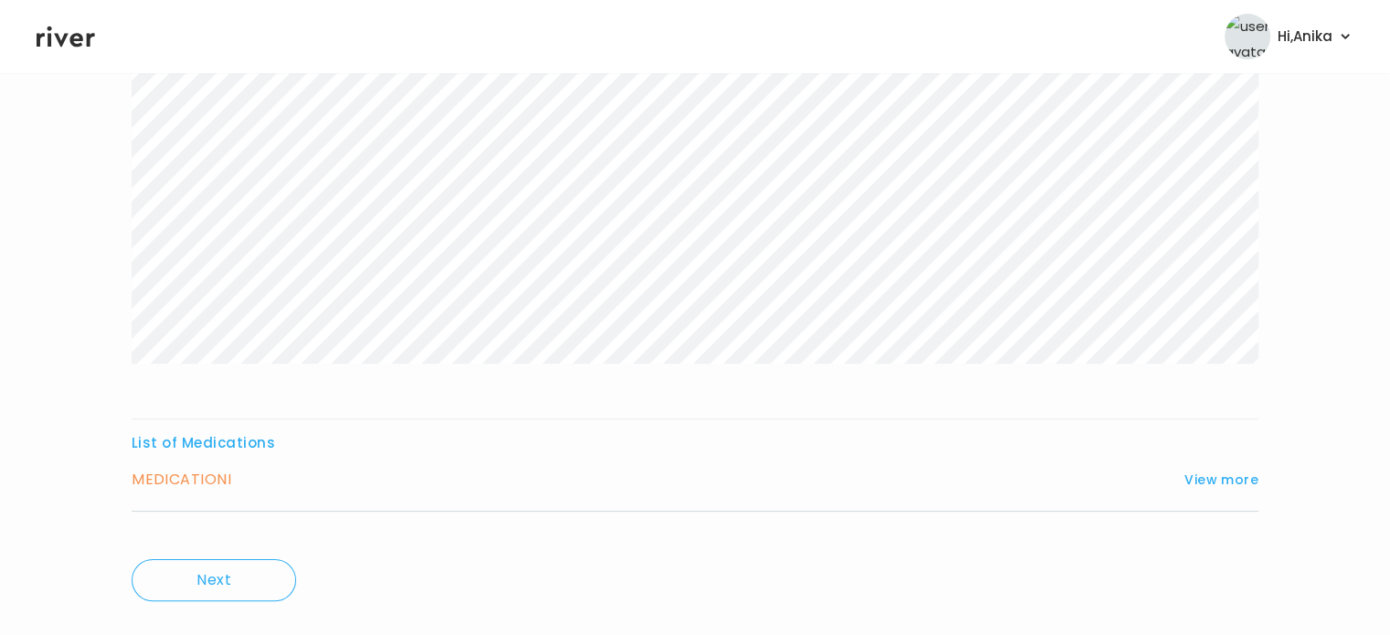
scroll to position [303, 0]
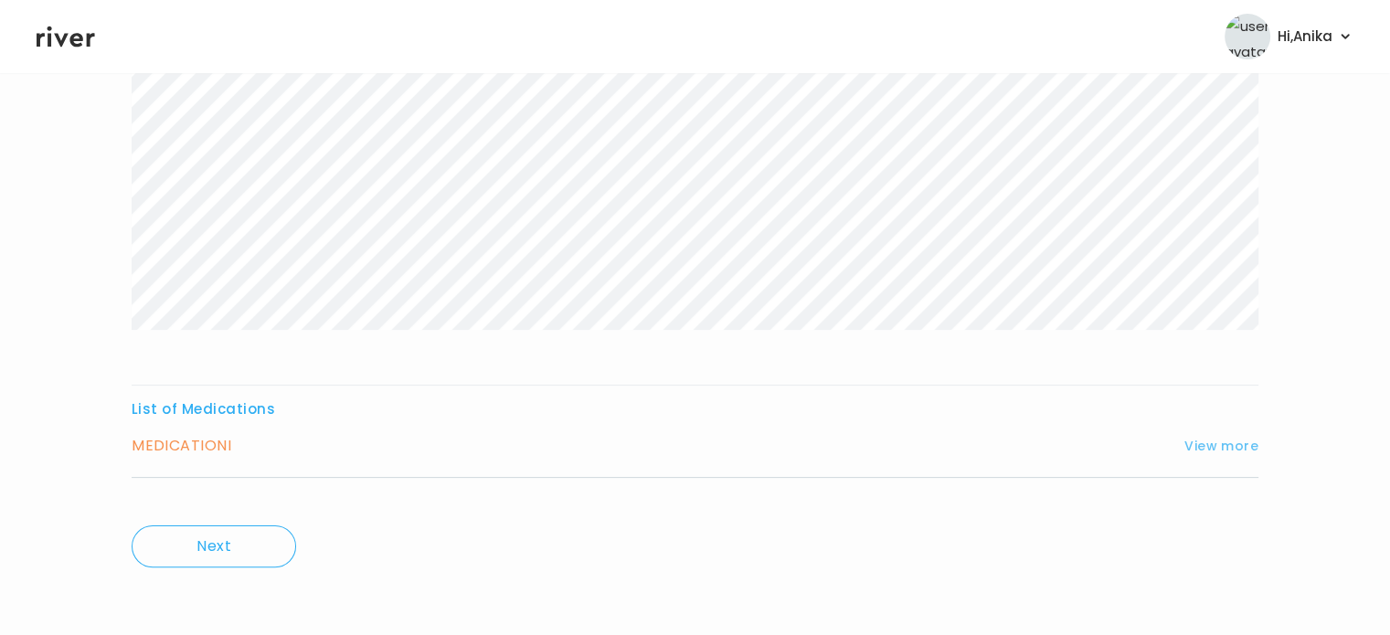
click at [1191, 435] on button "View more" at bounding box center [1221, 446] width 74 height 22
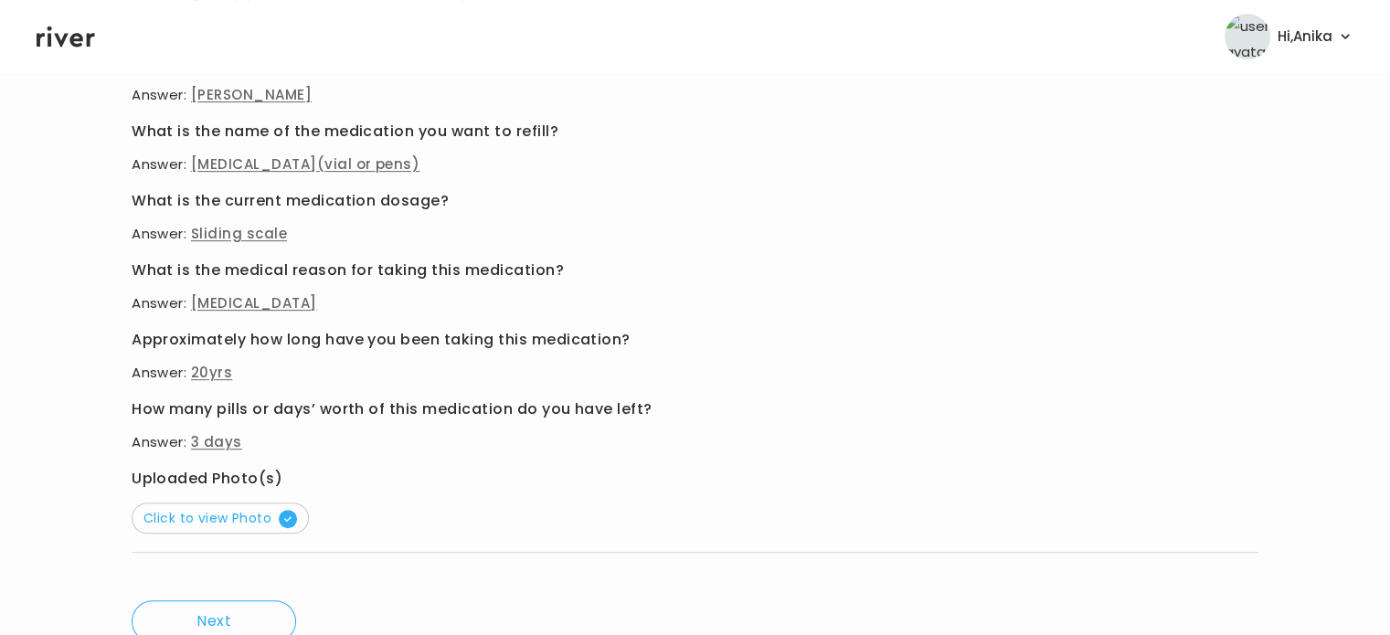
scroll to position [840, 0]
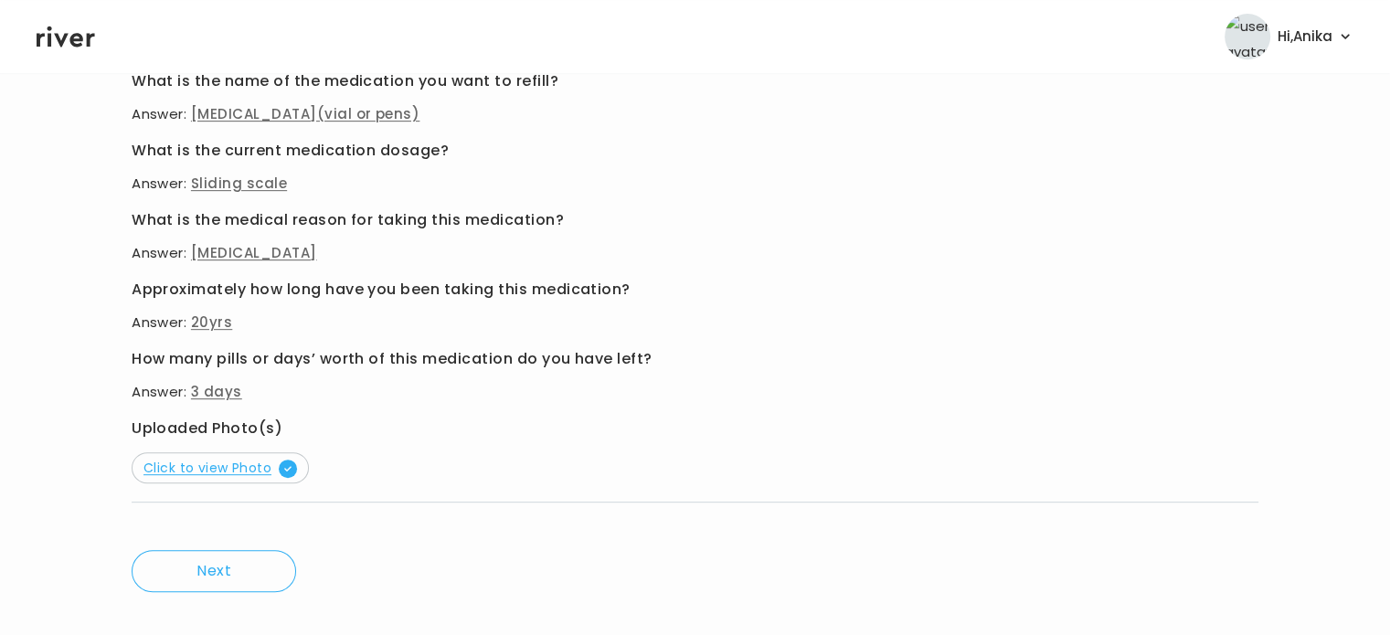
click at [219, 469] on span "Click to view Photo" at bounding box center [219, 468] width 153 height 18
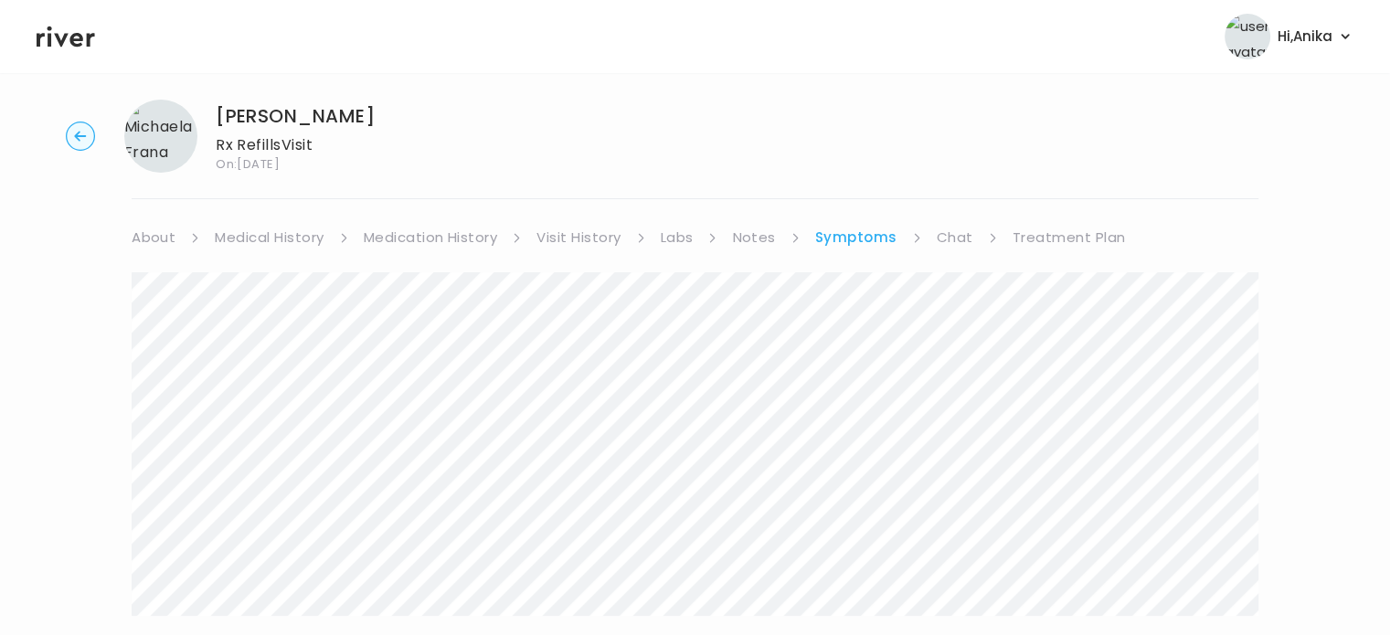
scroll to position [0, 0]
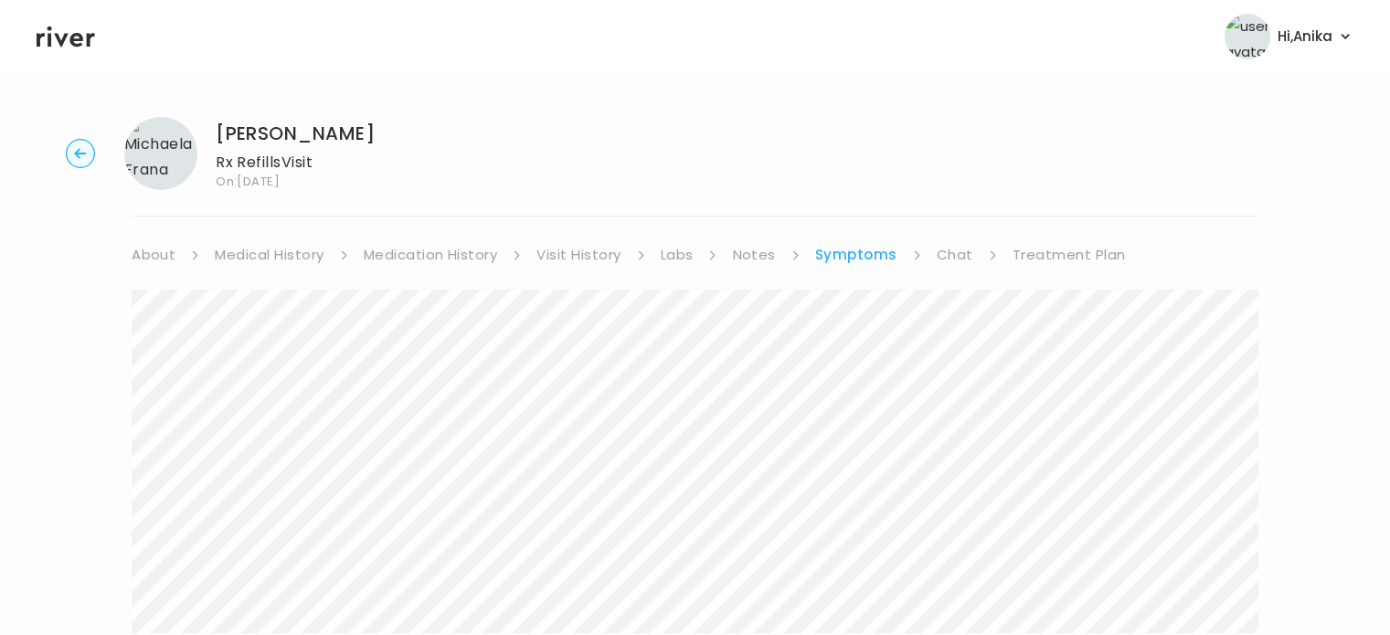
click at [1063, 263] on link "Treatment Plan" at bounding box center [1068, 255] width 113 height 26
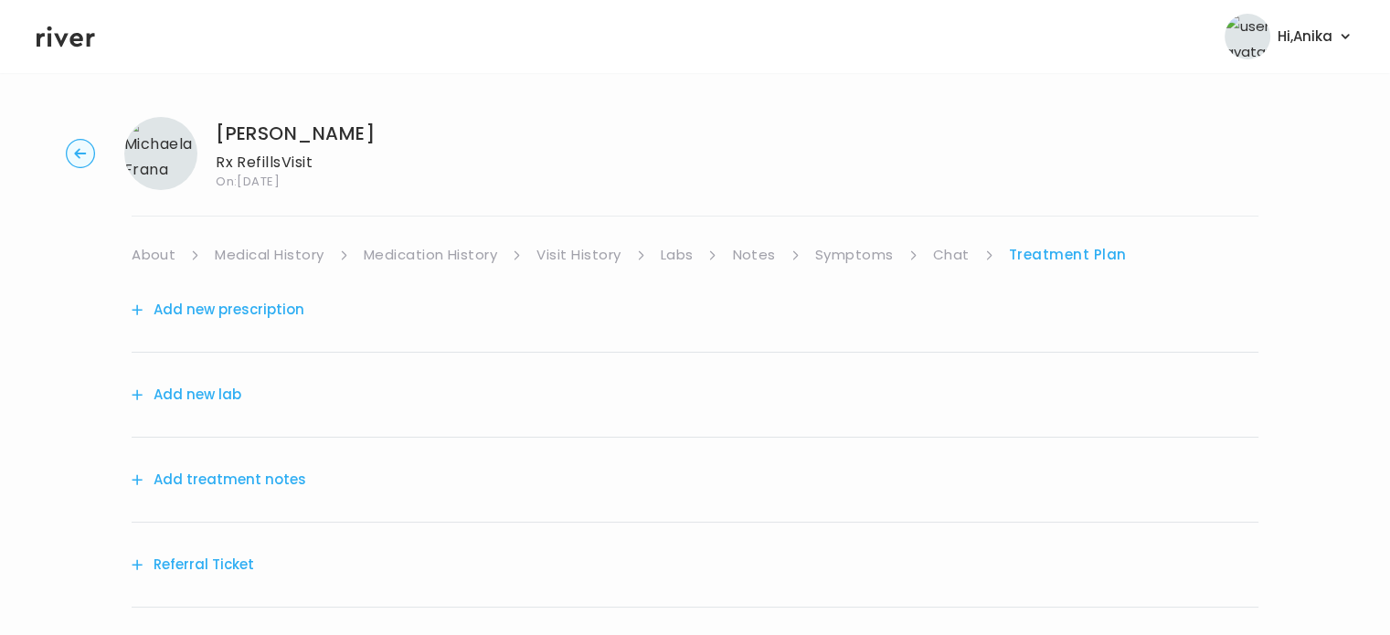
click at [210, 474] on button "Add treatment notes" at bounding box center [219, 480] width 174 height 26
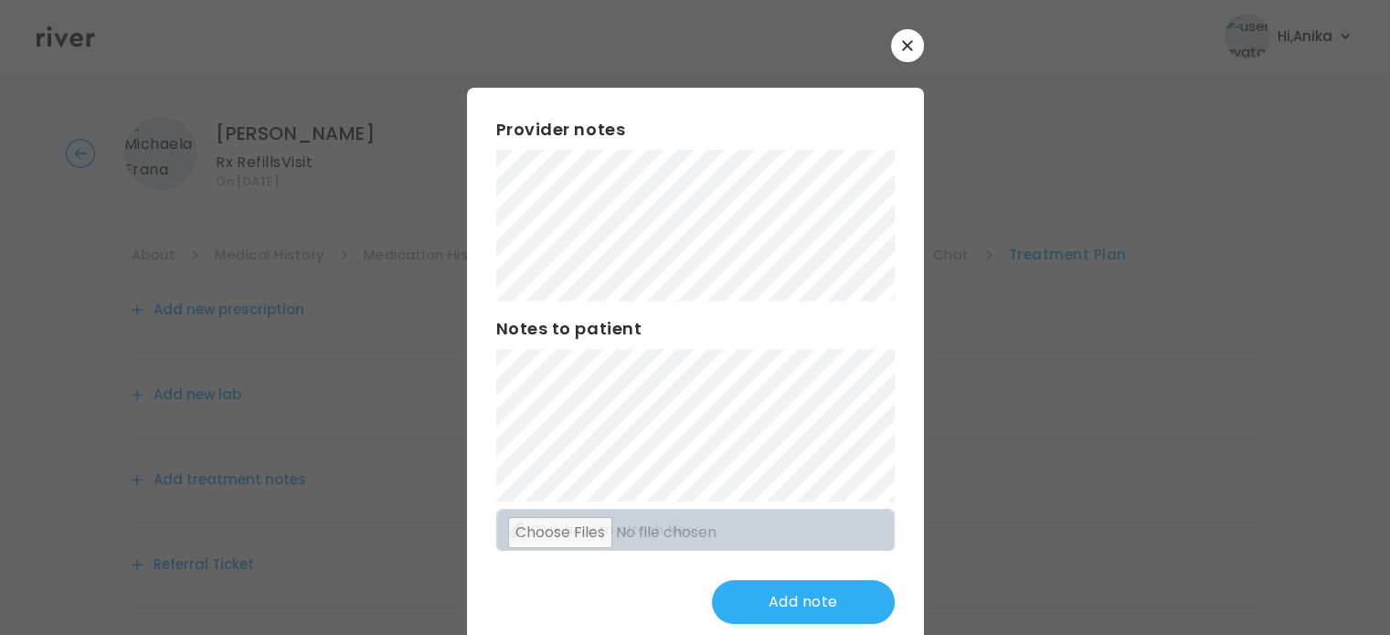
click at [467, 123] on div "Provider notes Notes to patient Click here to attach files Add note" at bounding box center [695, 371] width 457 height 566
click at [353, 191] on div "​ Provider notes Notes to patient Click here to attach files Add note" at bounding box center [695, 341] width 1390 height 682
click at [740, 587] on button "Update note" at bounding box center [803, 602] width 183 height 44
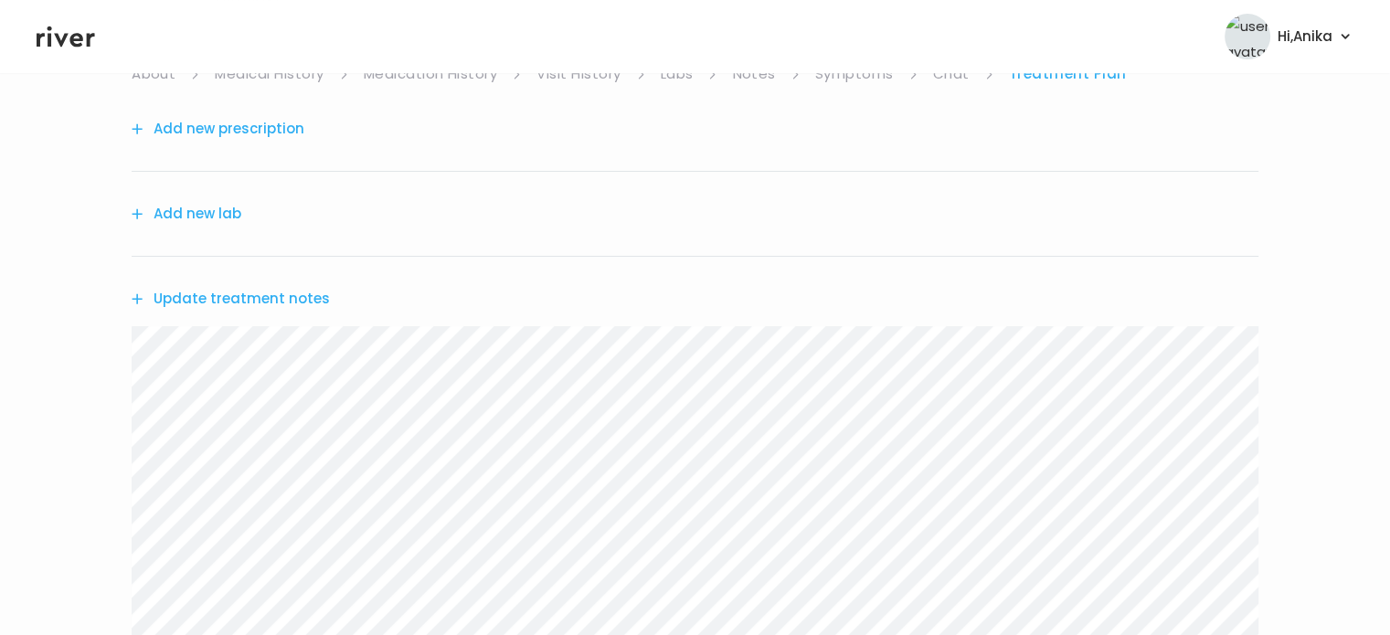
scroll to position [186, 0]
click at [273, 126] on button "Add new prescription" at bounding box center [218, 124] width 173 height 26
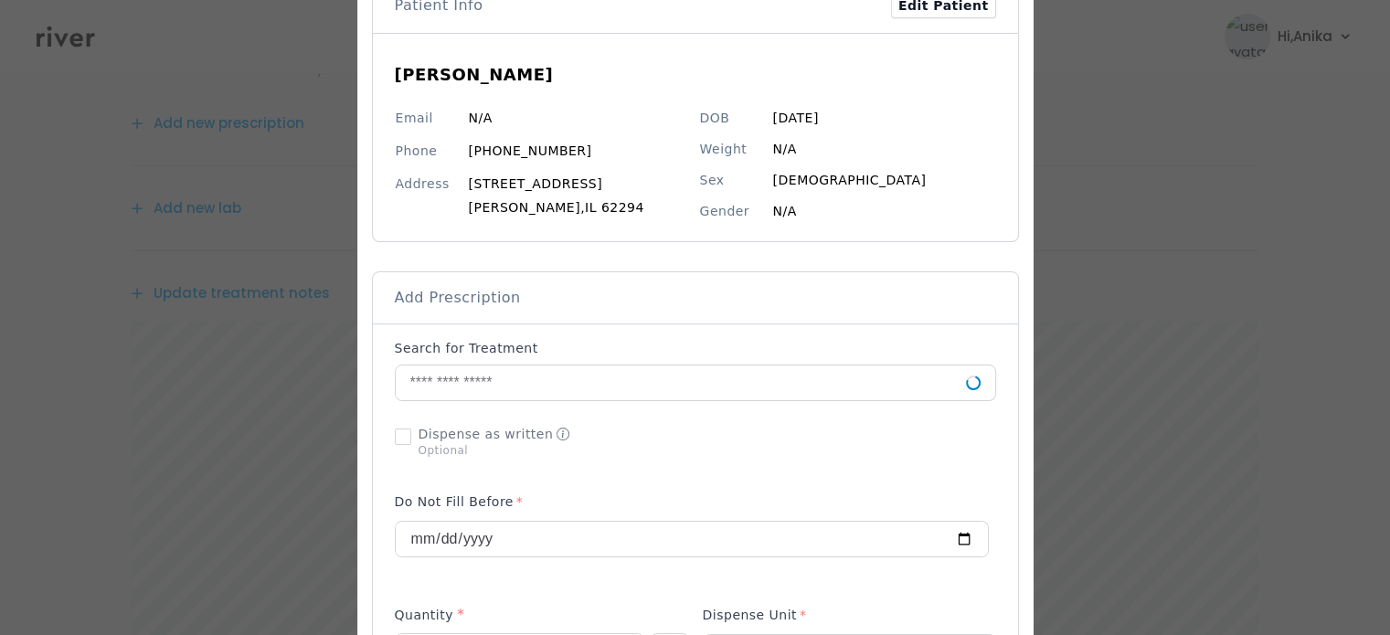
scroll to position [138, 0]
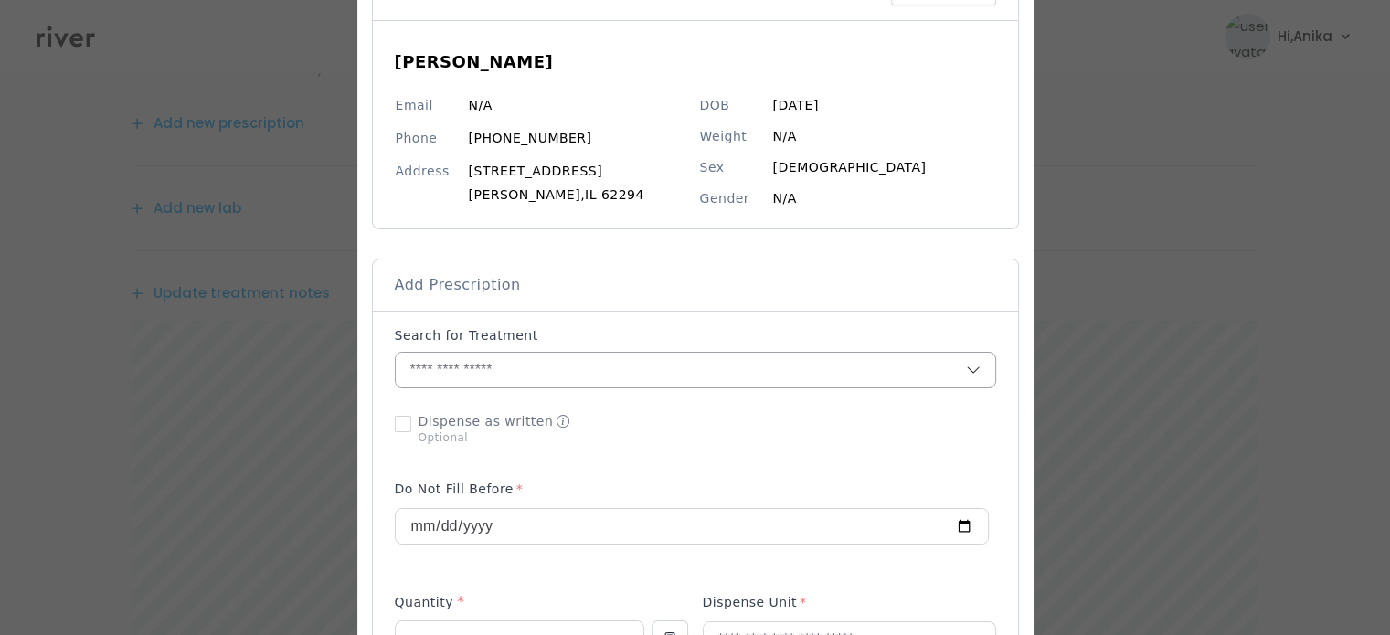
click at [479, 372] on input "text" at bounding box center [681, 370] width 570 height 35
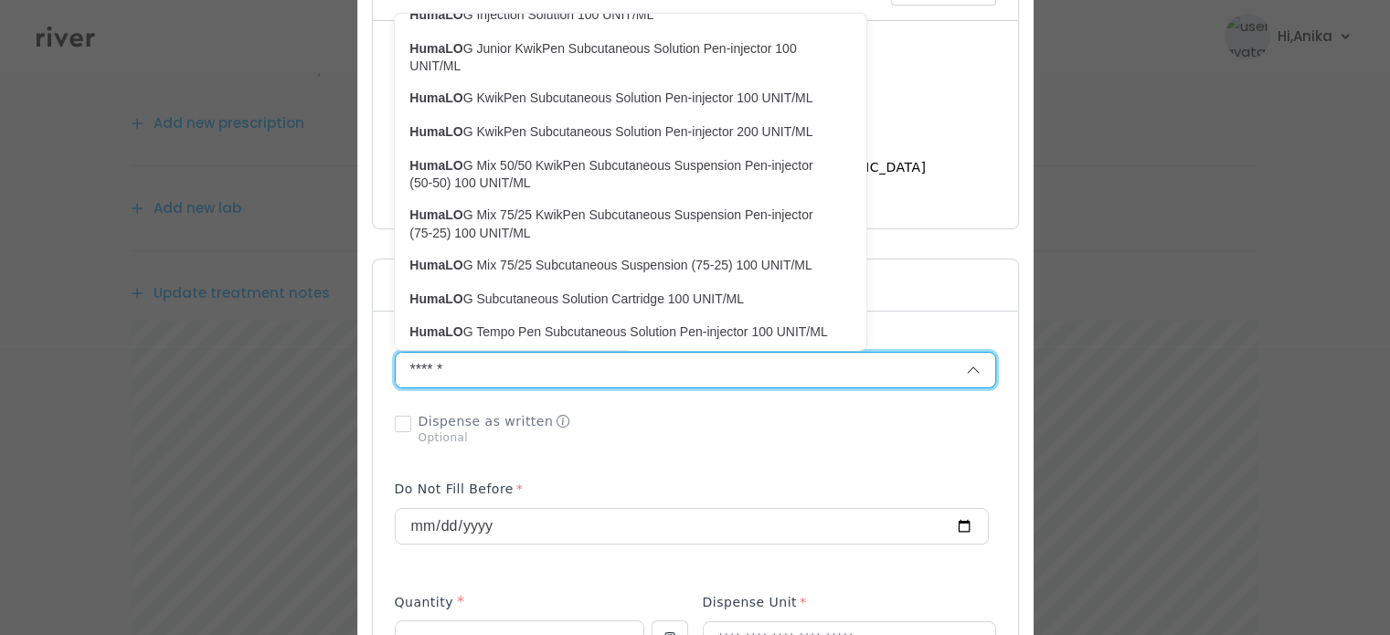
scroll to position [0, 0]
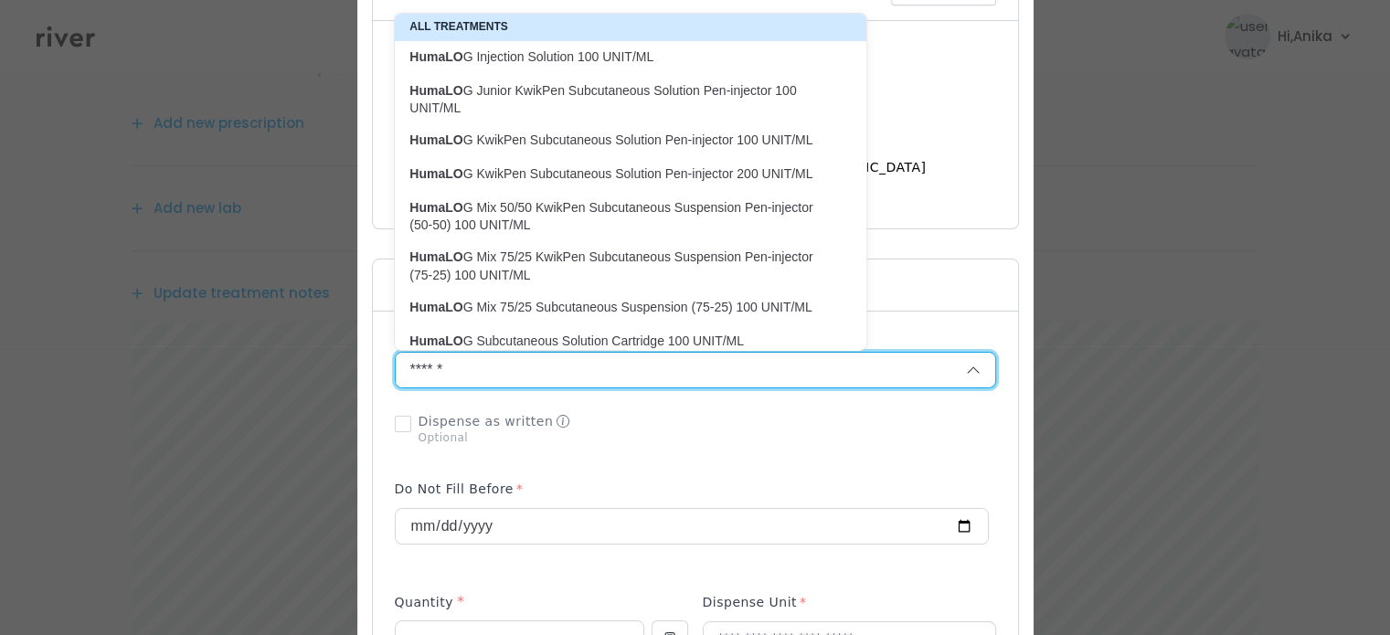
click at [632, 60] on p "HumaLO G Injection Solution 100 UNIT/ML" at bounding box center [619, 56] width 420 height 17
type input "**********"
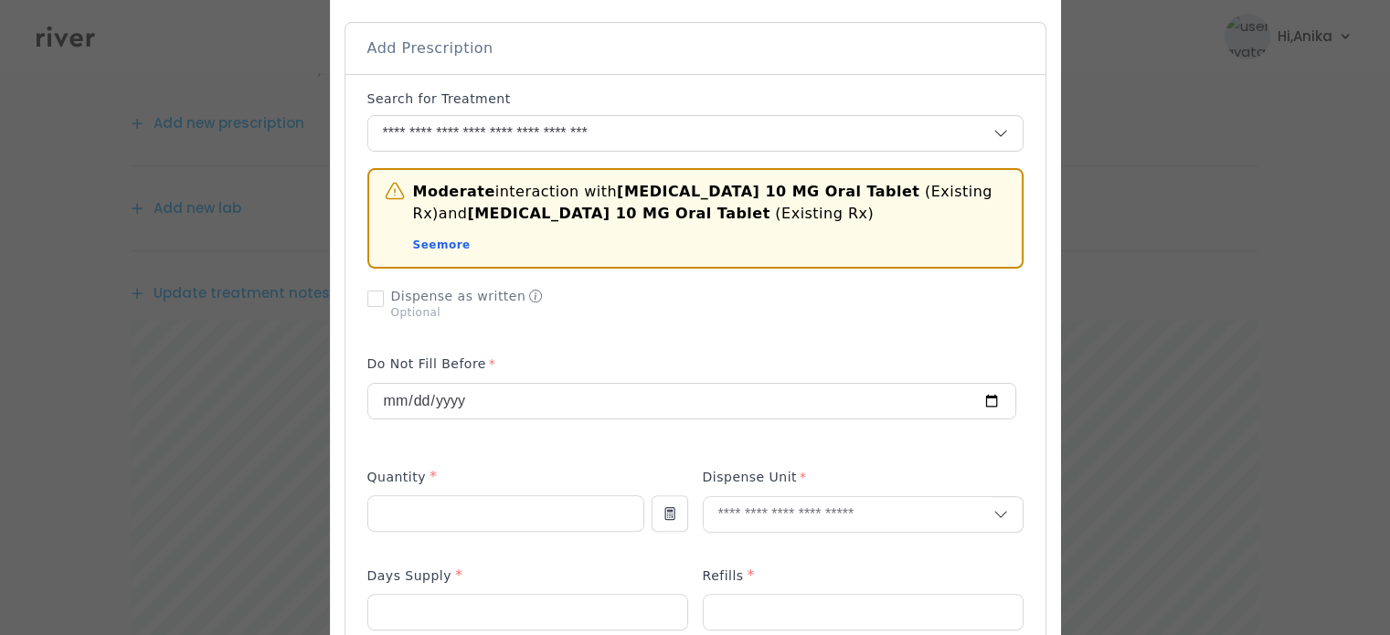
scroll to position [391, 0]
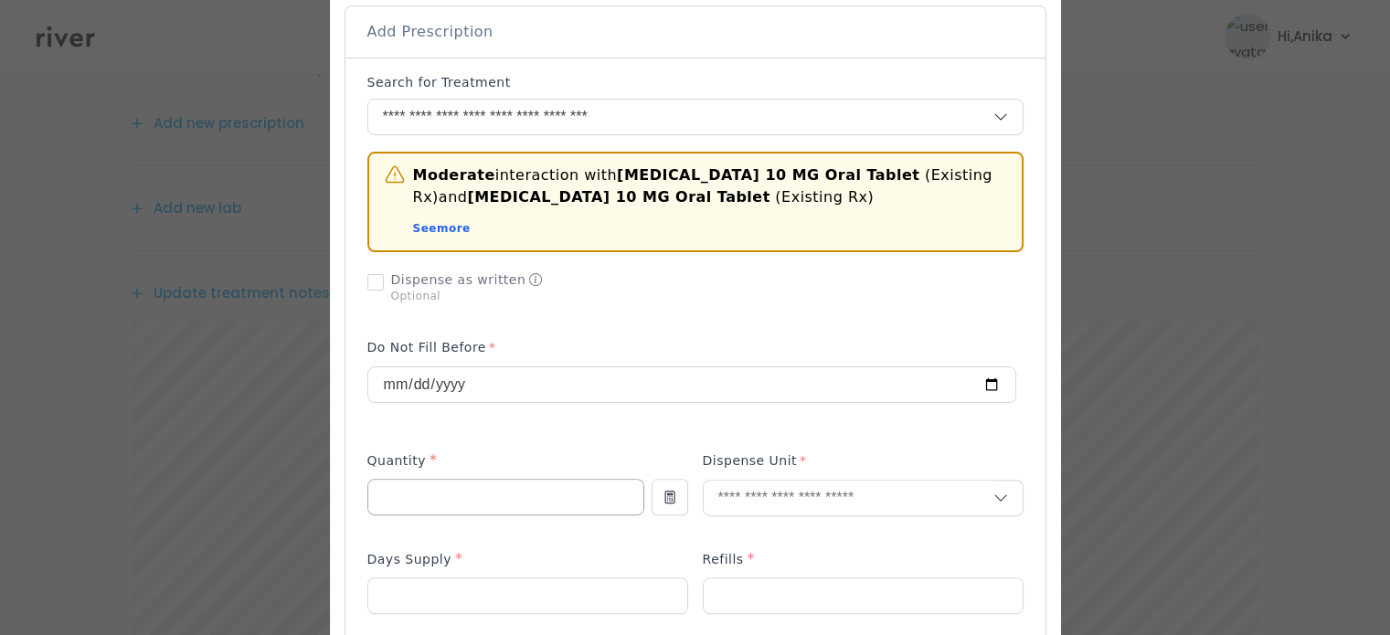
click at [431, 498] on input "number" at bounding box center [505, 497] width 275 height 35
type input "**"
click at [755, 480] on div at bounding box center [863, 498] width 321 height 37
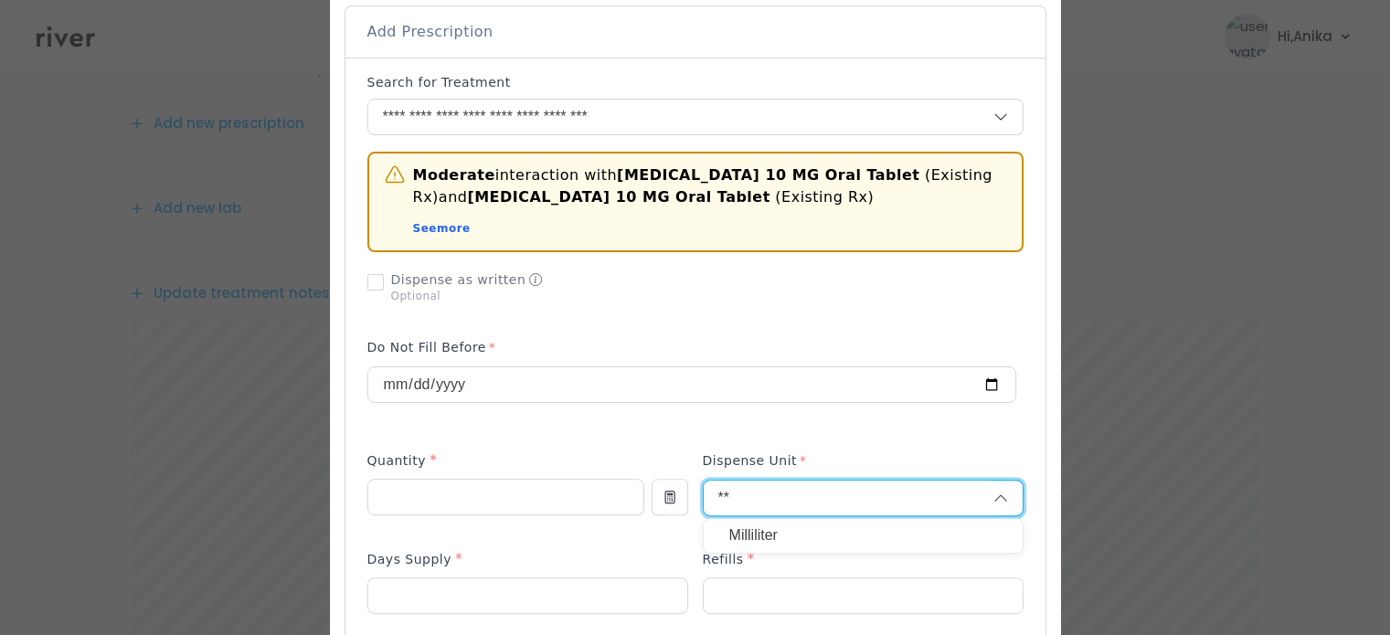
type input "**"
click at [742, 539] on p "Milliliter" at bounding box center [863, 536] width 268 height 26
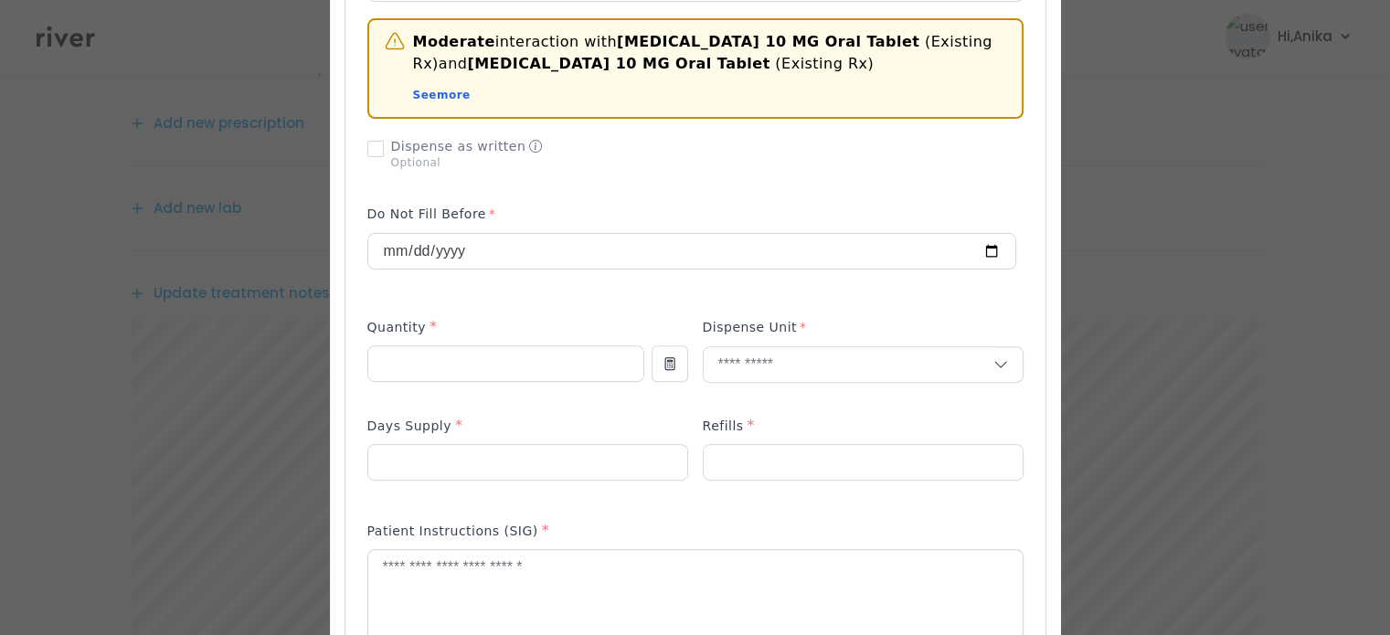
scroll to position [537, 0]
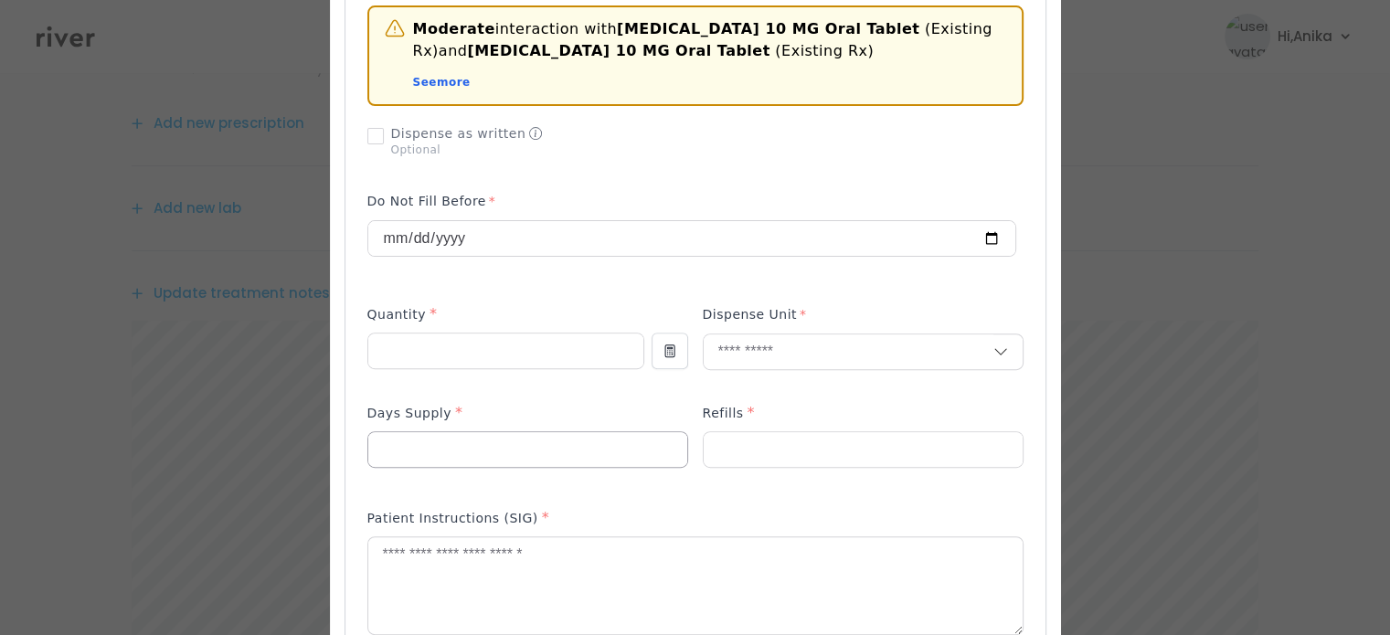
click at [486, 440] on input "number" at bounding box center [527, 449] width 319 height 35
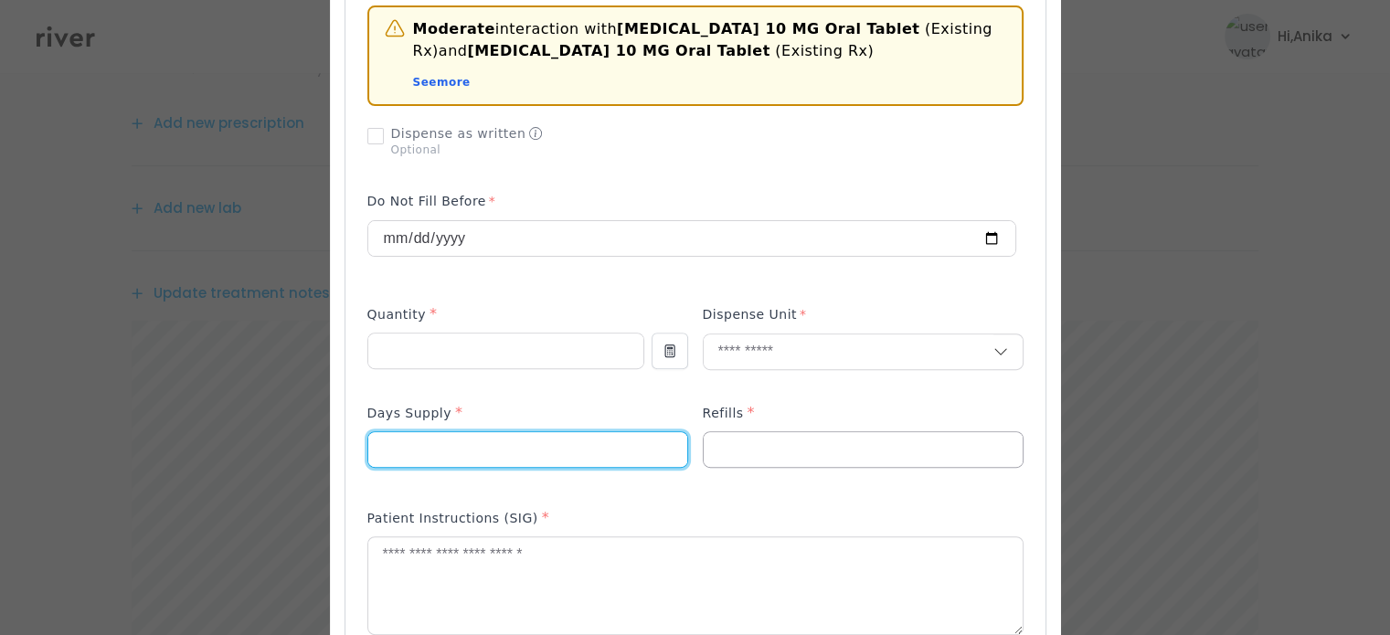
type input "**"
click at [748, 441] on input "number" at bounding box center [862, 449] width 319 height 35
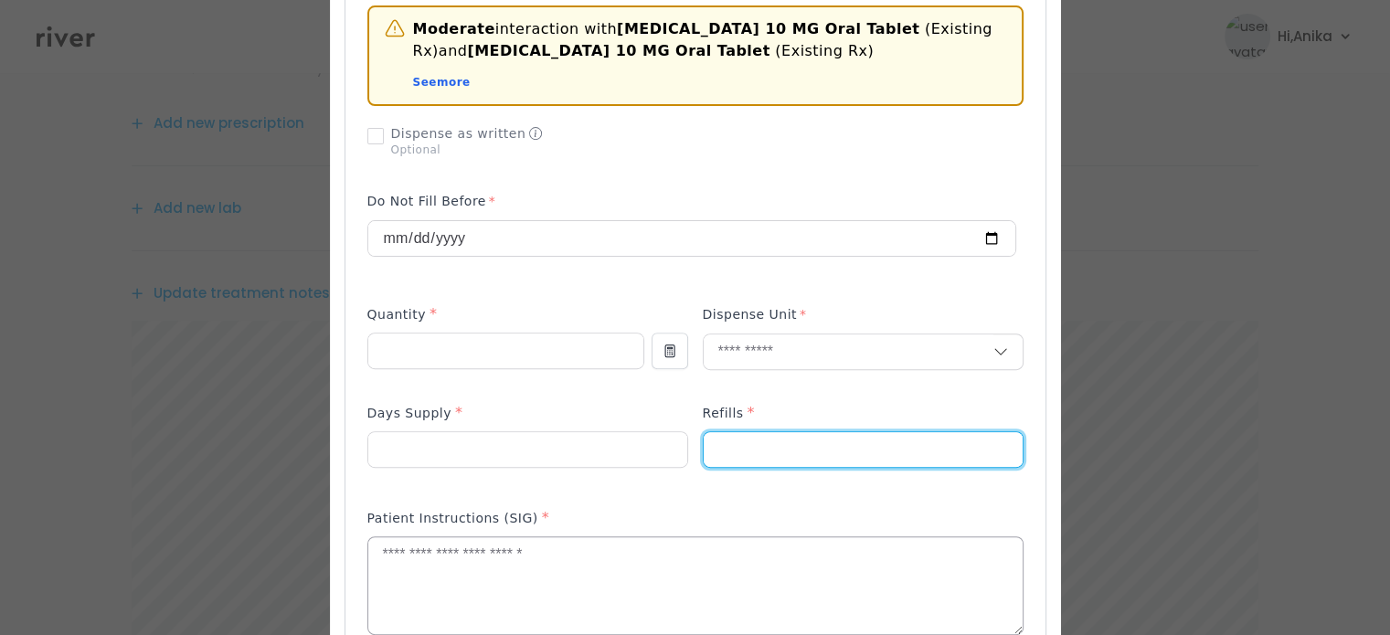
type input "*"
click at [648, 579] on textarea at bounding box center [695, 585] width 654 height 97
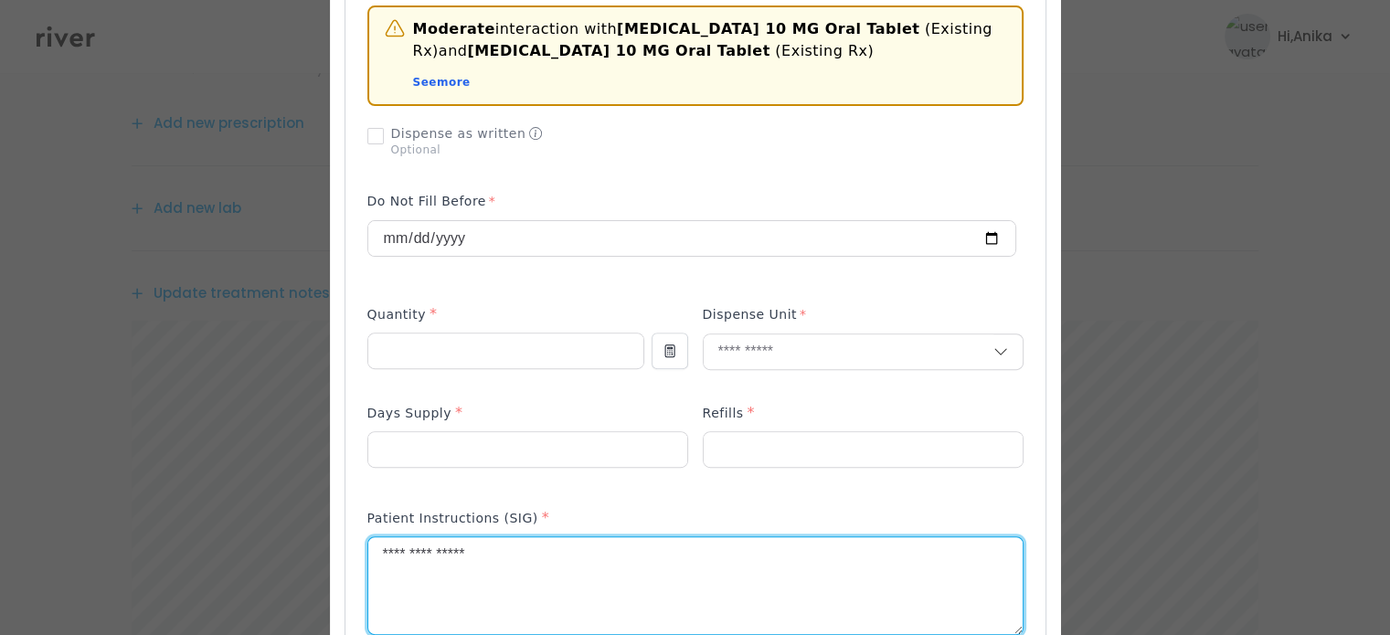
type textarea "**********"
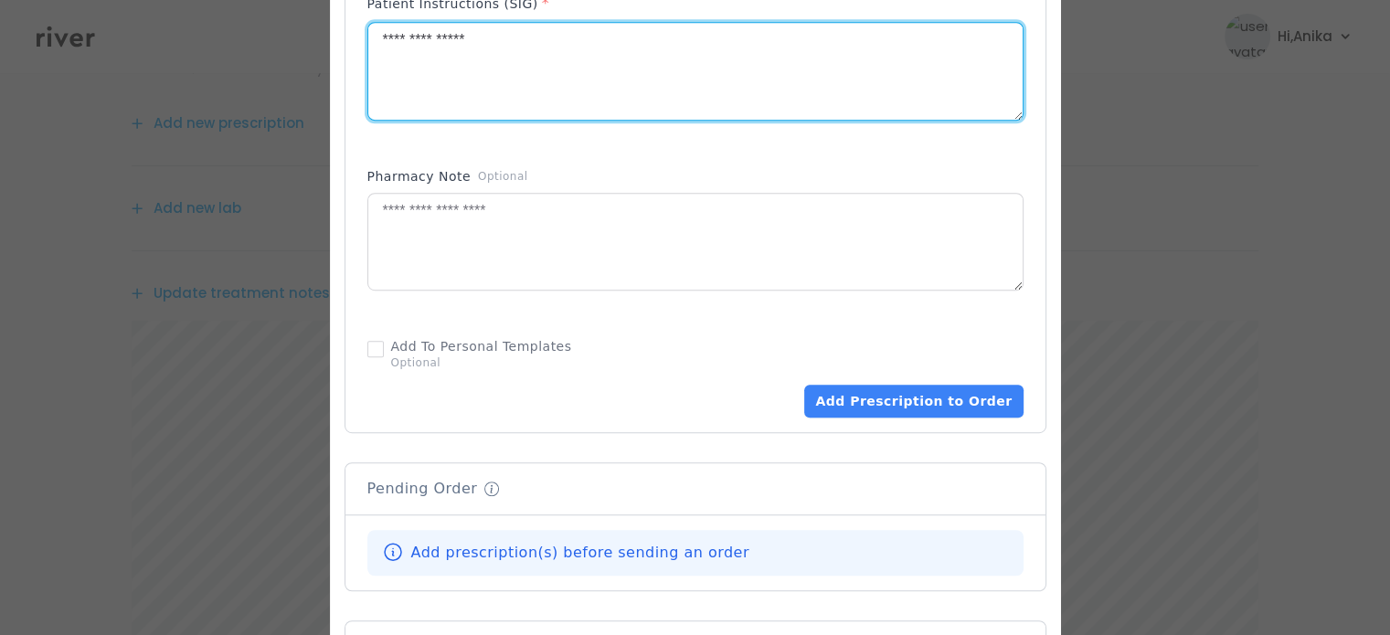
scroll to position [1106, 0]
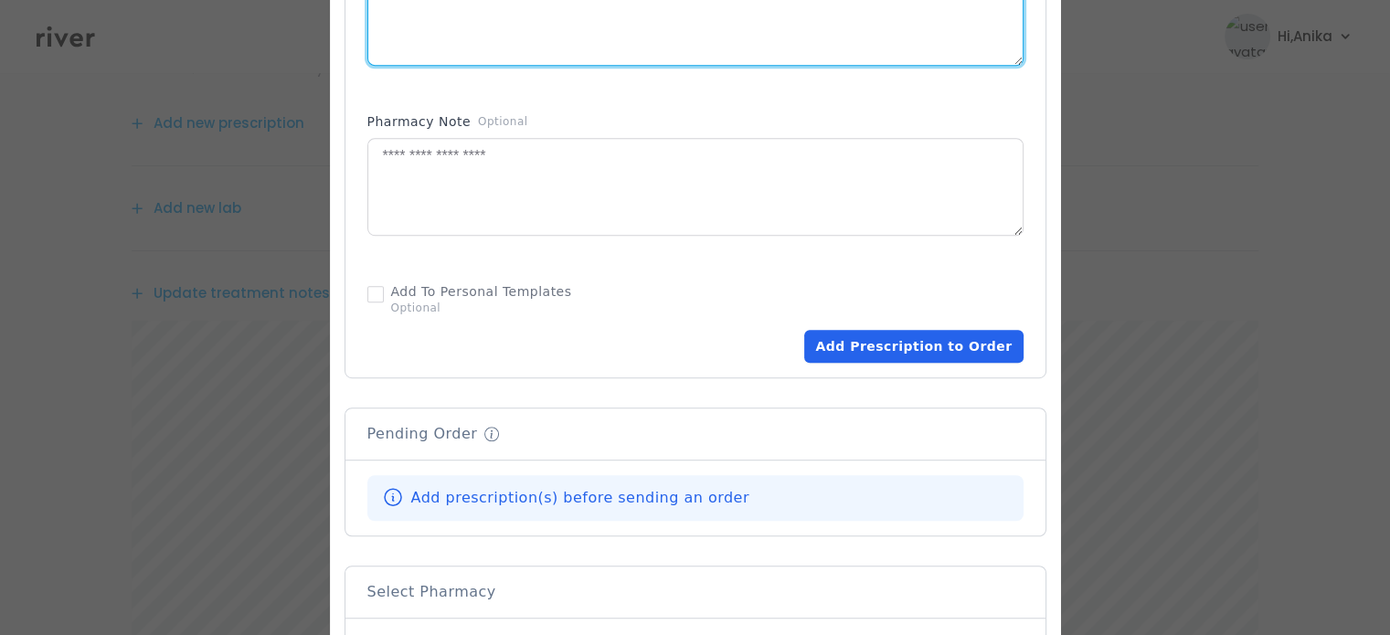
click at [914, 331] on button "Add Prescription to Order" at bounding box center [913, 346] width 218 height 33
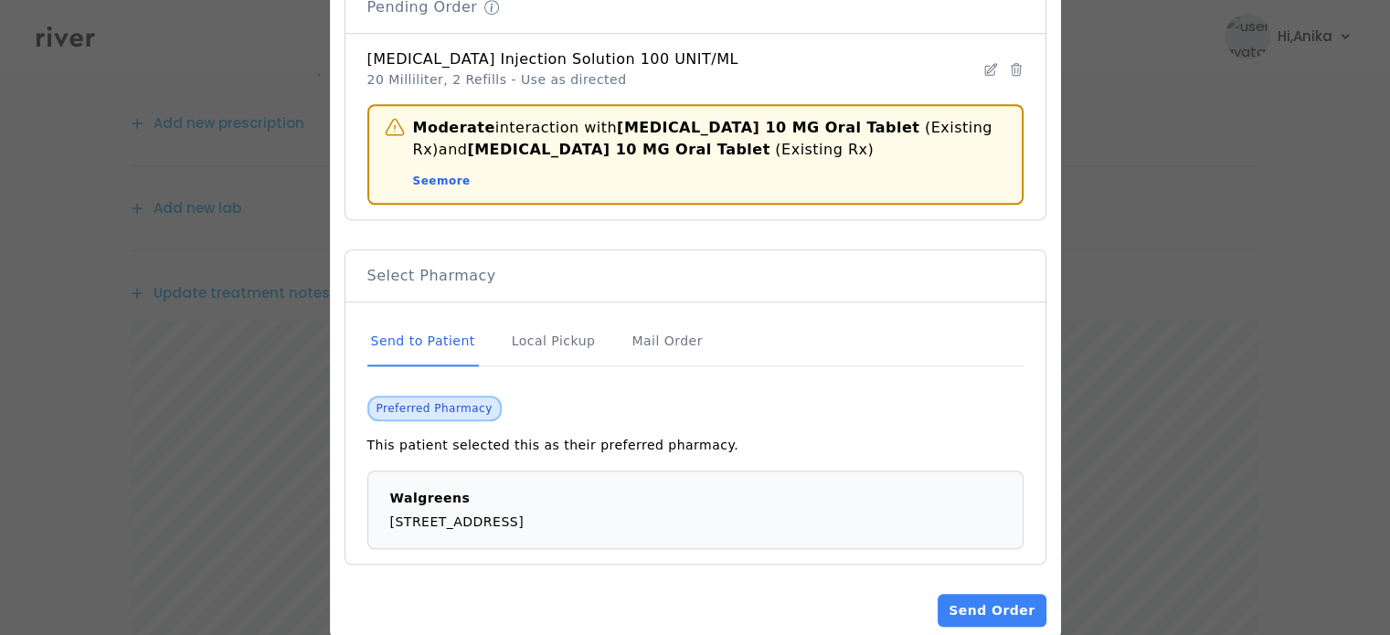
scroll to position [1453, 0]
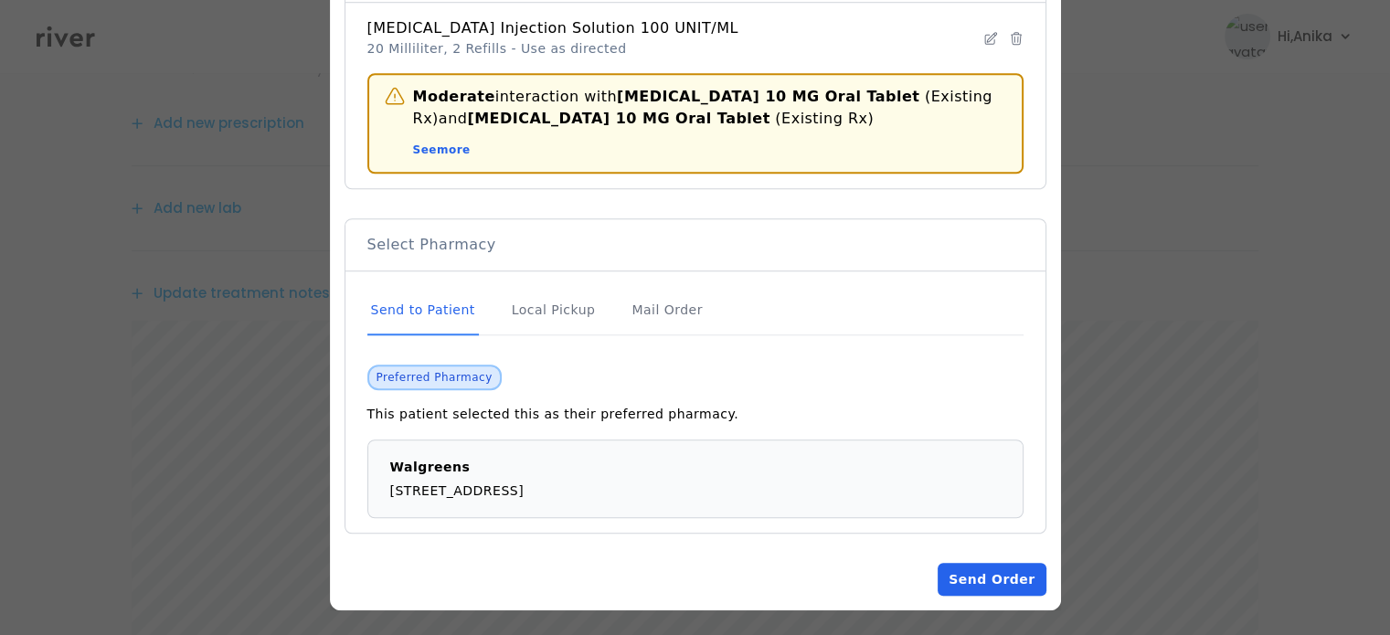
click at [977, 576] on button "Send Order" at bounding box center [991, 579] width 108 height 33
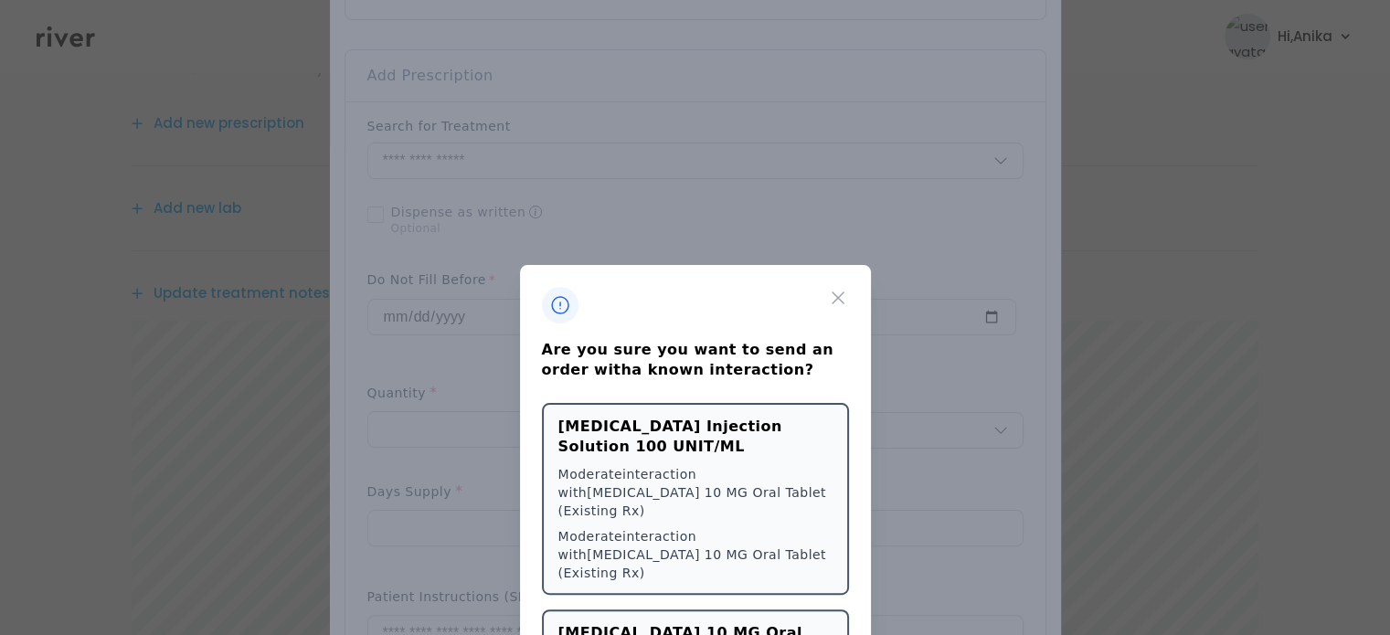
scroll to position [423, 0]
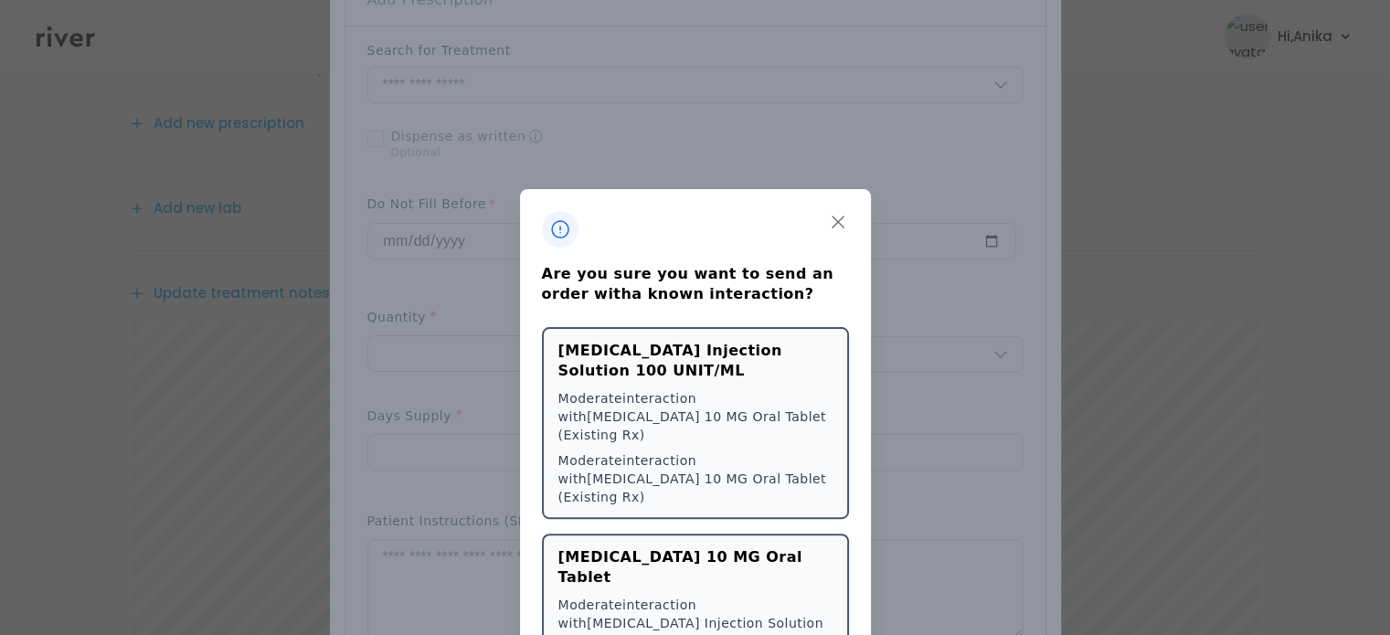
click at [832, 227] on icon "button" at bounding box center [837, 222] width 11 height 11
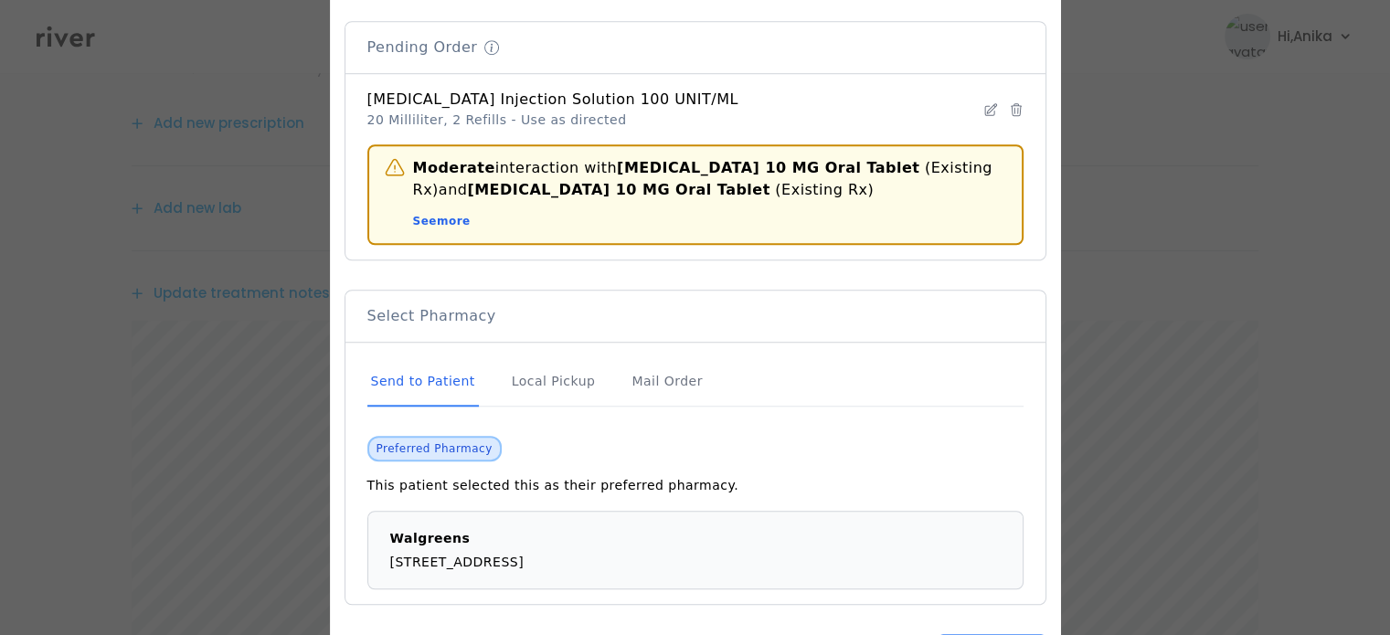
scroll to position [1395, 0]
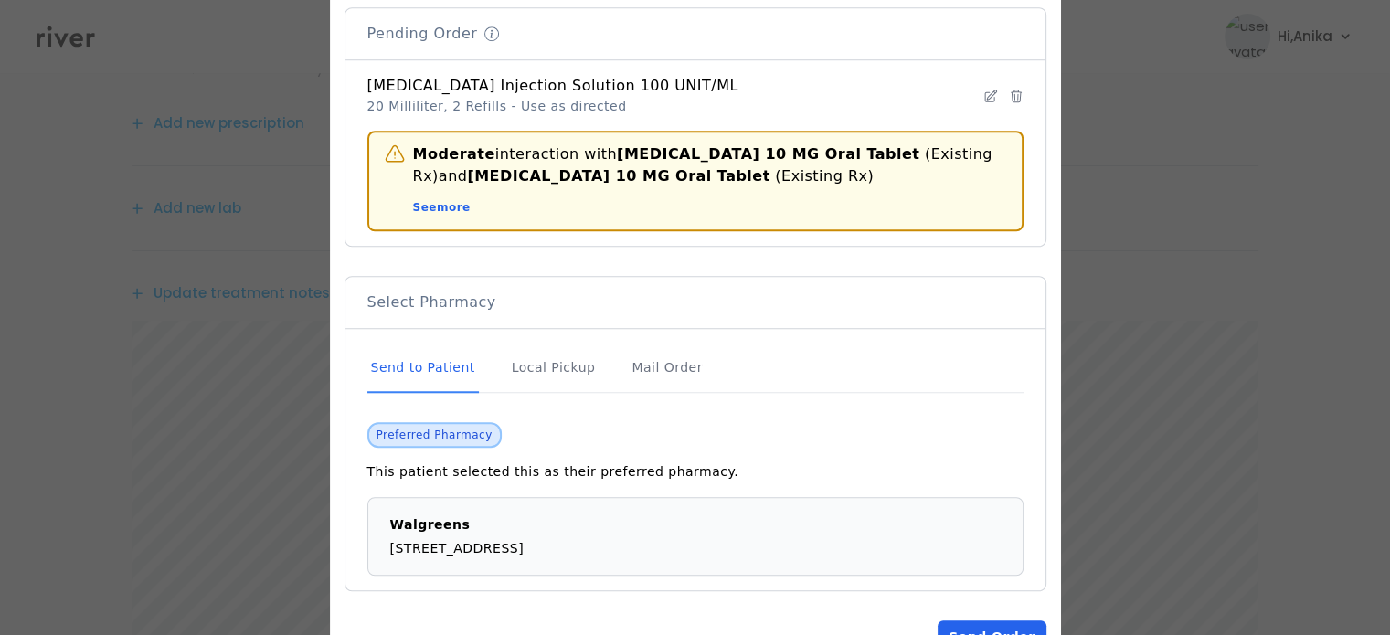
click at [979, 620] on button "Send Order" at bounding box center [991, 636] width 108 height 33
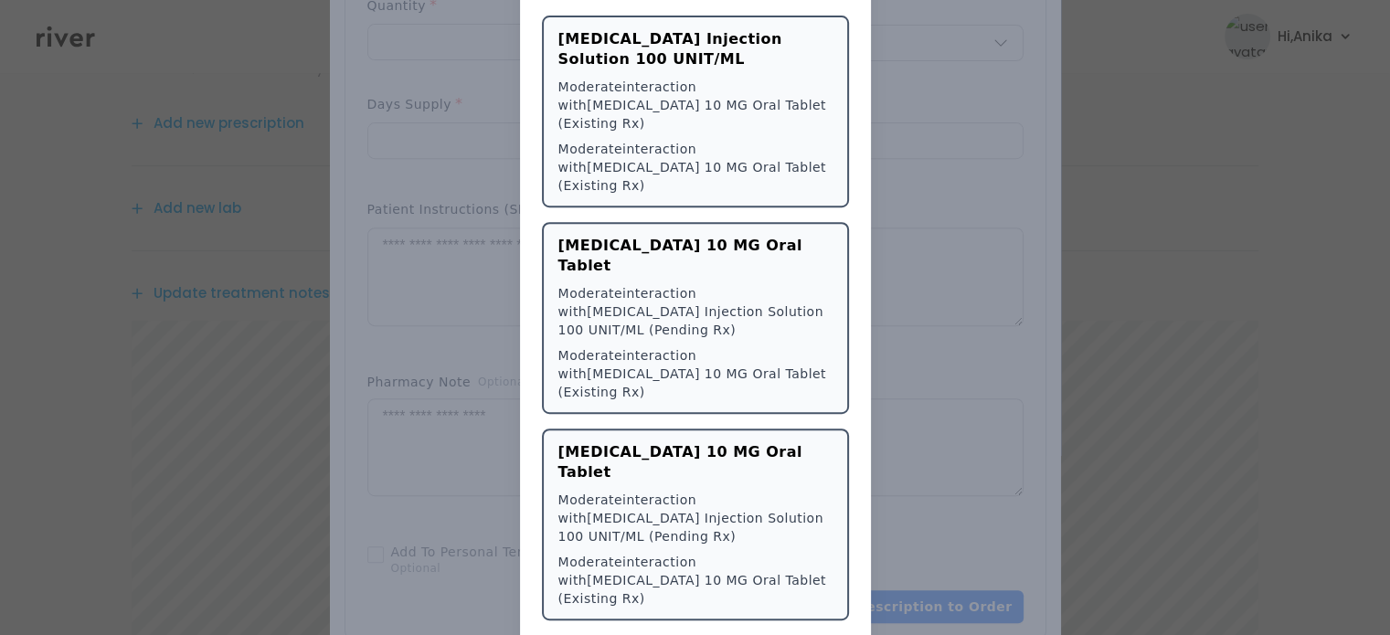
scroll to position [714, 0]
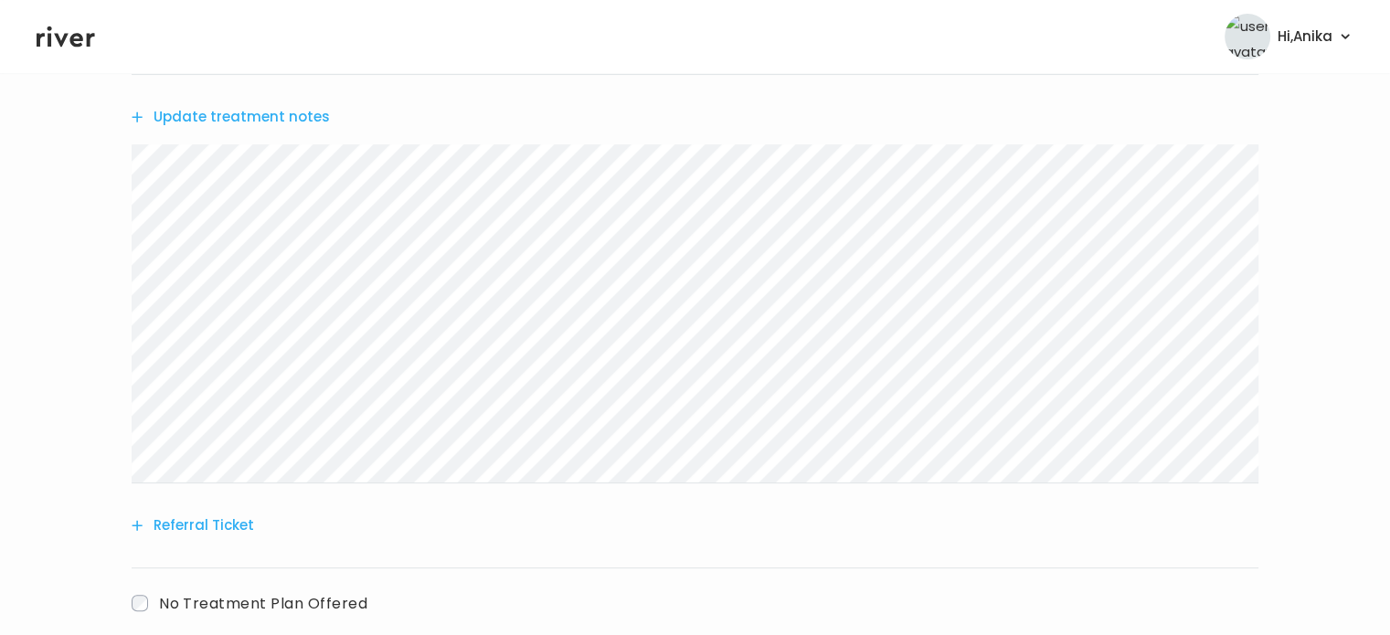
scroll to position [563, 0]
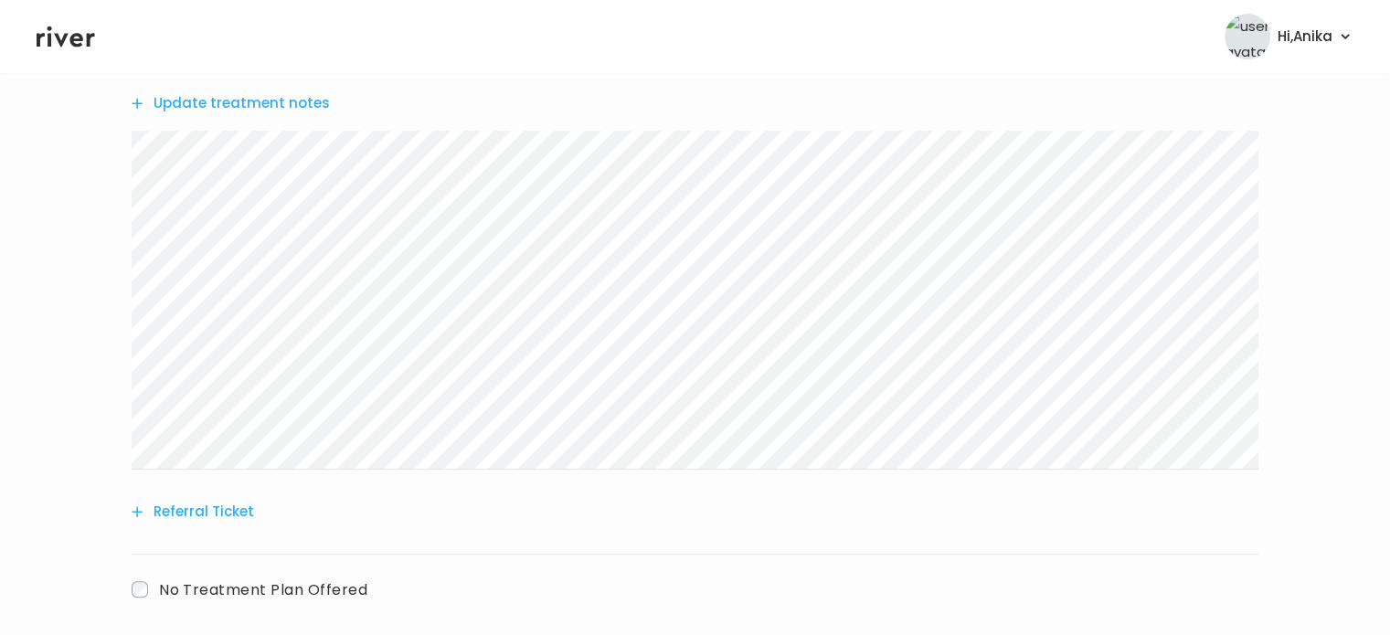
click at [237, 94] on button "Update treatment notes" at bounding box center [231, 103] width 198 height 26
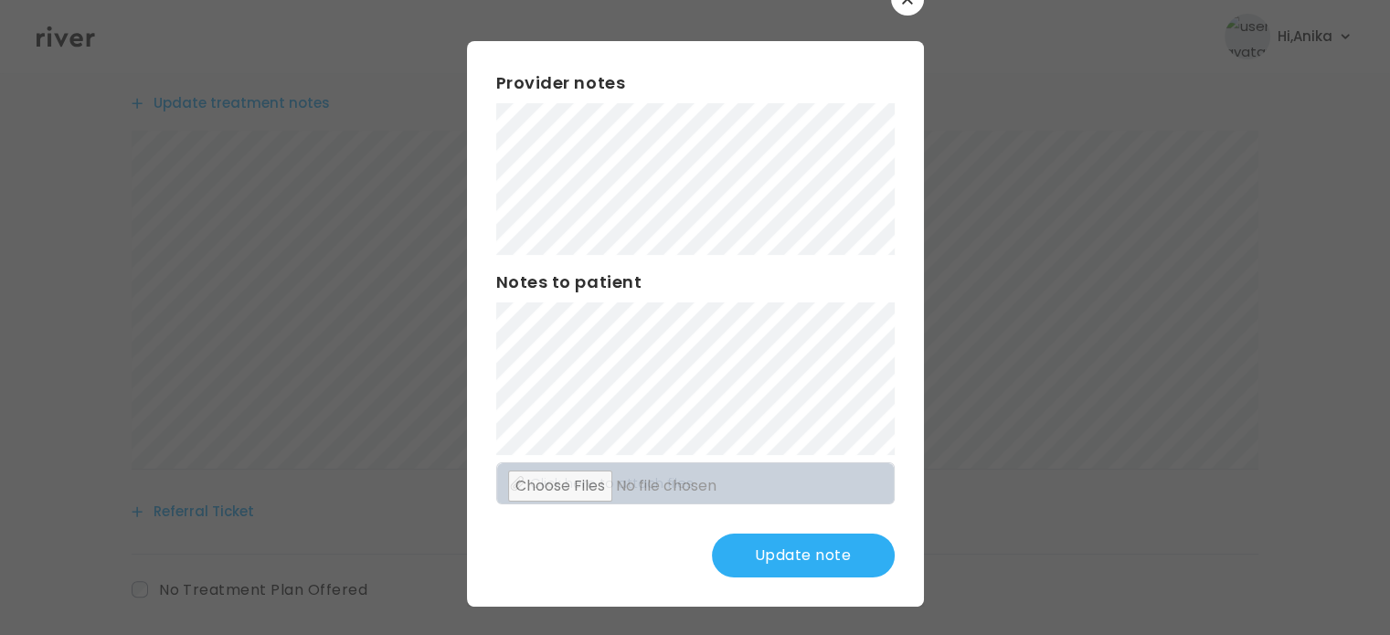
scroll to position [48, 0]
click at [782, 549] on button "Update note" at bounding box center [803, 555] width 183 height 44
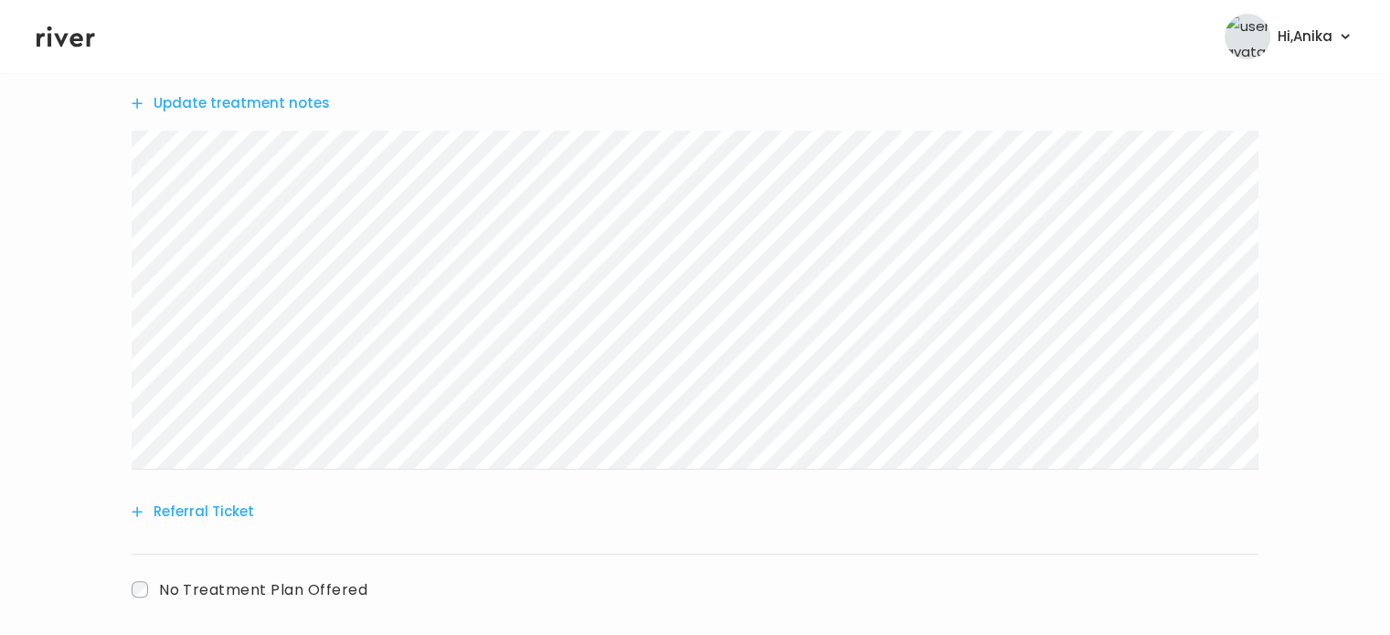
scroll to position [654, 0]
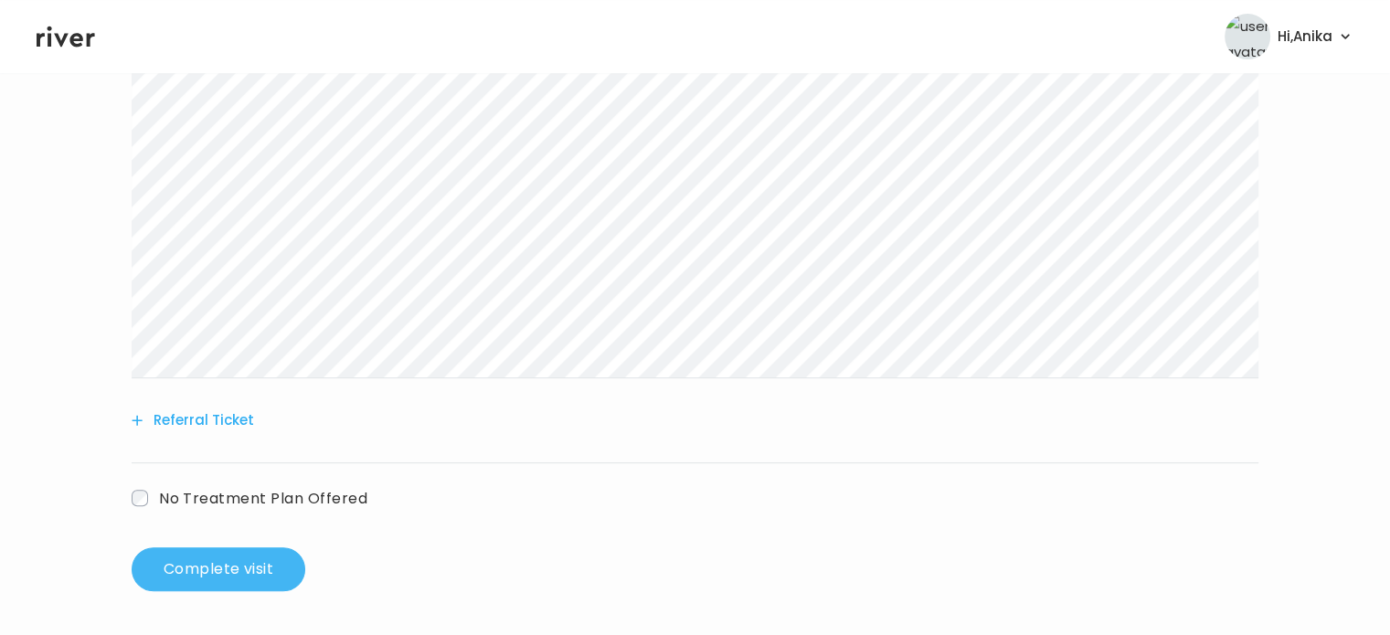
click at [238, 564] on button "Complete visit" at bounding box center [219, 569] width 174 height 44
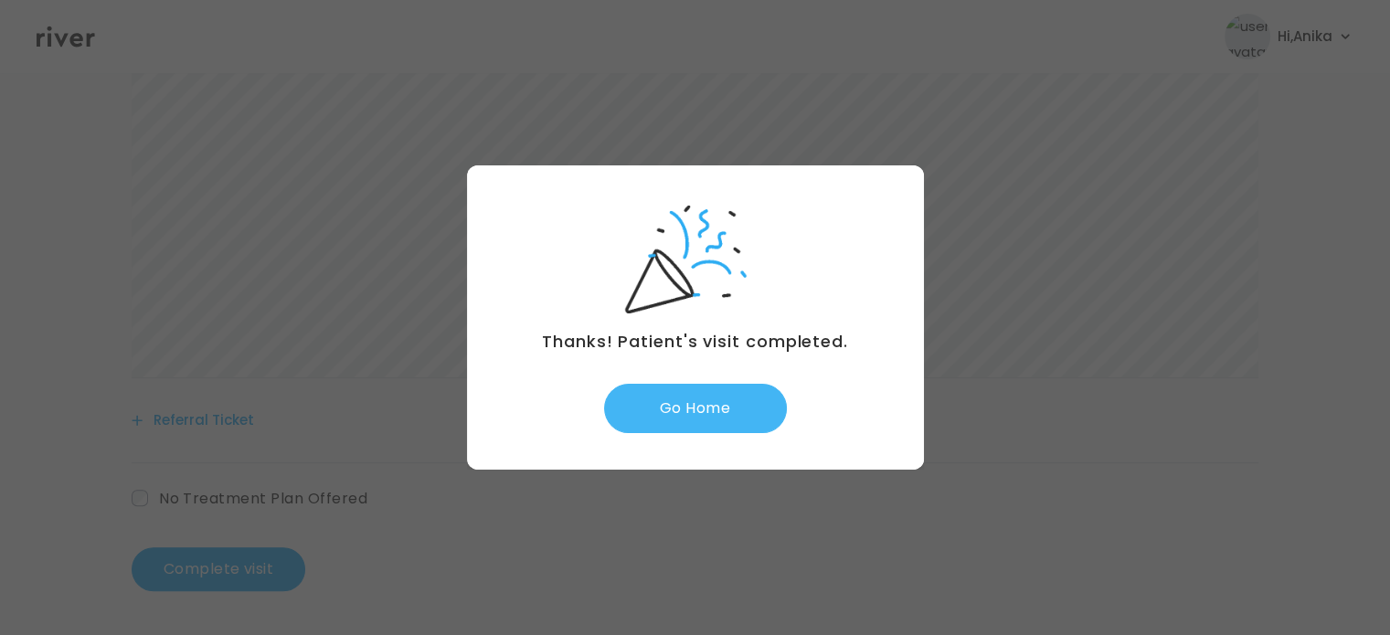
click at [666, 413] on button "Go Home" at bounding box center [695, 408] width 183 height 49
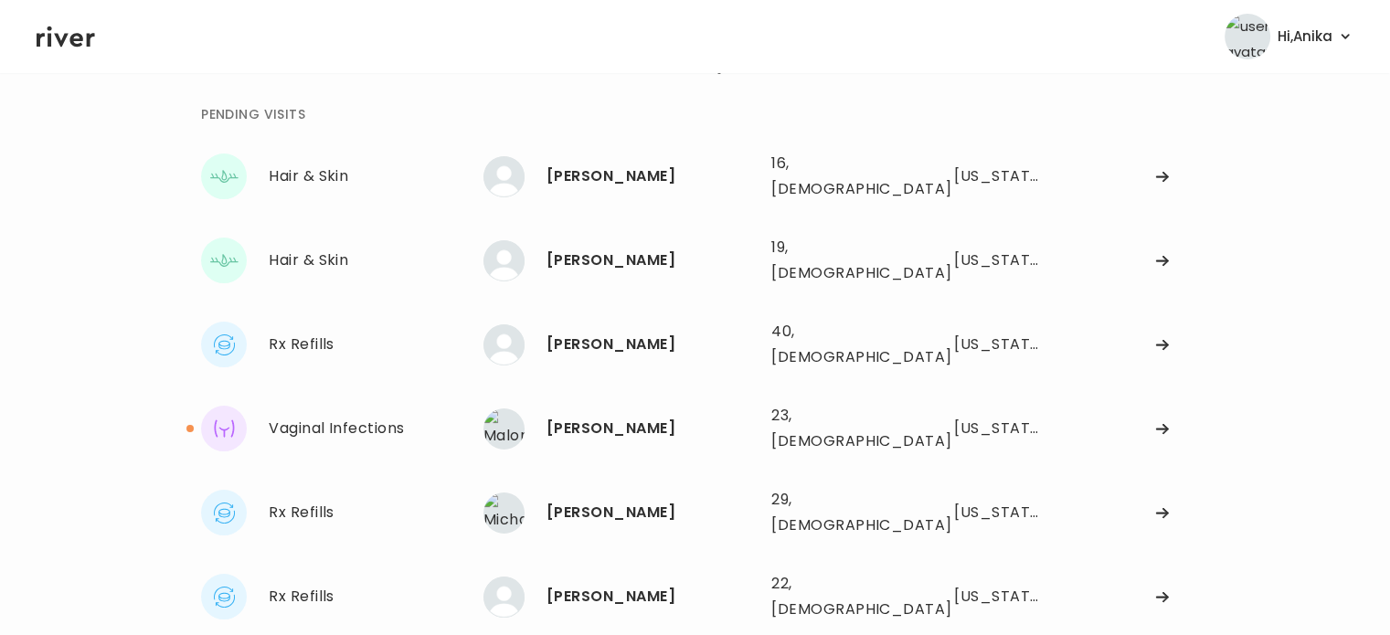
scroll to position [89, 0]
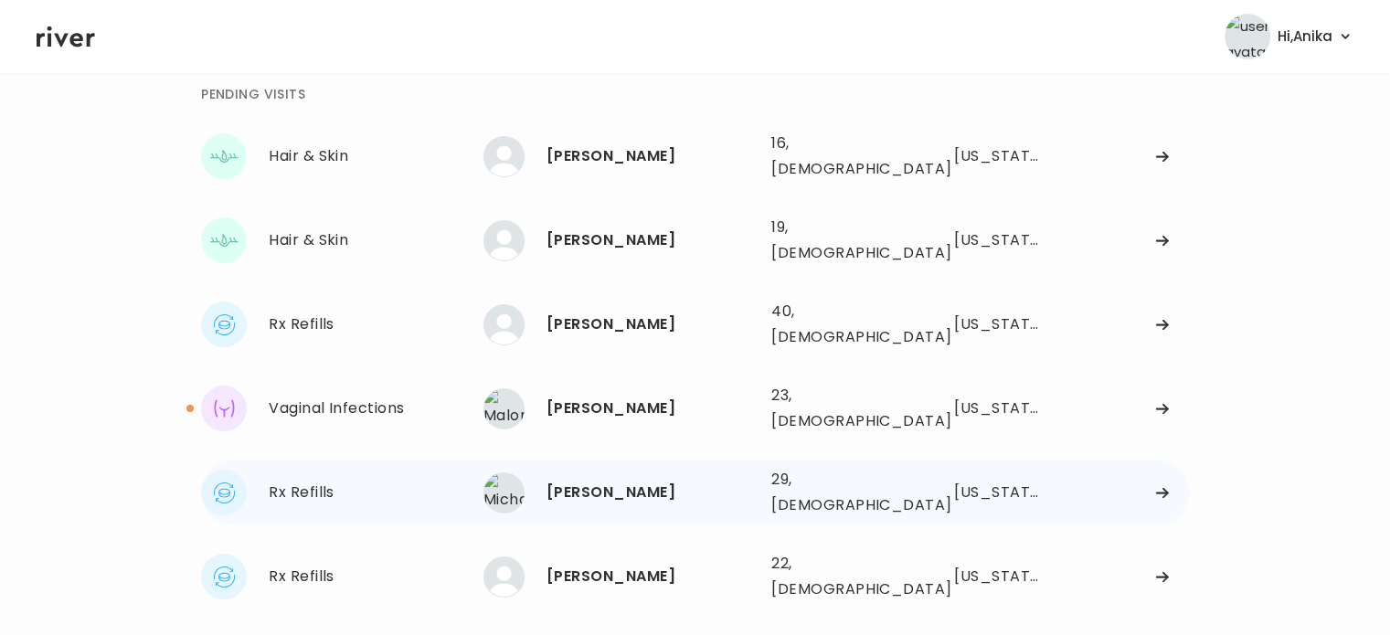
click at [593, 480] on div "[PERSON_NAME]" at bounding box center [651, 493] width 210 height 26
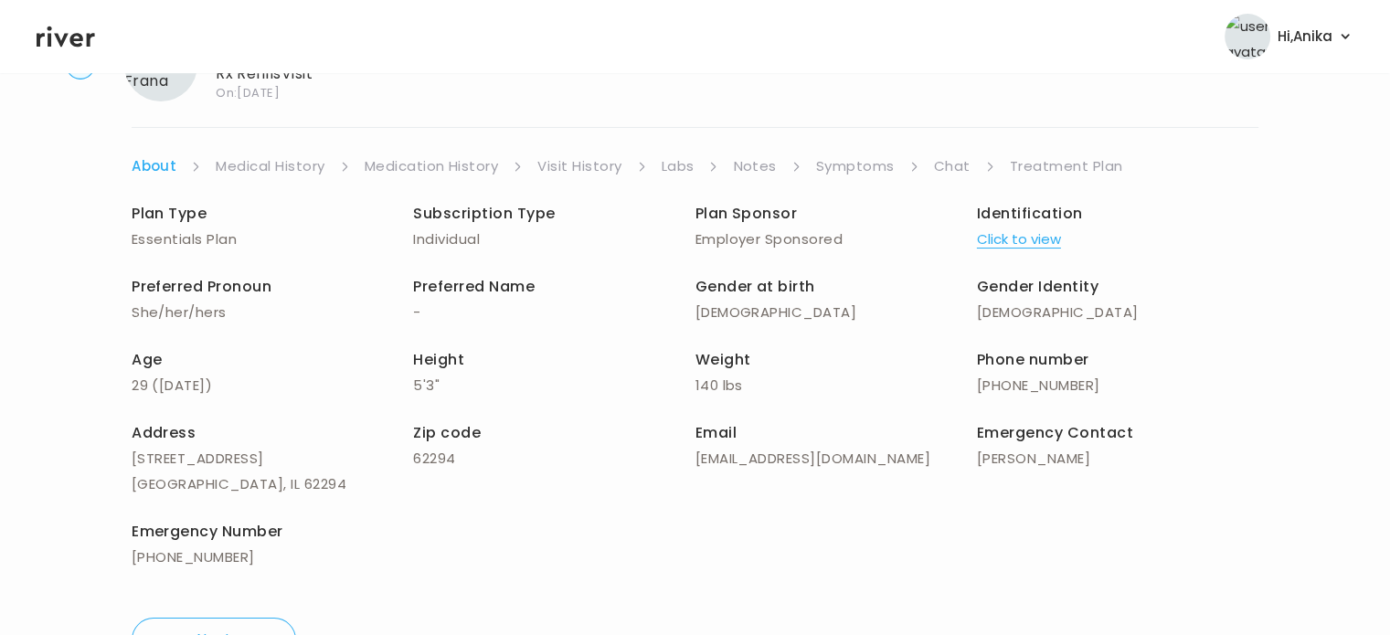
click at [1055, 153] on link "Treatment Plan" at bounding box center [1066, 166] width 113 height 26
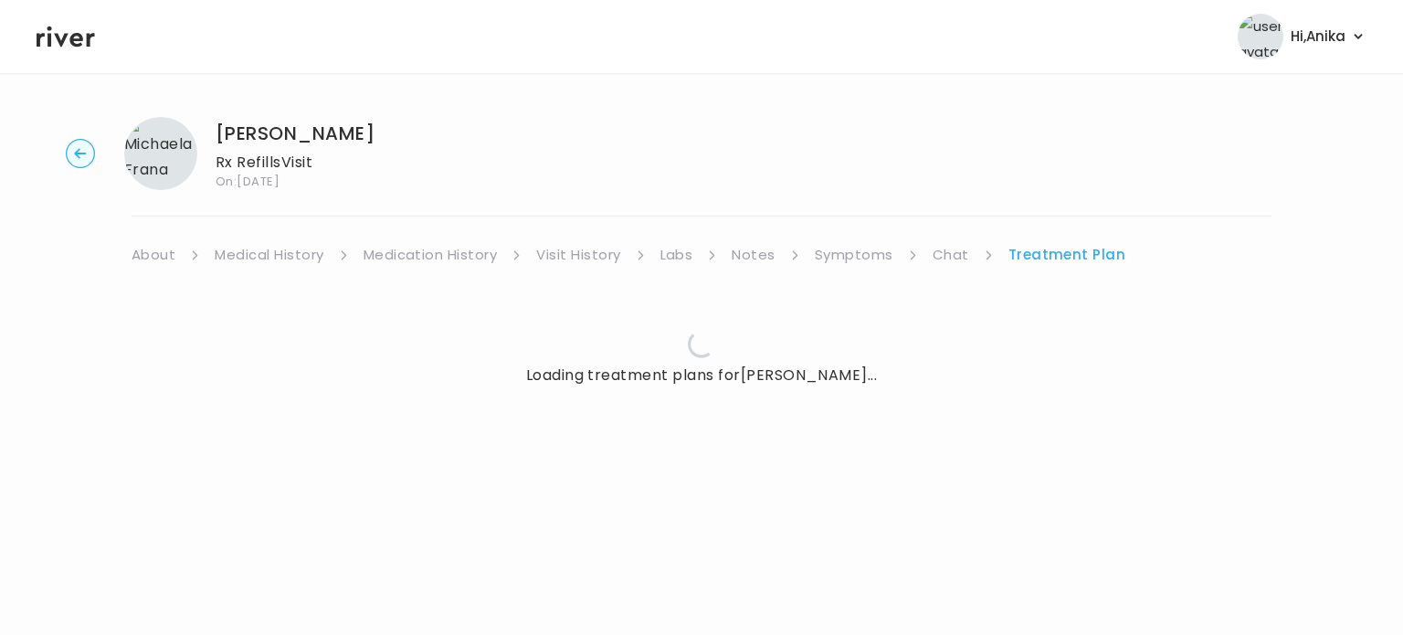
click at [844, 250] on link "Symptoms" at bounding box center [854, 255] width 79 height 26
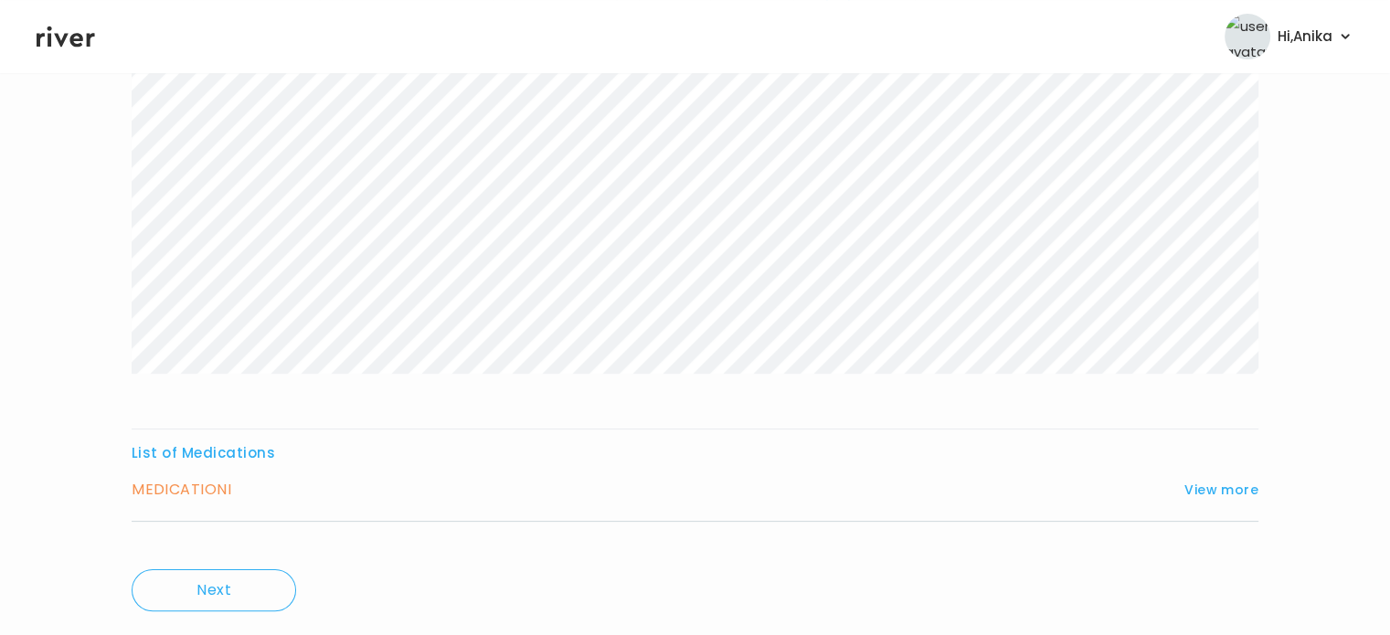
scroll to position [303, 0]
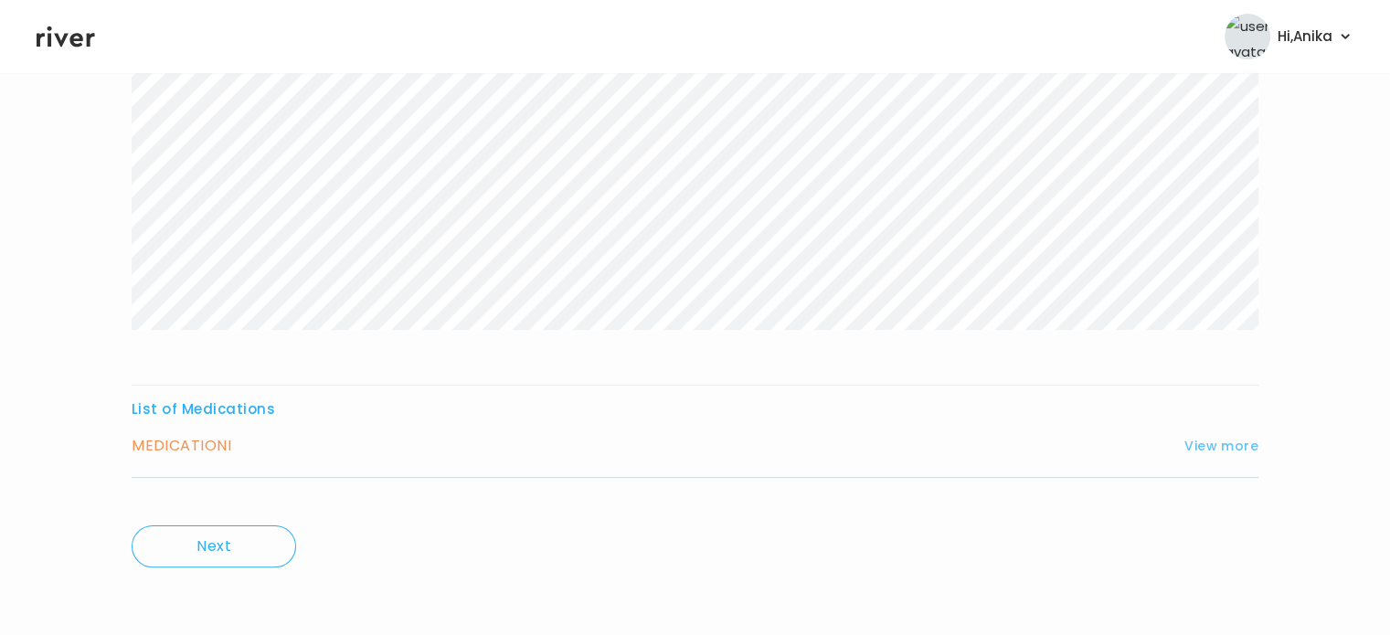
click at [1213, 449] on button "View more" at bounding box center [1221, 446] width 74 height 22
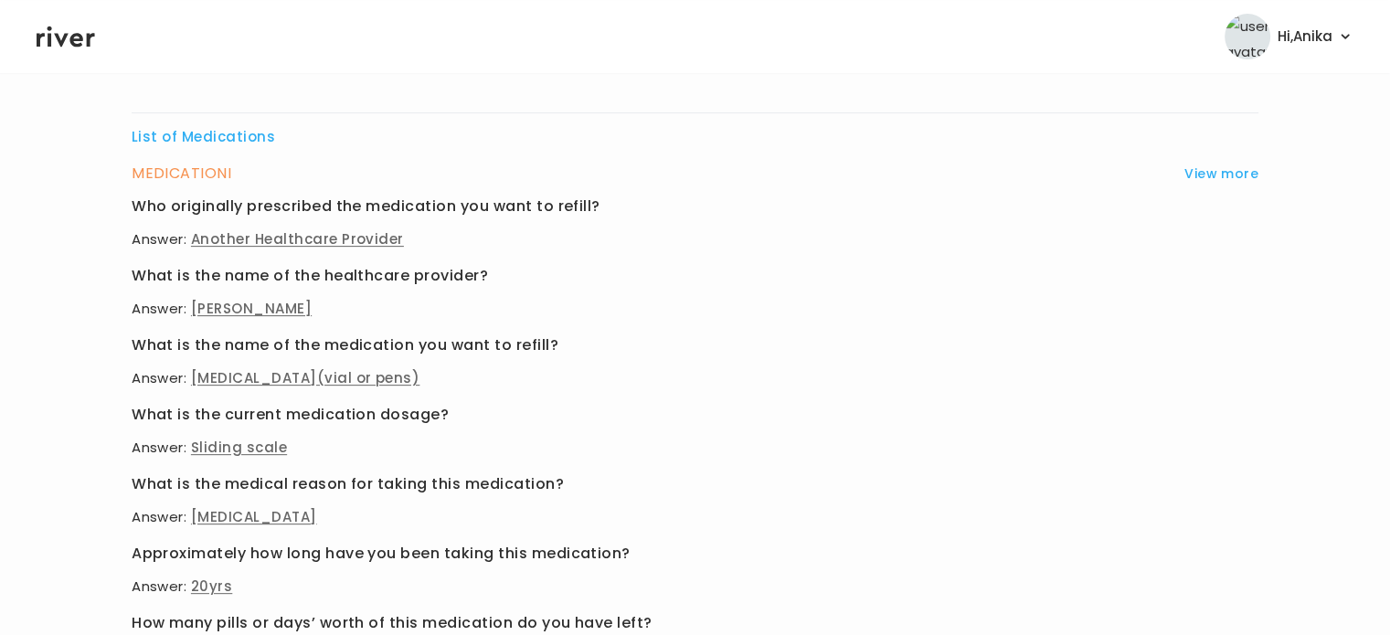
scroll to position [544, 0]
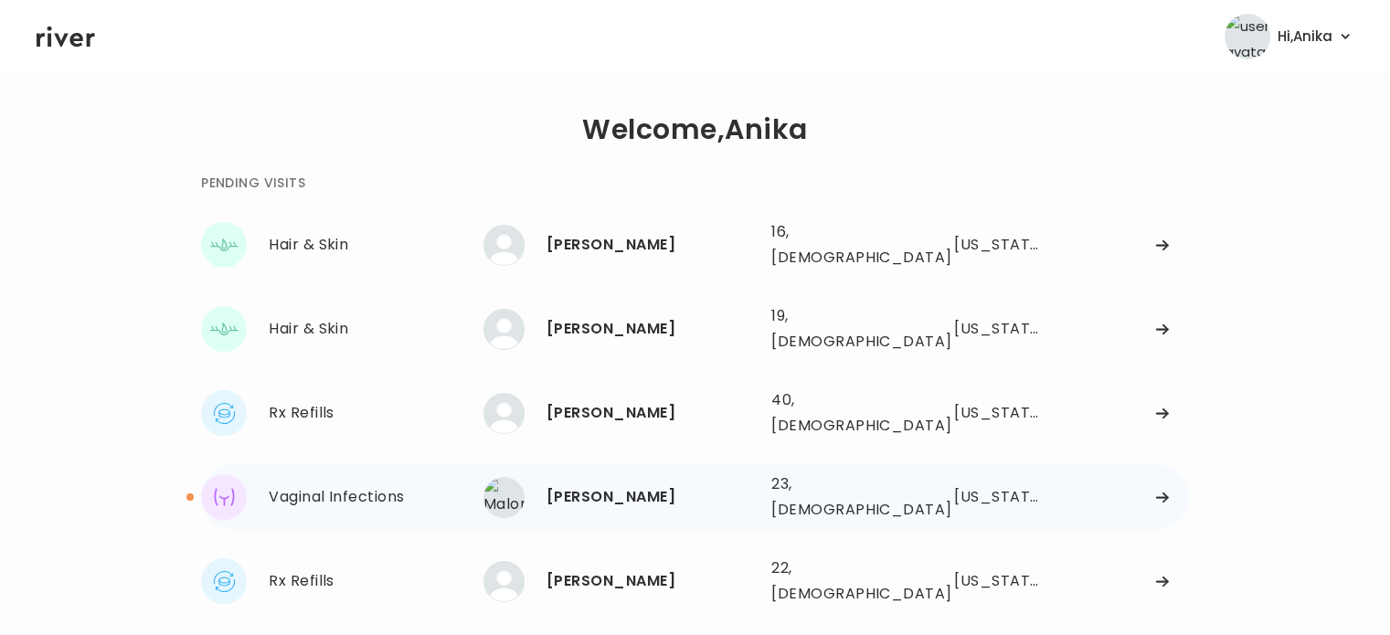
click at [596, 484] on div "[PERSON_NAME]" at bounding box center [651, 497] width 210 height 26
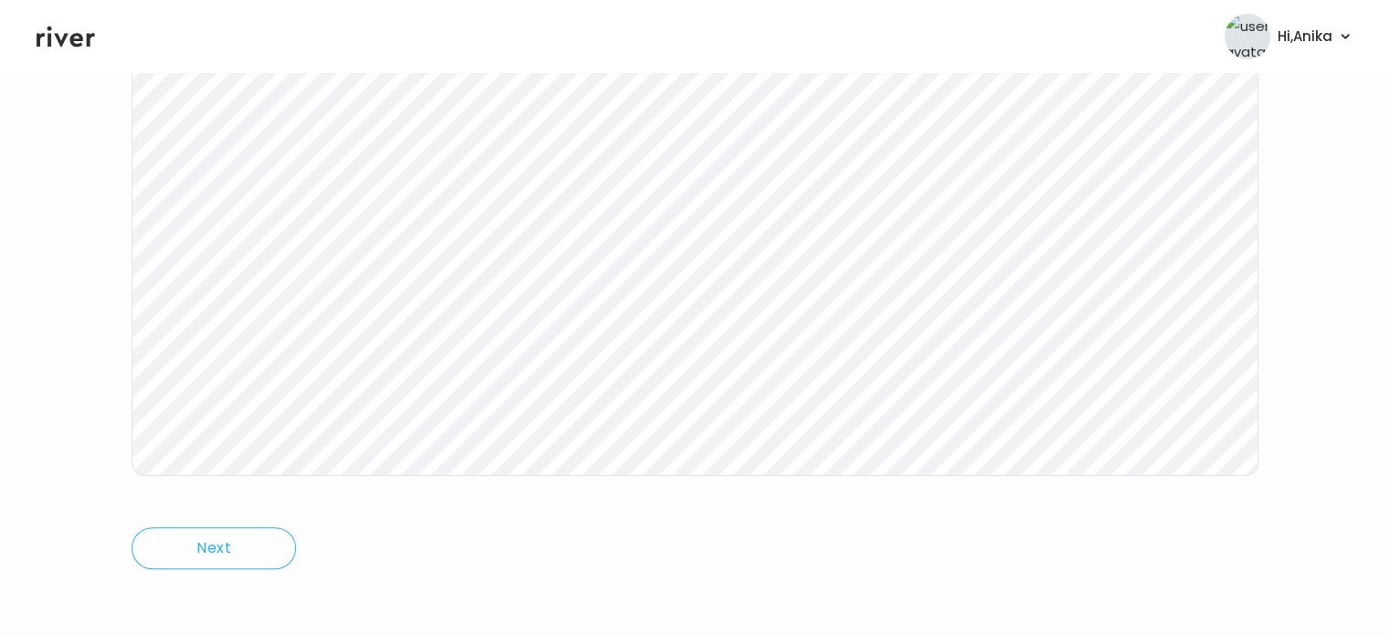
scroll to position [379, 0]
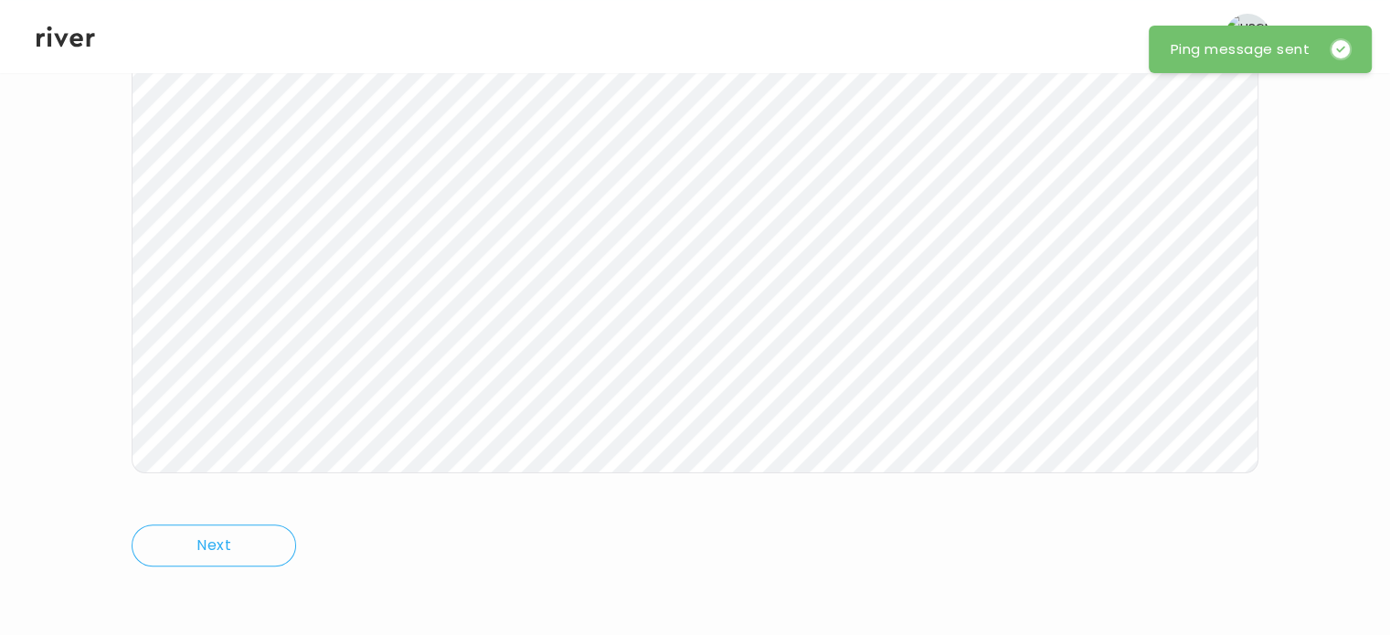
click at [48, 39] on icon at bounding box center [66, 36] width 58 height 21
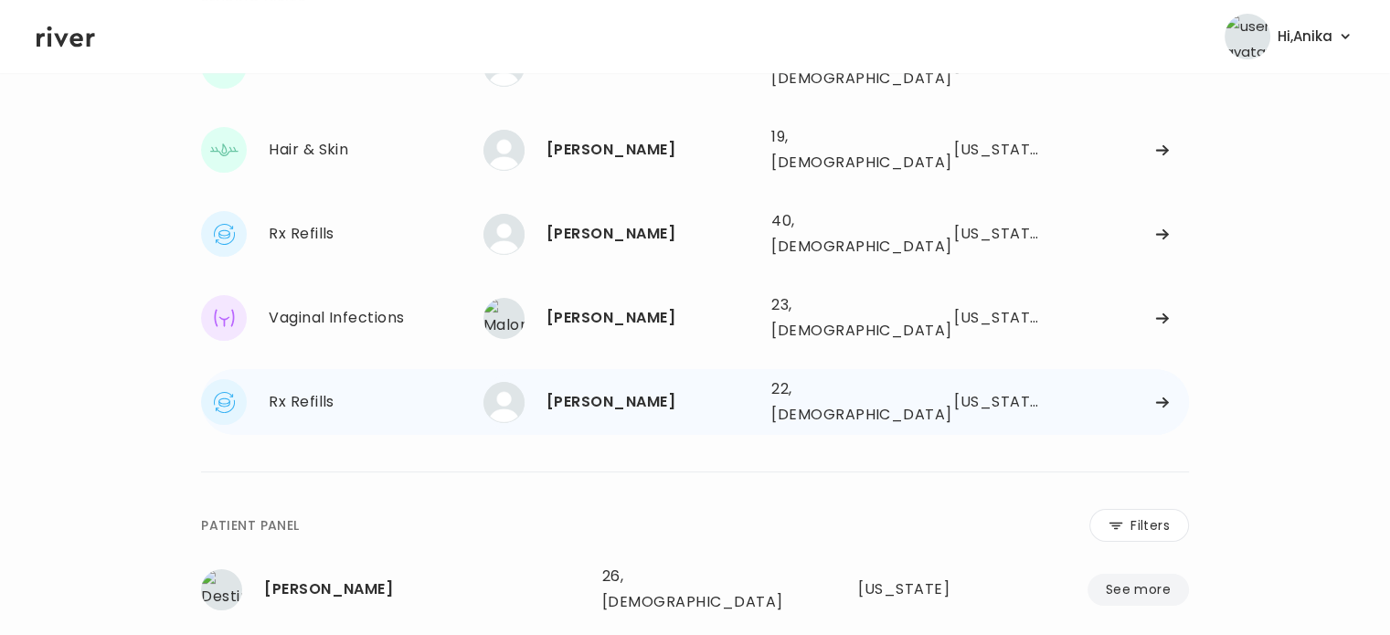
click at [600, 389] on div "Amanda Boothe" at bounding box center [651, 402] width 210 height 26
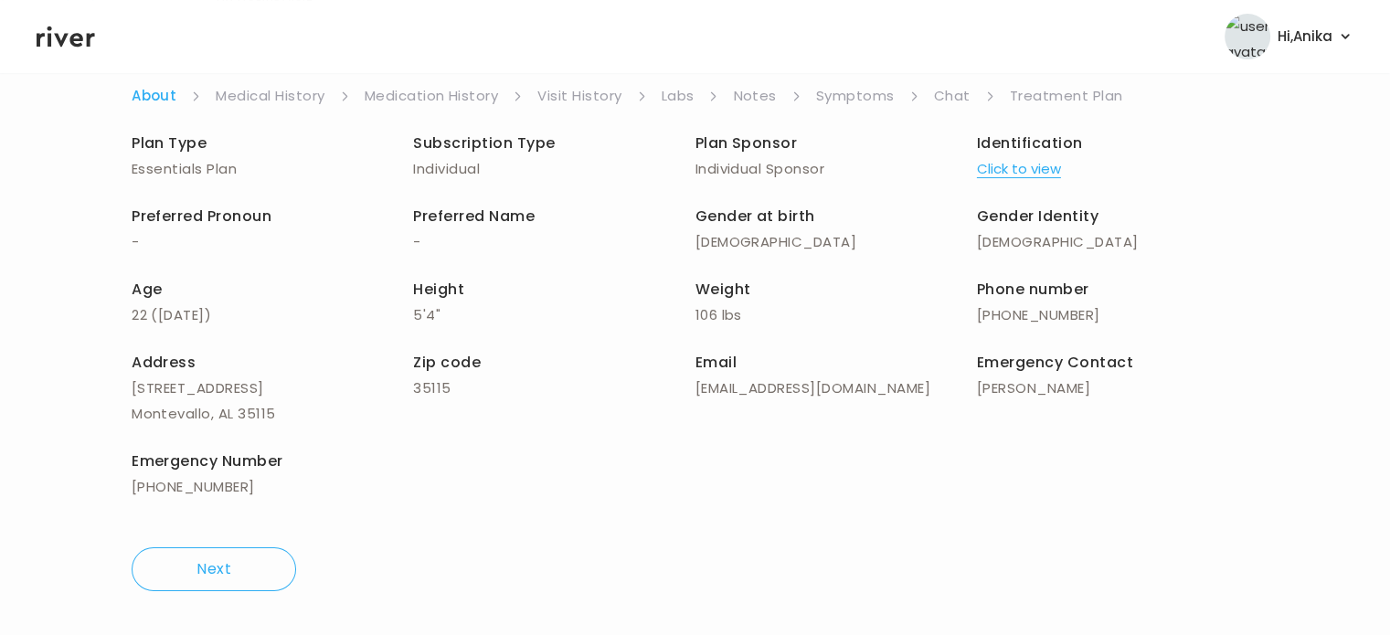
scroll to position [158, 0]
click at [953, 96] on link "Chat" at bounding box center [952, 97] width 37 height 26
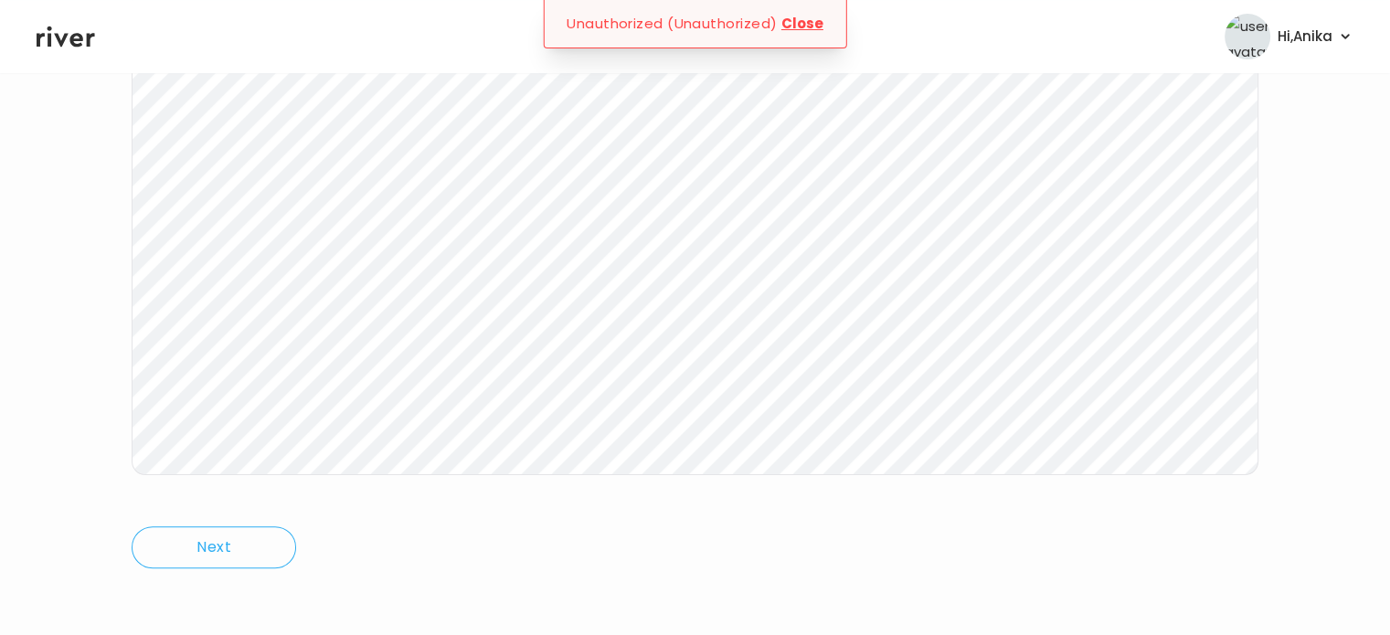
scroll to position [379, 0]
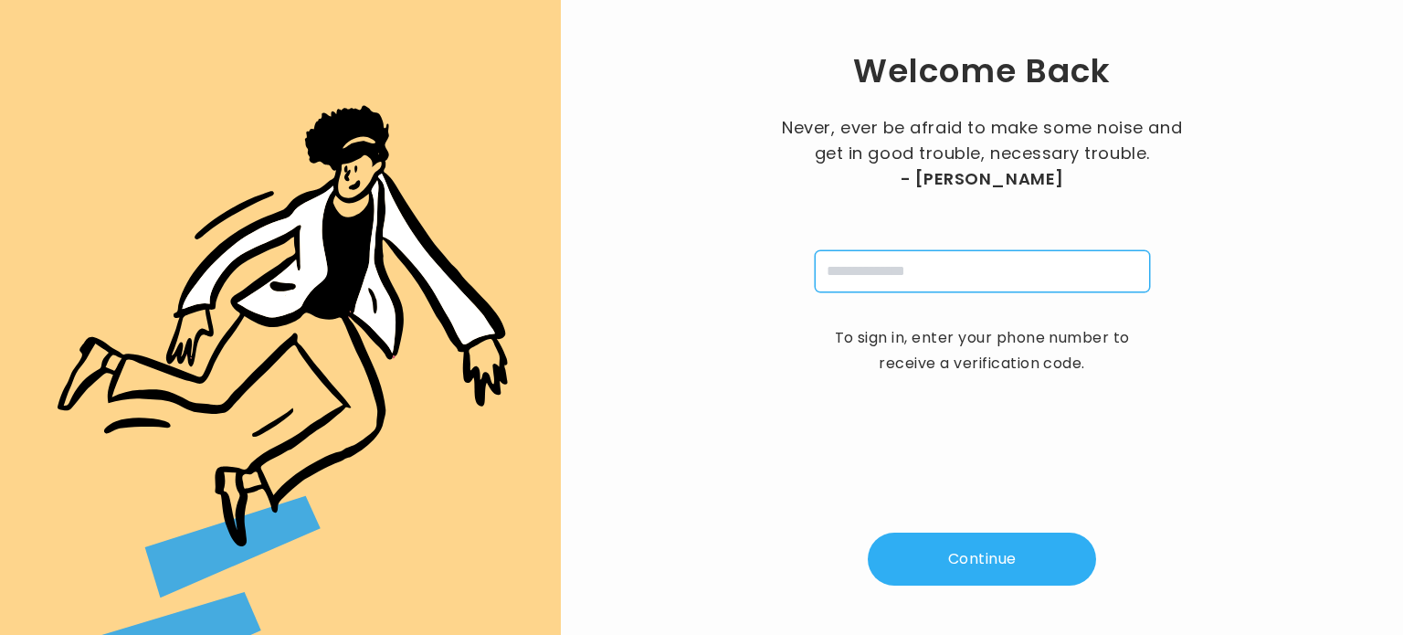
click at [920, 260] on input "tel" at bounding box center [982, 271] width 335 height 42
type input "**********"
click at [974, 547] on button "Continue" at bounding box center [982, 559] width 228 height 53
type input "*"
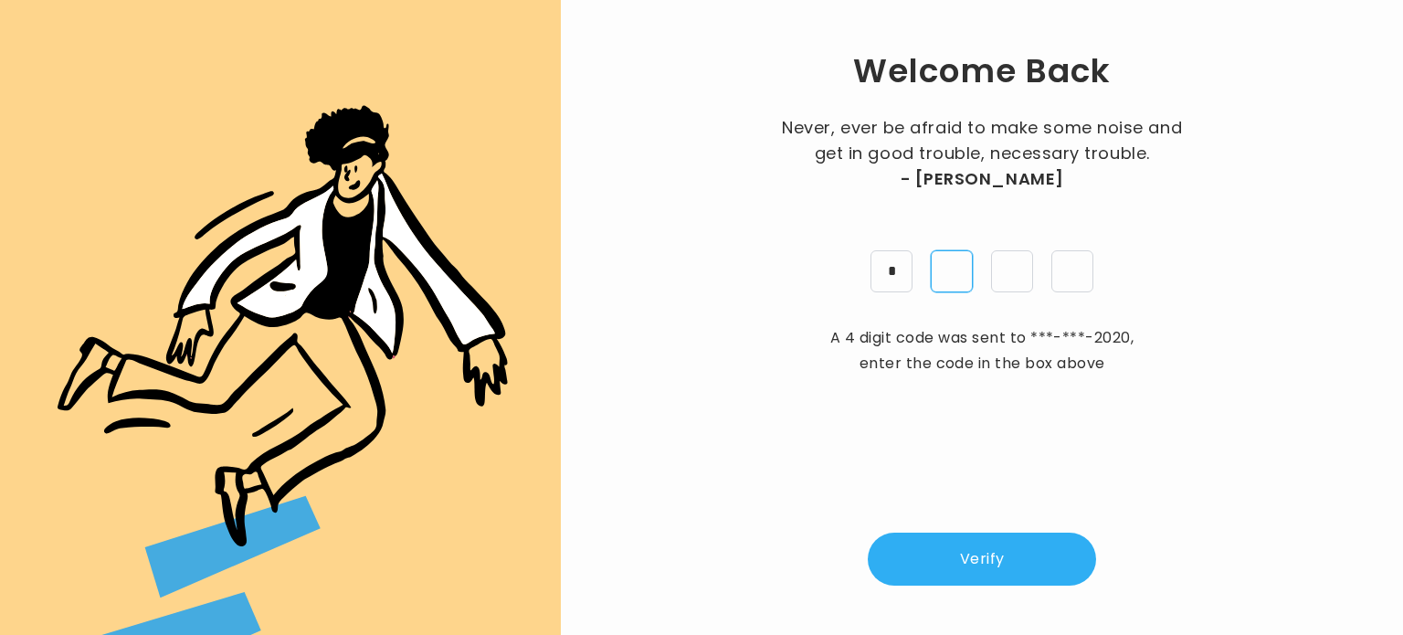
type input "*"
click at [965, 554] on button "Verify" at bounding box center [982, 559] width 228 height 53
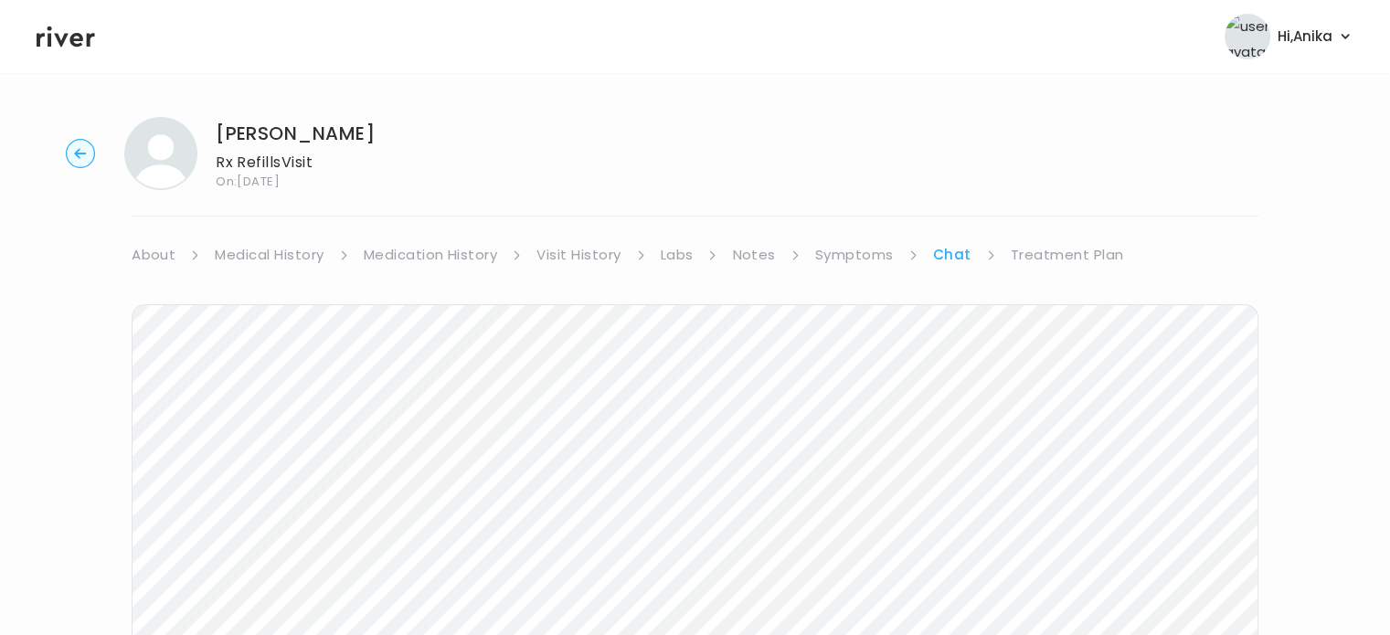
click at [1076, 237] on div "[PERSON_NAME] Rx Refills Visit On: [DATE] About Medical History Medication Hist…" at bounding box center [695, 543] width 1390 height 883
click at [1064, 259] on link "Treatment Plan" at bounding box center [1066, 255] width 113 height 26
click at [248, 478] on button "Add treatment notes" at bounding box center [219, 480] width 174 height 26
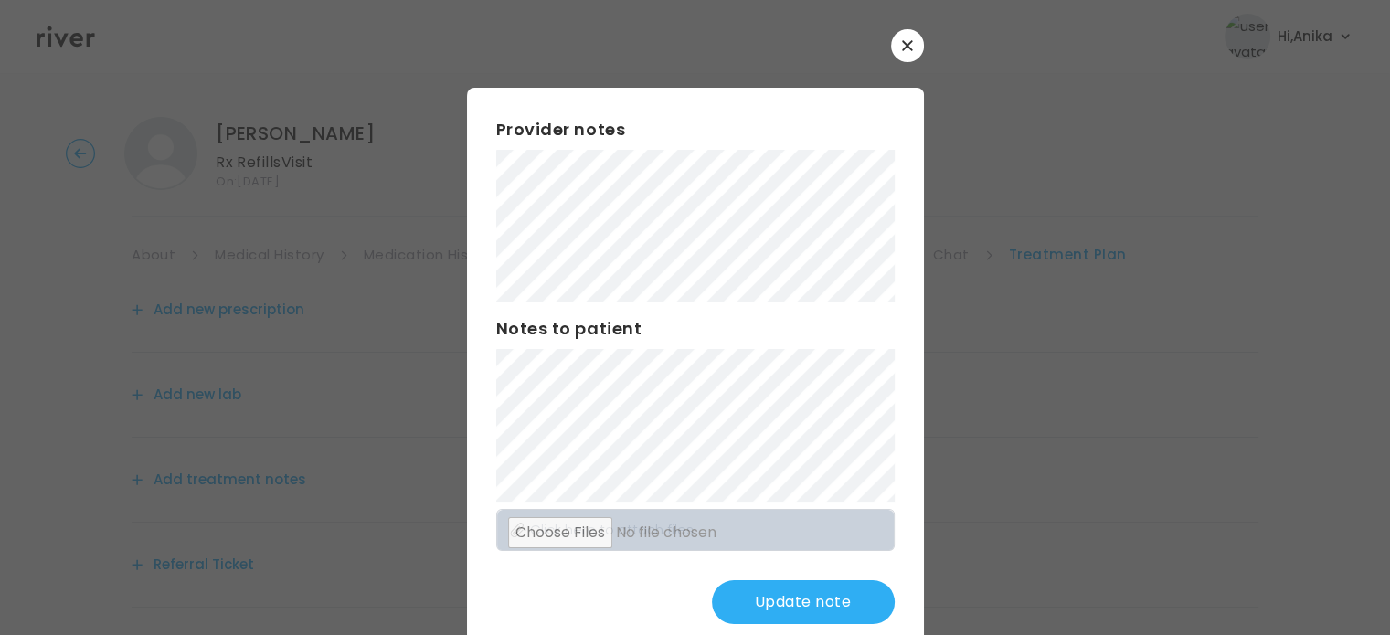
click at [774, 613] on button "Update note" at bounding box center [803, 602] width 183 height 44
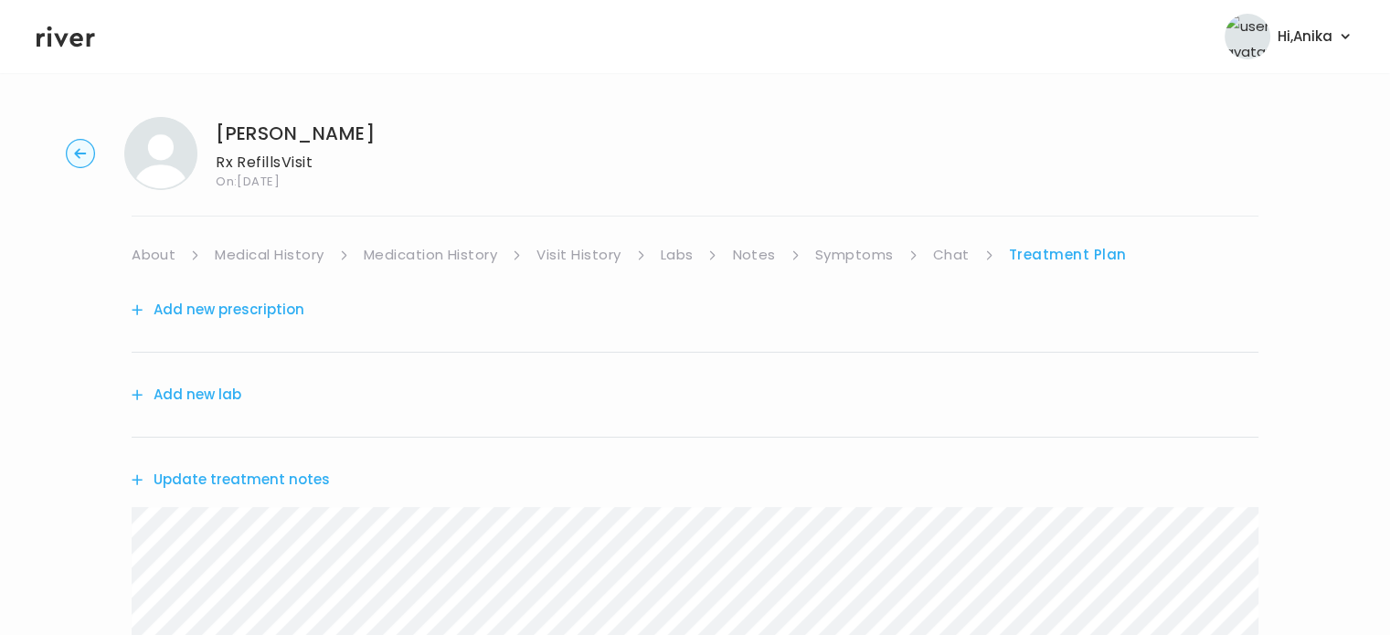
click at [859, 258] on link "Symptoms" at bounding box center [854, 255] width 79 height 26
click at [943, 248] on link "Chat" at bounding box center [954, 255] width 37 height 26
click at [1094, 257] on link "Treatment Plan" at bounding box center [1066, 255] width 113 height 26
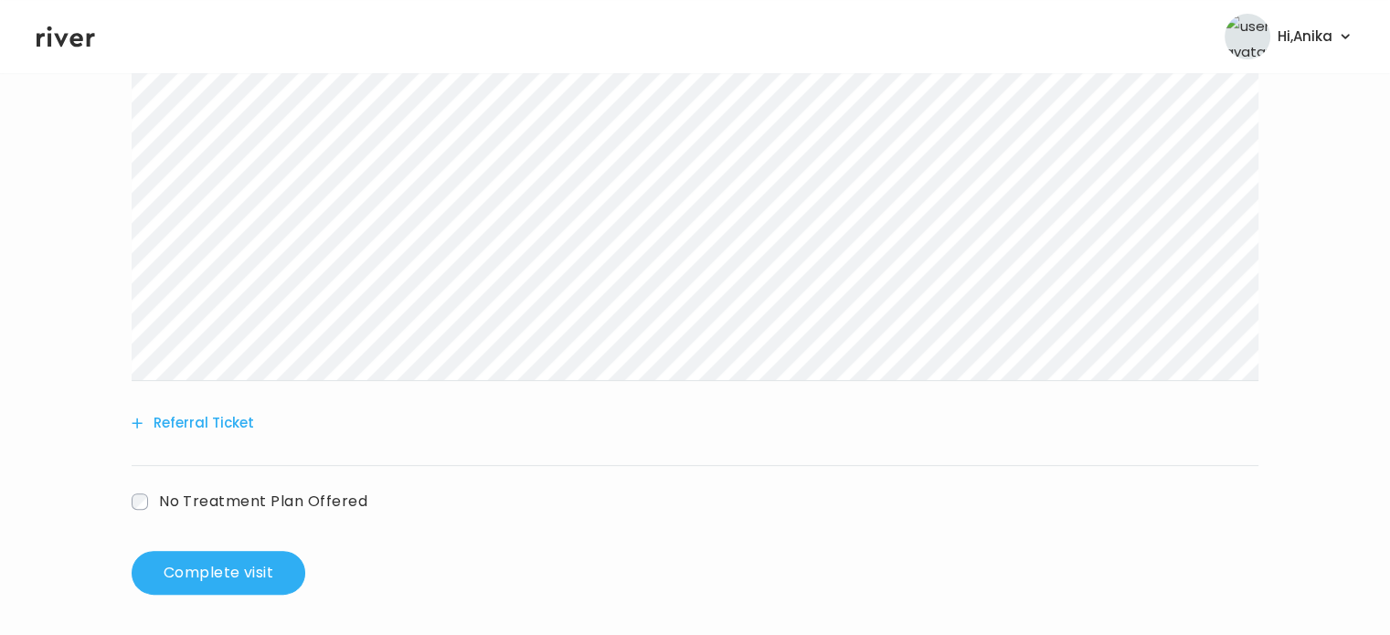
scroll to position [468, 0]
click at [193, 576] on button "Complete visit" at bounding box center [219, 570] width 174 height 44
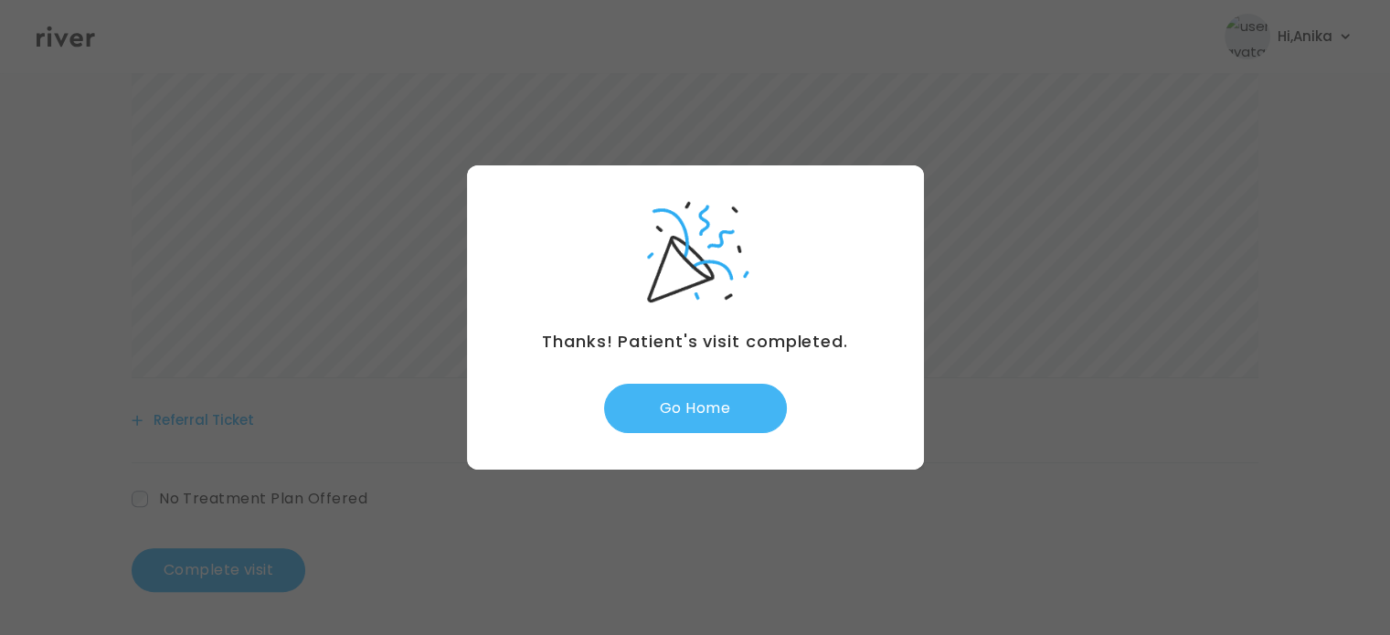
click at [717, 421] on button "Go Home" at bounding box center [695, 408] width 183 height 49
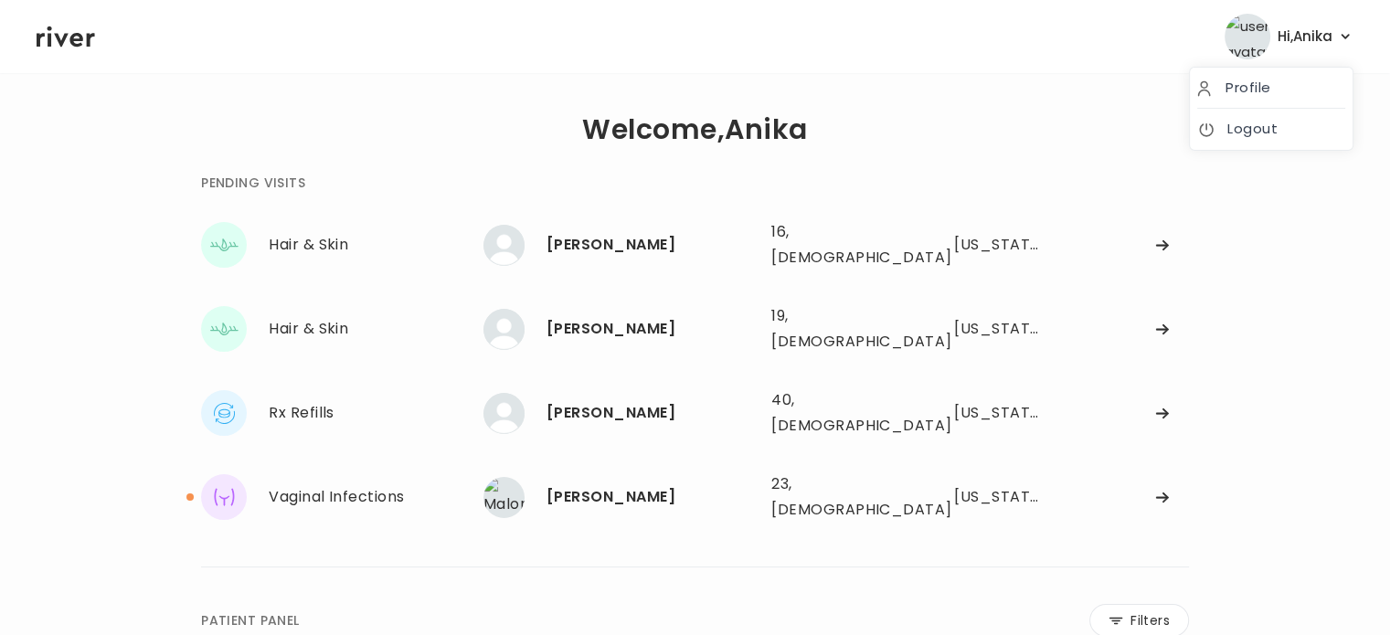
click at [1302, 37] on span "Hi, [PERSON_NAME]" at bounding box center [1304, 37] width 55 height 26
click at [1258, 133] on link "Logout" at bounding box center [1271, 129] width 148 height 26
